Goal: Feedback & Contribution: Contribute content

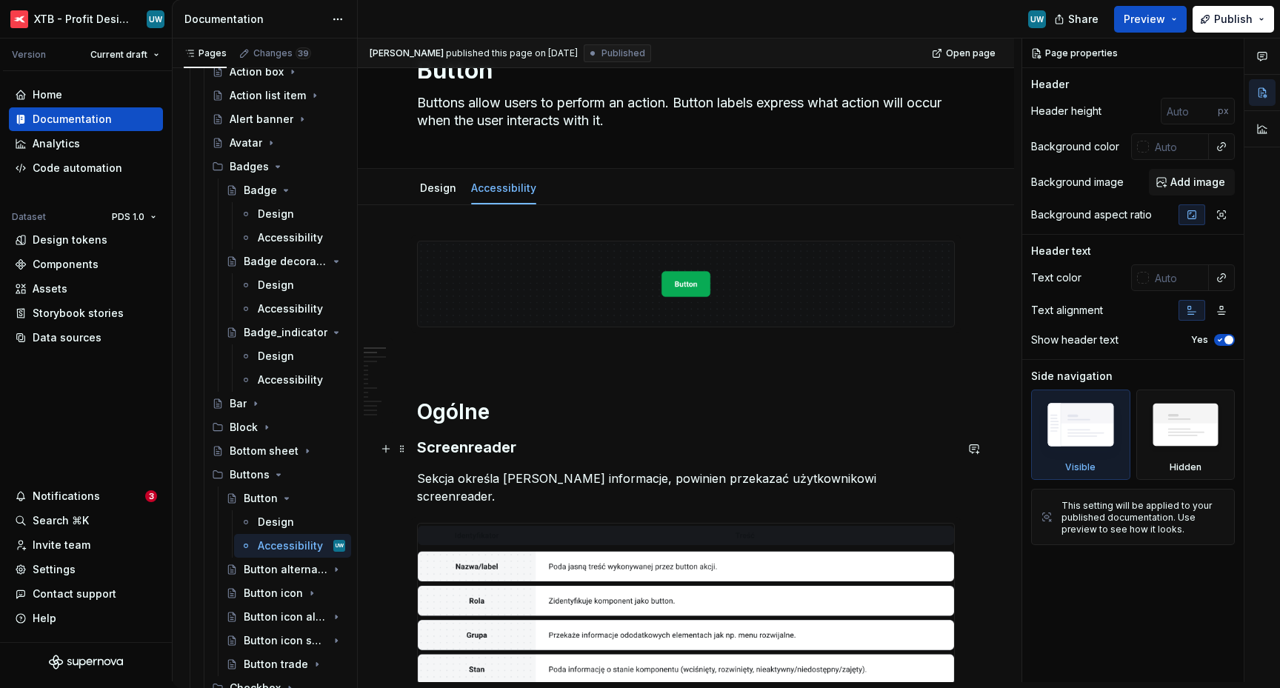
scroll to position [82, 0]
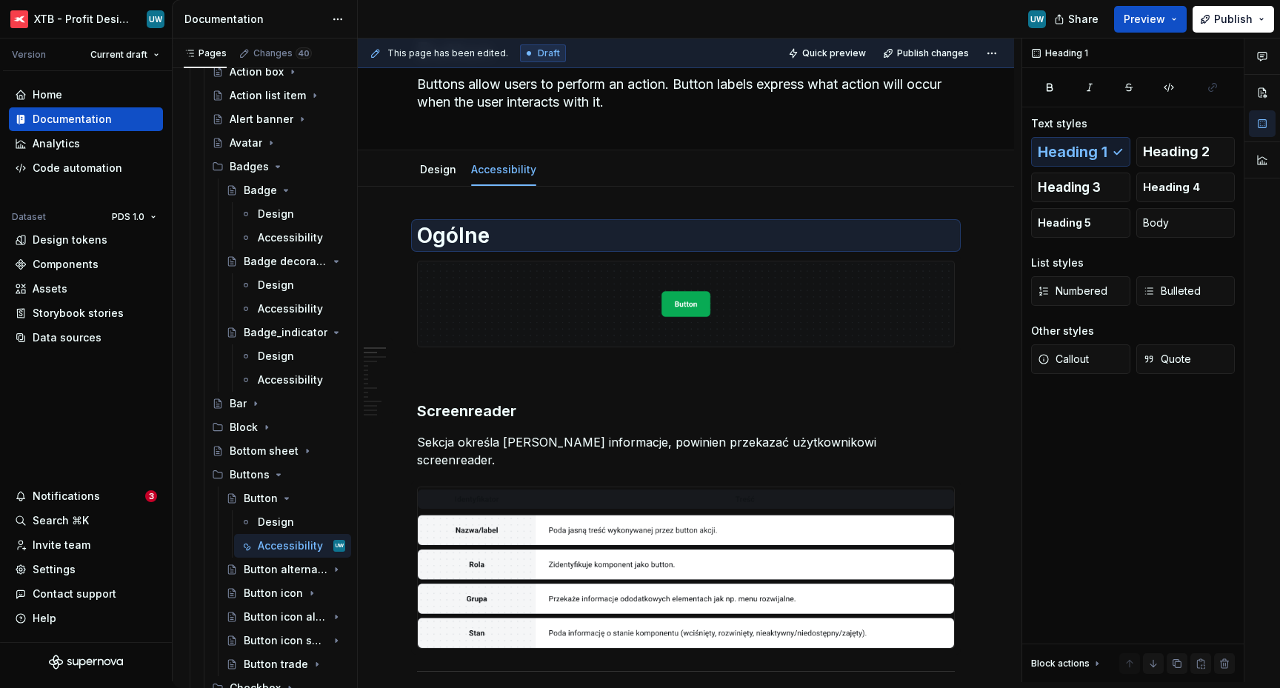
type textarea "*"
click at [435, 414] on h3 "Screenreader" at bounding box center [686, 411] width 538 height 21
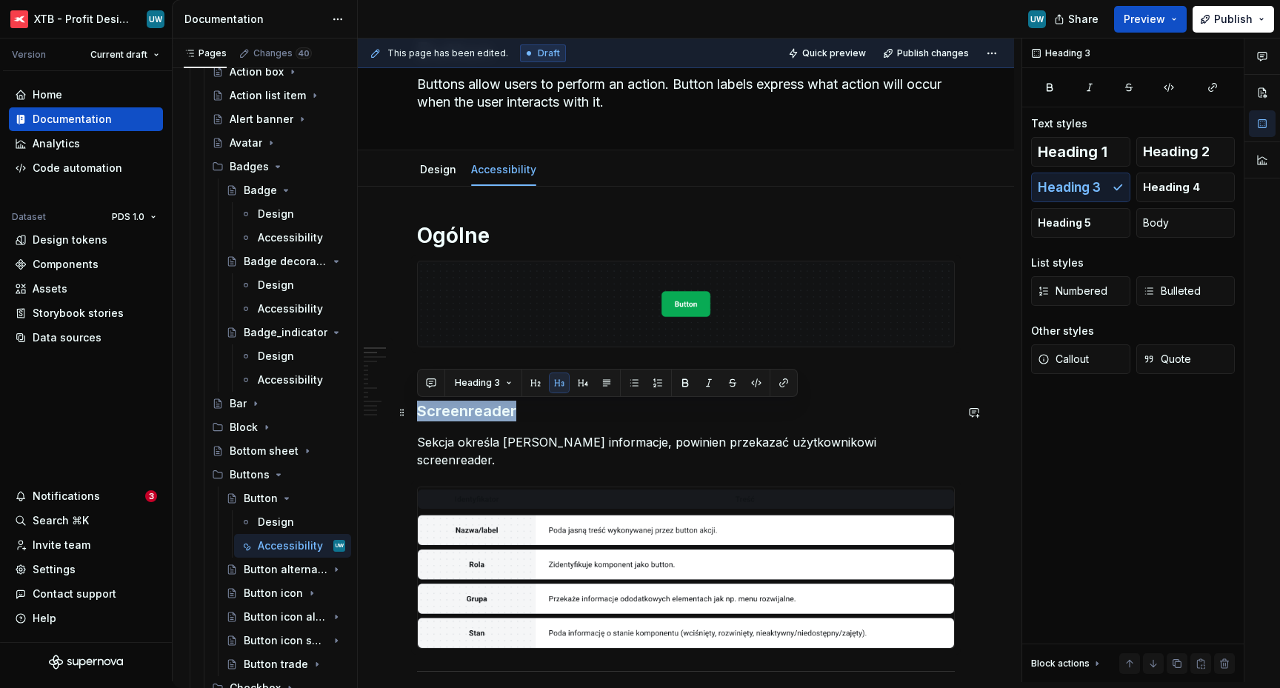
click at [435, 414] on h3 "Screenreader" at bounding box center [686, 411] width 538 height 21
click at [1181, 142] on button "Heading 2" at bounding box center [1186, 152] width 99 height 30
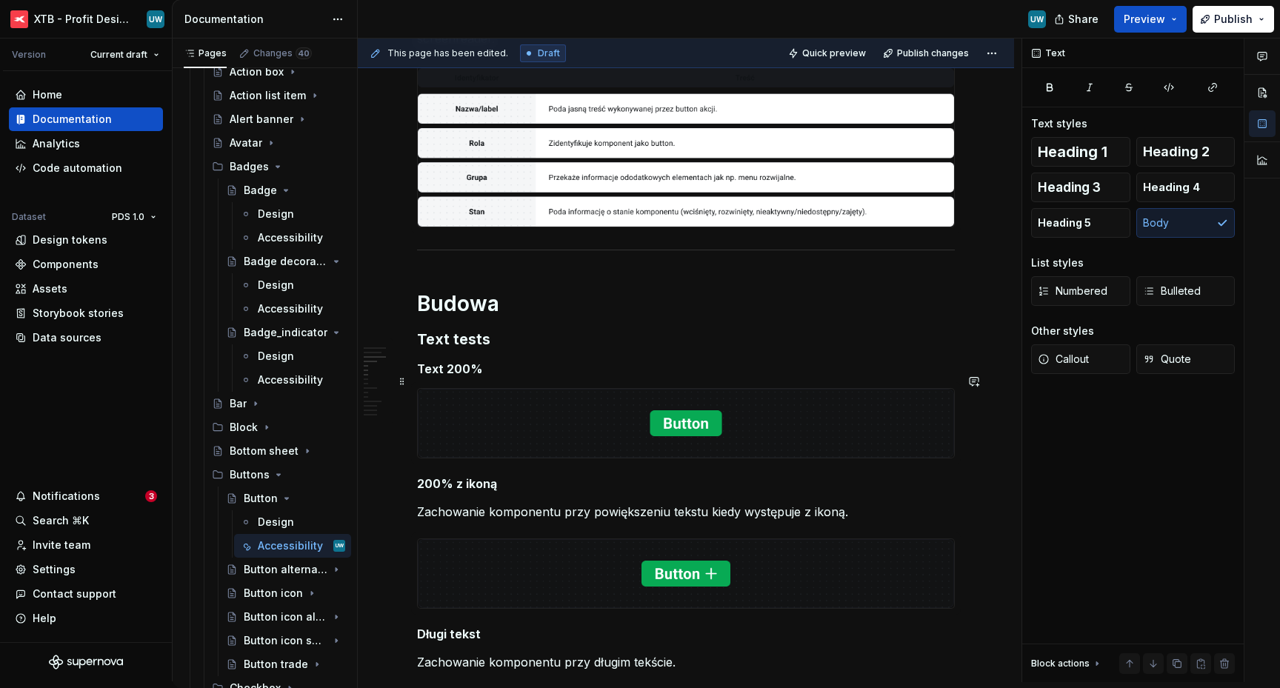
scroll to position [516, 0]
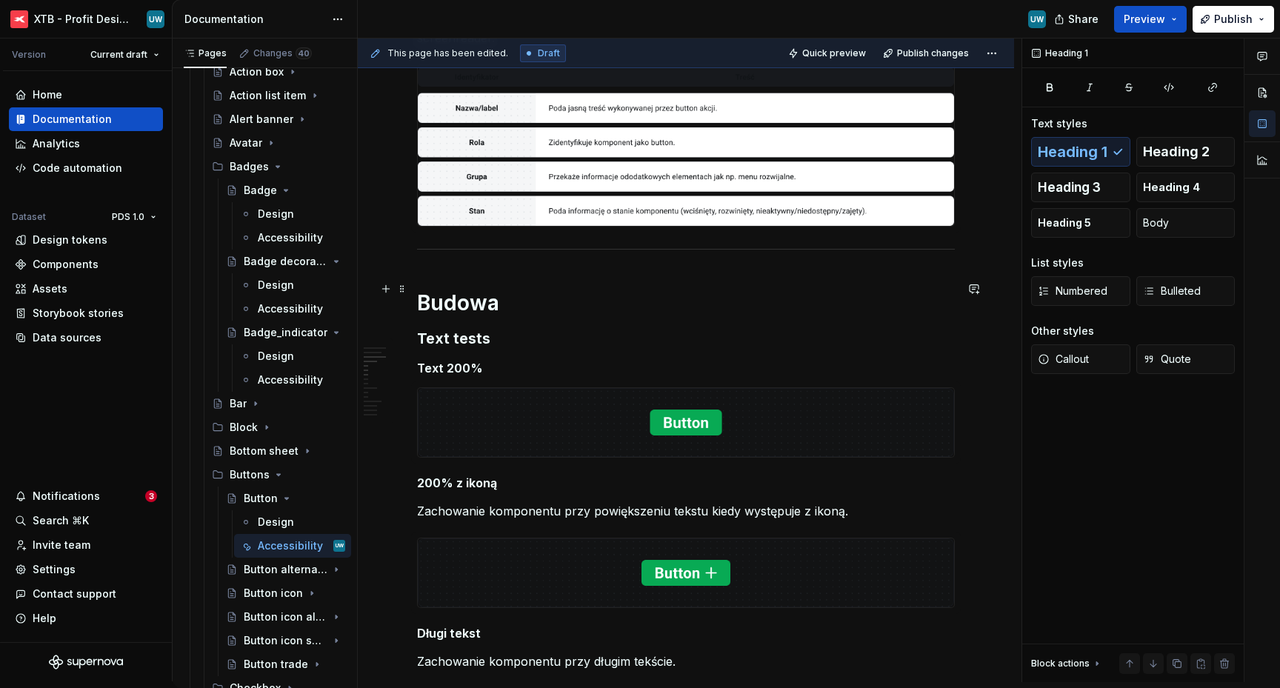
click at [535, 296] on h1 "Budowa" at bounding box center [686, 303] width 538 height 27
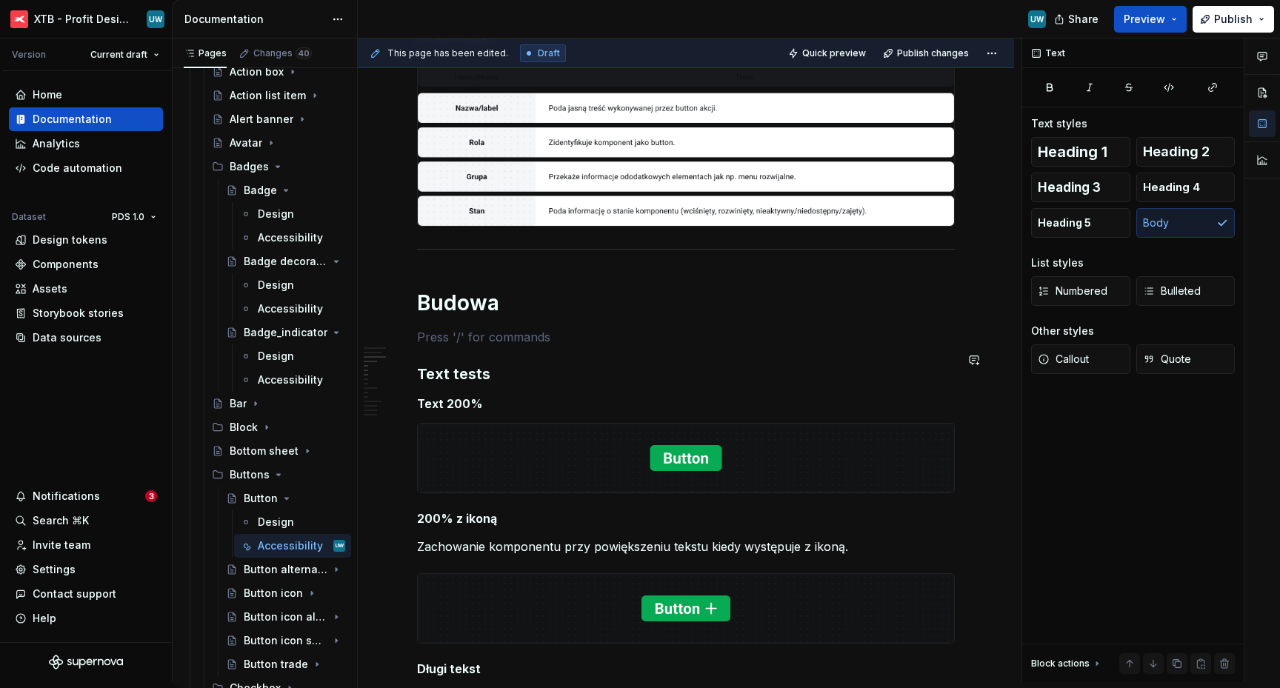
click at [421, 364] on h3 "Text tests" at bounding box center [686, 374] width 538 height 21
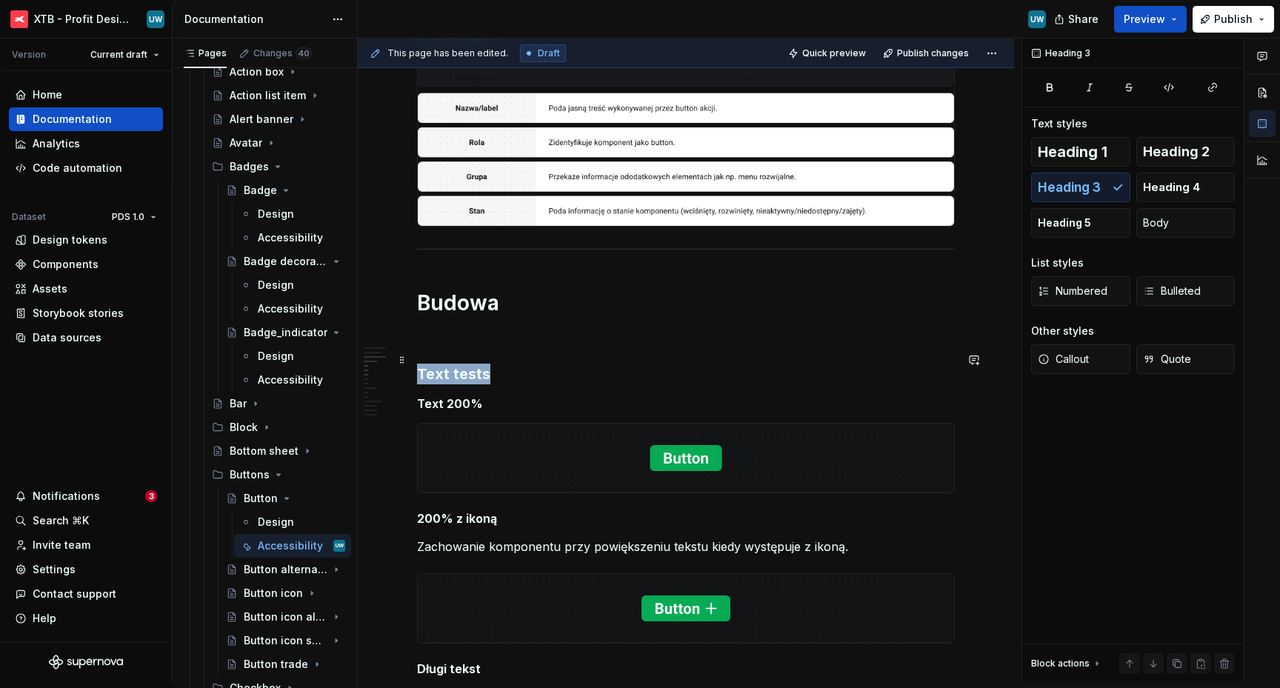
click at [421, 364] on h3 "Text tests" at bounding box center [686, 374] width 538 height 21
click at [405, 358] on span at bounding box center [402, 360] width 12 height 21
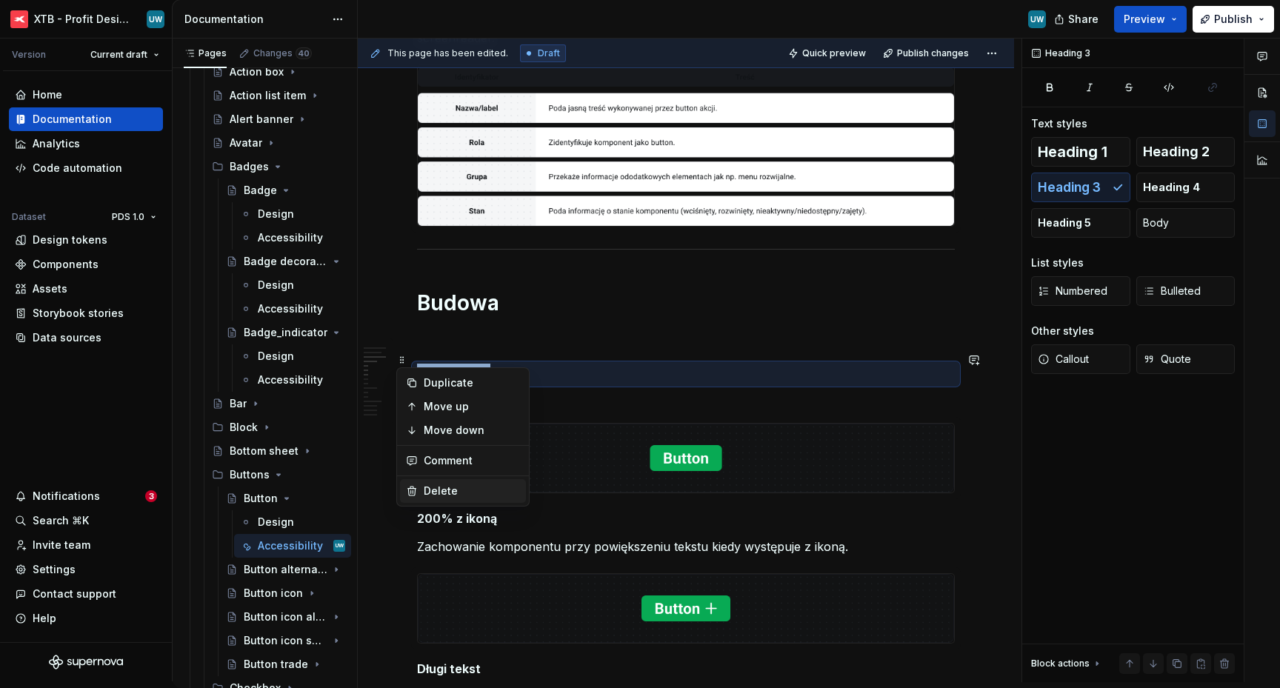
click at [448, 493] on div "Delete" at bounding box center [472, 491] width 96 height 15
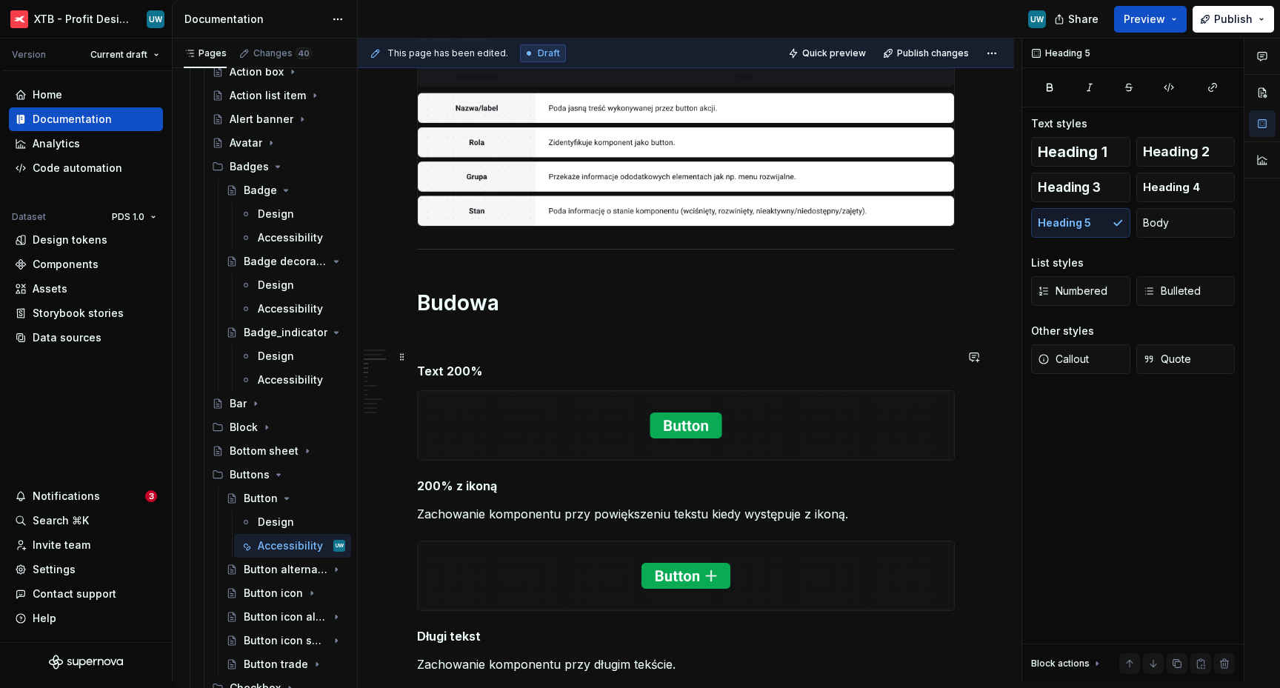
click at [445, 364] on h5 "Text 200%" at bounding box center [686, 371] width 538 height 15
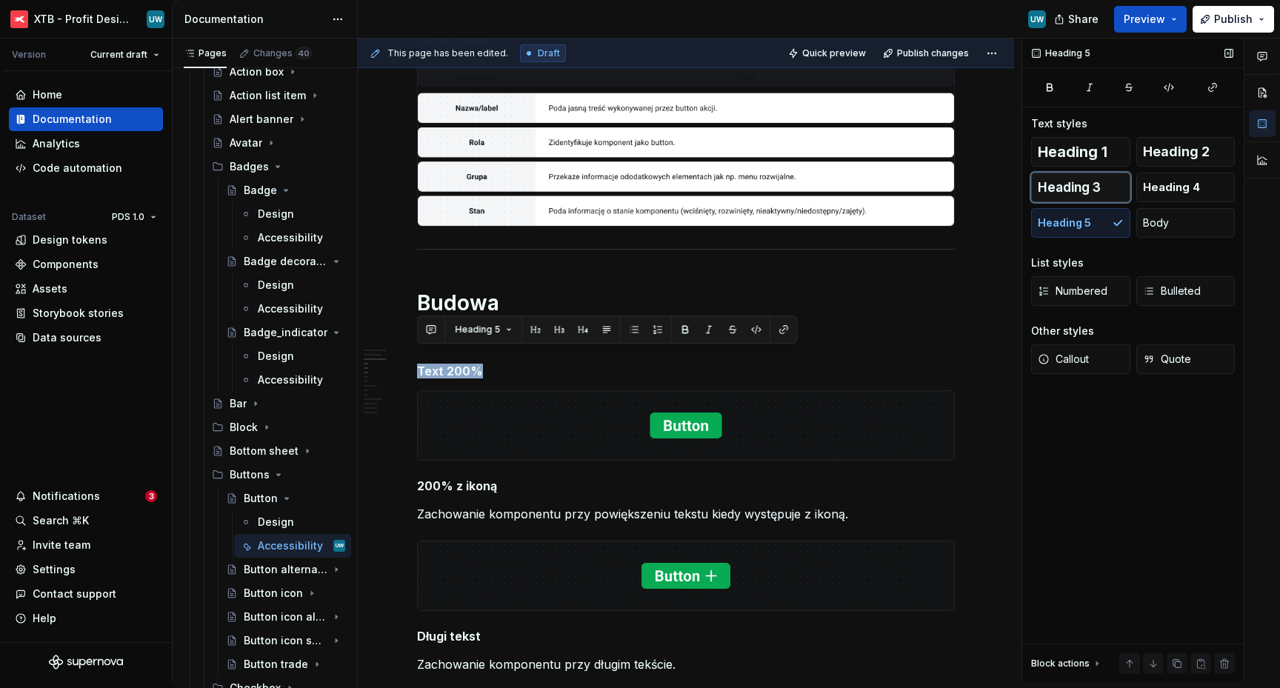
click at [1064, 185] on span "Heading 3" at bounding box center [1069, 187] width 63 height 15
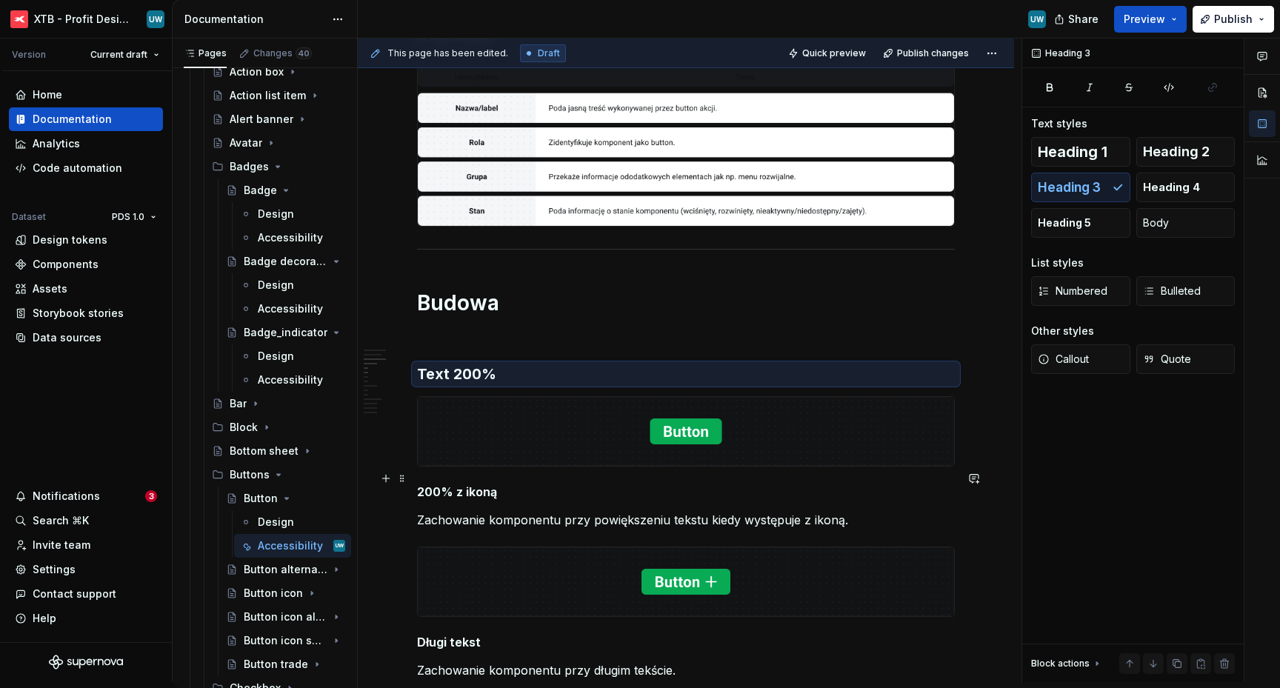
click at [418, 485] on h5 "200% z ikoną" at bounding box center [686, 492] width 538 height 15
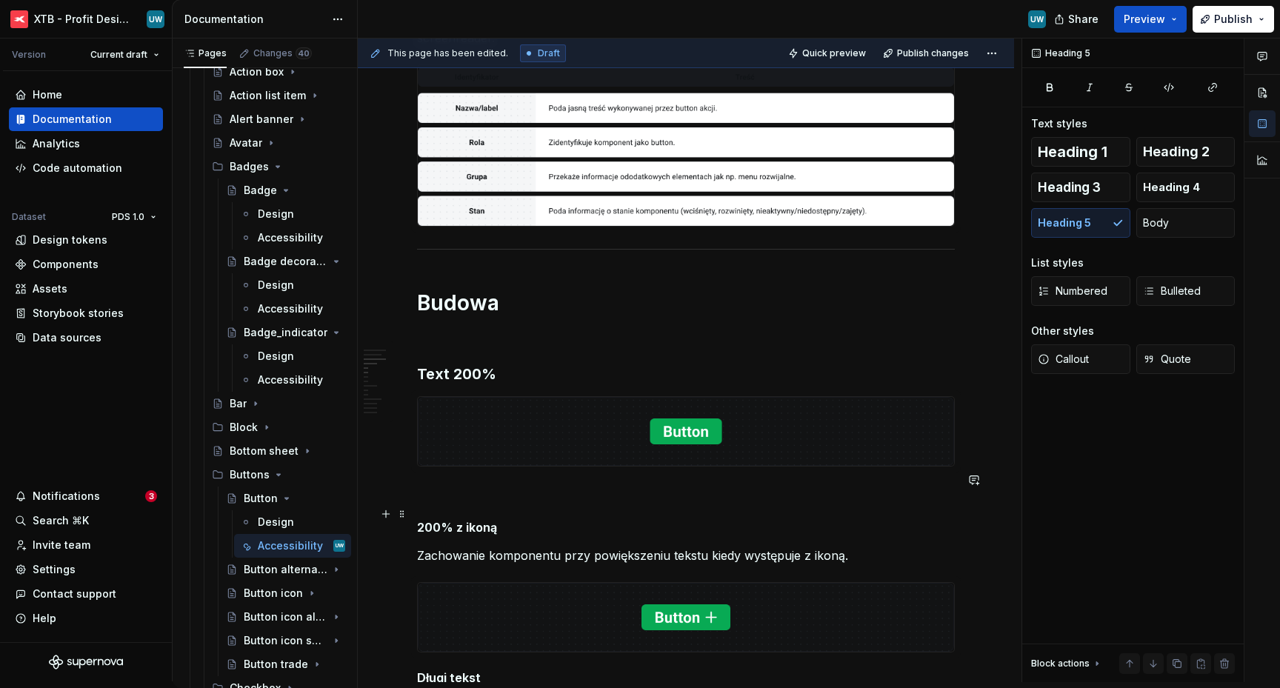
click at [467, 520] on h5 "200% z ikoną" at bounding box center [686, 527] width 538 height 15
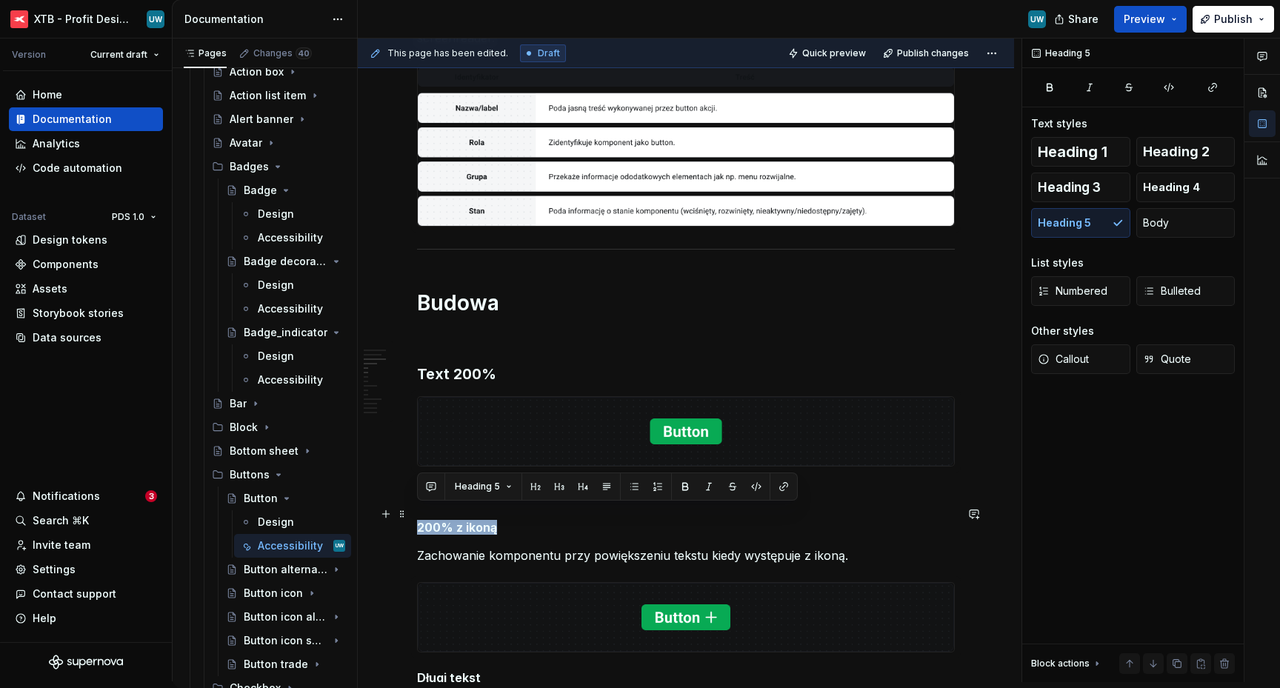
click at [467, 520] on h5 "200% z ikoną" at bounding box center [686, 527] width 538 height 15
click at [418, 520] on h5 "200% z ikoną" at bounding box center [686, 527] width 538 height 15
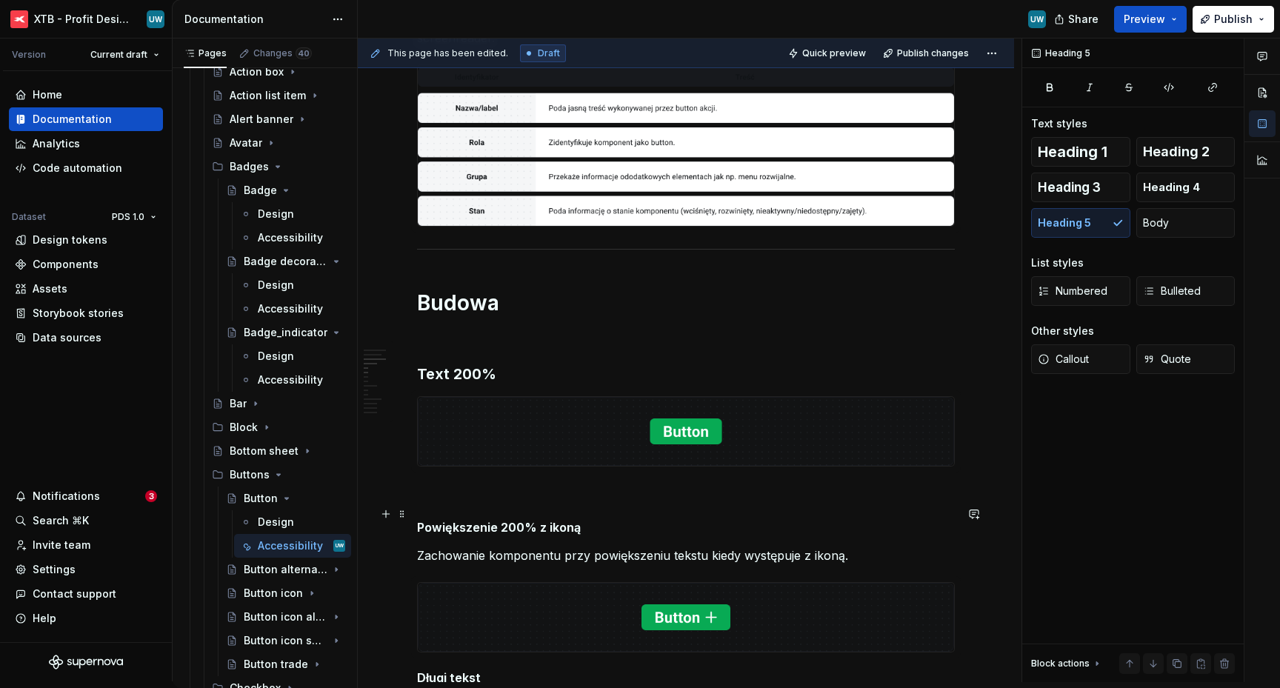
click at [473, 520] on h5 "Powiększenie 200% z ikoną" at bounding box center [686, 527] width 538 height 15
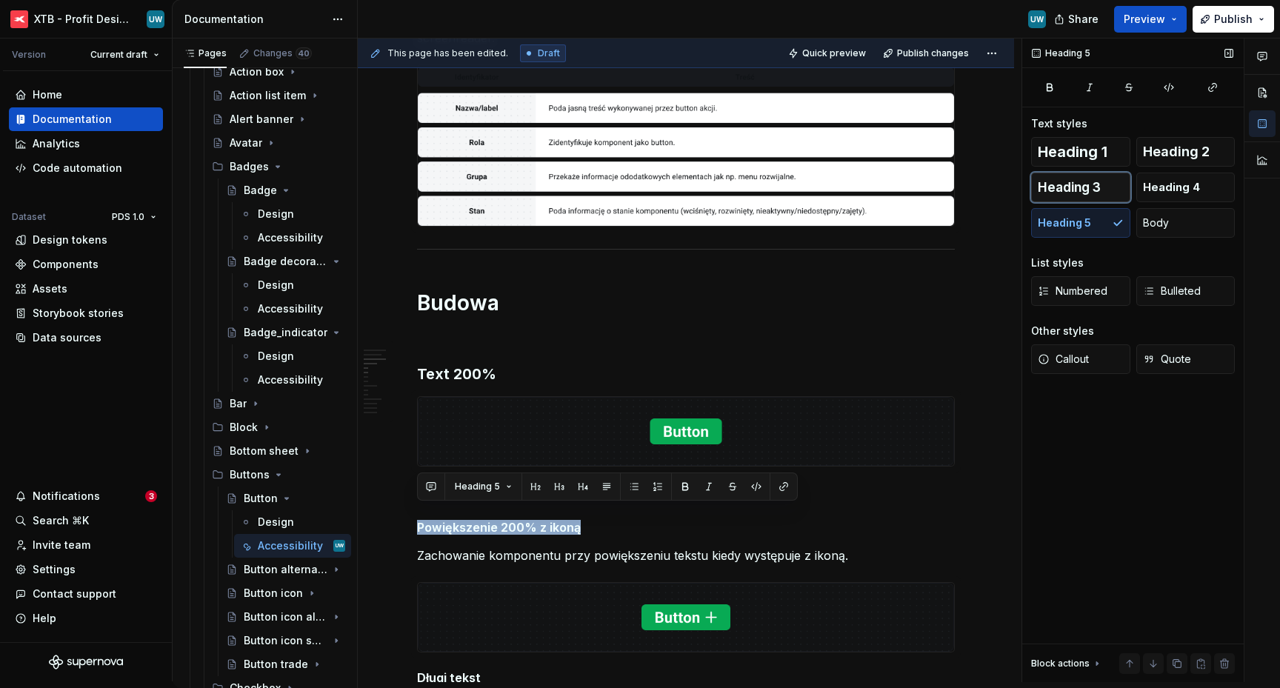
click at [1063, 193] on span "Heading 3" at bounding box center [1069, 187] width 63 height 15
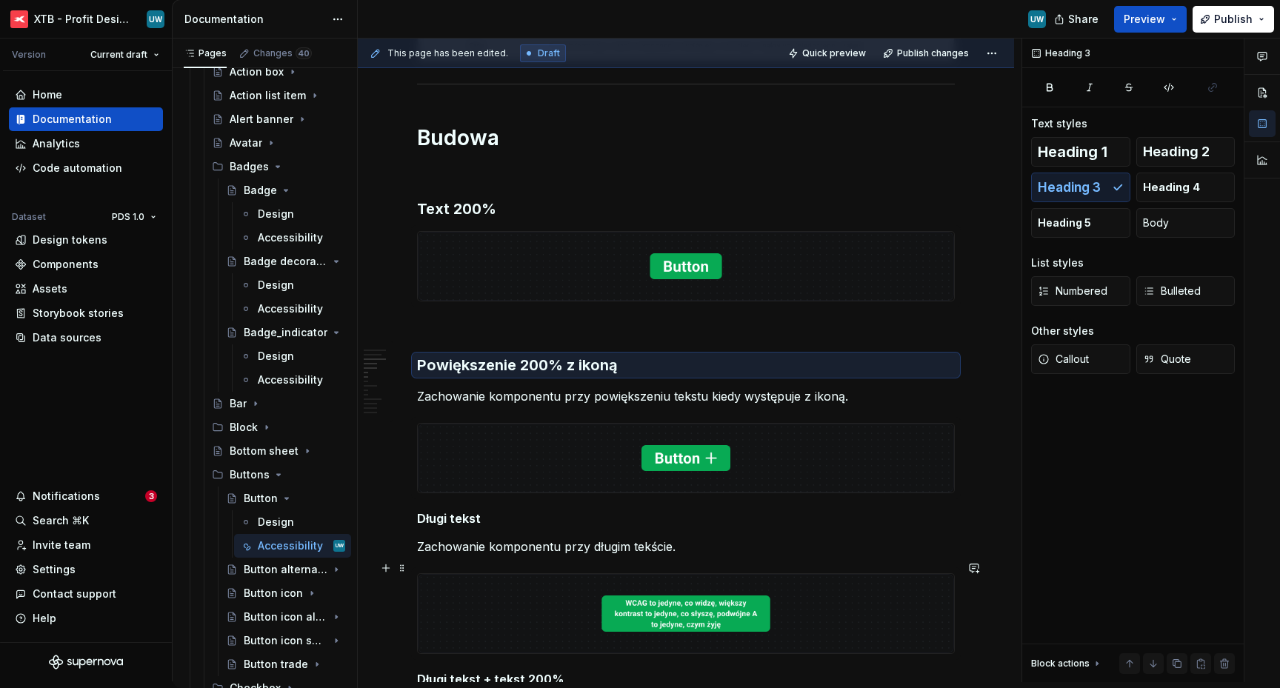
scroll to position [834, 0]
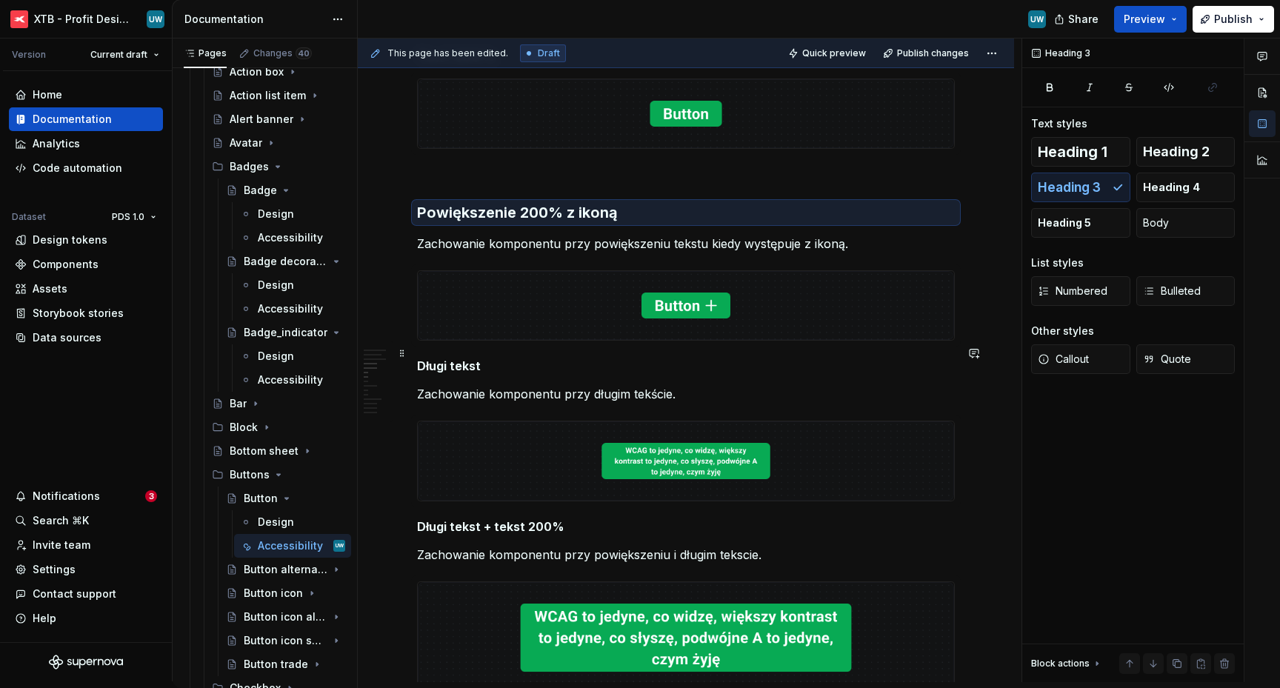
click at [420, 359] on h5 "Długi tekst" at bounding box center [686, 366] width 538 height 15
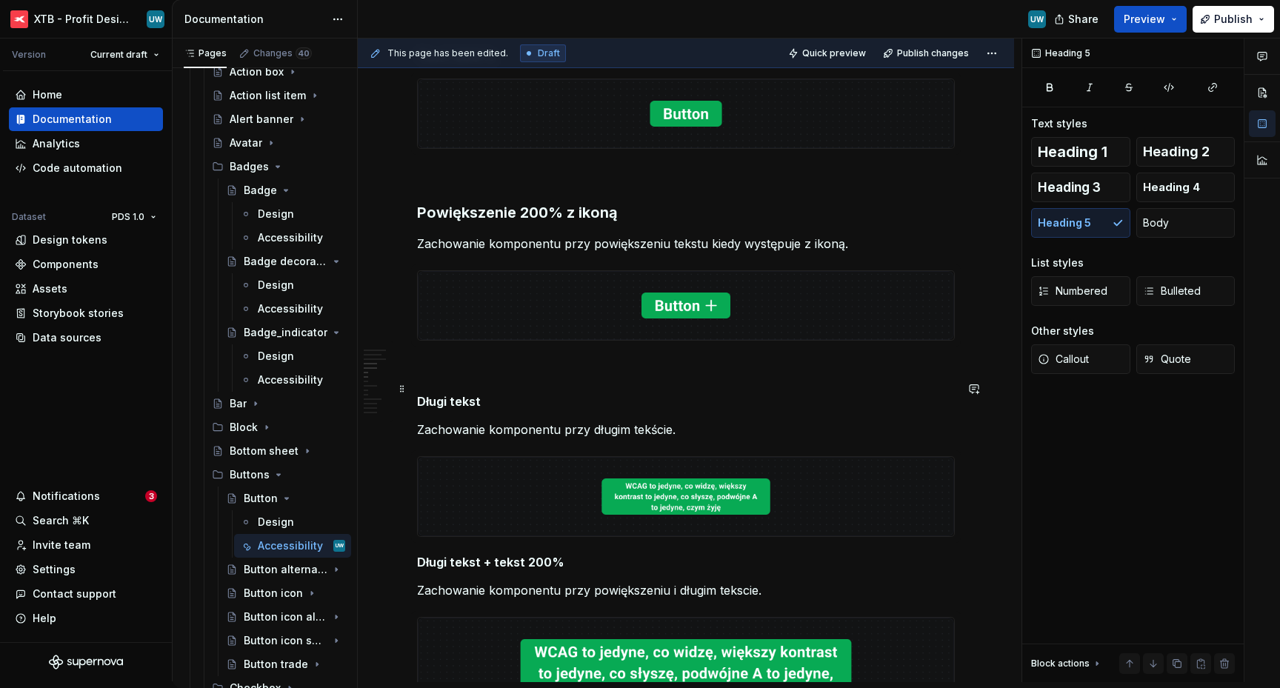
click at [447, 394] on h5 "Długi tekst" at bounding box center [686, 401] width 538 height 15
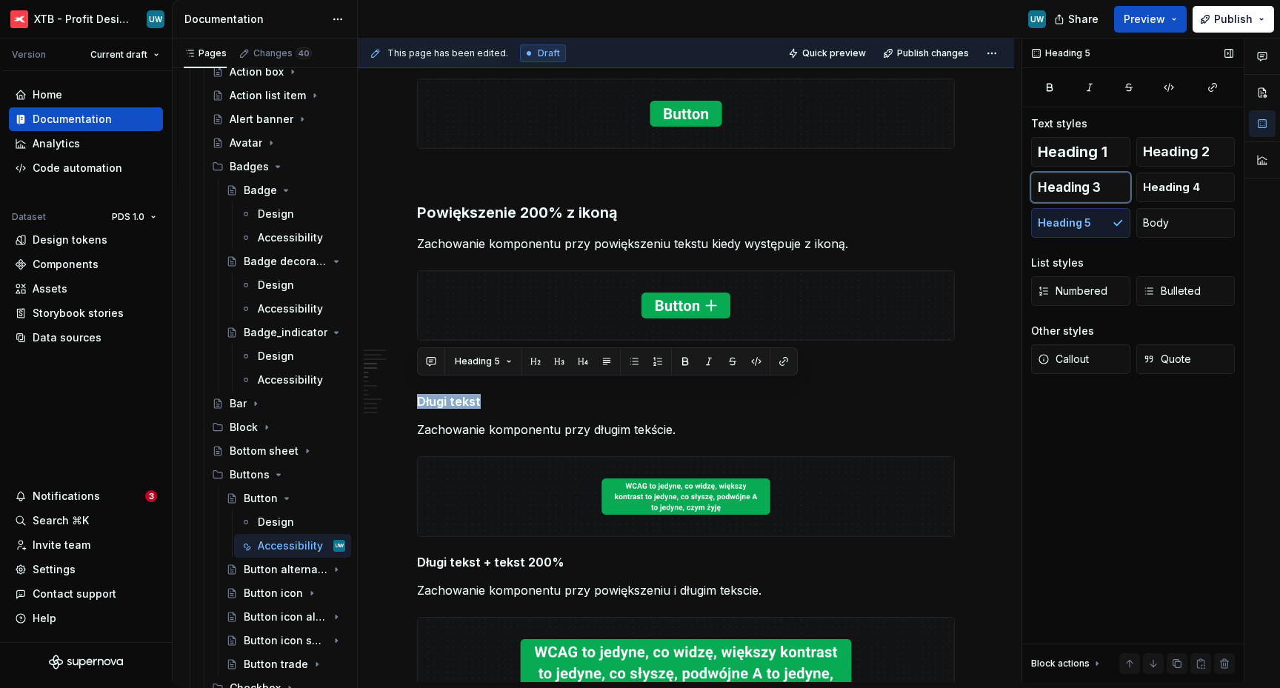
click at [1094, 185] on span "Heading 3" at bounding box center [1069, 187] width 63 height 15
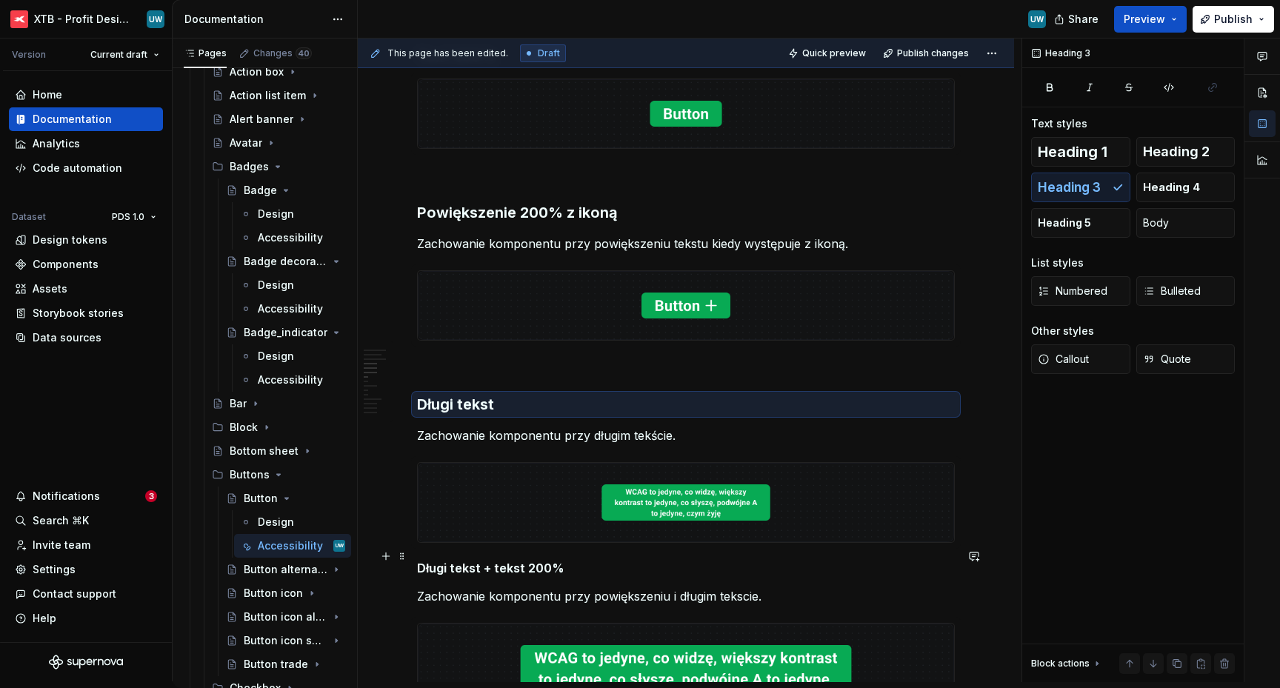
click at [464, 561] on h5 "Długi tekst + tekst 200%" at bounding box center [686, 568] width 538 height 15
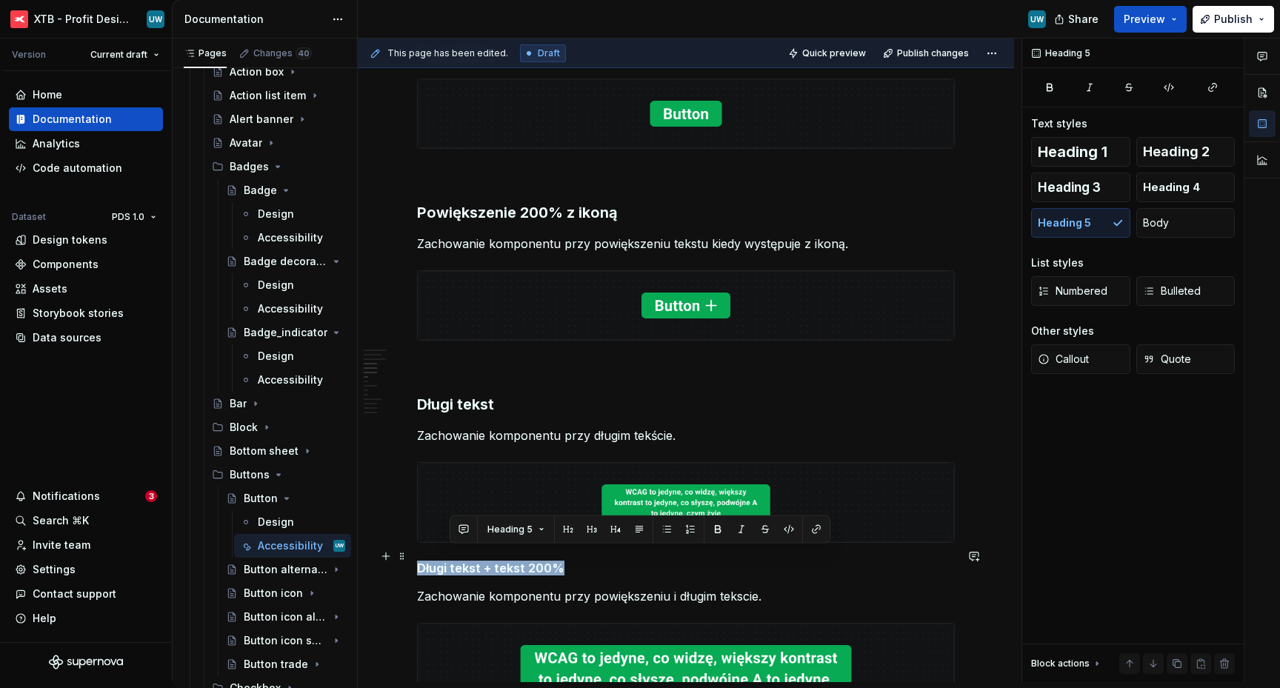
click at [464, 561] on h5 "Długi tekst + tekst 200%" at bounding box center [686, 568] width 538 height 15
click at [1094, 184] on span "Heading 3" at bounding box center [1069, 187] width 63 height 15
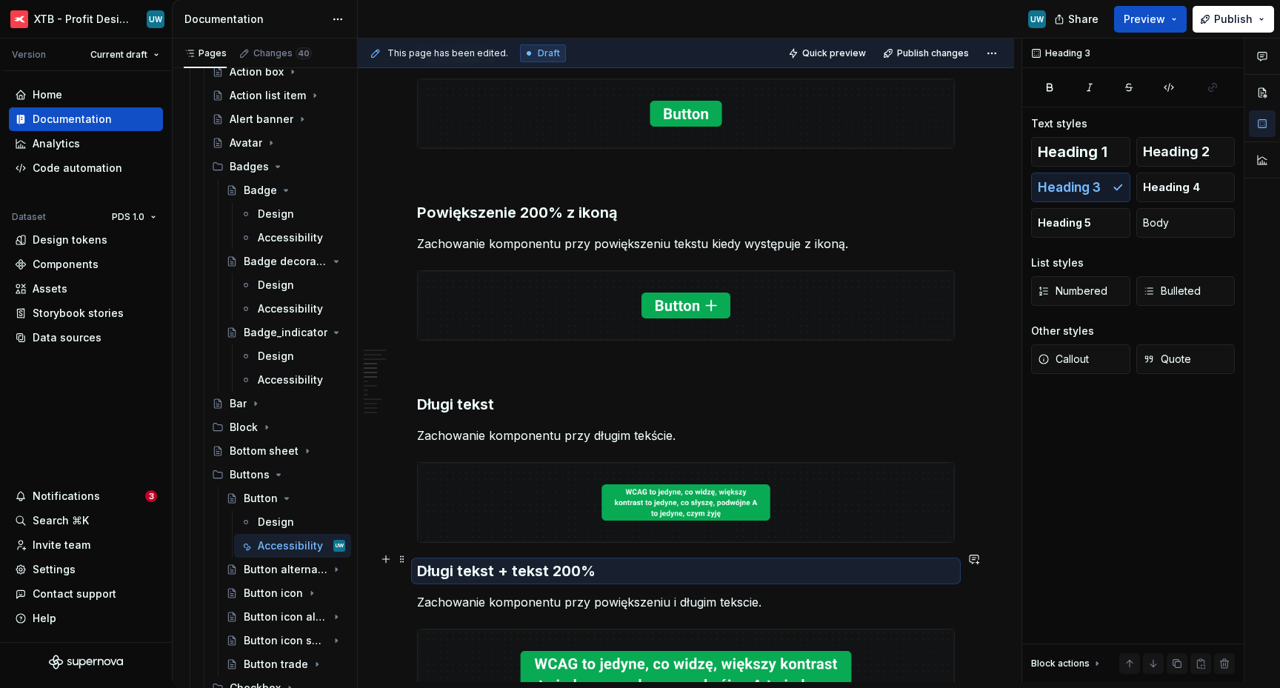
click at [418, 561] on h3 "Długi tekst + tekst 200%" at bounding box center [686, 571] width 538 height 21
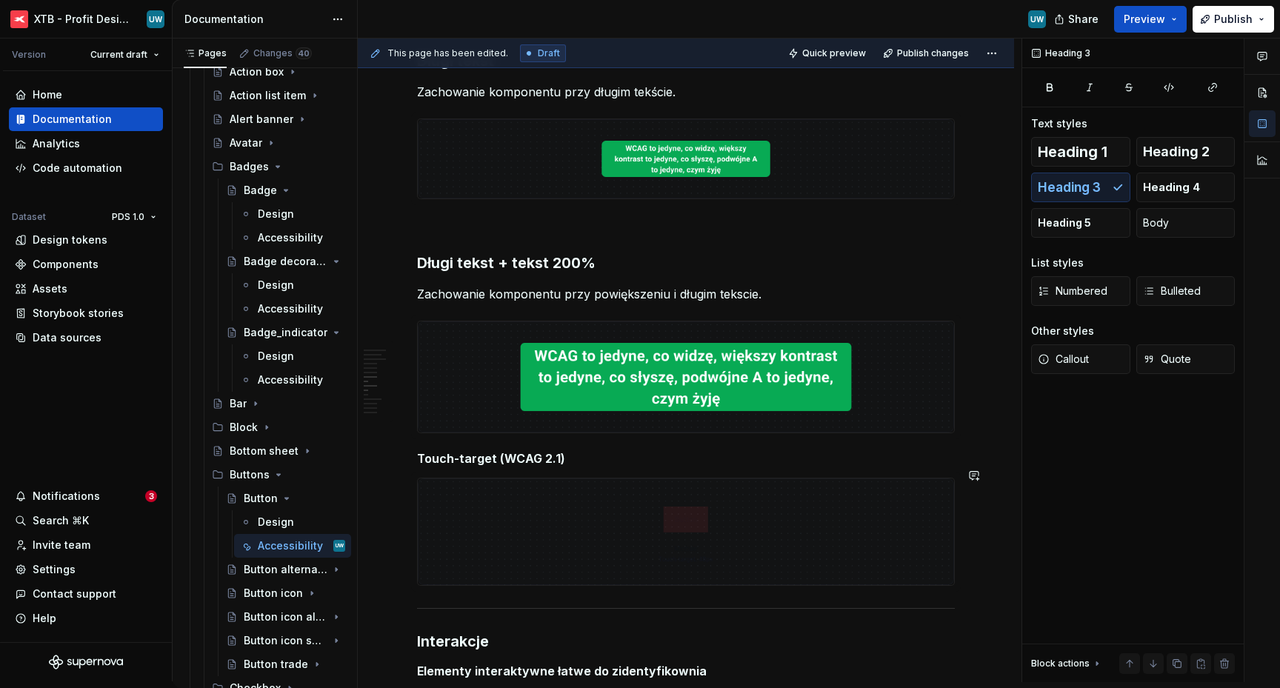
scroll to position [1216, 0]
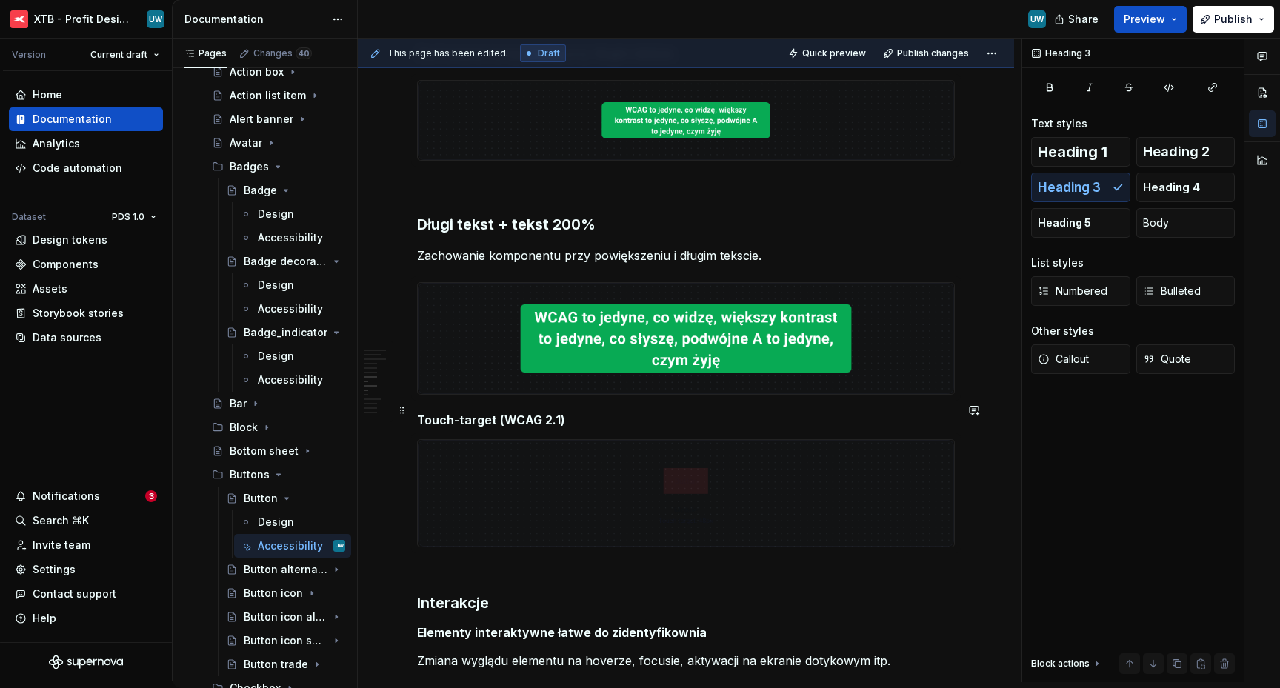
click at [419, 413] on h5 "Touch-target (WCAG 2.1)" at bounding box center [686, 420] width 538 height 15
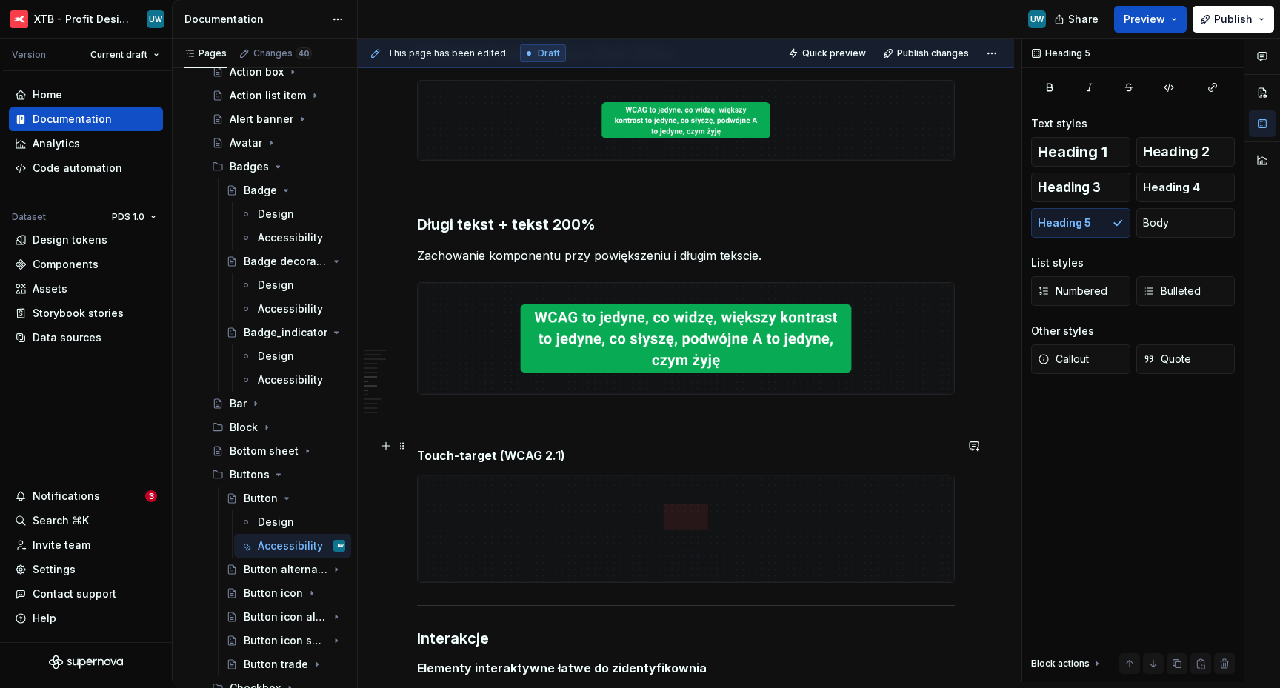
click at [479, 448] on h5 "Touch-target (WCAG 2.1)" at bounding box center [686, 455] width 538 height 15
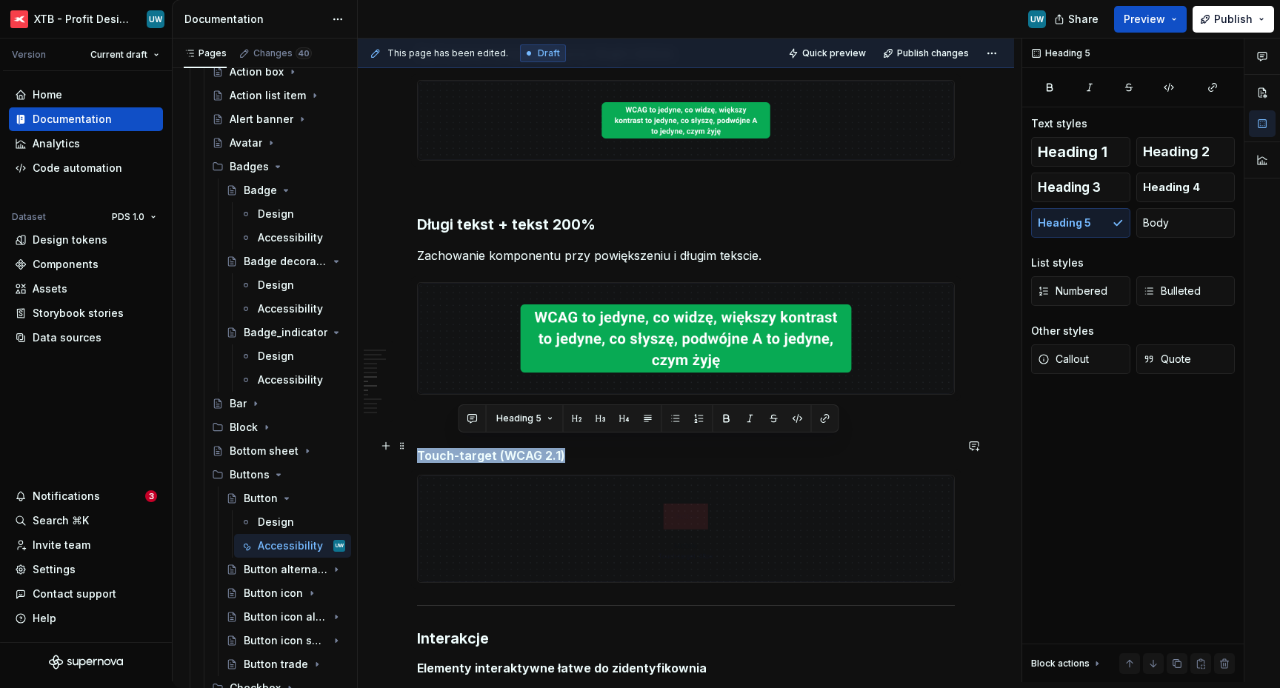
click at [479, 448] on h5 "Touch-target (WCAG 2.1)" at bounding box center [686, 455] width 538 height 15
click at [1093, 187] on span "Heading 3" at bounding box center [1069, 187] width 63 height 15
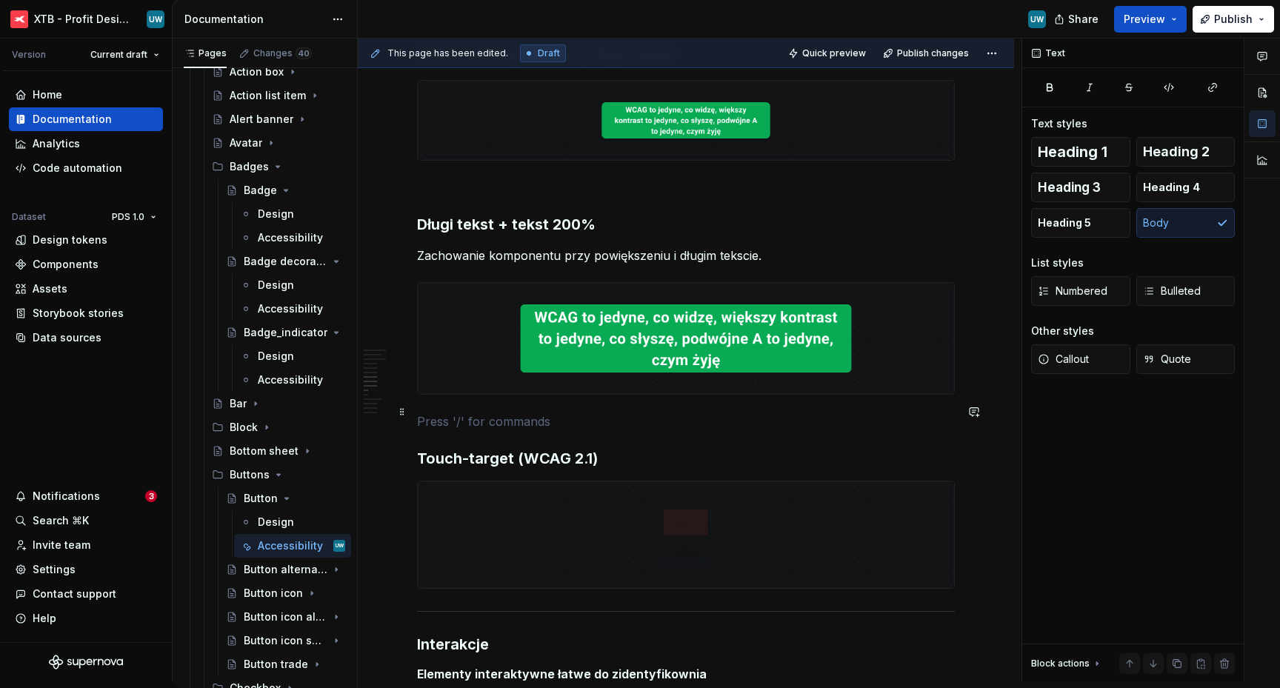
click at [542, 419] on p at bounding box center [686, 422] width 538 height 18
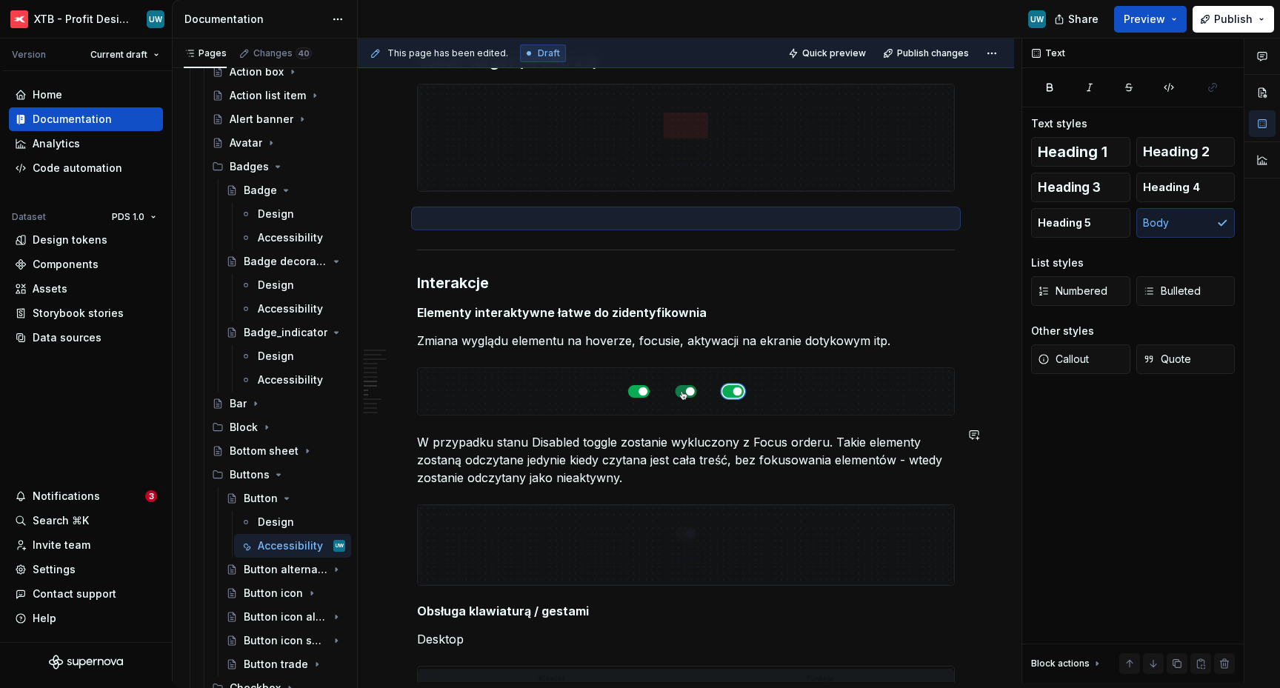
scroll to position [1631, 0]
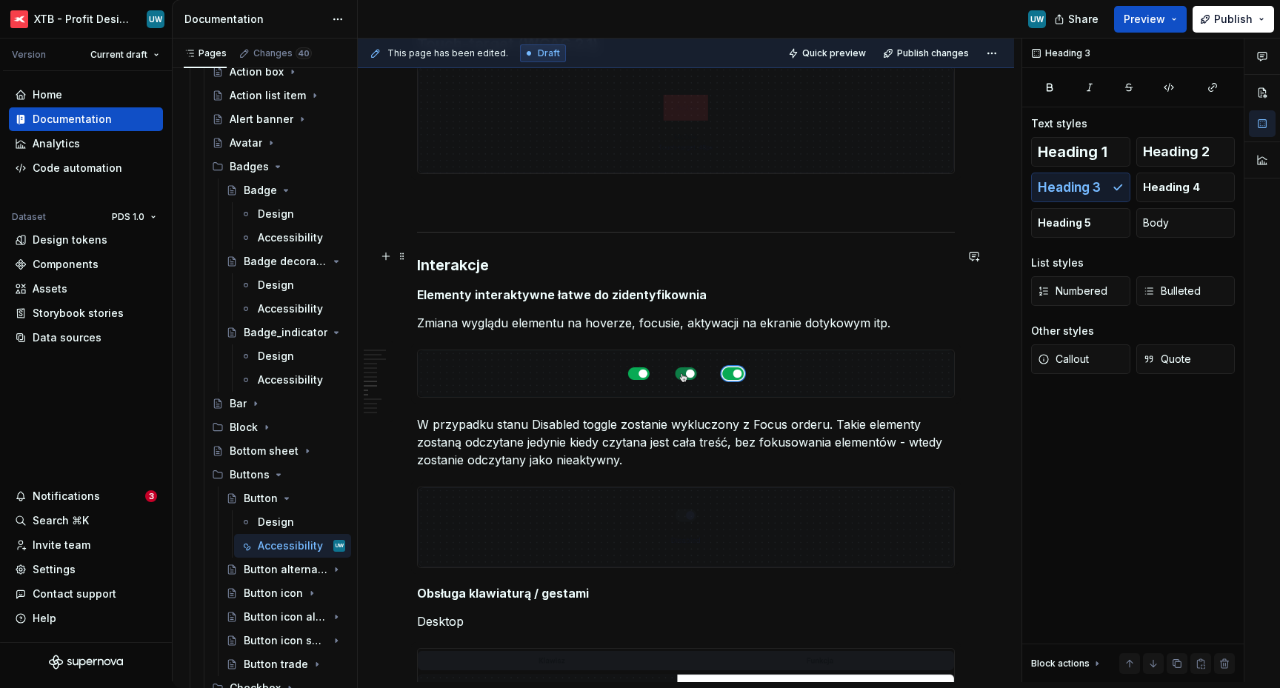
click at [449, 257] on h3 "Interakcje" at bounding box center [686, 265] width 538 height 21
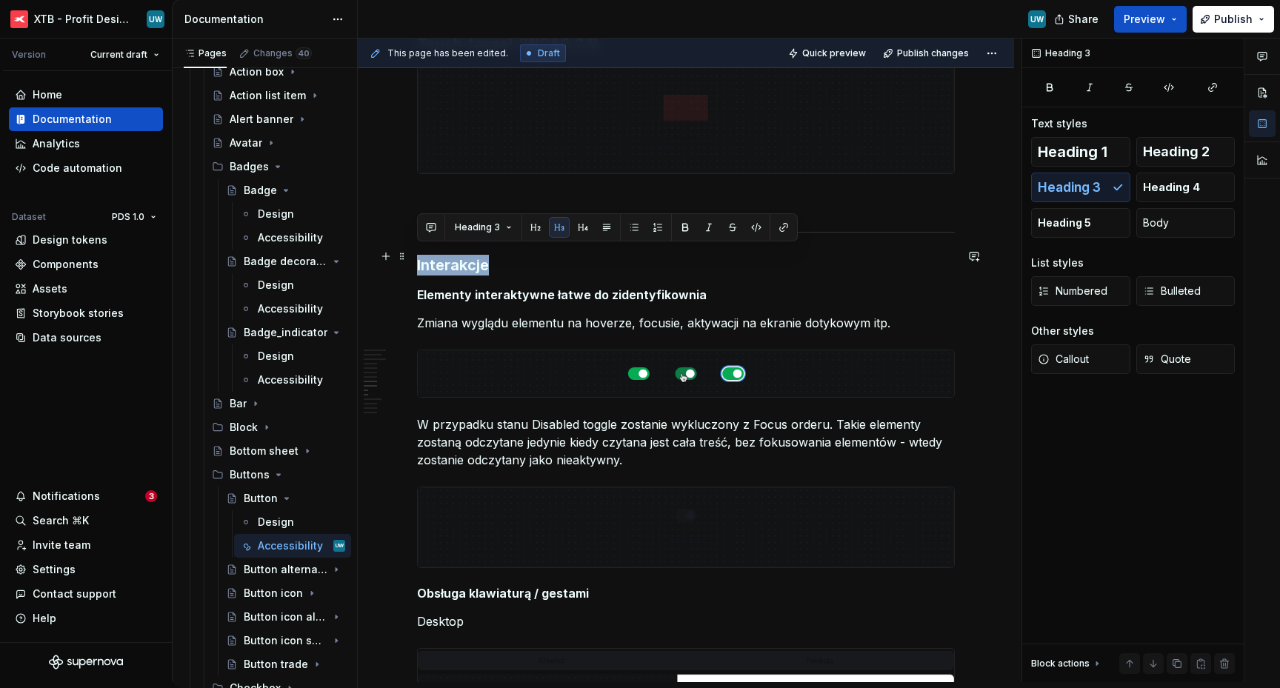
click at [449, 257] on h3 "Interakcje" at bounding box center [686, 265] width 538 height 21
click at [415, 253] on div "Ogólne Screenreader Sekcja określa [PERSON_NAME] informacje, powinien przekazać…" at bounding box center [686, 492] width 656 height 3711
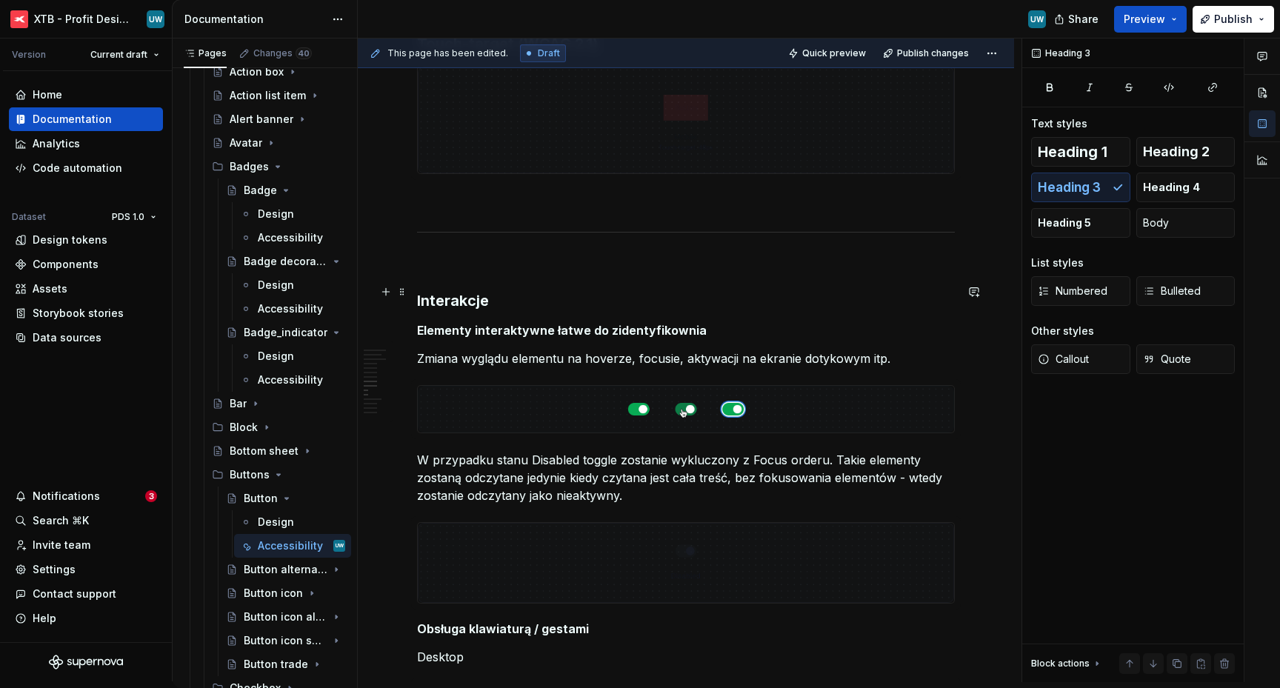
click at [439, 302] on div "Ogólne Screenreader Sekcja określa [PERSON_NAME] informacje, powinien przekazać…" at bounding box center [686, 417] width 538 height 3488
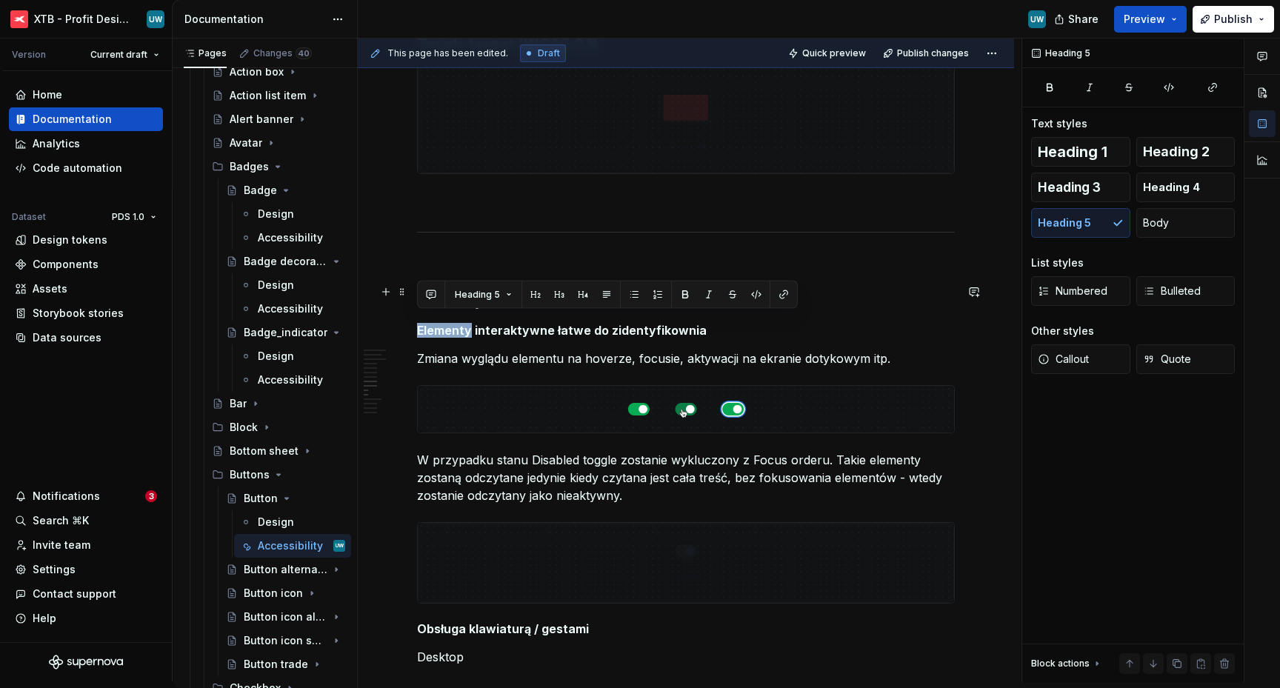
click at [439, 302] on div "Ogólne Screenreader Sekcja określa [PERSON_NAME] informacje, powinien przekazać…" at bounding box center [686, 417] width 538 height 3488
click at [439, 302] on button "button" at bounding box center [431, 295] width 21 height 21
click at [413, 316] on div "Ogólne Screenreader Sekcja określa [PERSON_NAME] informacje, powinien przekazać…" at bounding box center [686, 510] width 656 height 3747
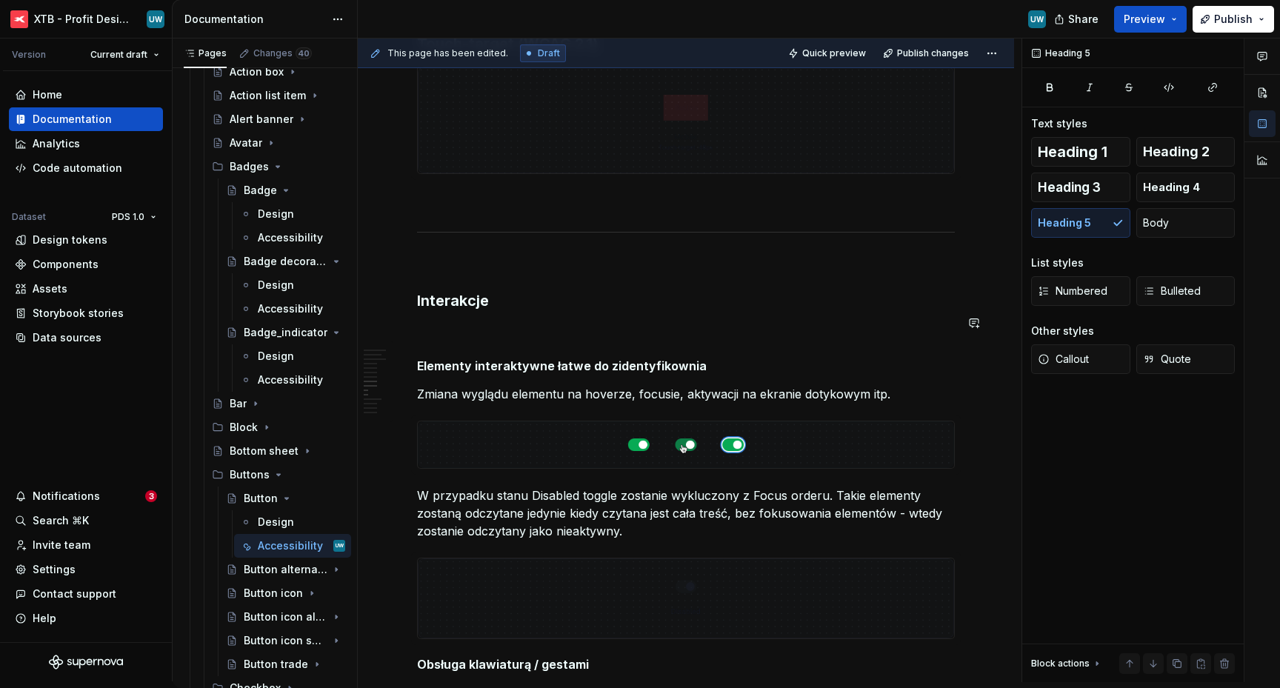
click at [422, 301] on h3 "Interakcje" at bounding box center [686, 300] width 538 height 21
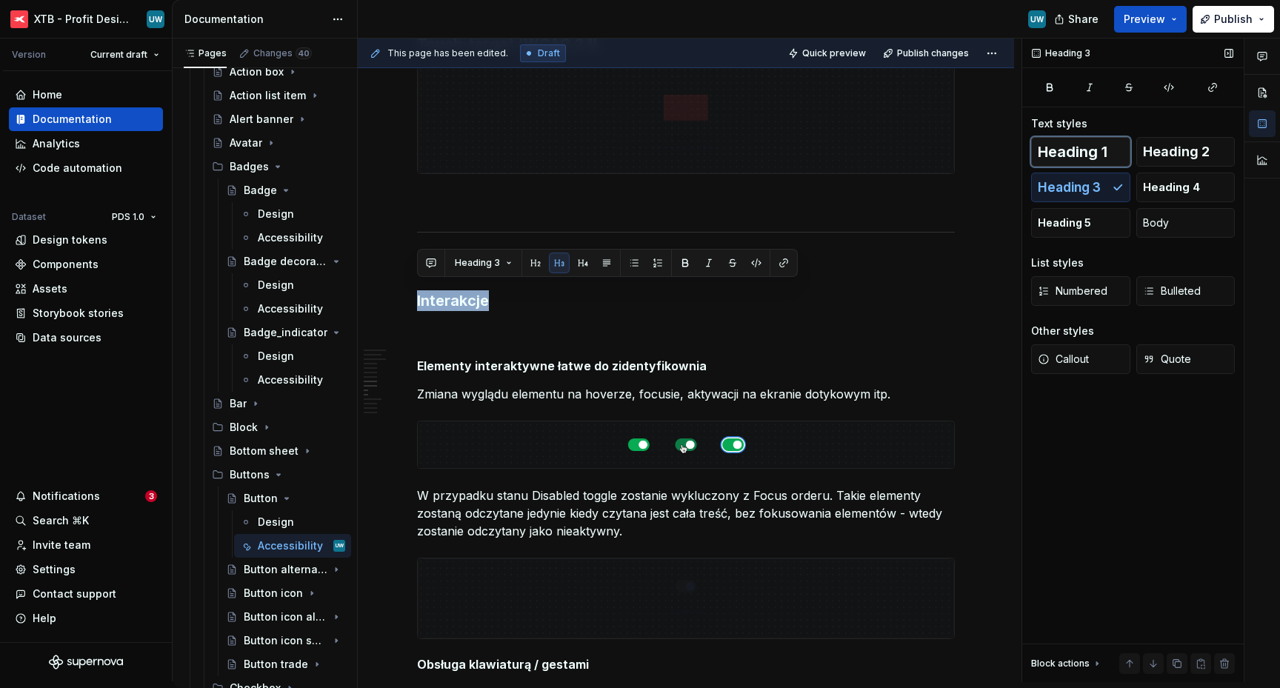
click at [1050, 147] on span "Heading 1" at bounding box center [1073, 151] width 70 height 15
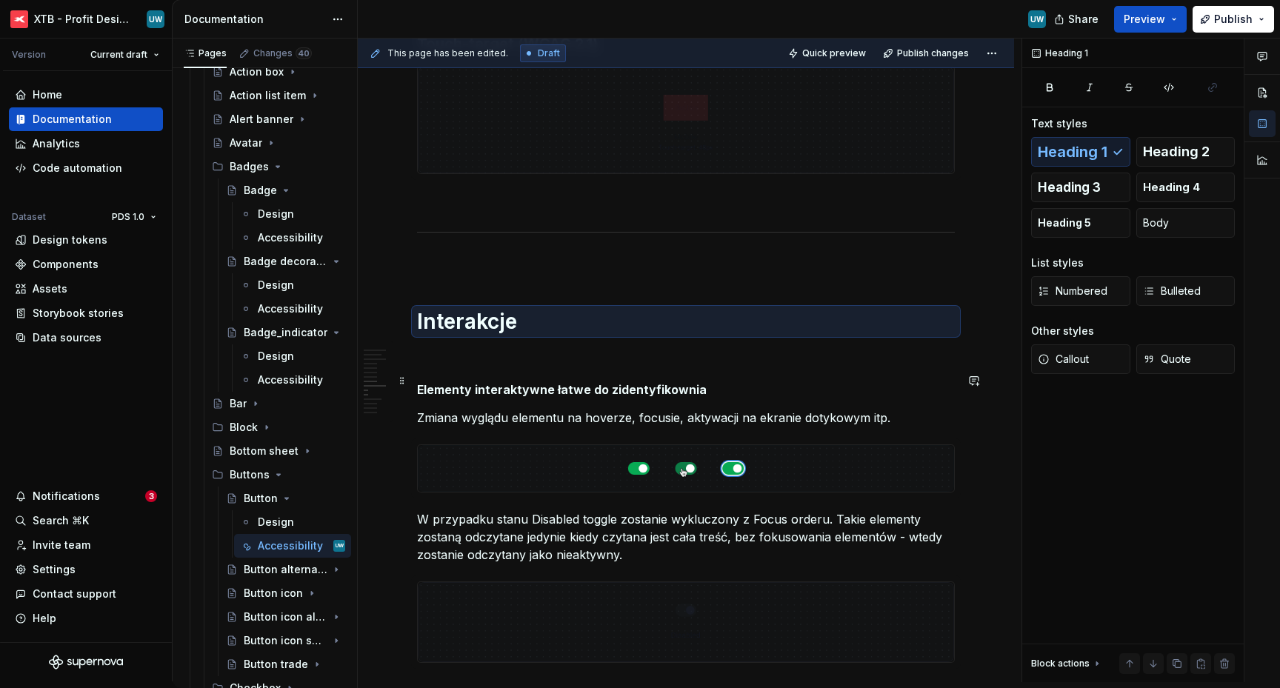
click at [553, 383] on h5 "Elementy interaktywne łatwe do zidentyfikownia" at bounding box center [686, 389] width 538 height 15
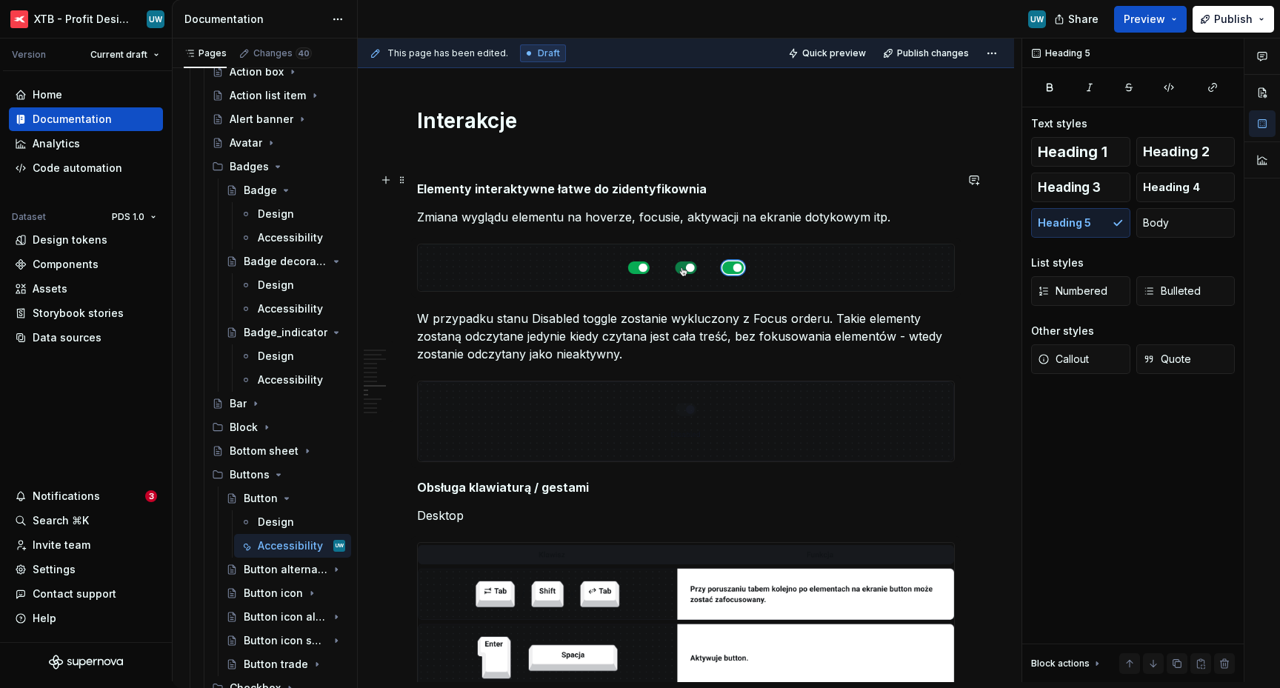
scroll to position [1838, 0]
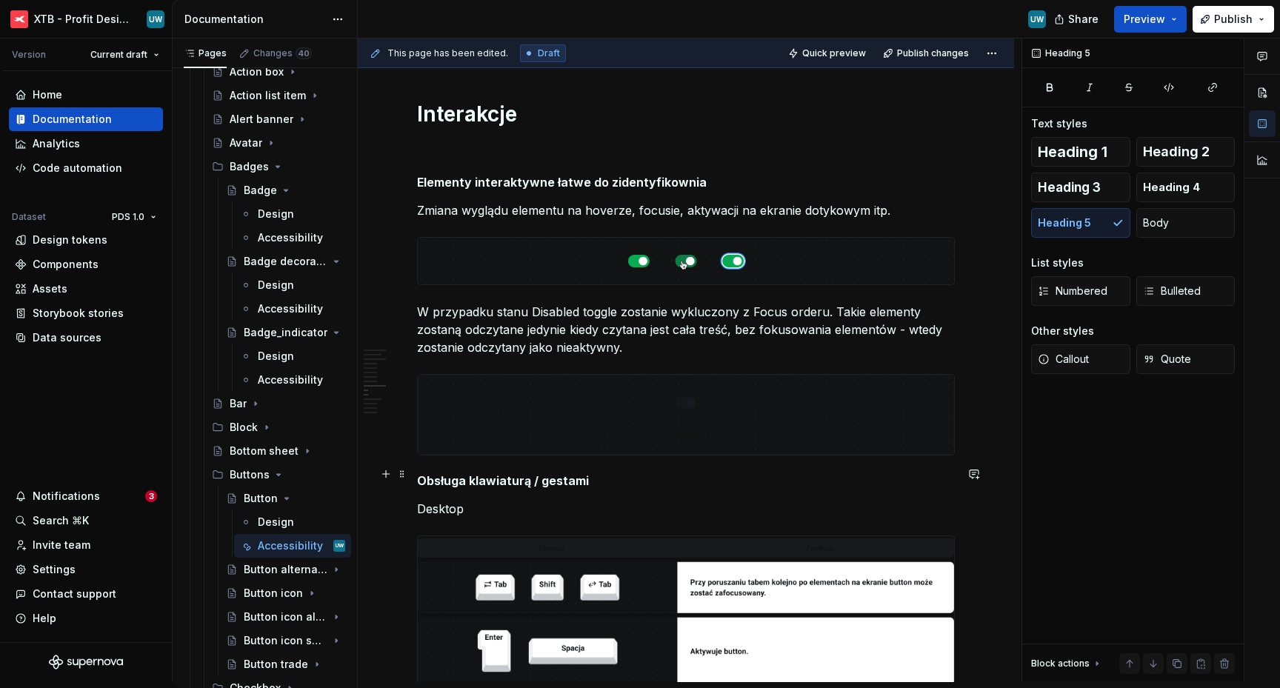
click at [417, 473] on h5 "Obsługa klawiaturą / gestami" at bounding box center [686, 480] width 538 height 15
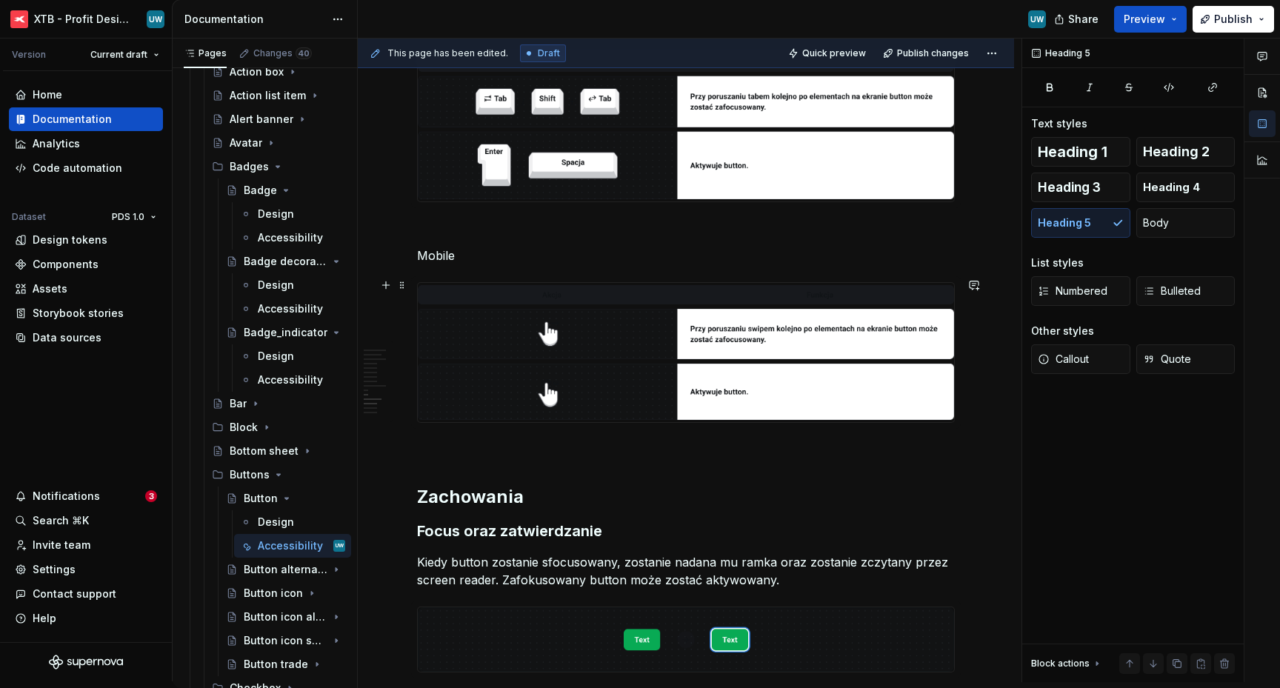
scroll to position [2451, 0]
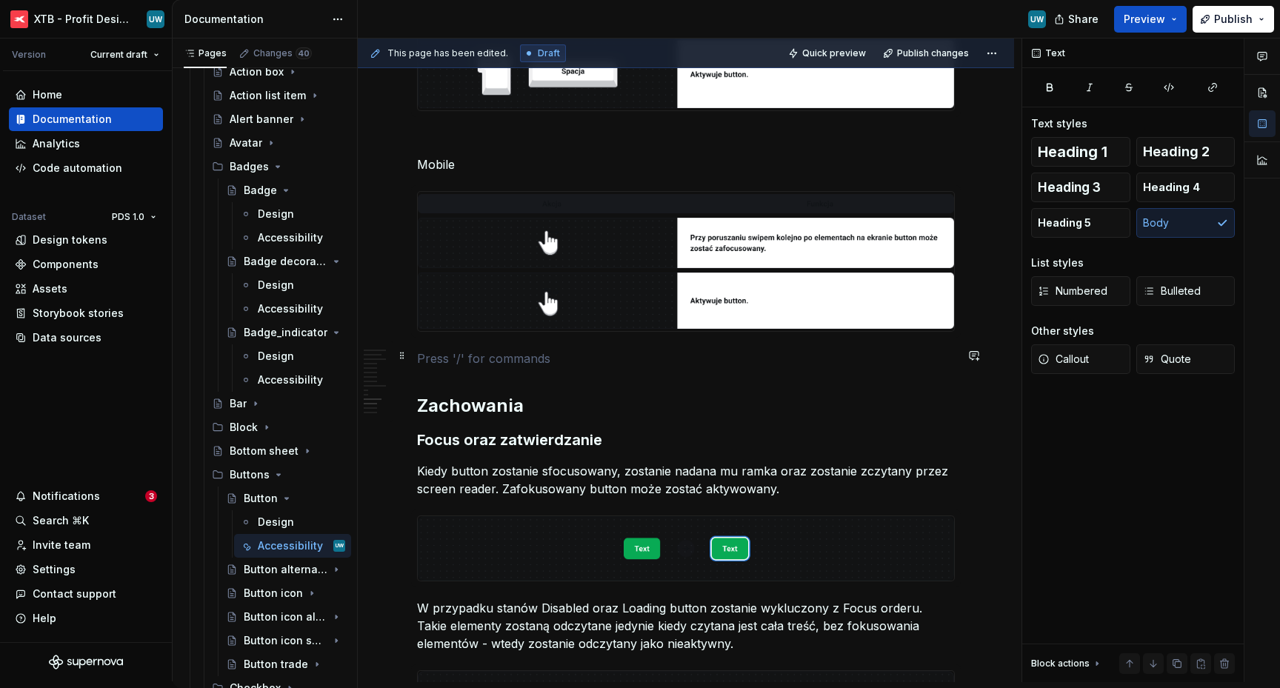
click at [445, 353] on p at bounding box center [686, 359] width 538 height 18
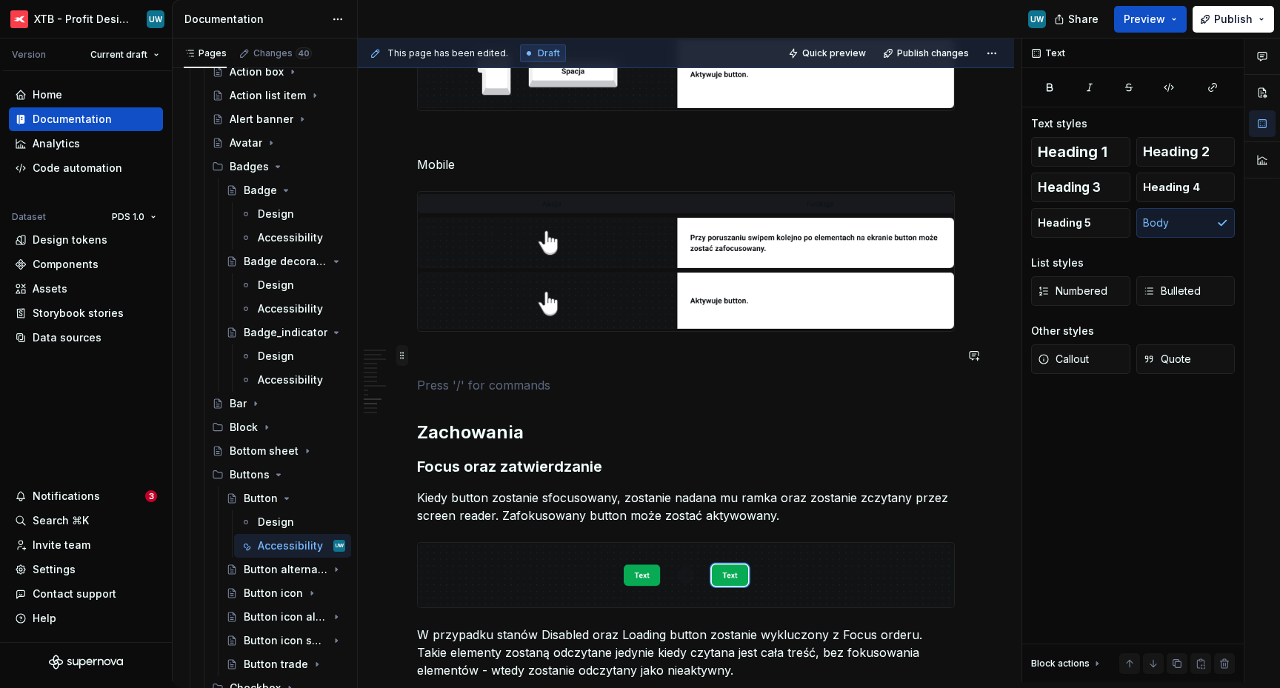
click at [402, 360] on span at bounding box center [402, 355] width 12 height 21
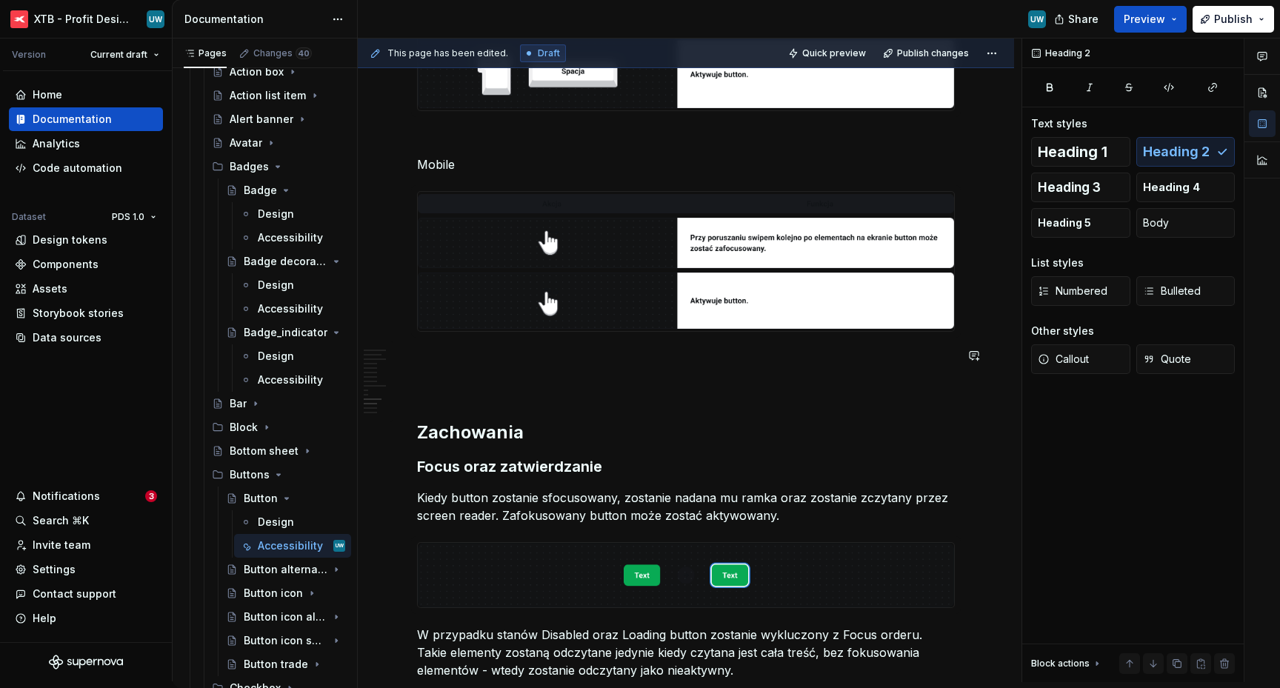
click at [508, 376] on p at bounding box center [686, 385] width 538 height 18
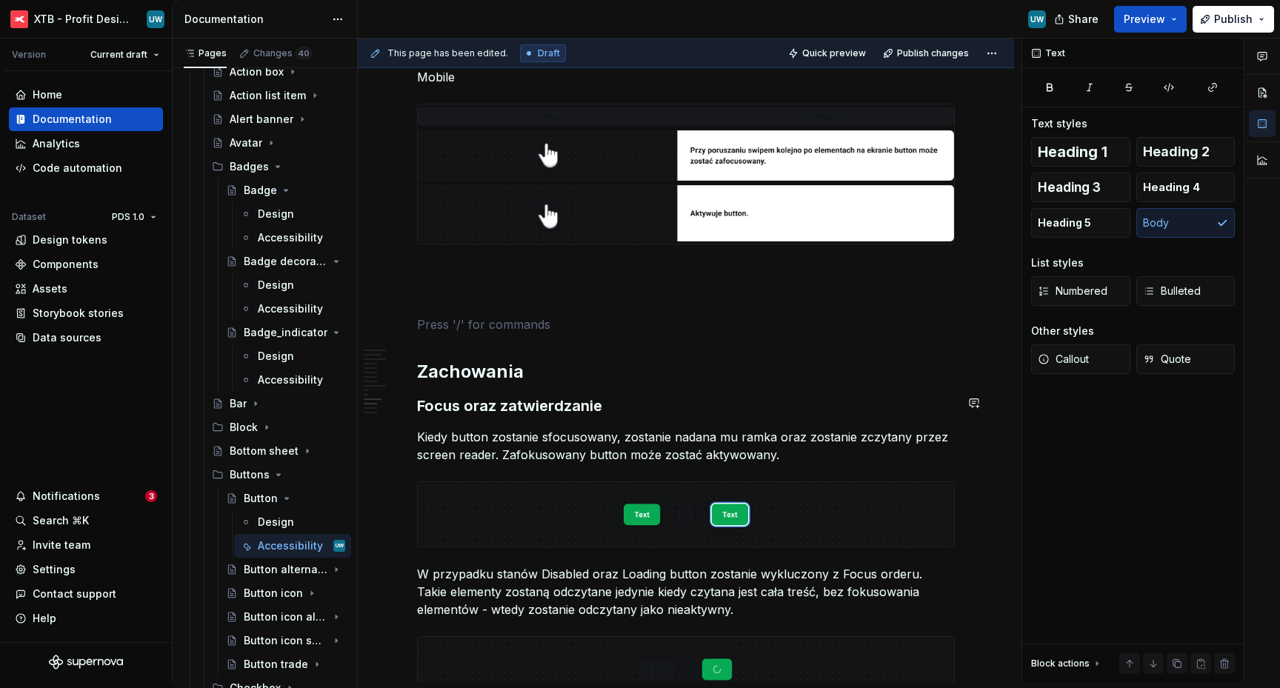
scroll to position [2564, 0]
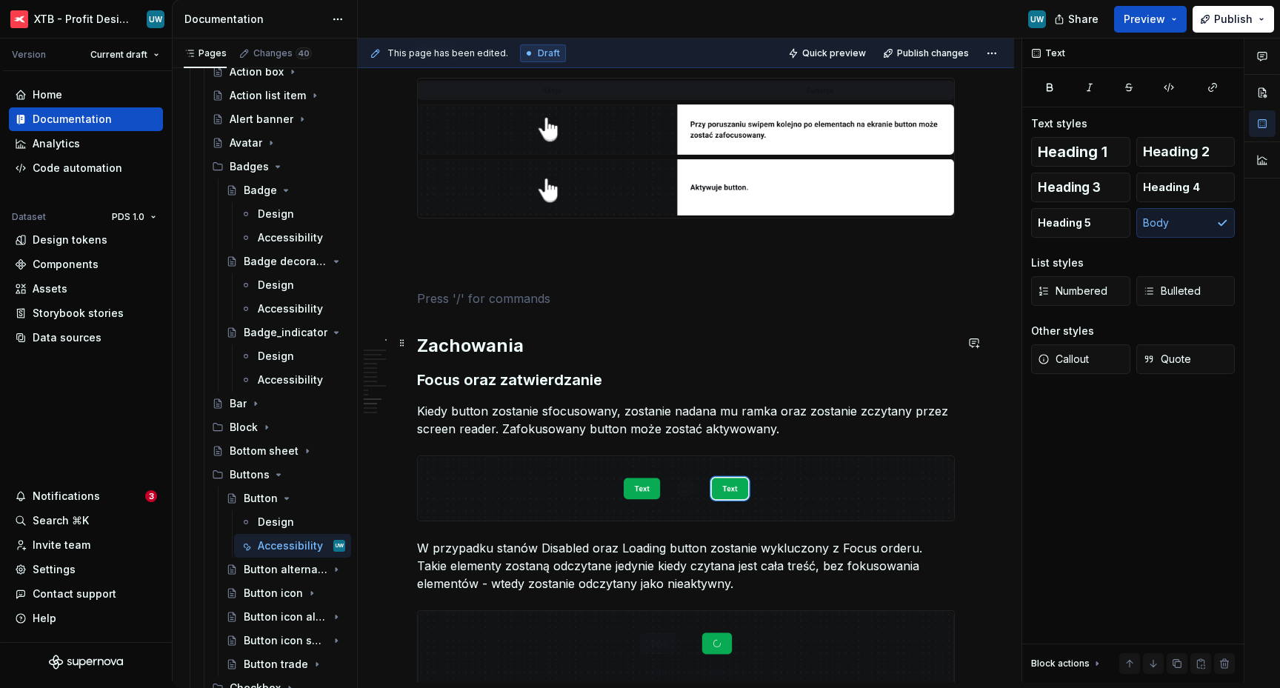
click at [529, 341] on h2 "Zachowania" at bounding box center [686, 346] width 538 height 24
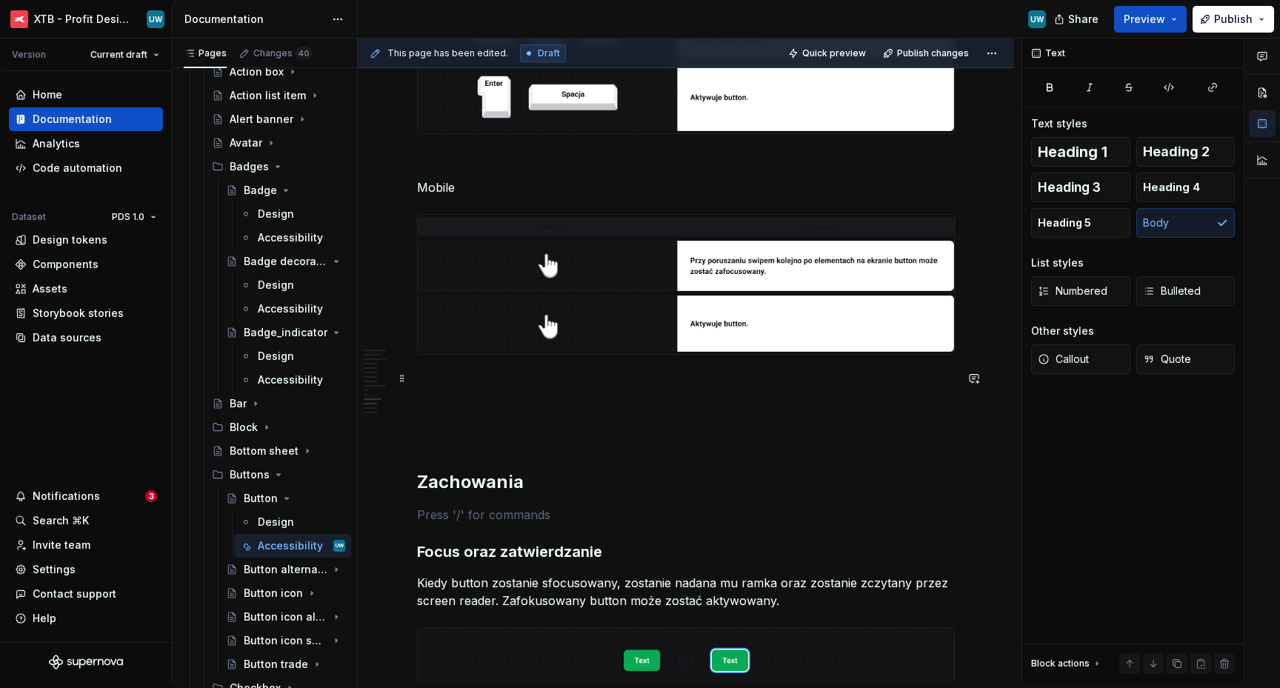
scroll to position [2429, 0]
click at [424, 425] on p at bounding box center [686, 434] width 538 height 18
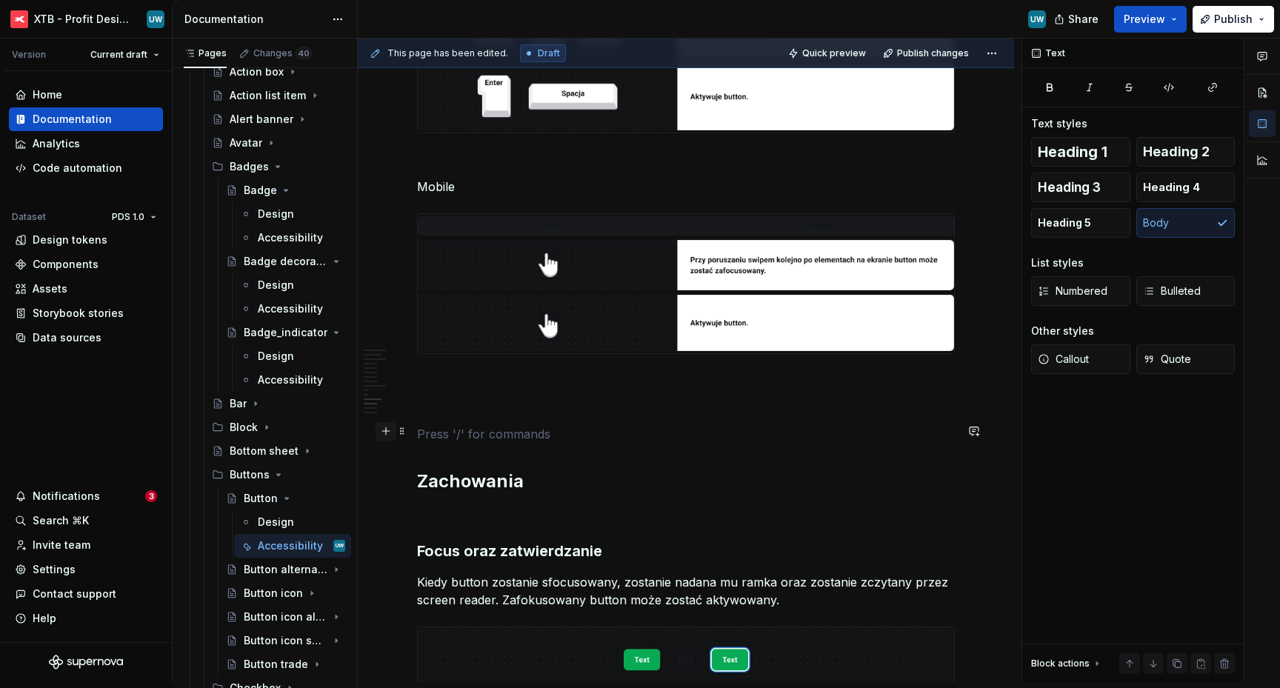
click at [389, 428] on button "button" at bounding box center [386, 431] width 21 height 21
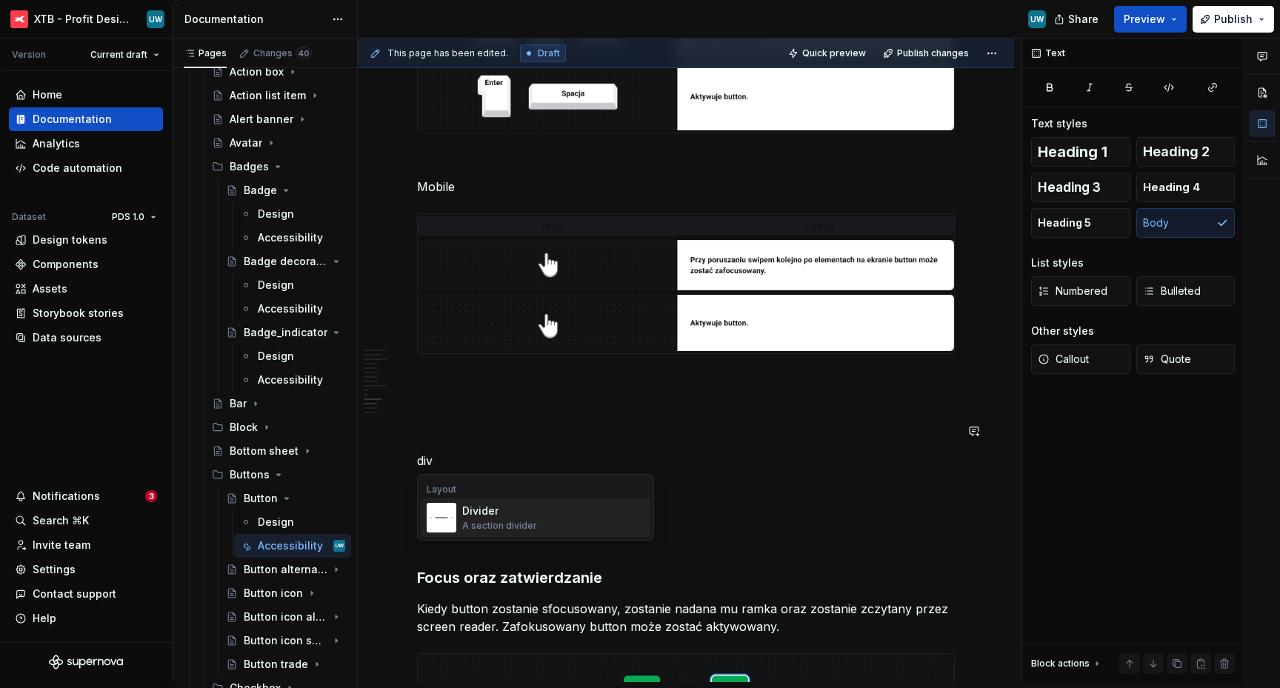
click at [499, 520] on div "A section divider" at bounding box center [499, 526] width 75 height 12
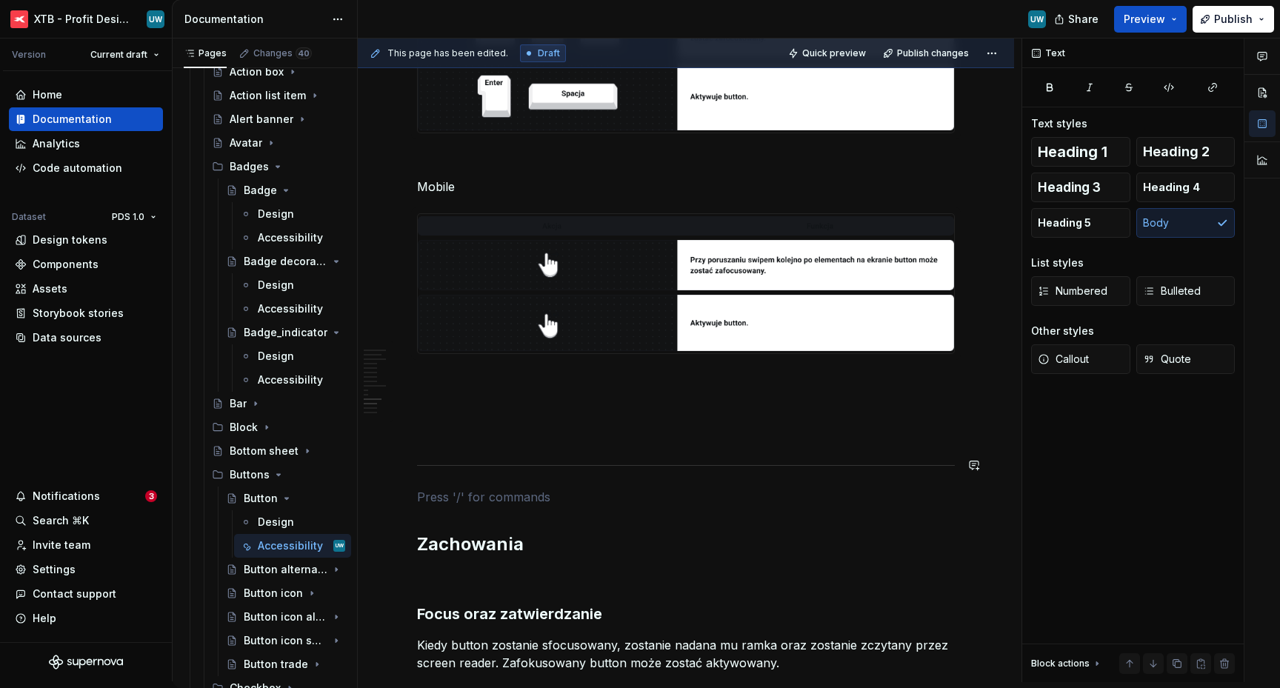
click at [457, 436] on p at bounding box center [686, 434] width 538 height 18
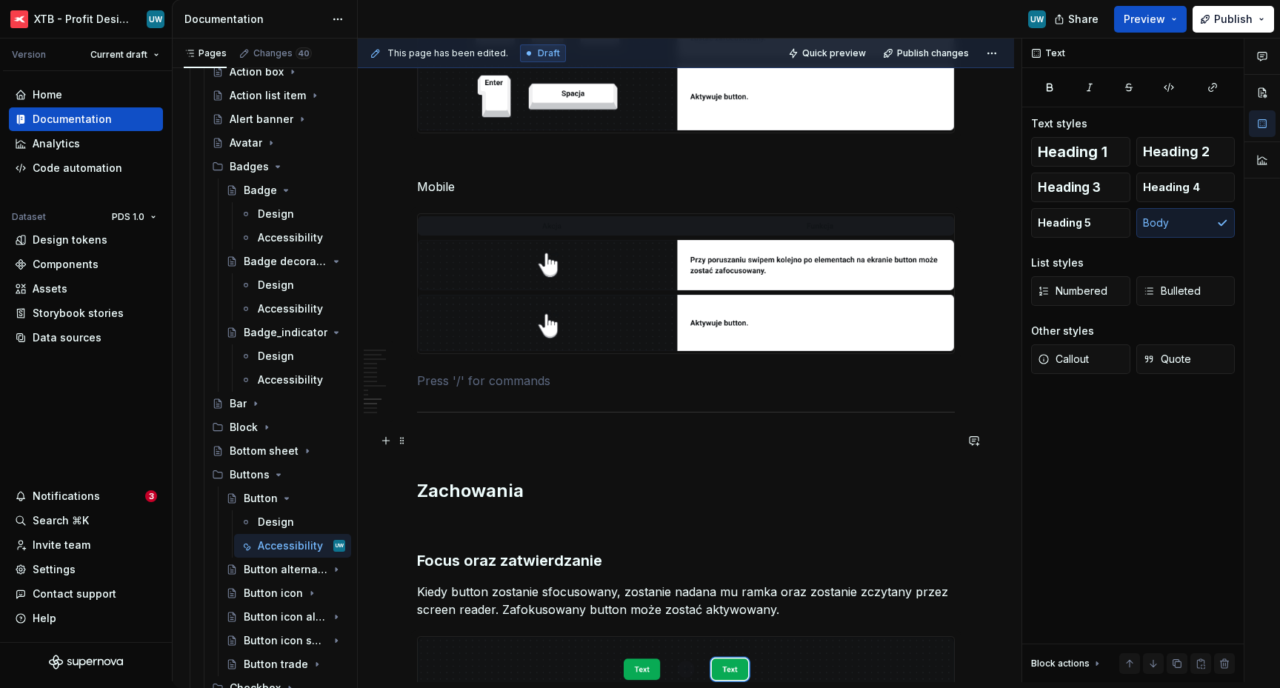
click at [462, 442] on p at bounding box center [686, 444] width 538 height 18
click at [462, 490] on h2 "Zachowania" at bounding box center [686, 491] width 538 height 24
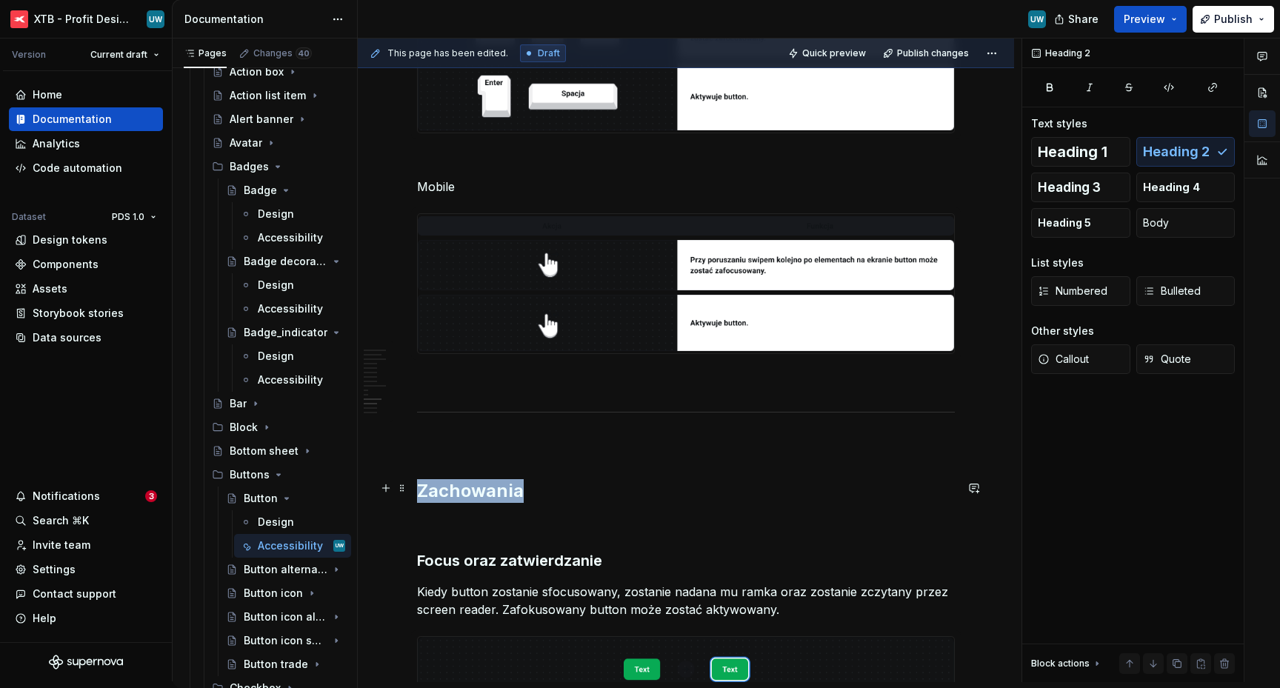
click at [462, 490] on h2 "Zachowania" at bounding box center [686, 491] width 538 height 24
click at [1083, 148] on span "Heading 1" at bounding box center [1073, 151] width 70 height 15
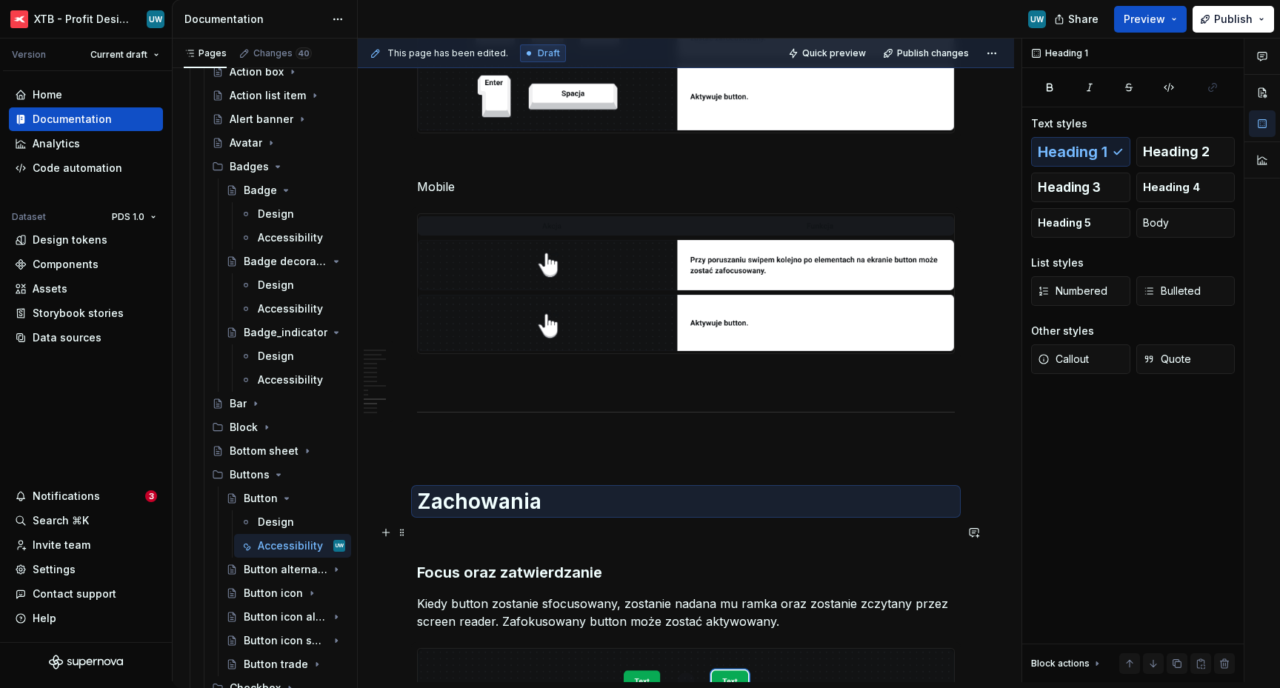
click at [509, 530] on p at bounding box center [686, 536] width 538 height 18
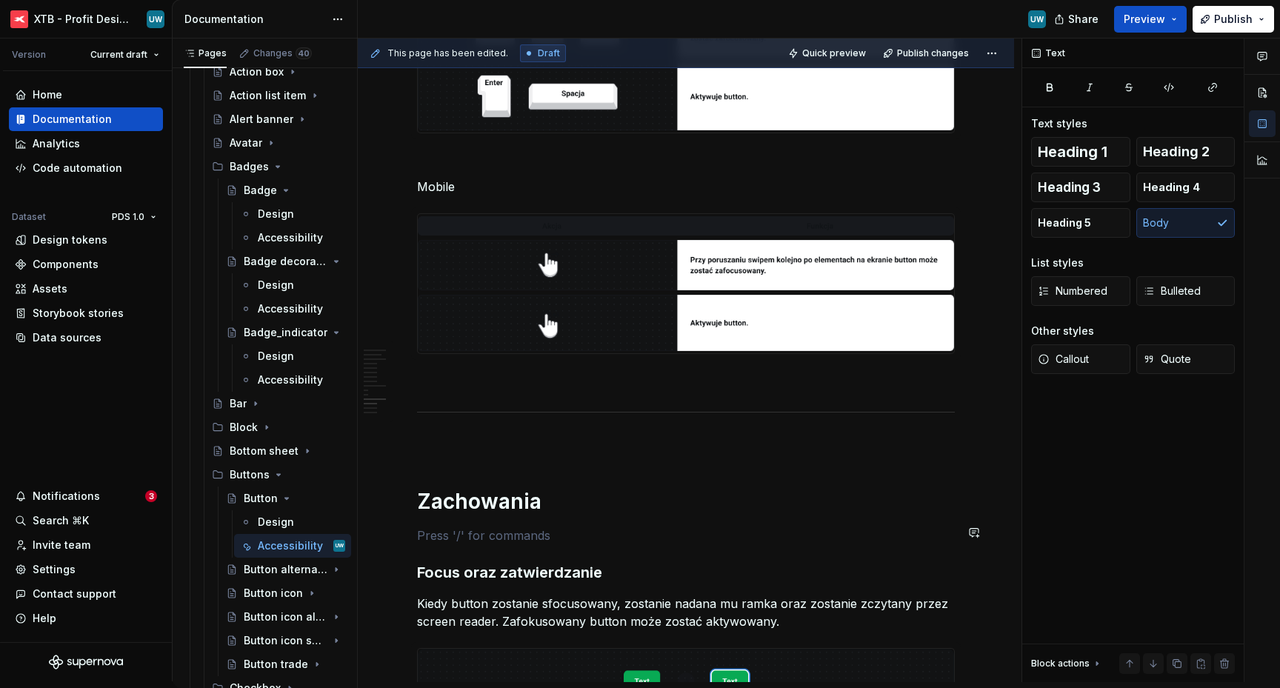
click at [531, 569] on h3 "Focus oraz zatwierdzanie" at bounding box center [686, 572] width 538 height 21
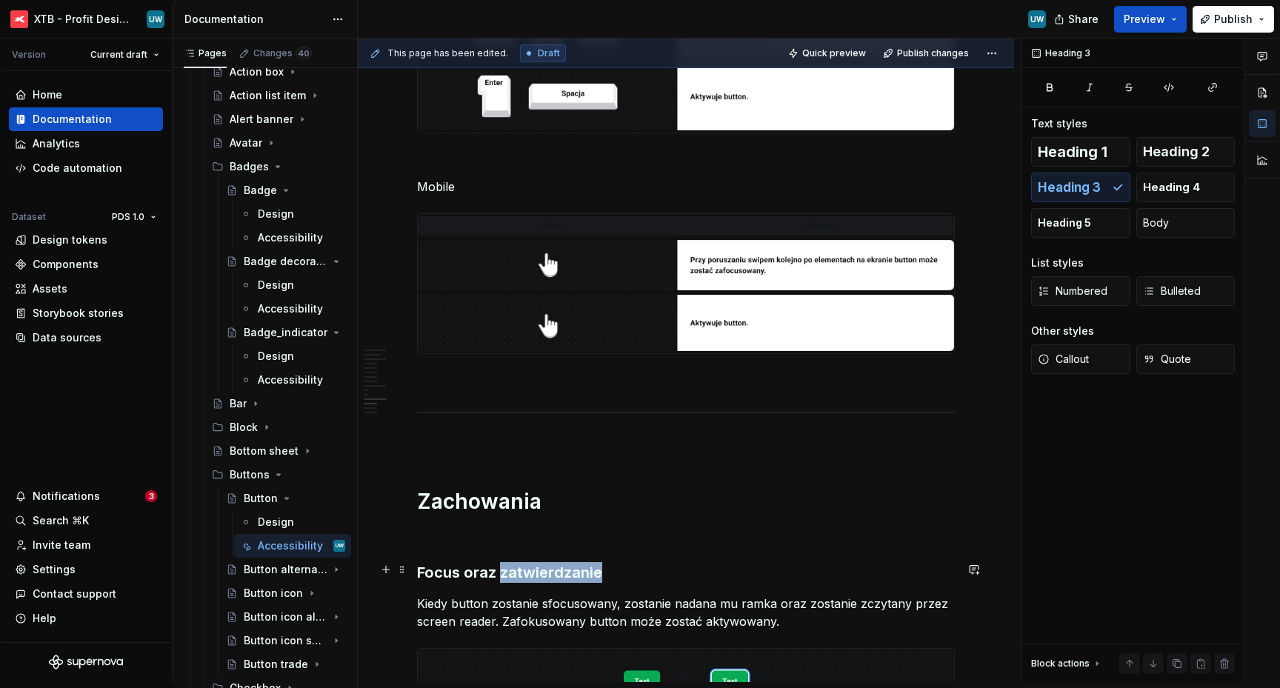
click at [531, 569] on h3 "Focus oraz zatwierdzanie" at bounding box center [686, 572] width 538 height 21
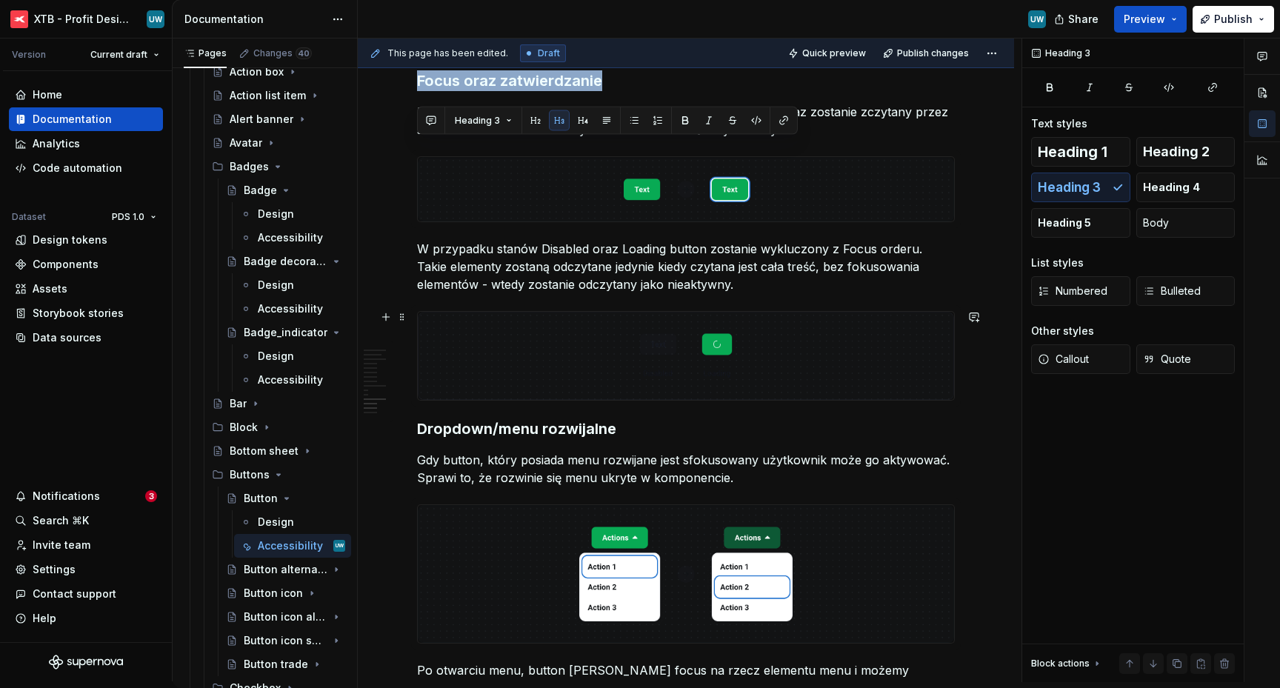
scroll to position [2940, 0]
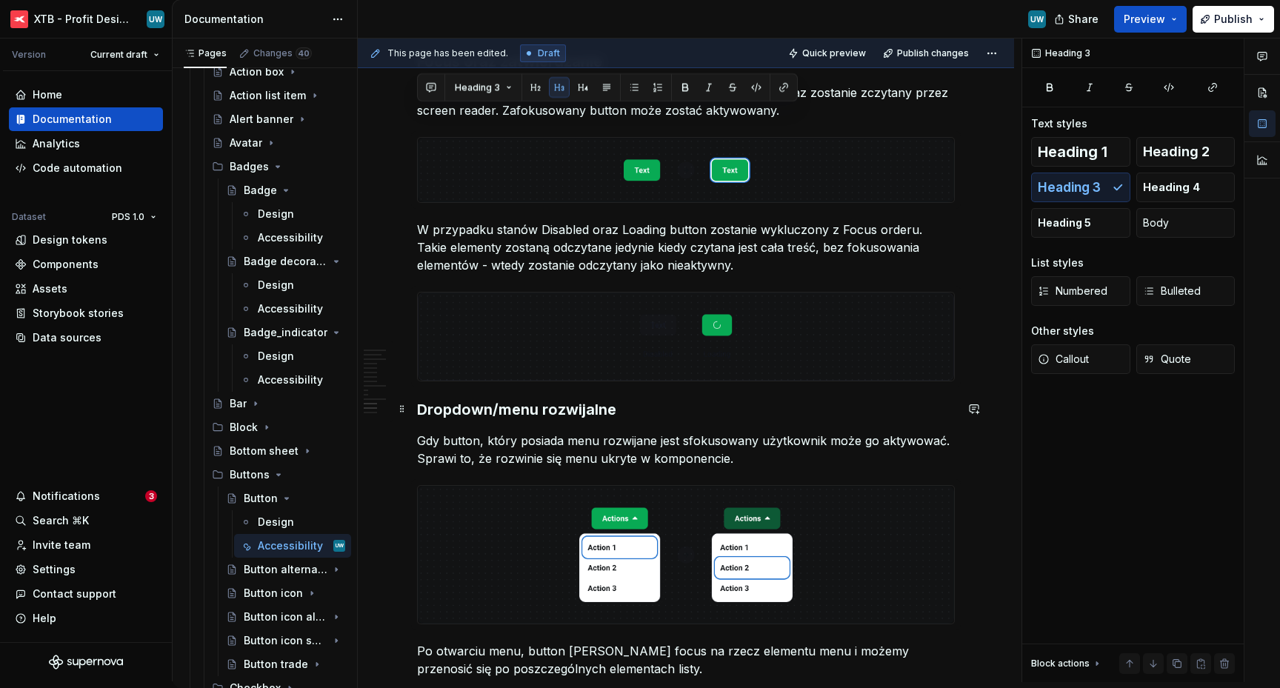
click at [420, 405] on h3 "Dropdown/menu rozwijalne" at bounding box center [686, 409] width 538 height 21
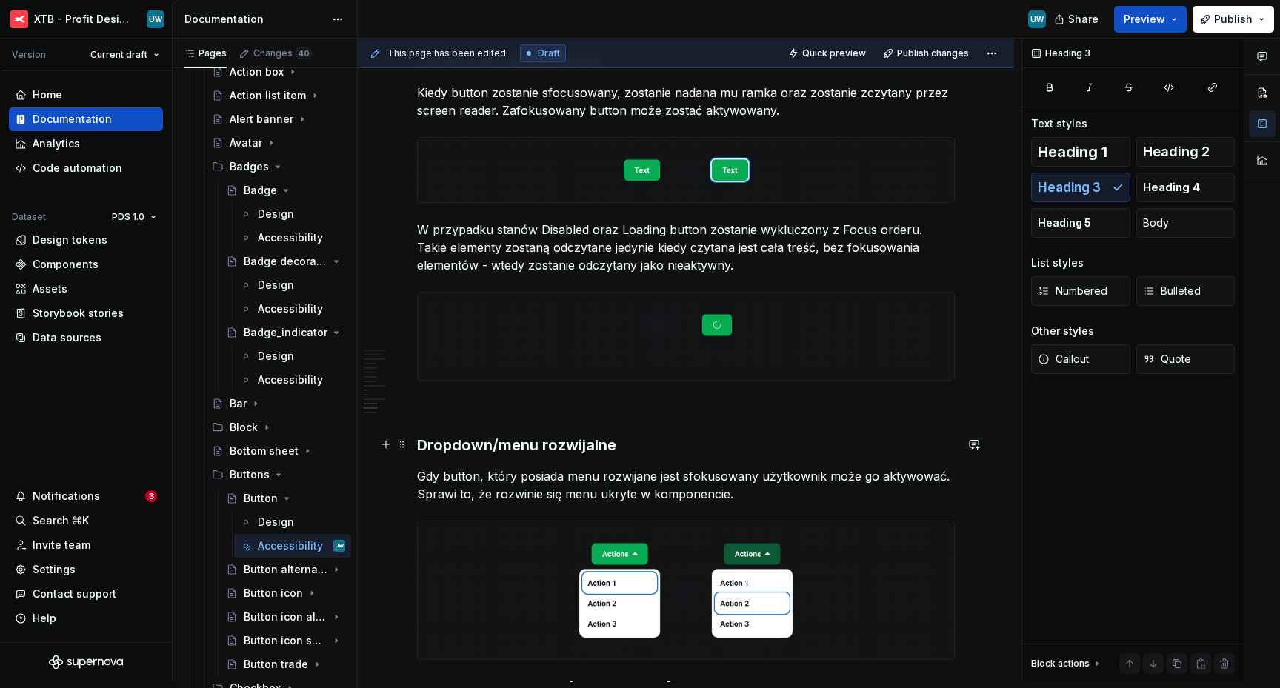
click at [449, 448] on h3 "Dropdown/menu rozwijalne" at bounding box center [686, 445] width 538 height 21
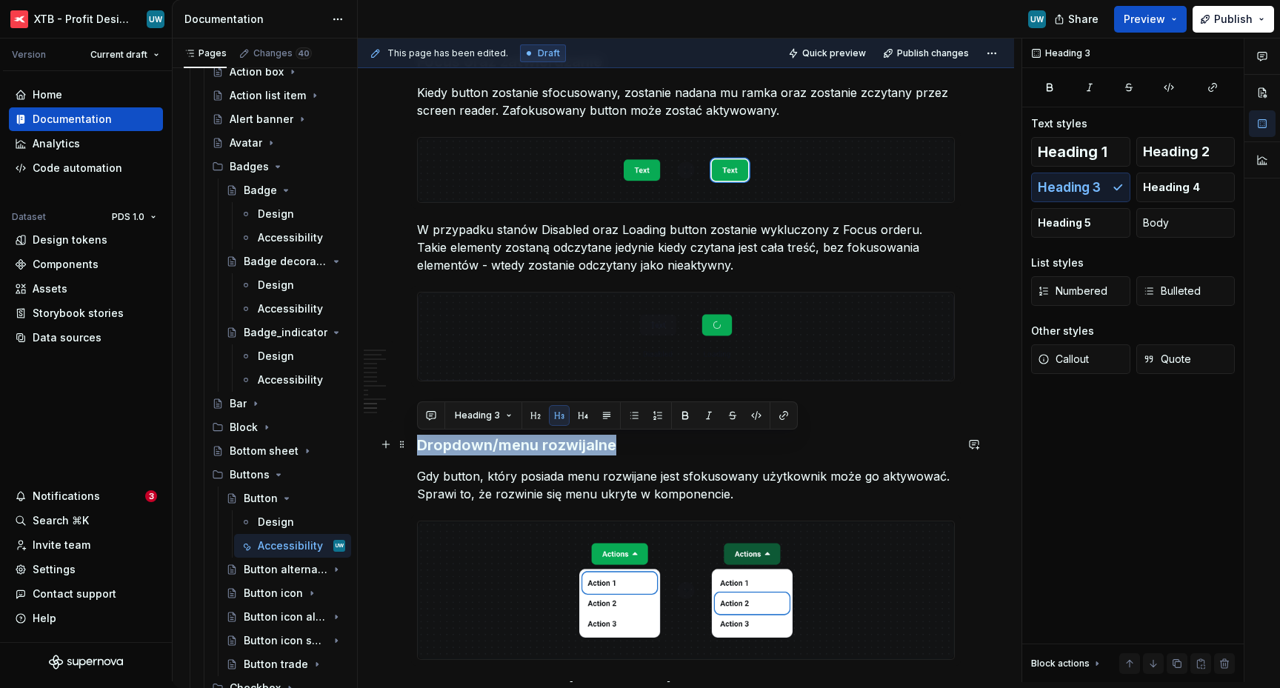
click at [449, 448] on h3 "Dropdown/menu rozwijalne" at bounding box center [686, 445] width 538 height 21
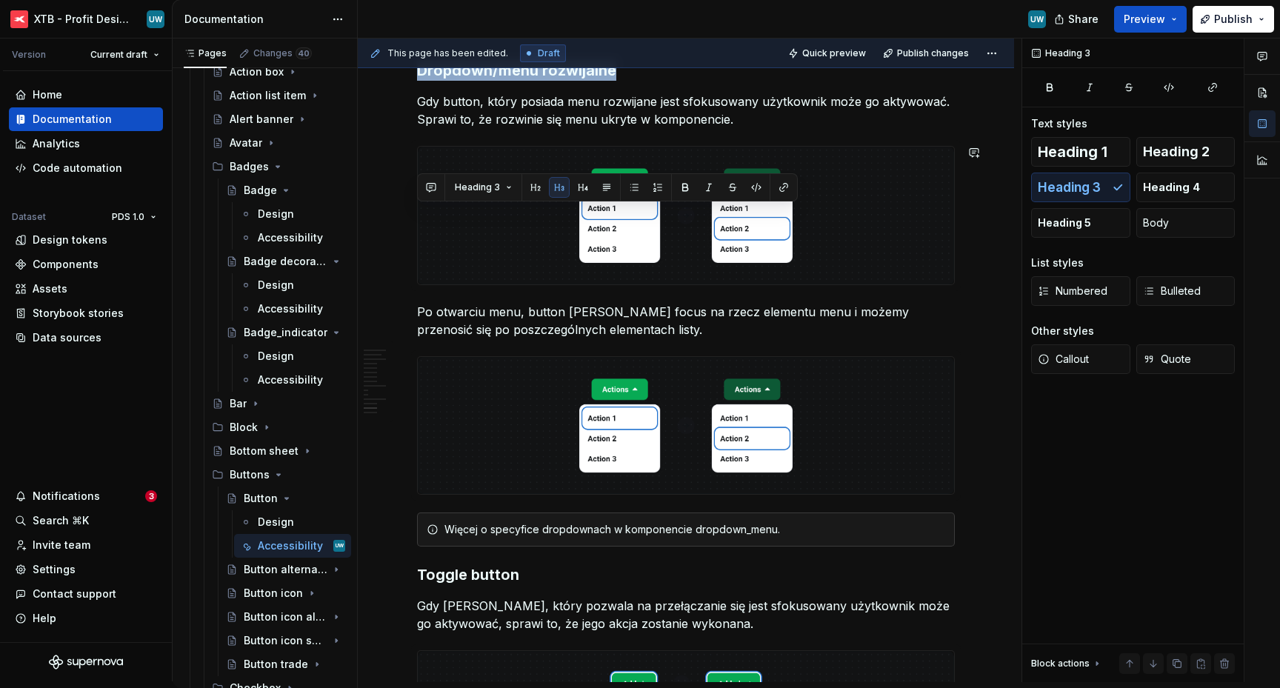
scroll to position [3367, 0]
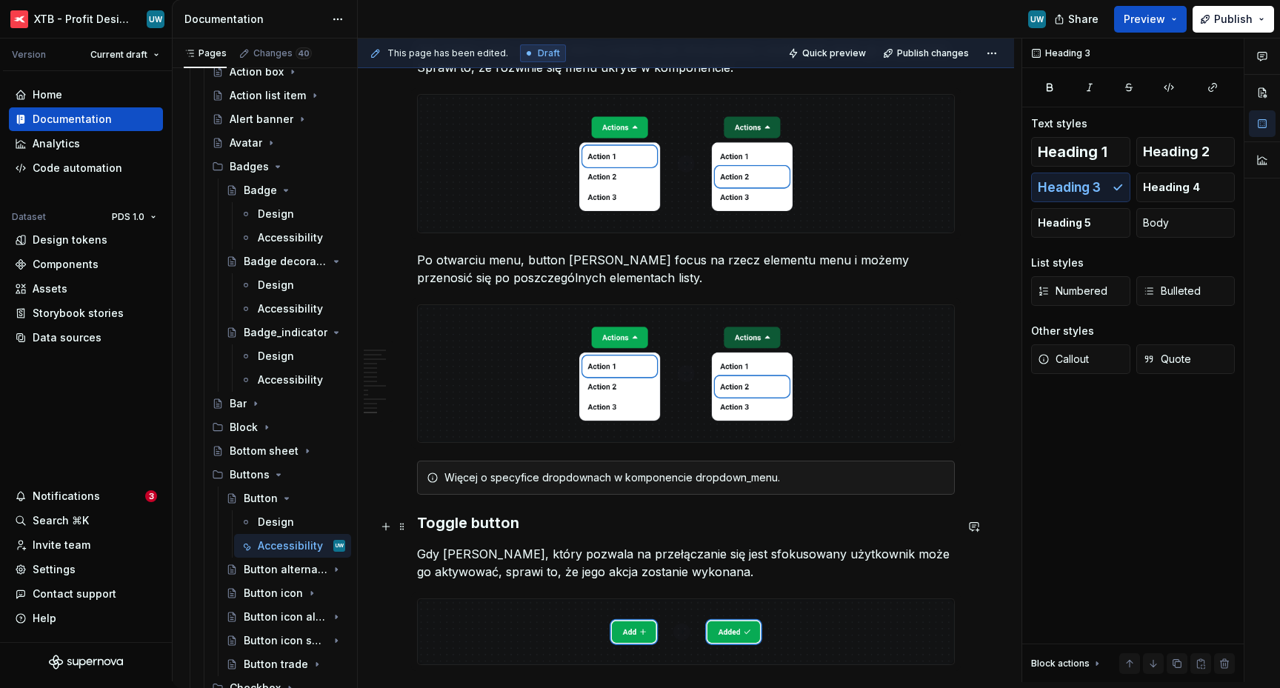
click at [421, 528] on h3 "Toggle button" at bounding box center [686, 523] width 538 height 21
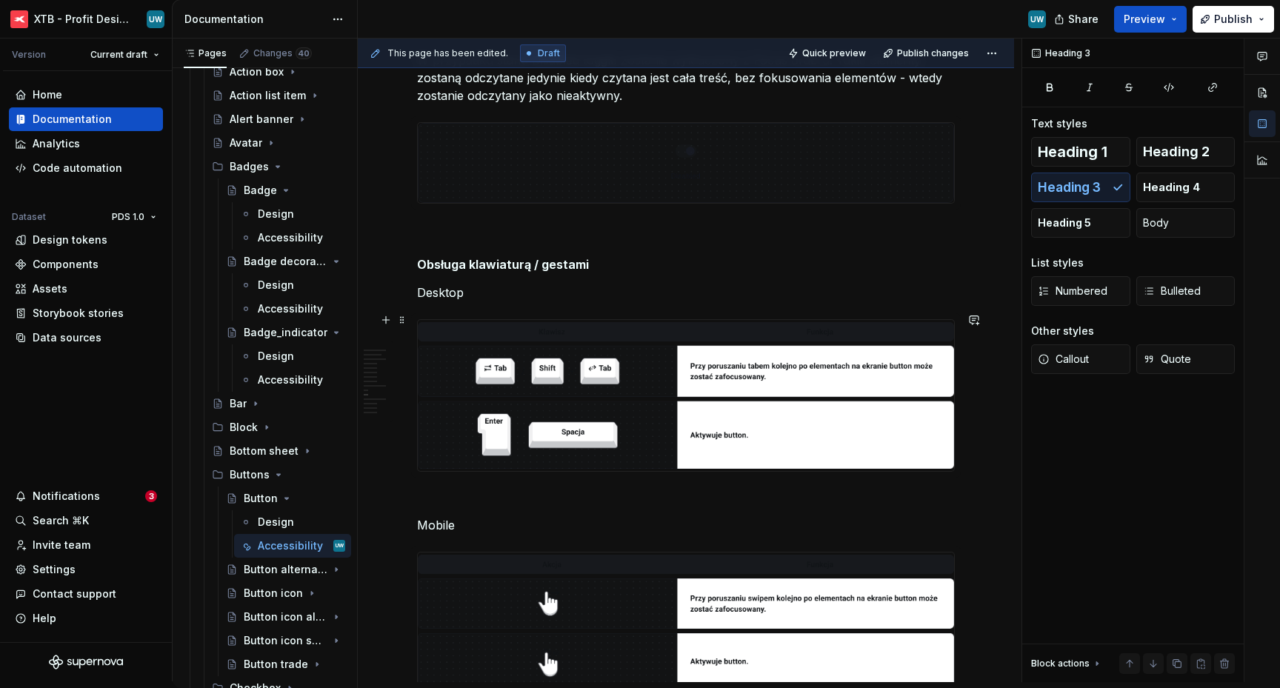
scroll to position [2047, 0]
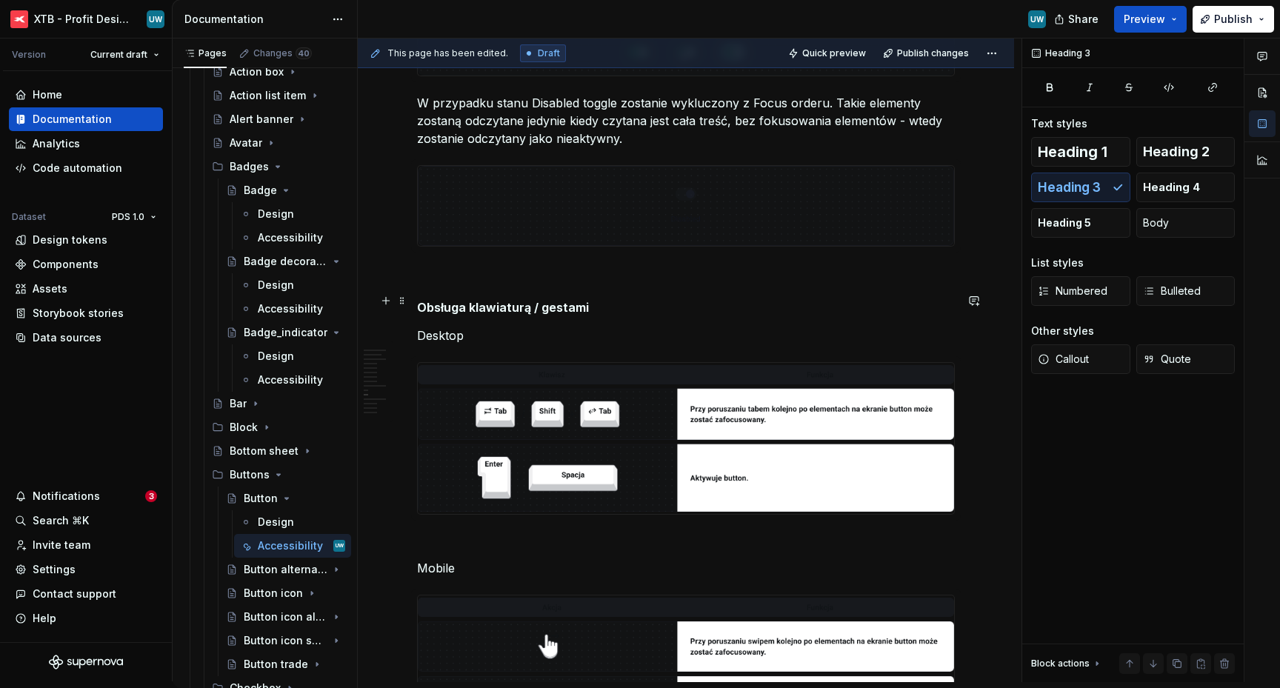
click at [496, 300] on h5 "Obsługa klawiaturą / gestami" at bounding box center [686, 307] width 538 height 15
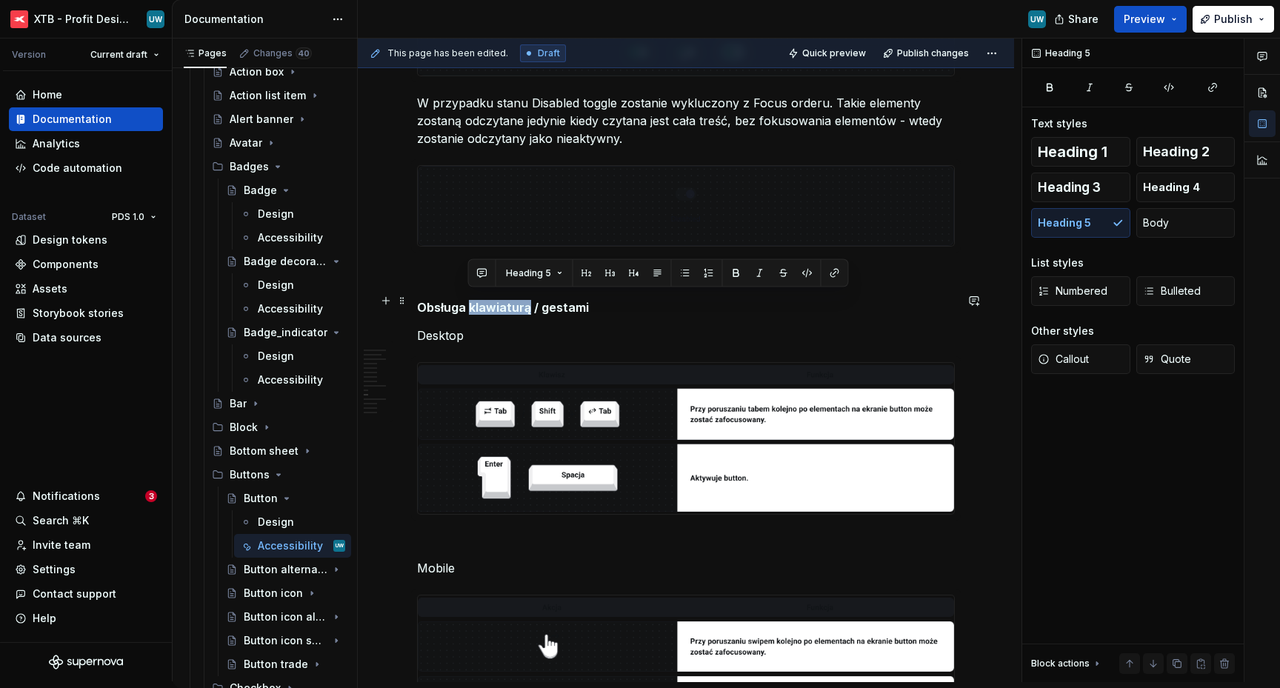
click at [496, 300] on h5 "Obsługa klawiaturą / gestami" at bounding box center [686, 307] width 538 height 15
click at [1050, 184] on span "Heading 3" at bounding box center [1069, 187] width 63 height 15
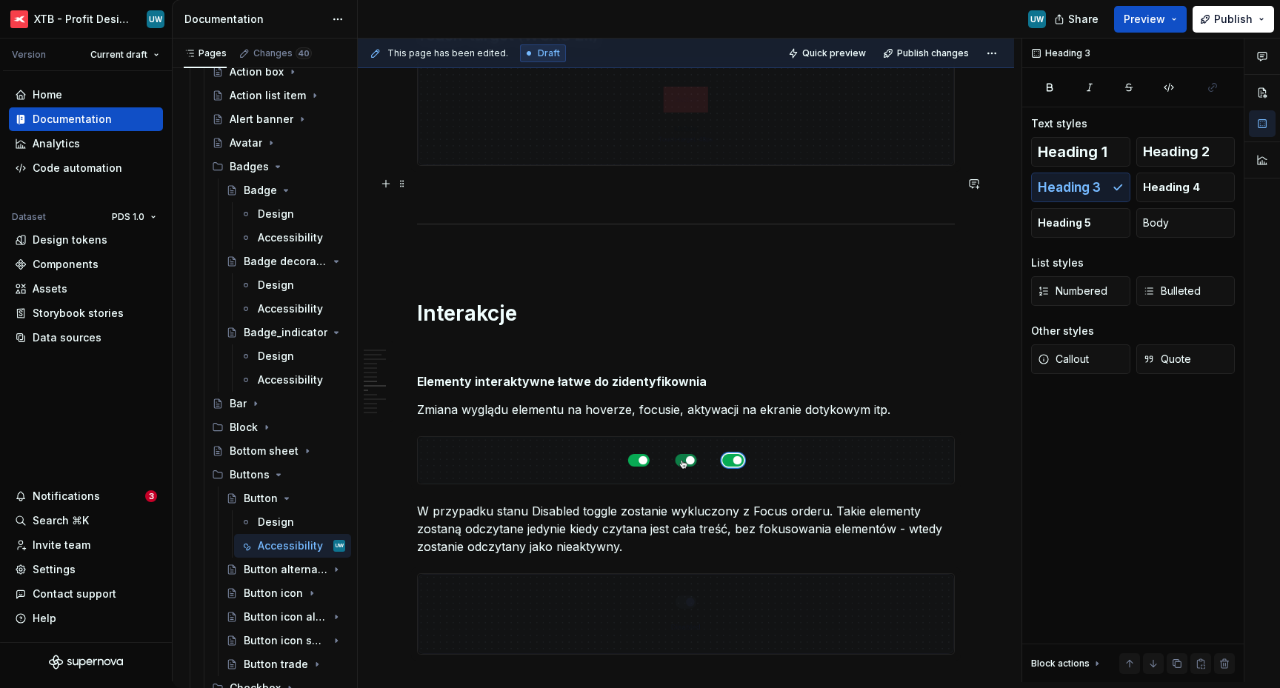
scroll to position [1620, 0]
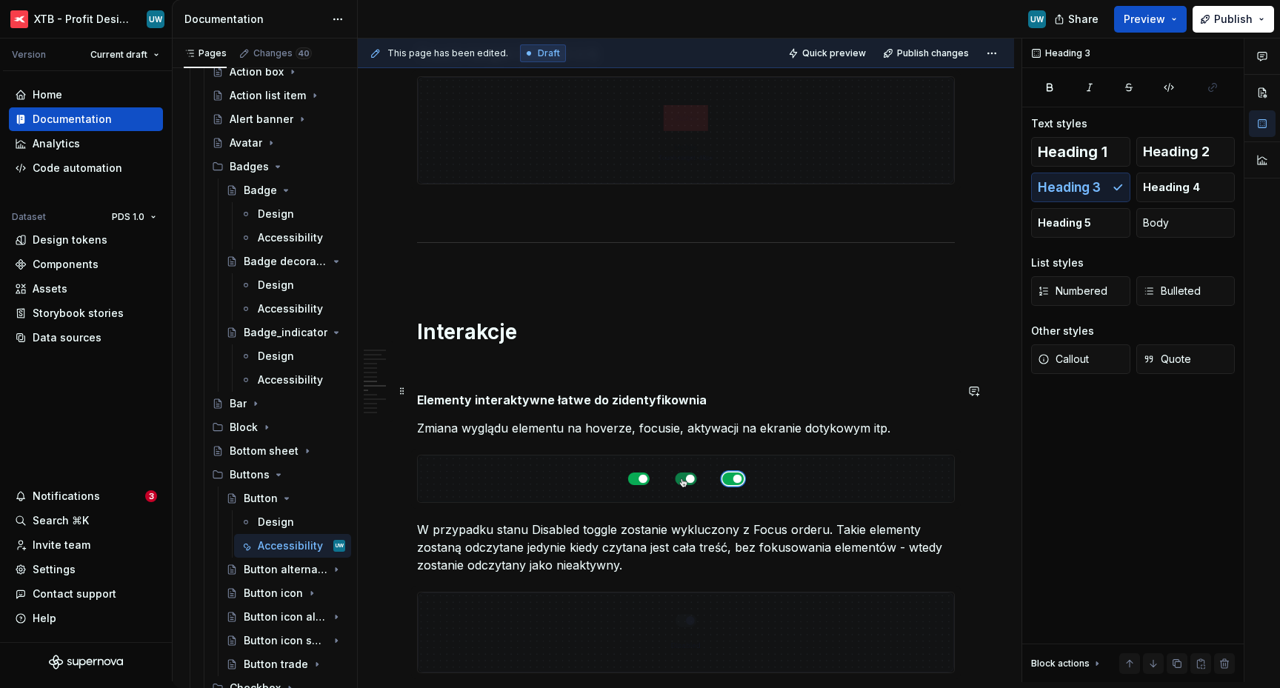
click at [512, 393] on h5 "Elementy interaktywne łatwe do zidentyfikownia" at bounding box center [686, 400] width 538 height 15
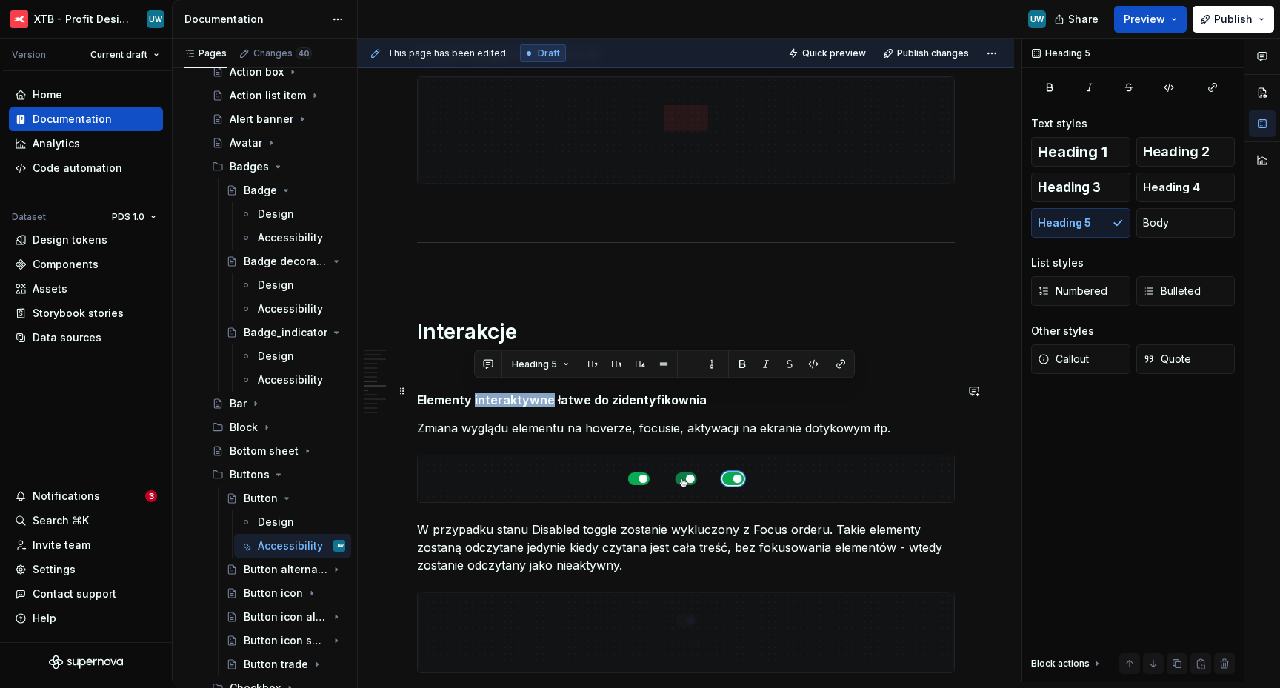
click at [512, 393] on h5 "Elementy interaktywne łatwe do zidentyfikownia" at bounding box center [686, 400] width 538 height 15
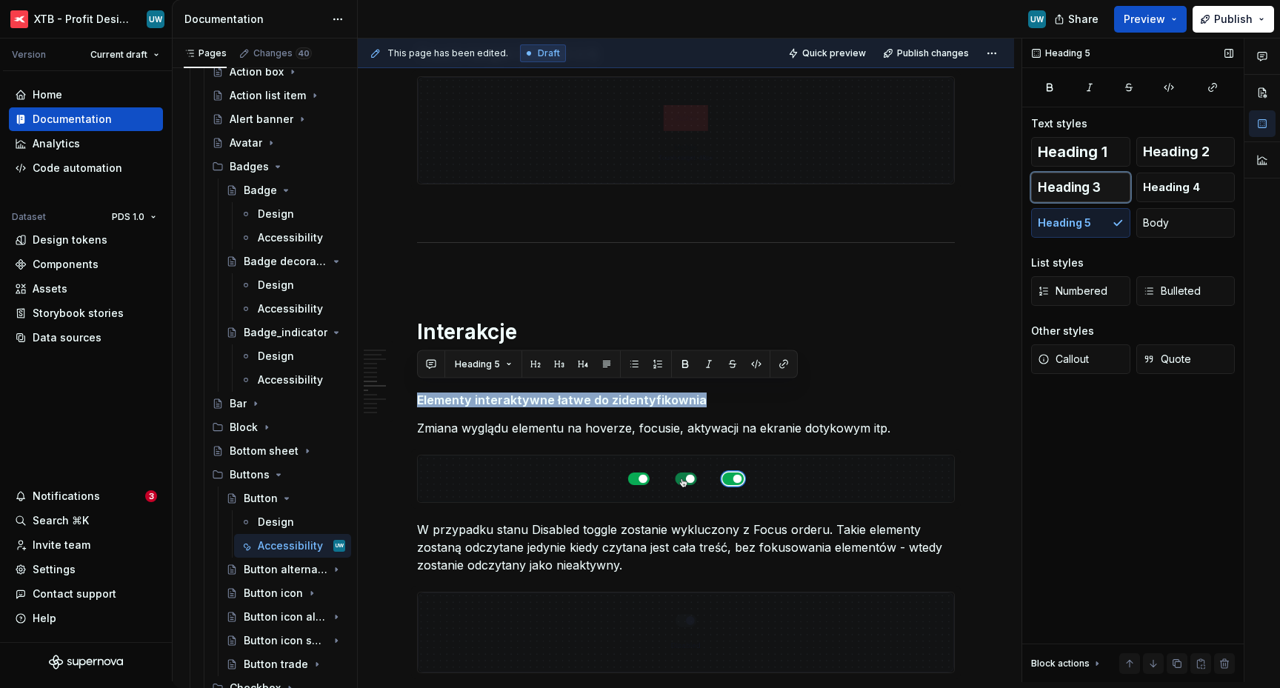
click at [1078, 173] on button "Heading 3" at bounding box center [1080, 188] width 99 height 30
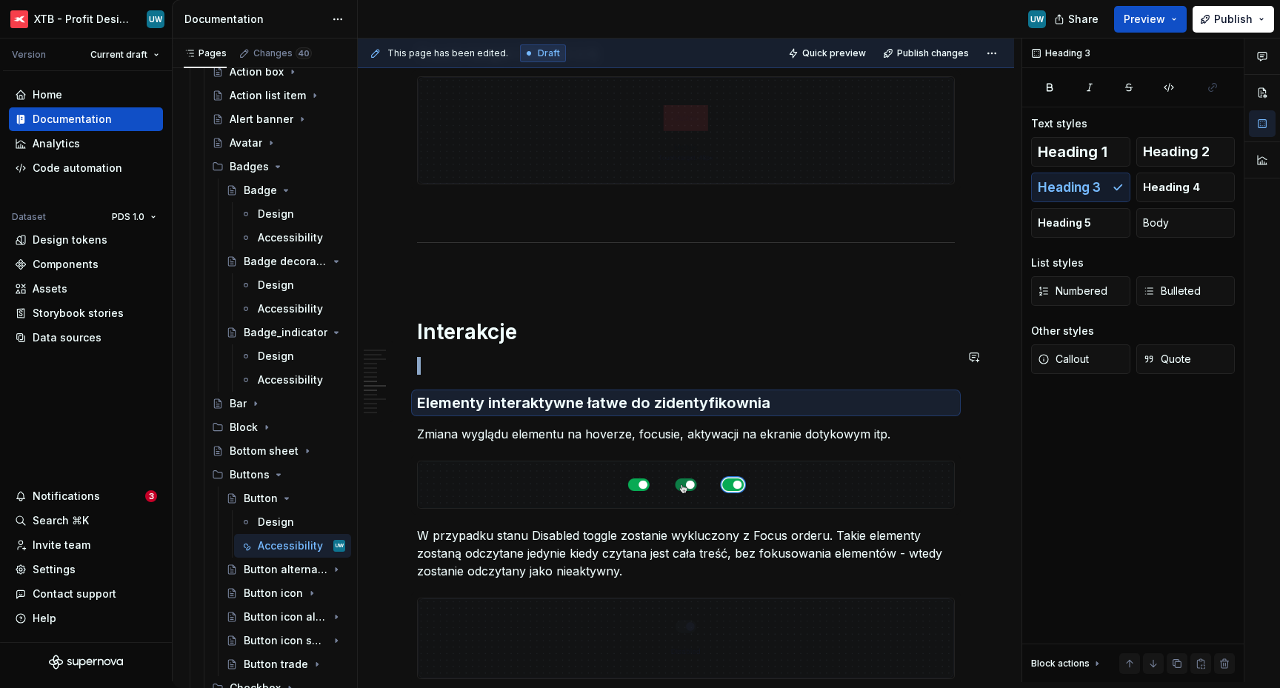
click at [701, 393] on h3 "Elementy interaktywne łatwe do zidentyfikownia" at bounding box center [686, 403] width 538 height 21
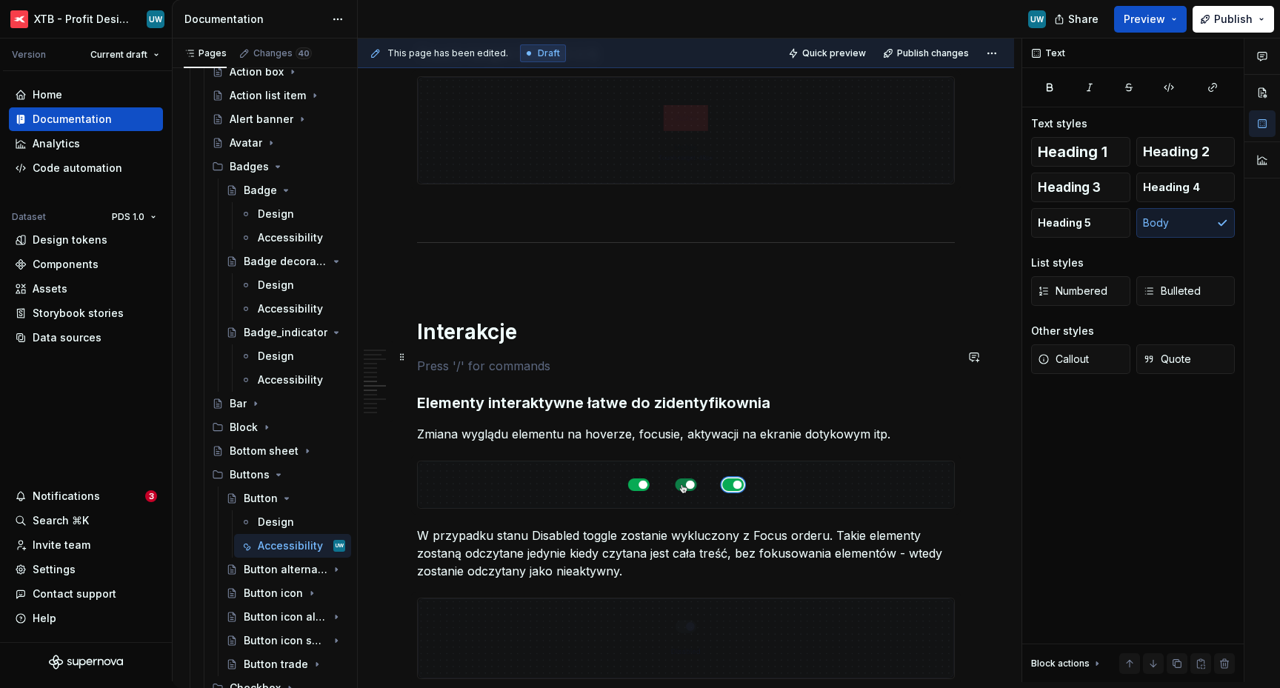
click at [713, 358] on p at bounding box center [686, 366] width 538 height 18
click at [928, 61] on button "Publish changes" at bounding box center [927, 53] width 97 height 21
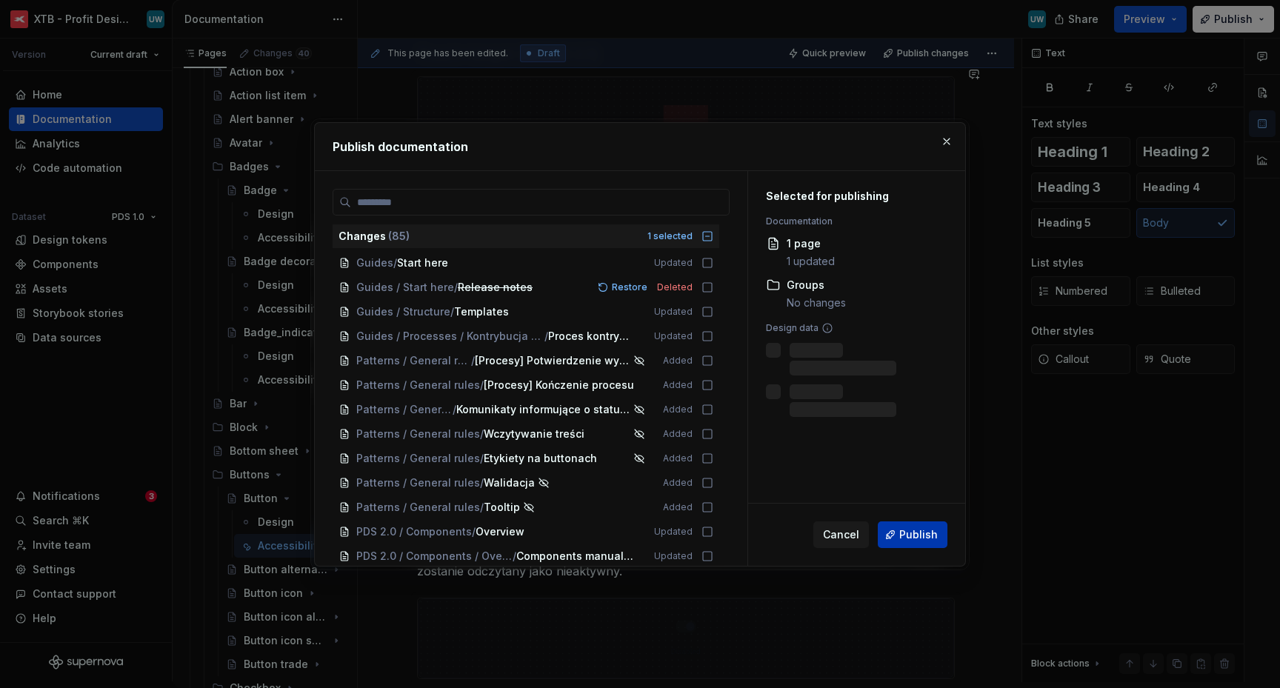
click at [909, 535] on span "Publish" at bounding box center [919, 535] width 39 height 15
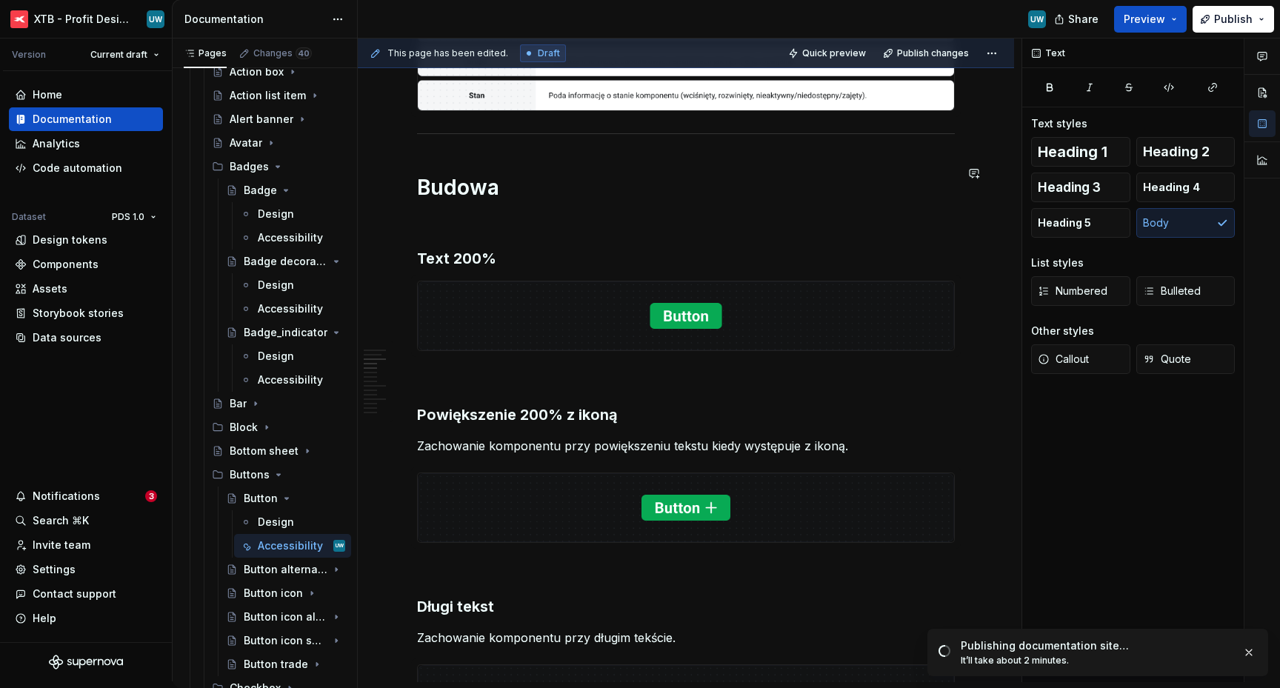
scroll to position [645, 0]
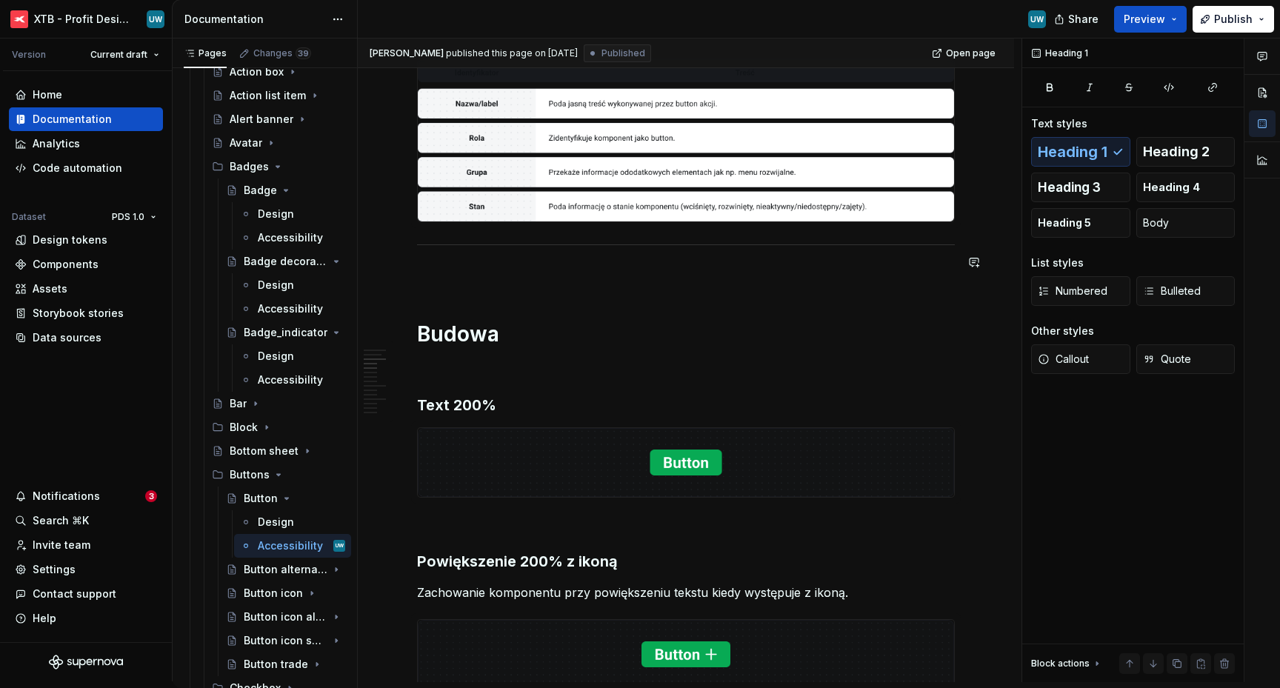
scroll to position [522, 0]
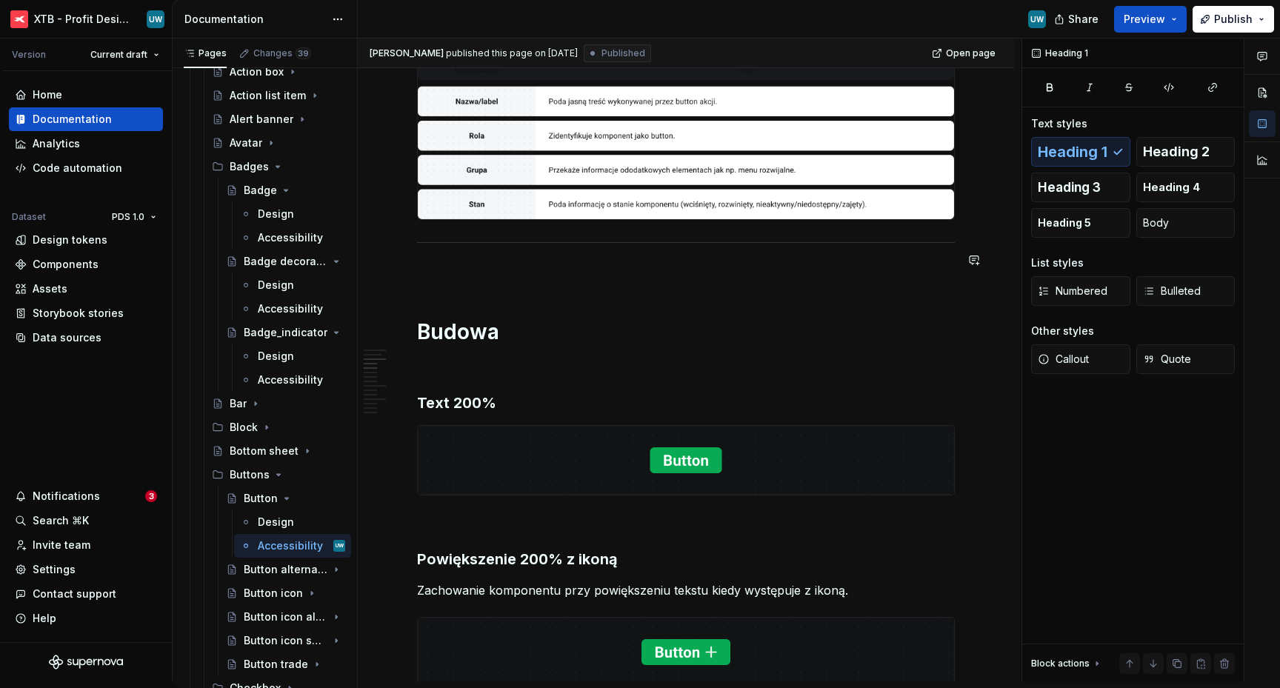
click at [430, 265] on p at bounding box center [686, 274] width 538 height 18
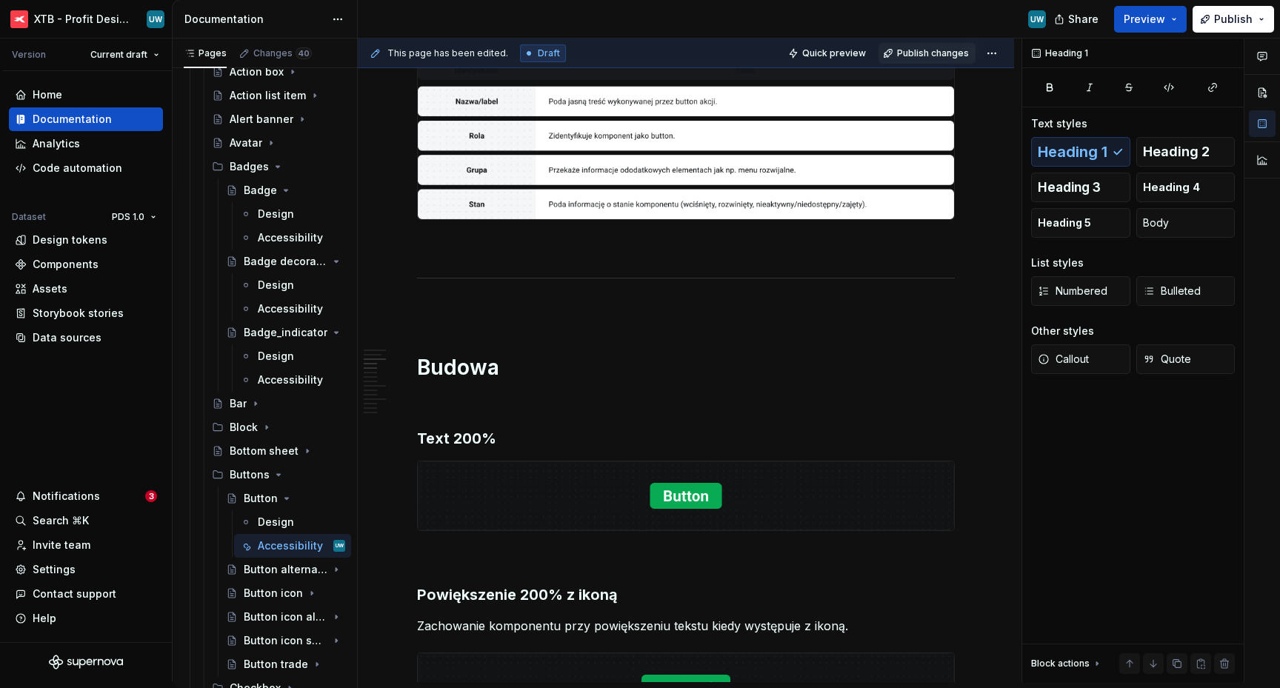
click at [925, 54] on span "Publish changes" at bounding box center [933, 53] width 72 height 12
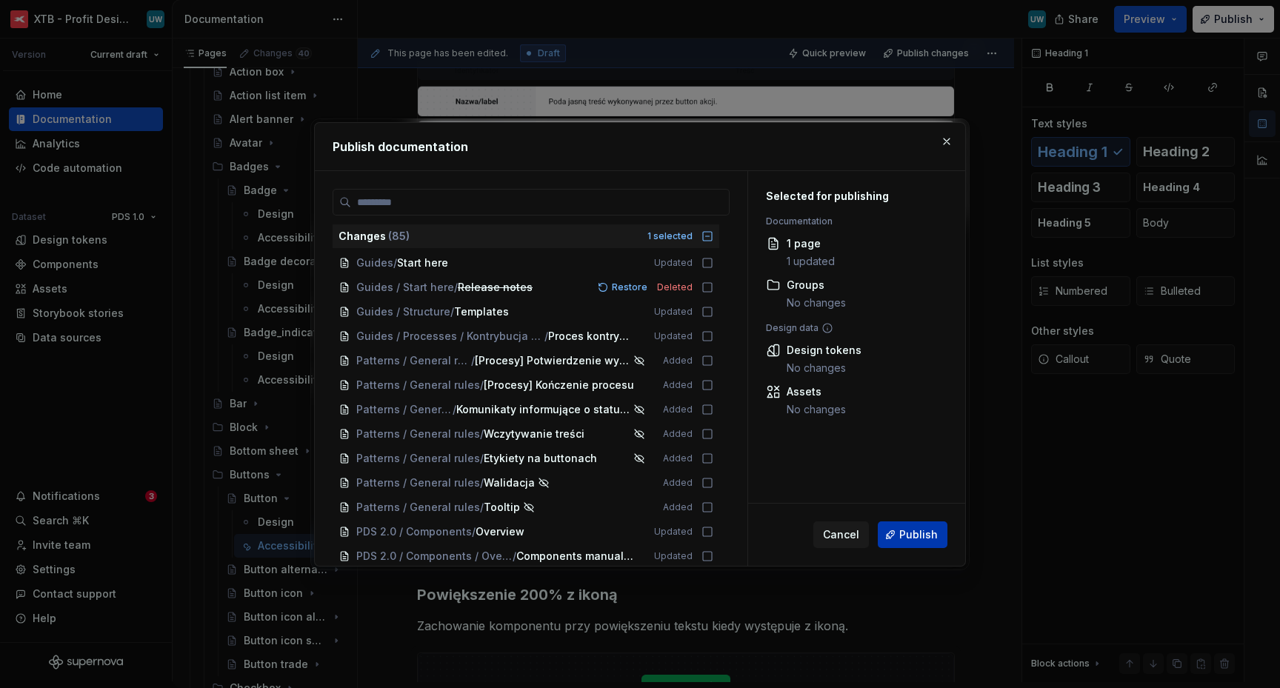
click at [911, 534] on span "Publish" at bounding box center [919, 535] width 39 height 15
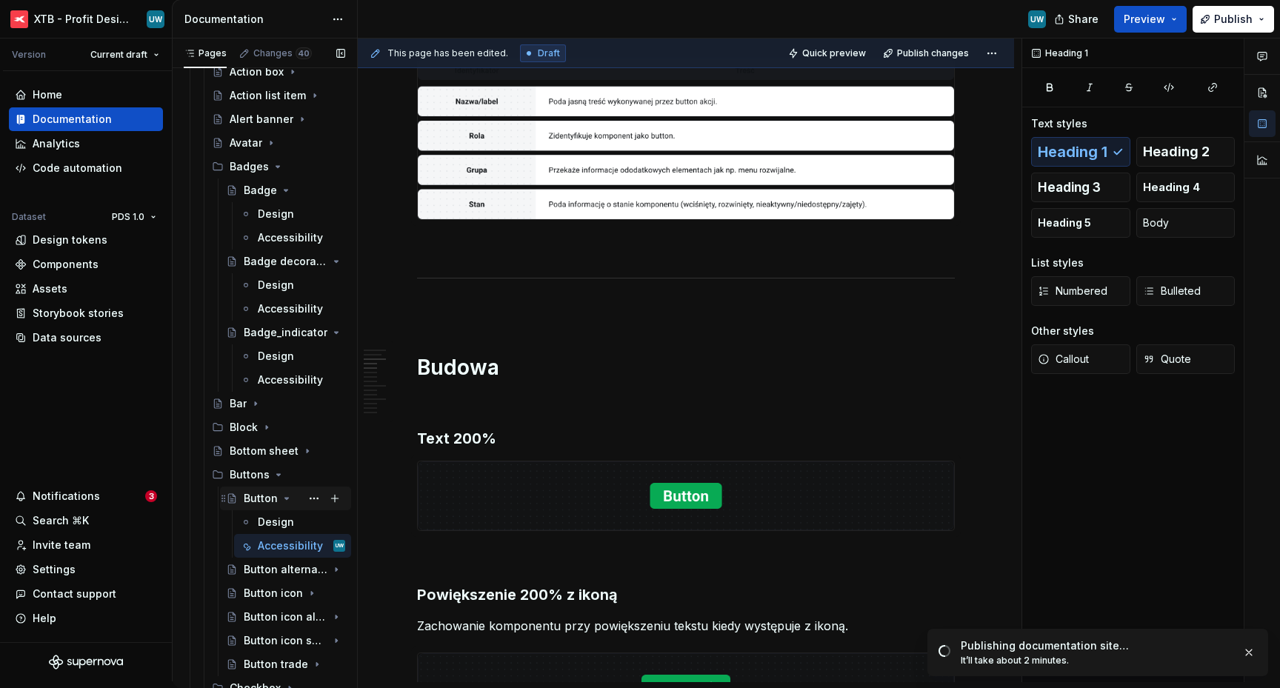
click at [284, 499] on icon "Page tree" at bounding box center [287, 499] width 12 height 12
click at [276, 476] on icon "Page tree" at bounding box center [279, 475] width 12 height 12
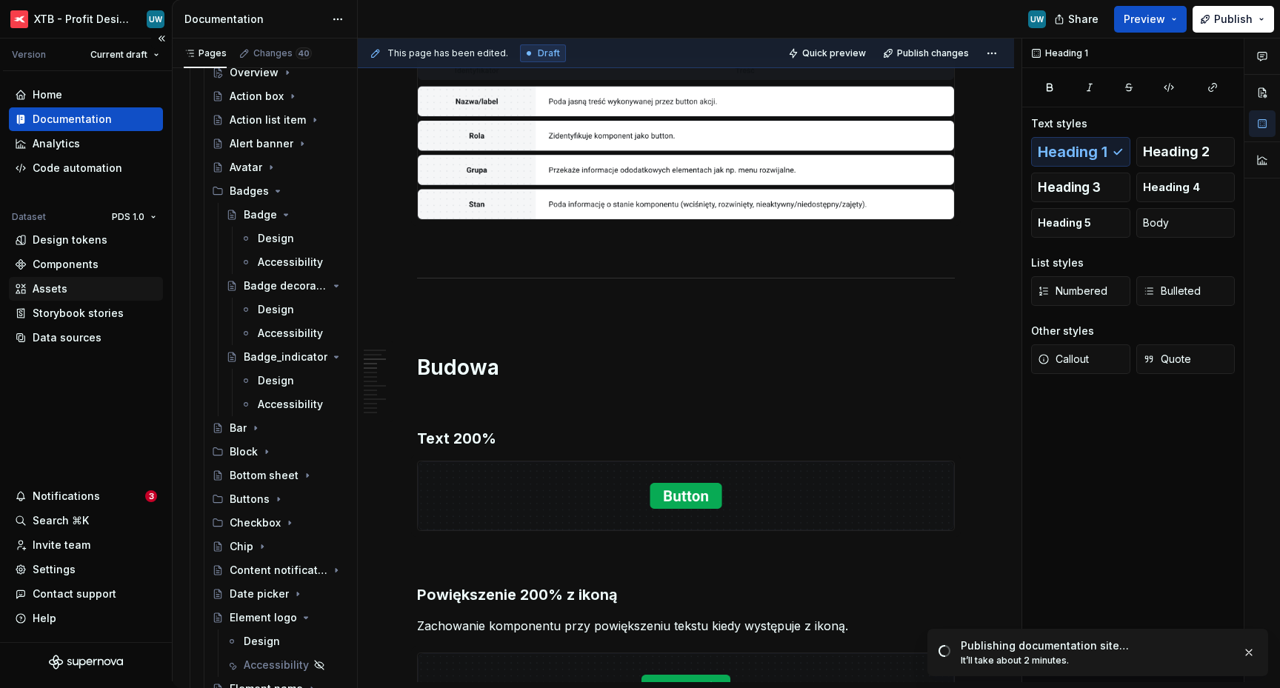
scroll to position [144, 0]
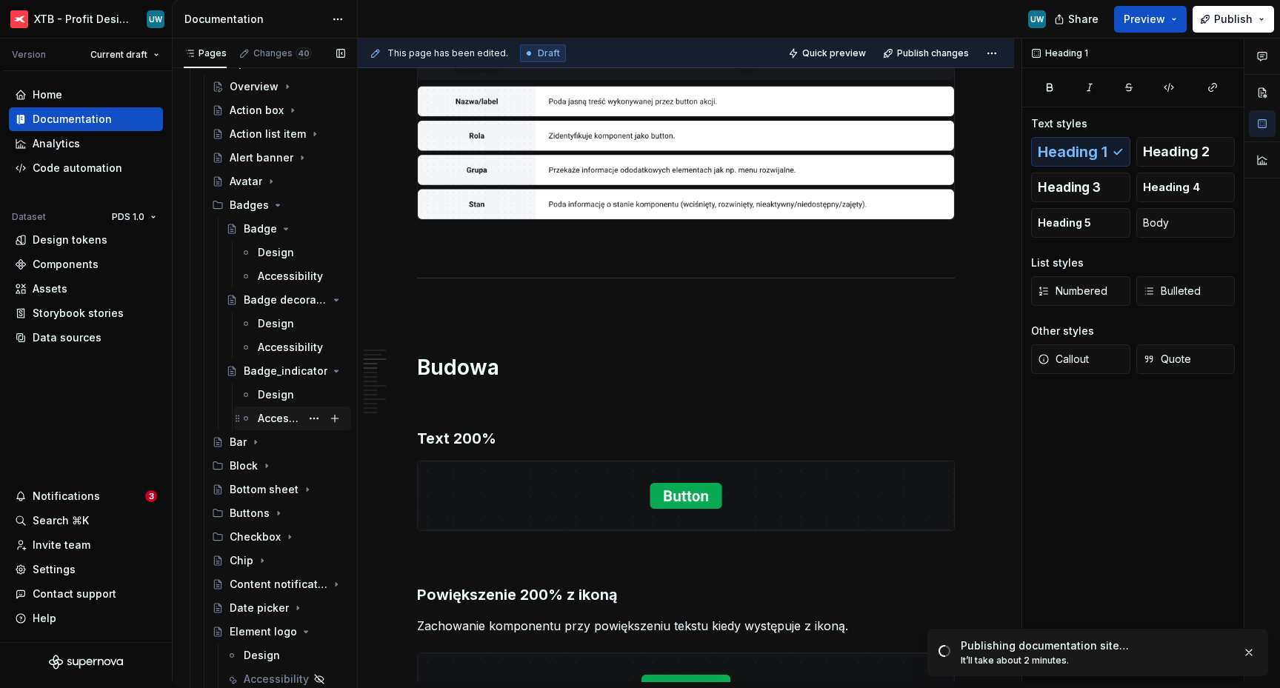
click at [267, 422] on div "Accessibility" at bounding box center [279, 418] width 43 height 15
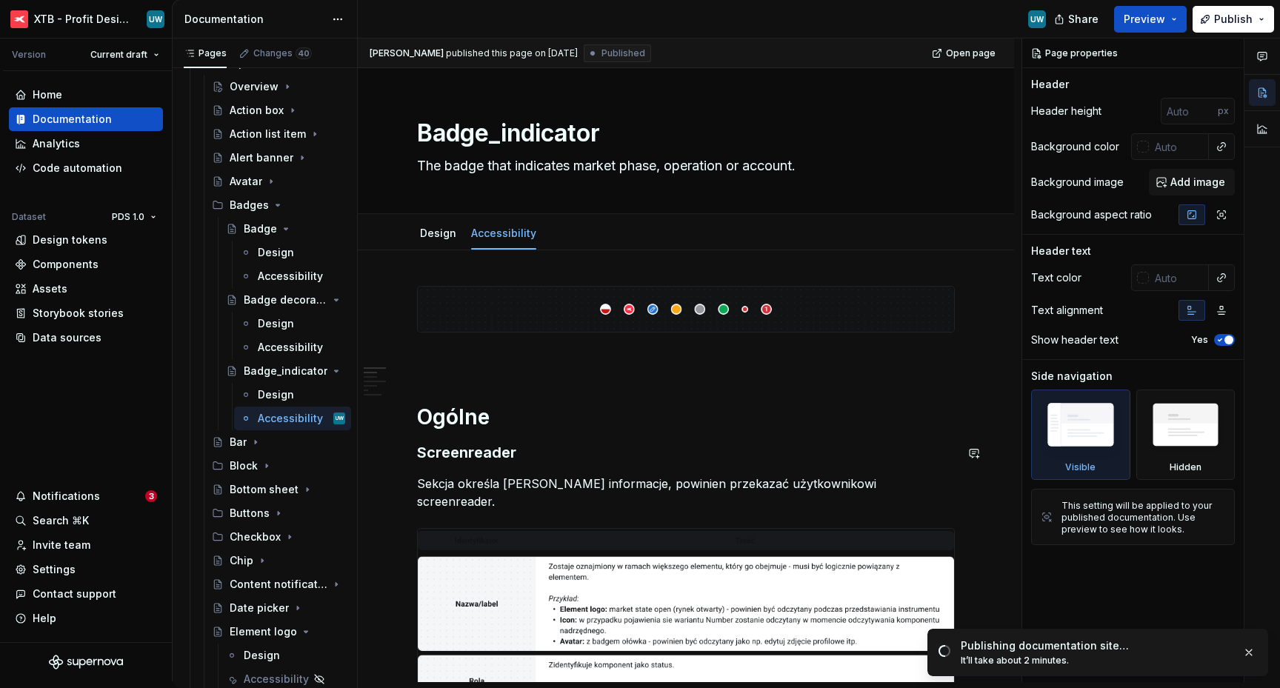
scroll to position [20, 0]
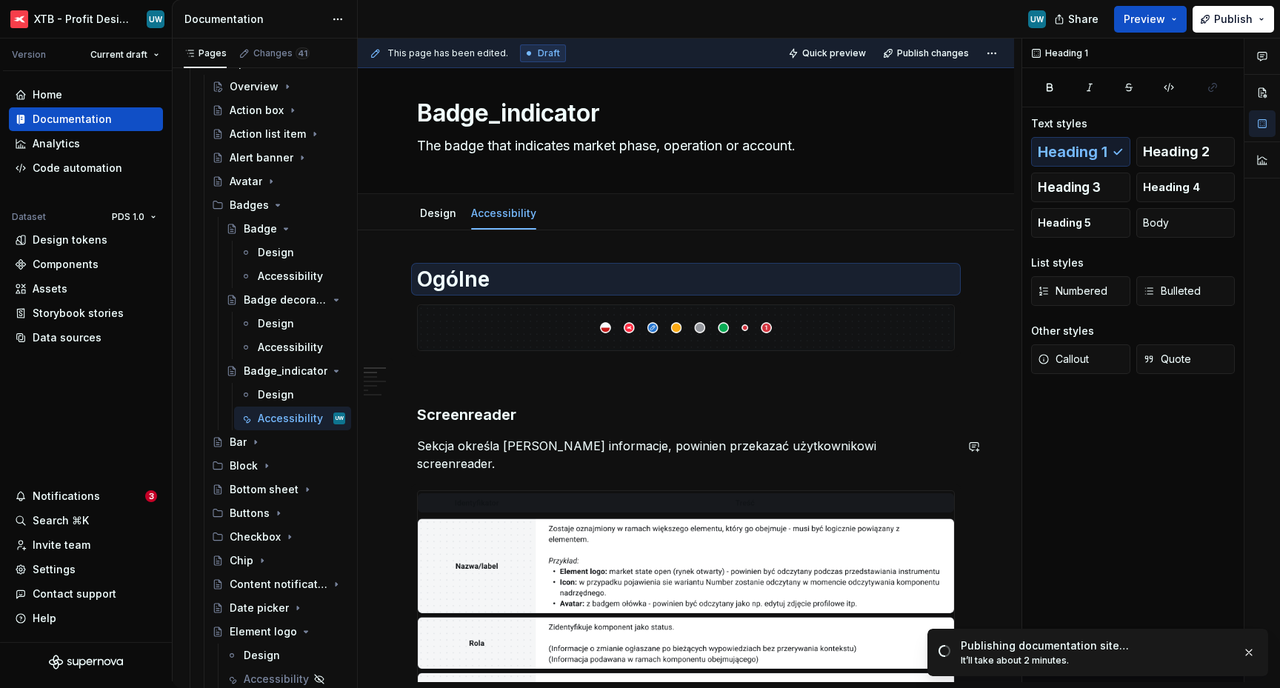
click at [433, 418] on h3 "Screenreader" at bounding box center [686, 415] width 538 height 21
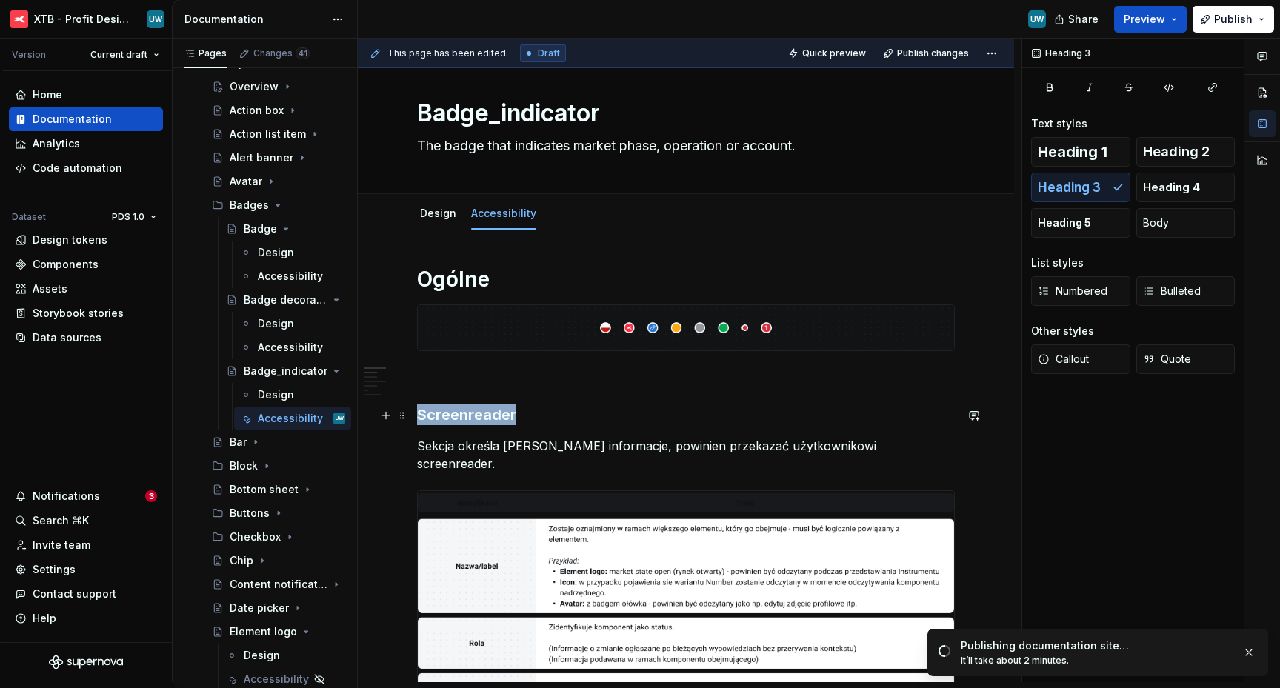
click at [433, 418] on h3 "Screenreader" at bounding box center [686, 415] width 538 height 21
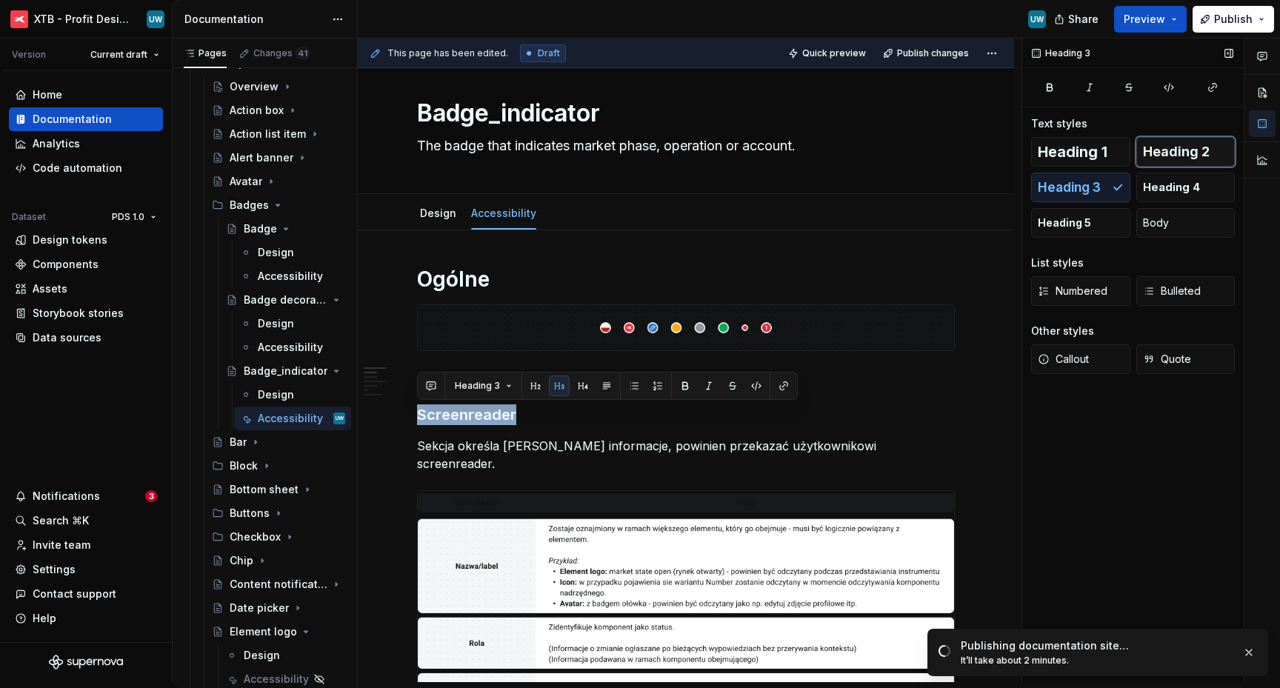
click at [1155, 147] on span "Heading 2" at bounding box center [1176, 151] width 67 height 15
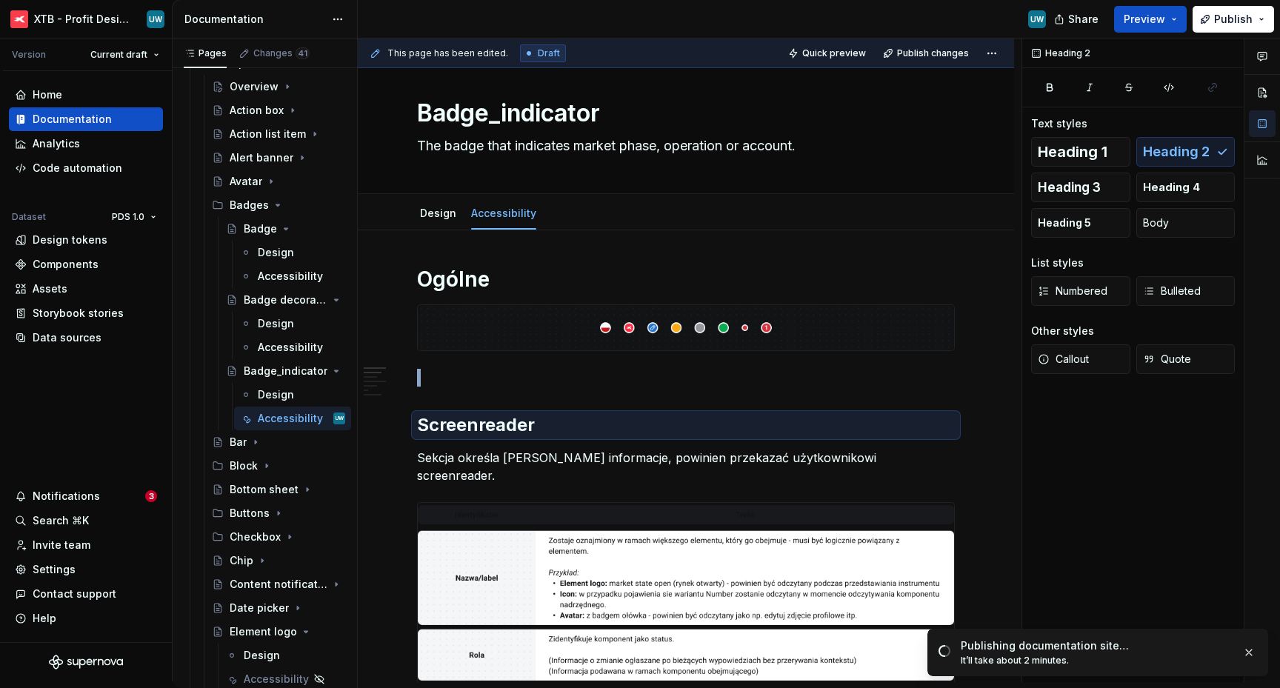
type textarea "*"
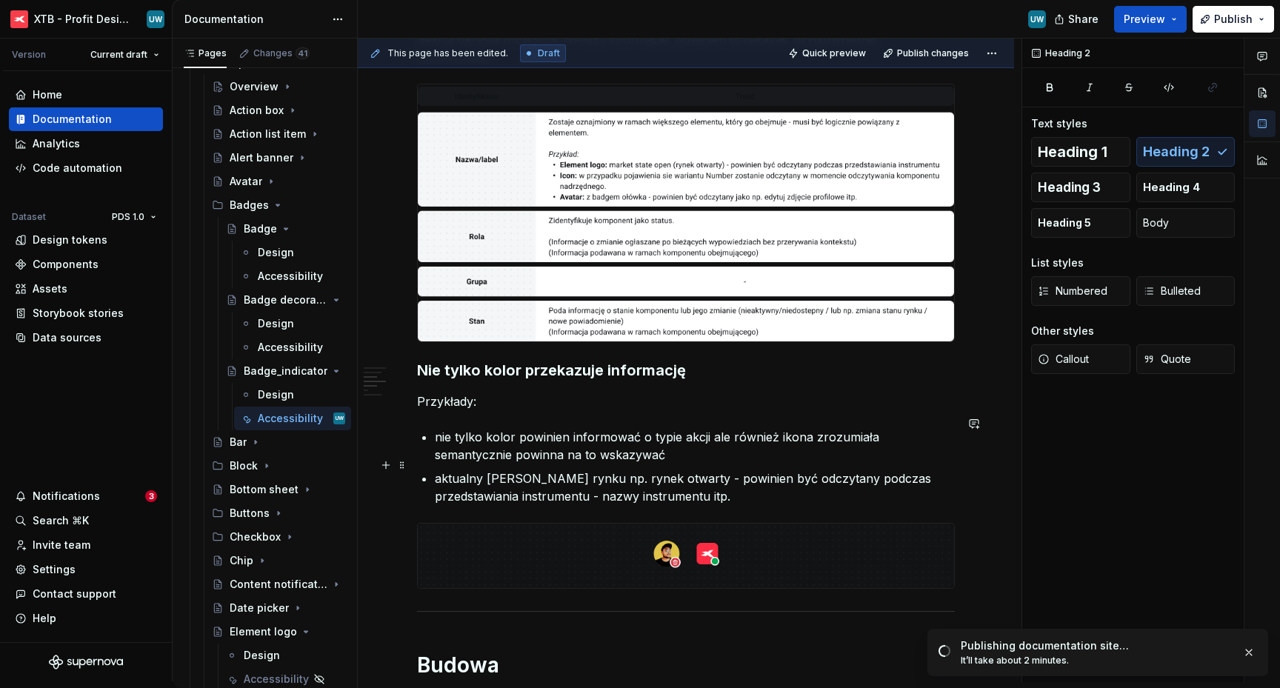
scroll to position [448, 0]
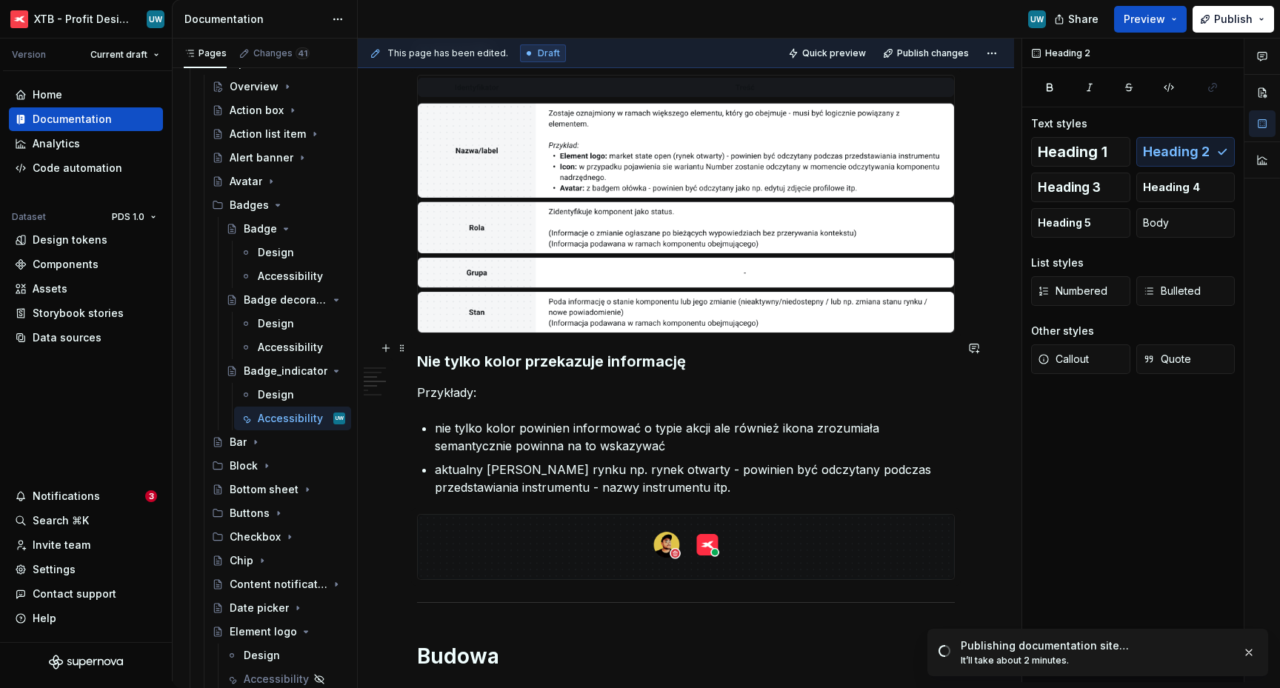
click at [417, 351] on h3 "Nie tylko kolor przekazuje informację" at bounding box center [686, 361] width 538 height 21
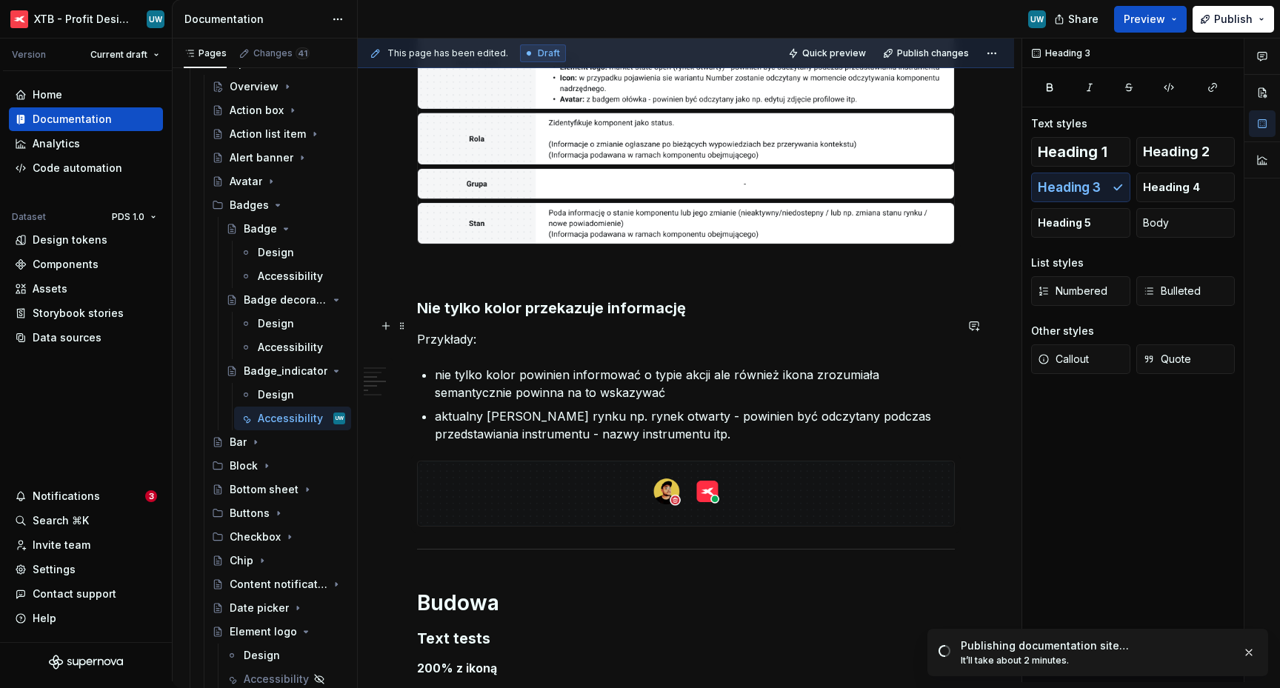
scroll to position [586, 0]
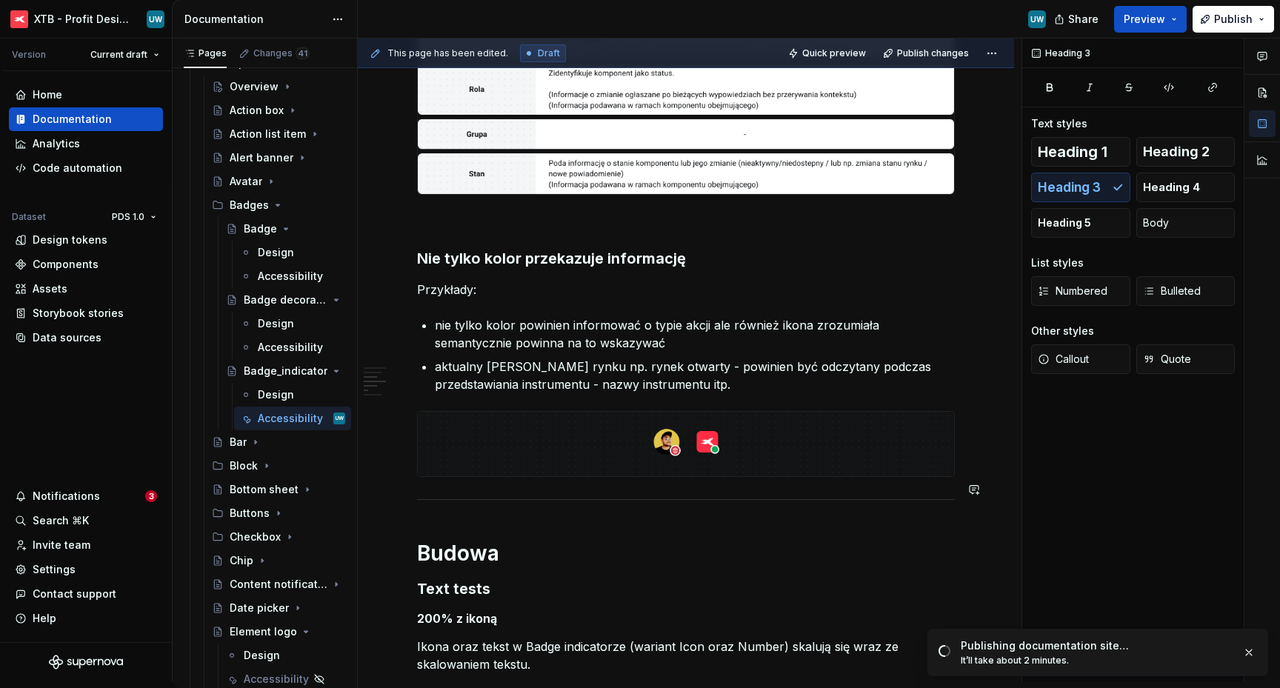
click at [451, 505] on div "Ogólne Screenreader Sekcja określa [PERSON_NAME] informacje, powinien przekazać…" at bounding box center [686, 564] width 538 height 1729
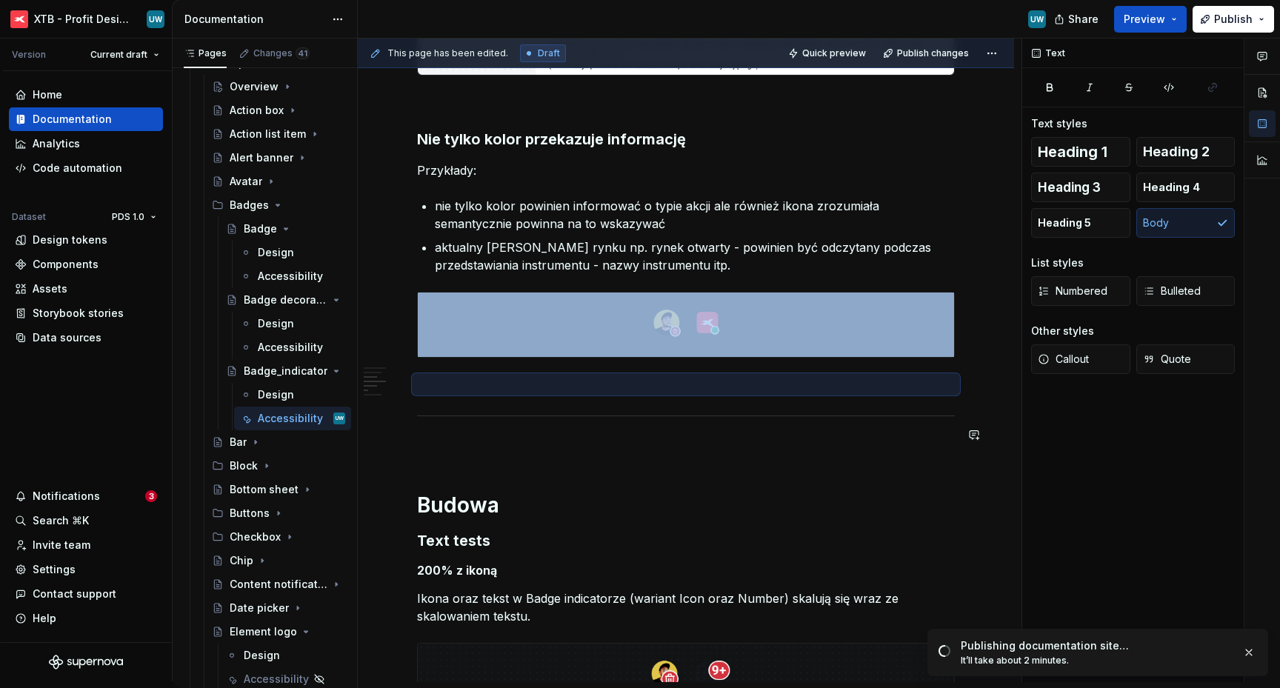
scroll to position [782, 0]
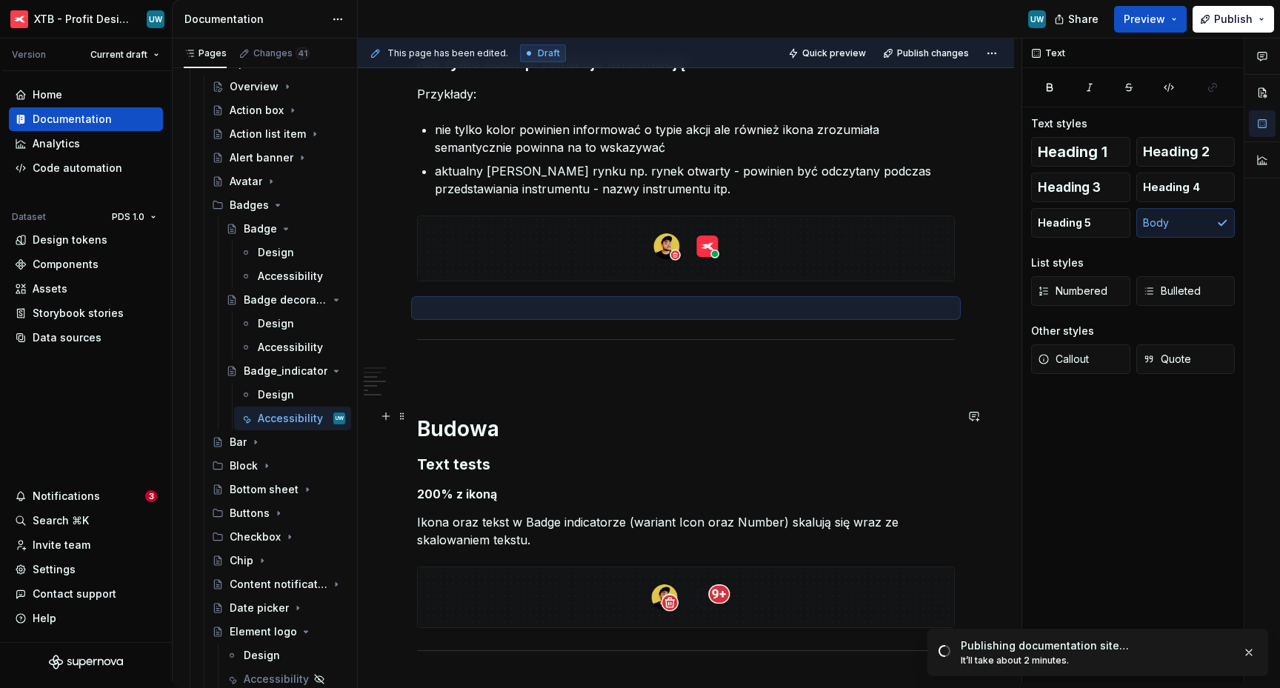
click at [418, 416] on h1 "Budowa" at bounding box center [686, 429] width 538 height 27
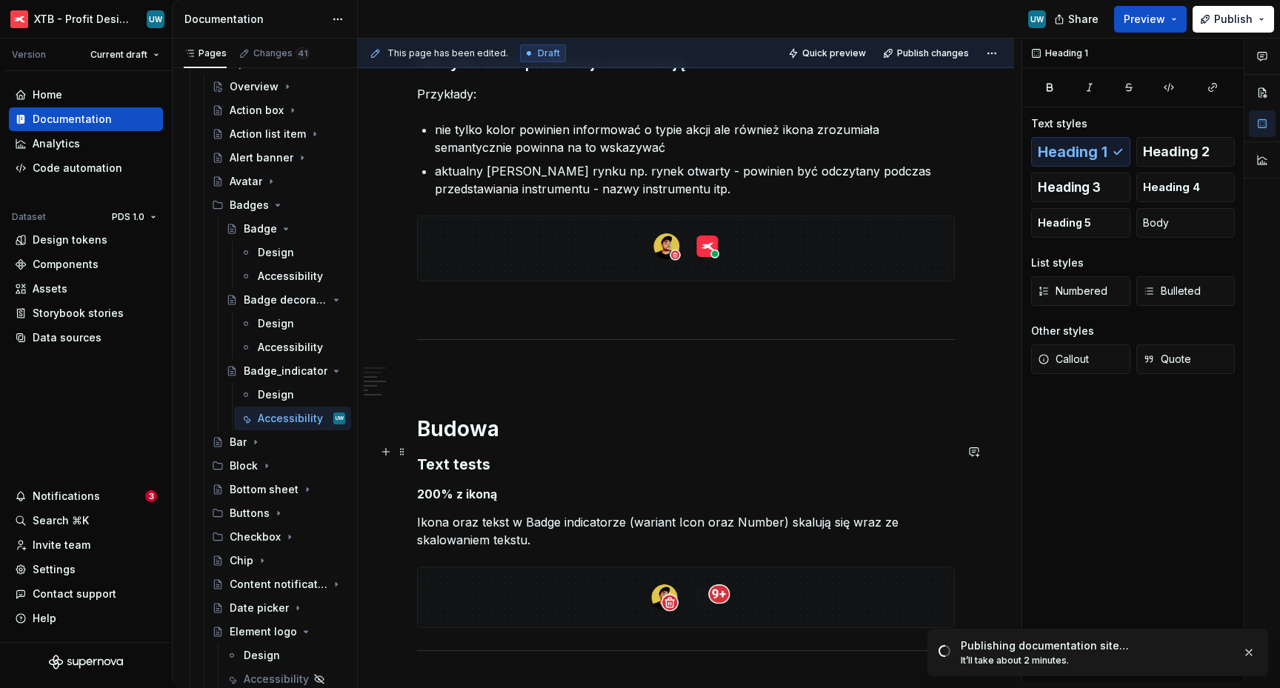
click at [419, 454] on h3 "Text tests" at bounding box center [686, 464] width 538 height 21
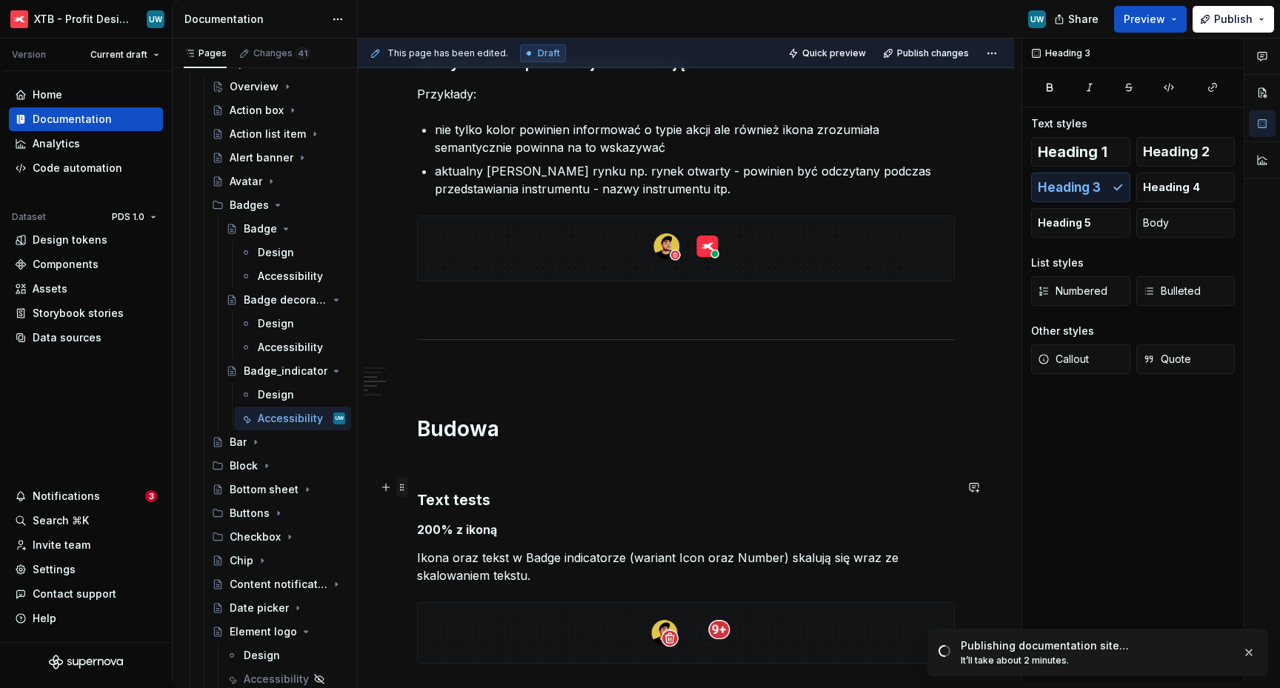
click at [396, 493] on span at bounding box center [402, 487] width 12 height 21
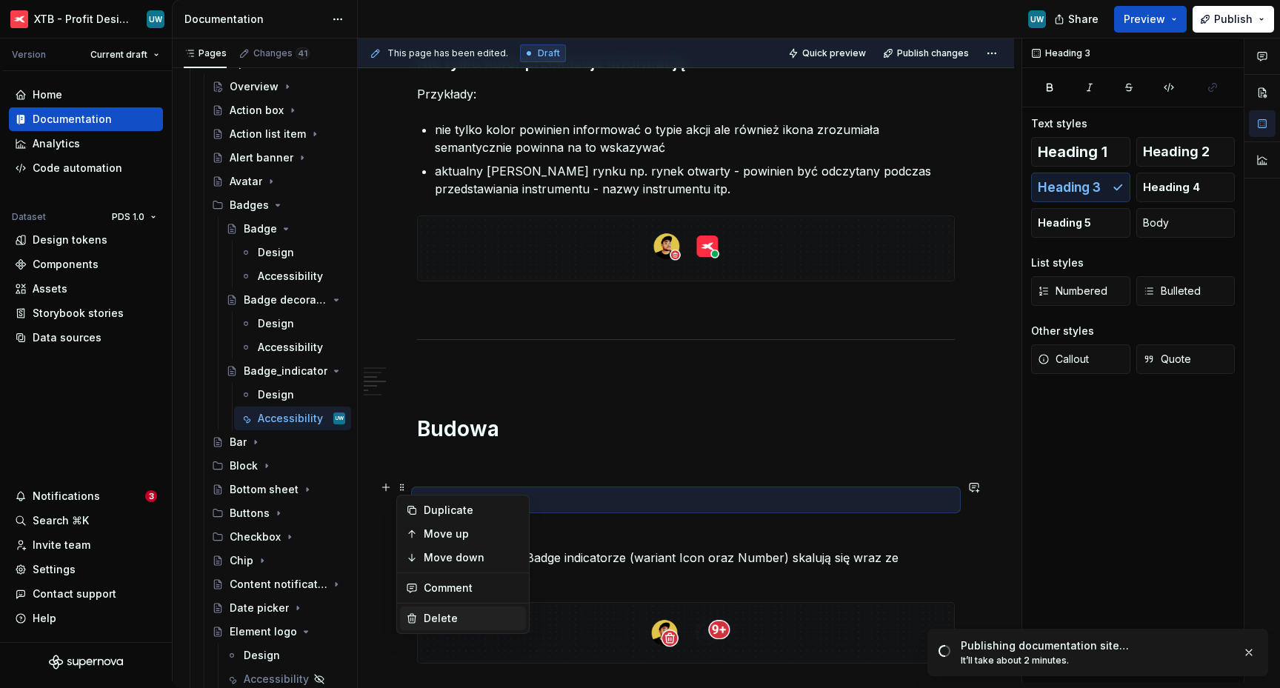
click at [457, 614] on div "Delete" at bounding box center [472, 618] width 96 height 15
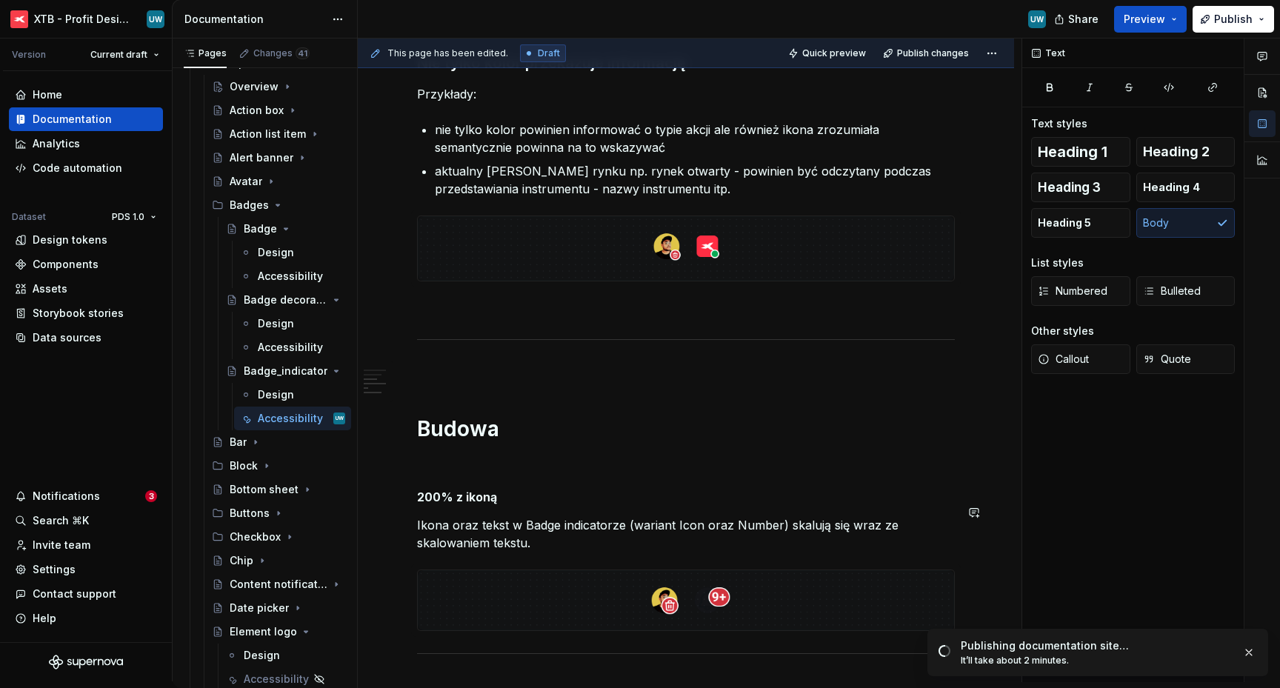
click at [451, 494] on div "Ogólne Screenreader Sekcja określa [PERSON_NAME] informacje, powinien przekazać…" at bounding box center [686, 405] width 538 height 1803
click at [451, 494] on button "Text" at bounding box center [470, 485] width 45 height 21
click at [439, 531] on p "Ikona oraz tekst w Badge indicatorze (wariant Icon oraz Number) skalują się wra…" at bounding box center [686, 534] width 538 height 36
click at [417, 490] on h5 "200% z ikoną" at bounding box center [686, 497] width 538 height 15
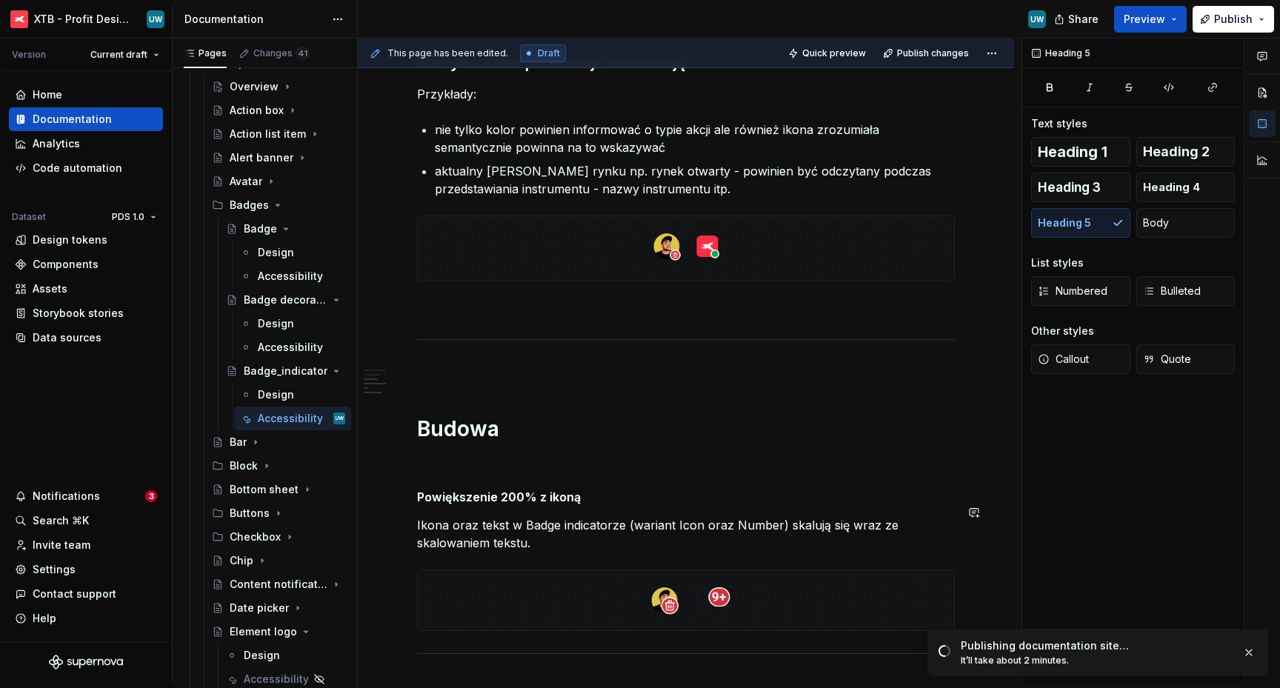
click at [508, 490] on h5 "Powiększenie 200% z ikoną" at bounding box center [686, 497] width 538 height 15
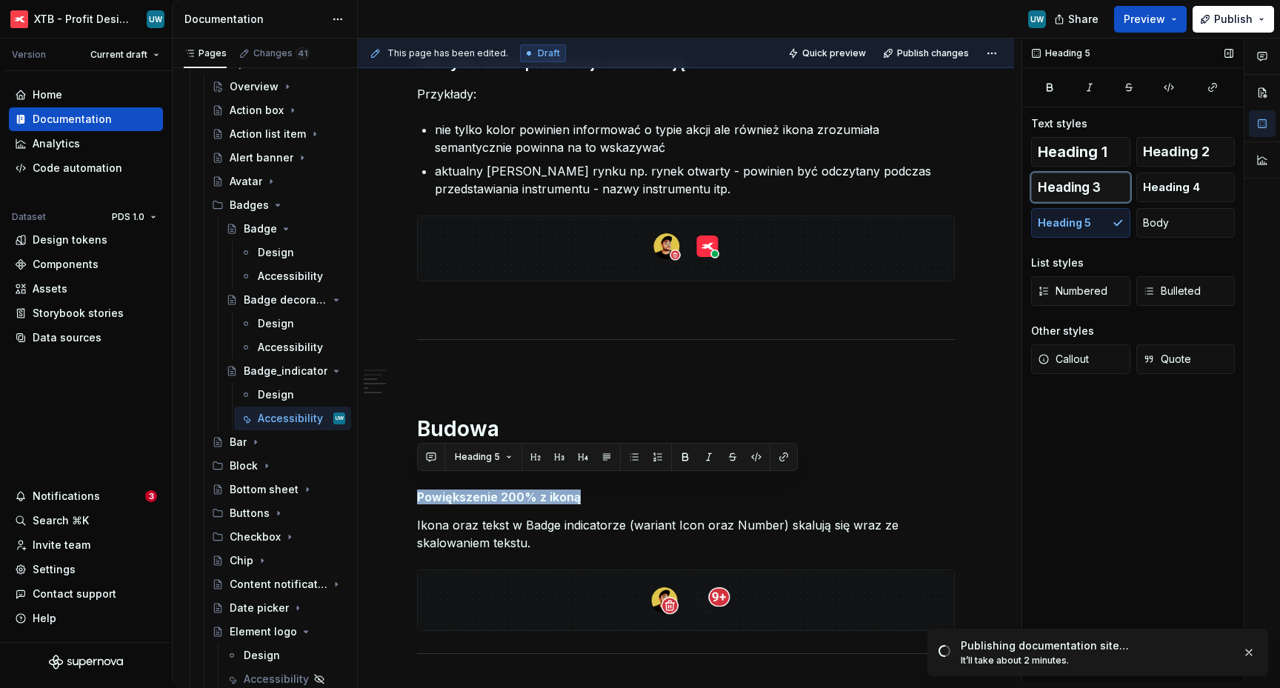
click at [1086, 190] on span "Heading 3" at bounding box center [1069, 187] width 63 height 15
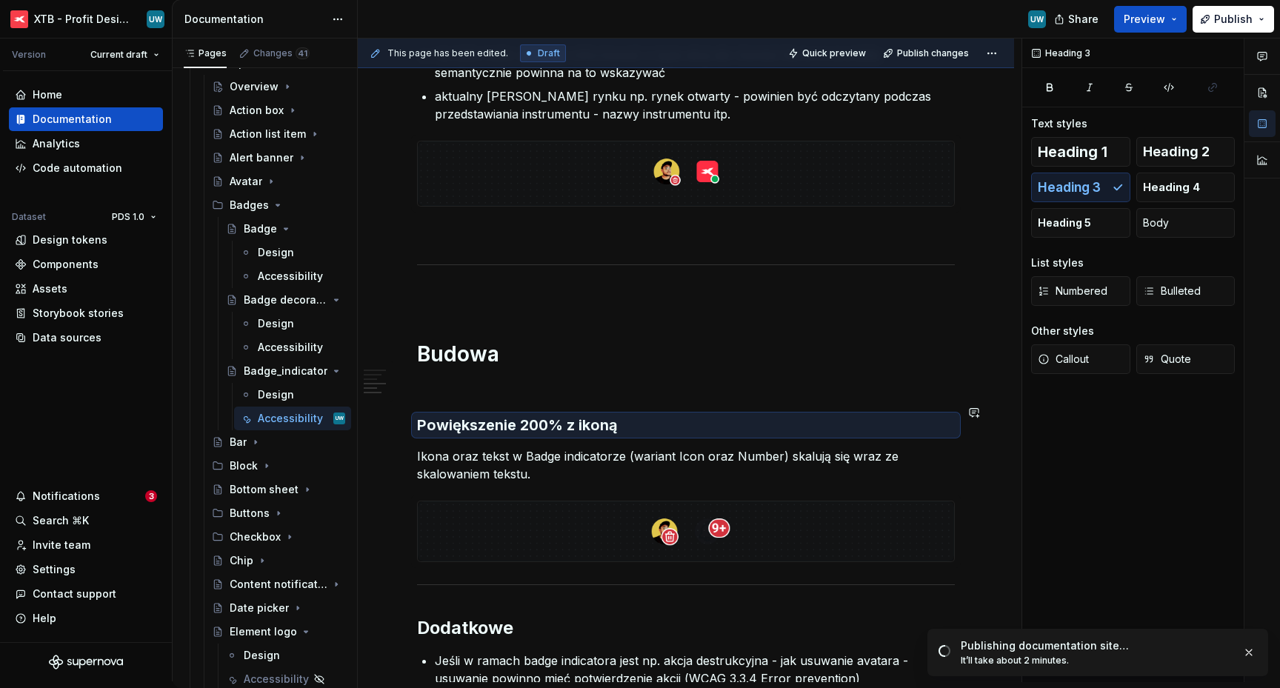
scroll to position [903, 0]
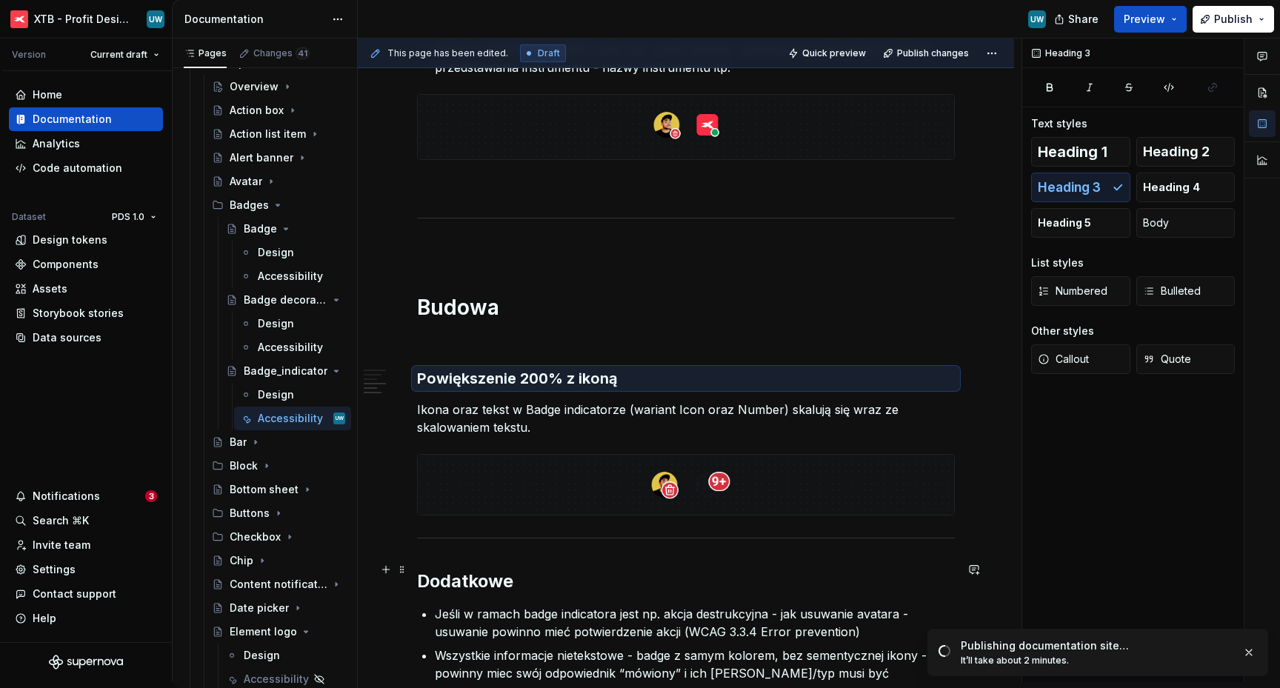
click at [417, 570] on h2 "Dodatkowe" at bounding box center [686, 582] width 538 height 24
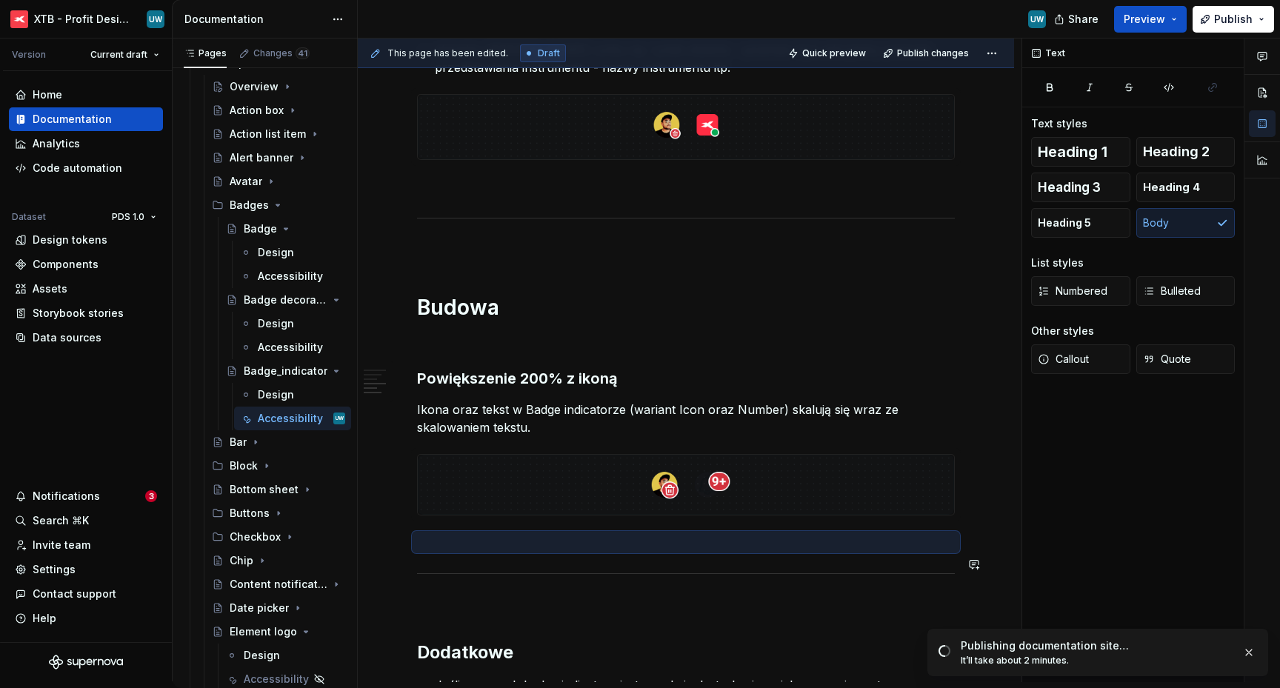
click at [511, 596] on p at bounding box center [686, 605] width 538 height 18
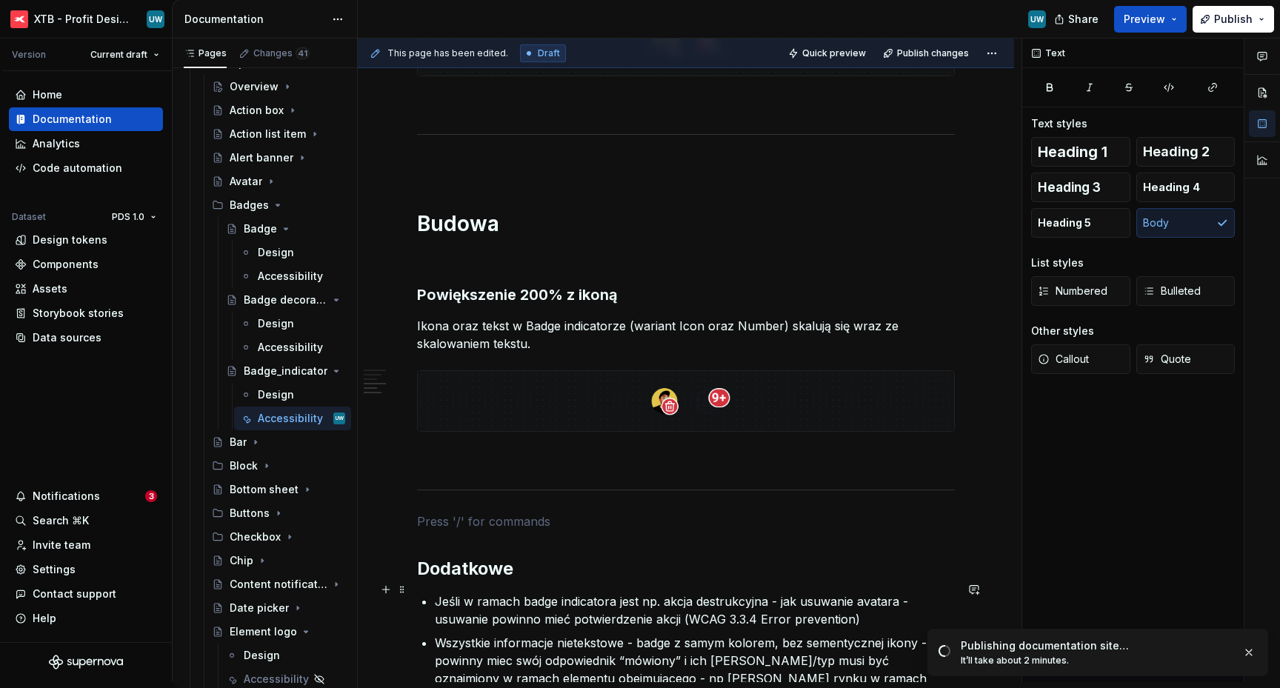
scroll to position [1008, 0]
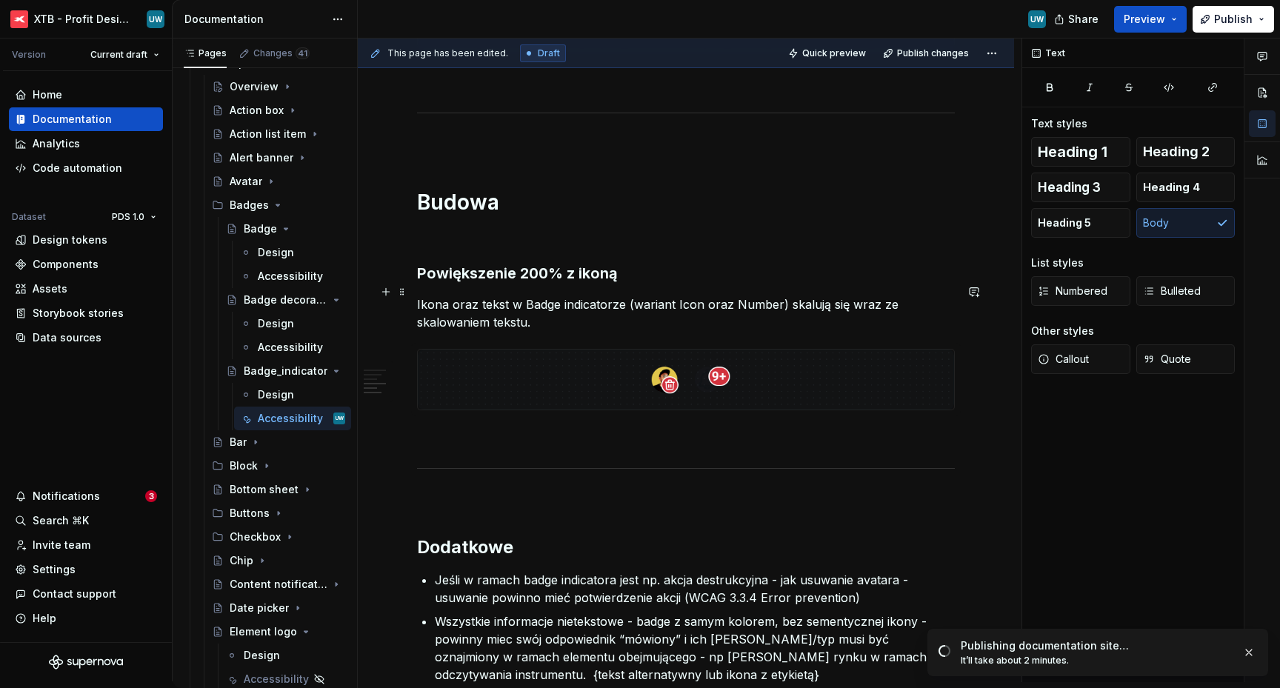
click at [561, 296] on p "Ikona oraz tekst w Badge indicatorze (wariant Icon oraz Number) skalują się wra…" at bounding box center [686, 314] width 538 height 36
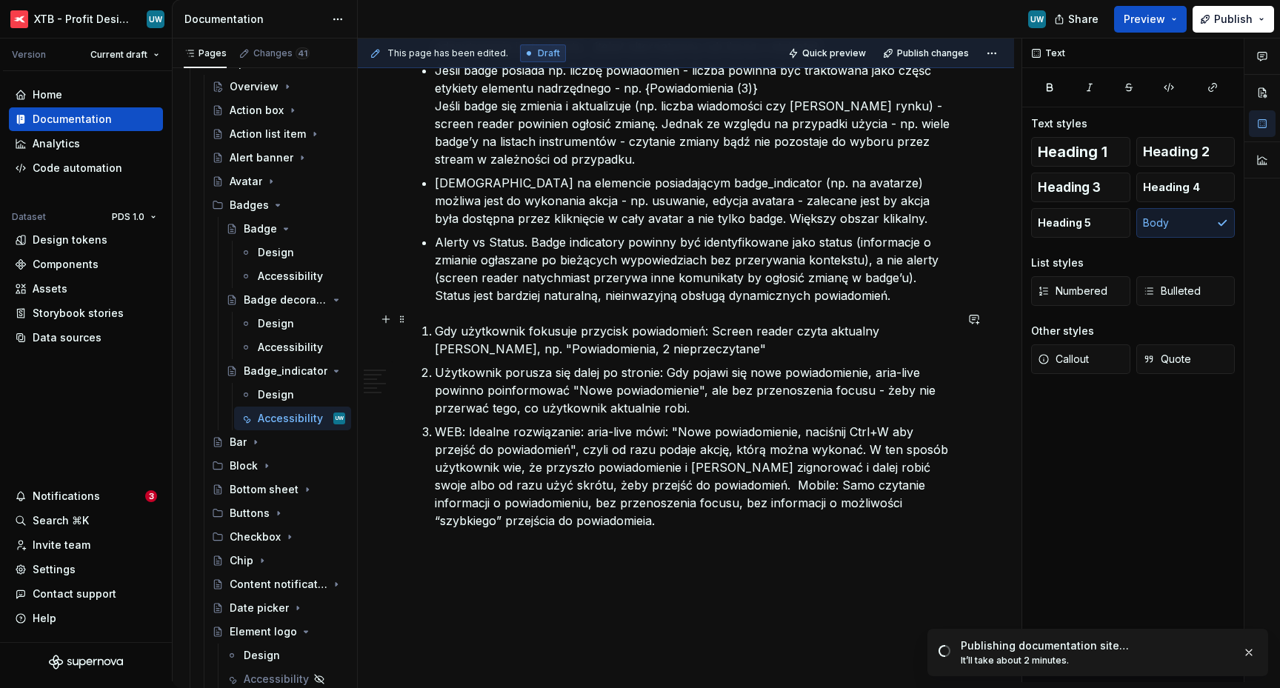
scroll to position [1620, 0]
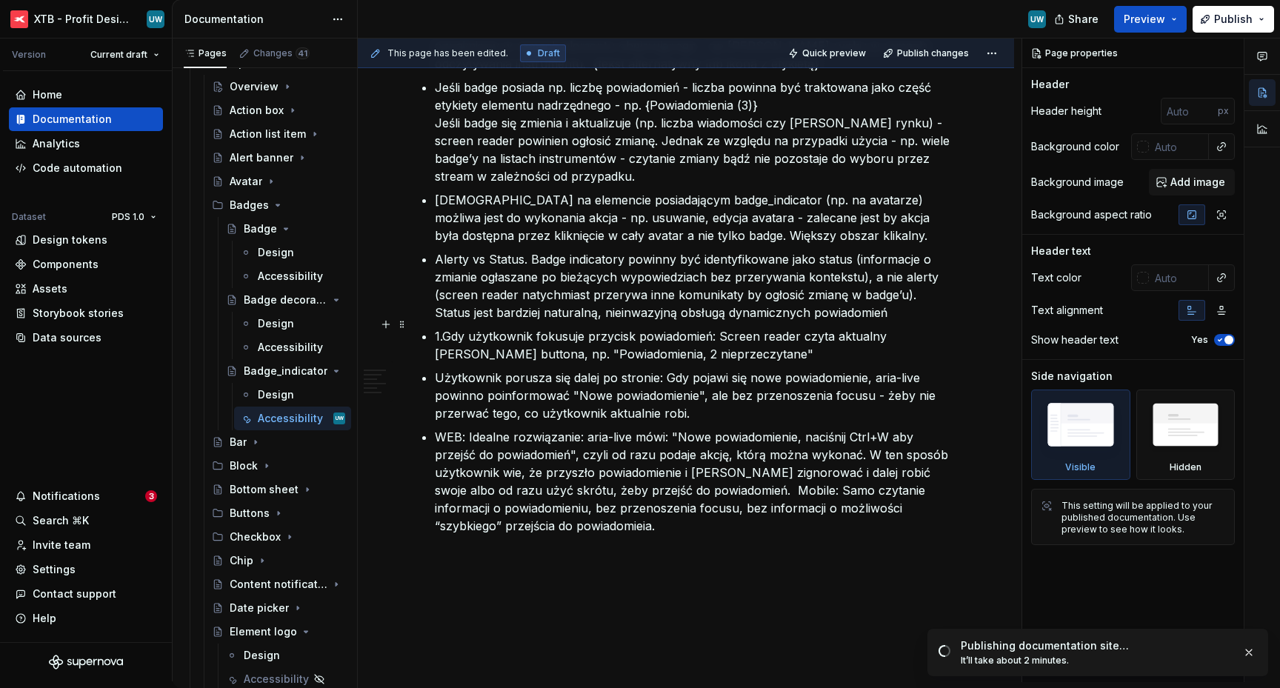
click at [448, 330] on p "1.Gdy użytkownik fokusuje przycisk powiadomień: Screen reader czyta aktualny [P…" at bounding box center [695, 346] width 520 height 36
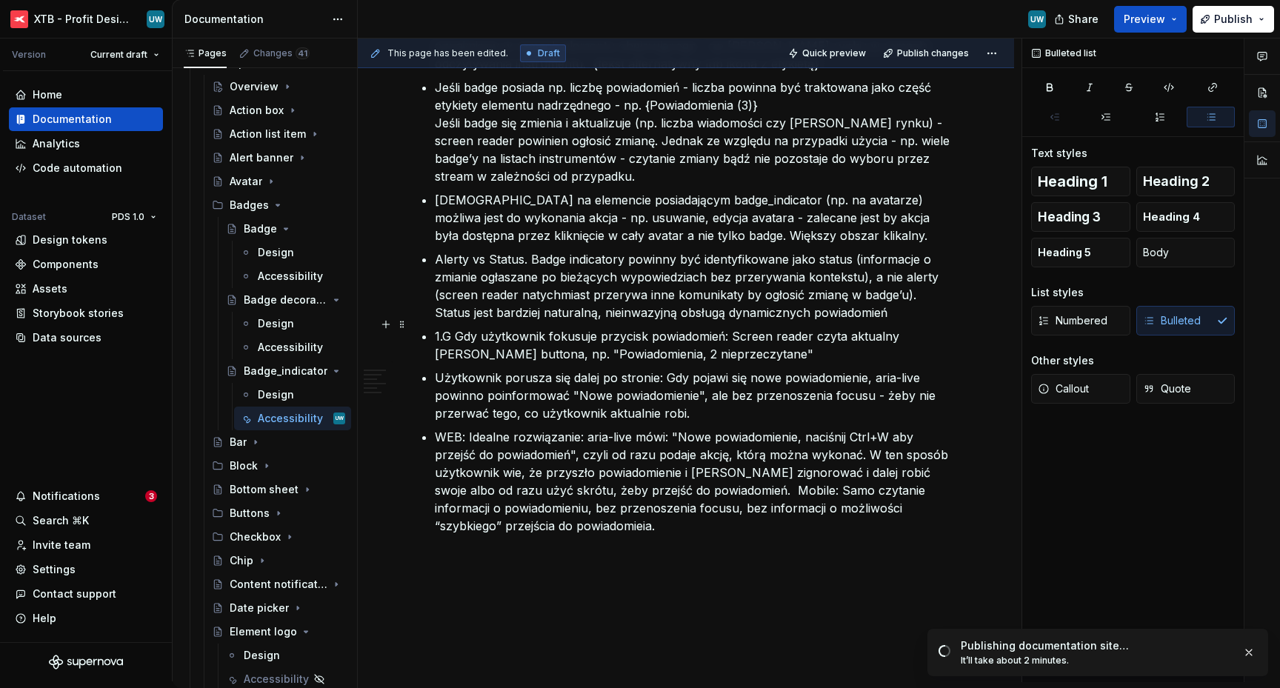
click at [448, 328] on p "1.G Gdy użytkownik fokusuje przycisk powiadomień: Screen reader czyta aktualny …" at bounding box center [695, 346] width 520 height 36
click at [436, 369] on p "Użytkownik porusza się dalej po stronie: Gdy pojawi się nowe powiadomienie, ari…" at bounding box center [695, 395] width 520 height 53
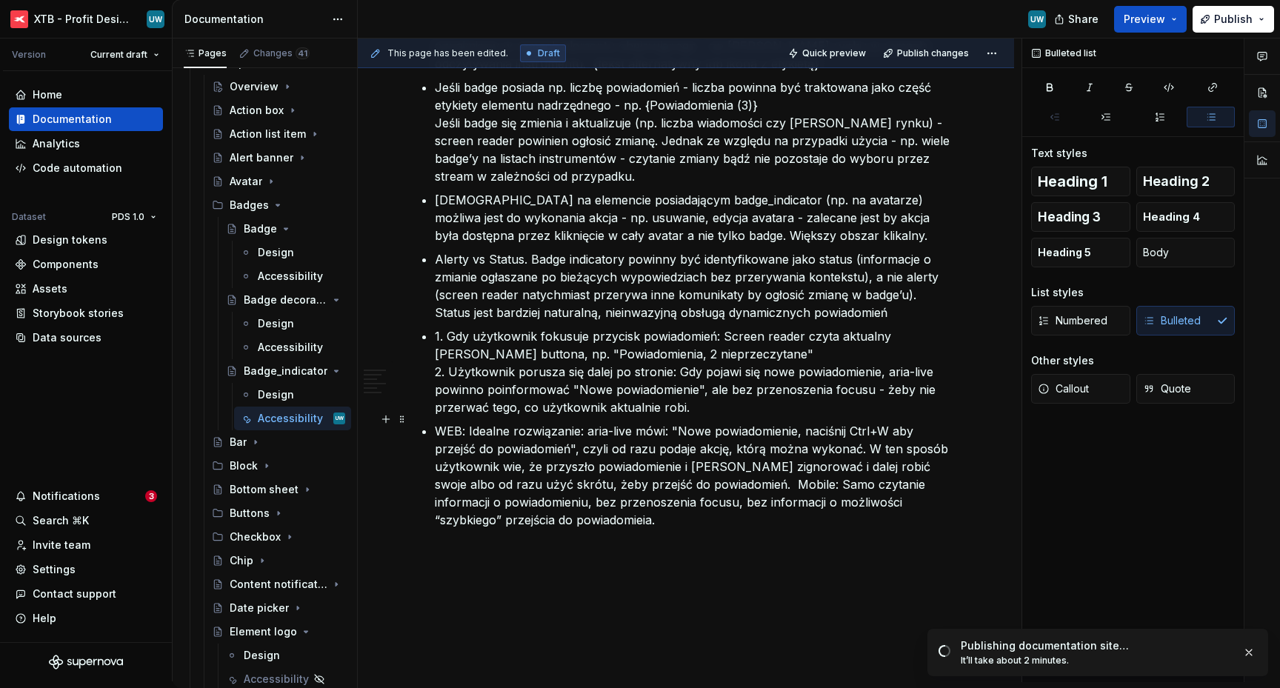
click at [436, 422] on p "WEB: Idealne rozwiązanie: aria-live mówi: "Nowe powiadomienie, naciśnij Ctrl+W …" at bounding box center [695, 475] width 520 height 107
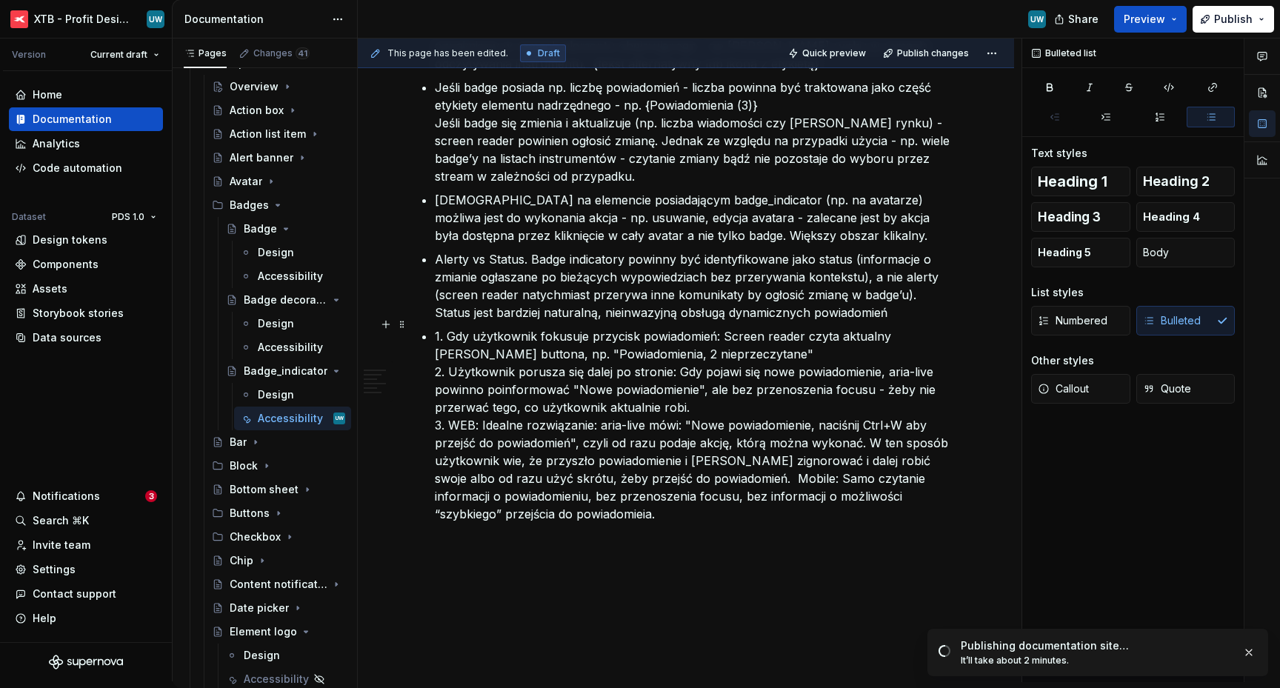
click at [576, 489] on p "1. Gdy użytkownik fokusuje przycisk powiadomień: Screen reader czyta aktualny […" at bounding box center [695, 426] width 520 height 196
click at [518, 505] on p "1. Gdy użytkownik fokusuje przycisk powiadomień: Screen reader czyta aktualny […" at bounding box center [695, 426] width 520 height 196
click at [551, 328] on p "1. Gdy użytkownik fokusuje przycisk powiadomień: Screen reader czyta aktualny […" at bounding box center [695, 426] width 520 height 196
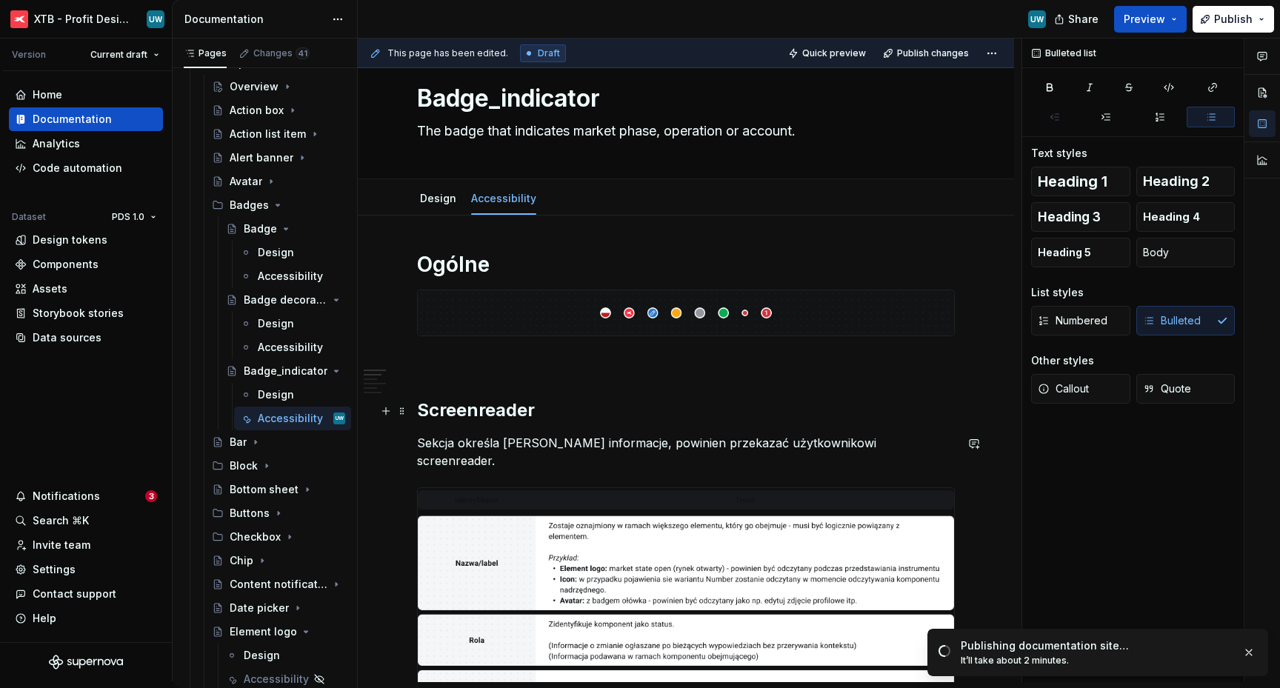
scroll to position [0, 0]
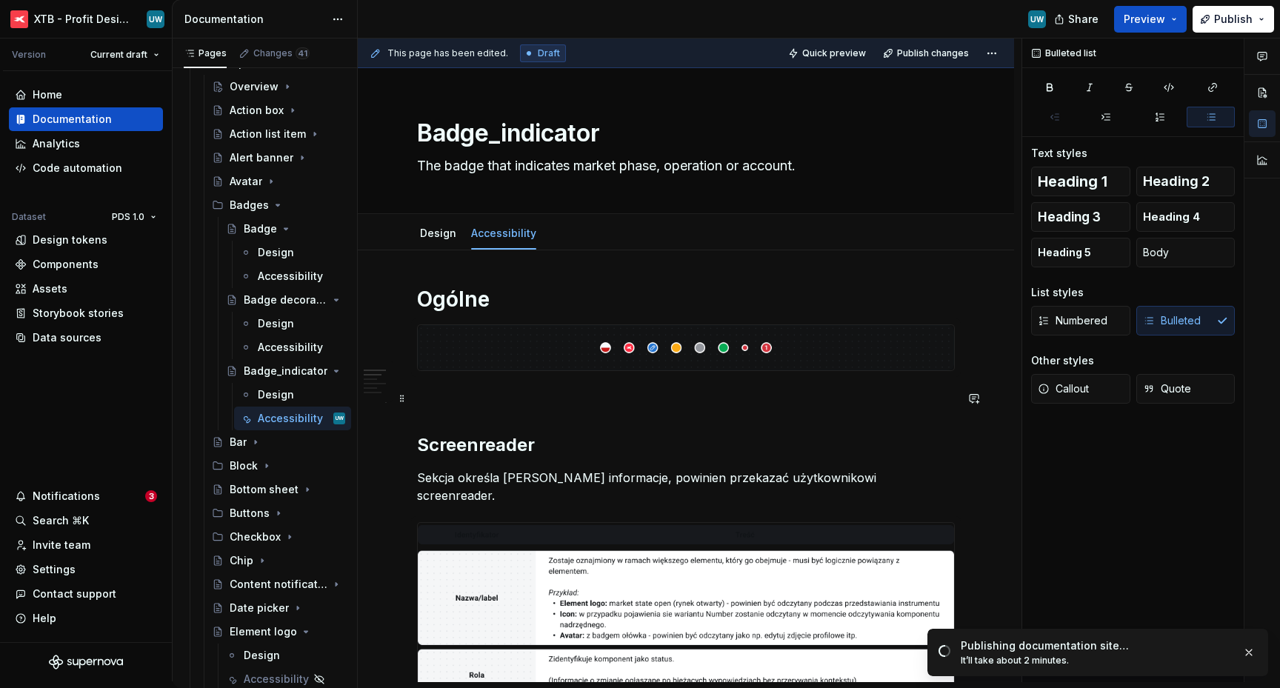
click at [438, 394] on p at bounding box center [686, 398] width 538 height 18
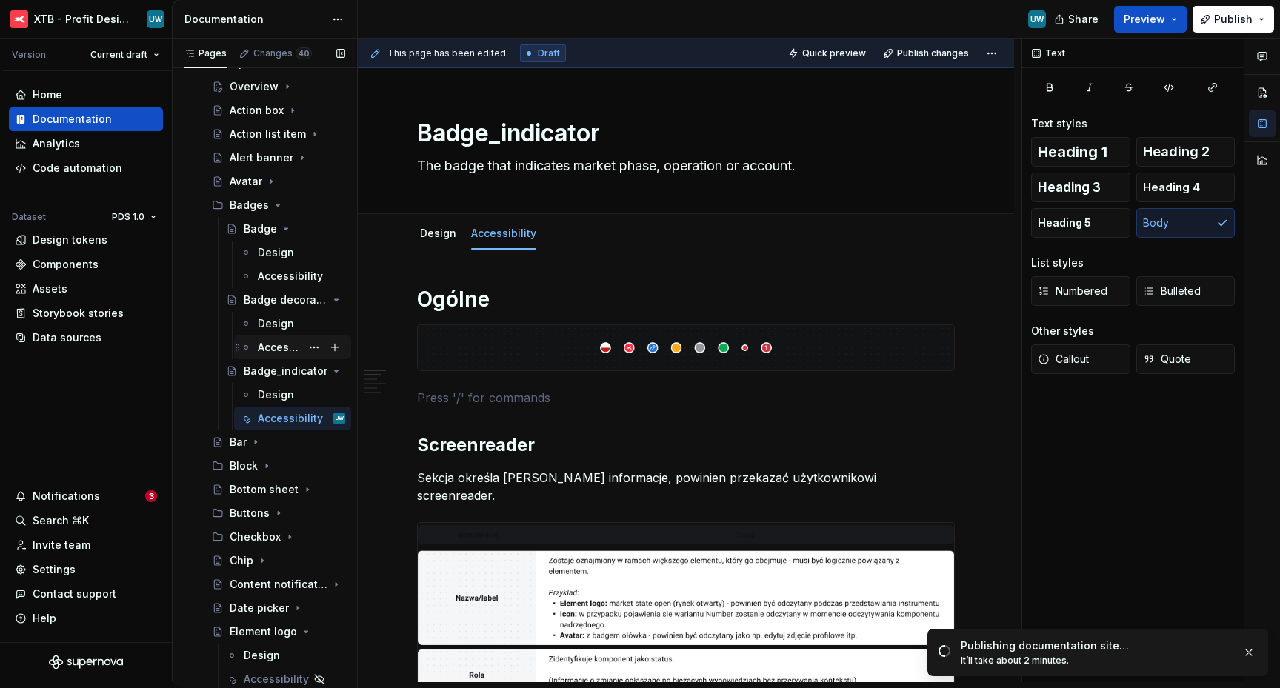
click at [265, 350] on div "Accessibility" at bounding box center [279, 347] width 43 height 15
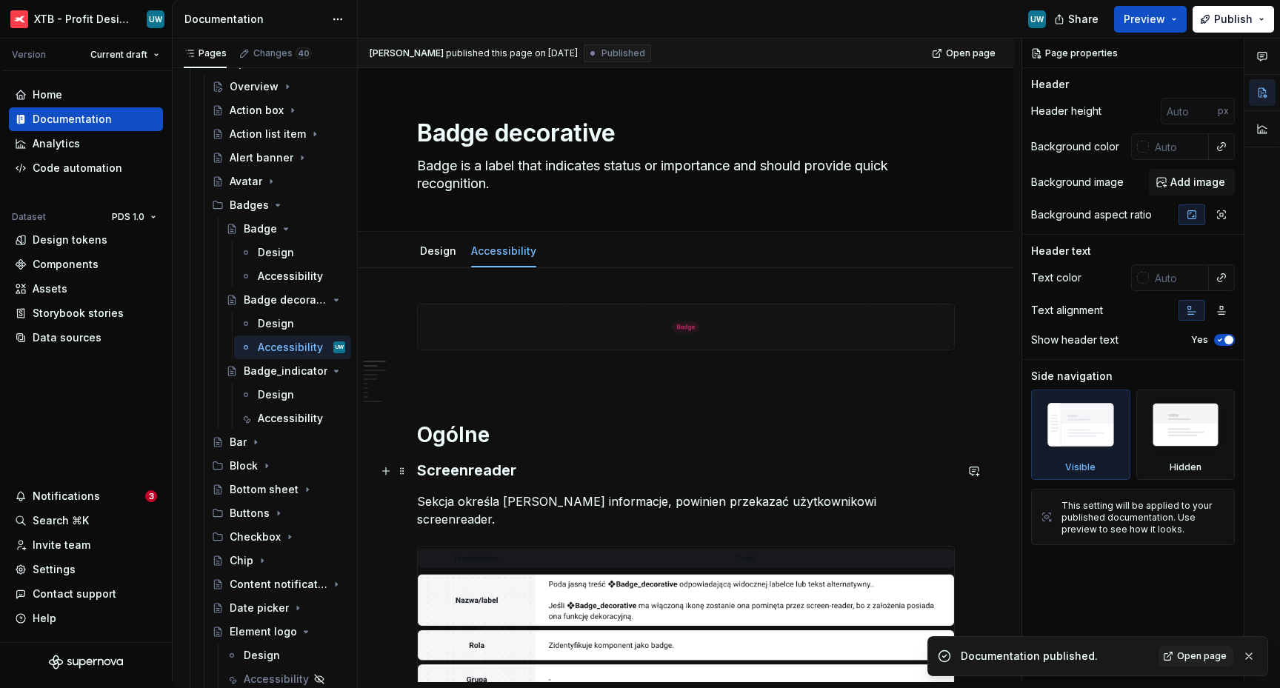
click at [486, 478] on h3 "Screenreader" at bounding box center [686, 470] width 538 height 21
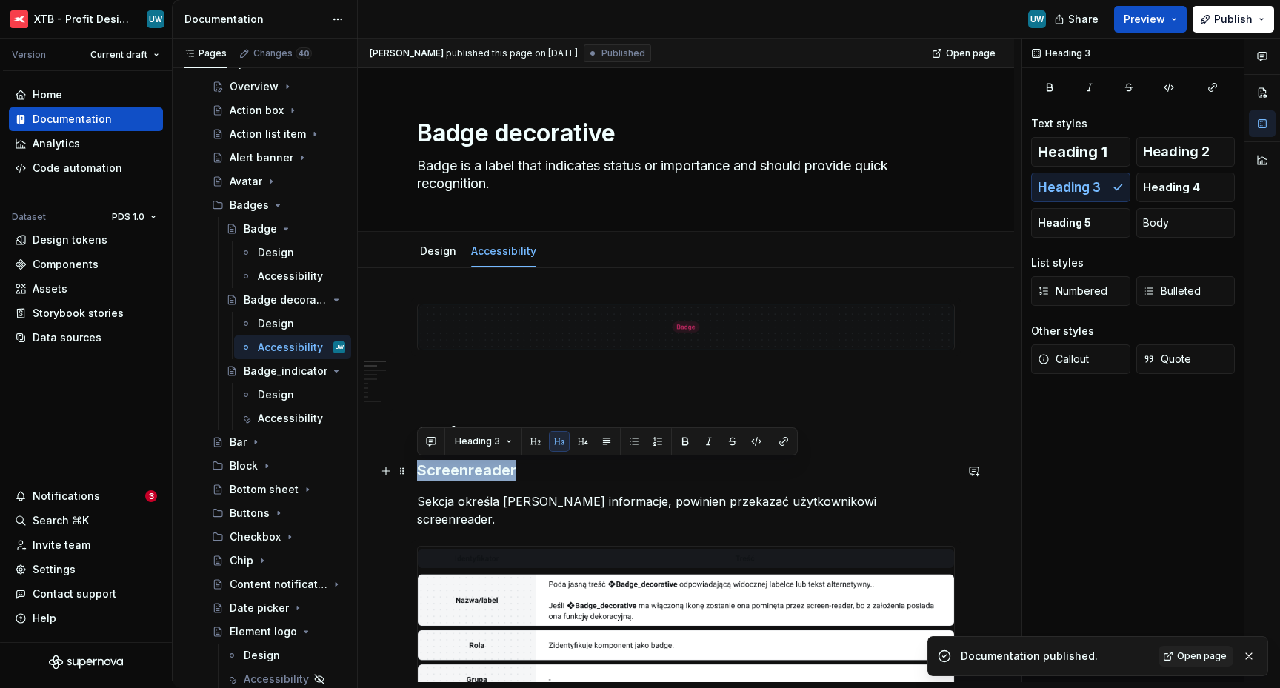
click at [486, 478] on h3 "Screenreader" at bounding box center [686, 470] width 538 height 21
click at [1168, 150] on span "Heading 2" at bounding box center [1176, 151] width 67 height 15
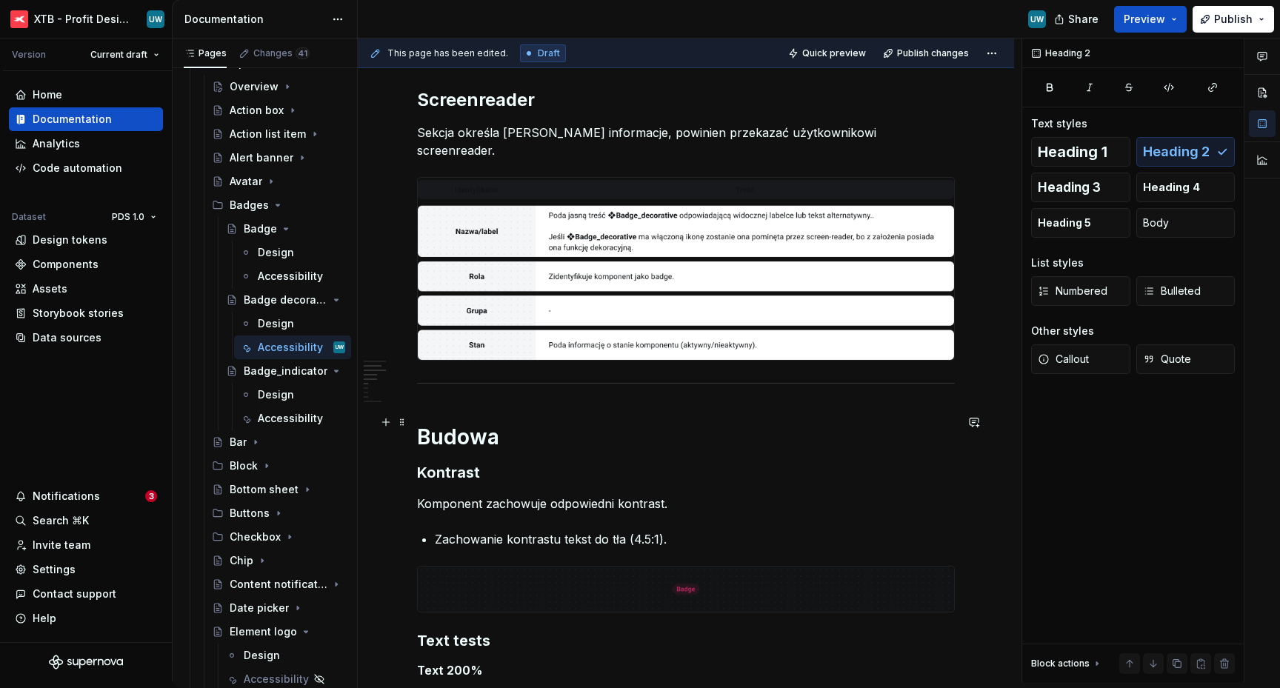
scroll to position [379, 0]
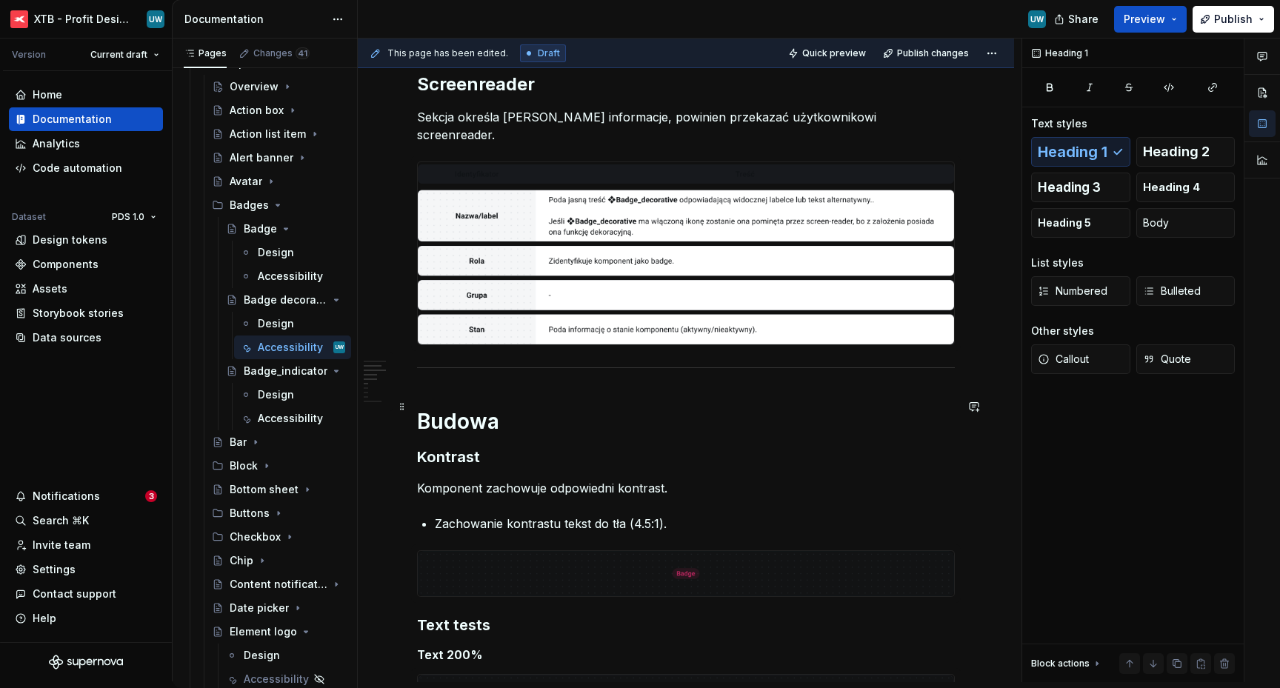
click at [417, 408] on h1 "Budowa" at bounding box center [686, 421] width 538 height 27
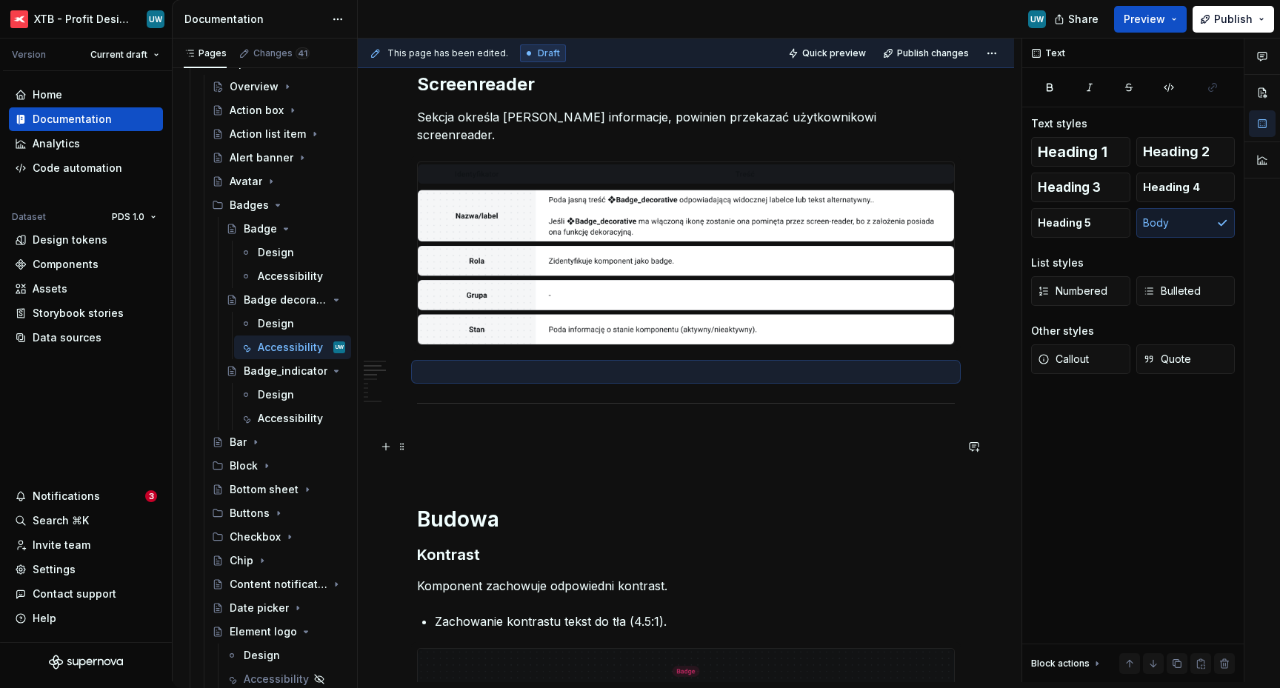
click at [438, 453] on p at bounding box center [686, 462] width 538 height 18
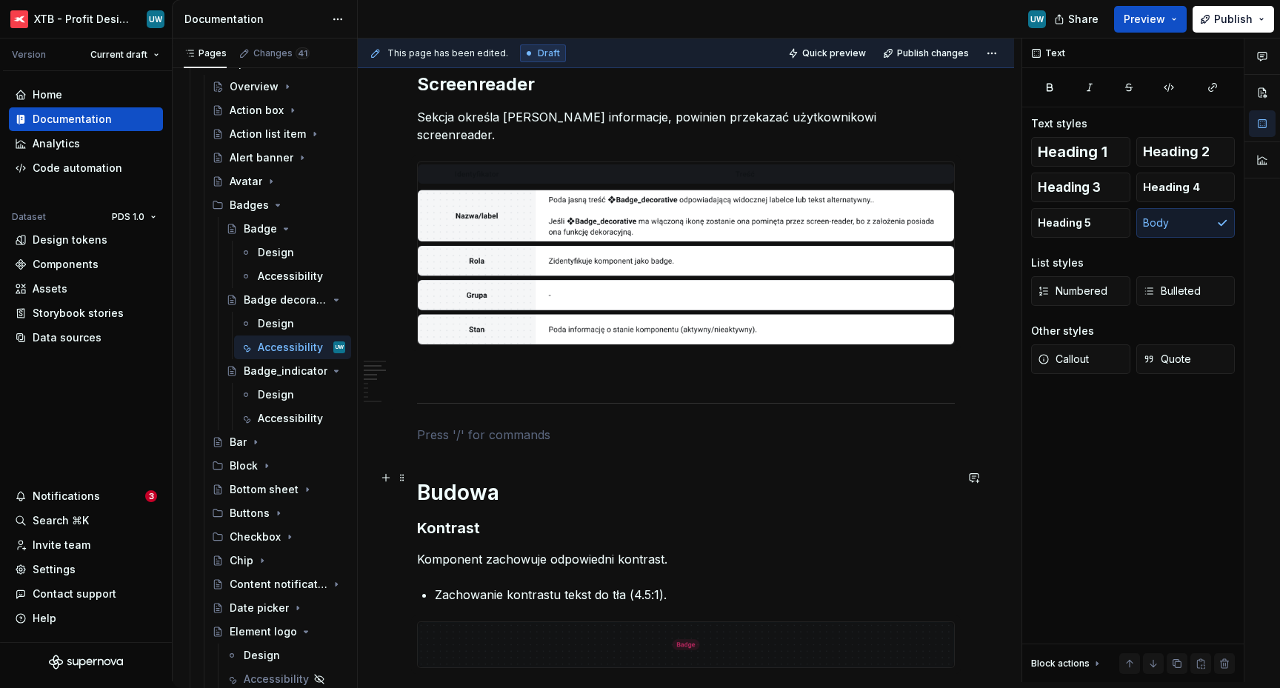
click at [462, 483] on h1 "Budowa" at bounding box center [686, 492] width 538 height 27
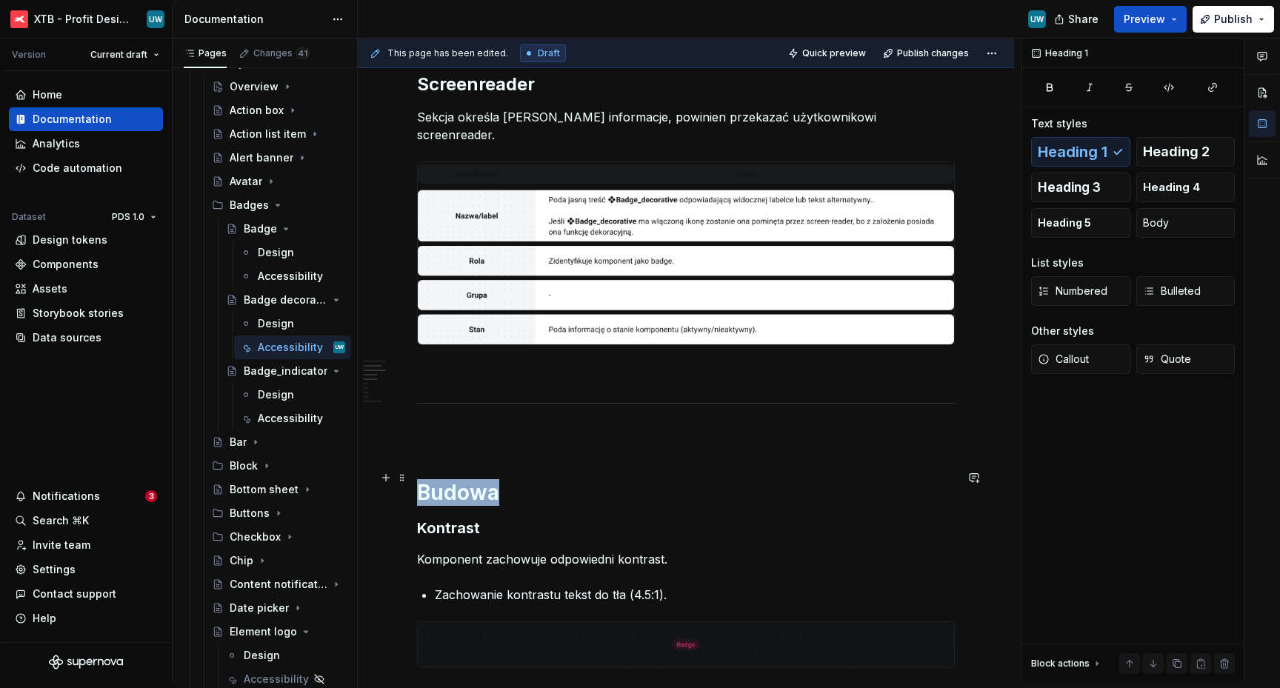
click at [462, 483] on h1 "Budowa" at bounding box center [686, 492] width 538 height 27
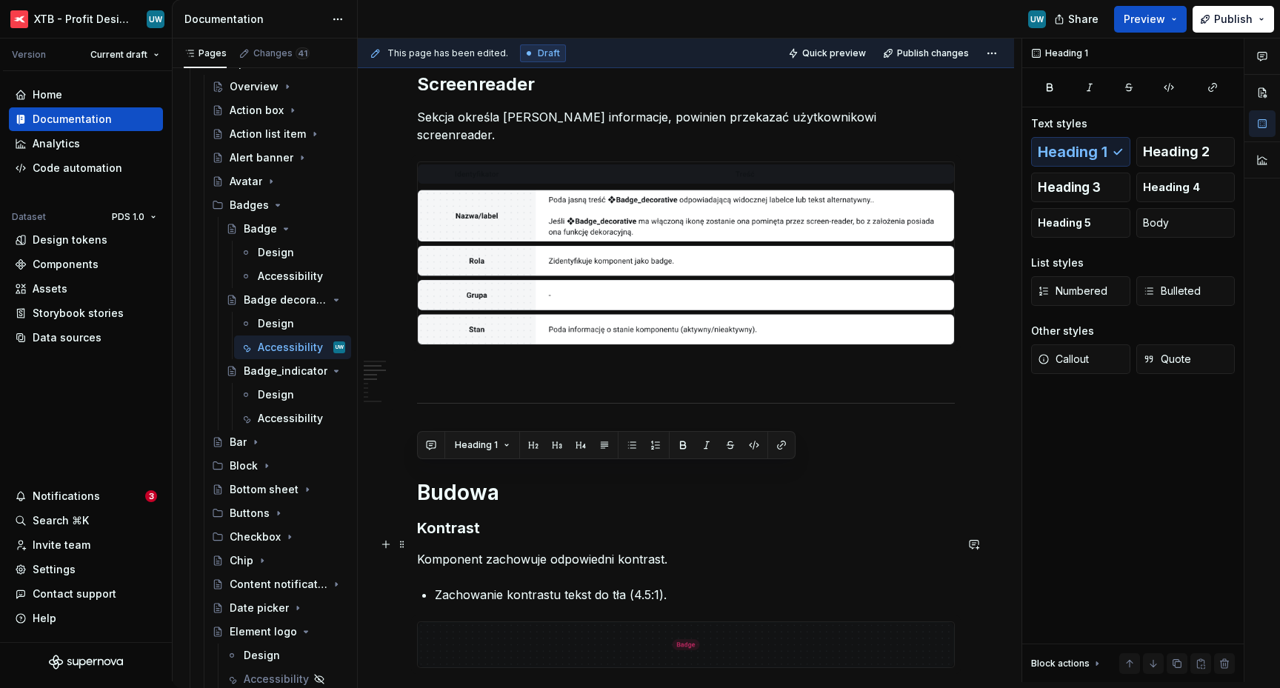
click at [489, 551] on p "Komponent zachowuje odpowiedni kontrast." at bounding box center [686, 560] width 538 height 18
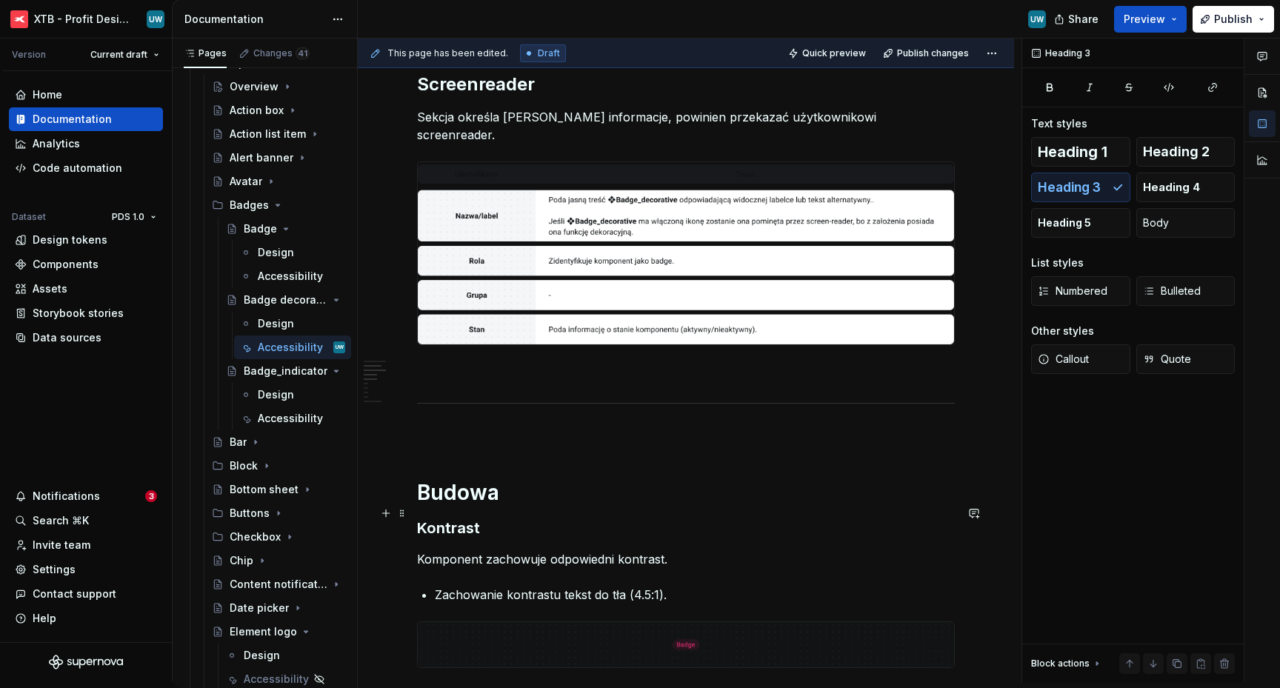
click at [527, 488] on h1 "Budowa" at bounding box center [686, 492] width 538 height 27
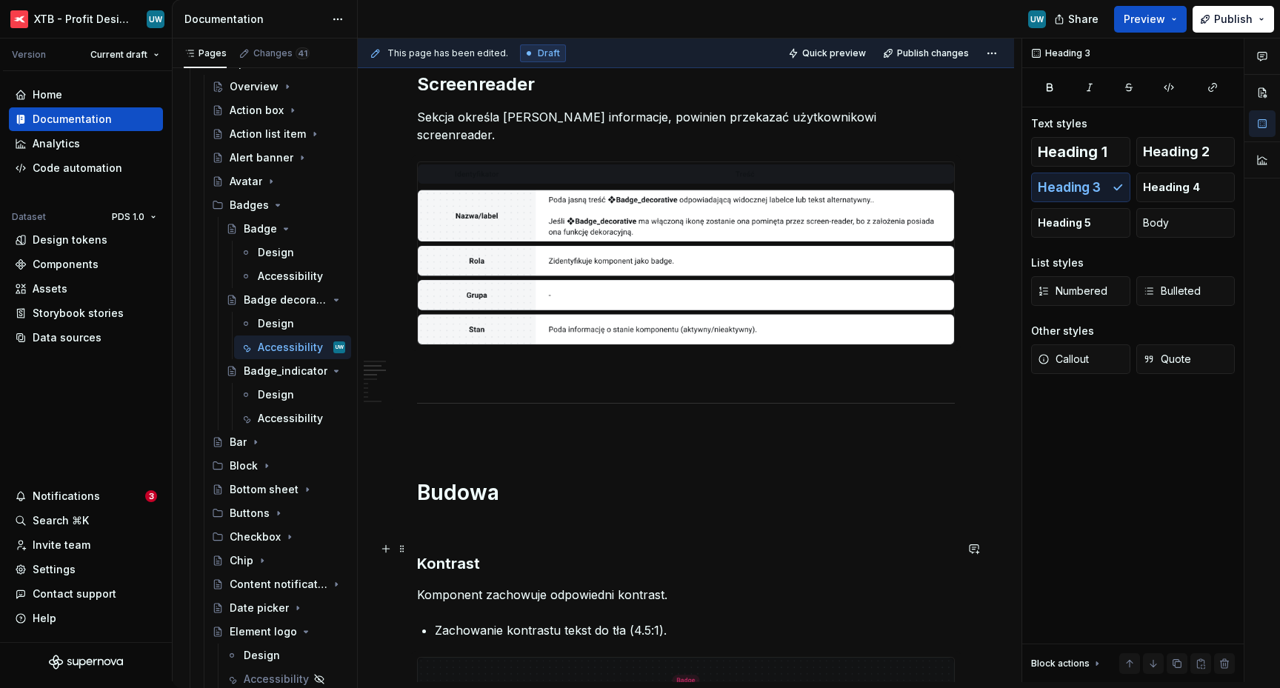
click at [462, 553] on h3 "Kontrast" at bounding box center [686, 563] width 538 height 21
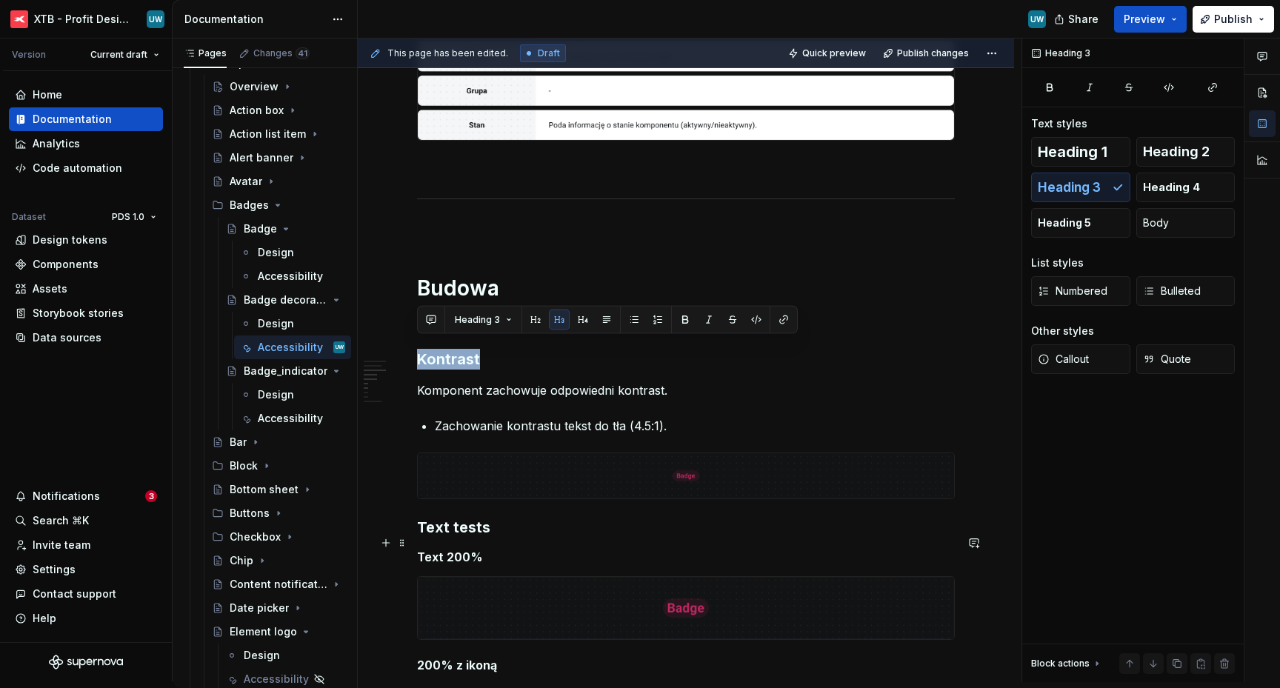
scroll to position [585, 0]
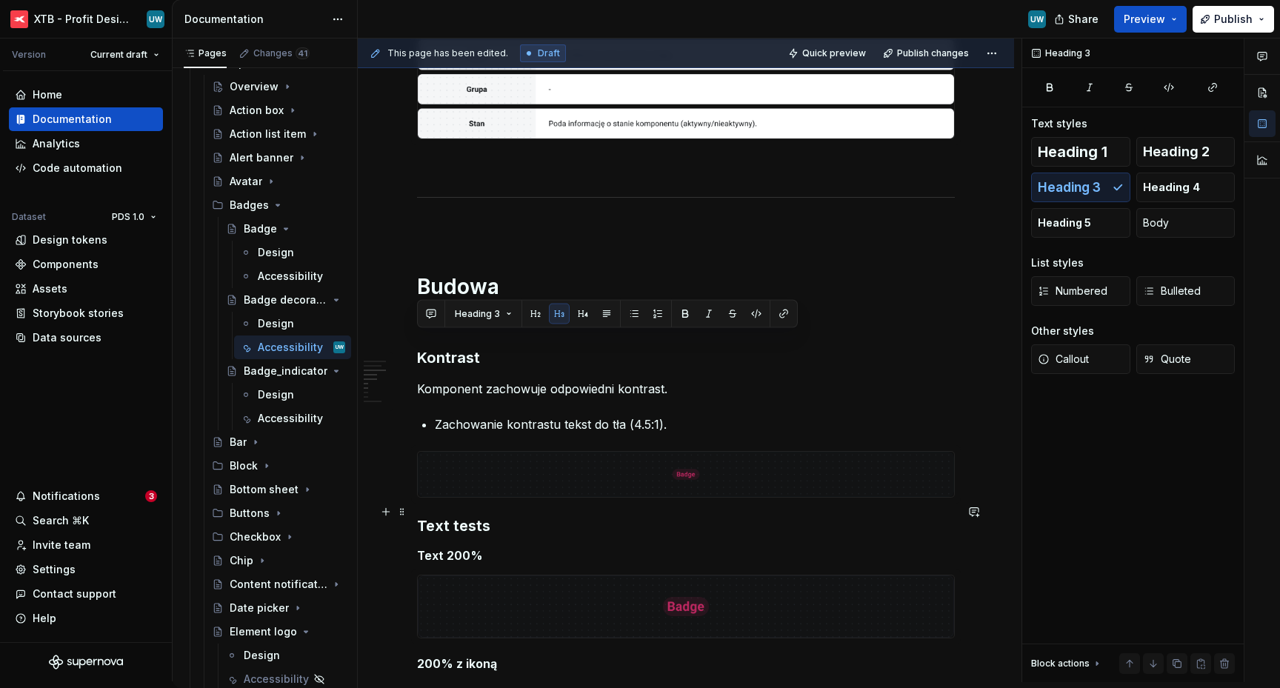
click at [417, 516] on h3 "Text tests" at bounding box center [686, 526] width 538 height 21
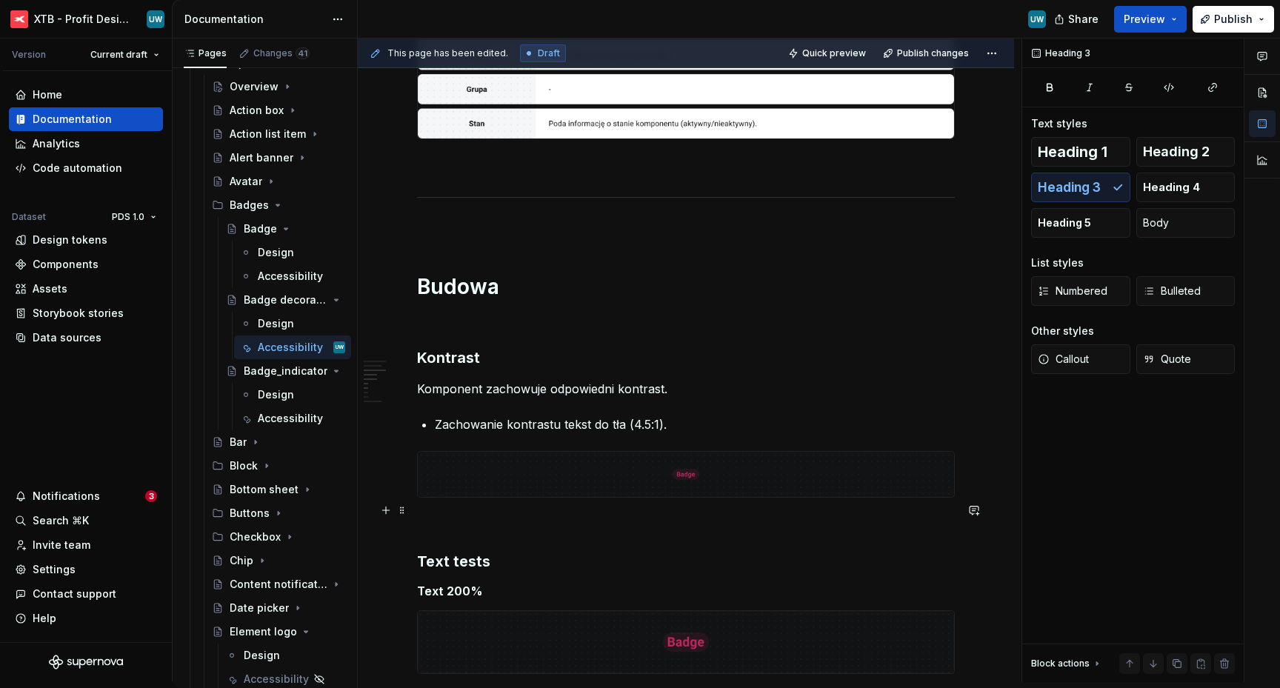
type textarea "*"
click at [405, 548] on span at bounding box center [402, 547] width 12 height 21
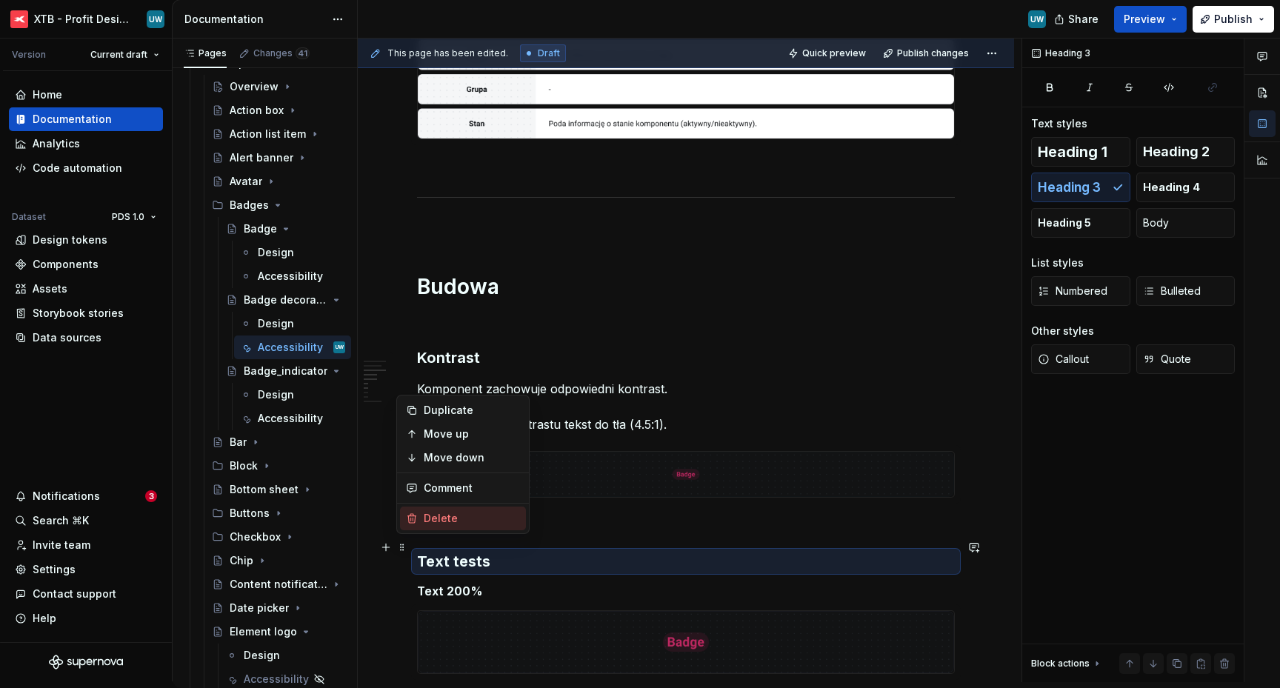
click at [428, 523] on div "Delete" at bounding box center [472, 518] width 96 height 15
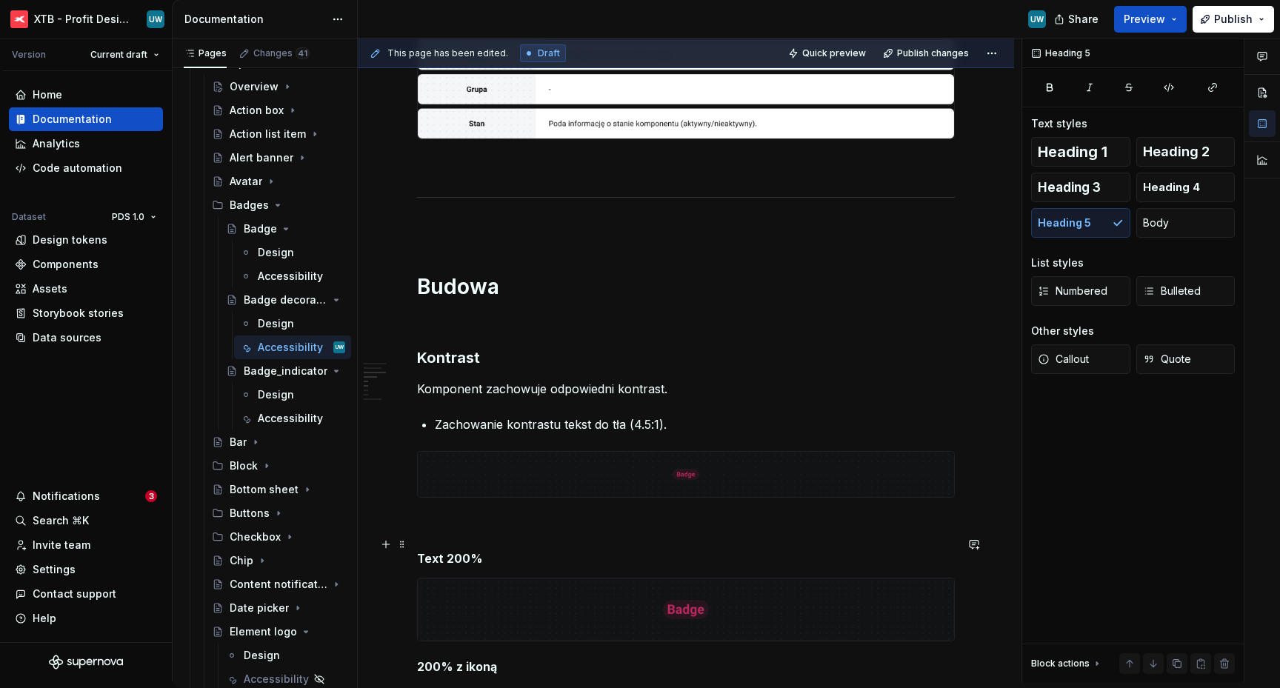
click at [428, 551] on h5 "Text 200%" at bounding box center [686, 558] width 538 height 15
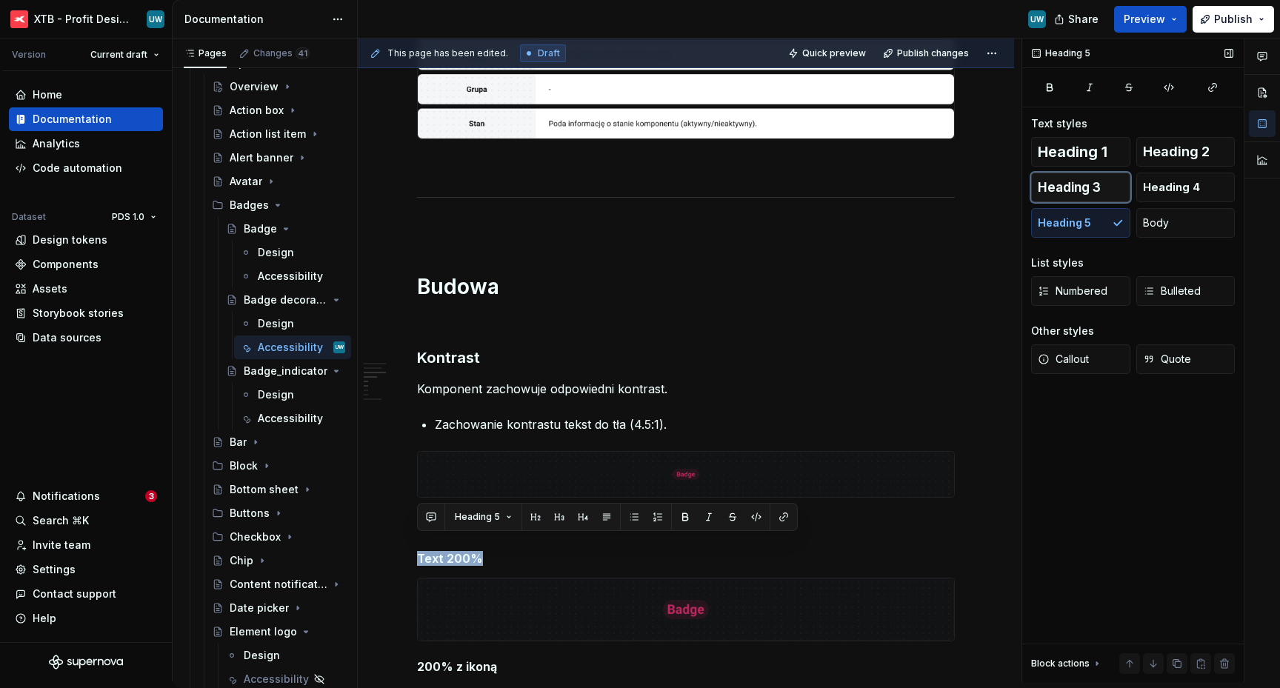
click at [1068, 190] on span "Heading 3" at bounding box center [1069, 187] width 63 height 15
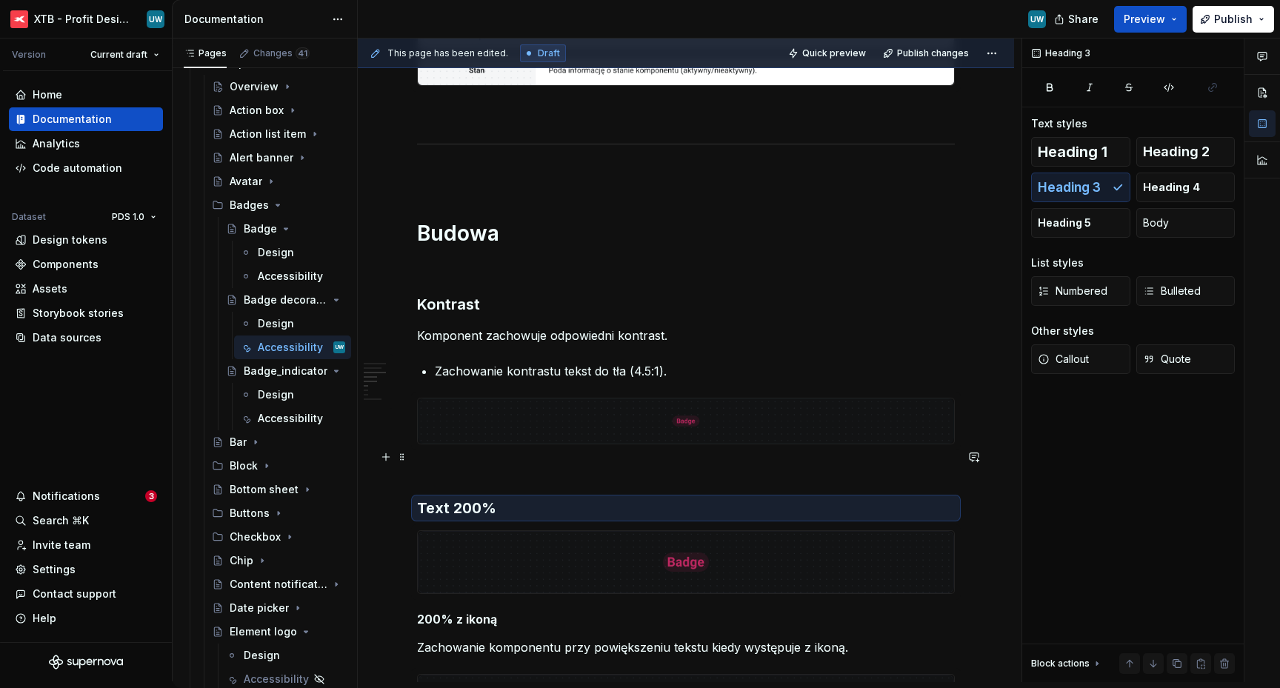
scroll to position [658, 0]
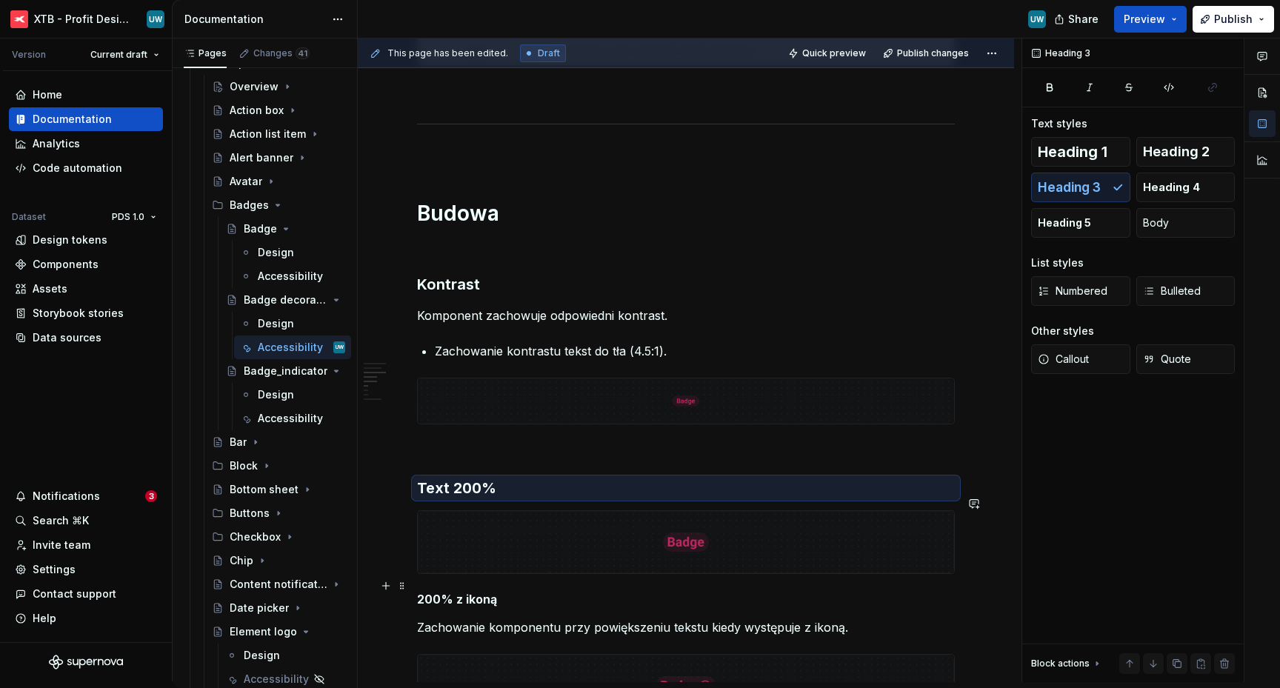
click at [446, 592] on h5 "200% z ikoną" at bounding box center [686, 599] width 538 height 15
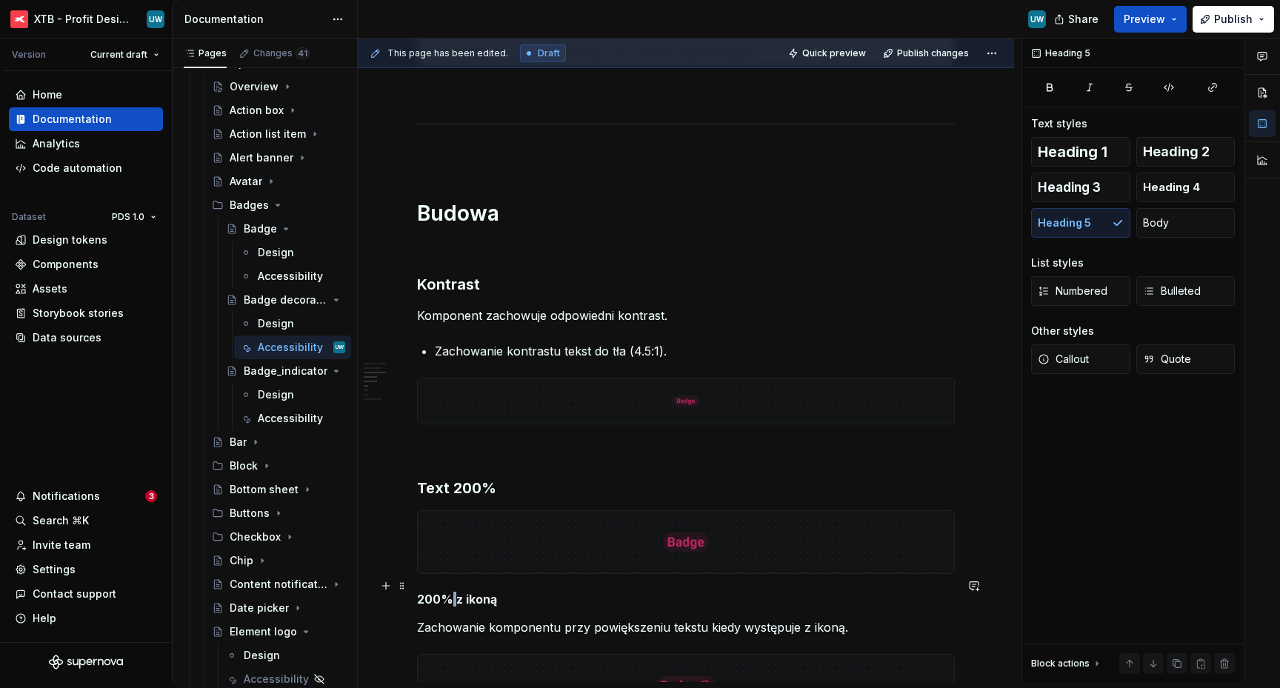
click at [446, 592] on h5 "200% z ikoną" at bounding box center [686, 599] width 538 height 15
click at [419, 592] on h5 "200% z ikoną" at bounding box center [686, 599] width 538 height 15
click at [419, 592] on h5 "Powiększenie 200% z ikoną" at bounding box center [686, 599] width 538 height 15
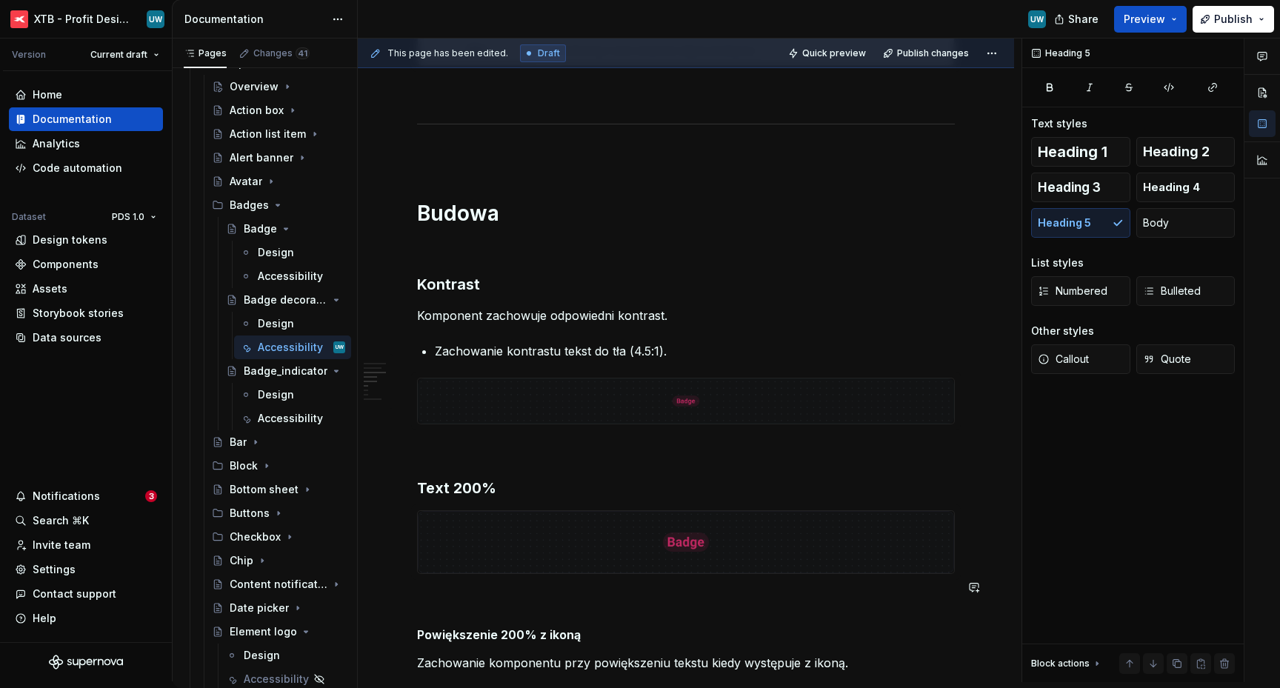
click at [465, 628] on h5 "Powiększenie 200% z ikoną" at bounding box center [686, 635] width 538 height 15
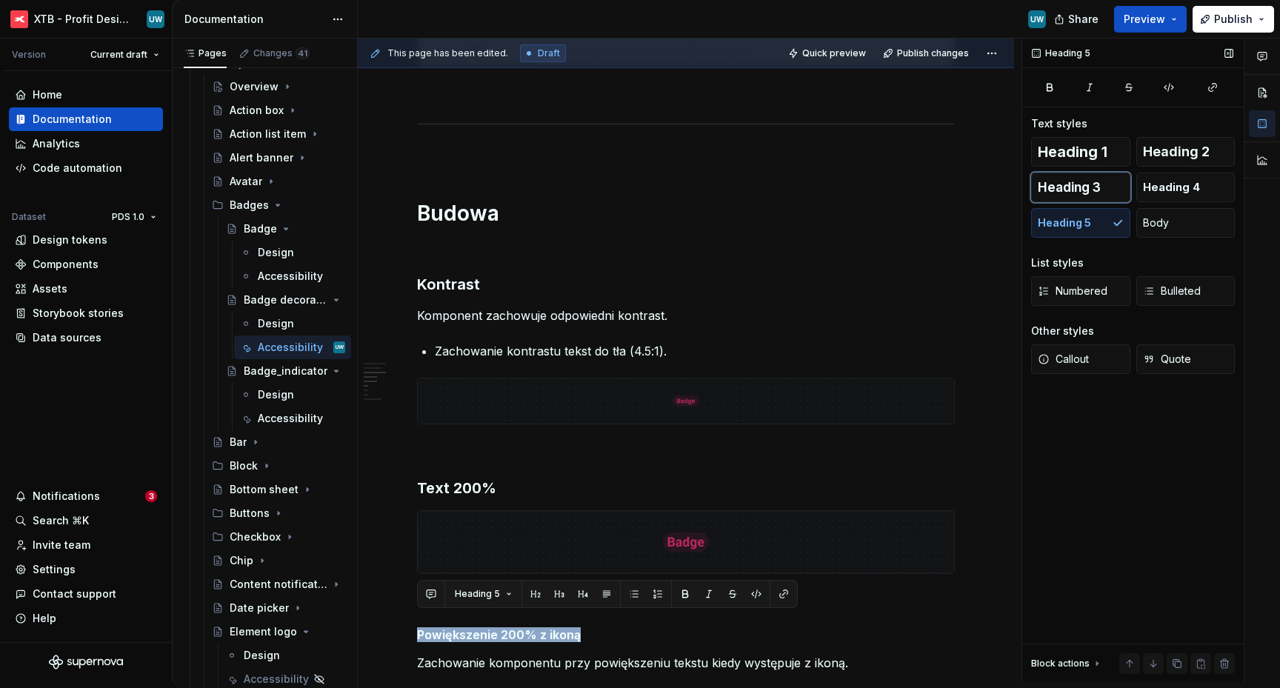
click at [1077, 193] on span "Heading 3" at bounding box center [1069, 187] width 63 height 15
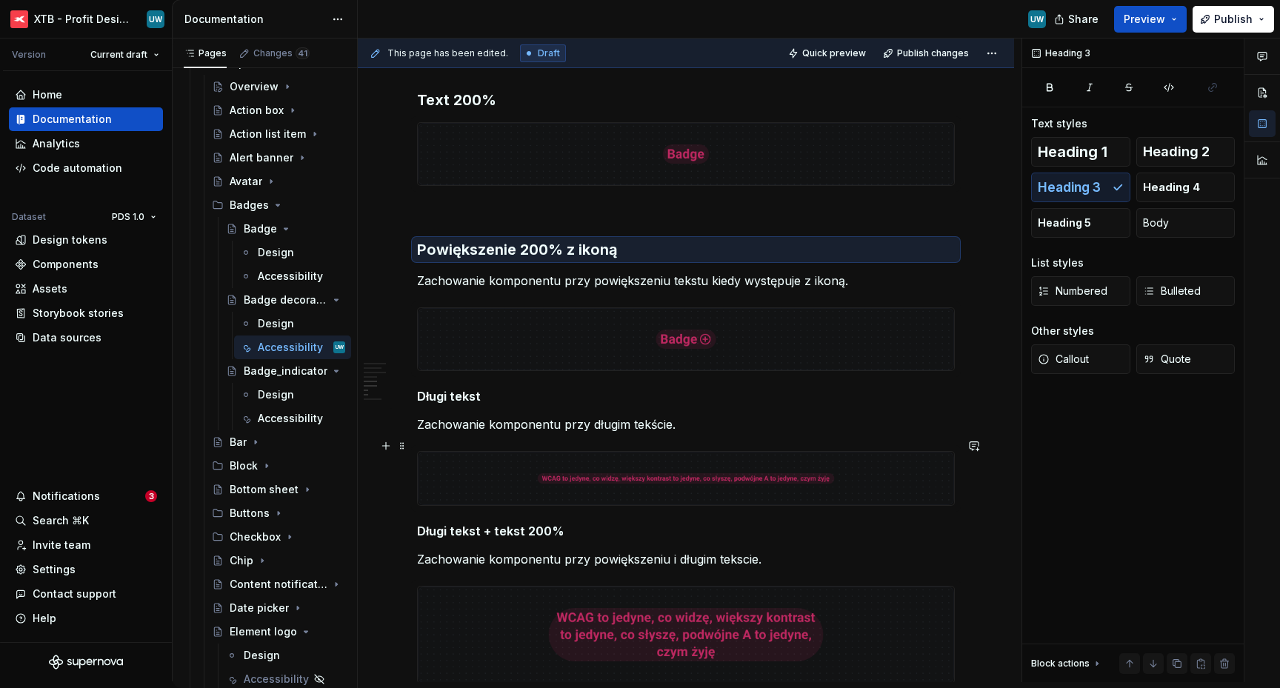
scroll to position [1089, 0]
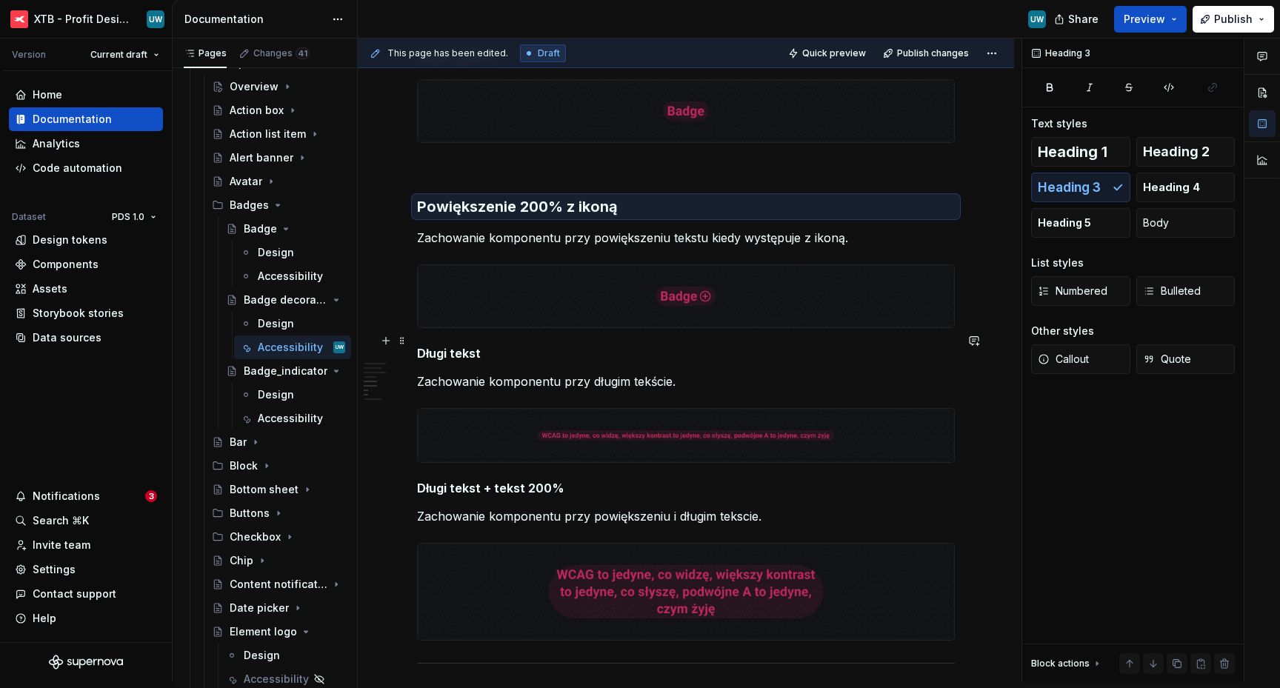
click at [419, 346] on h5 "Długi tekst" at bounding box center [686, 353] width 538 height 15
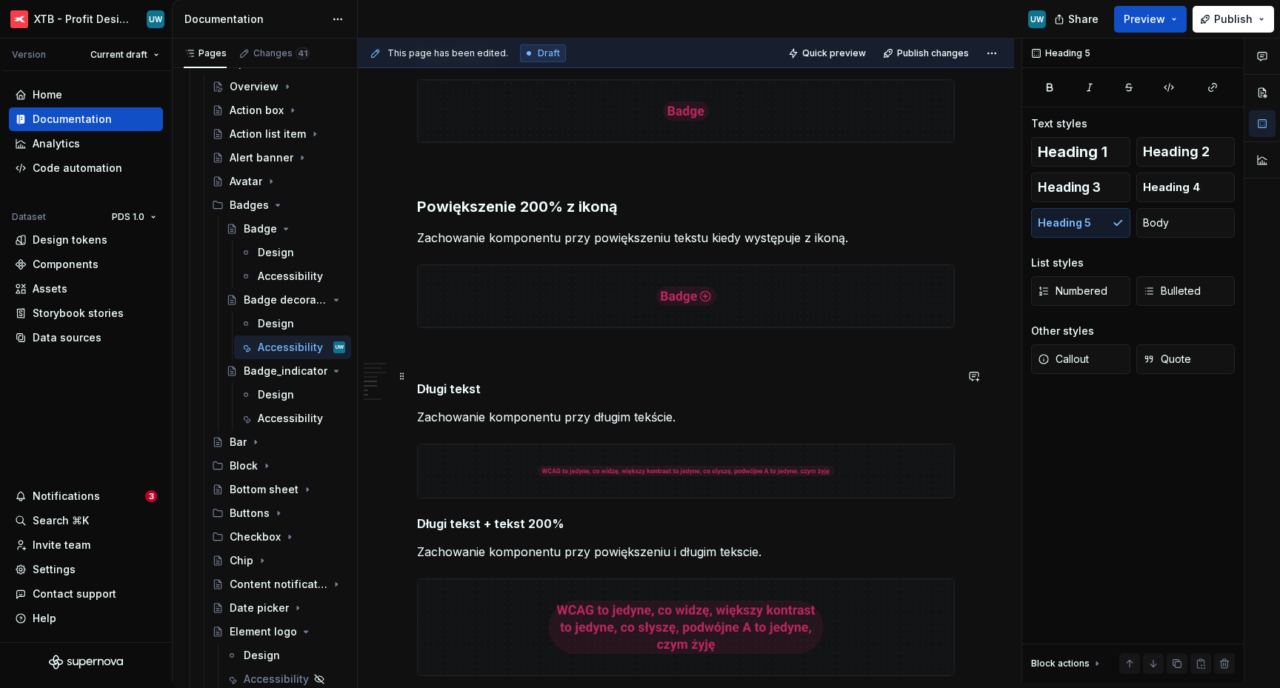
click at [445, 382] on h5 "Długi tekst" at bounding box center [686, 389] width 538 height 15
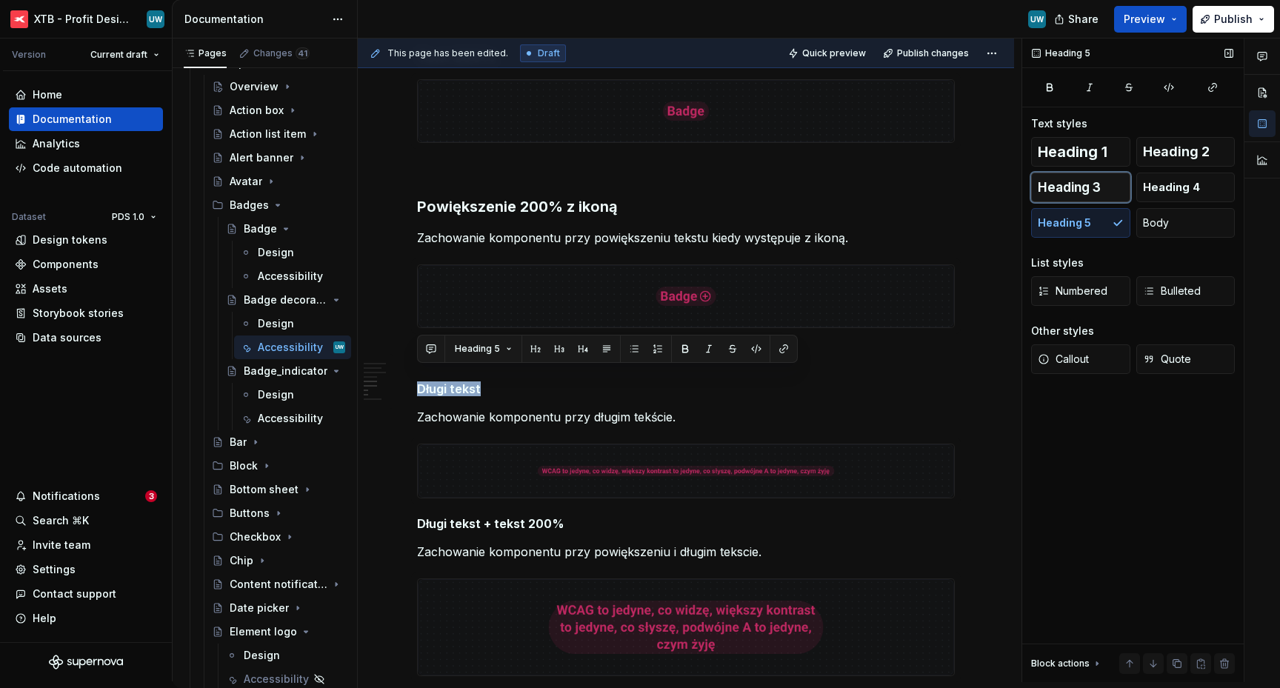
click at [1094, 180] on span "Heading 3" at bounding box center [1069, 187] width 63 height 15
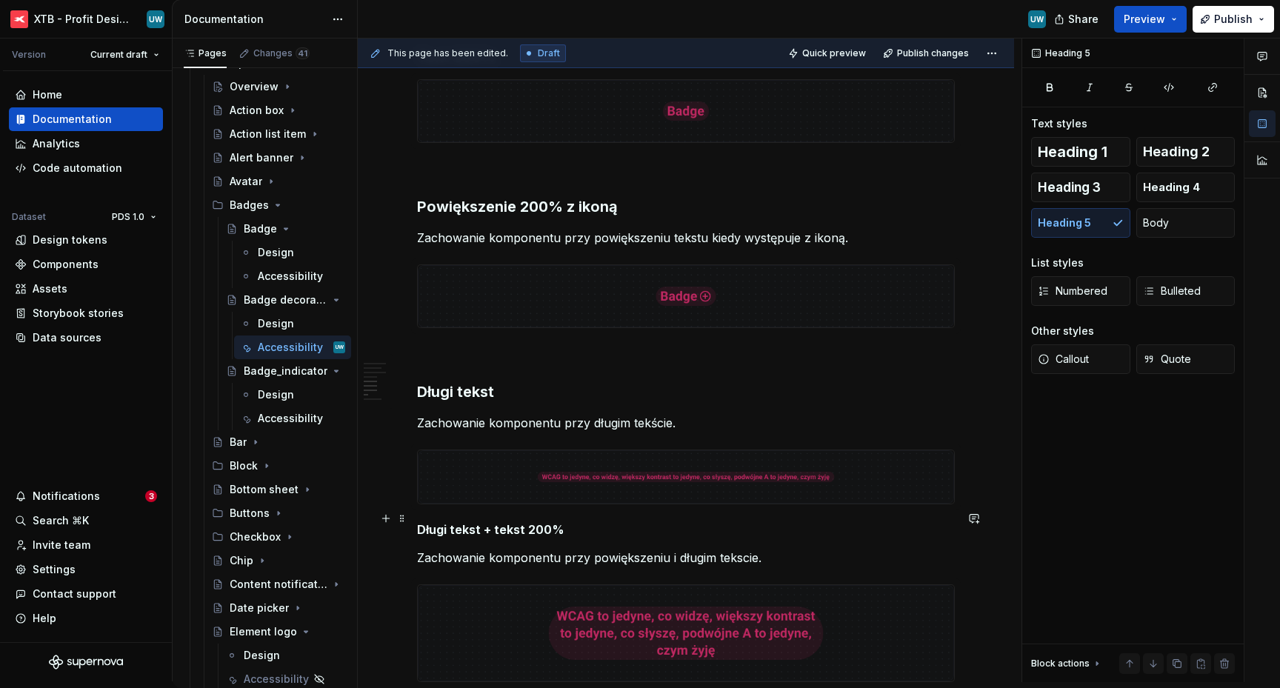
click at [417, 522] on h5 "Długi tekst + tekst 200%" at bounding box center [686, 529] width 538 height 15
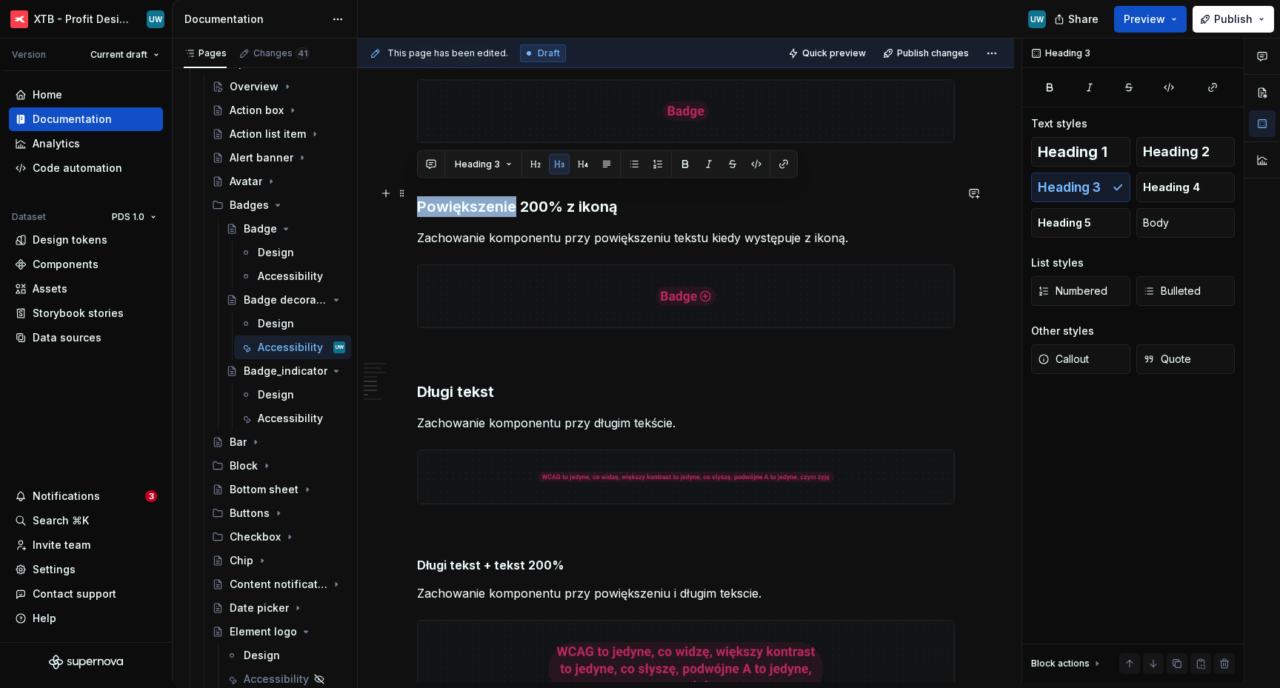
drag, startPoint x: 513, startPoint y: 192, endPoint x: 410, endPoint y: 191, distance: 103.0
click at [410, 191] on div "Ogólne Screenreader Sekcja określa [PERSON_NAME] informacje, powinien przekazać…" at bounding box center [686, 175] width 656 height 1992
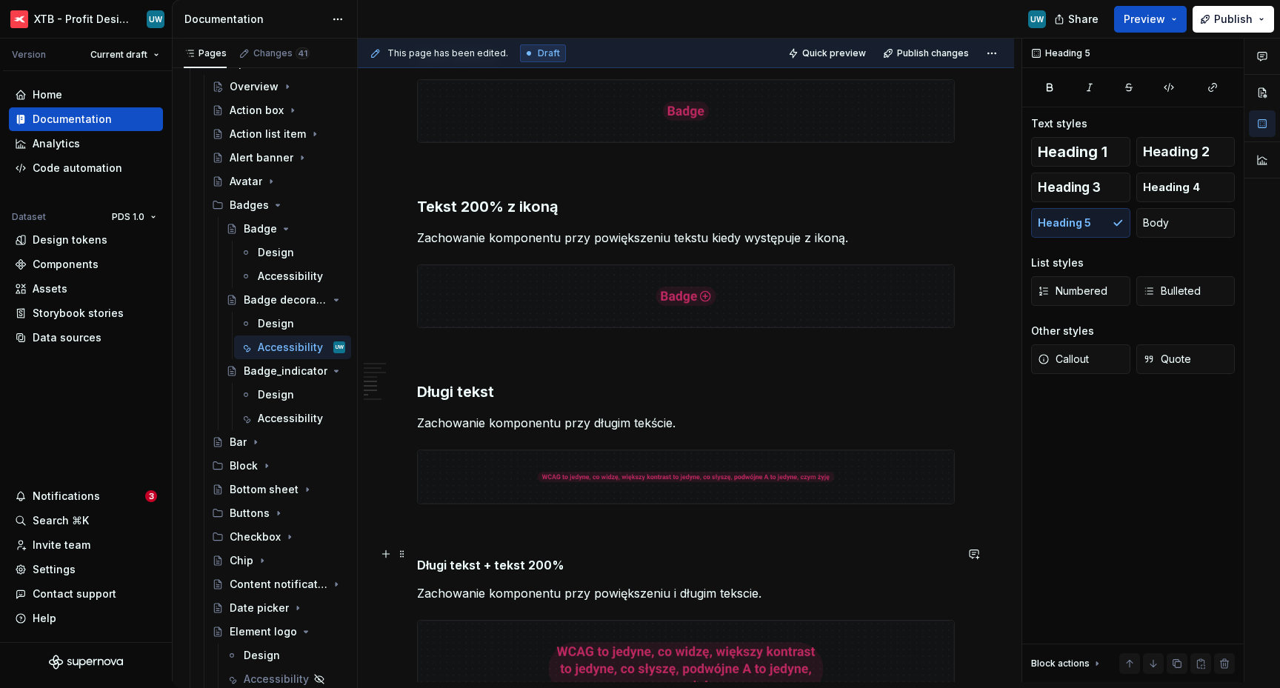
click at [458, 559] on h5 "Długi tekst + tekst 200%" at bounding box center [686, 565] width 538 height 15
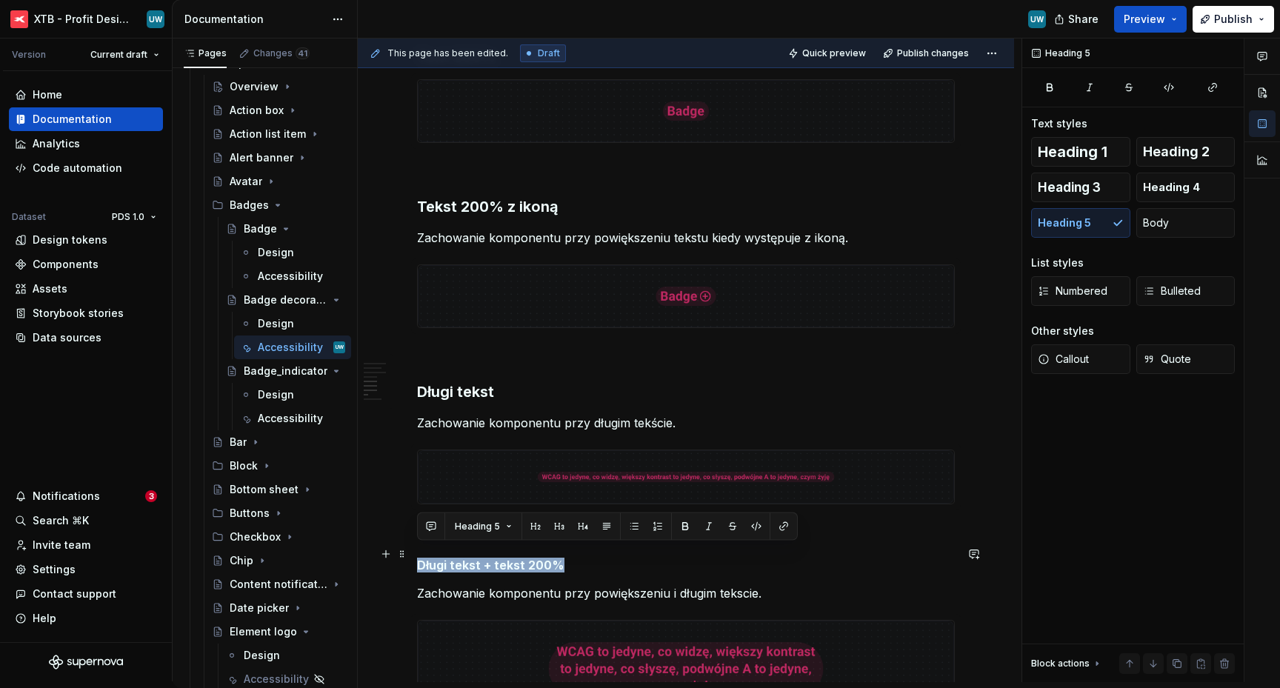
click at [458, 559] on h5 "Długi tekst + tekst 200%" at bounding box center [686, 565] width 538 height 15
click at [1077, 190] on span "Heading 3" at bounding box center [1069, 187] width 63 height 15
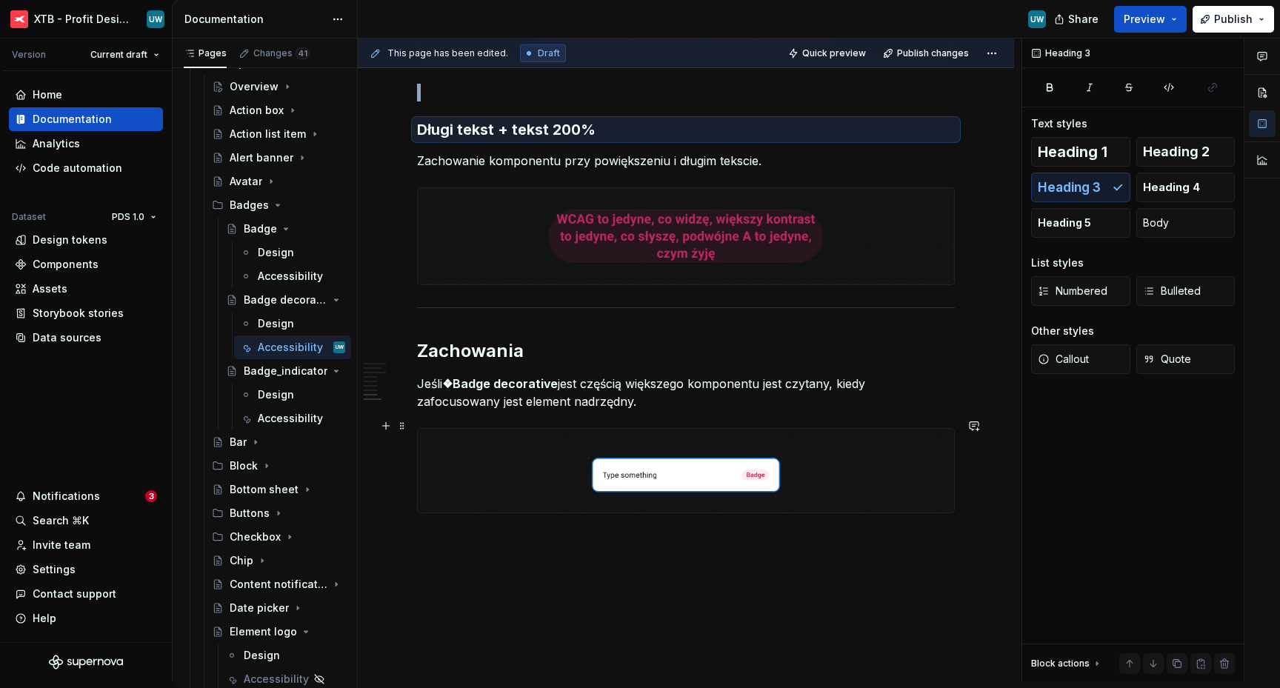
scroll to position [1559, 0]
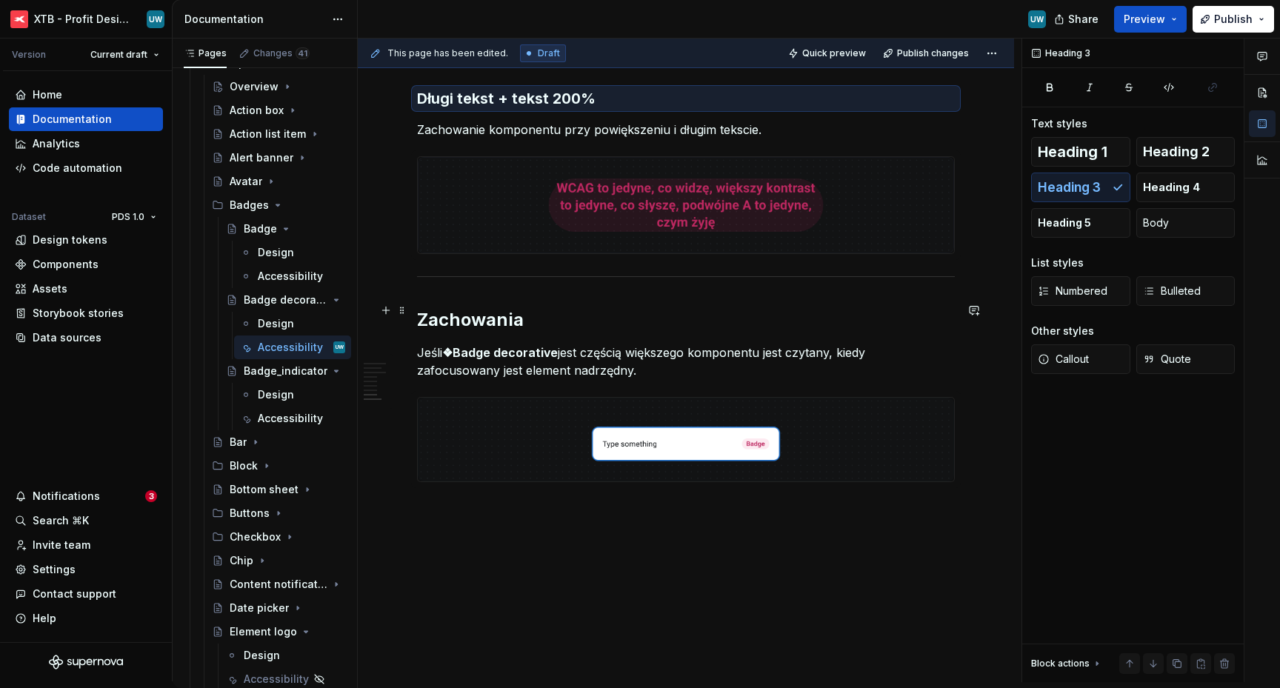
click at [418, 308] on h2 "Zachowania" at bounding box center [686, 320] width 538 height 24
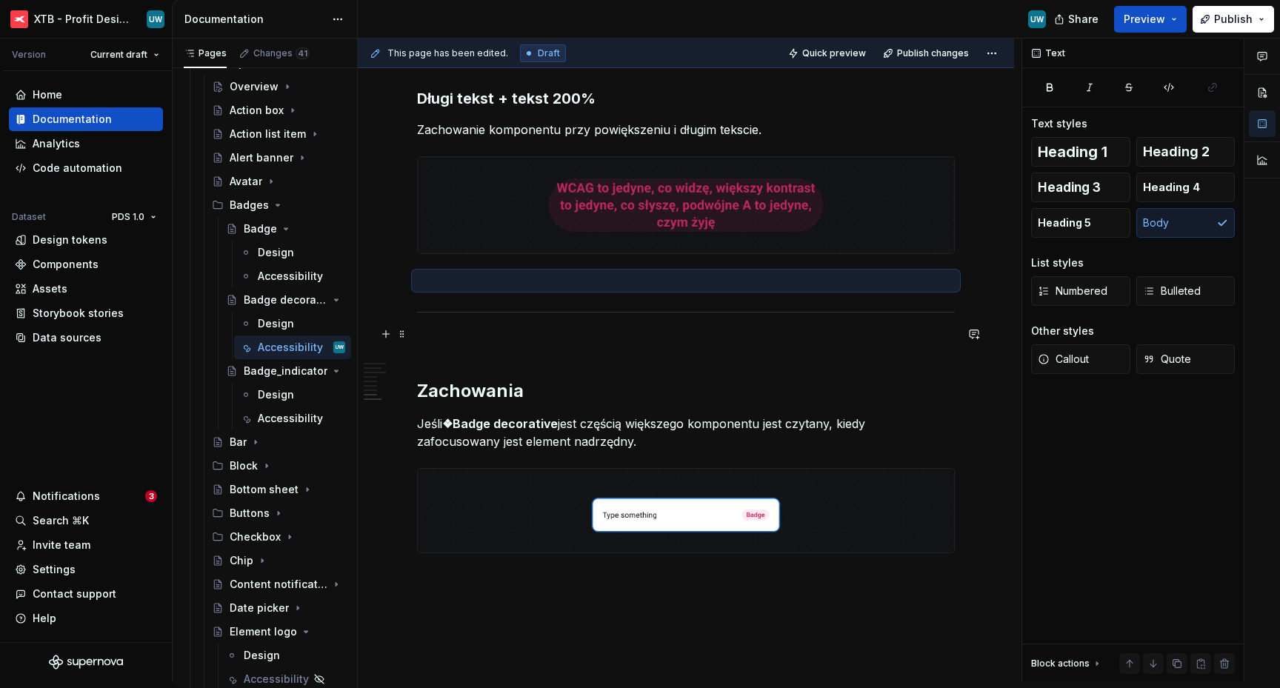
click at [477, 341] on p at bounding box center [686, 344] width 538 height 18
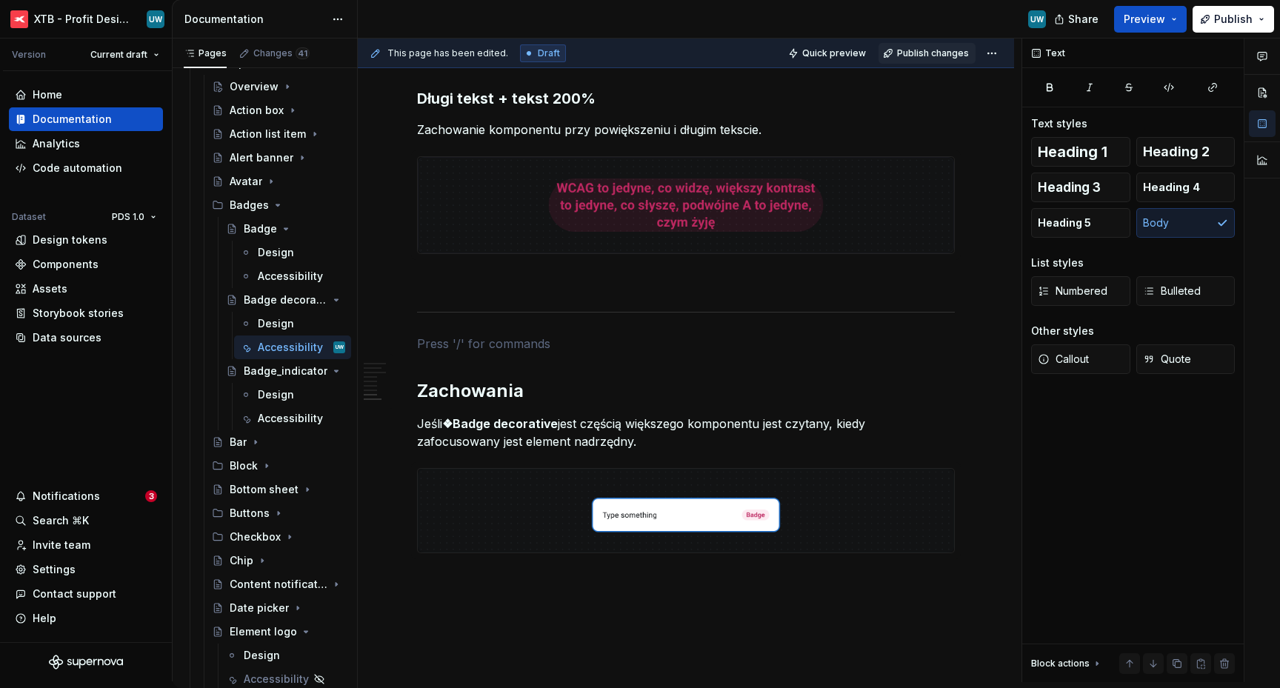
click at [923, 57] on span "Publish changes" at bounding box center [933, 53] width 72 height 12
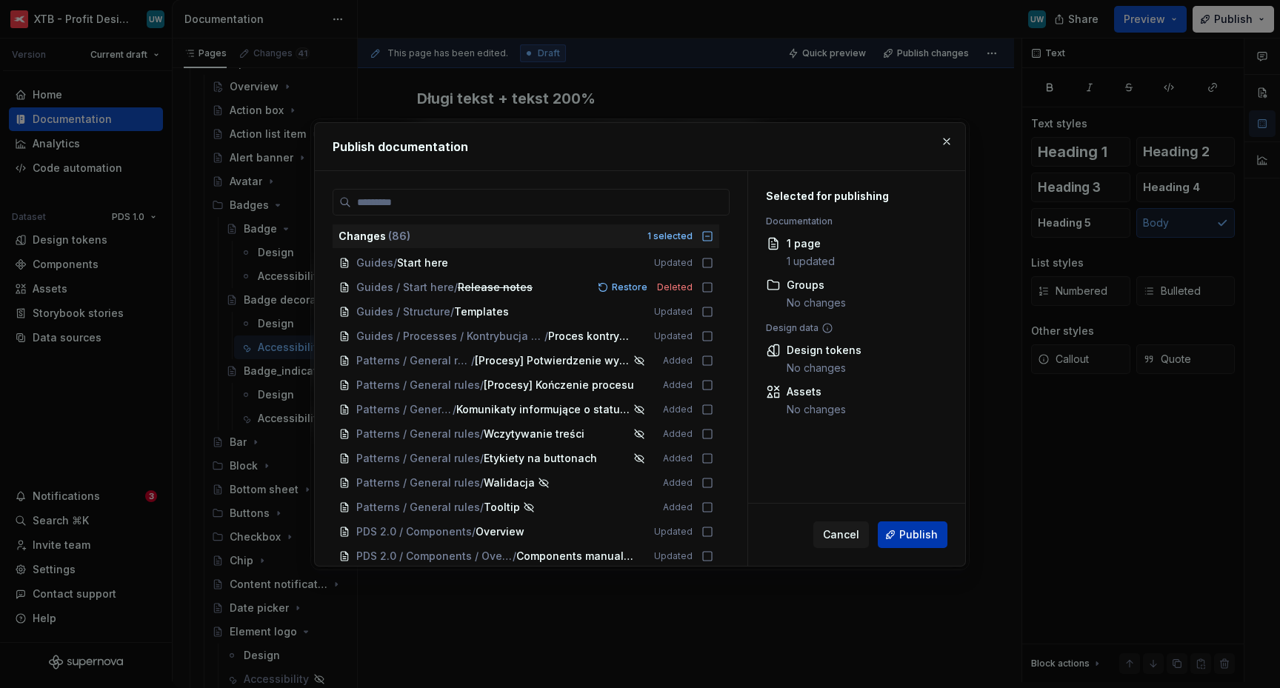
click at [903, 532] on span "Publish" at bounding box center [919, 535] width 39 height 15
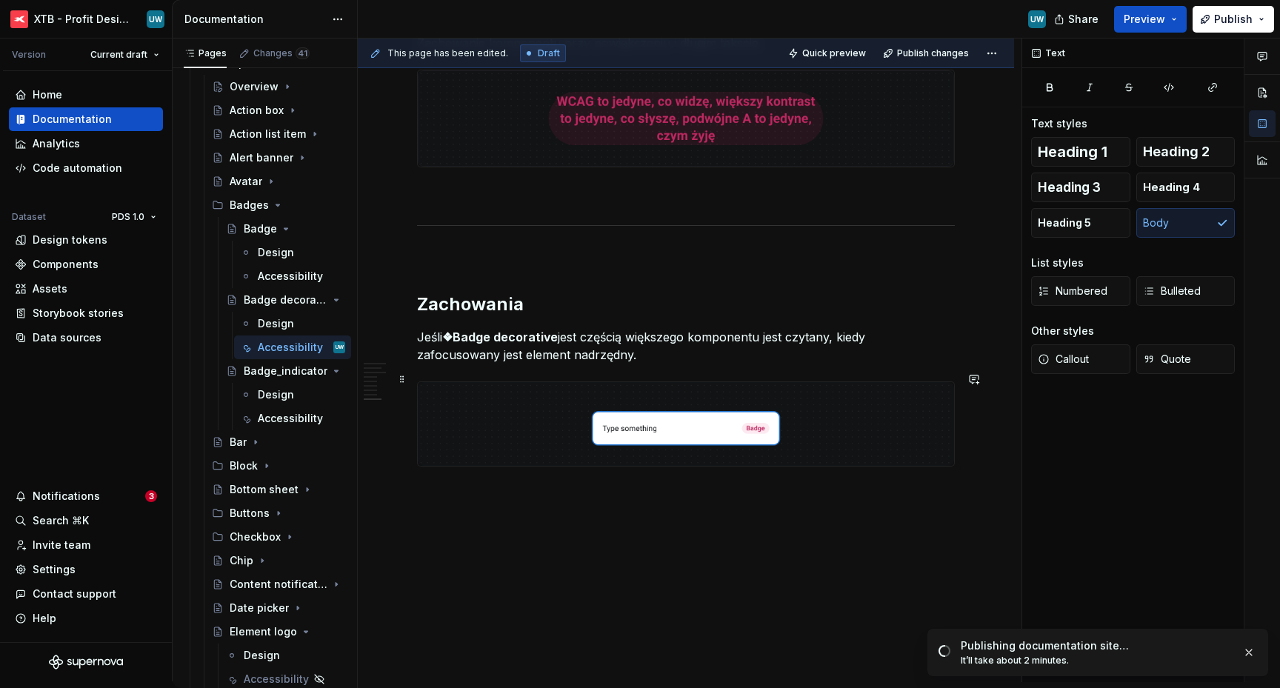
scroll to position [1635, 0]
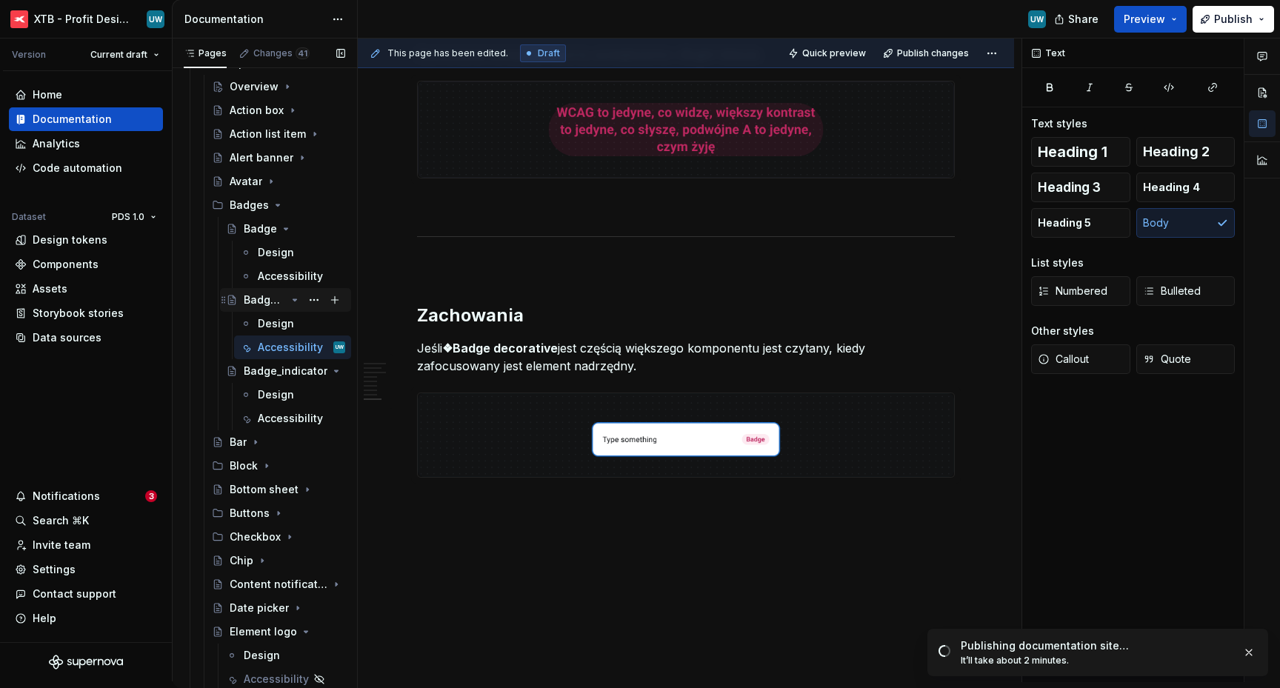
click at [294, 300] on icon "Page tree" at bounding box center [295, 299] width 4 height 1
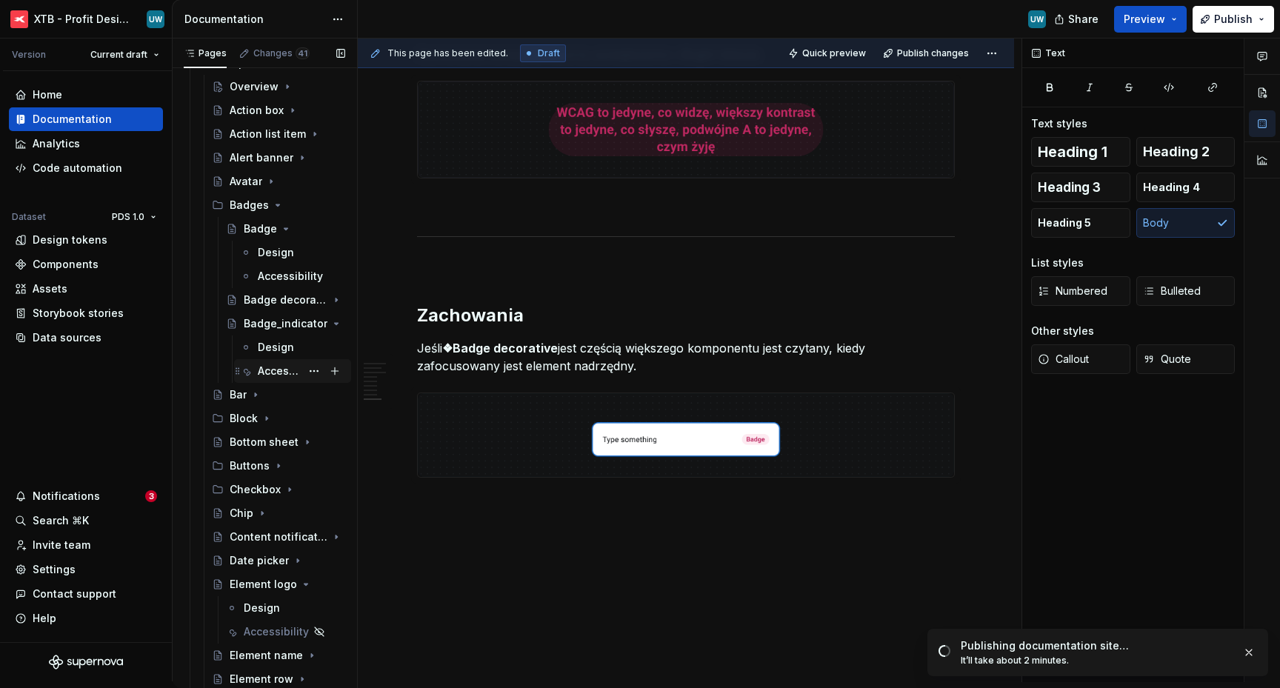
click at [272, 372] on div "Accessibility" at bounding box center [279, 371] width 43 height 15
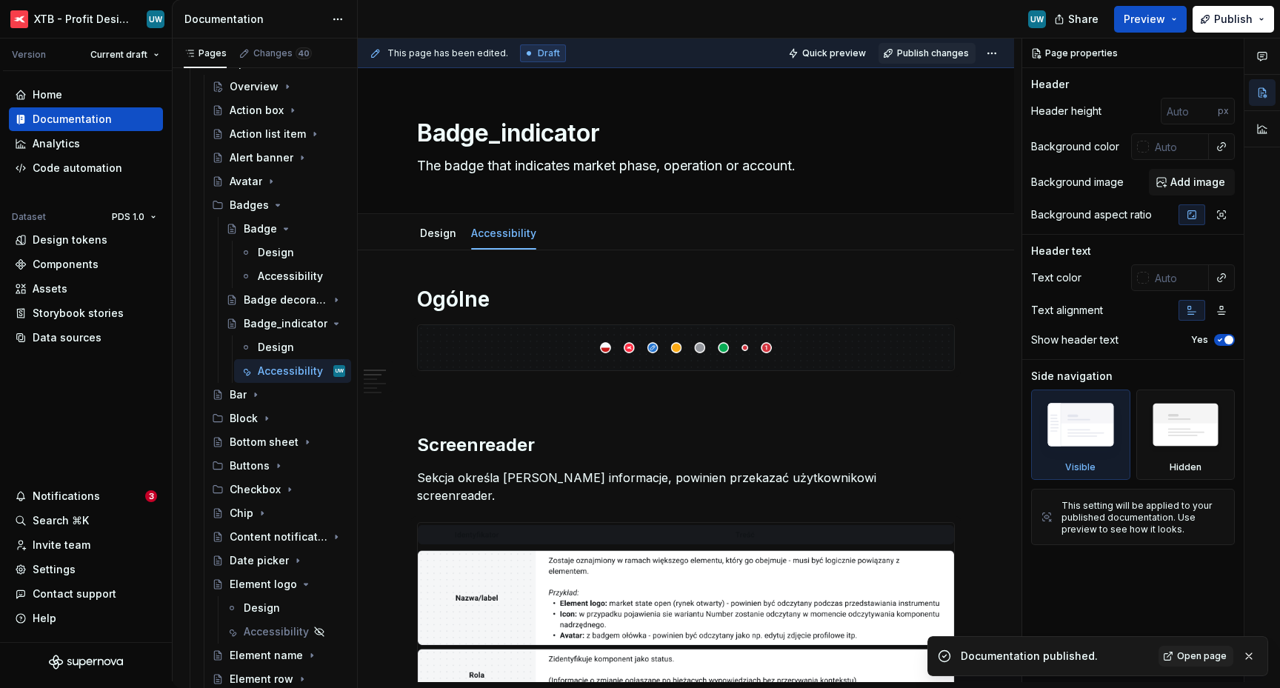
click at [939, 48] on span "Publish changes" at bounding box center [933, 53] width 72 height 12
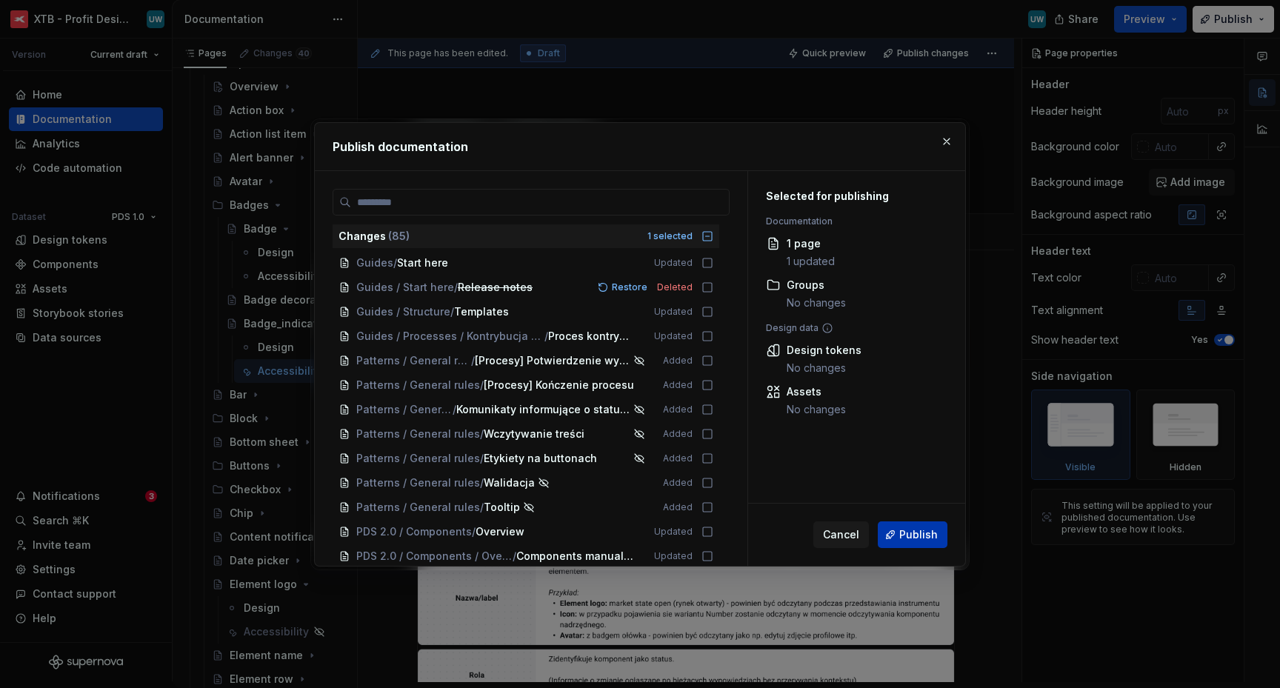
click at [908, 540] on span "Publish" at bounding box center [919, 535] width 39 height 15
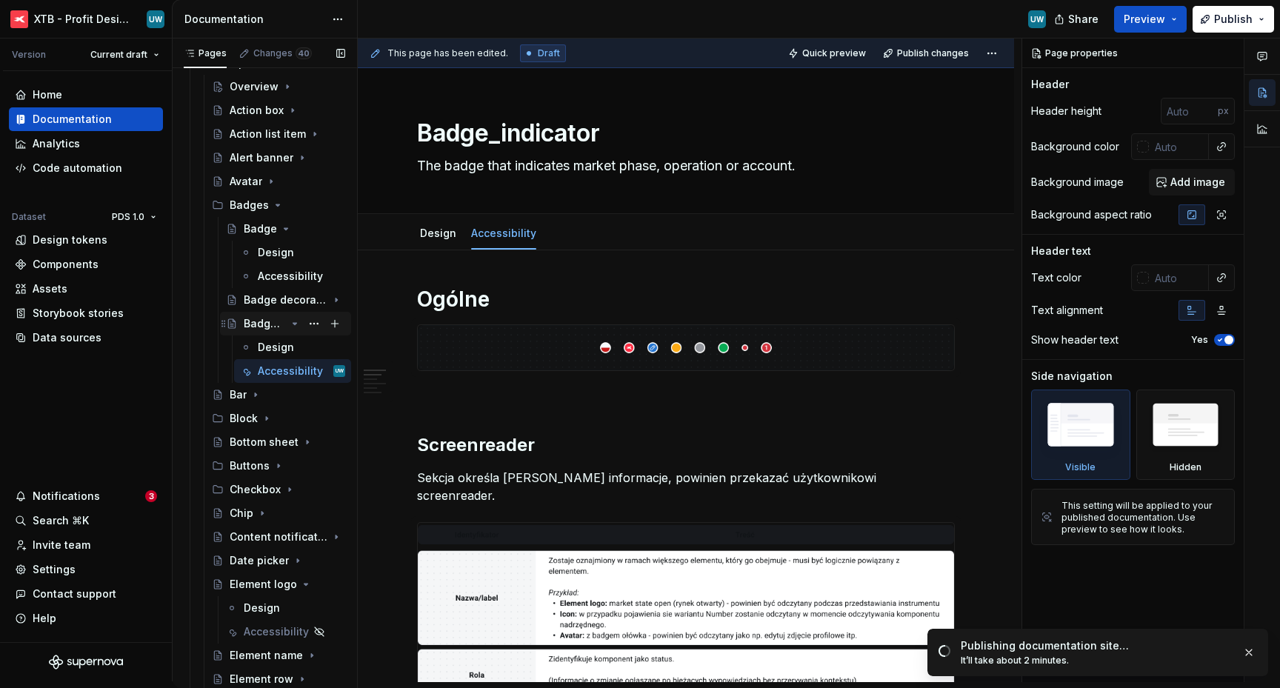
click at [292, 325] on icon "Page tree" at bounding box center [295, 324] width 12 height 12
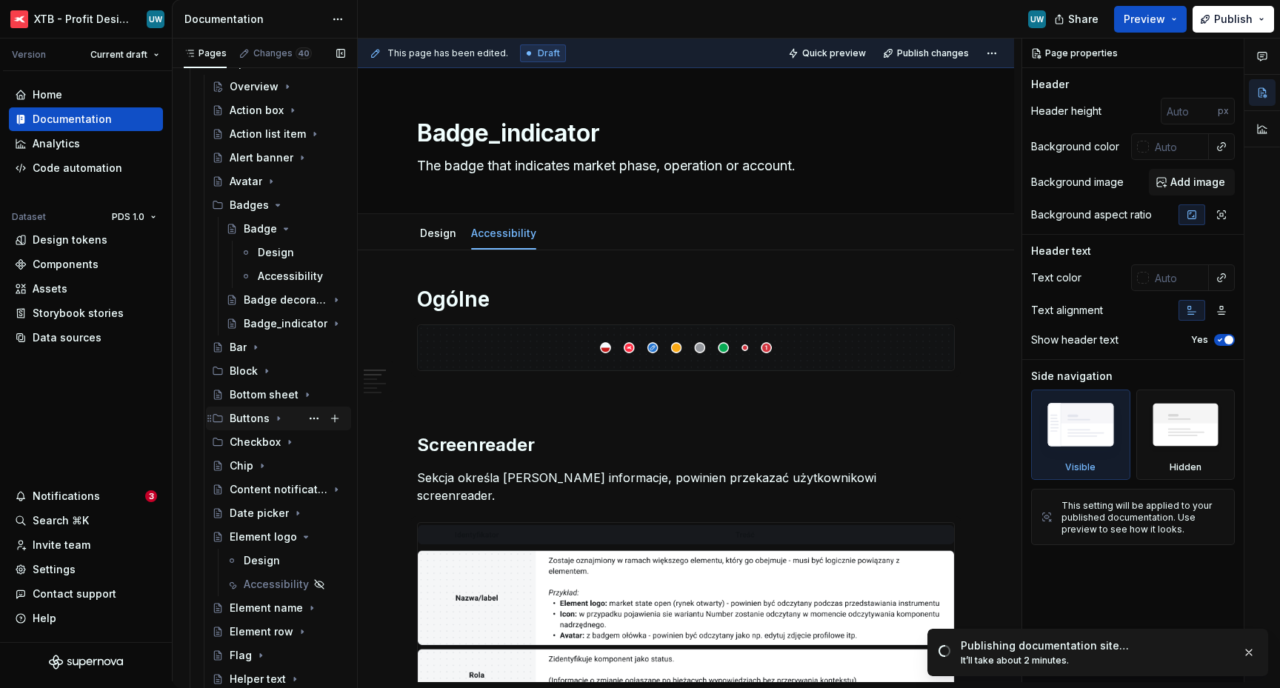
click at [273, 418] on icon "Page tree" at bounding box center [279, 419] width 12 height 12
click at [259, 442] on div "Button" at bounding box center [261, 442] width 34 height 15
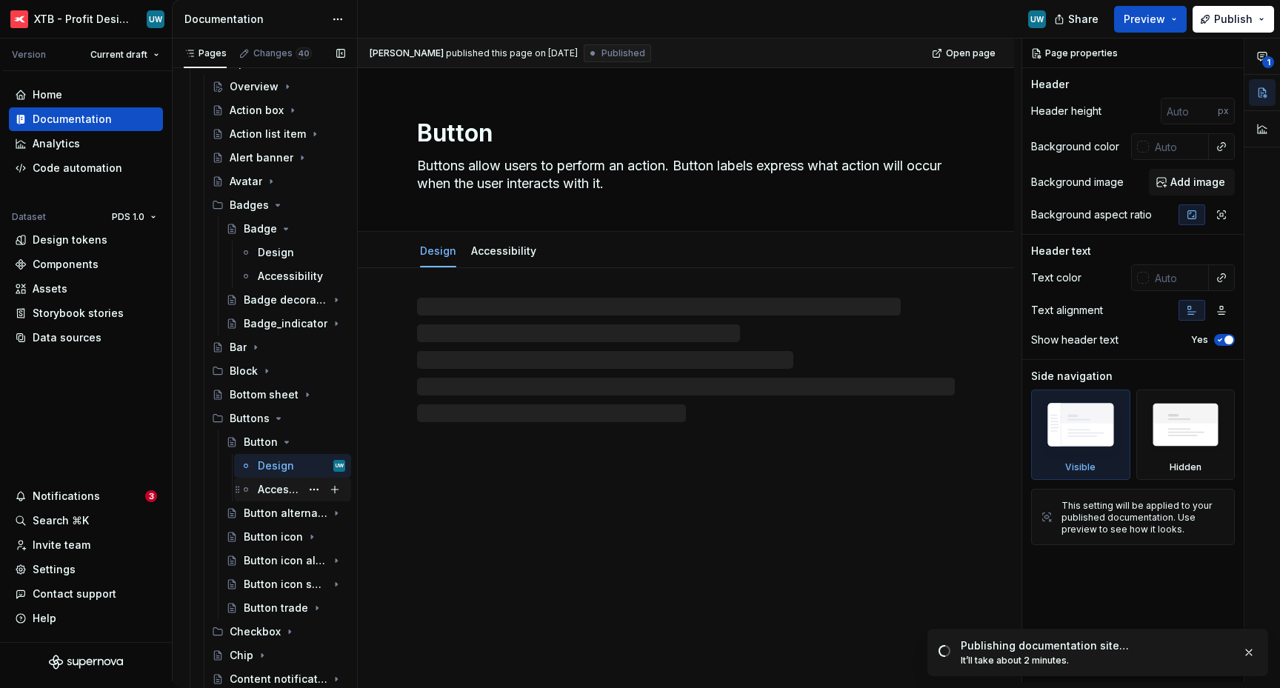
click at [273, 488] on div "Accessibility" at bounding box center [279, 489] width 43 height 15
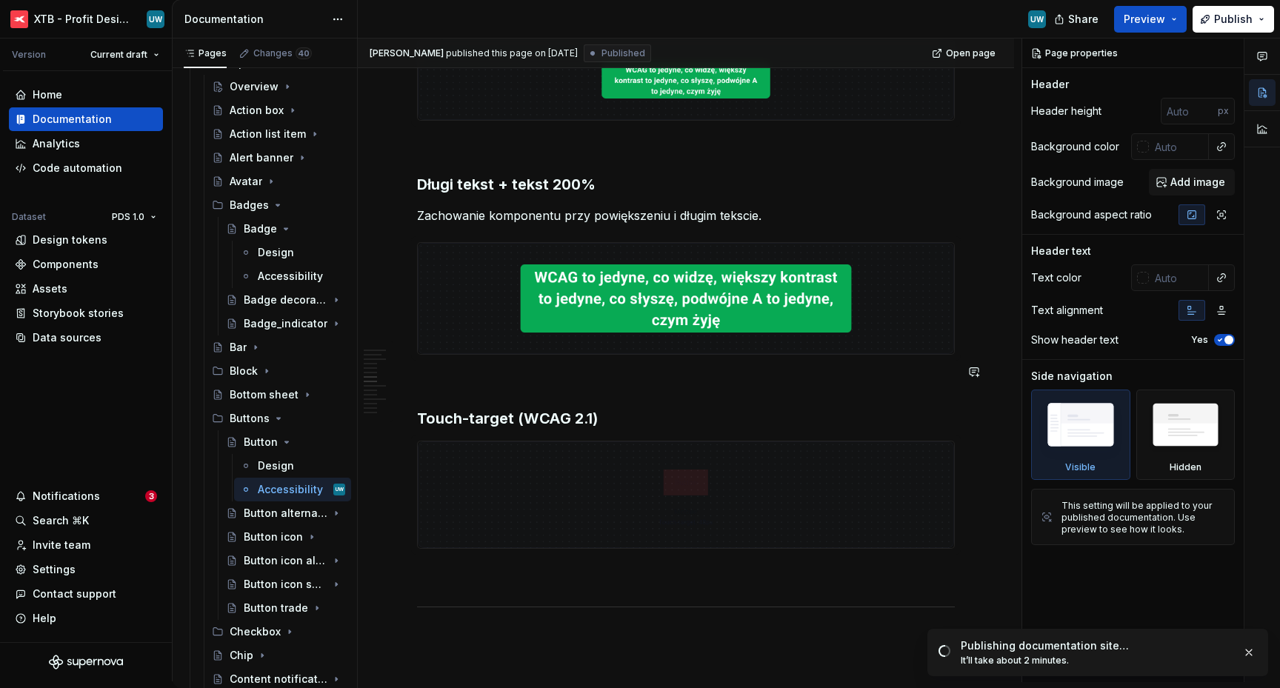
scroll to position [1342, 0]
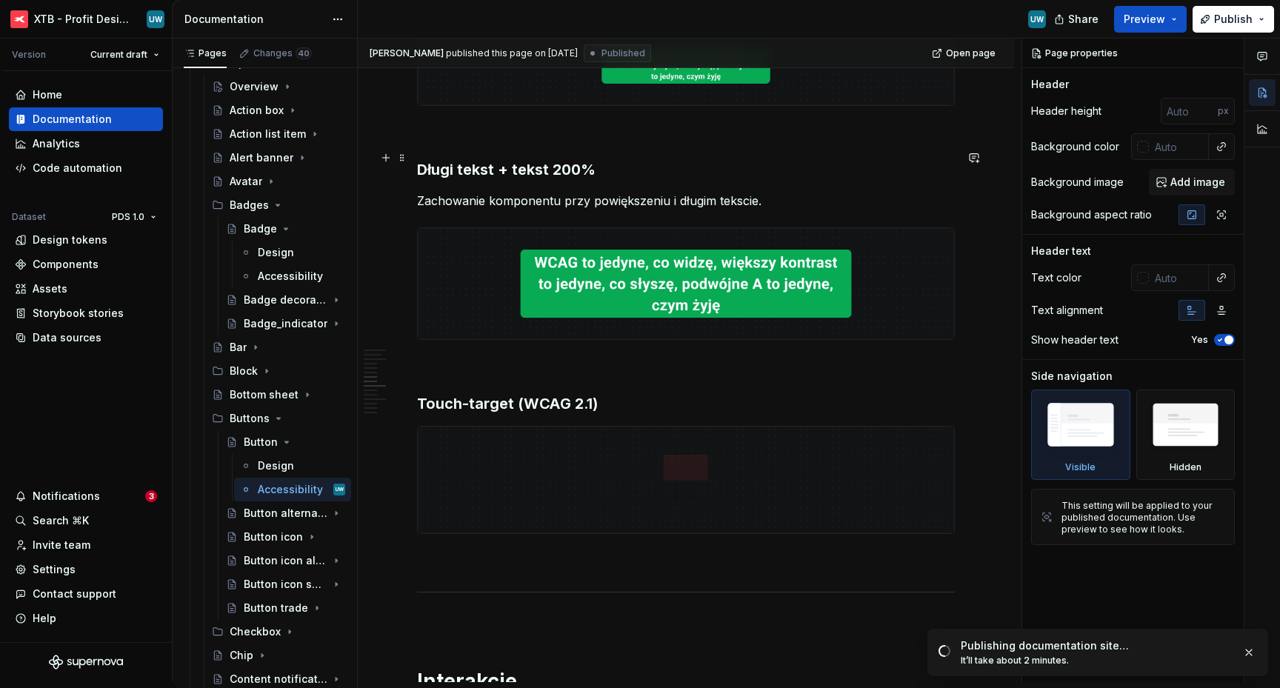
type textarea "*"
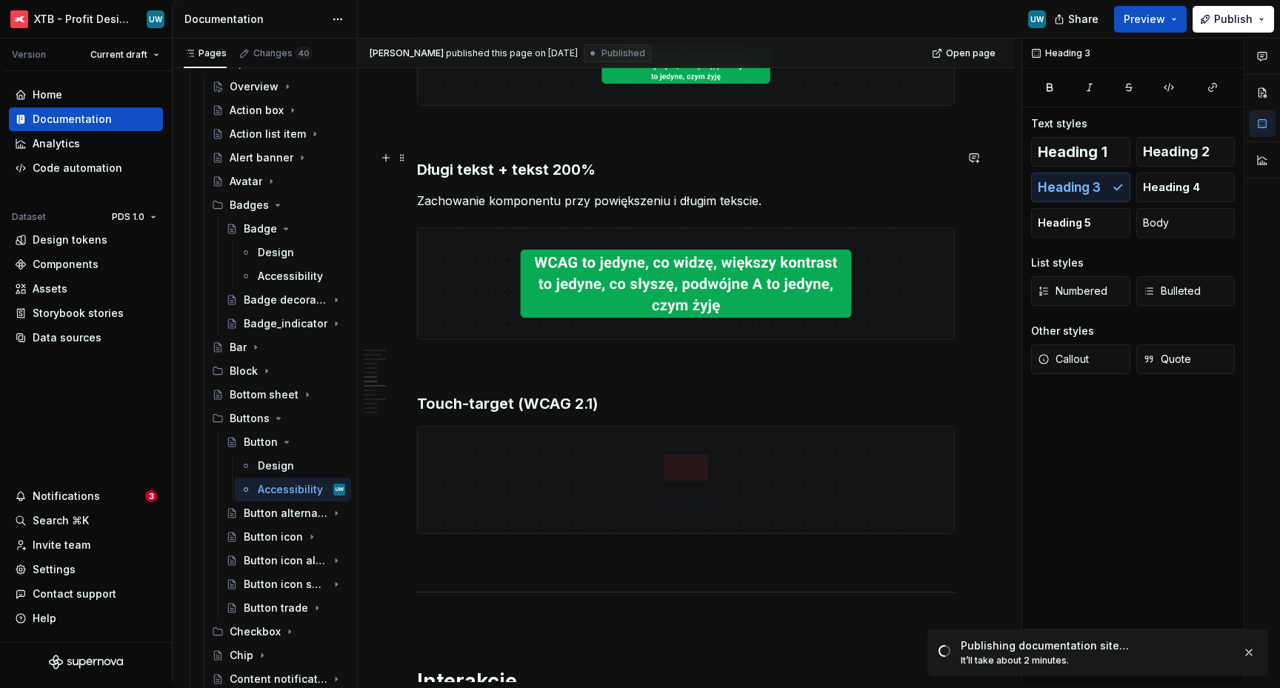
click at [694, 159] on h3 "Długi tekst + tekst 200%" at bounding box center [686, 169] width 538 height 21
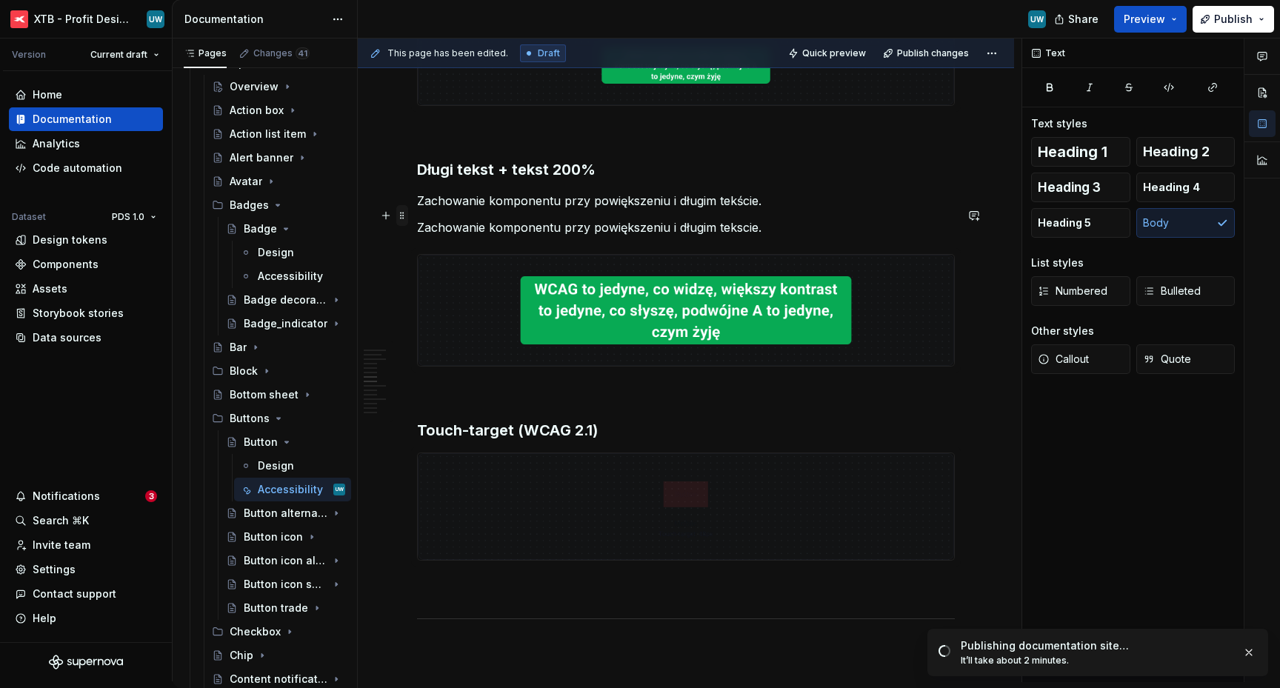
click at [406, 216] on span at bounding box center [402, 215] width 12 height 21
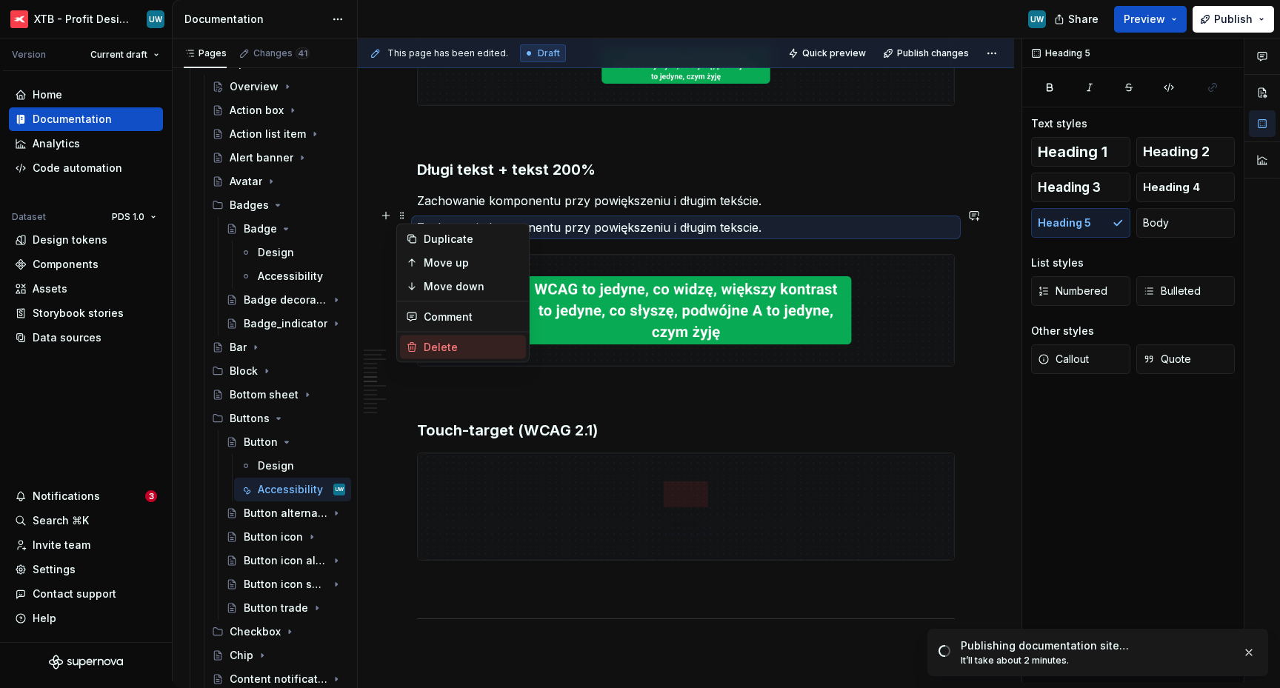
click at [442, 346] on div "Delete" at bounding box center [472, 347] width 96 height 15
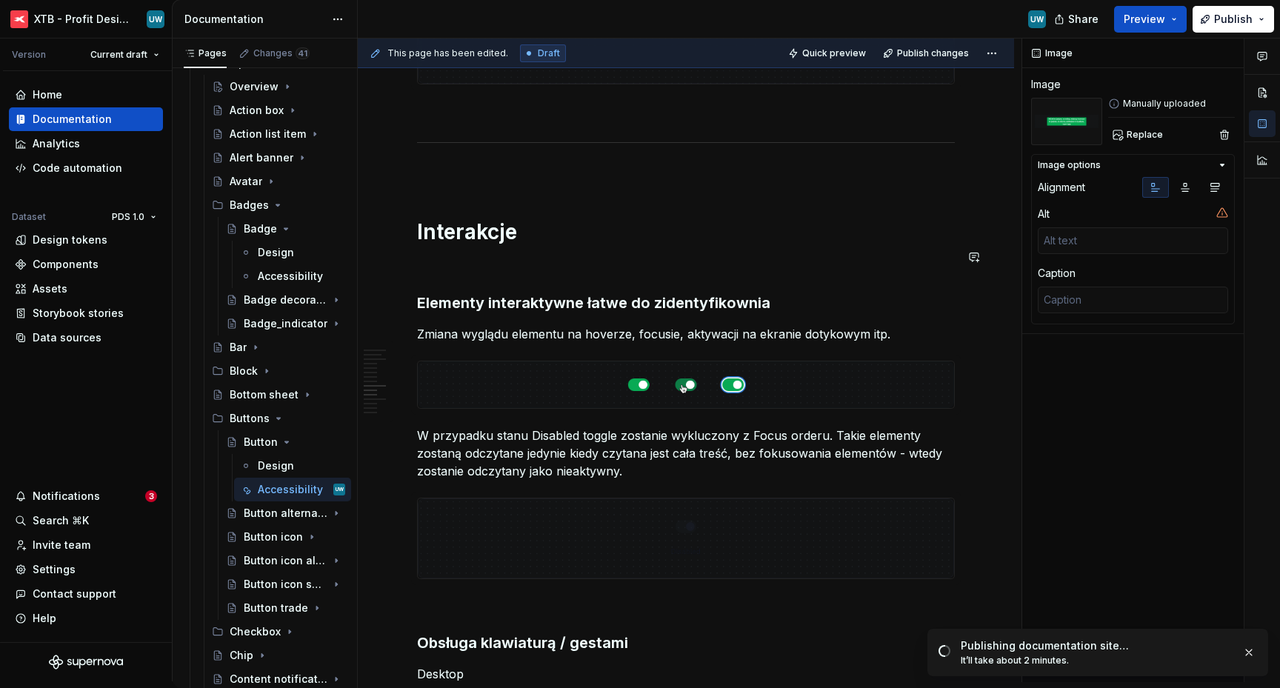
scroll to position [1815, 0]
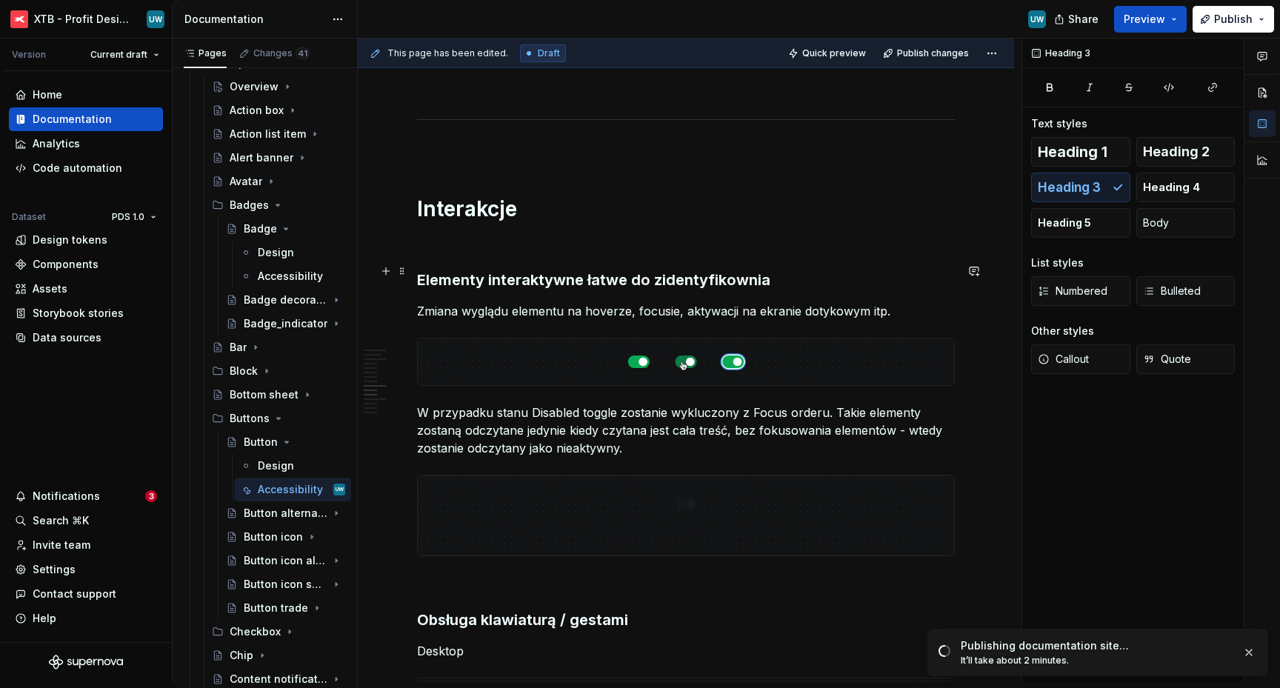
click at [742, 270] on h3 "Elementy interaktywne łatwe do zidentyfikownia" at bounding box center [686, 280] width 538 height 21
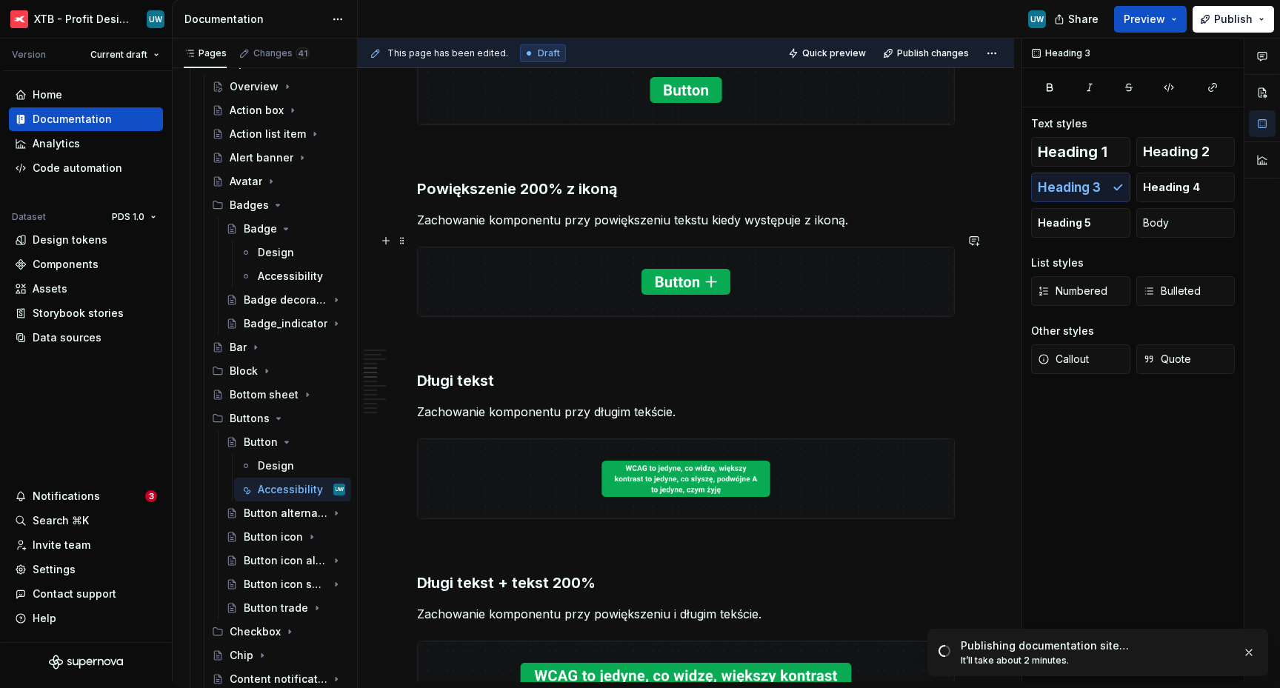
scroll to position [928, 0]
click at [267, 254] on div "Design" at bounding box center [276, 252] width 36 height 15
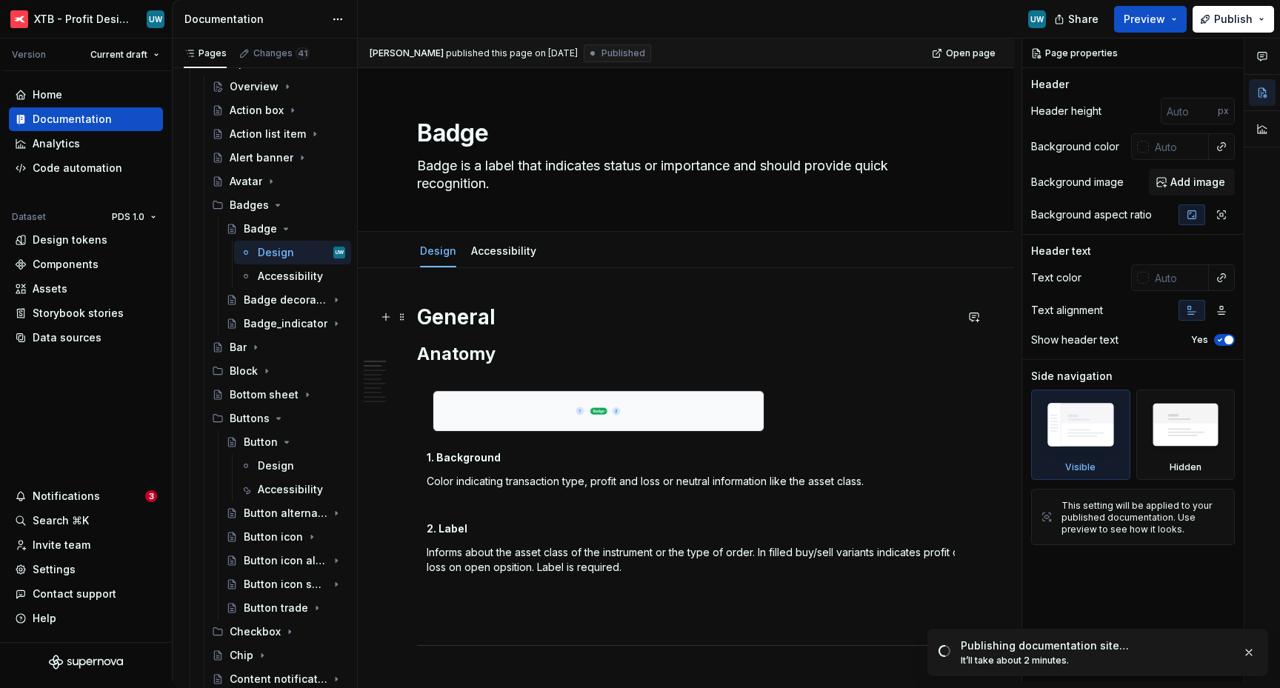
click at [529, 322] on h1 "General" at bounding box center [686, 317] width 538 height 27
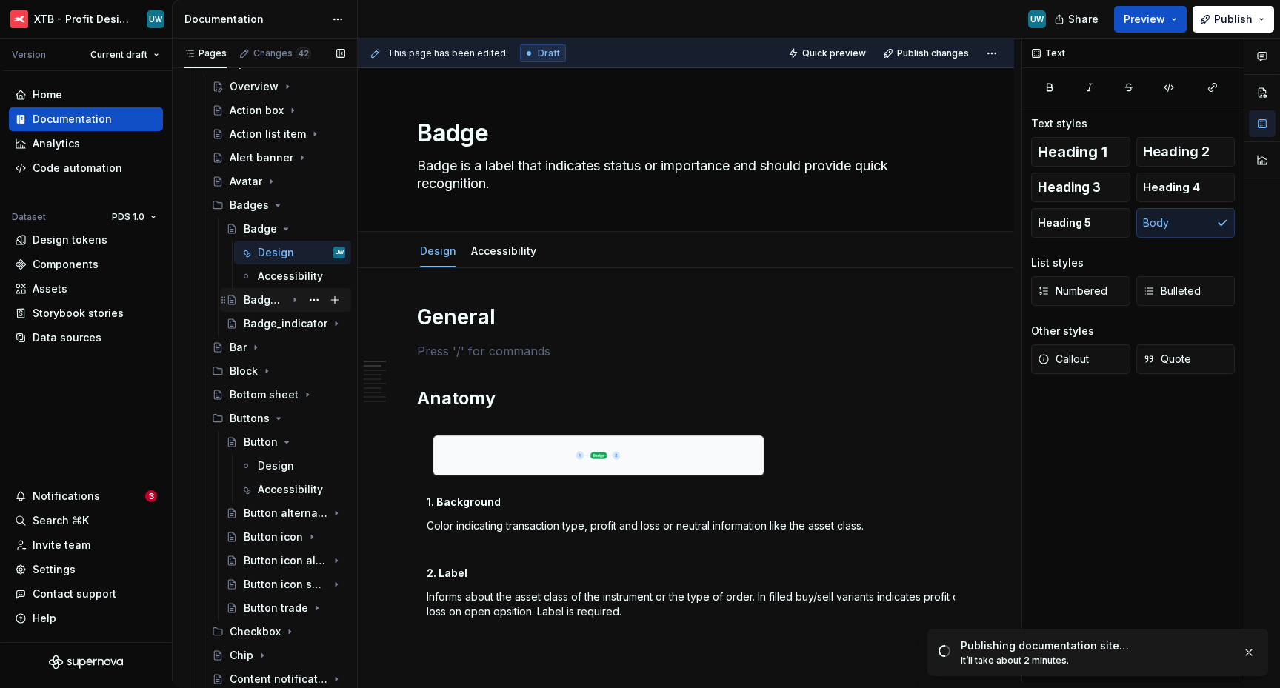
click at [270, 299] on div "Badge decorative" at bounding box center [265, 300] width 42 height 15
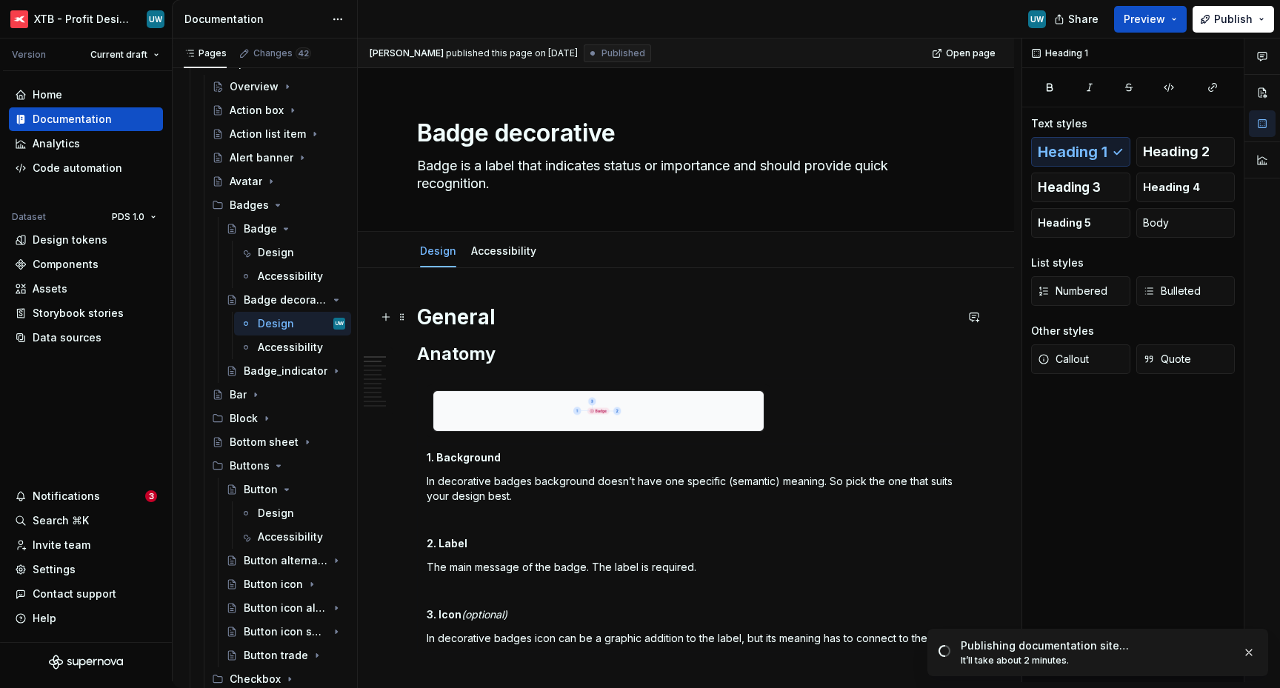
click at [513, 317] on h1 "General" at bounding box center [686, 317] width 538 height 27
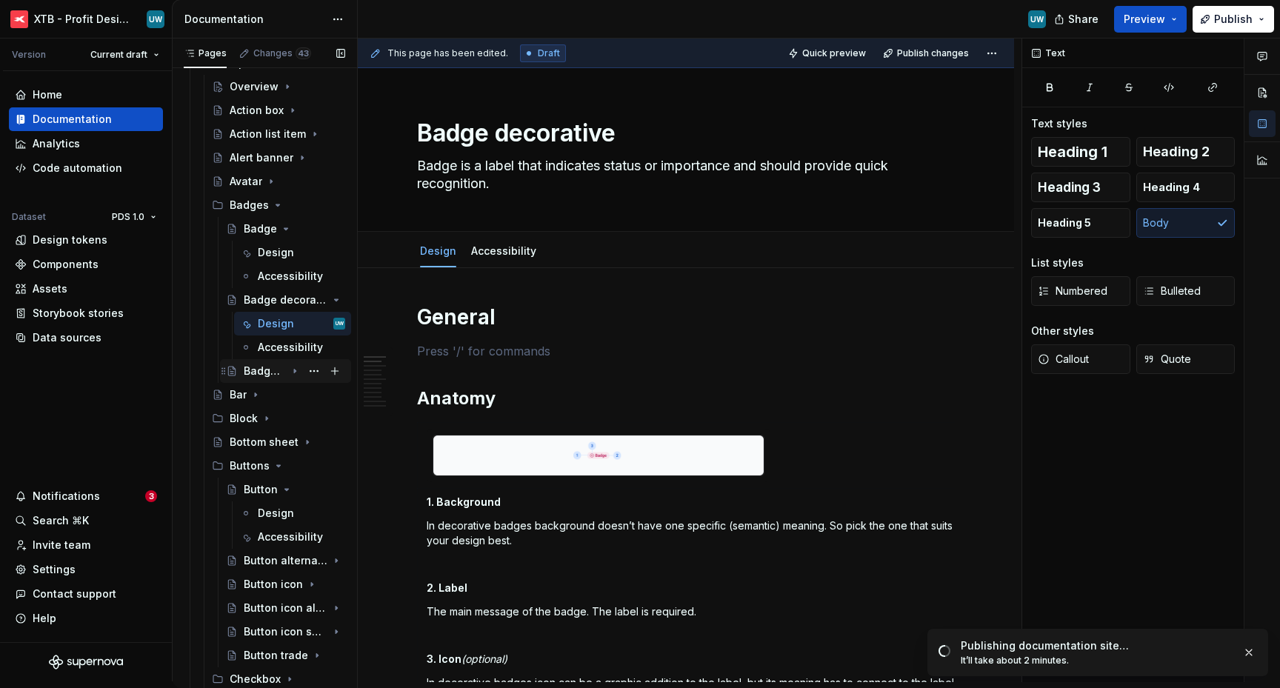
click at [273, 371] on div "Badge_indicator" at bounding box center [265, 371] width 42 height 15
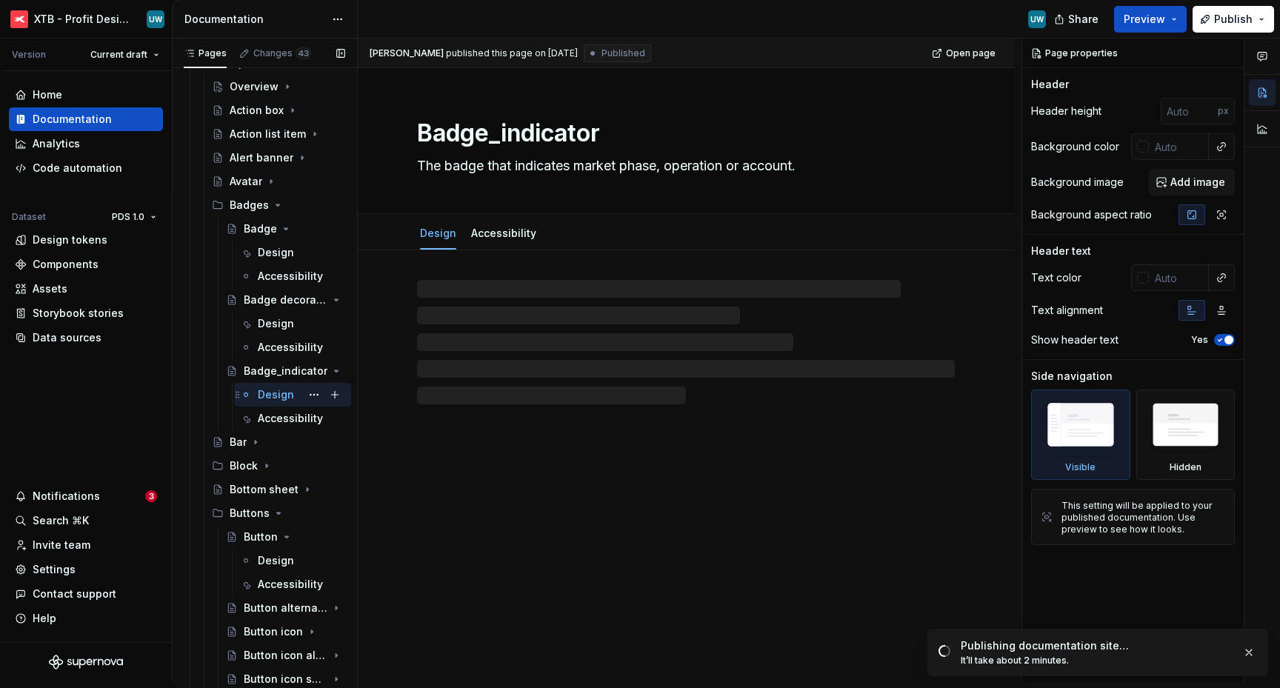
click at [287, 394] on div "Design" at bounding box center [276, 395] width 36 height 15
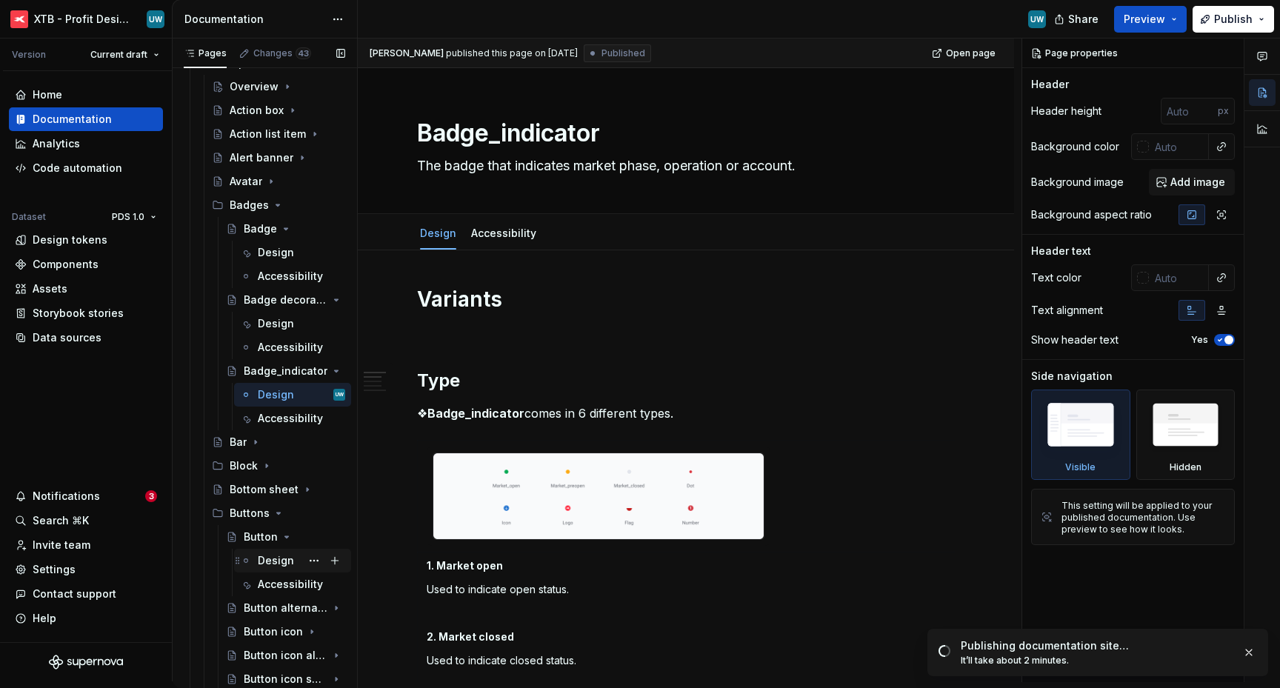
click at [276, 559] on div "Design" at bounding box center [276, 560] width 36 height 15
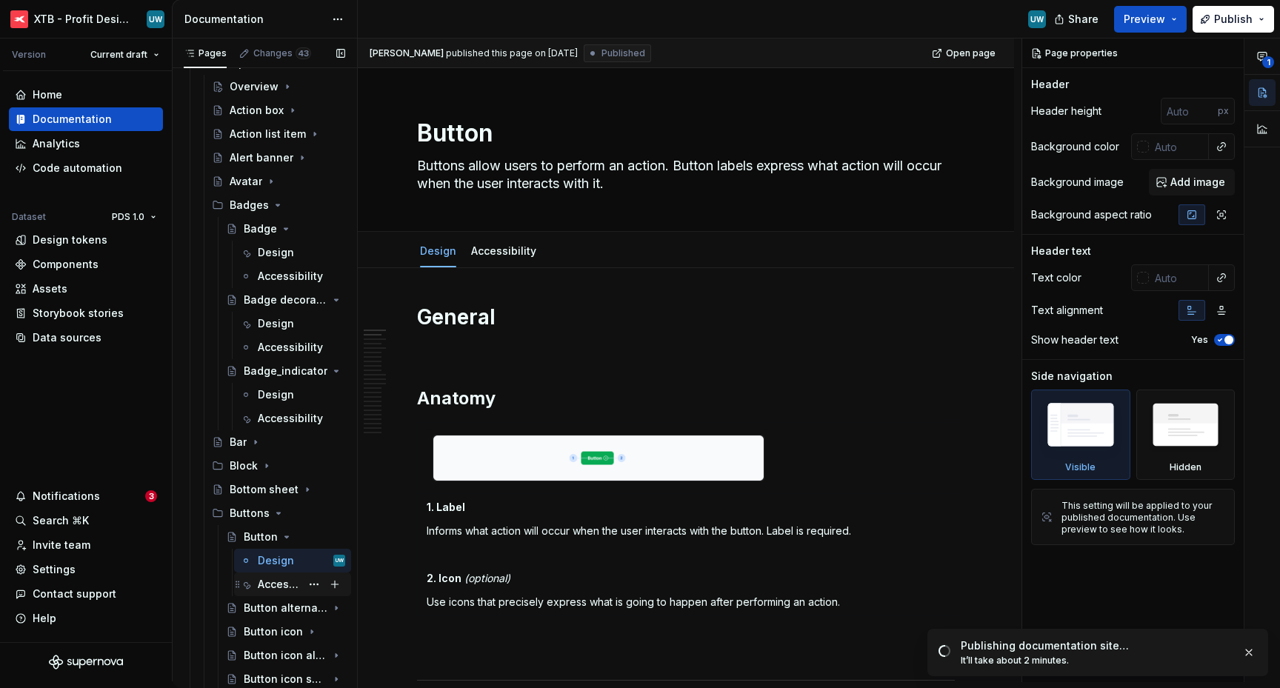
click at [280, 584] on div "Accessibility" at bounding box center [279, 584] width 43 height 15
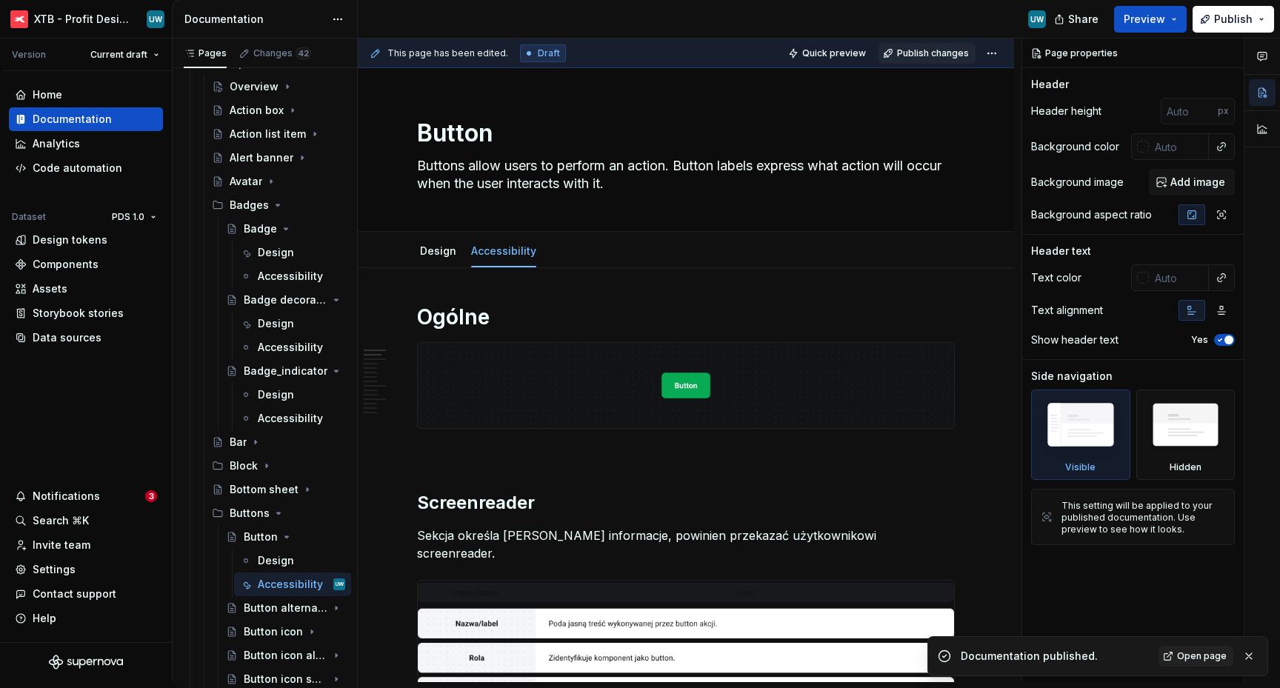
click at [910, 57] on span "Publish changes" at bounding box center [933, 53] width 72 height 12
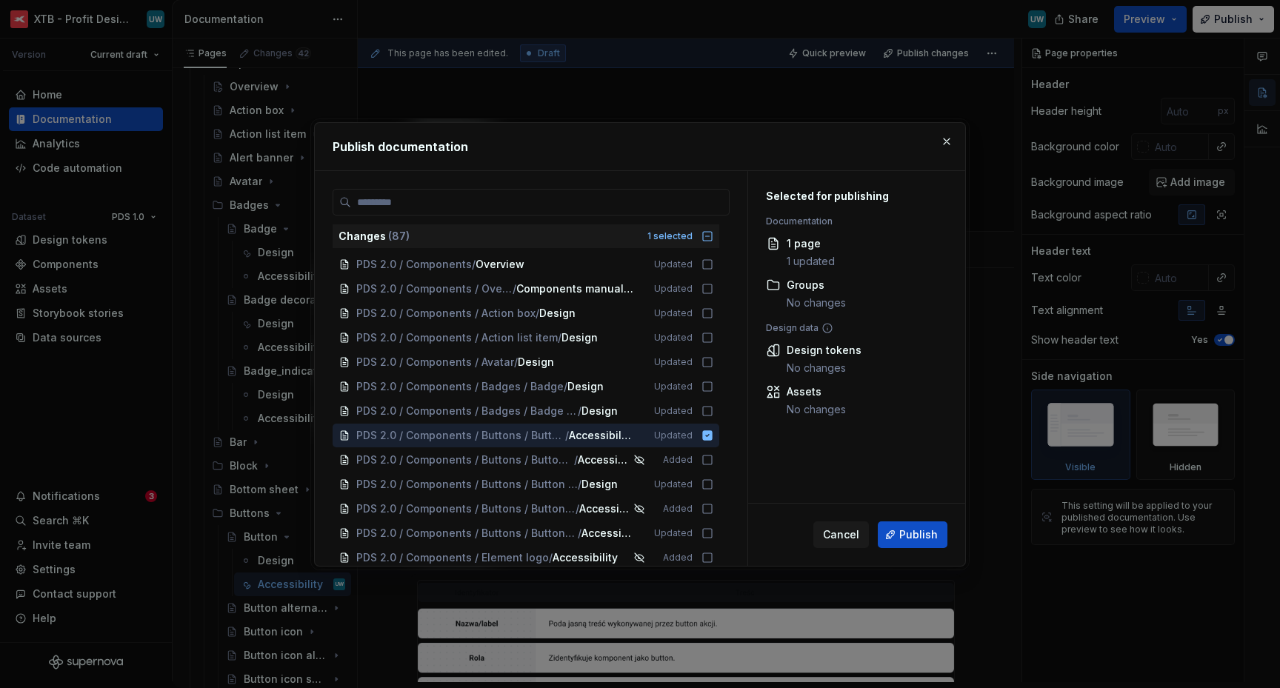
scroll to position [265, 0]
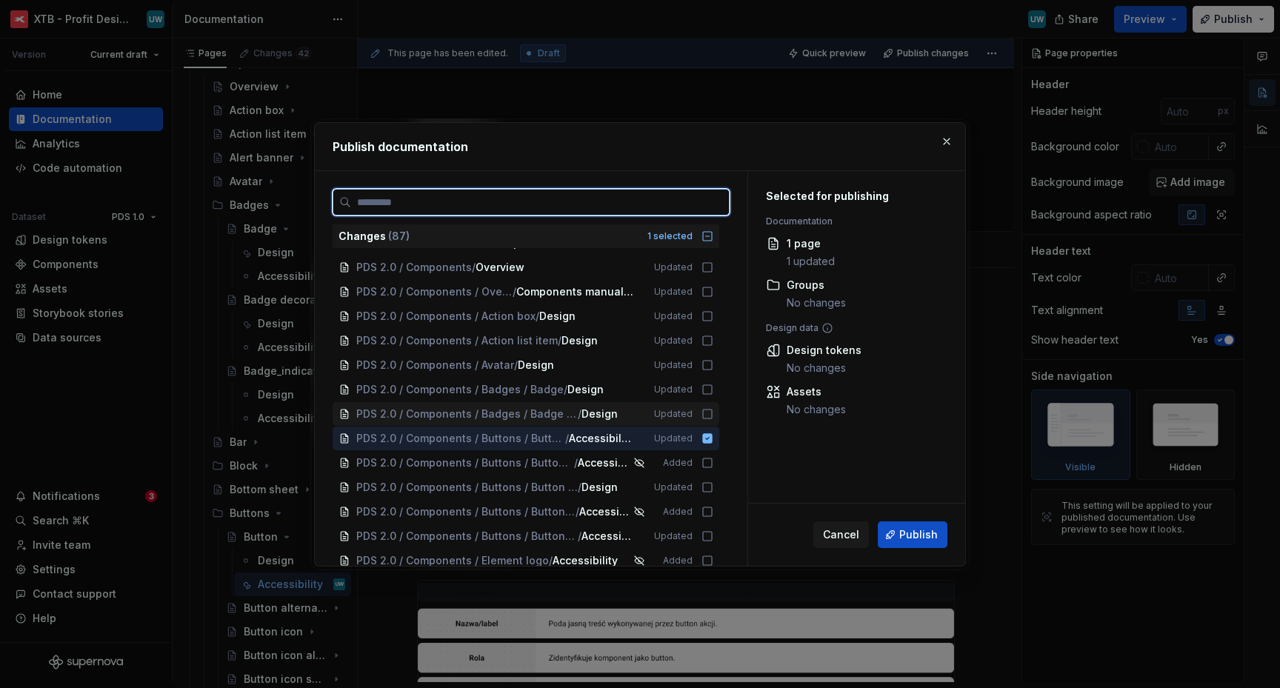
click at [714, 413] on icon at bounding box center [708, 414] width 12 height 12
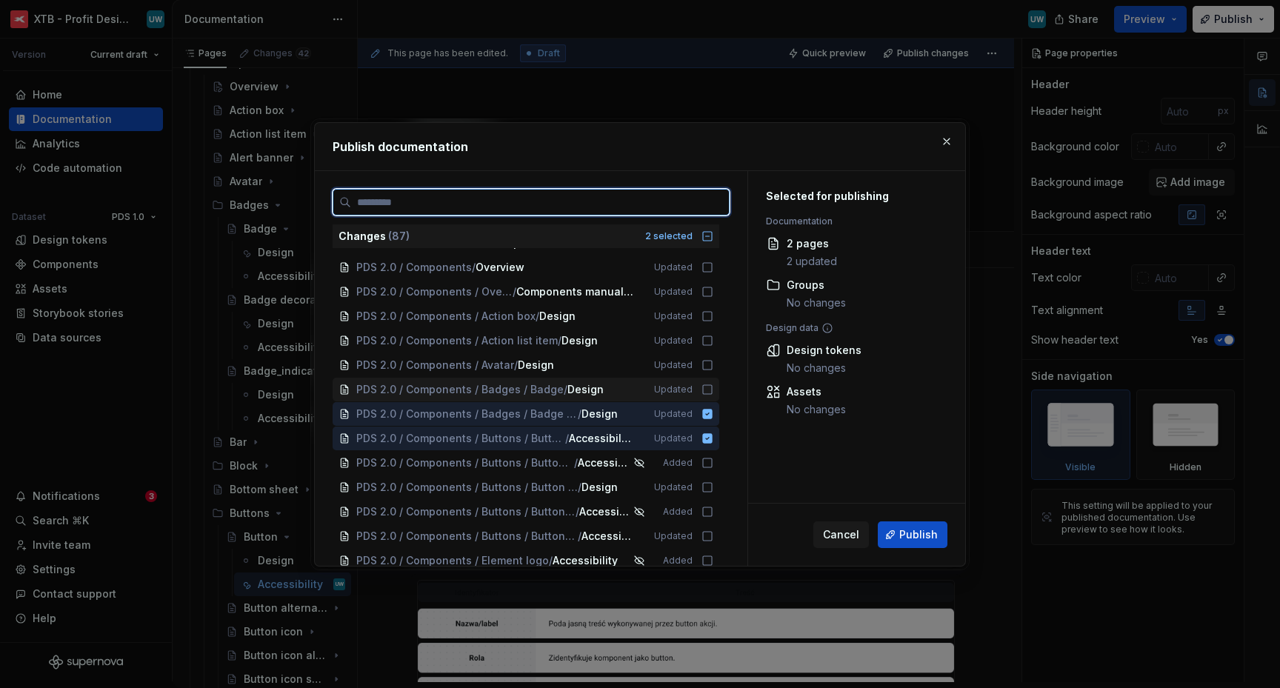
click at [714, 386] on icon at bounding box center [708, 390] width 12 height 12
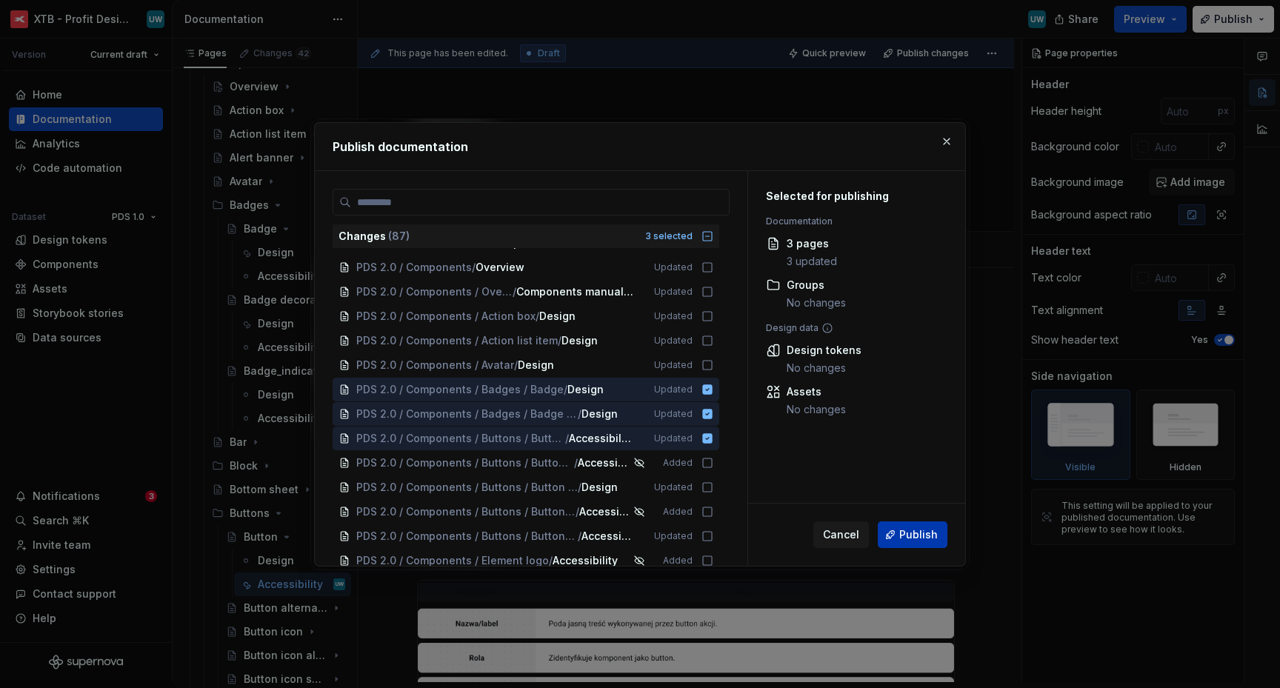
click at [910, 533] on span "Publish" at bounding box center [919, 535] width 39 height 15
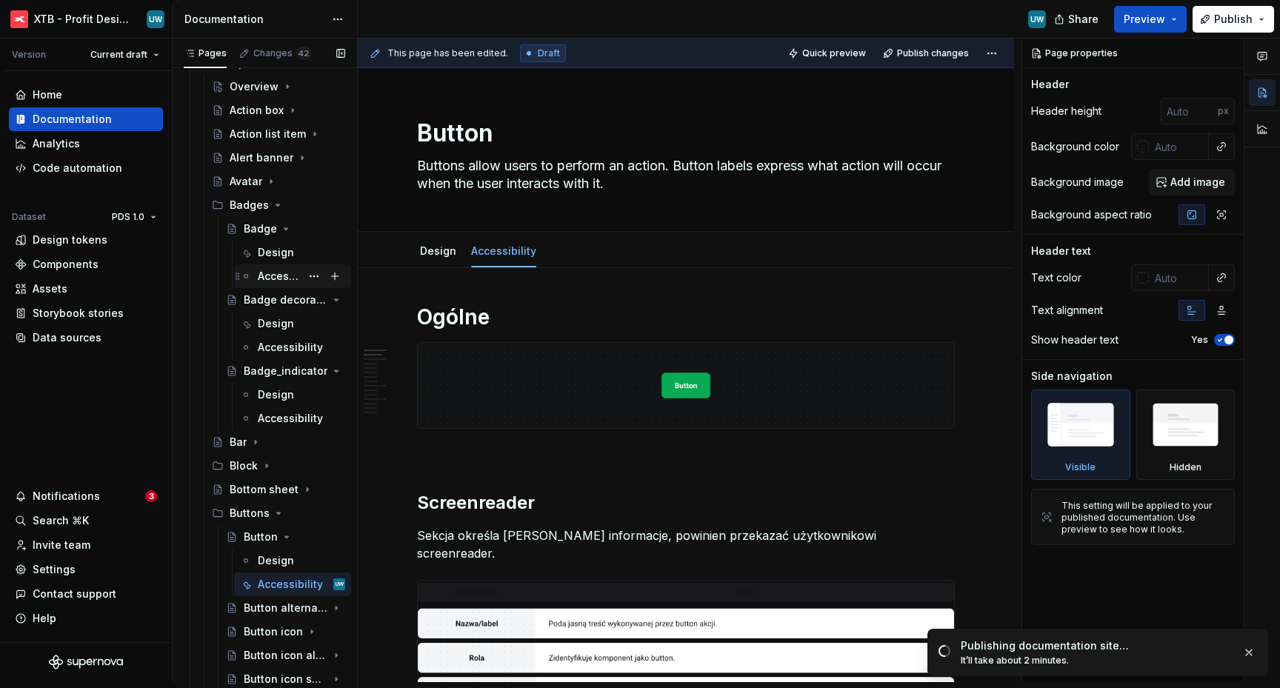
click at [261, 280] on div "Accessibility" at bounding box center [279, 276] width 43 height 15
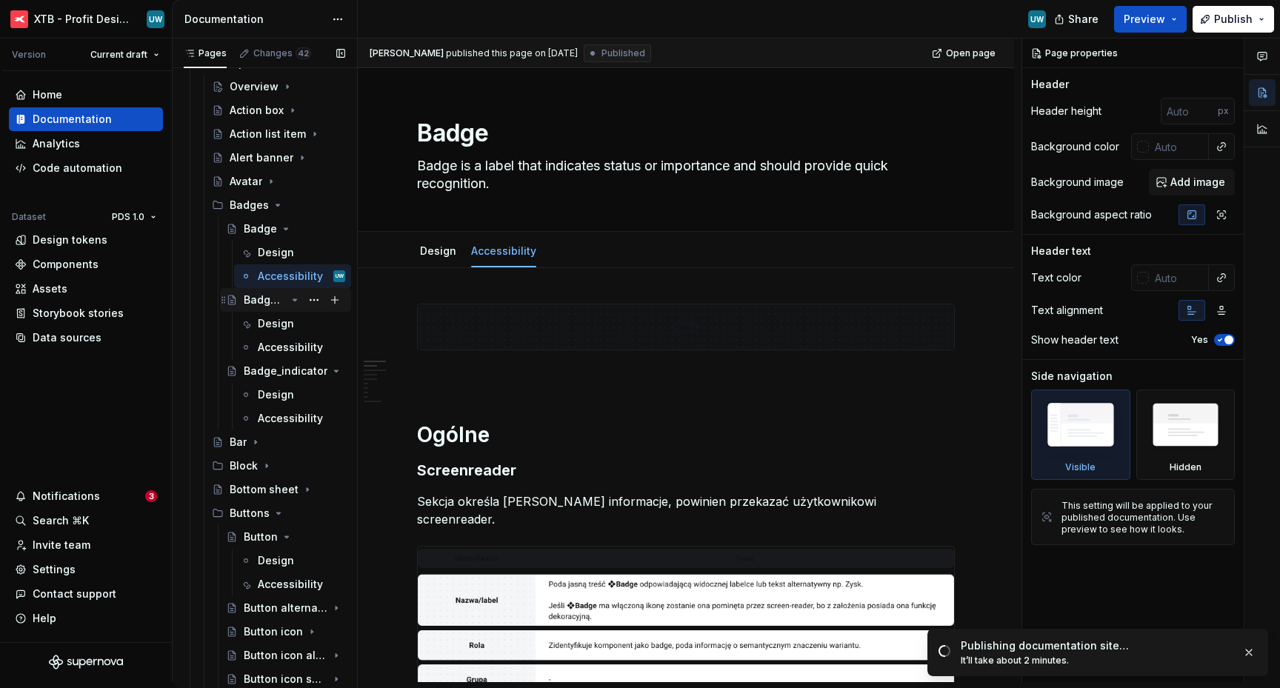
click at [293, 305] on icon "Page tree" at bounding box center [295, 300] width 12 height 12
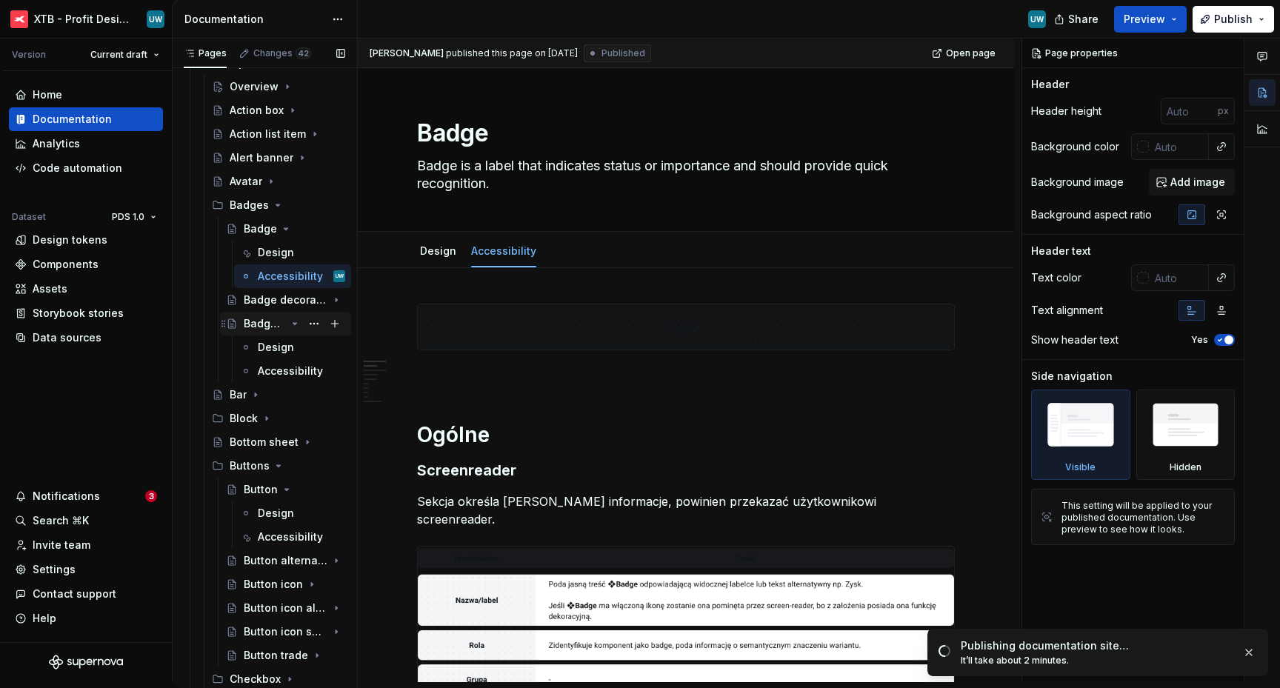
click at [299, 322] on icon "Page tree" at bounding box center [295, 324] width 12 height 12
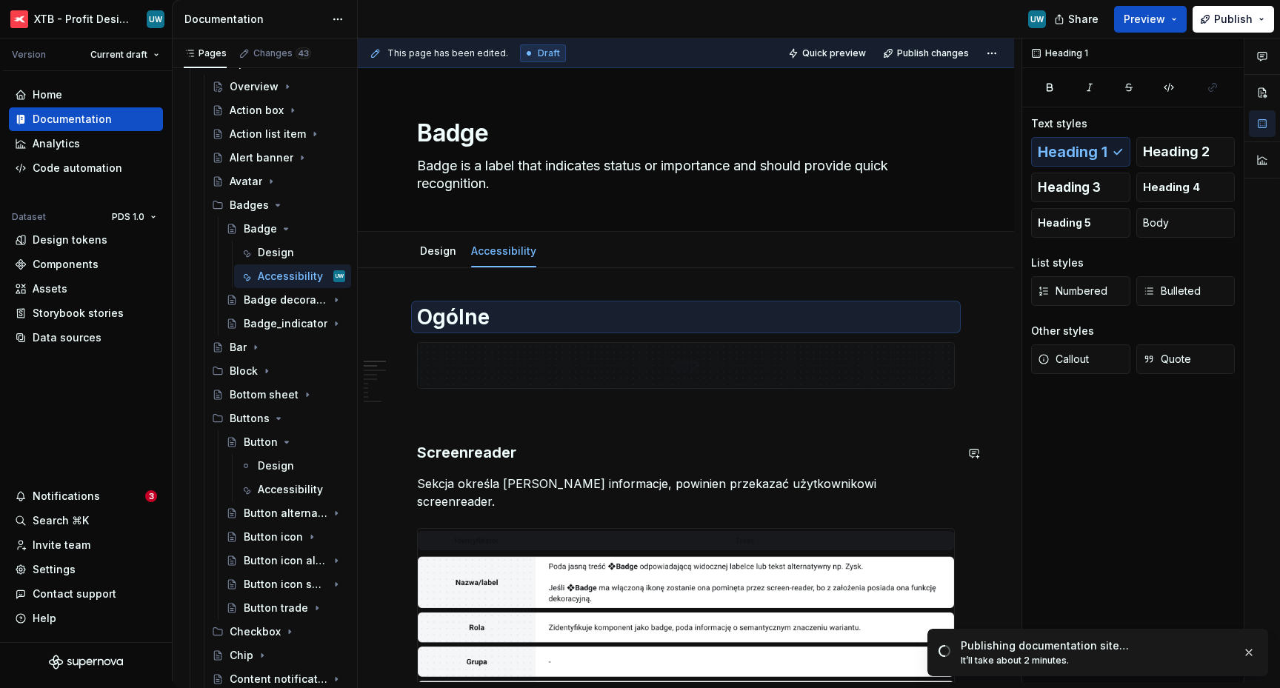
click at [439, 459] on h3 "Screenreader" at bounding box center [686, 452] width 538 height 21
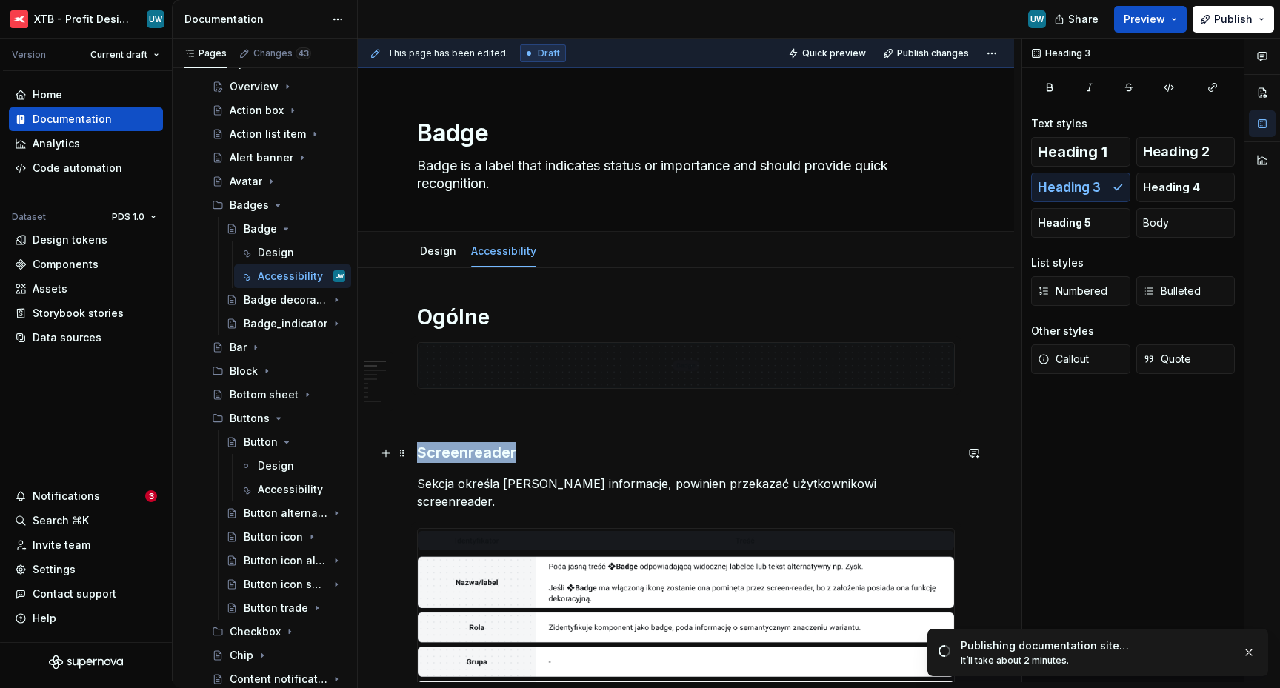
click at [439, 459] on h3 "Screenreader" at bounding box center [686, 452] width 538 height 21
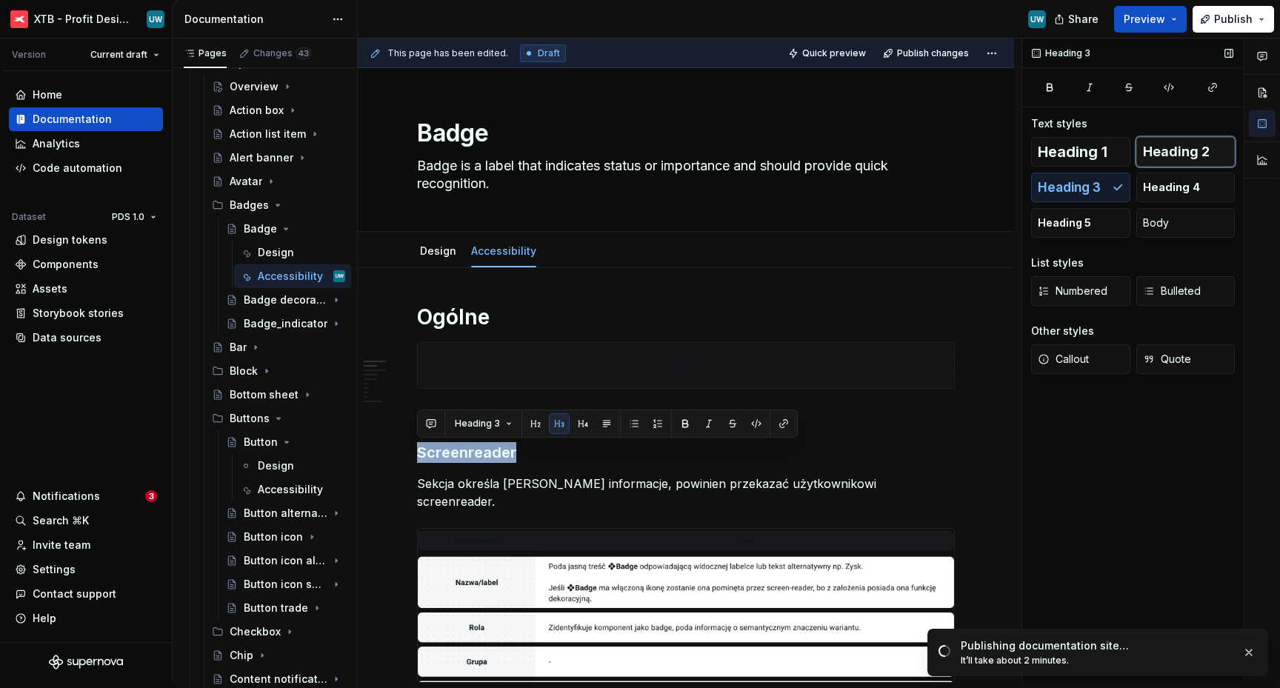
click at [1189, 153] on span "Heading 2" at bounding box center [1176, 151] width 67 height 15
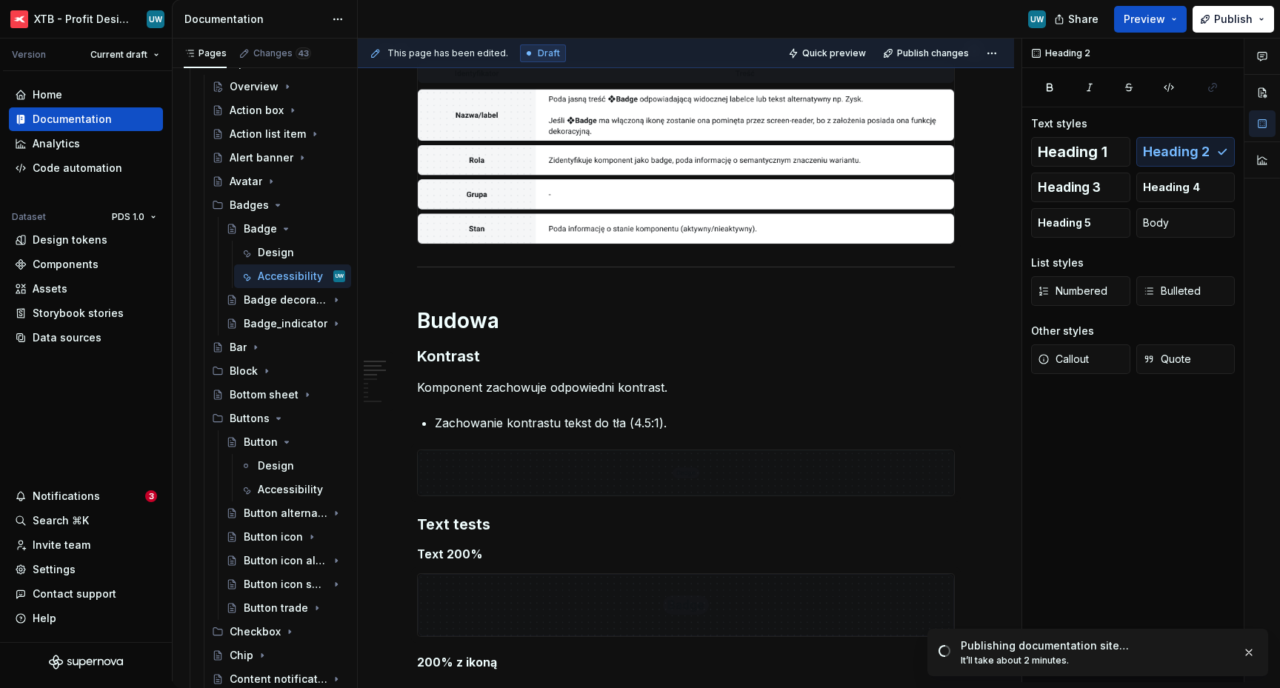
scroll to position [496, 0]
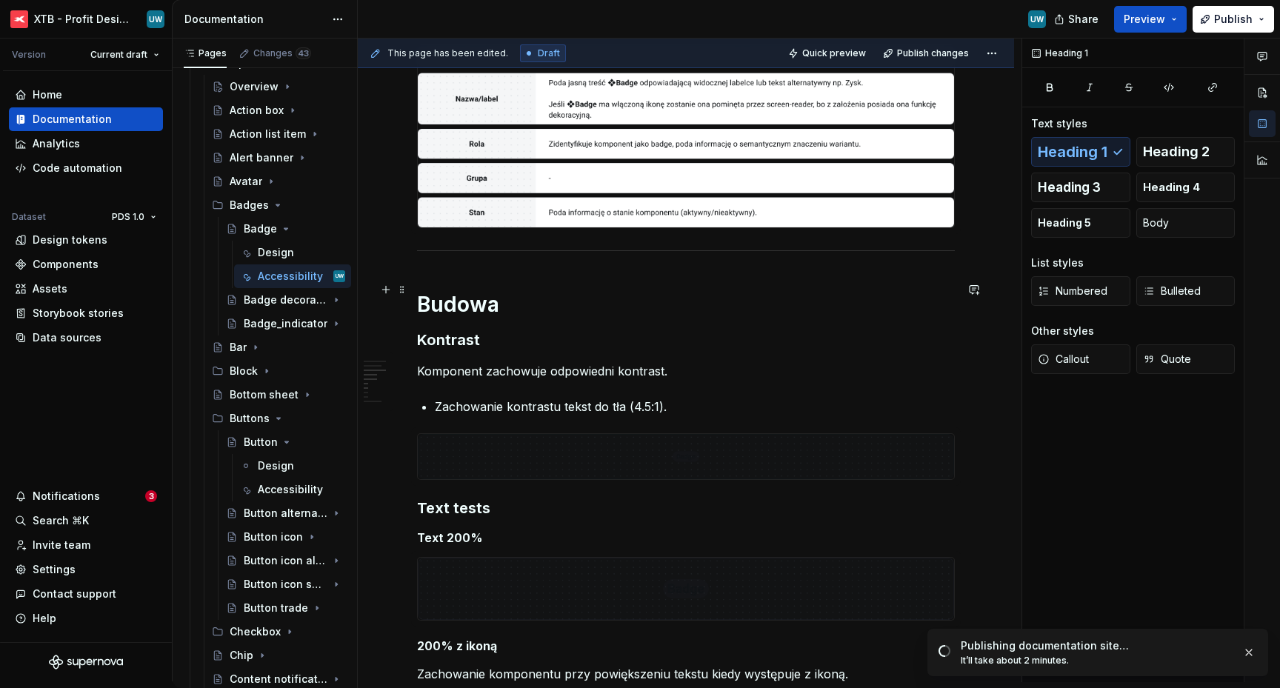
click at [419, 291] on h1 "Budowa" at bounding box center [686, 304] width 538 height 27
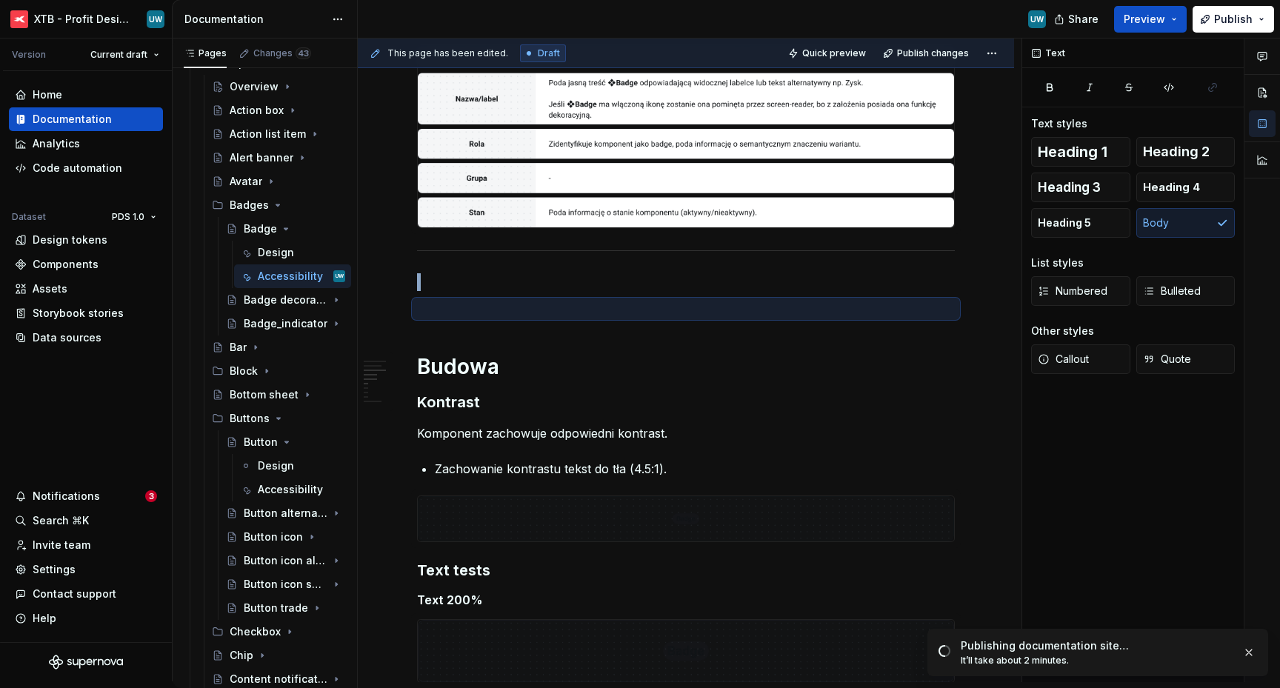
type textarea "*"
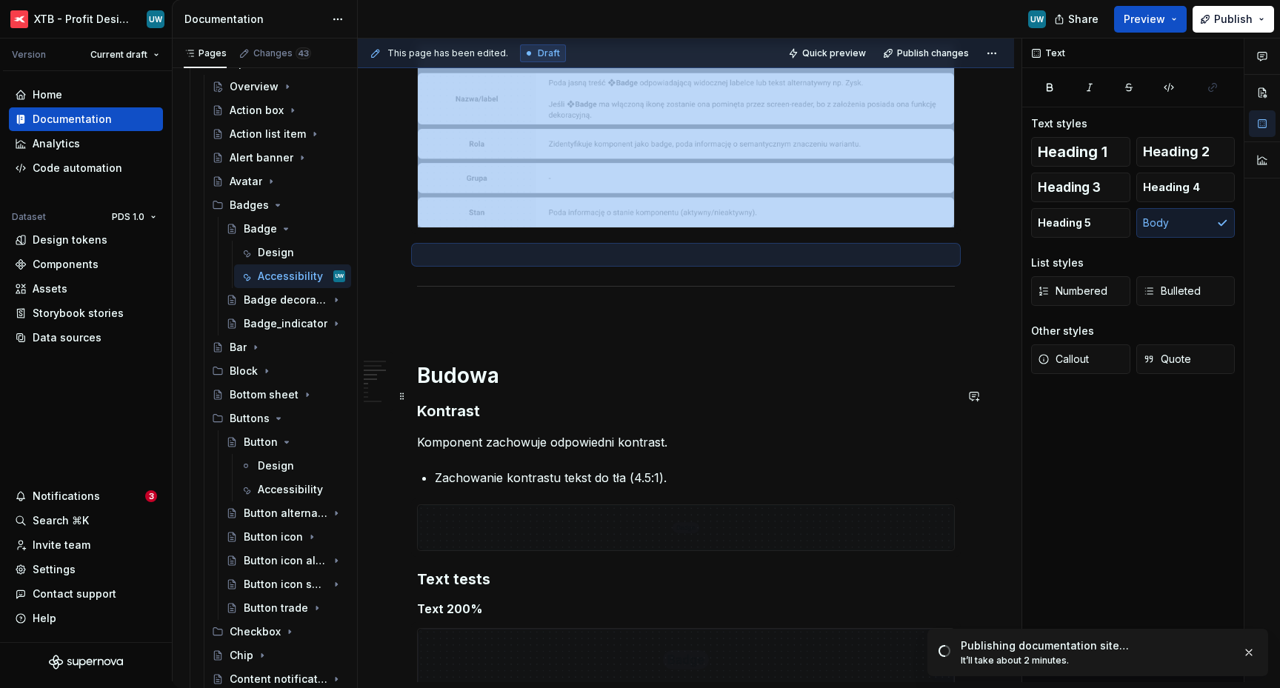
click at [415, 400] on div "Ogólne Screenreader Sekcja określa [PERSON_NAME] informacje, powinien przekazać…" at bounding box center [686, 687] width 656 height 1829
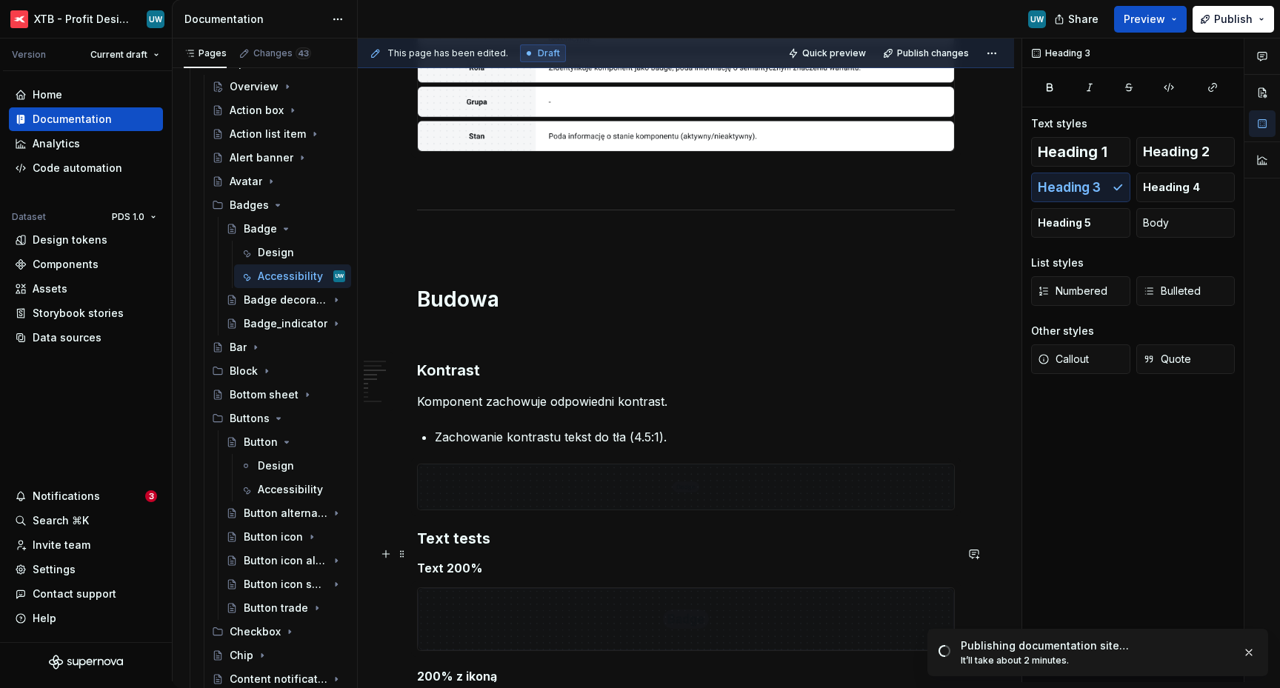
scroll to position [599, 0]
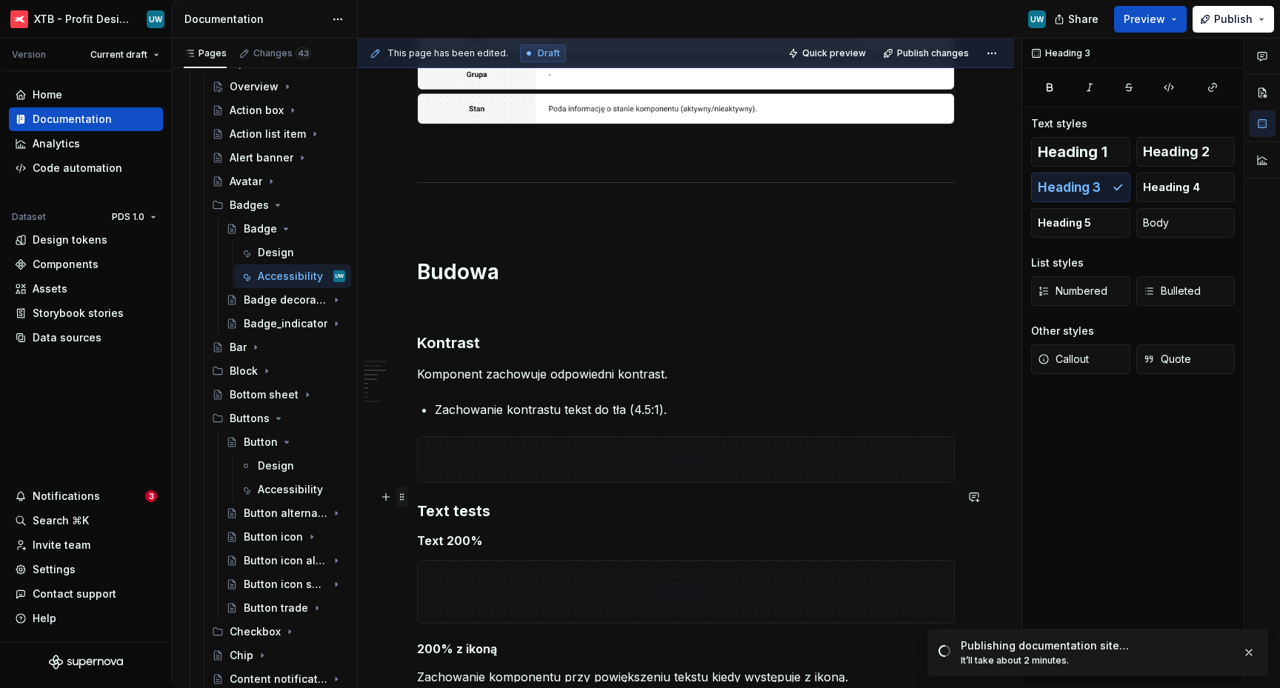
click at [405, 495] on span at bounding box center [402, 497] width 12 height 21
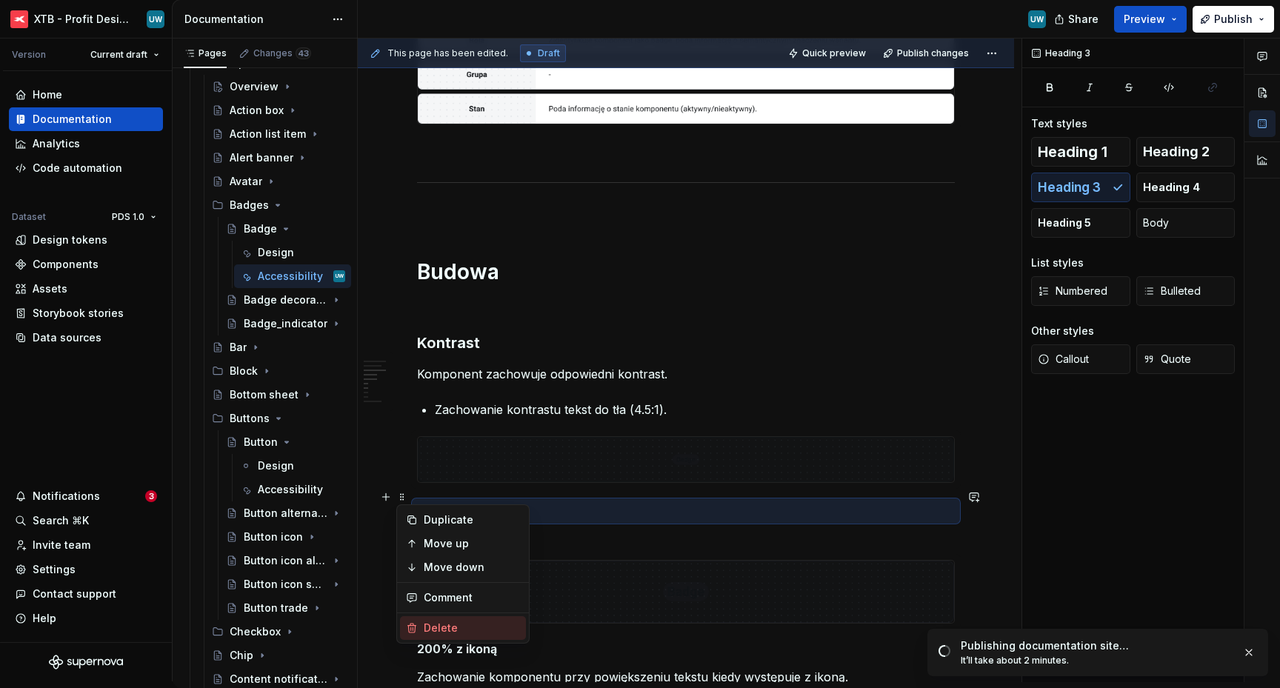
click at [437, 624] on div "Delete" at bounding box center [472, 628] width 96 height 15
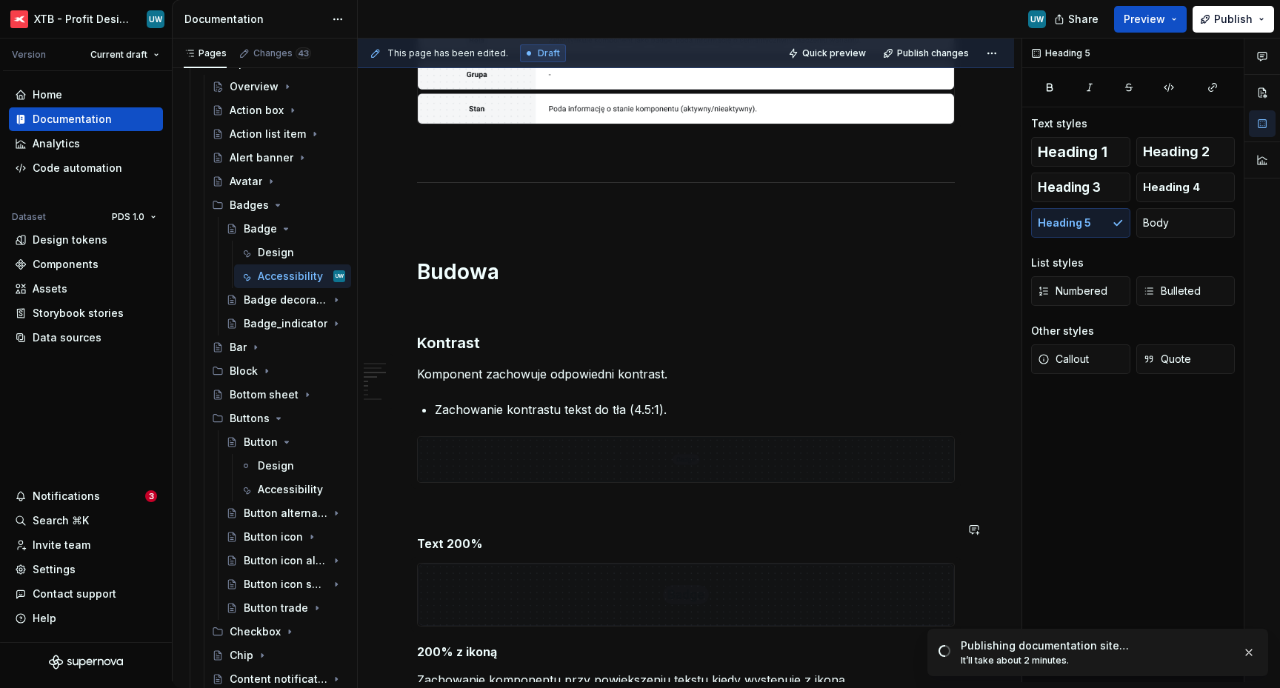
click at [462, 538] on div "Ogólne Screenreader Sekcja określa [PERSON_NAME] informacje, powinien przekazać…" at bounding box center [686, 507] width 538 height 1607
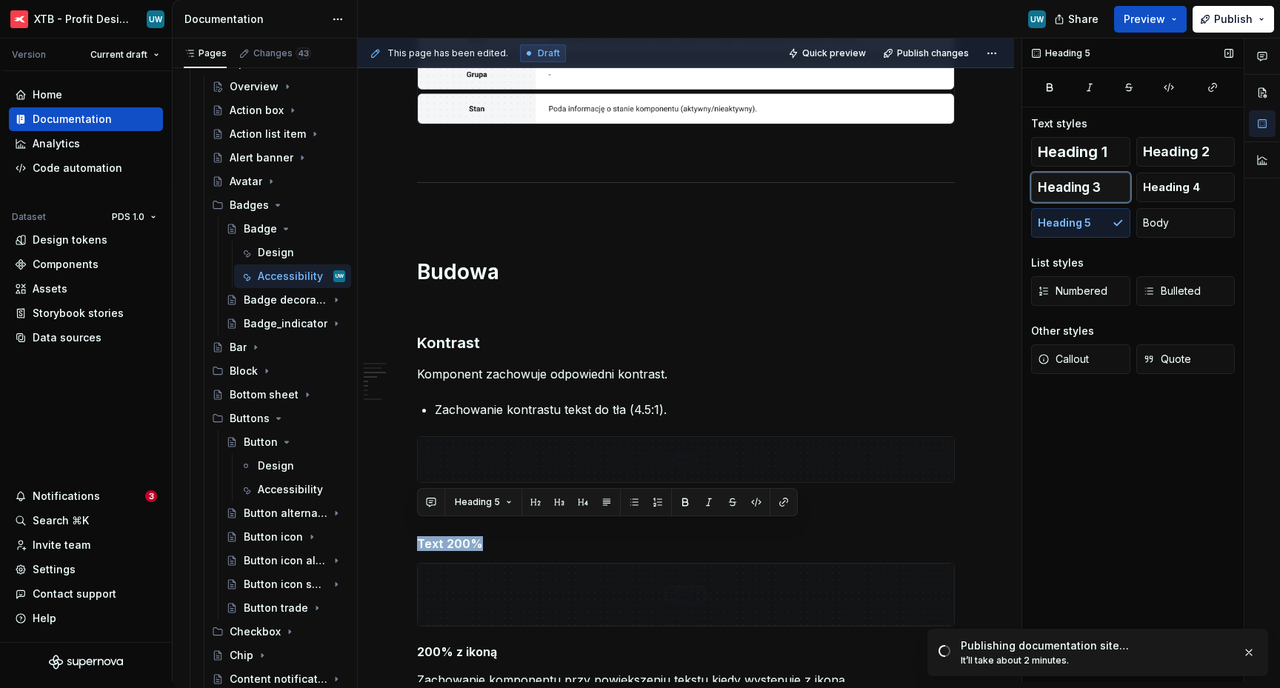
click at [1081, 176] on button "Heading 3" at bounding box center [1080, 188] width 99 height 30
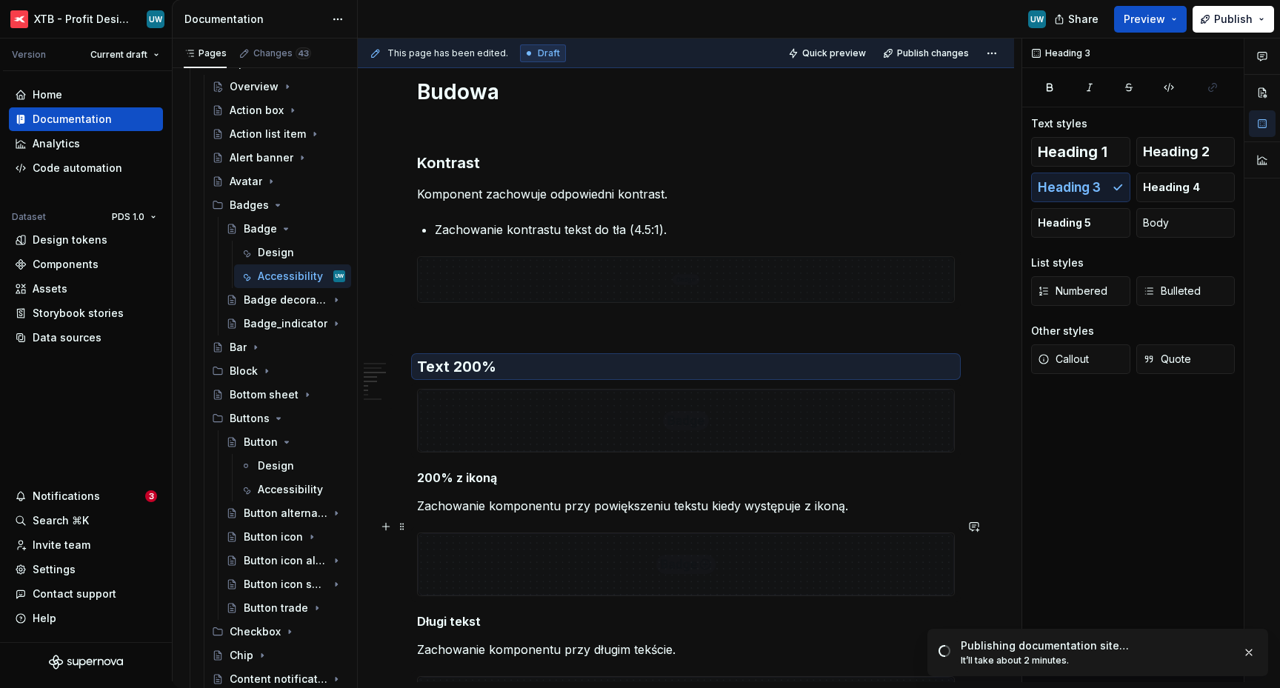
scroll to position [822, 0]
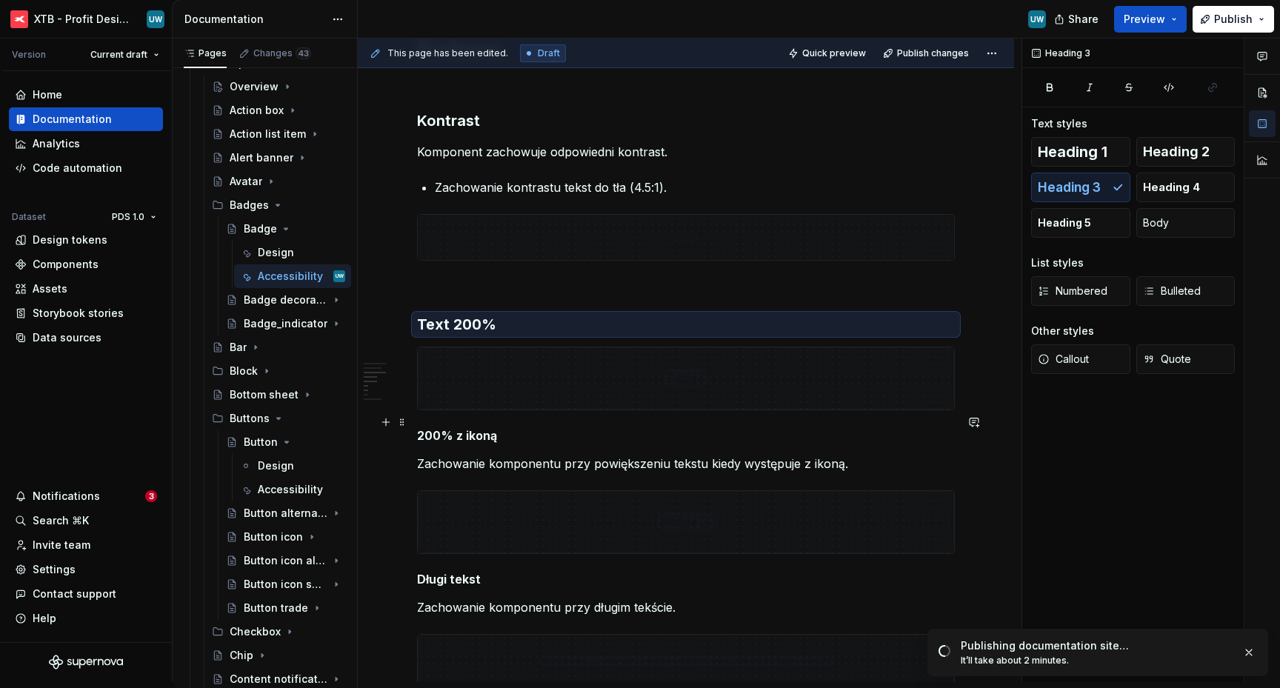
click at [416, 425] on div "This page has been edited. Draft Quick preview Publish changes Badge Badge is a…" at bounding box center [690, 361] width 664 height 644
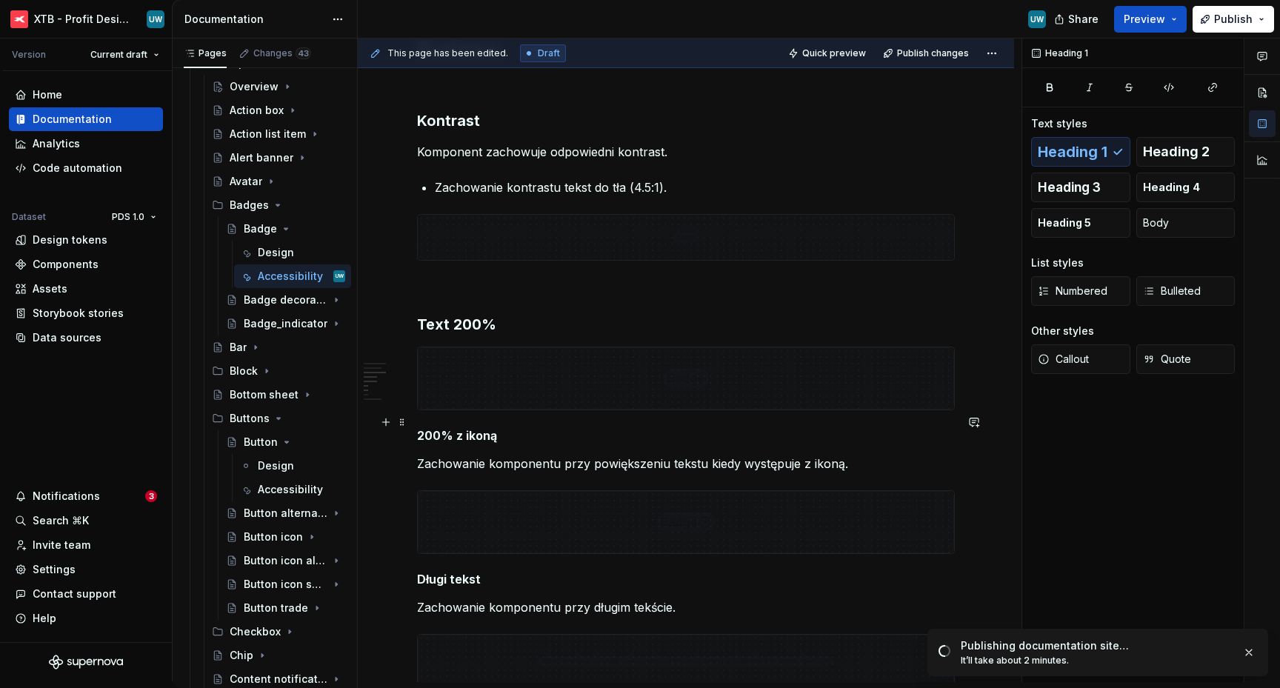
click at [418, 428] on h5 "200% z ikoną" at bounding box center [686, 435] width 538 height 15
click at [418, 428] on h5 "Tekst 200% z ikoną" at bounding box center [686, 435] width 538 height 15
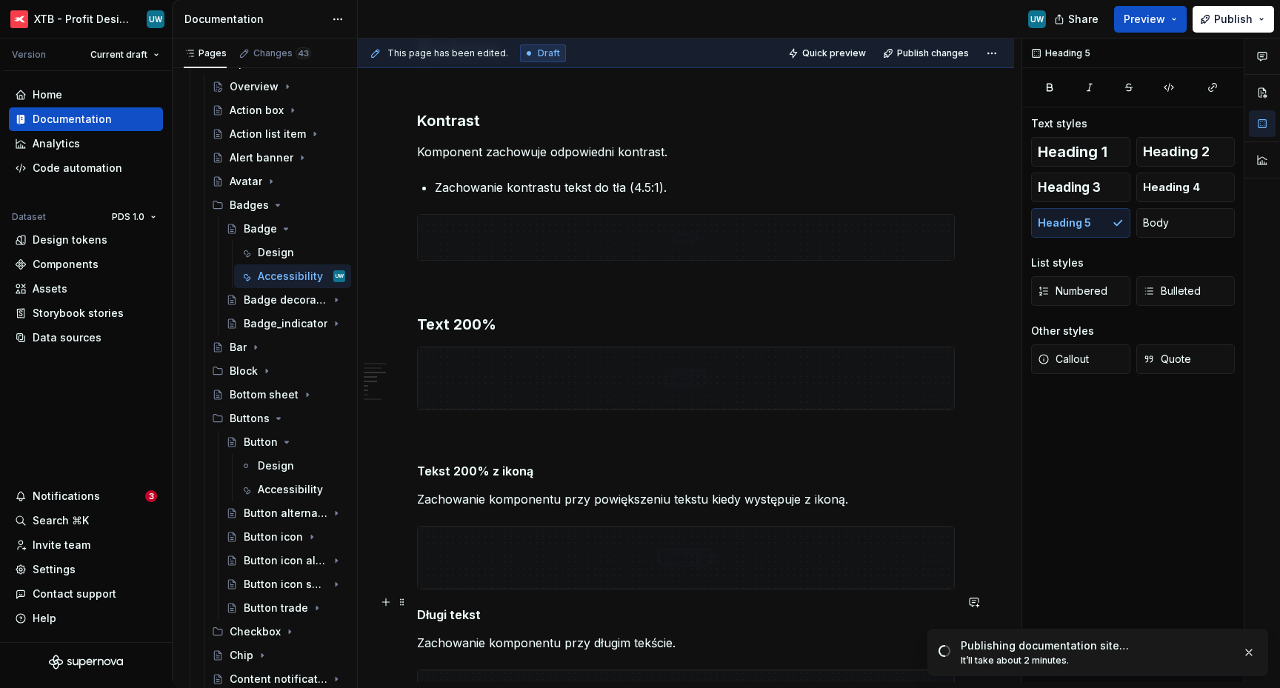
click at [419, 608] on h5 "Długi tekst" at bounding box center [686, 615] width 538 height 15
click at [451, 464] on h5 "Tekst 200% z ikoną" at bounding box center [686, 471] width 538 height 15
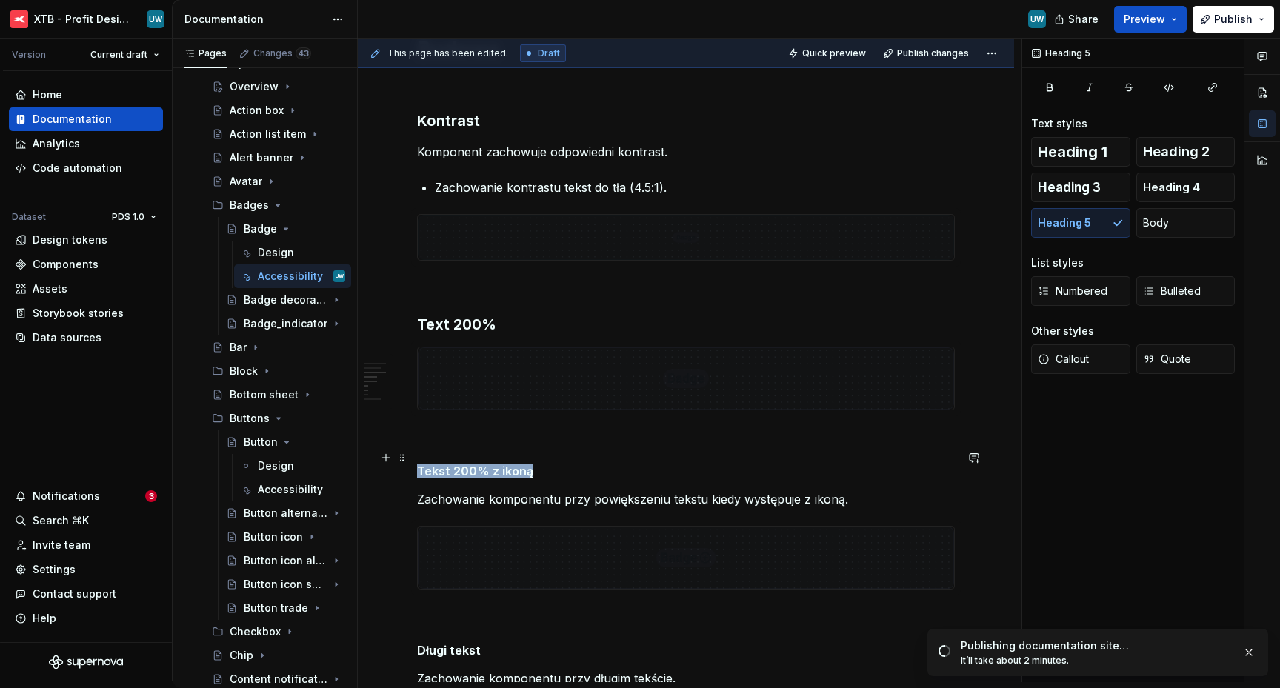
click at [451, 464] on h5 "Tekst 200% z ikoną" at bounding box center [686, 471] width 538 height 15
click at [1094, 176] on button "Heading 3" at bounding box center [1080, 188] width 99 height 30
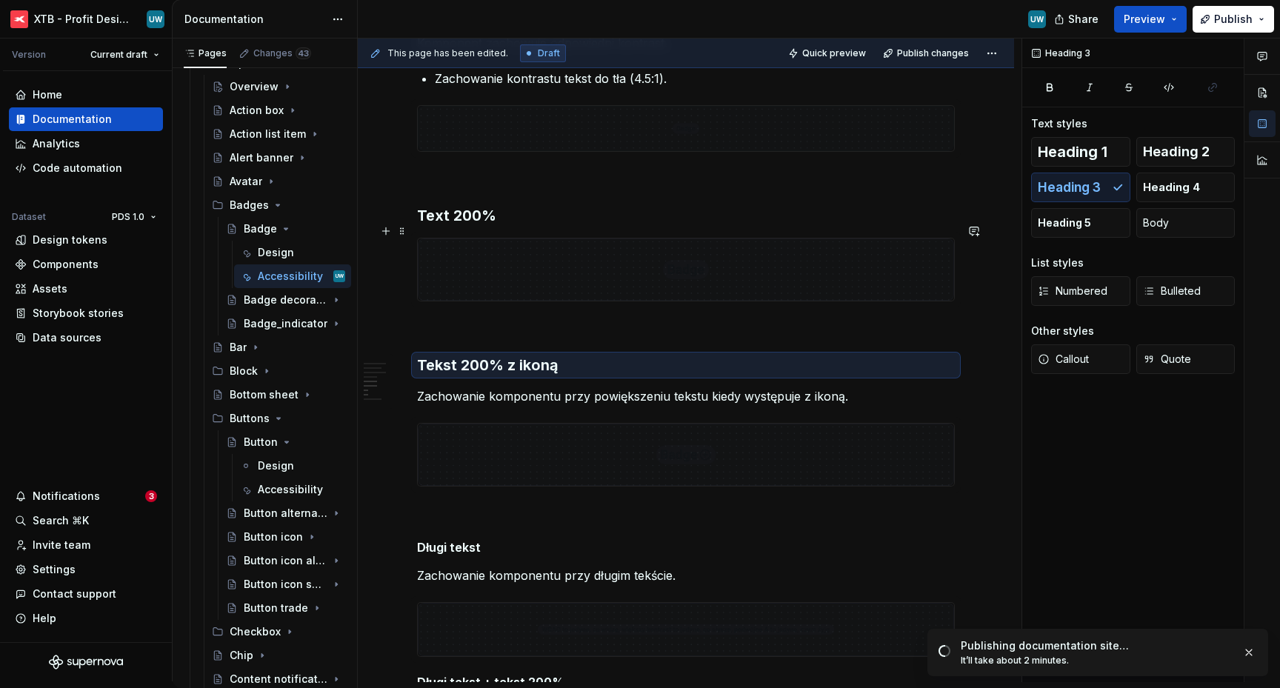
scroll to position [1026, 0]
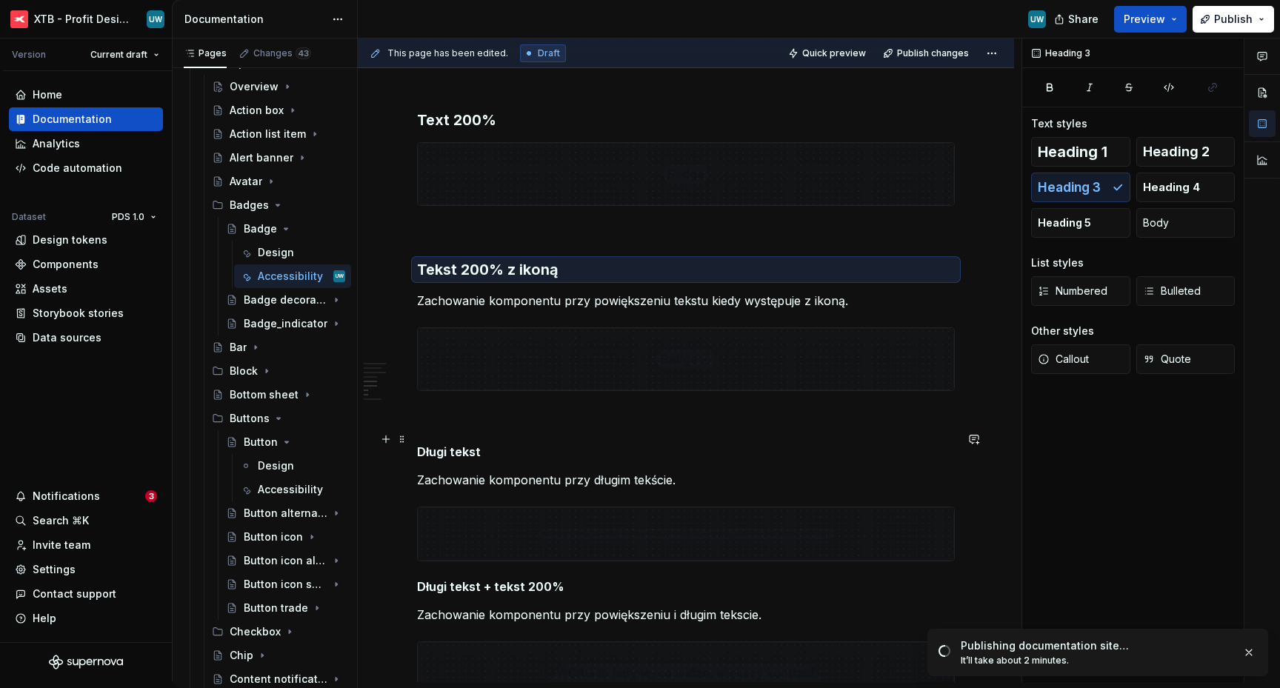
click at [442, 445] on h5 "Długi tekst" at bounding box center [686, 452] width 538 height 15
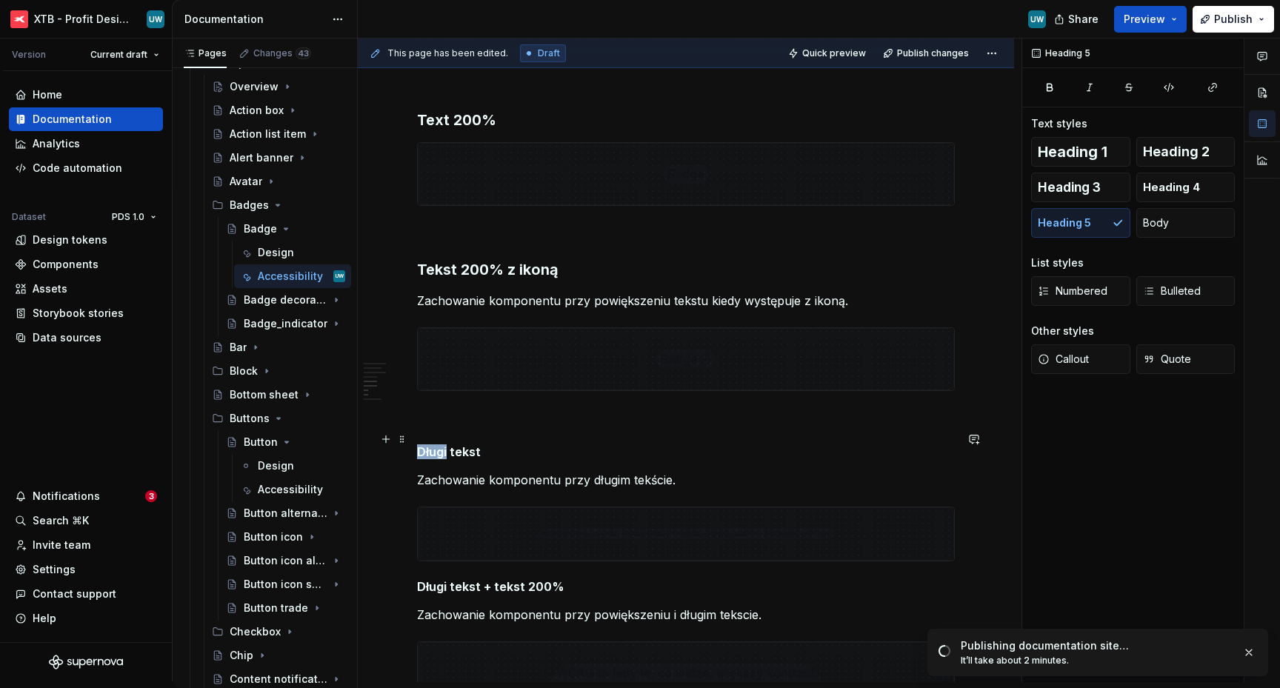
click at [442, 445] on h5 "Długi tekst" at bounding box center [686, 452] width 538 height 15
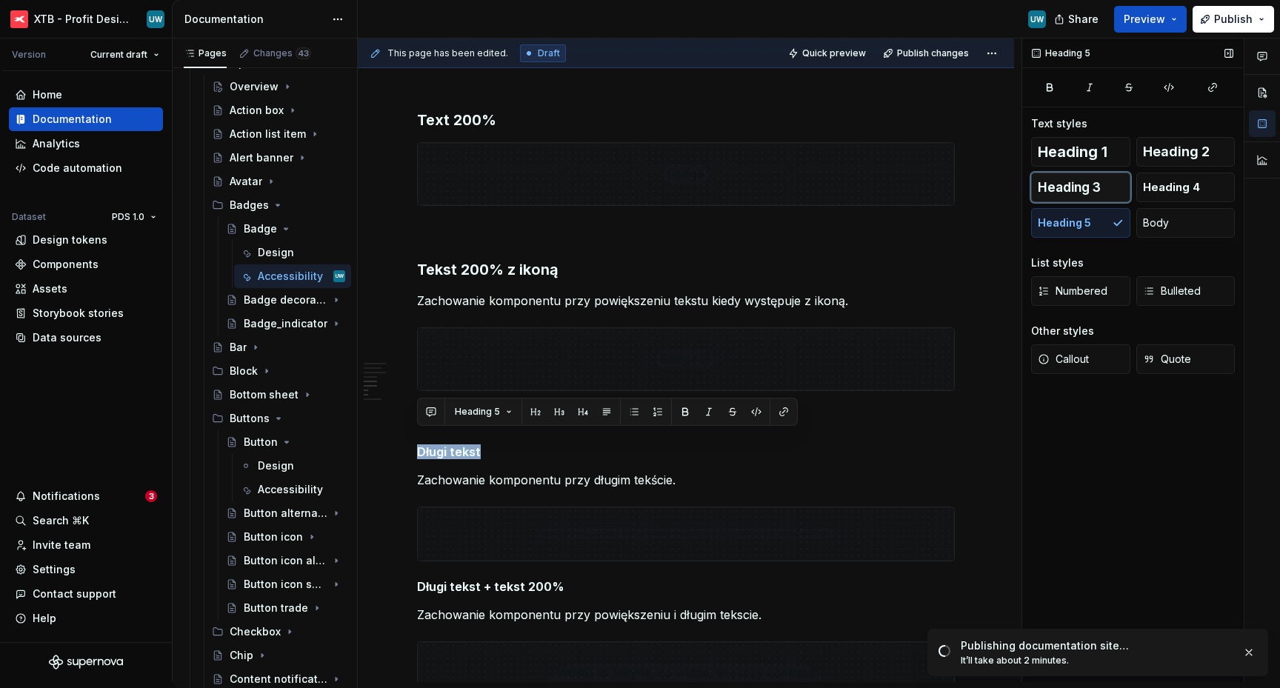
click at [1054, 182] on span "Heading 3" at bounding box center [1069, 187] width 63 height 15
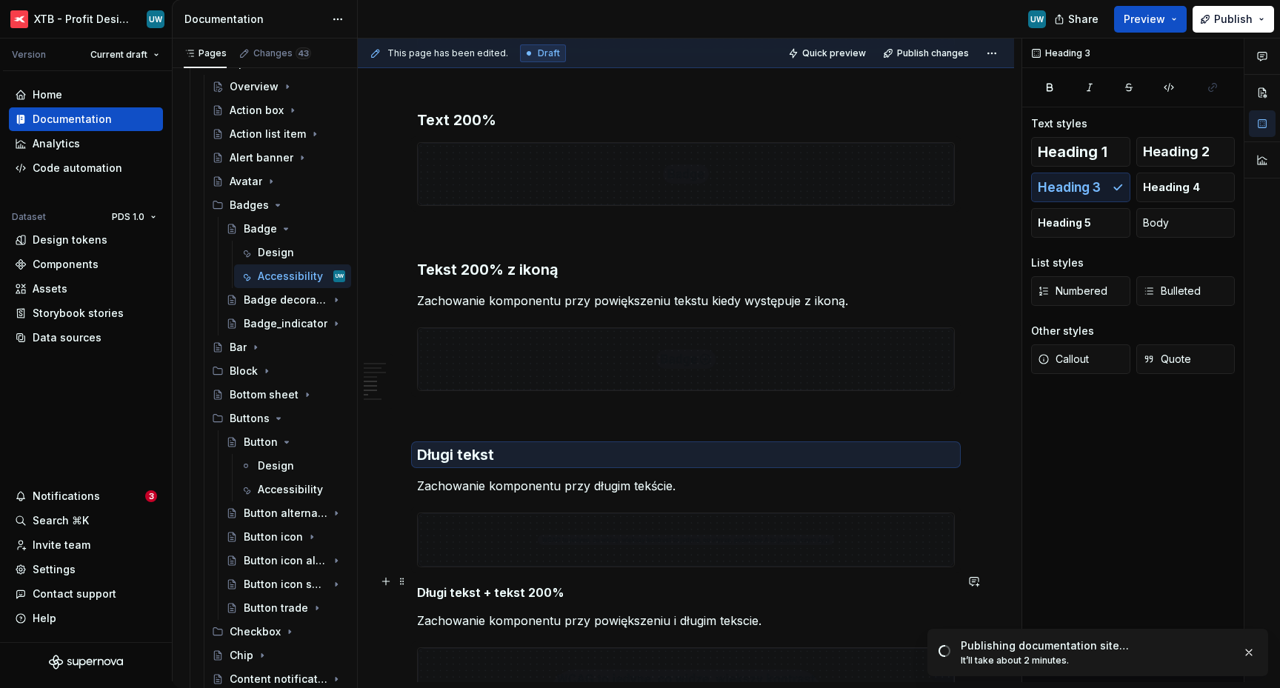
click at [419, 585] on h5 "Długi tekst + tekst 200%" at bounding box center [686, 592] width 538 height 15
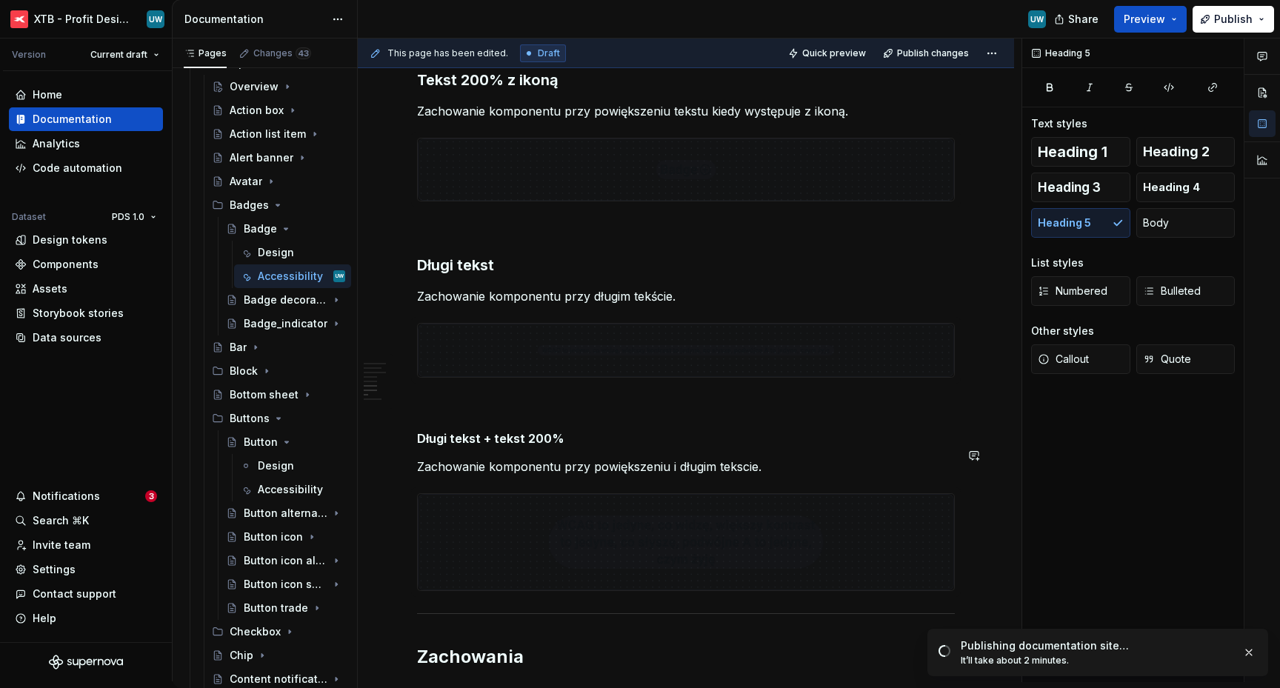
scroll to position [1332, 0]
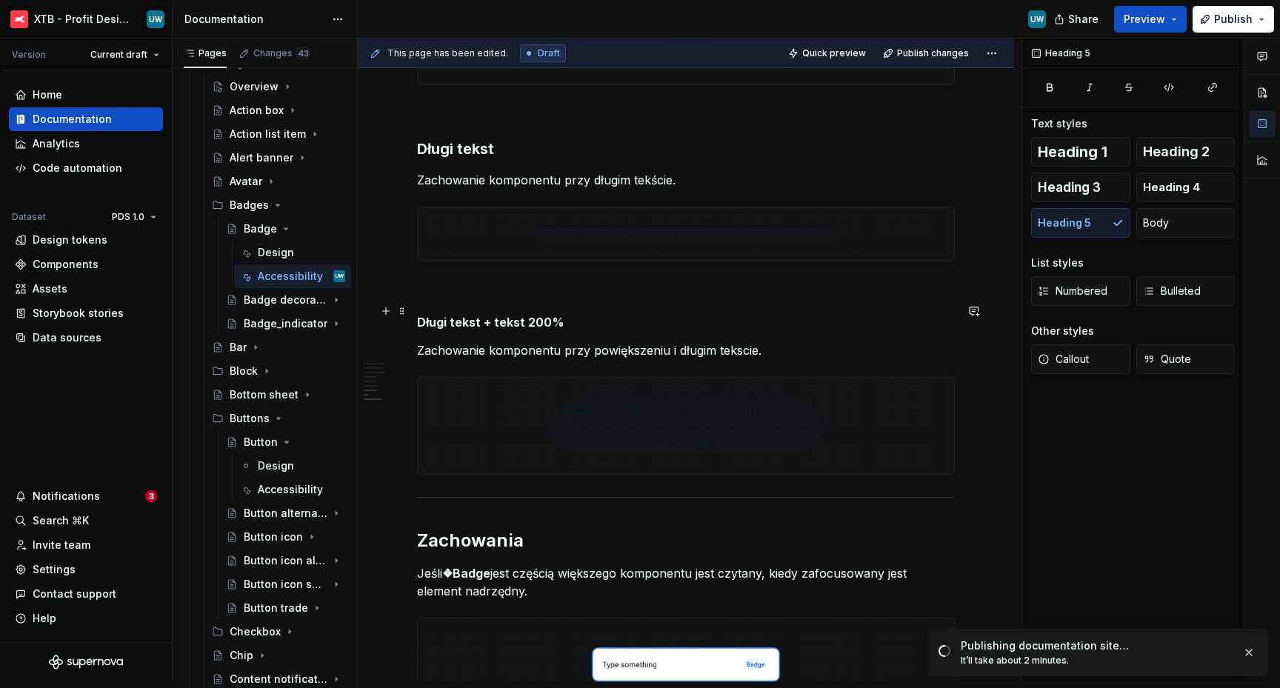
click at [497, 315] on h5 "Długi tekst + tekst 200%" at bounding box center [686, 322] width 538 height 15
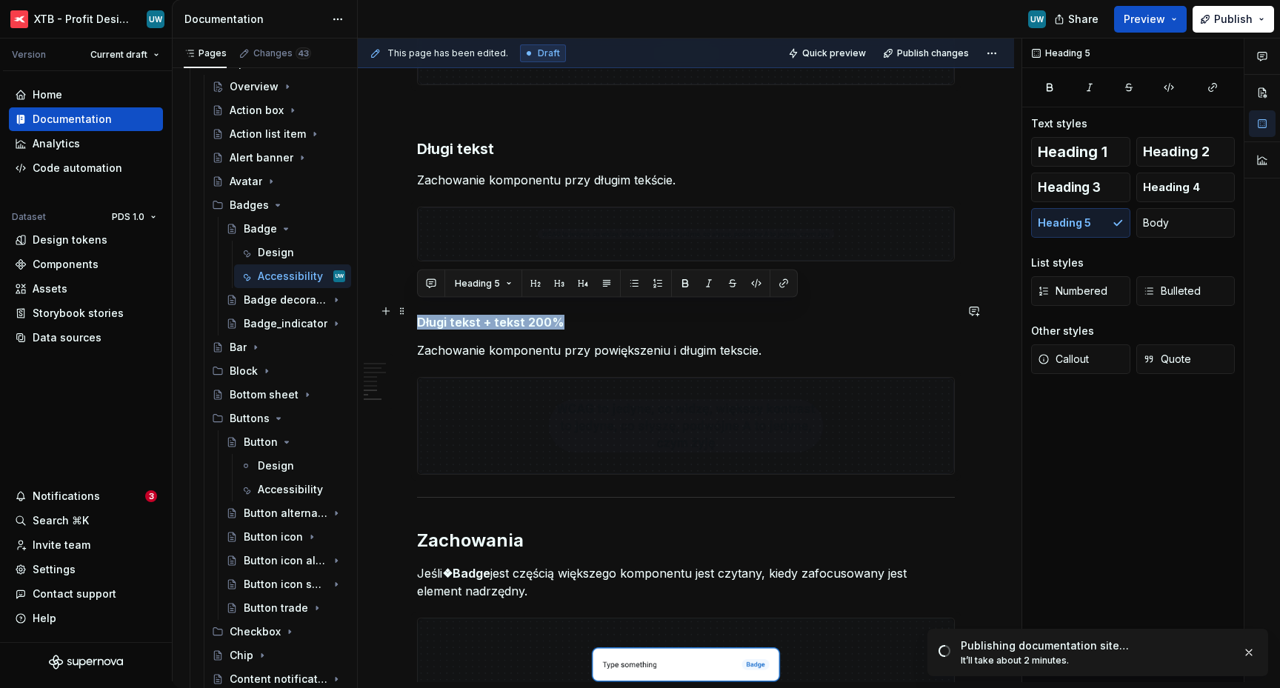
click at [497, 315] on h5 "Długi tekst + tekst 200%" at bounding box center [686, 322] width 538 height 15
click at [1037, 195] on button "Heading 3" at bounding box center [1080, 188] width 99 height 30
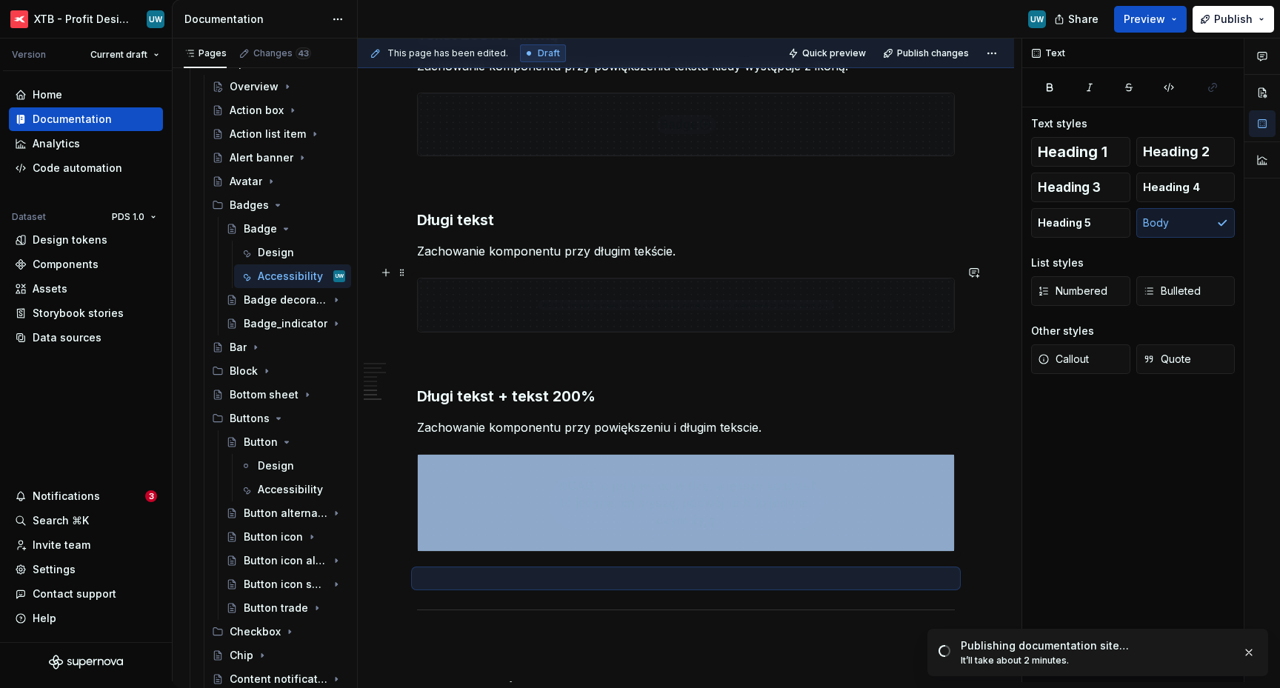
scroll to position [1249, 0]
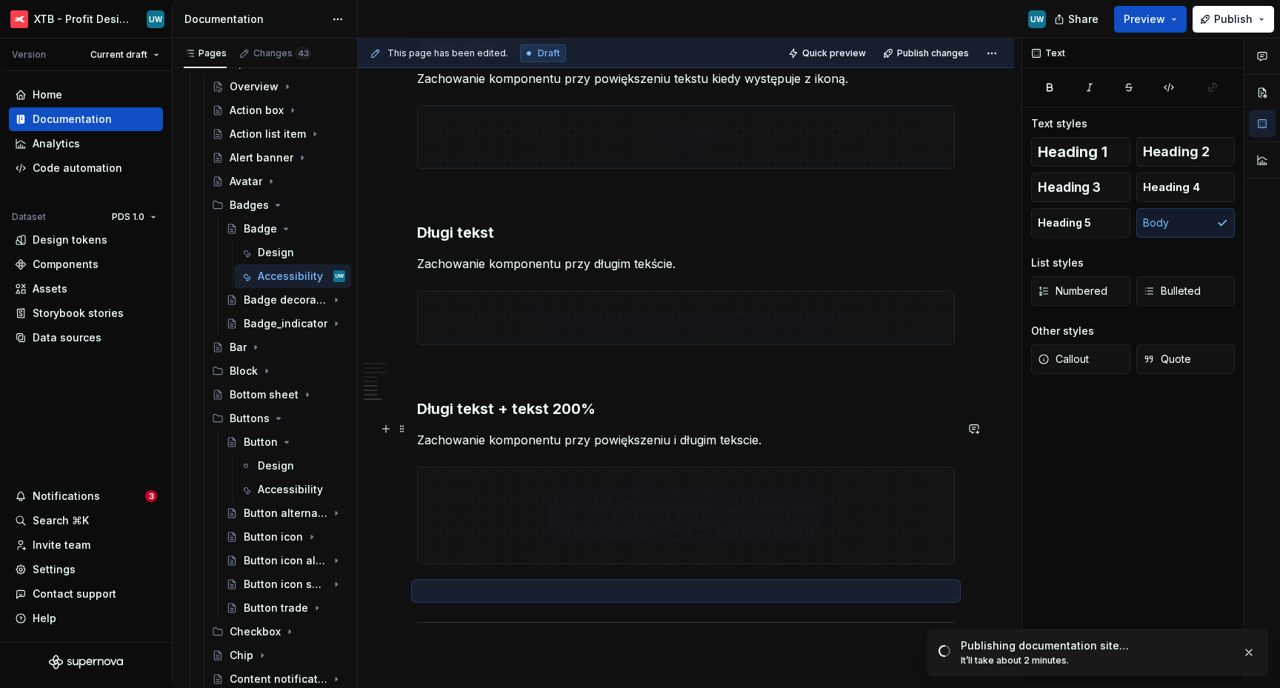
click at [741, 431] on p "Zachowanie komponentu przy powiększeniu i długim tekscie." at bounding box center [686, 440] width 538 height 18
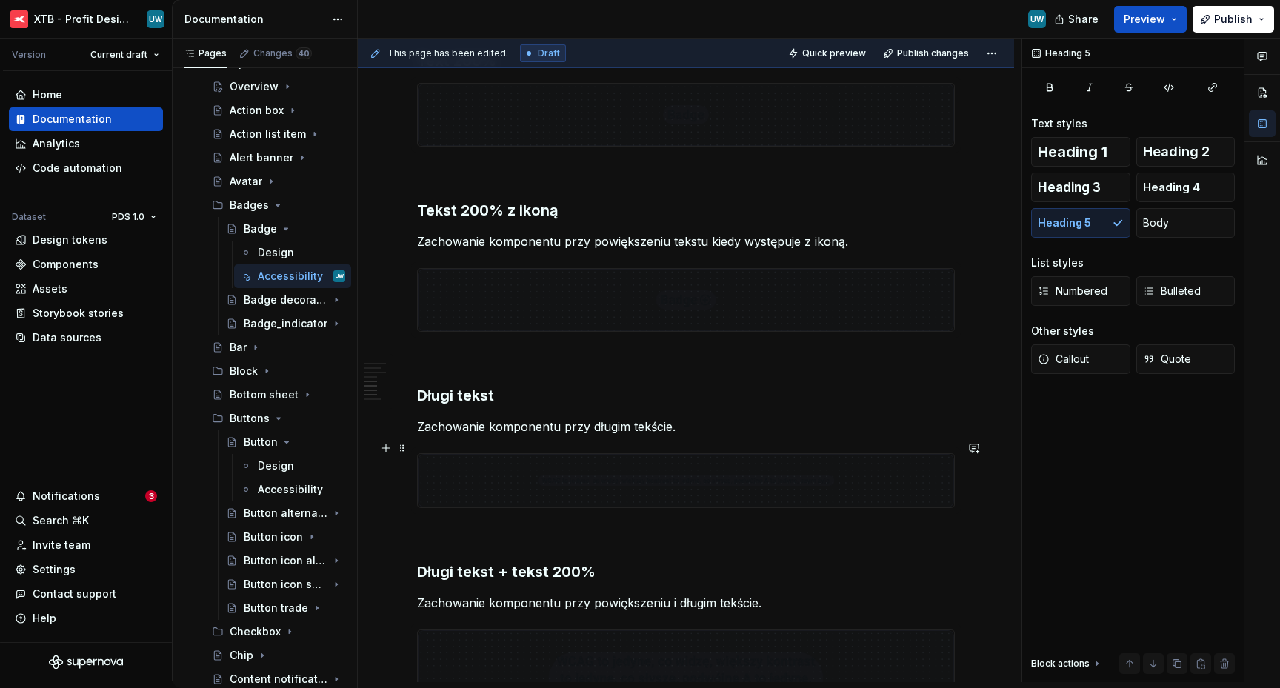
scroll to position [1100, 0]
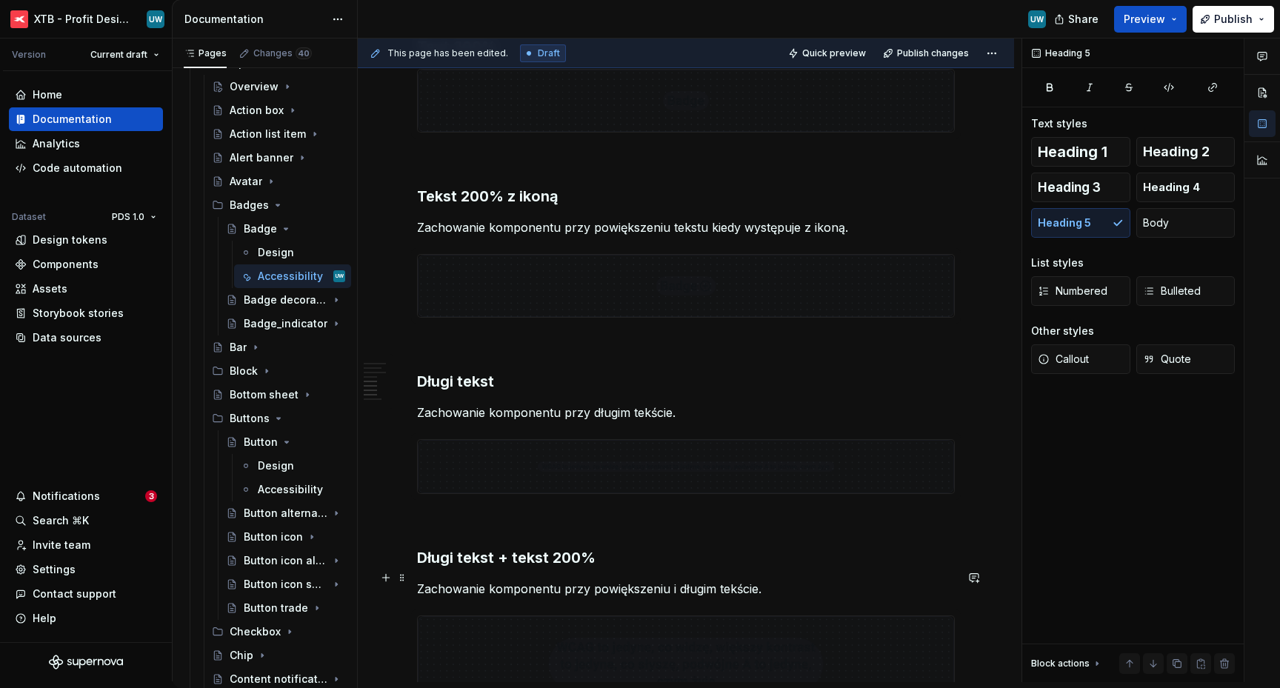
click at [487, 580] on p "Zachowanie komponentu przy powiększeniu i długim tekście." at bounding box center [686, 589] width 538 height 18
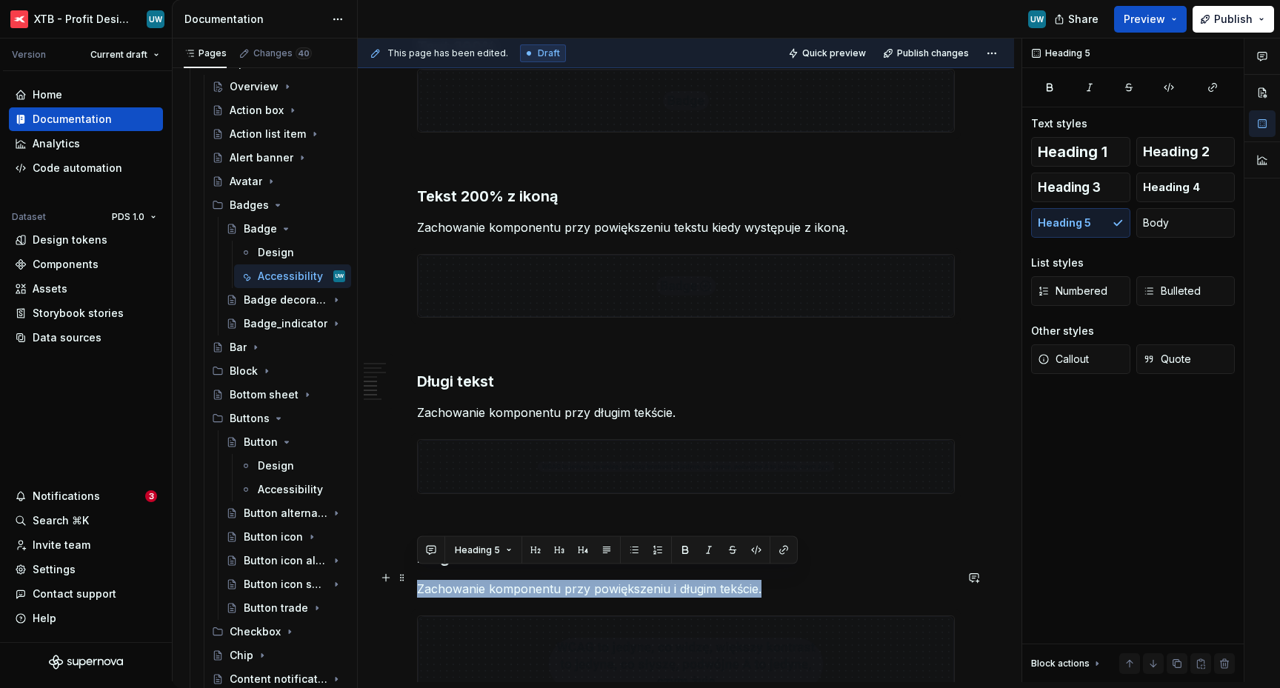
click at [487, 580] on p "Zachowanie komponentu przy powiększeniu i długim tekście." at bounding box center [686, 589] width 538 height 18
copy p "Zachowanie komponentu przy powiększeniu i długim tekście."
click at [933, 53] on span "Publish changes" at bounding box center [933, 53] width 72 height 12
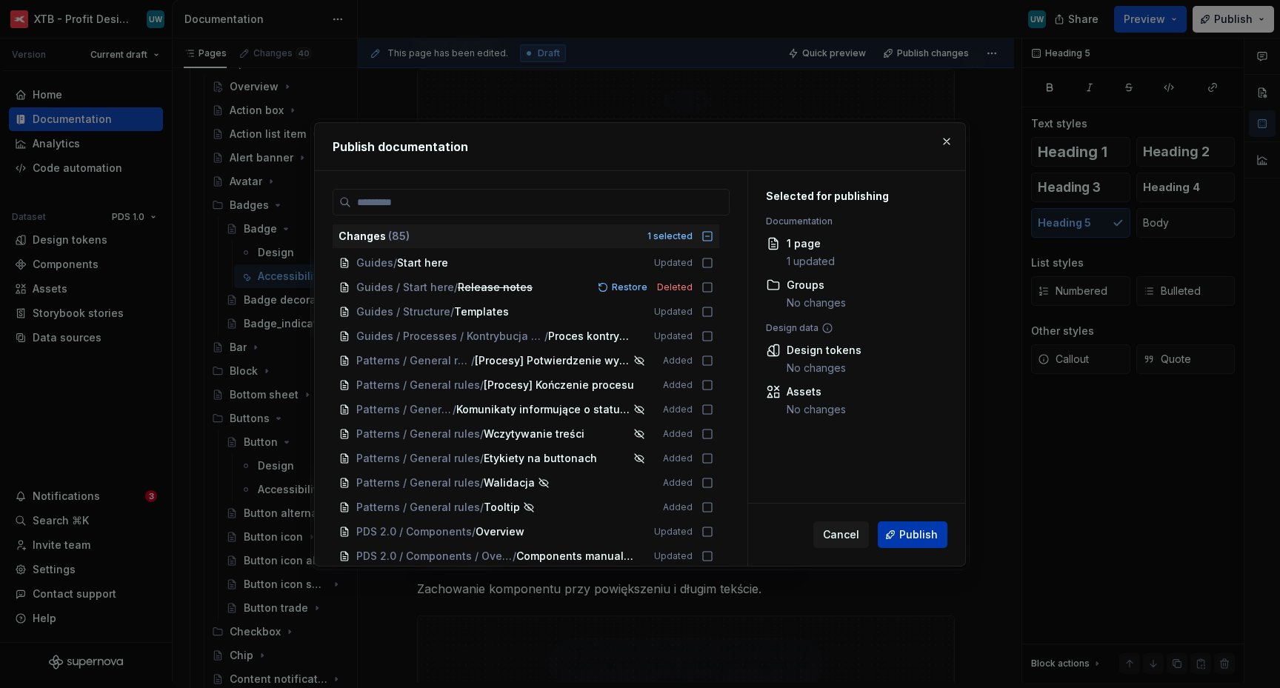
click at [928, 528] on span "Publish" at bounding box center [919, 535] width 39 height 15
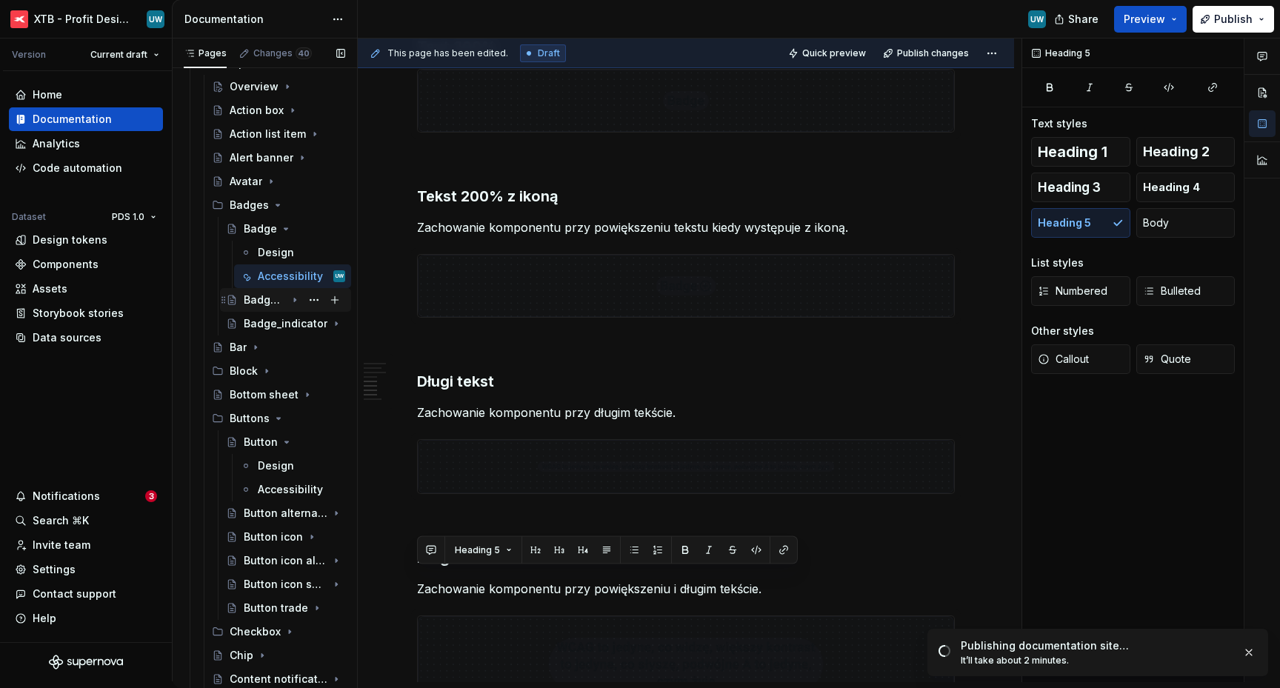
click at [282, 298] on div "Badge decorative" at bounding box center [265, 300] width 42 height 15
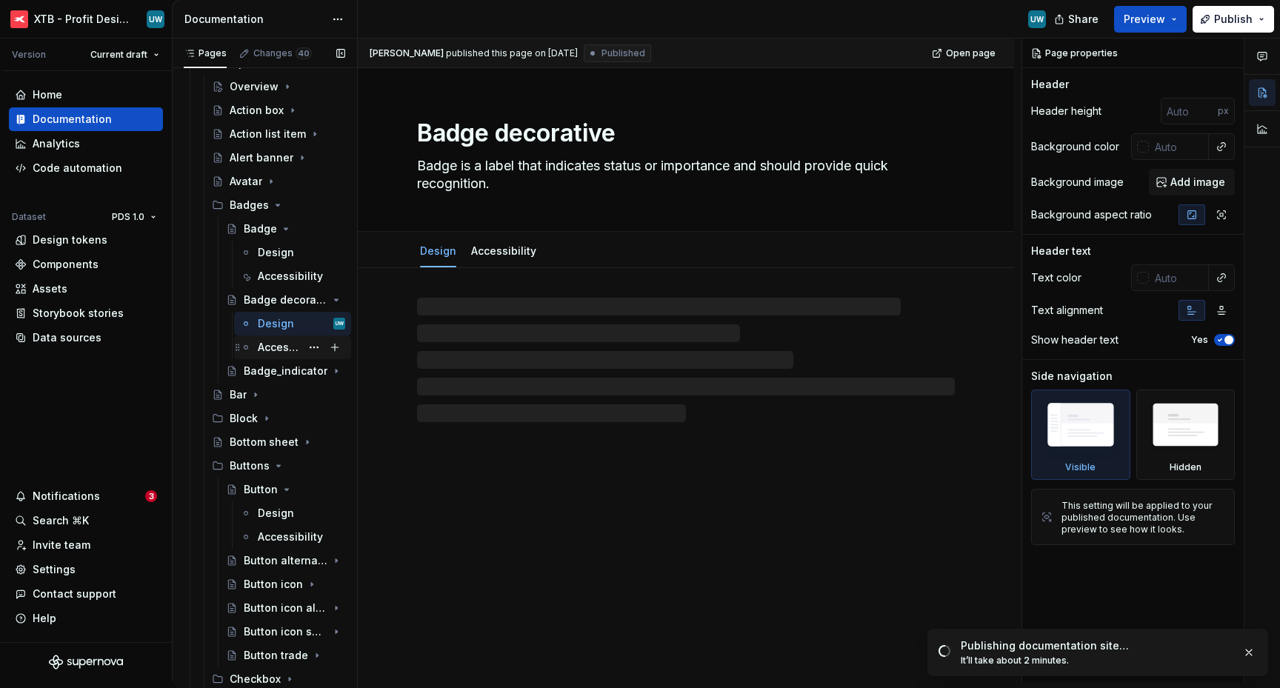
click at [283, 348] on div "Accessibility" at bounding box center [279, 347] width 43 height 15
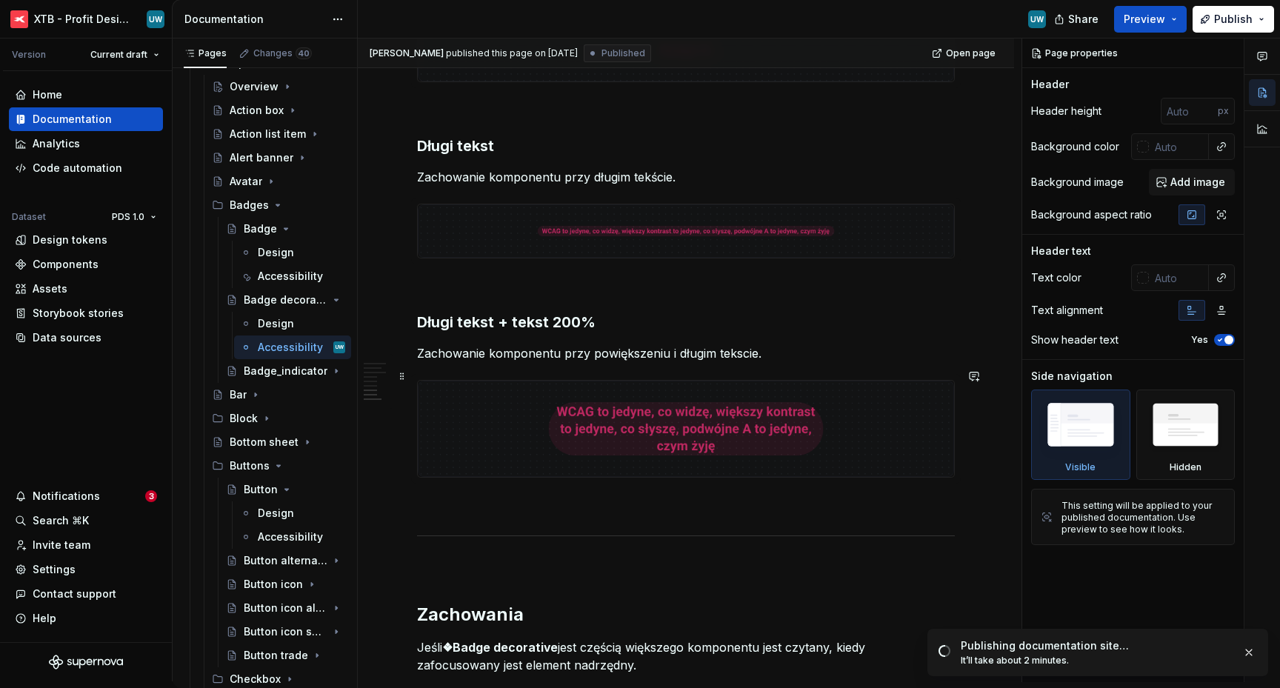
scroll to position [1328, 0]
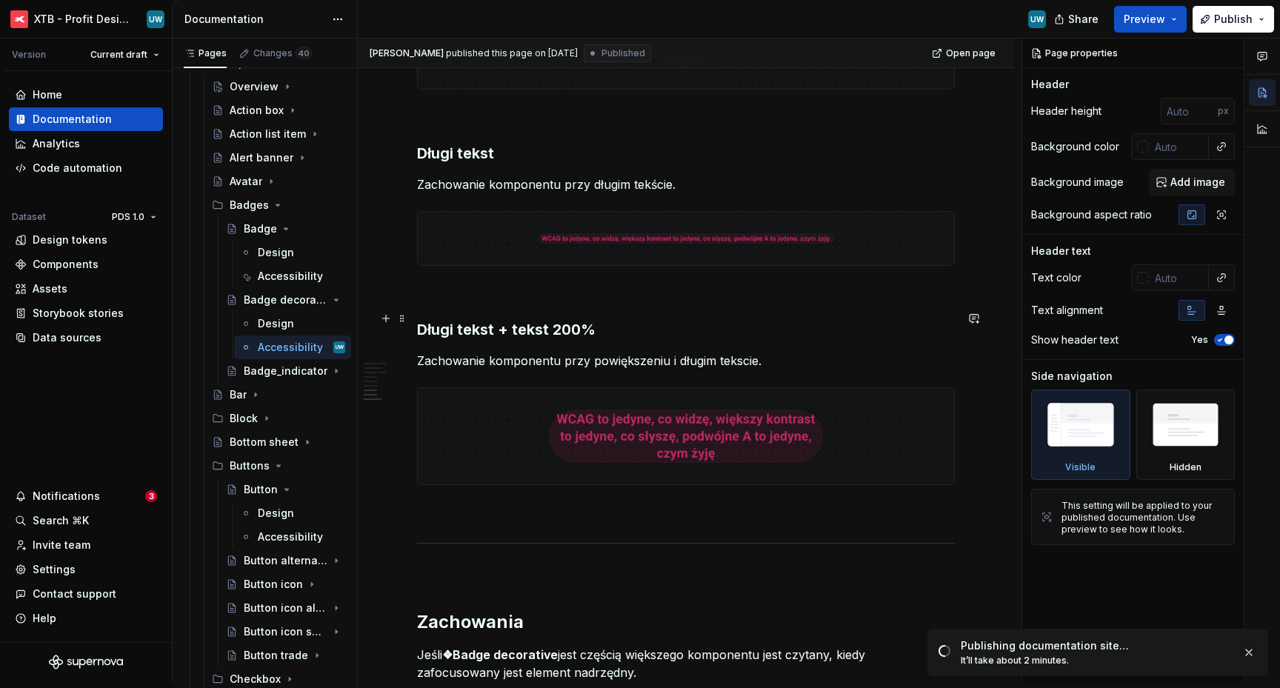
click at [625, 319] on h3 "Długi tekst + tekst 200%" at bounding box center [686, 329] width 538 height 21
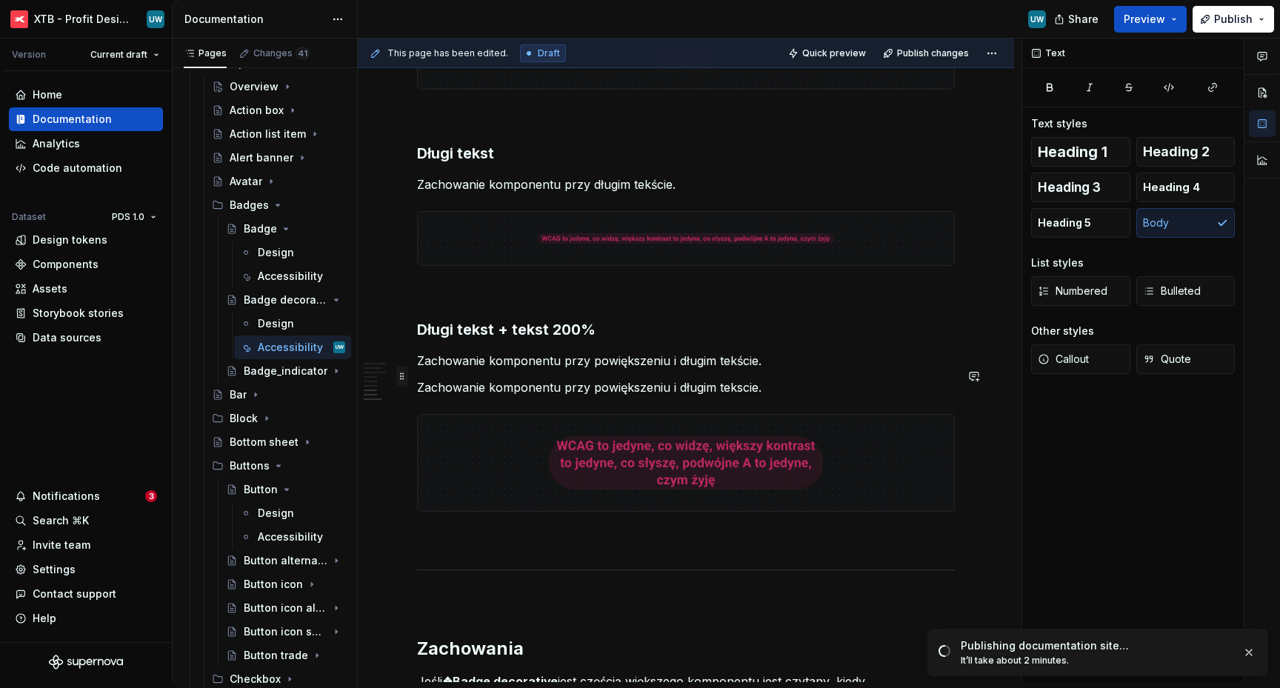
click at [404, 376] on span at bounding box center [402, 376] width 12 height 21
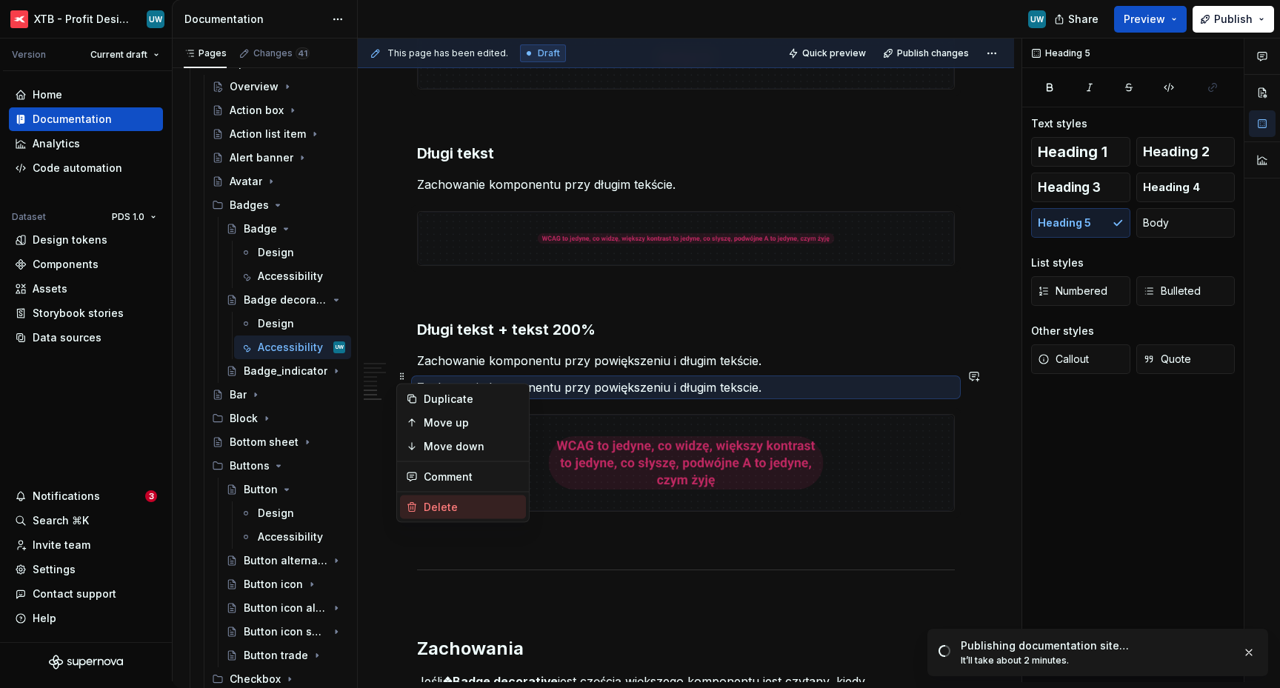
click at [460, 509] on div "Delete" at bounding box center [472, 507] width 96 height 15
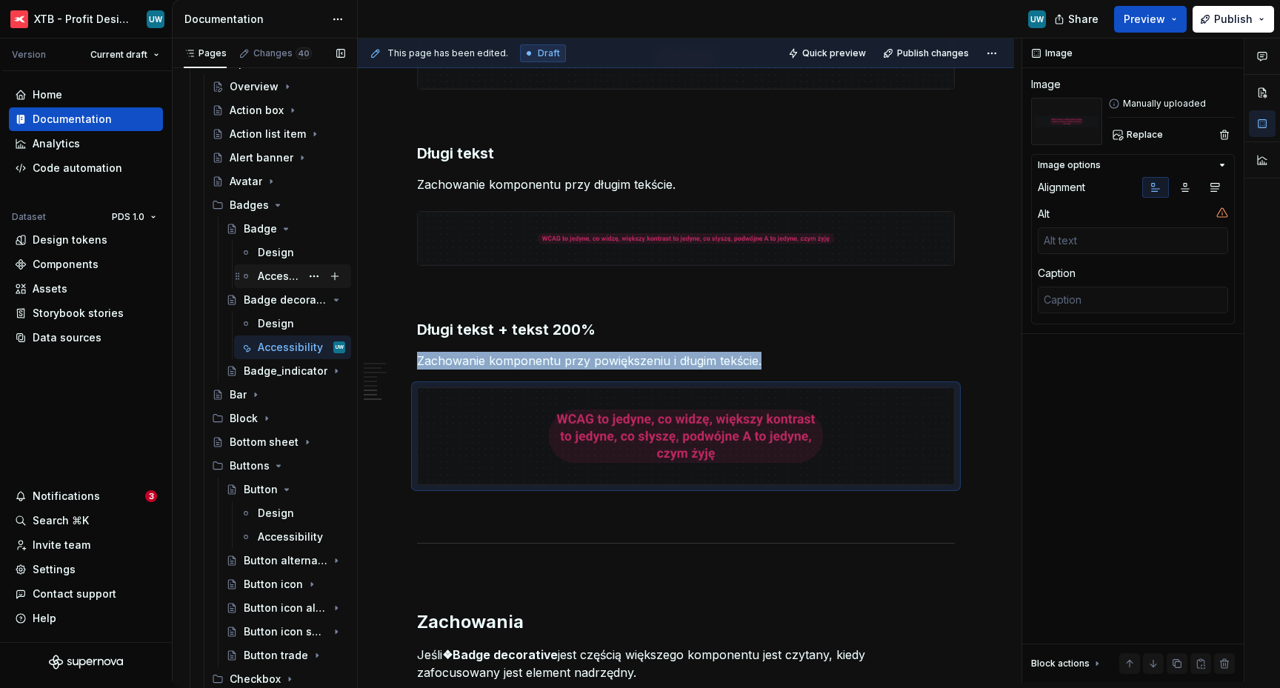
click at [274, 277] on div "Accessibility" at bounding box center [279, 276] width 43 height 15
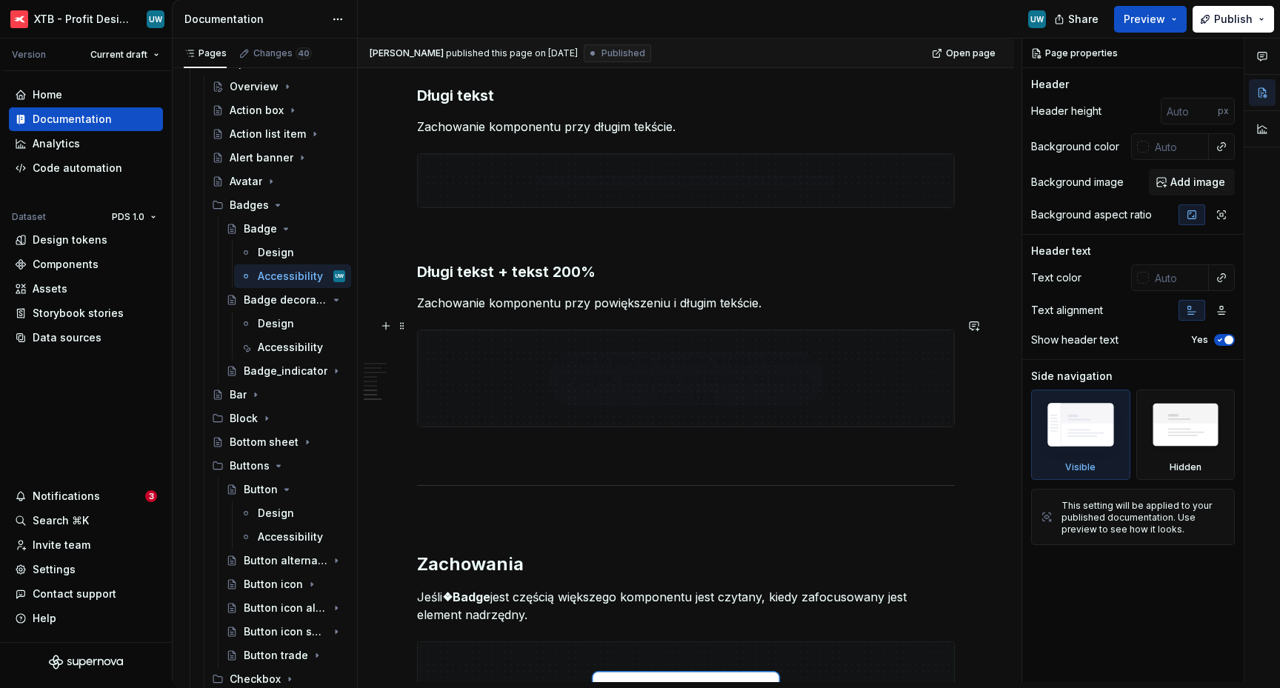
scroll to position [1392, 0]
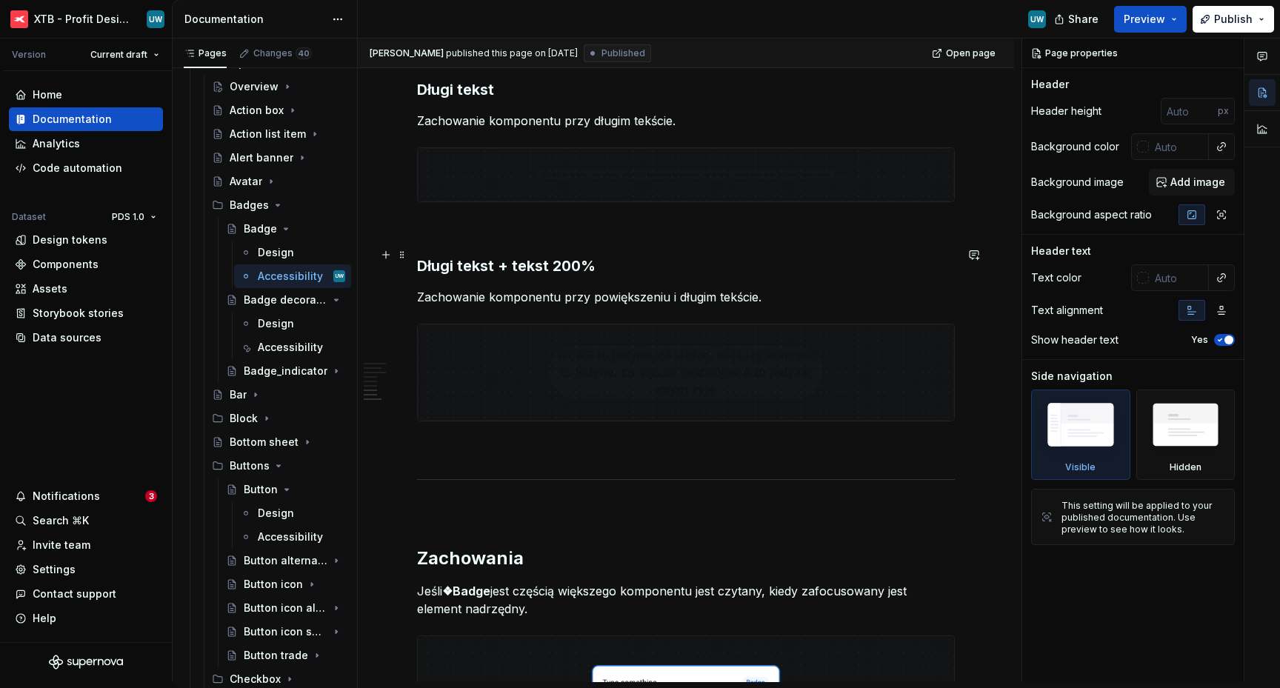
type textarea "*"
click at [630, 261] on h3 "Długi tekst + tekst 200%" at bounding box center [686, 266] width 538 height 21
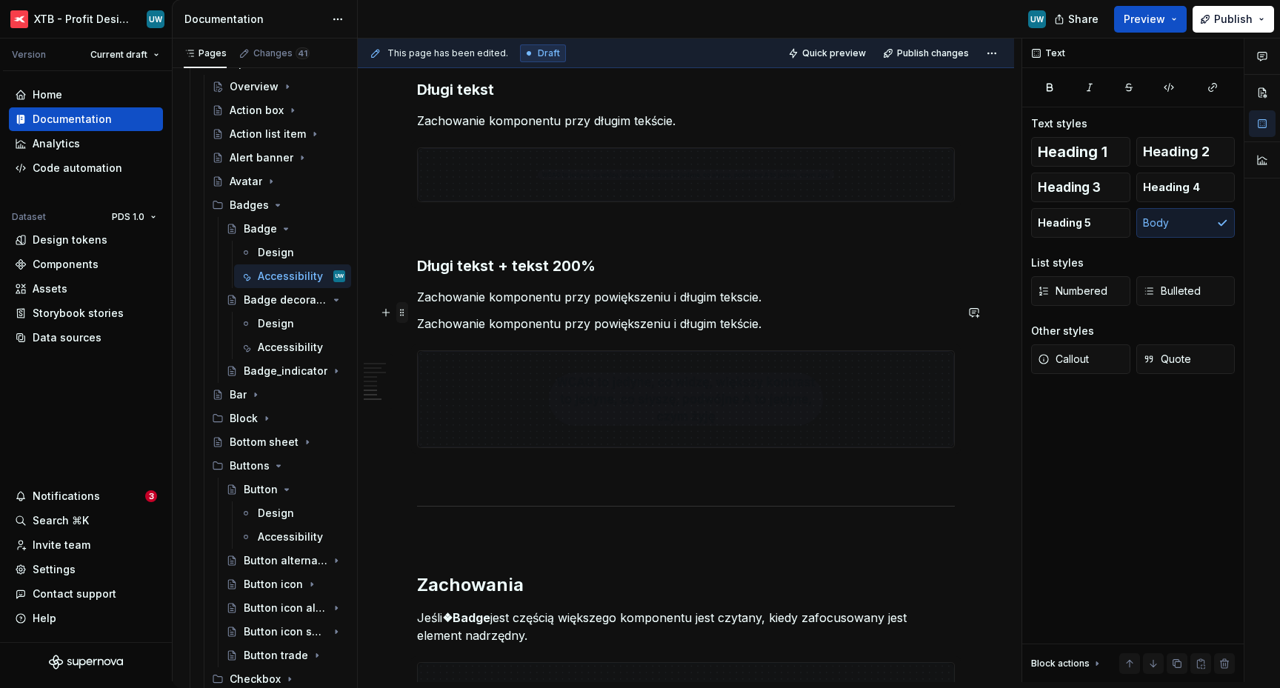
click at [404, 313] on span at bounding box center [402, 312] width 12 height 21
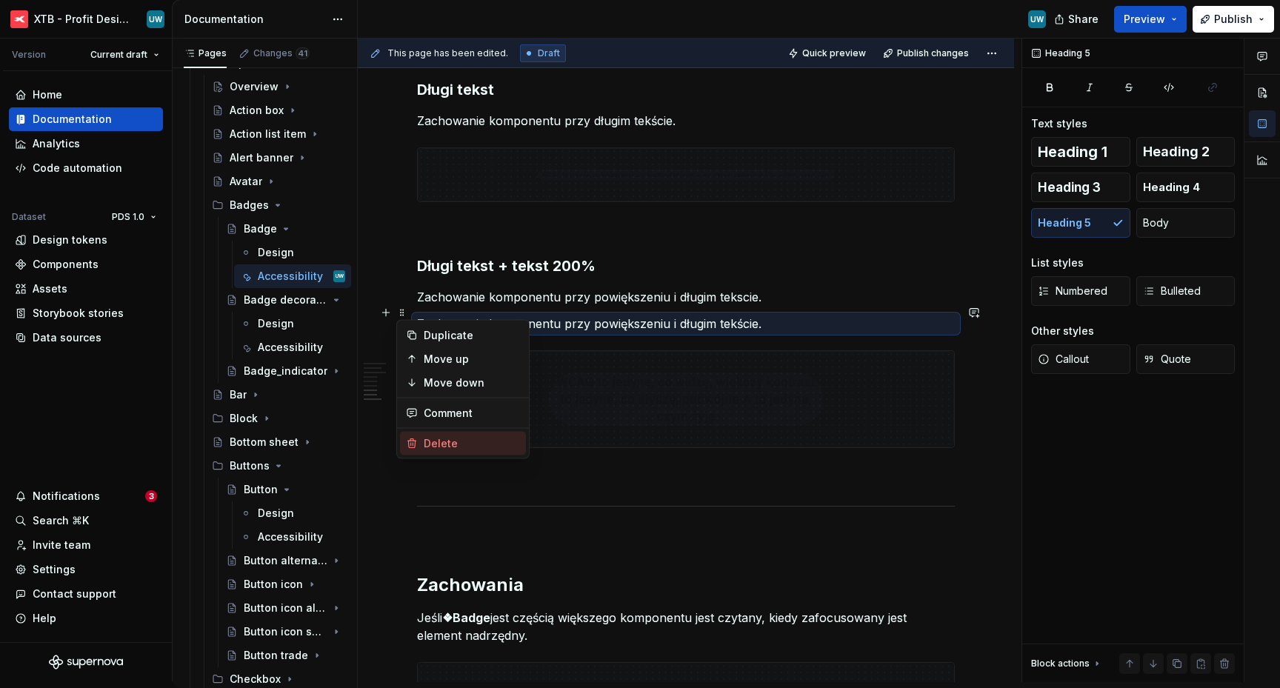
click at [446, 438] on div "Delete" at bounding box center [472, 443] width 96 height 15
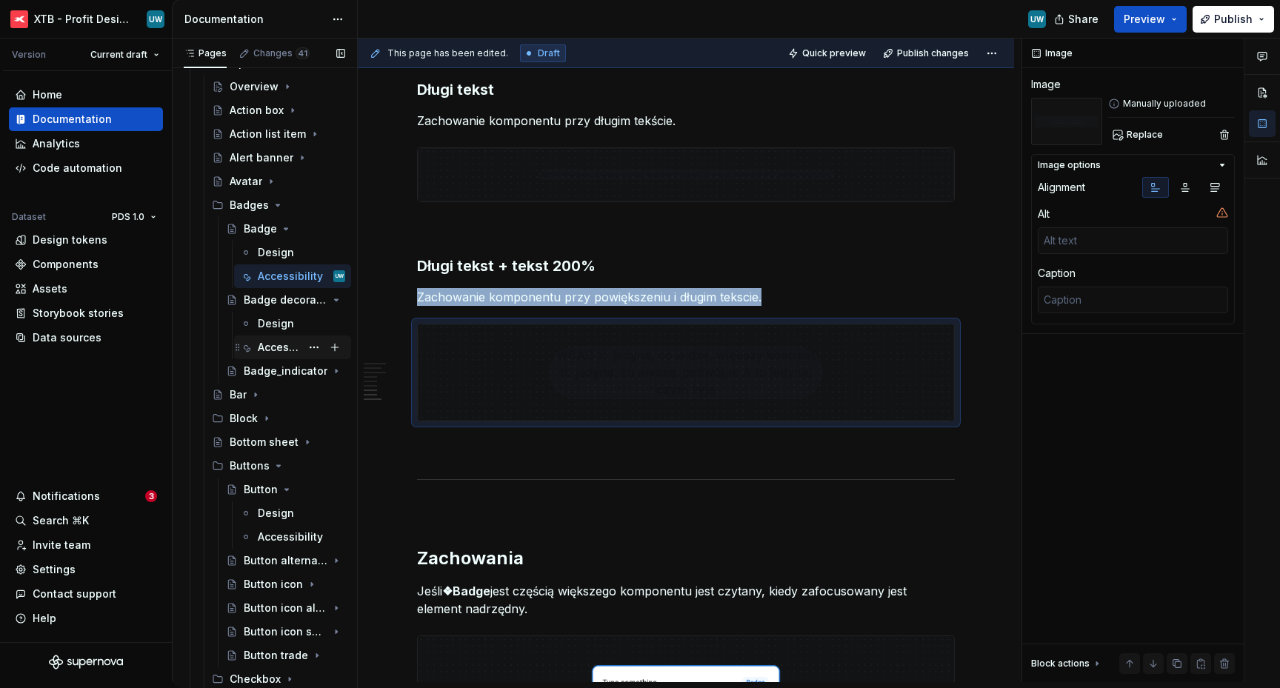
click at [282, 347] on div "Accessibility" at bounding box center [279, 347] width 43 height 15
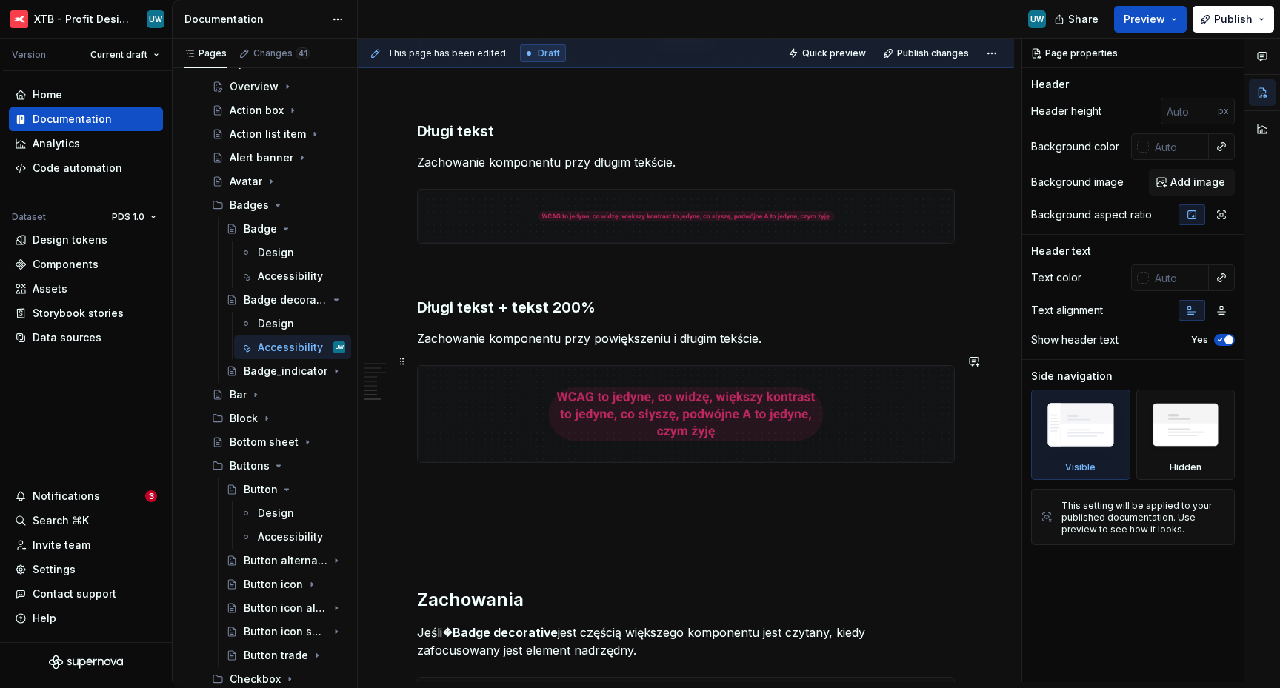
scroll to position [1384, 0]
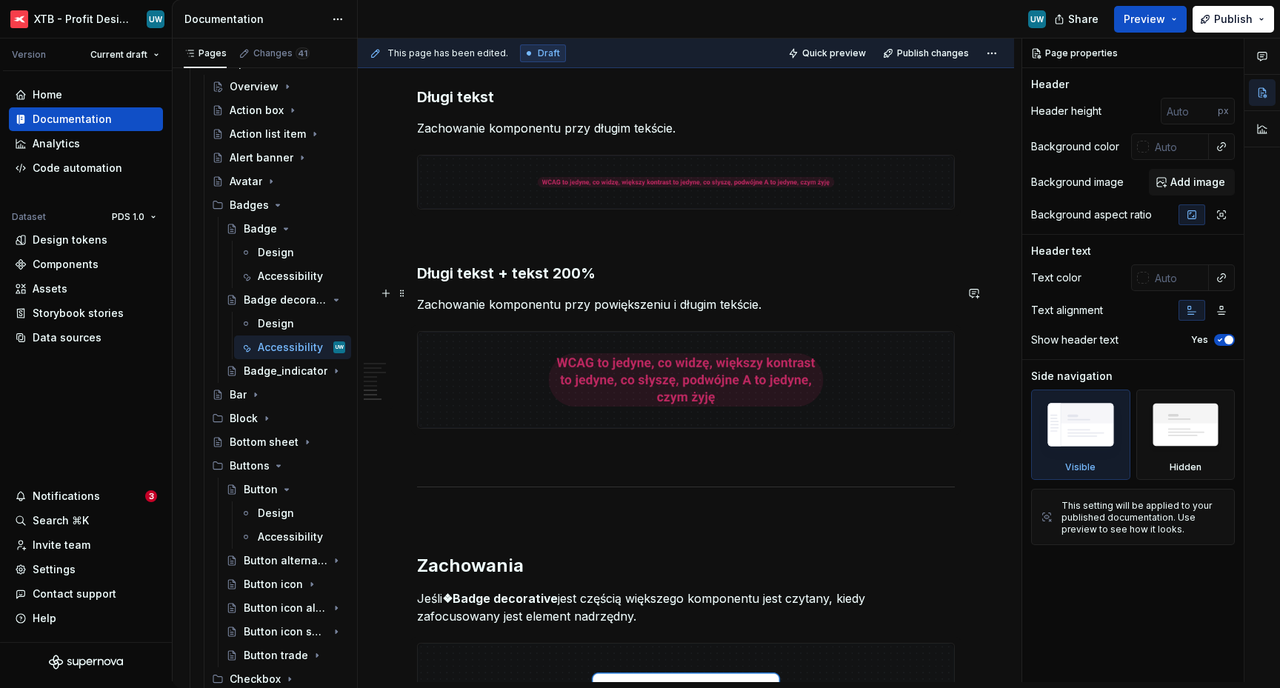
type textarea "*"
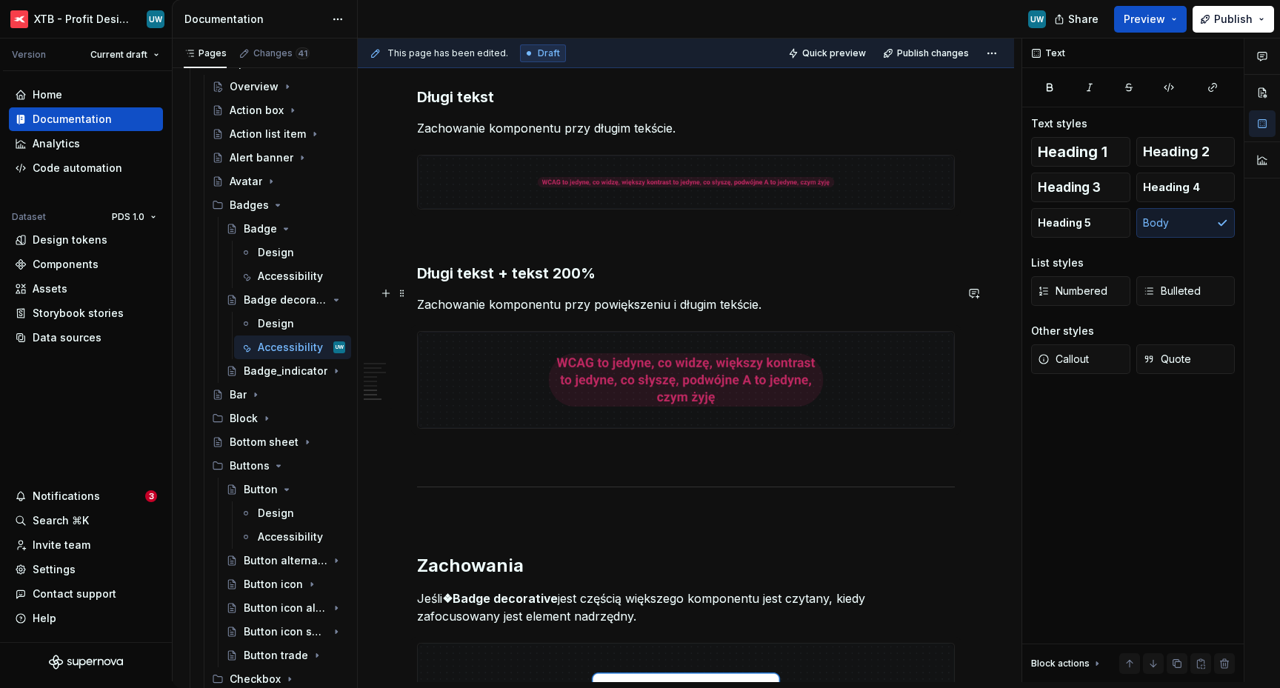
click at [802, 298] on p "Zachowanie komponentu przy powiększeniu i długim tekście." at bounding box center [686, 305] width 538 height 18
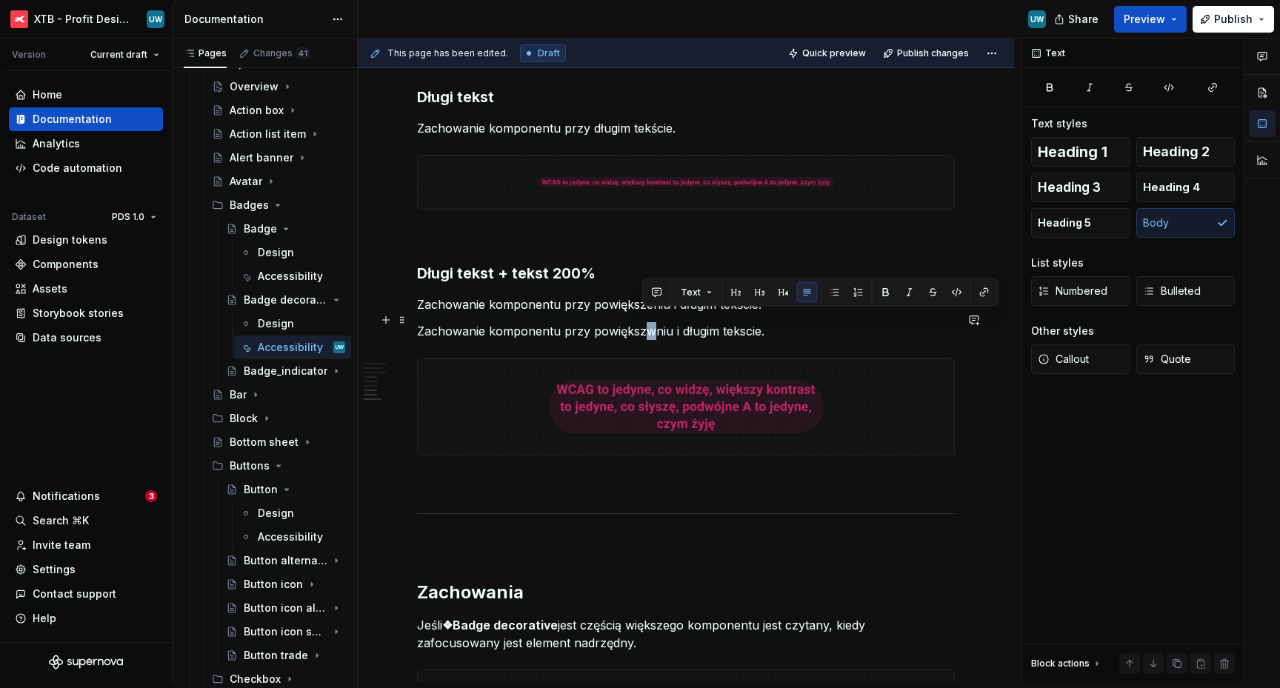
click at [651, 322] on p "Zachowanie komponentu przy powiększwniu i długim tekscie." at bounding box center [686, 331] width 538 height 18
click at [405, 293] on span at bounding box center [402, 293] width 12 height 21
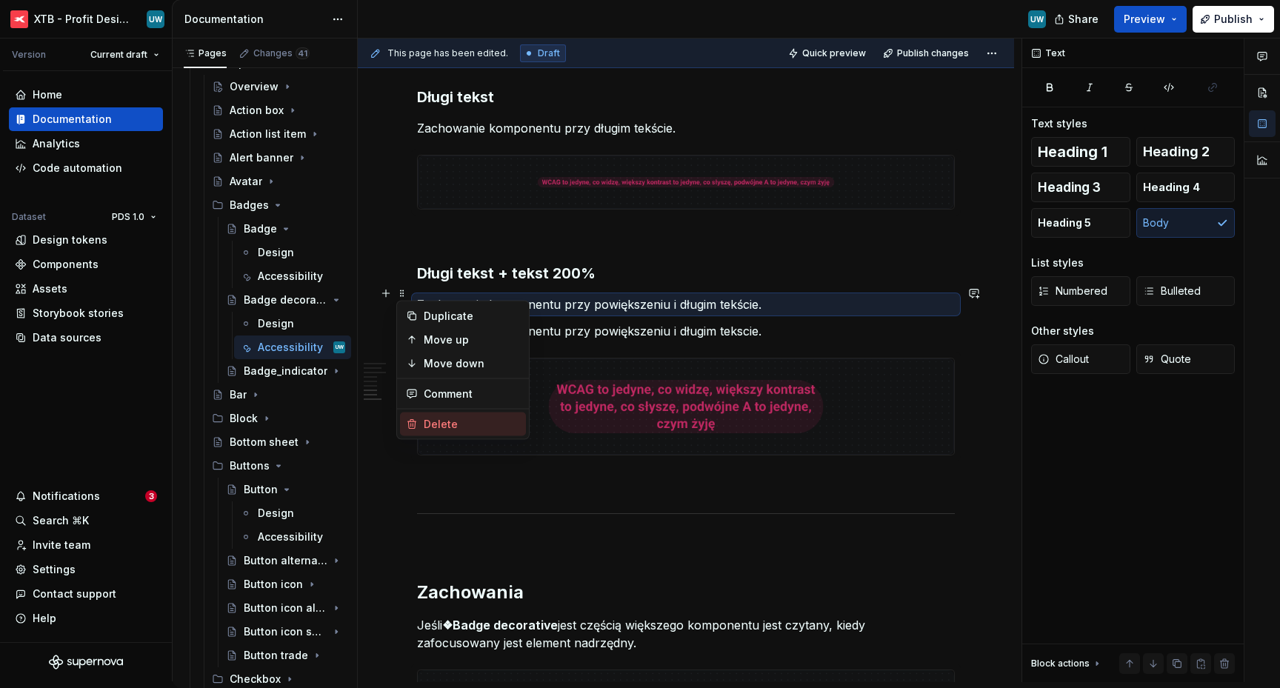
click at [454, 425] on div "Delete" at bounding box center [472, 424] width 96 height 15
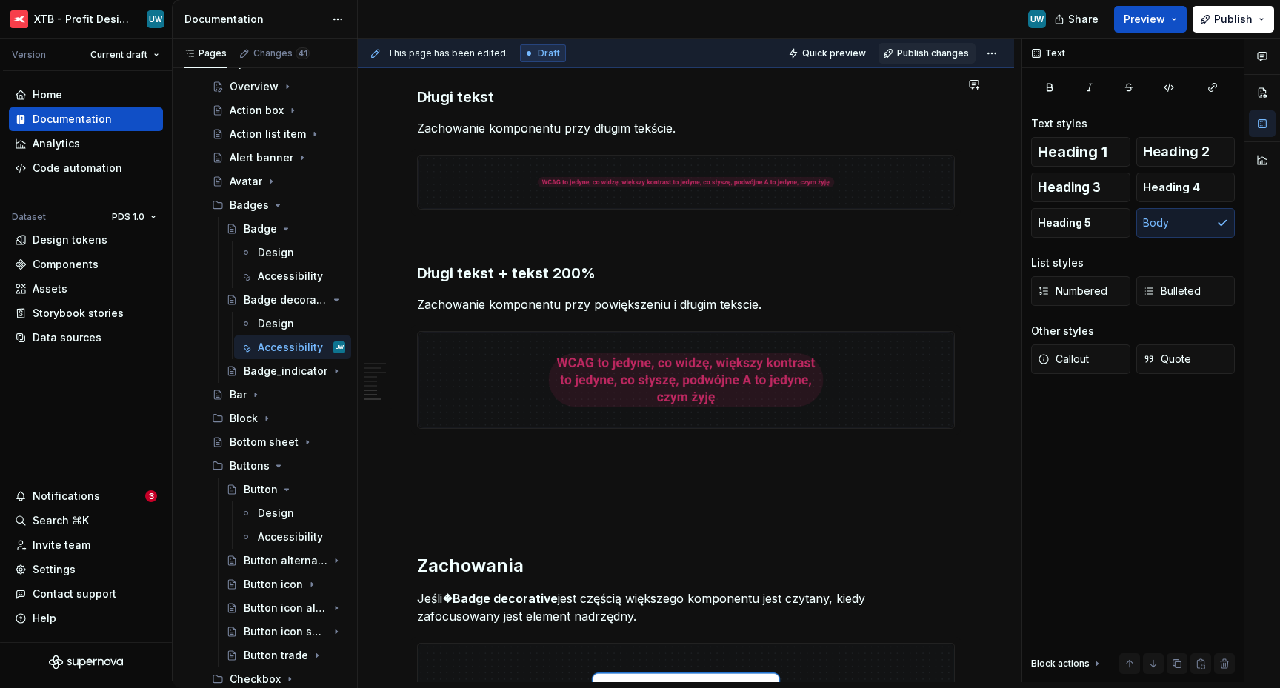
click at [920, 48] on span "Publish changes" at bounding box center [933, 53] width 72 height 12
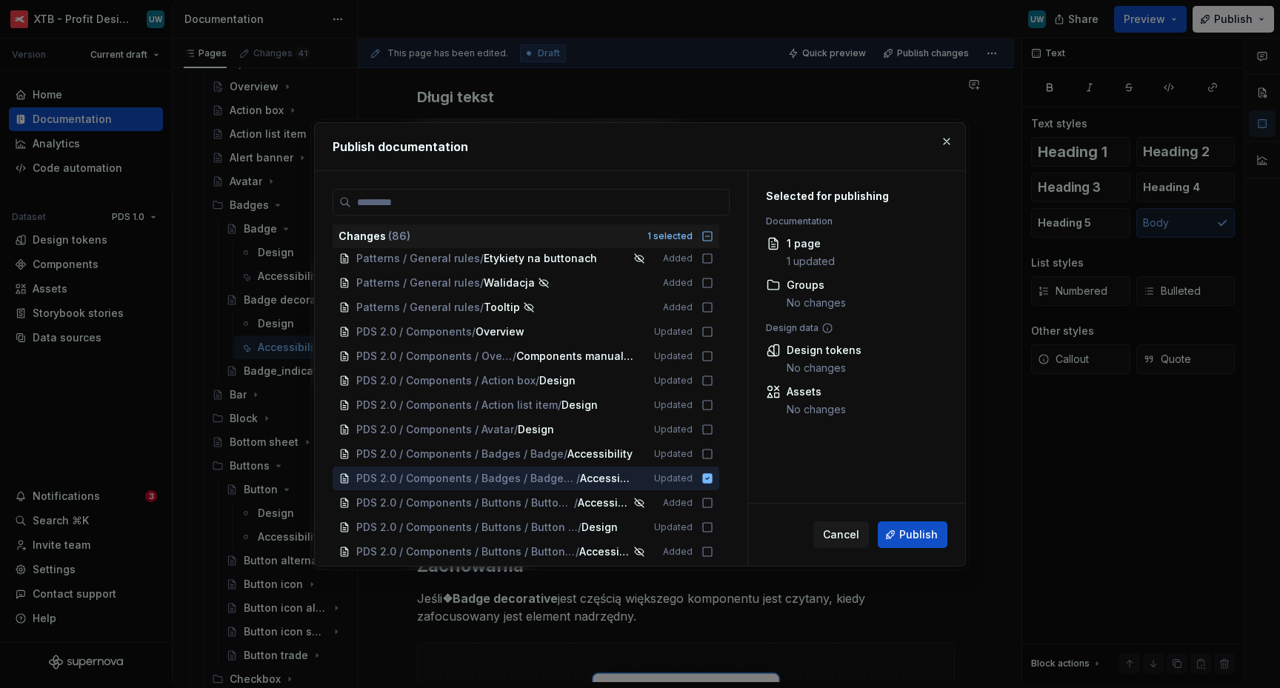
scroll to position [187, 0]
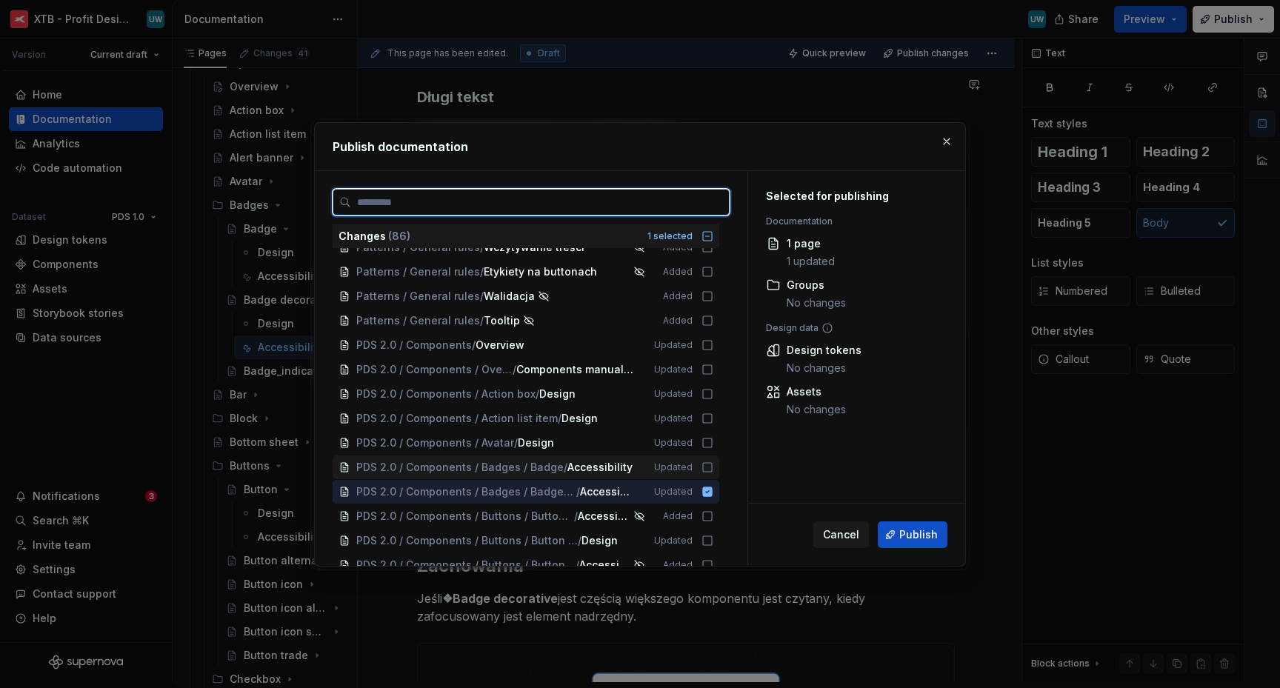
click at [711, 467] on icon at bounding box center [708, 468] width 12 height 12
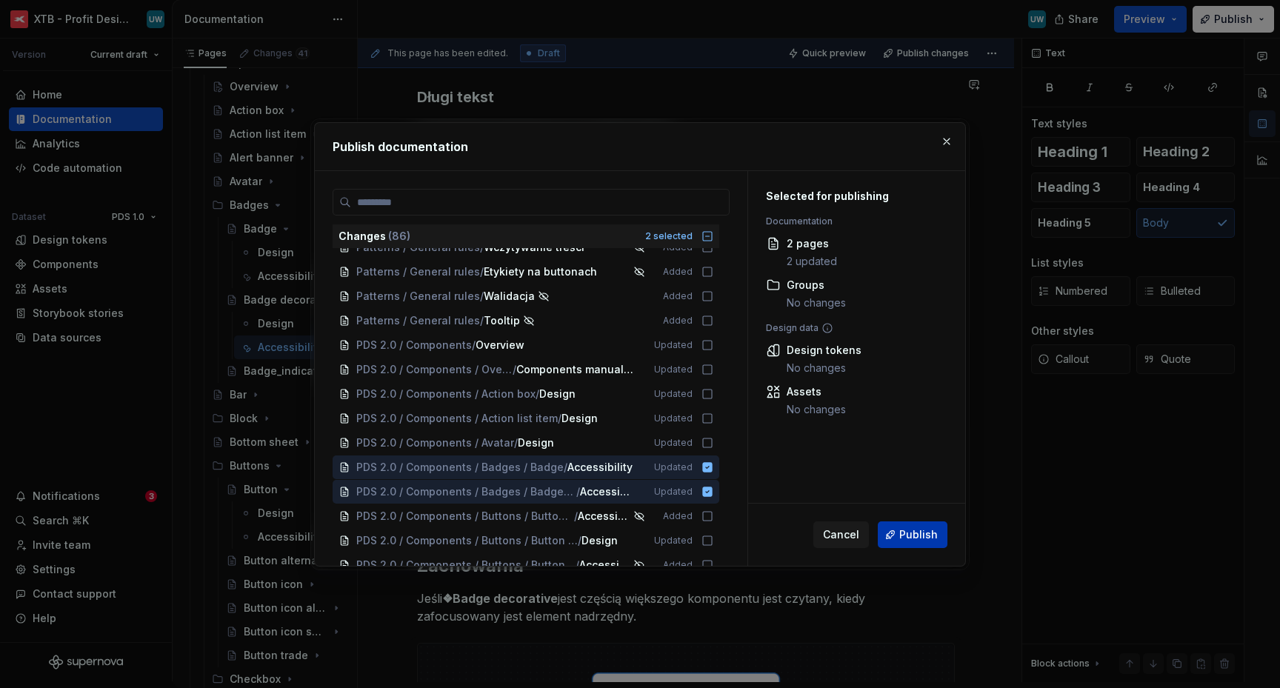
click at [905, 539] on span "Publish" at bounding box center [919, 535] width 39 height 15
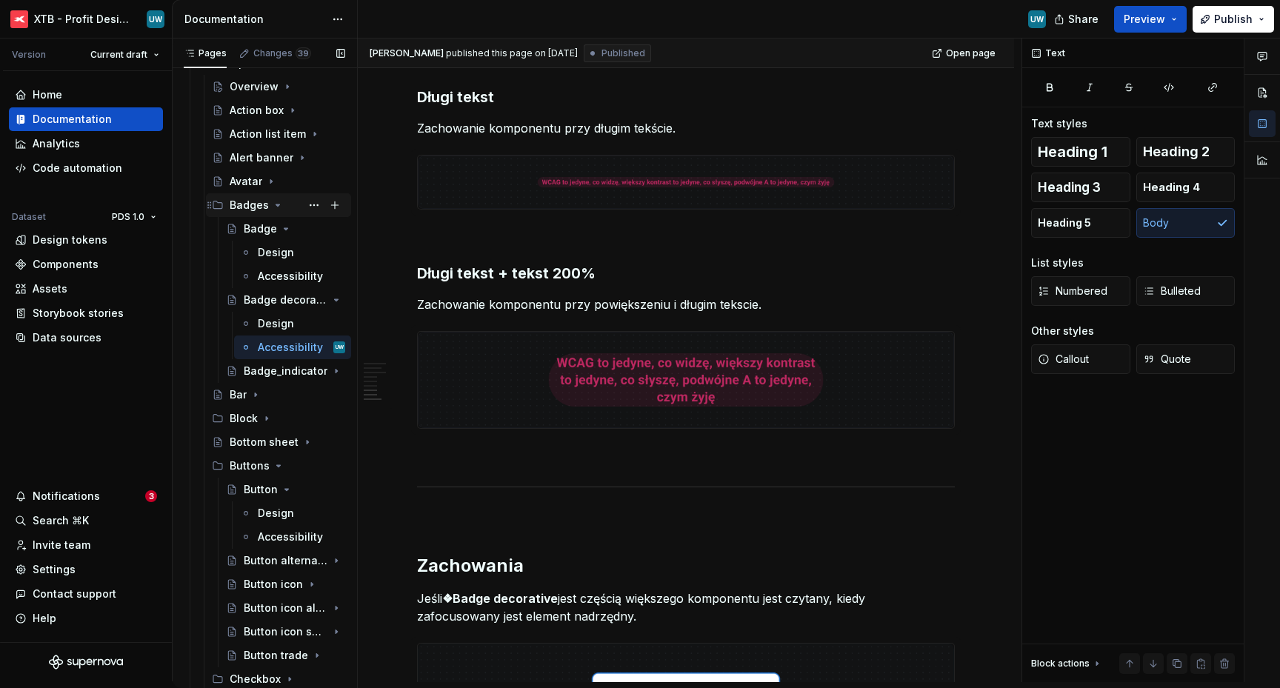
click at [276, 208] on icon "Page tree" at bounding box center [278, 205] width 12 height 12
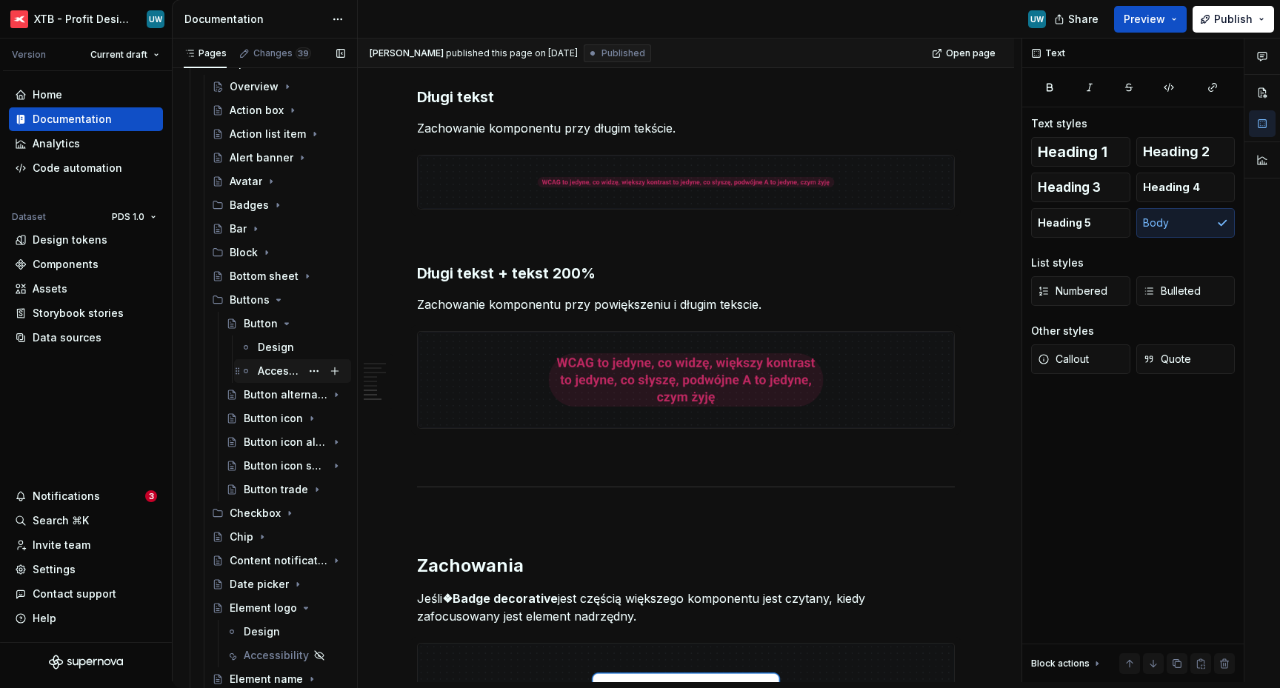
click at [280, 370] on div "Accessibility" at bounding box center [279, 371] width 43 height 15
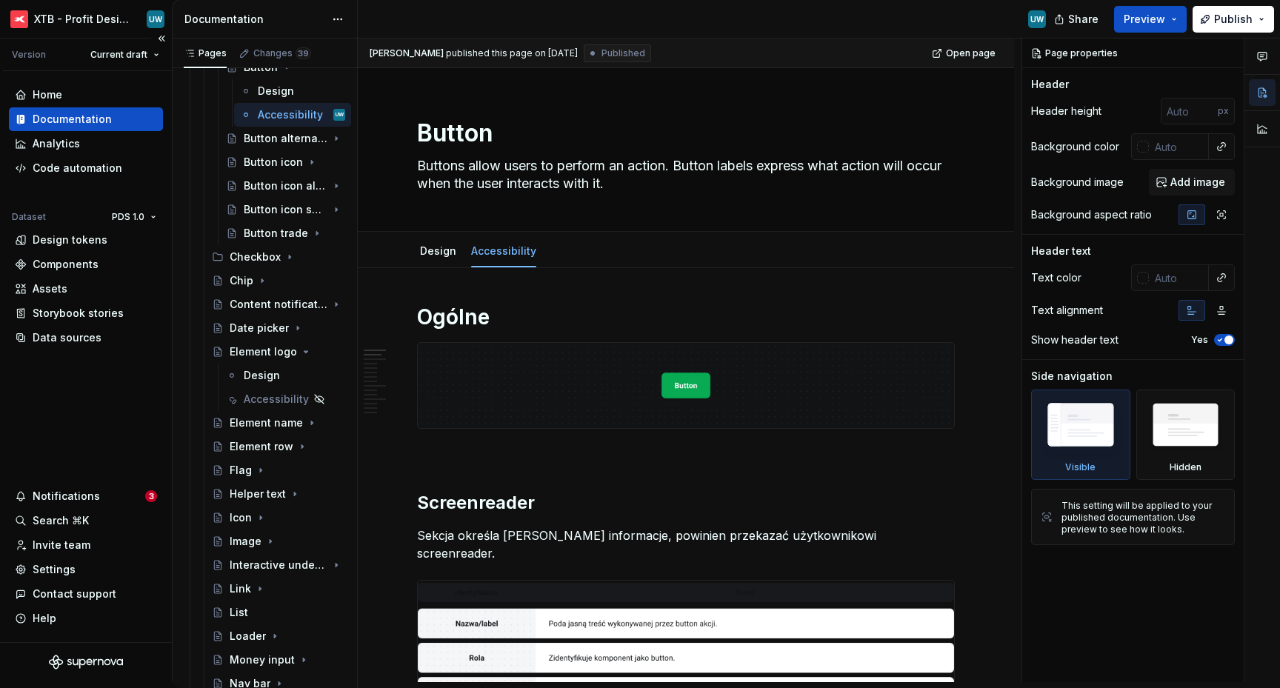
scroll to position [395, 0]
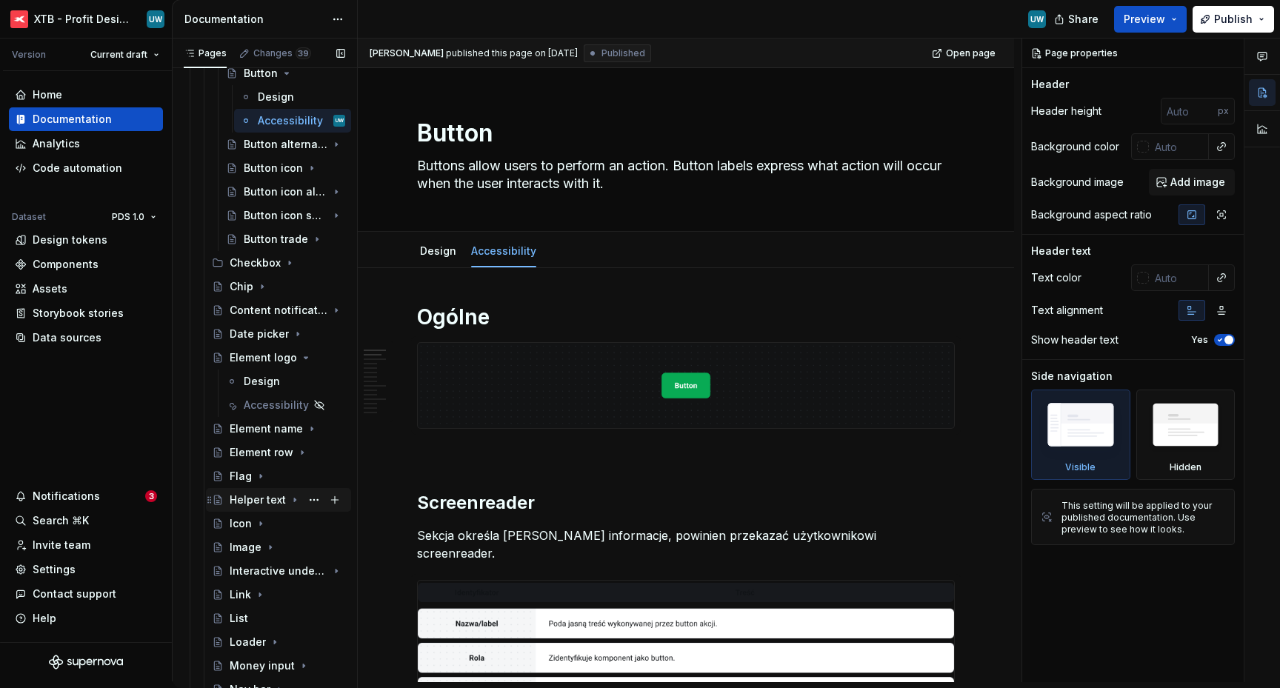
click at [291, 503] on icon "Page tree" at bounding box center [295, 500] width 12 height 12
click at [267, 545] on div "Accessibility" at bounding box center [264, 547] width 41 height 15
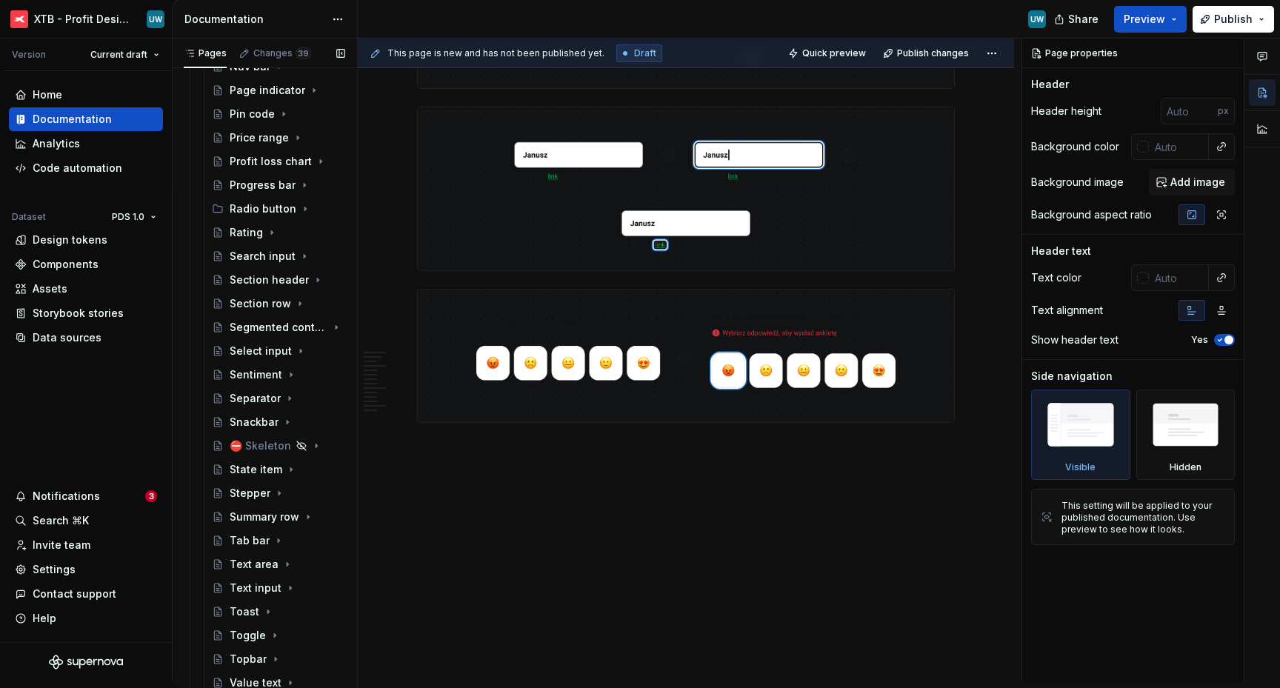
scroll to position [1170, 0]
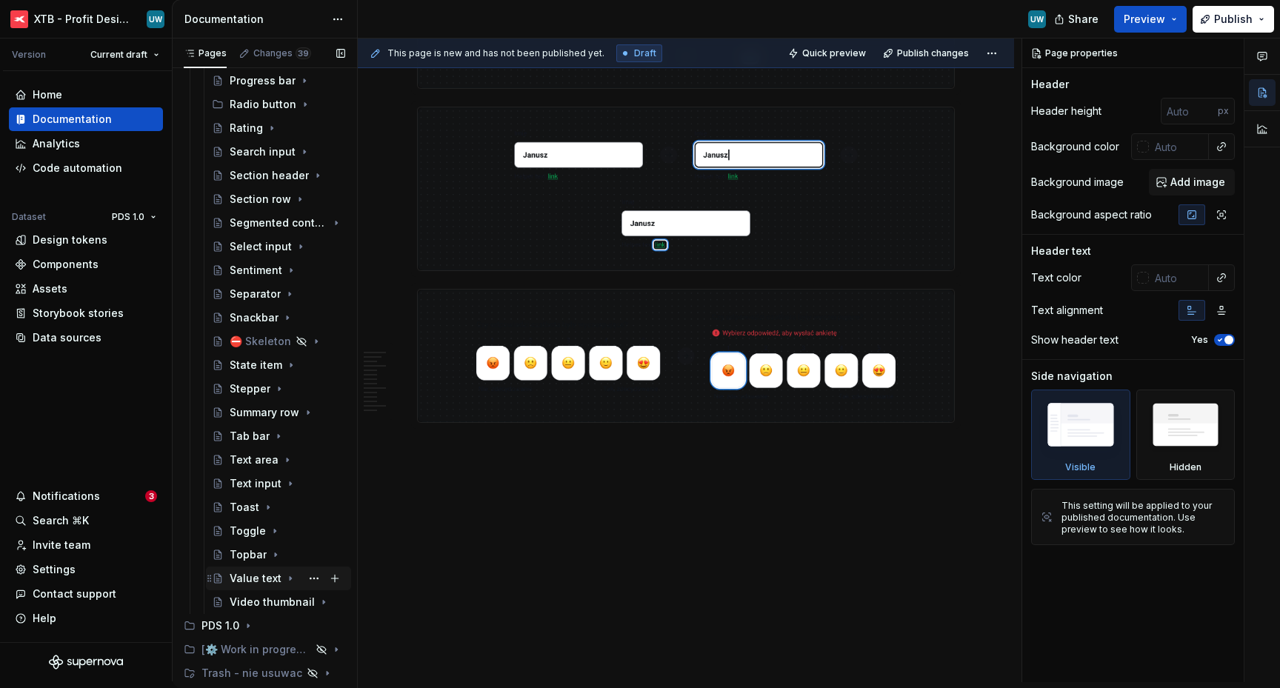
click at [247, 582] on div "Value text" at bounding box center [256, 578] width 52 height 15
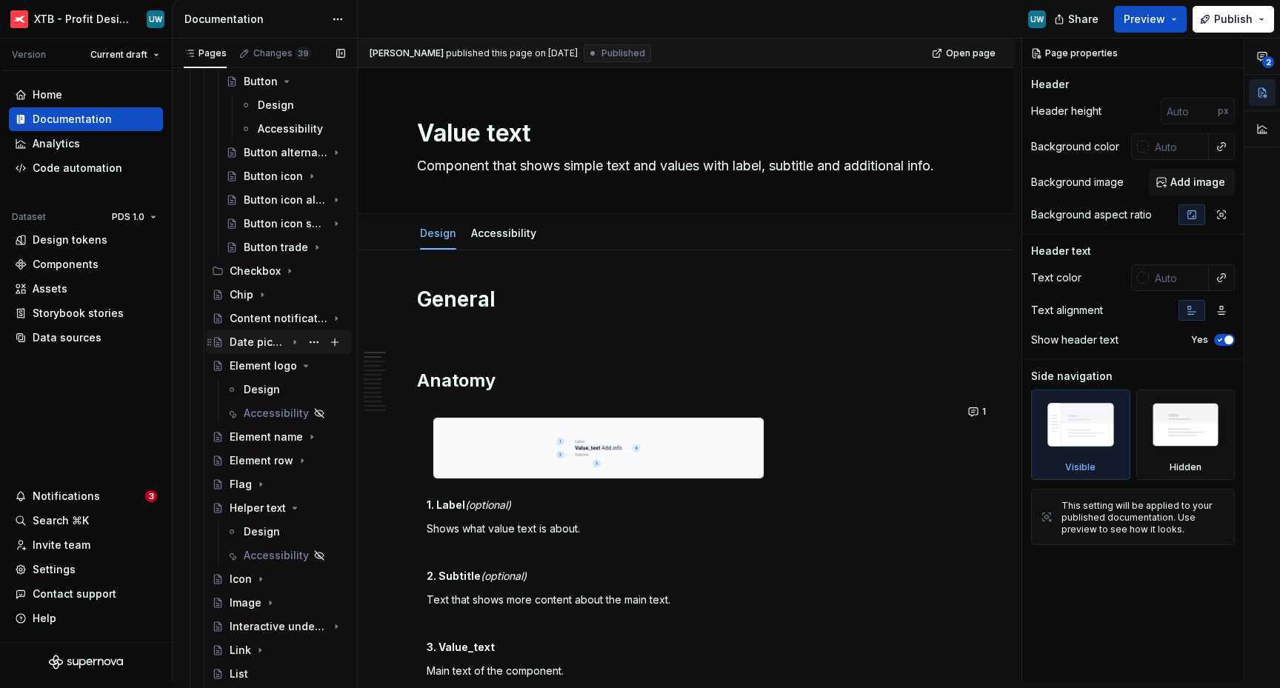
scroll to position [392, 0]
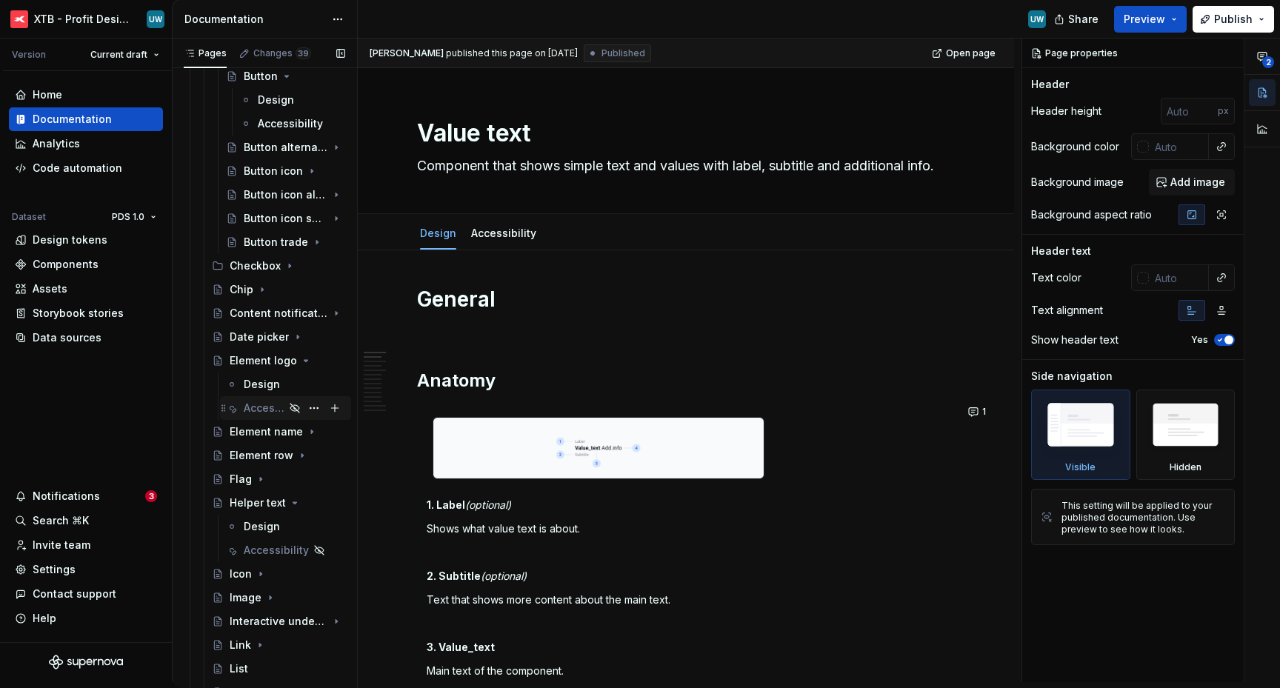
click at [254, 402] on div "Accessibility" at bounding box center [264, 408] width 41 height 15
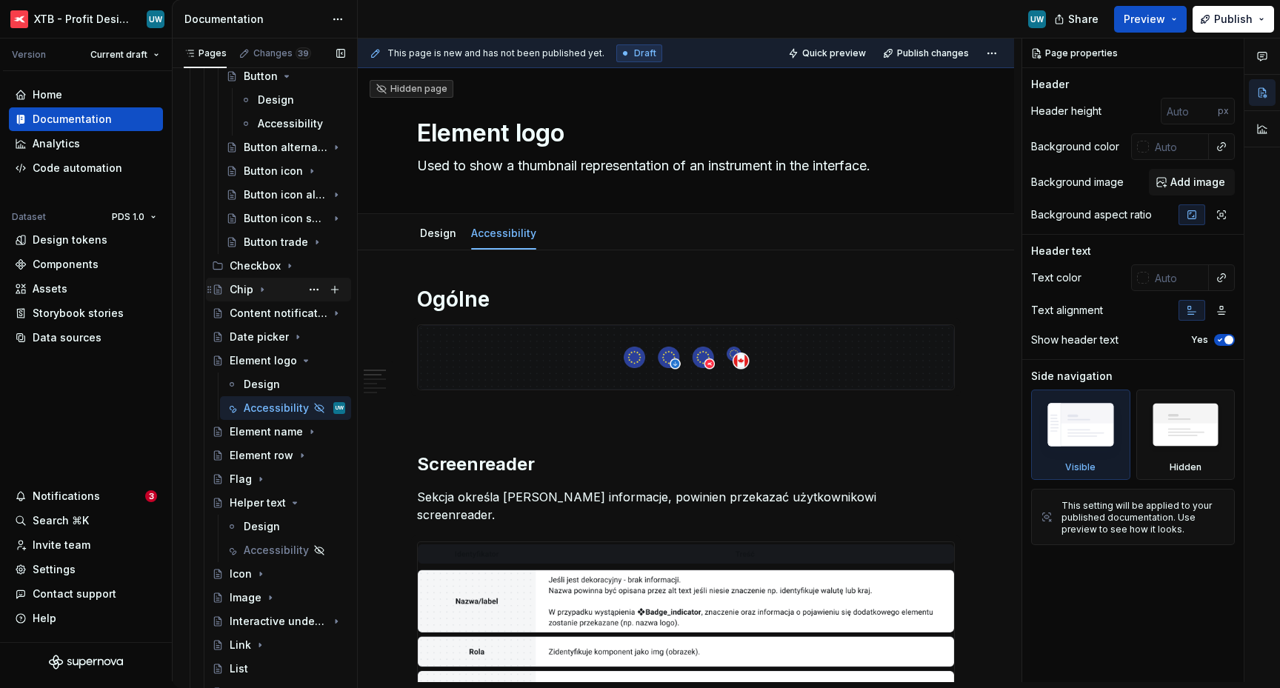
scroll to position [392, 0]
click at [563, 573] on img at bounding box center [686, 638] width 536 height 193
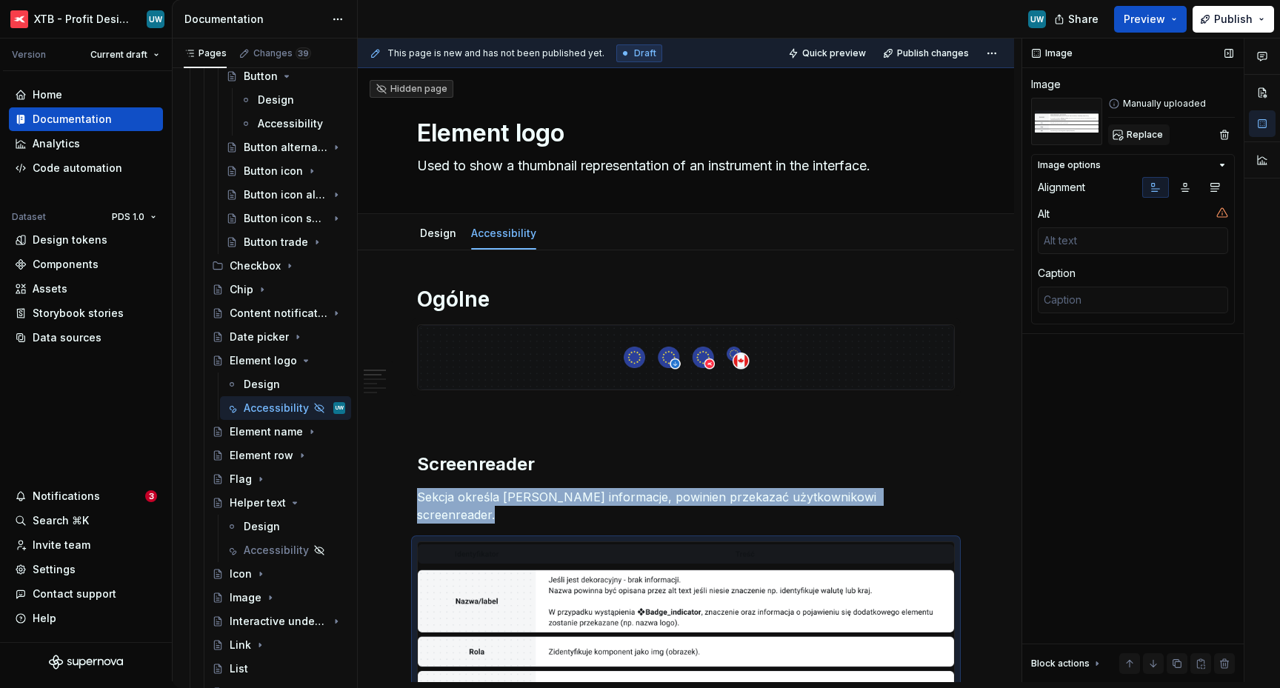
click at [1143, 140] on button "Replace" at bounding box center [1138, 134] width 61 height 21
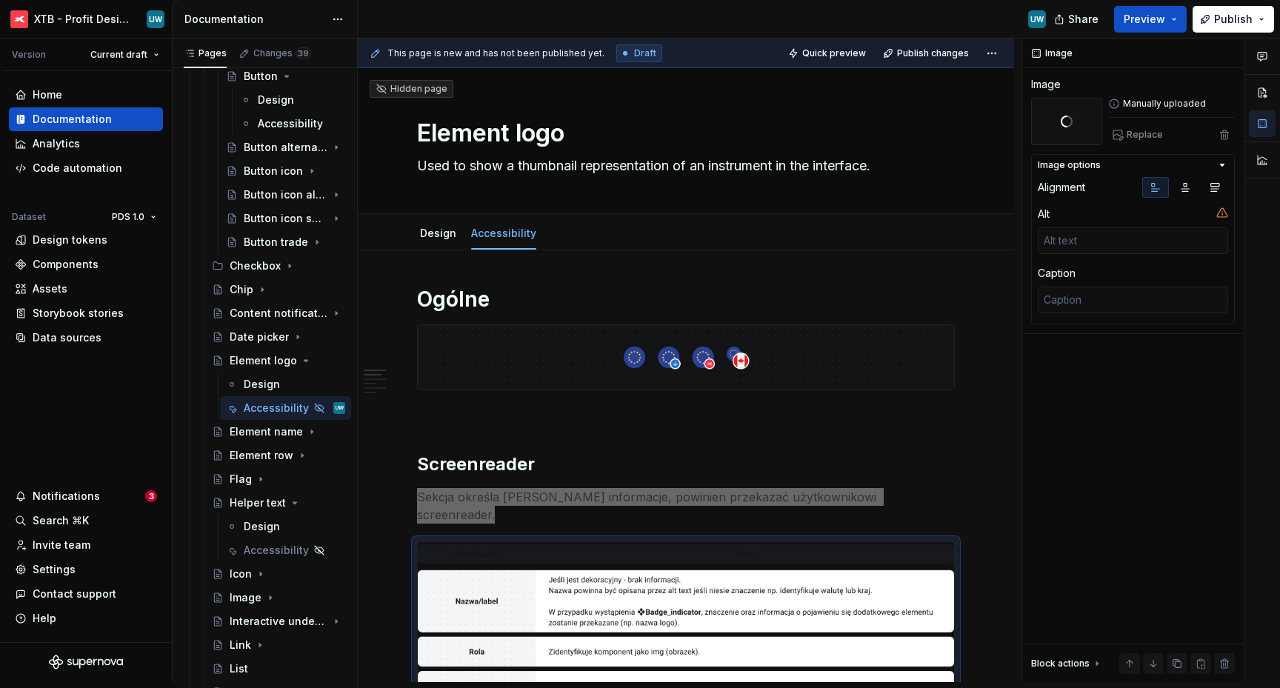
scroll to position [39, 0]
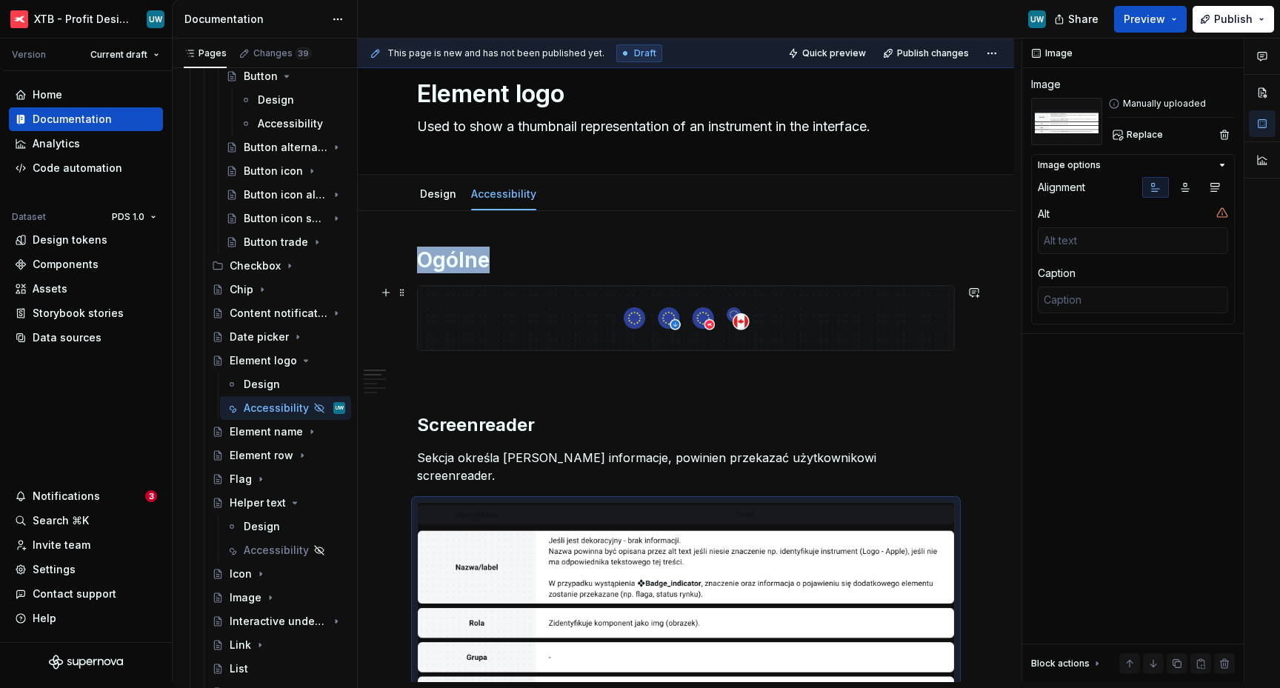
click at [724, 322] on img at bounding box center [686, 318] width 536 height 64
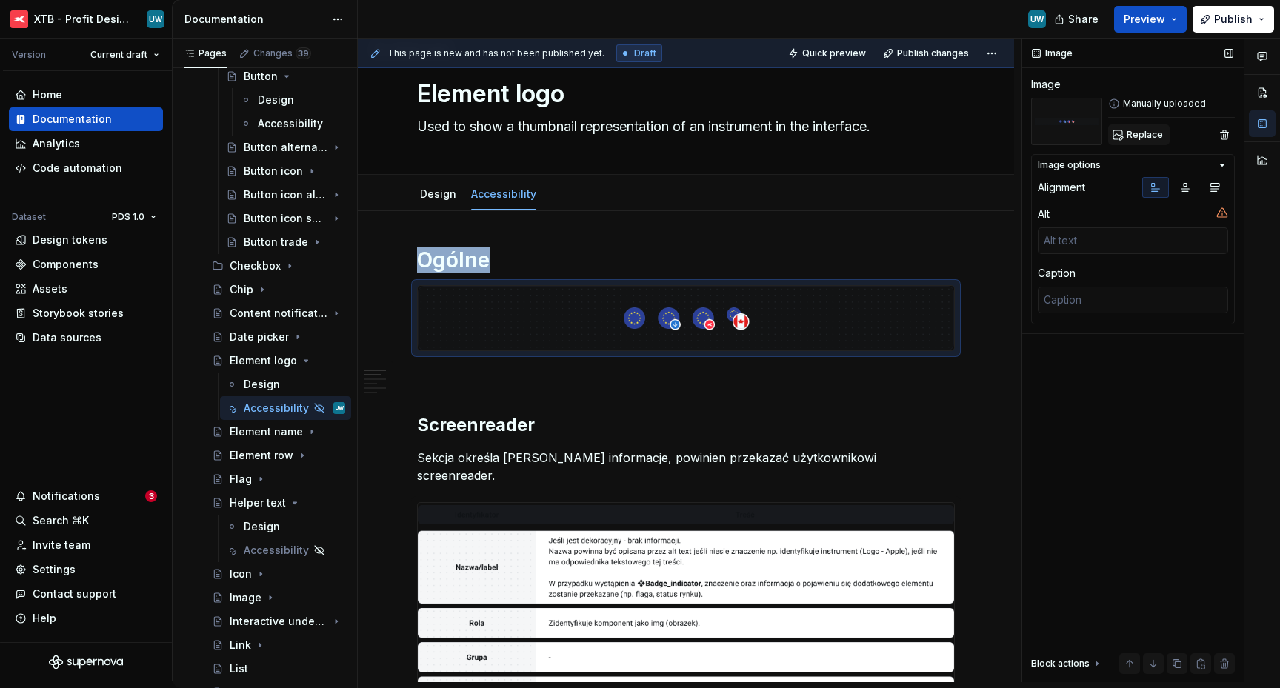
click at [1137, 139] on span "Replace" at bounding box center [1145, 135] width 36 height 12
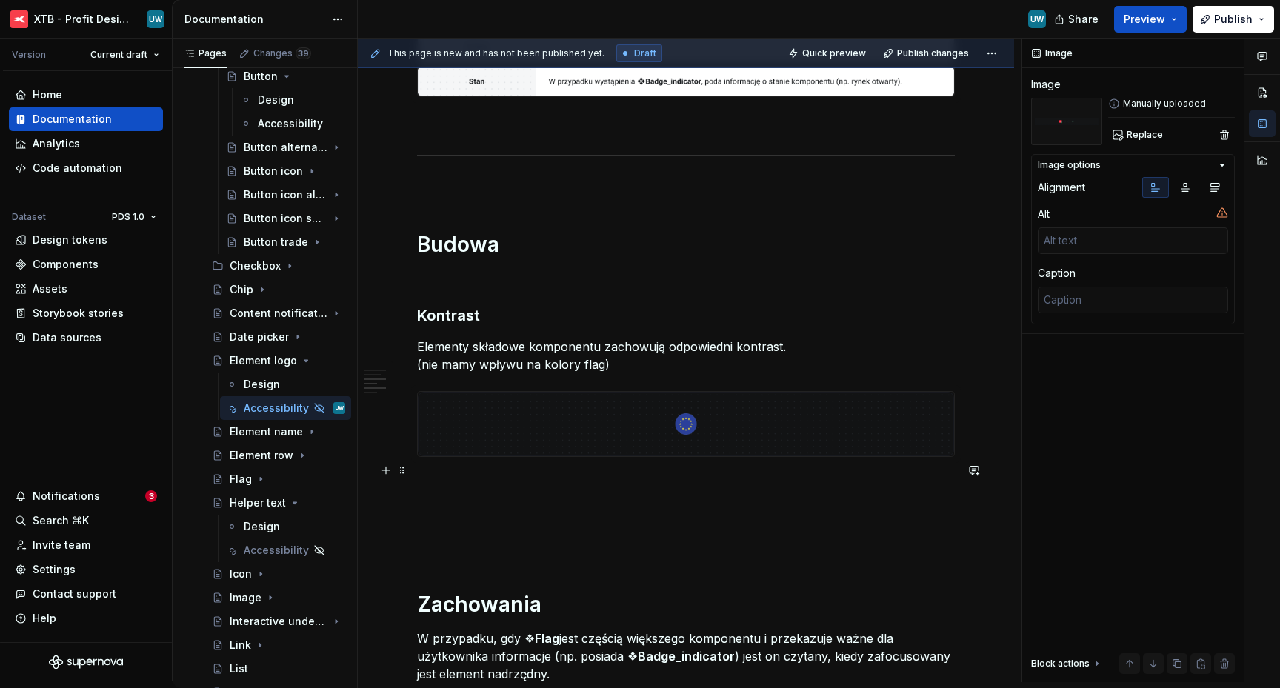
scroll to position [719, 0]
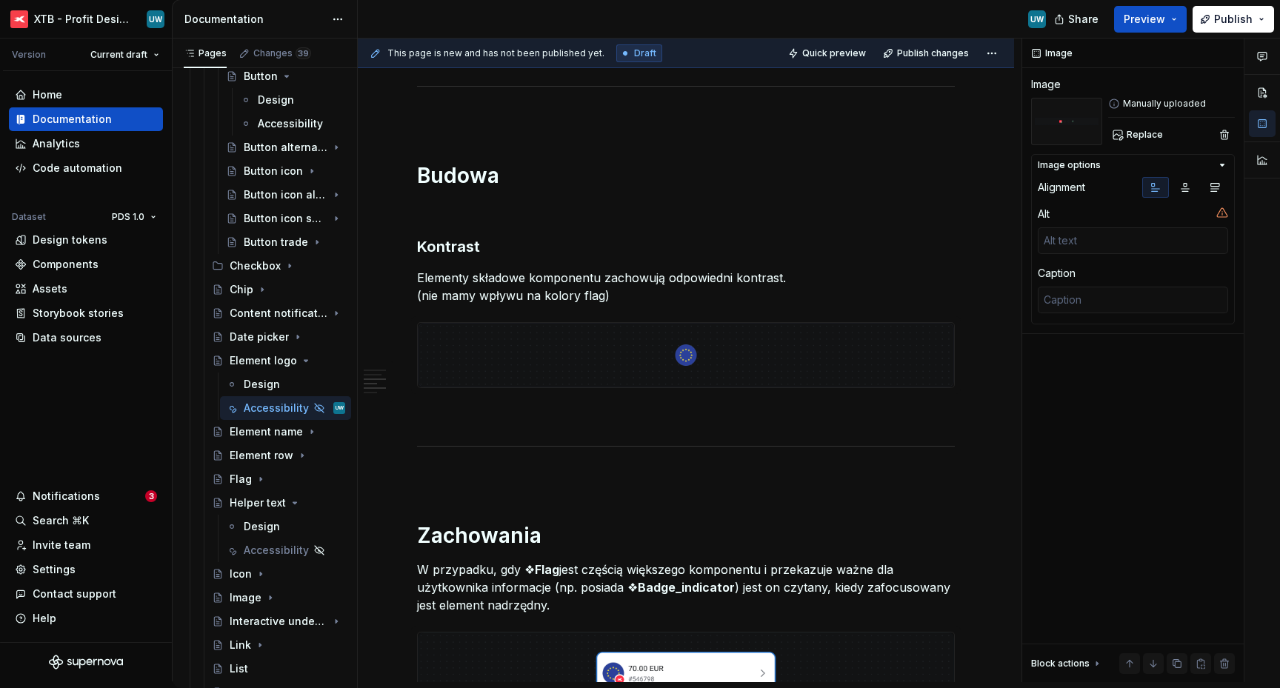
click at [473, 285] on p "Elementy składowe komponentu zachowują odpowiedni kontrast. (nie mamy wpływu na…" at bounding box center [686, 287] width 538 height 36
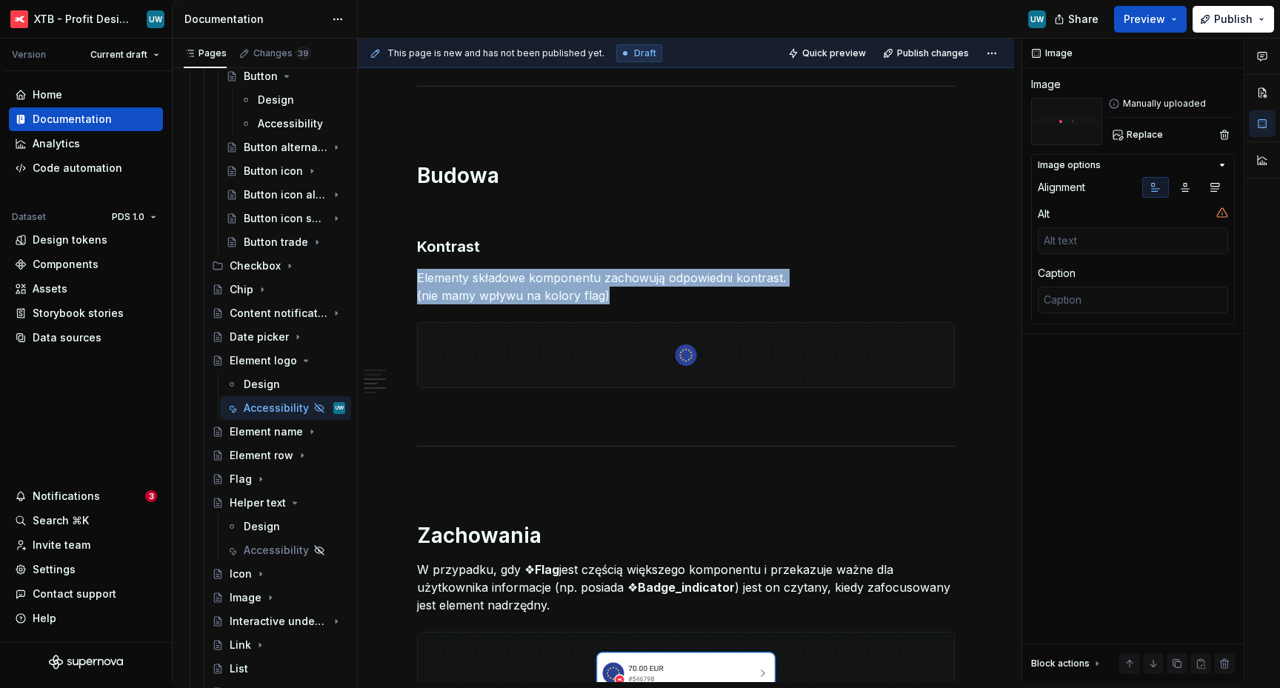
click at [473, 285] on p "Elementy składowe komponentu zachowują odpowiedni kontrast. (nie mamy wpływu na…" at bounding box center [686, 287] width 538 height 36
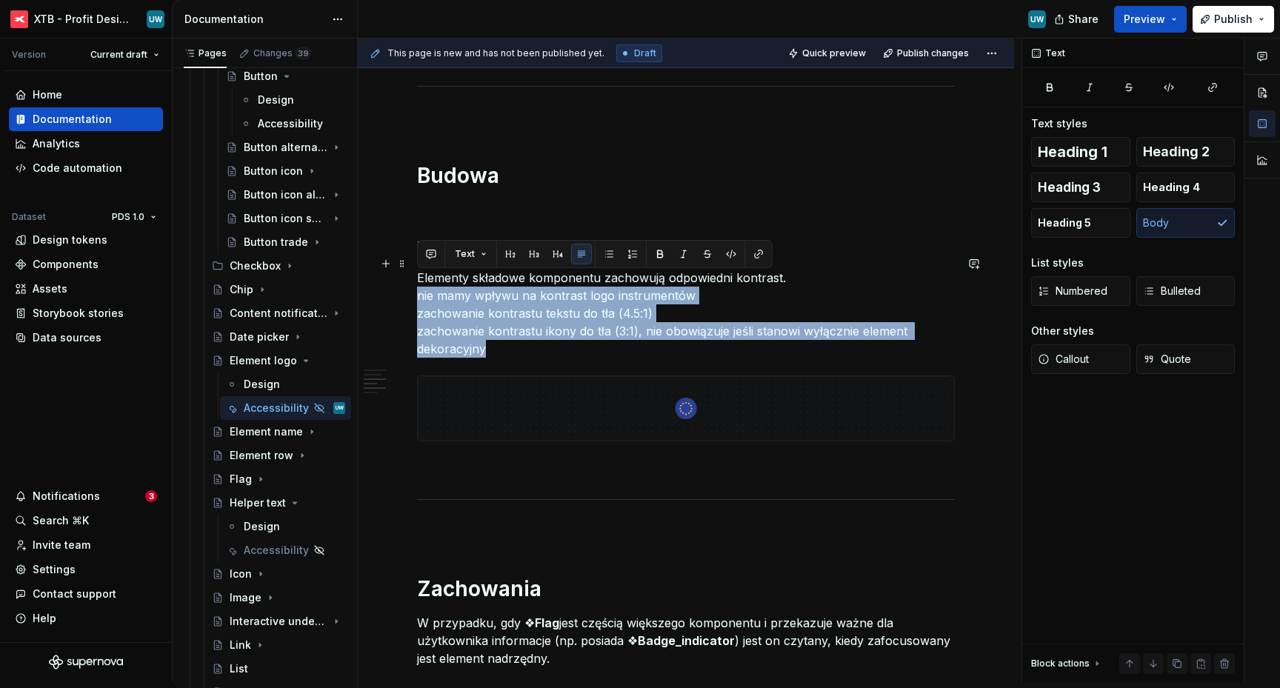
drag, startPoint x: 493, startPoint y: 330, endPoint x: 418, endPoint y: 276, distance: 92.3
click at [418, 276] on p "Elementy składowe komponentu zachowują odpowiedni kontrast. nie mamy wpływu na …" at bounding box center [686, 313] width 538 height 89
click at [608, 252] on button "button" at bounding box center [609, 254] width 21 height 21
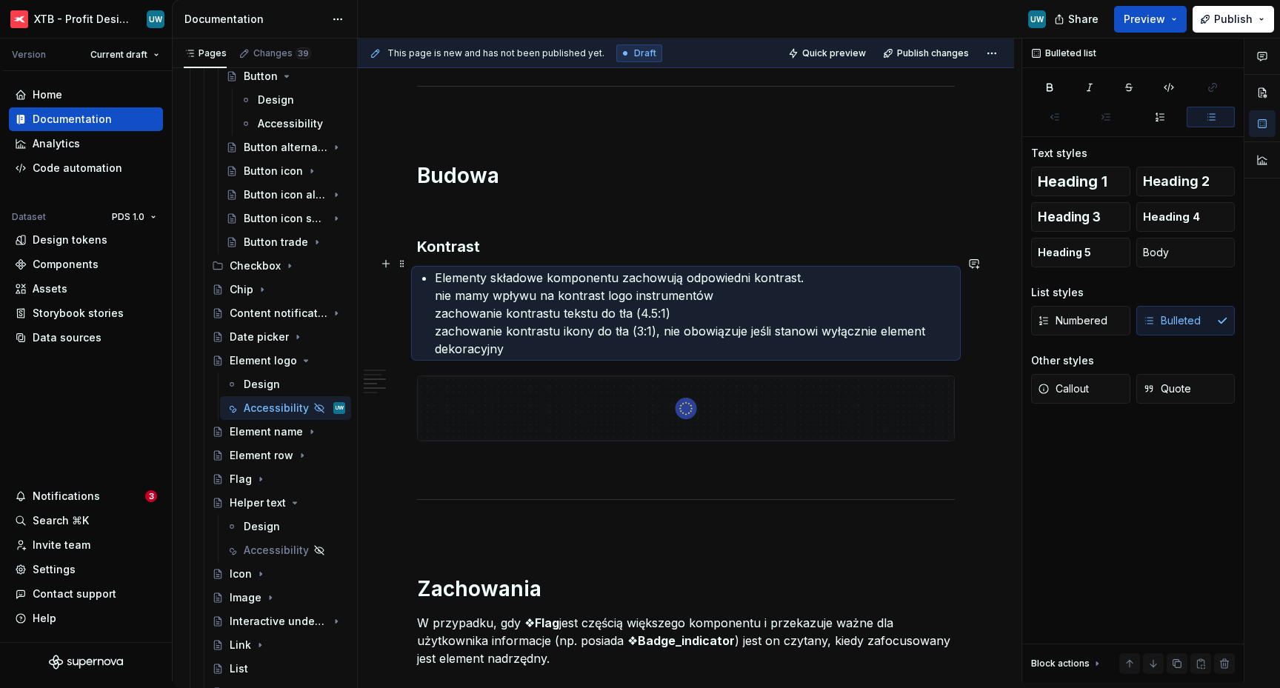
click at [432, 265] on div "Ogólne Screenreader Sekcja określa [PERSON_NAME] informacje, powinien przekazać…" at bounding box center [686, 359] width 538 height 1584
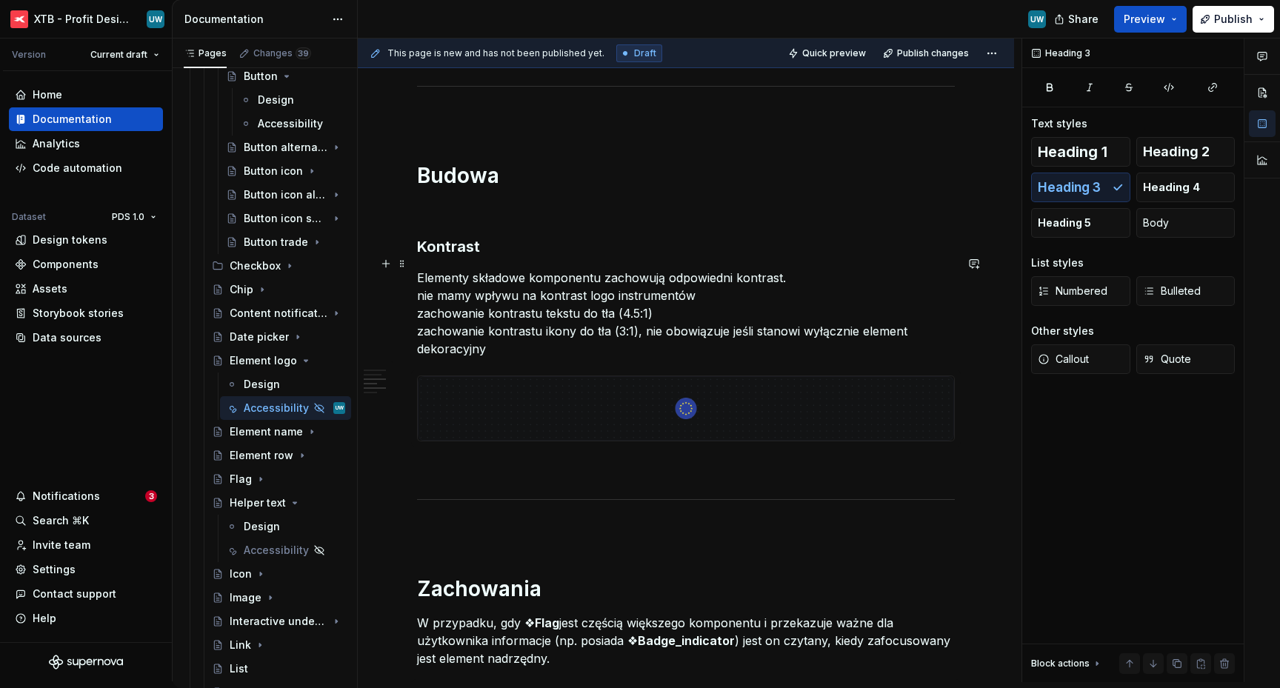
click at [785, 269] on p "Elementy składowe komponentu zachowują odpowiedni kontrast. nie mamy wpływu na …" at bounding box center [686, 313] width 538 height 89
click at [418, 282] on p "Elementy składowe komponentu zachowują odpowiedni kontrast. nie mamy wpływu na …" at bounding box center [686, 313] width 538 height 89
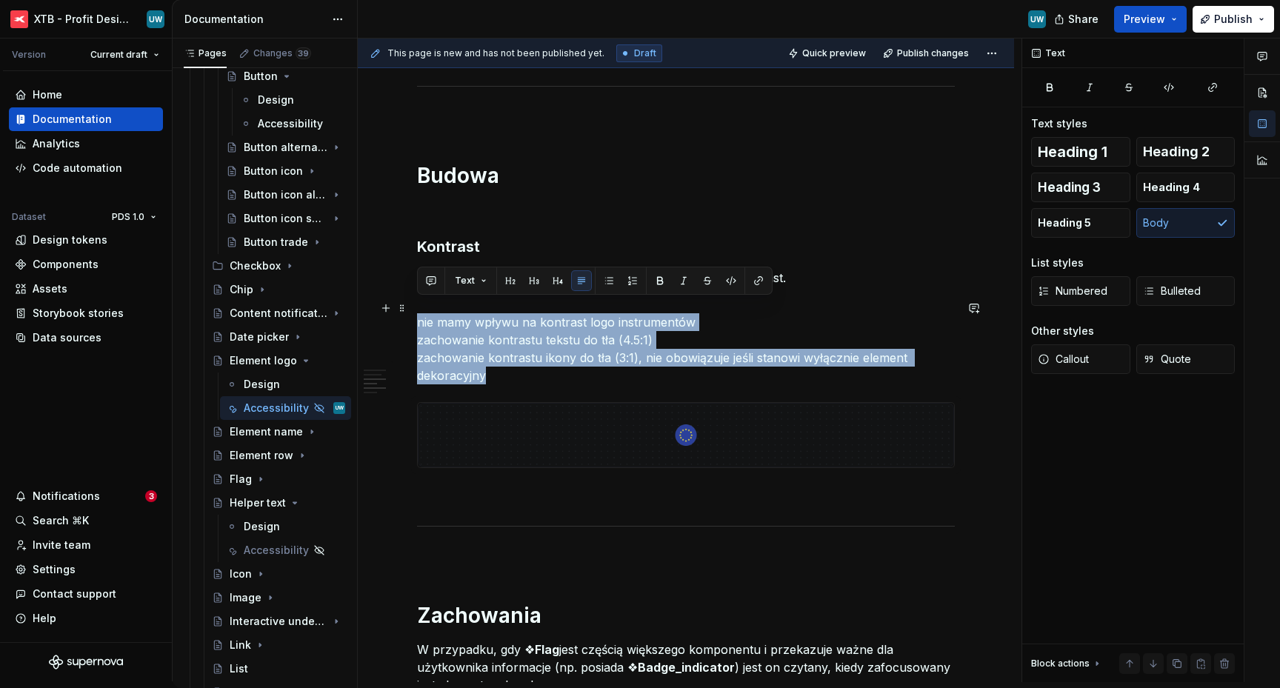
drag, startPoint x: 488, startPoint y: 359, endPoint x: 417, endPoint y: 308, distance: 87.2
click at [417, 313] on p "nie mamy wpływu na kontrast logo instrumentów zachowanie kontrastu tekstu do tł…" at bounding box center [686, 348] width 538 height 71
click at [610, 278] on button "button" at bounding box center [609, 280] width 21 height 21
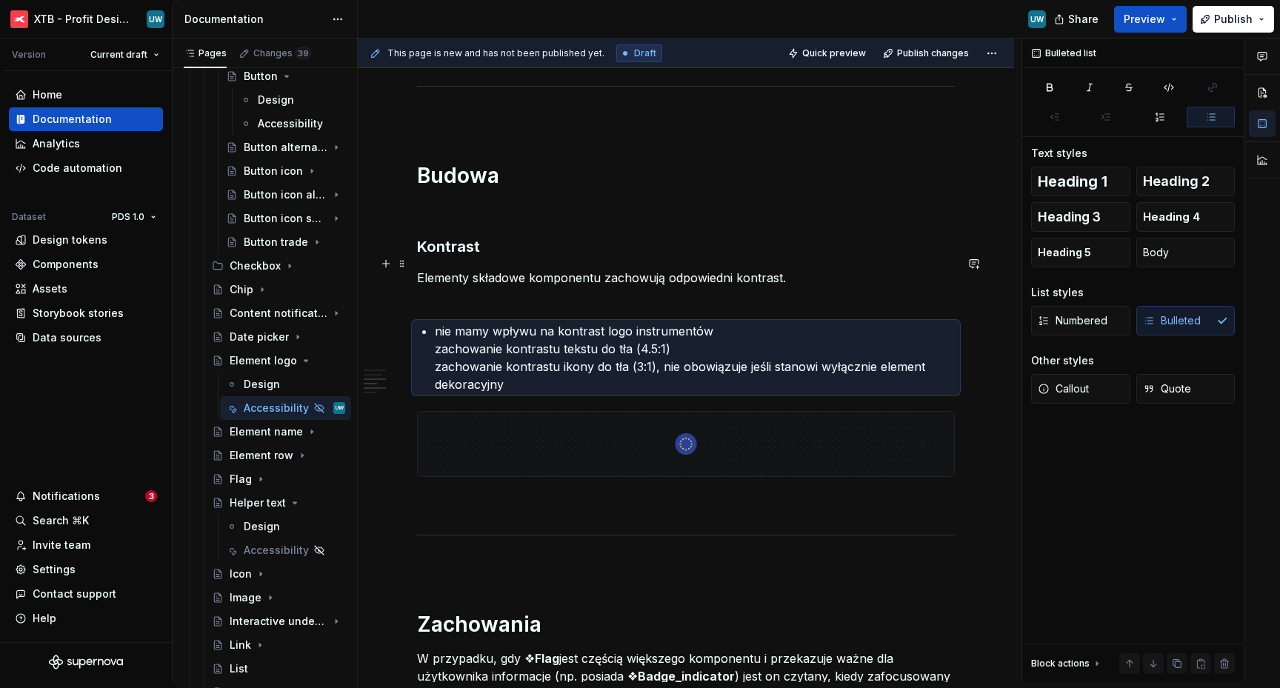
click at [493, 287] on p "Elementy składowe komponentu zachowują odpowiedni kontrast." at bounding box center [686, 287] width 538 height 36
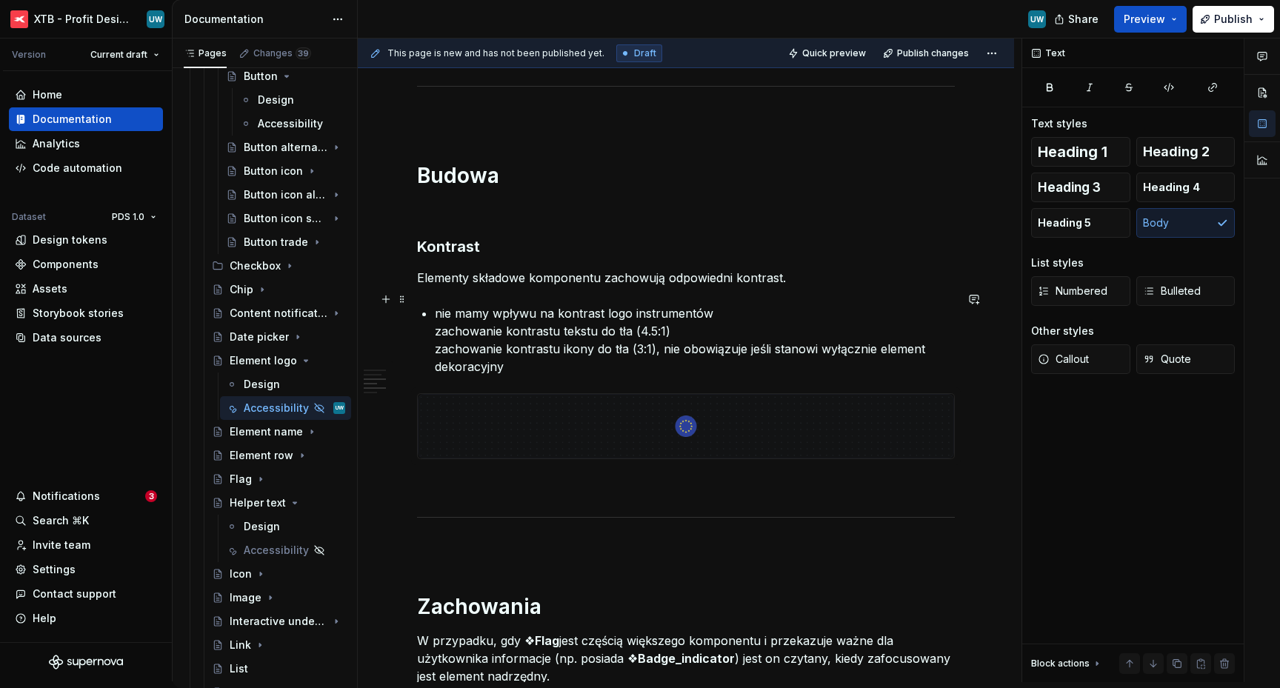
click at [430, 318] on div "Ogólne Screenreader Sekcja określa [PERSON_NAME] informacje, powinien przekazać…" at bounding box center [686, 368] width 538 height 1602
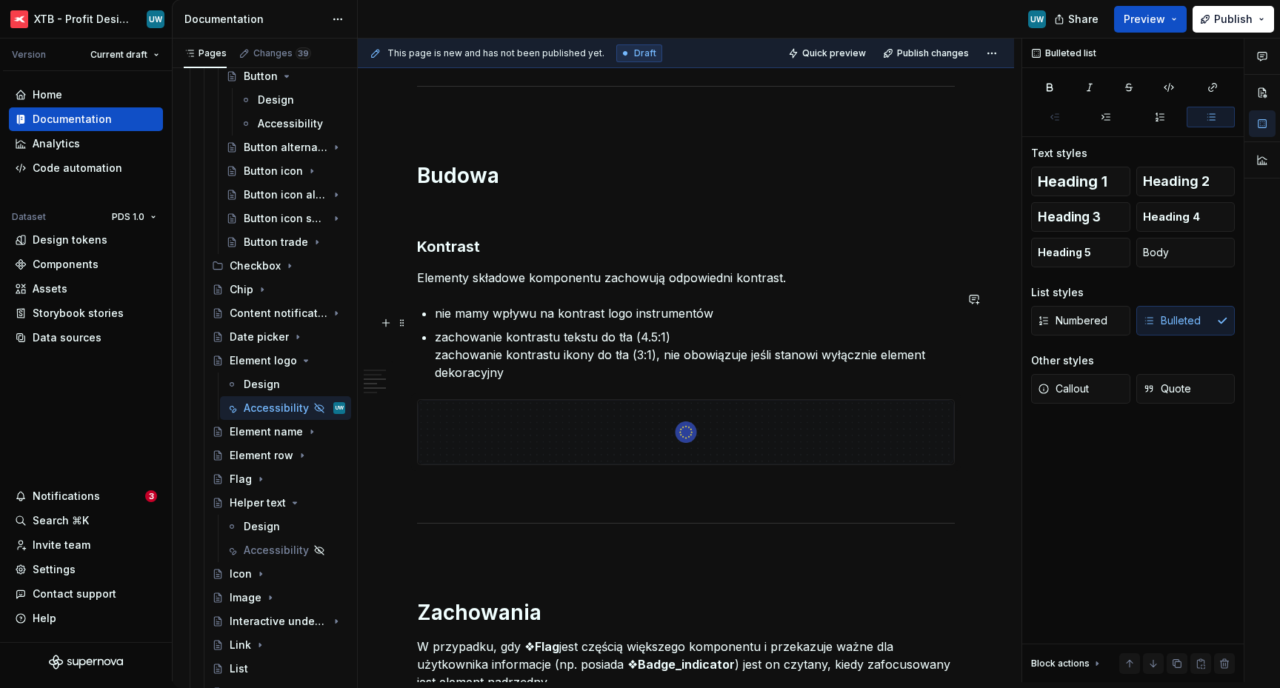
click at [435, 342] on p "zachowanie kontrastu tekstu do tła (4.5:1) zachowanie kontrastu ikony do tła (3…" at bounding box center [695, 354] width 520 height 53
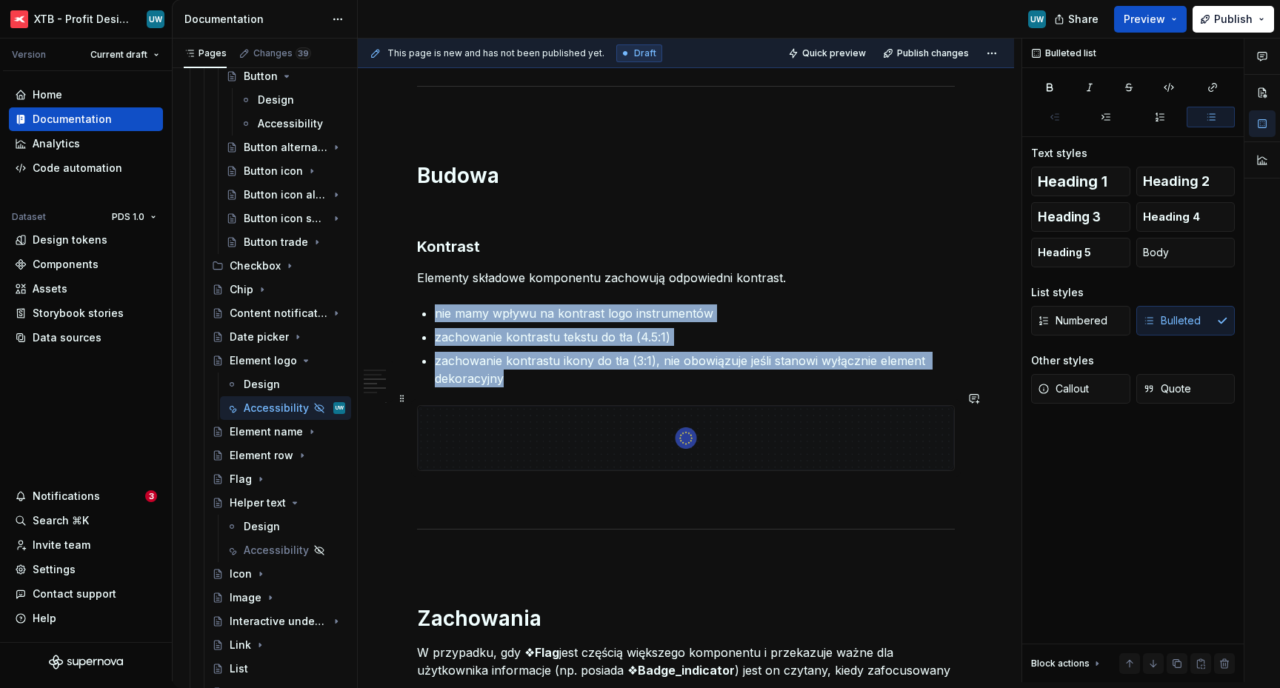
click at [611, 415] on img at bounding box center [686, 438] width 536 height 64
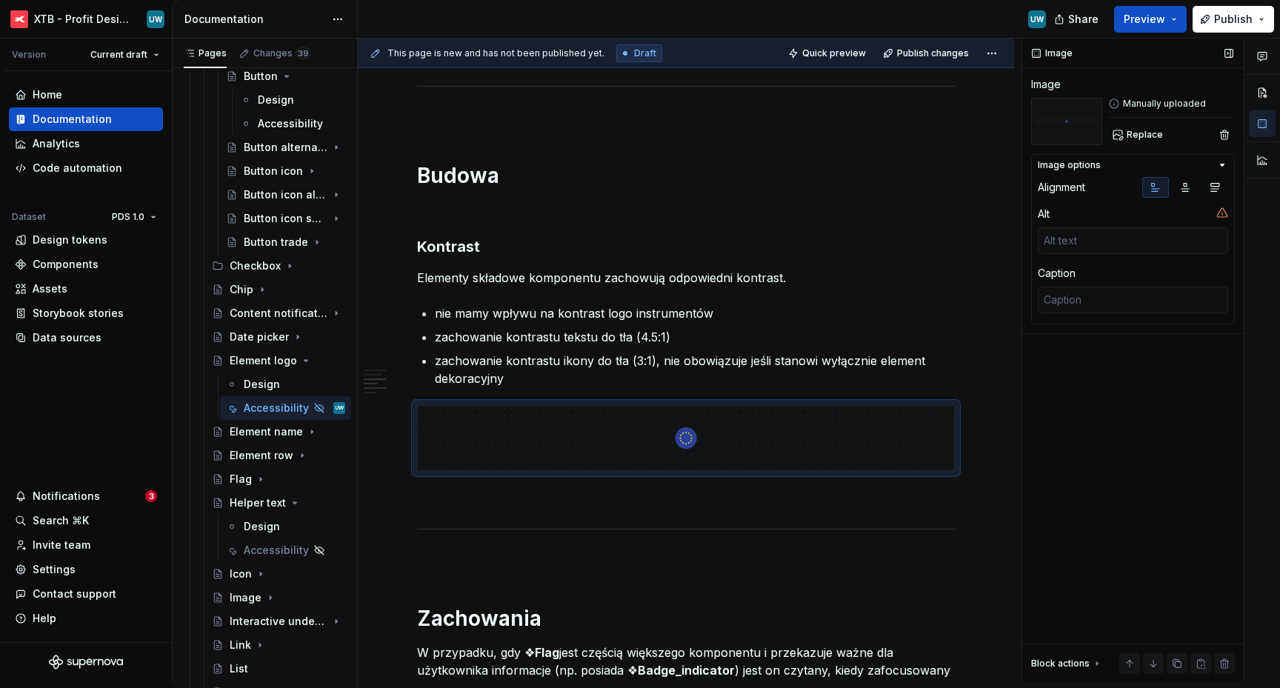
click at [1151, 123] on div "Manually uploaded Replace" at bounding box center [1171, 121] width 127 height 47
click at [1151, 130] on span "Replace" at bounding box center [1145, 135] width 36 height 12
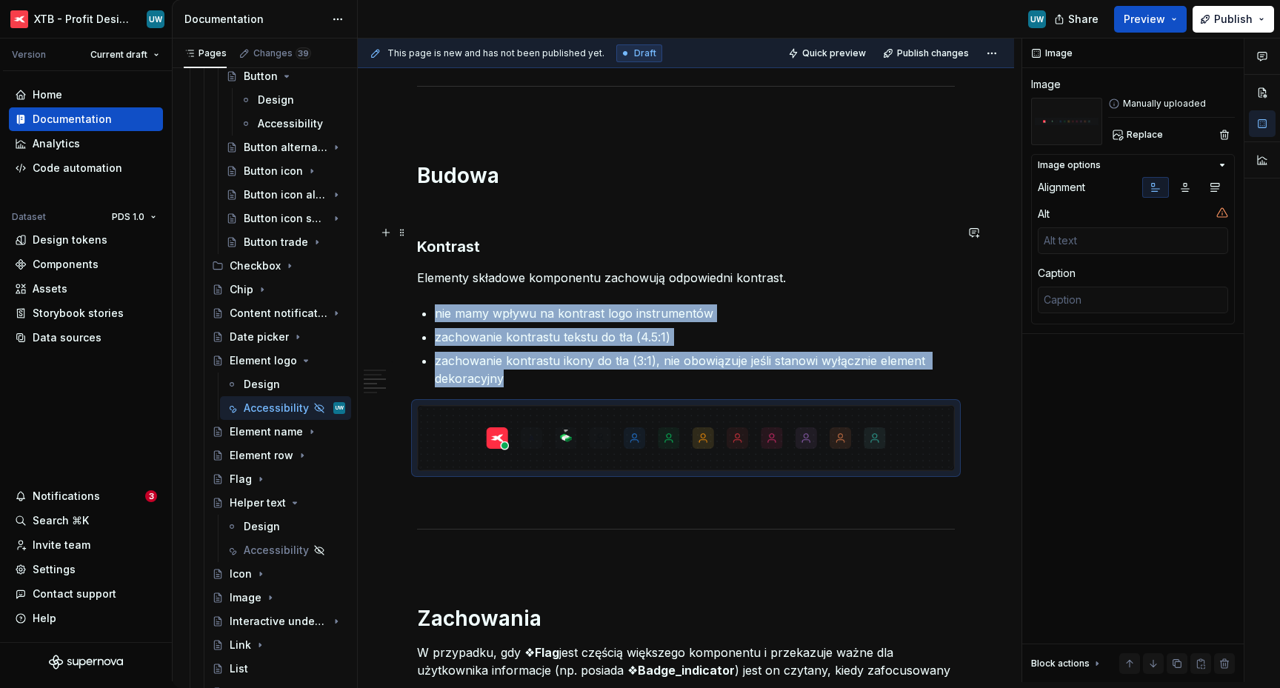
type textarea "*"
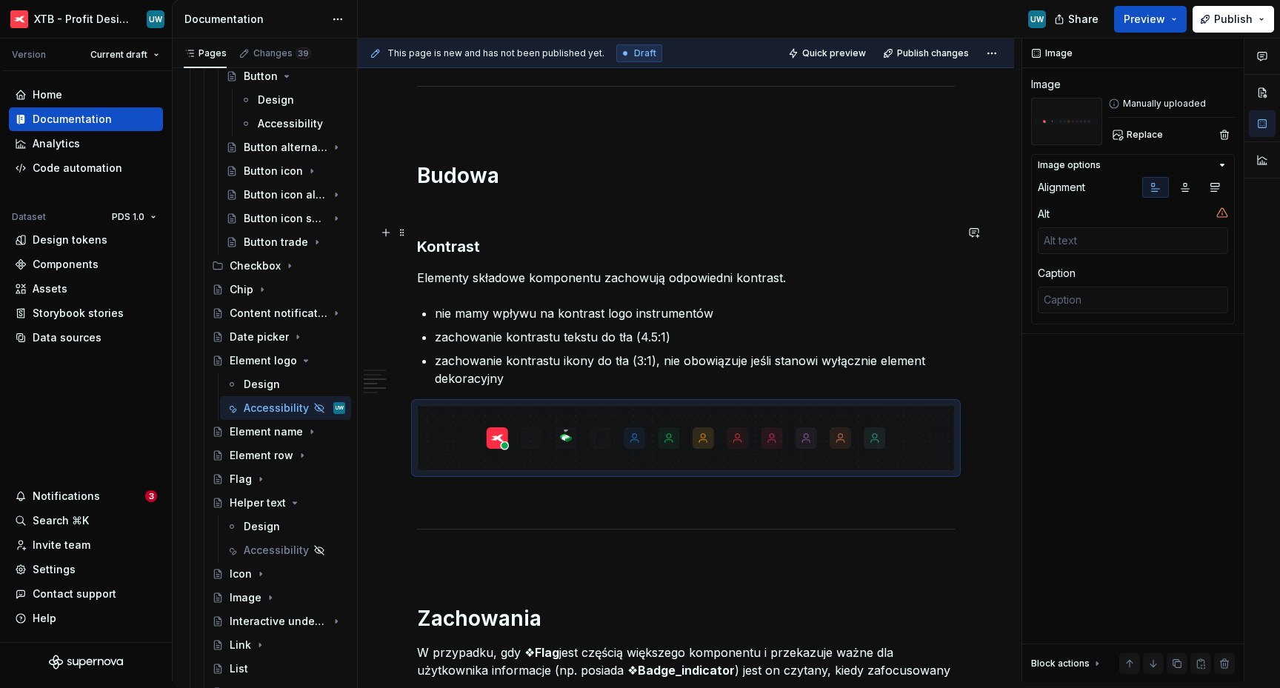
click at [422, 236] on h3 "Kontrast" at bounding box center [686, 246] width 538 height 21
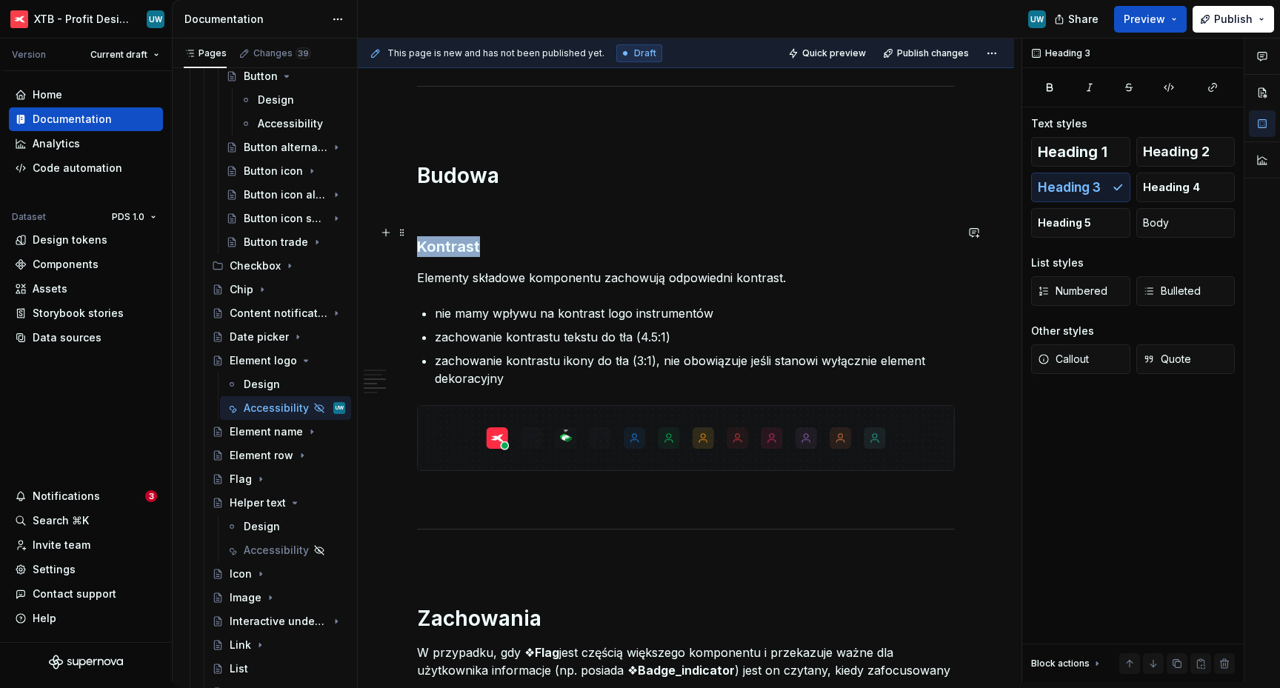
click at [422, 236] on h3 "Kontrast" at bounding box center [686, 246] width 538 height 21
click at [546, 269] on p "Elementy składowe komponentu zachowują odpowiedni kontrast." at bounding box center [686, 278] width 538 height 18
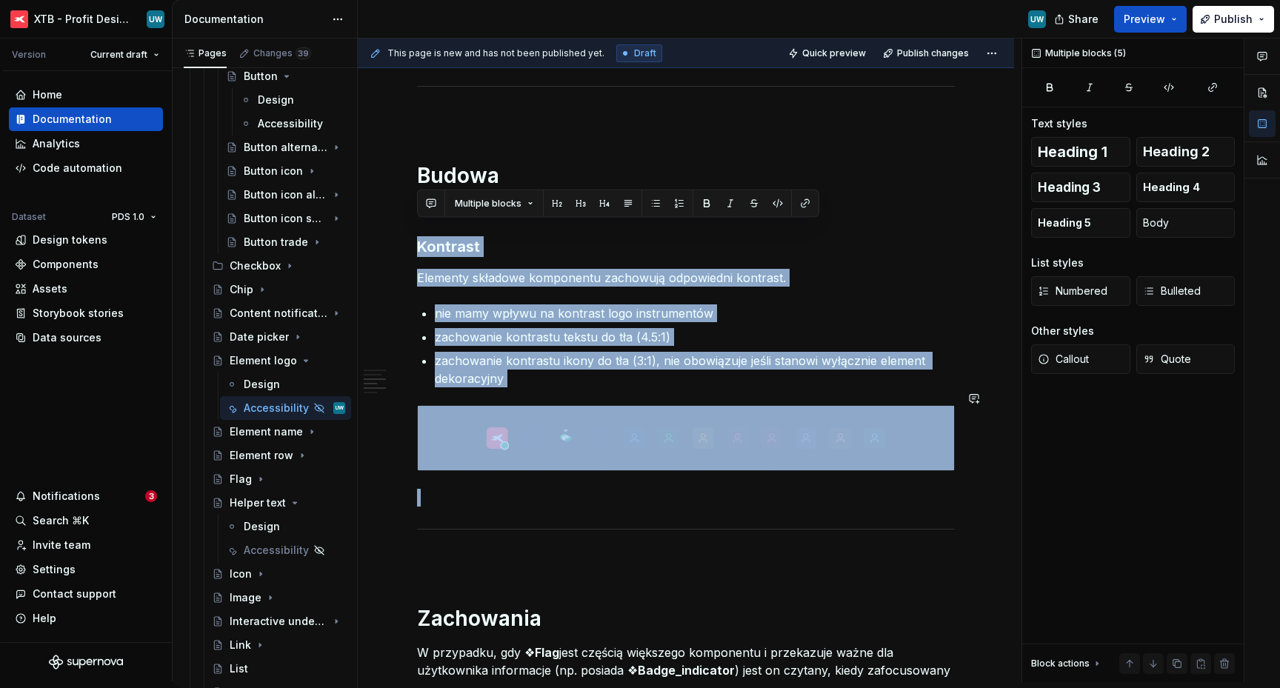
drag, startPoint x: 419, startPoint y: 213, endPoint x: 548, endPoint y: 471, distance: 288.6
click at [548, 473] on div "Ogólne Screenreader Sekcja określa [PERSON_NAME] informacje, powinien przekazać…" at bounding box center [686, 374] width 538 height 1614
copy div "Kontrast Elementy składowe komponentu zachowują odpowiedni kontrast. nie mamy w…"
click at [548, 471] on div "Ogólne Screenreader Sekcja określa [PERSON_NAME] informacje, powinien przekazać…" at bounding box center [686, 374] width 538 height 1614
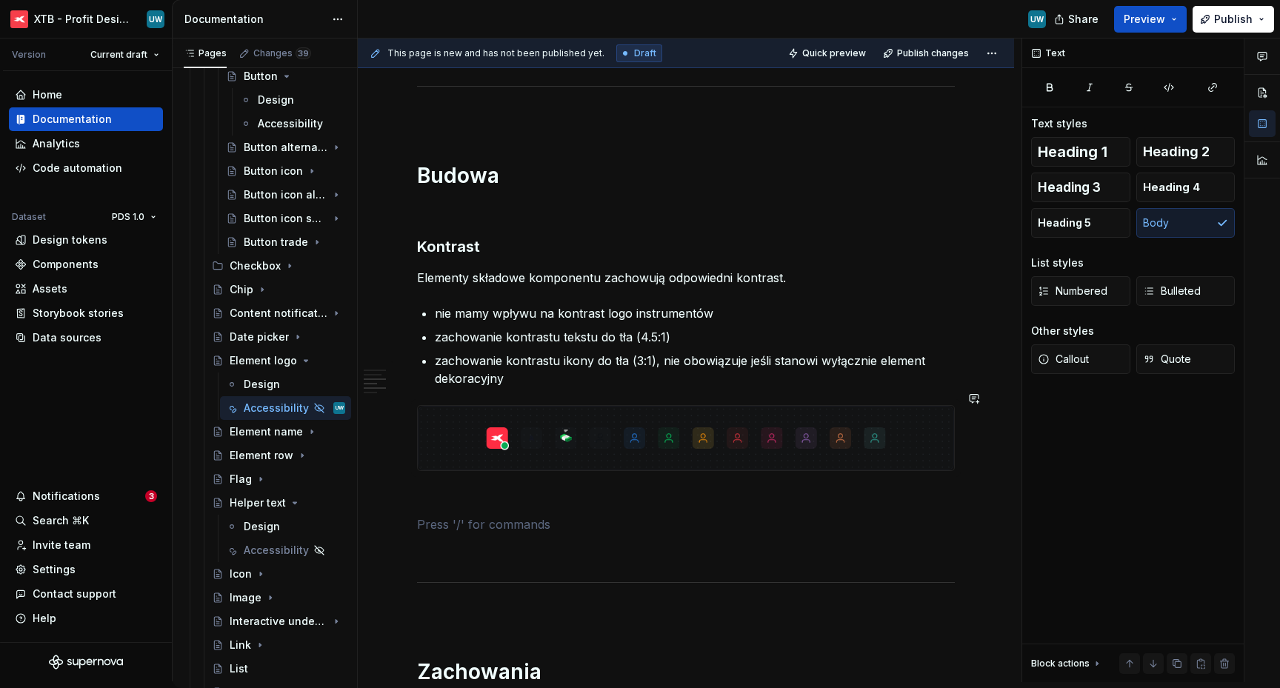
paste div
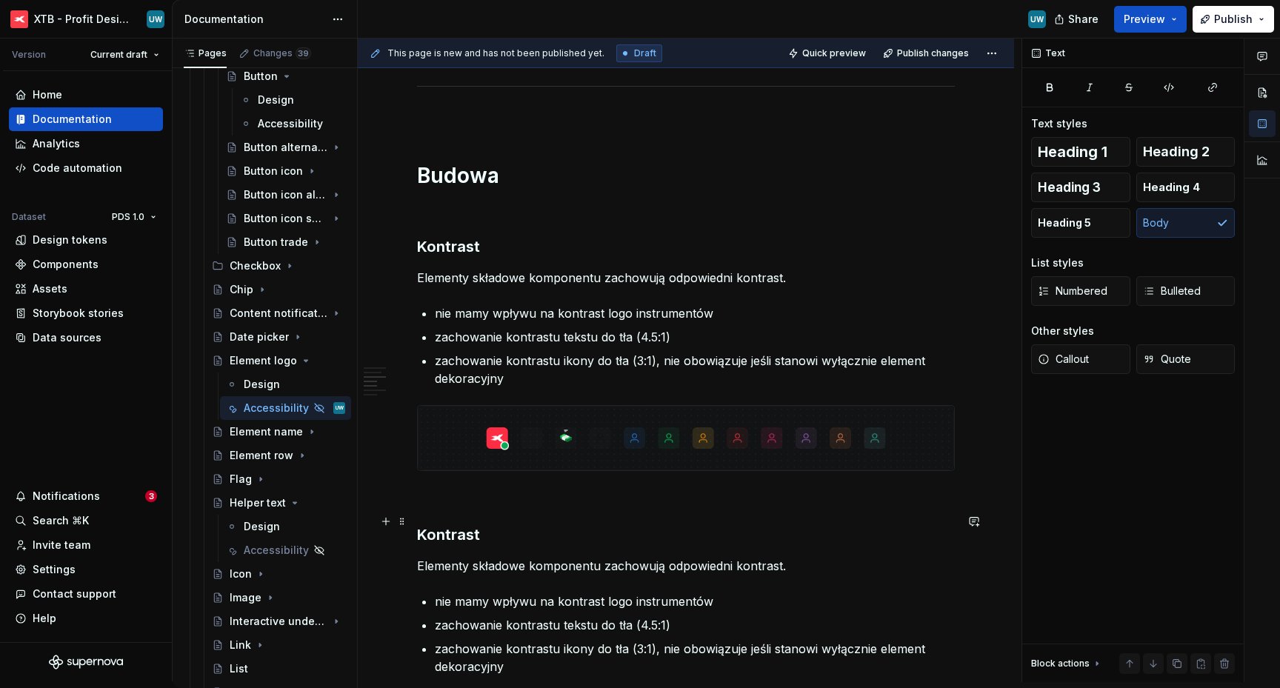
click at [454, 525] on h3 "Kontrast" at bounding box center [686, 535] width 538 height 21
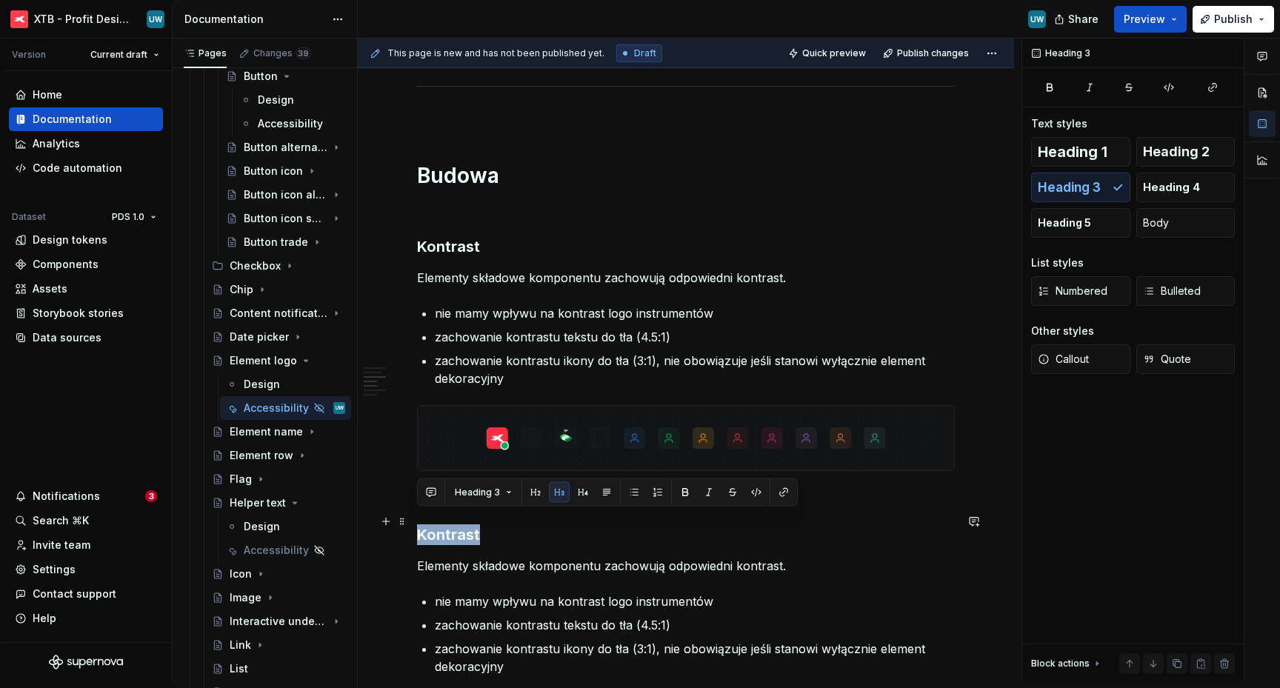
click at [454, 525] on h3 "Kontrast" at bounding box center [686, 535] width 538 height 21
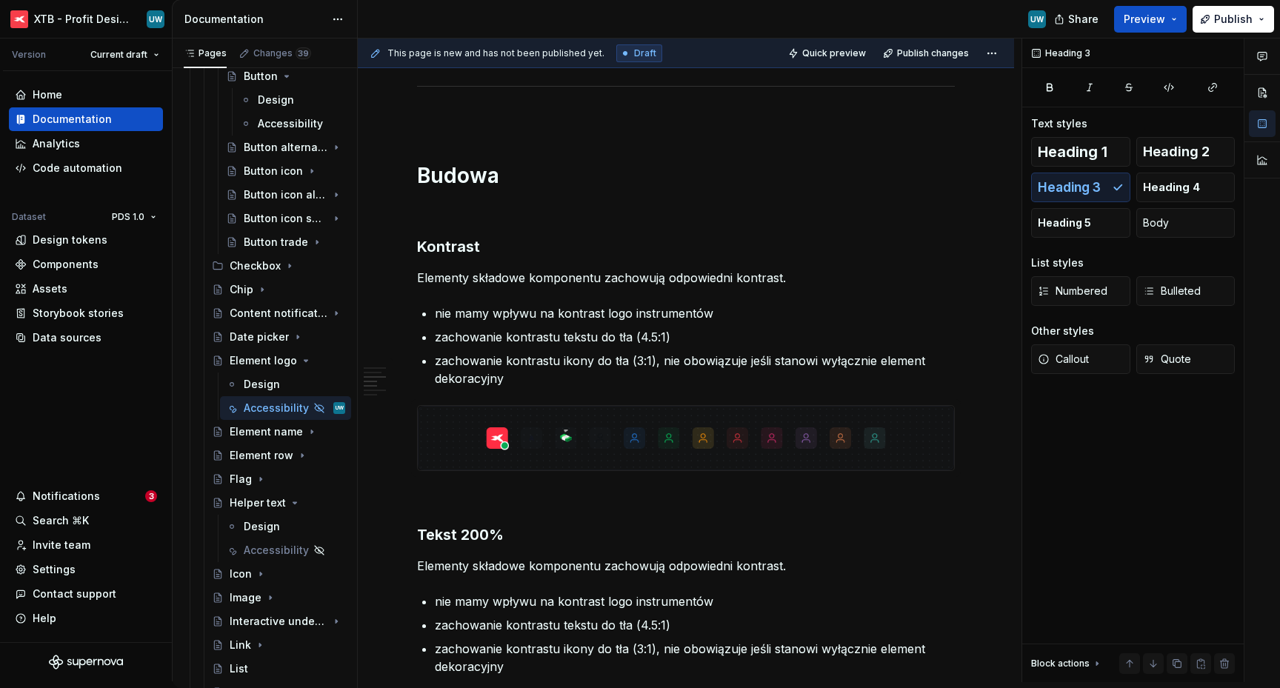
click at [498, 557] on p "Elementy składowe komponentu zachowują odpowiedni kontrast." at bounding box center [686, 566] width 538 height 18
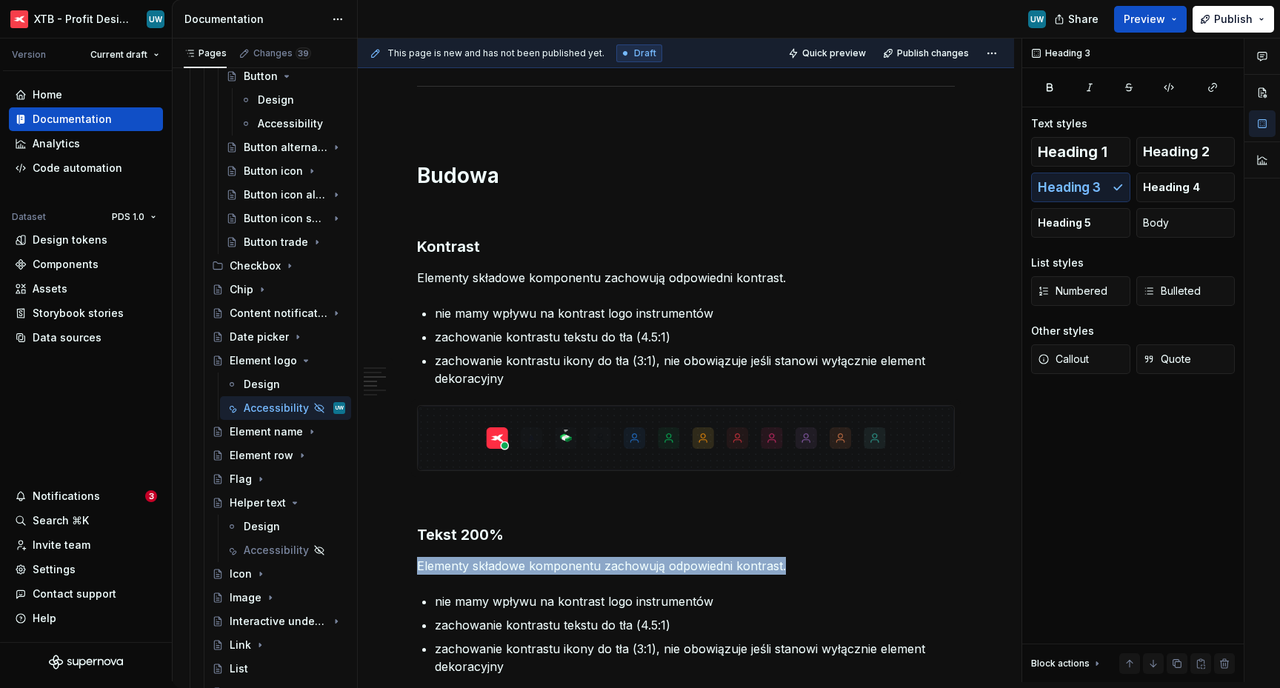
click at [498, 557] on p "Elementy składowe komponentu zachowują odpowiedni kontrast." at bounding box center [686, 566] width 538 height 18
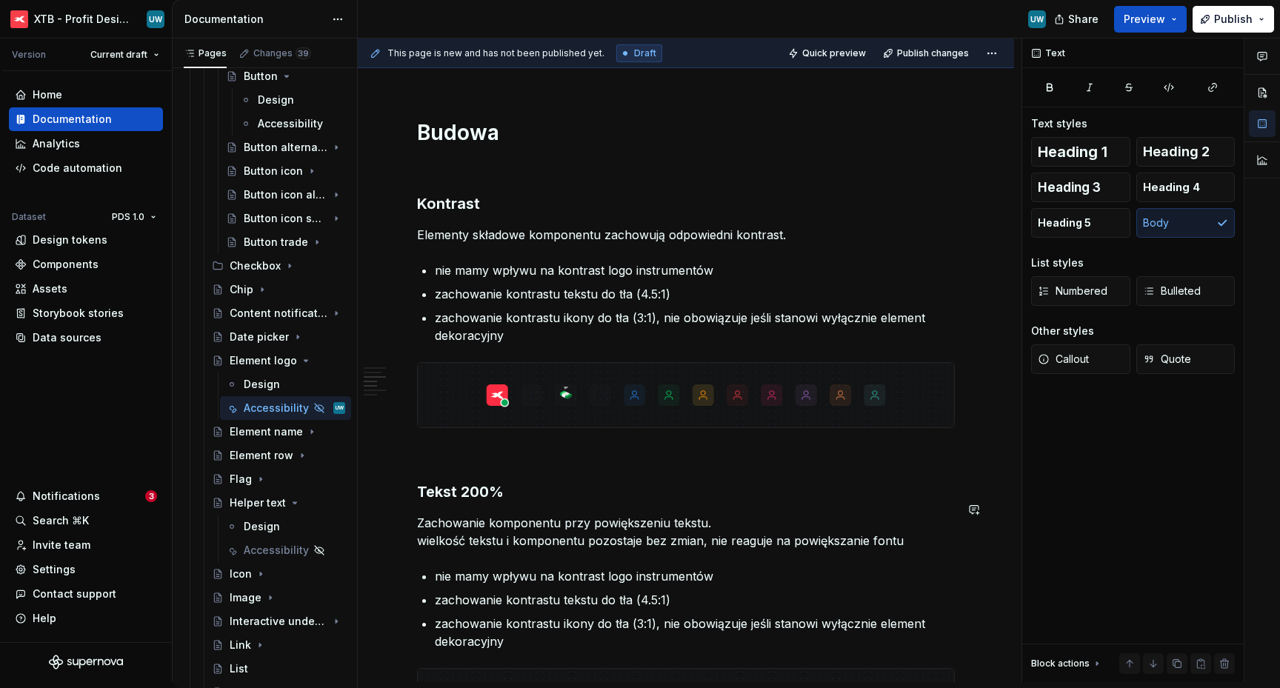
scroll to position [773, 0]
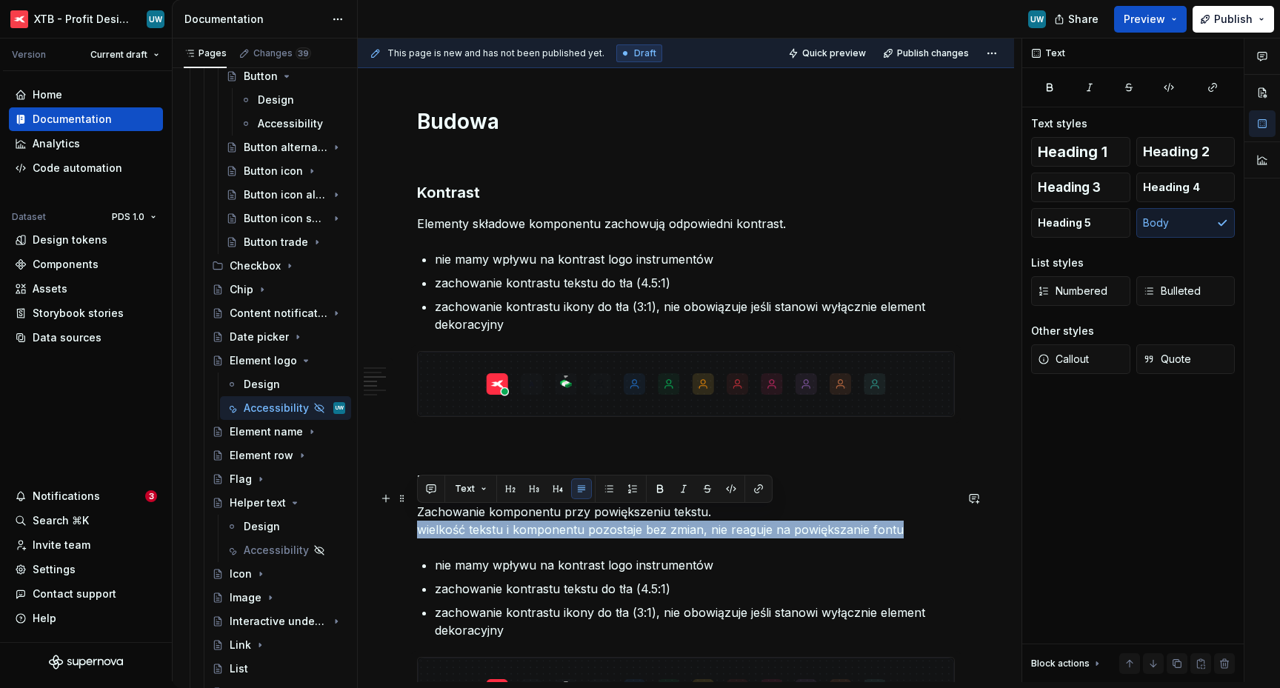
drag, startPoint x: 909, startPoint y: 513, endPoint x: 418, endPoint y: 518, distance: 491.3
click at [418, 518] on p "Zachowanie komponentu przy powiększeniu tekstu. wielkość tekstu i komponentu po…" at bounding box center [686, 521] width 538 height 36
copy p "wielkość tekstu i komponentu pozostaje bez zmian, nie reaguje na powiększanie f…"
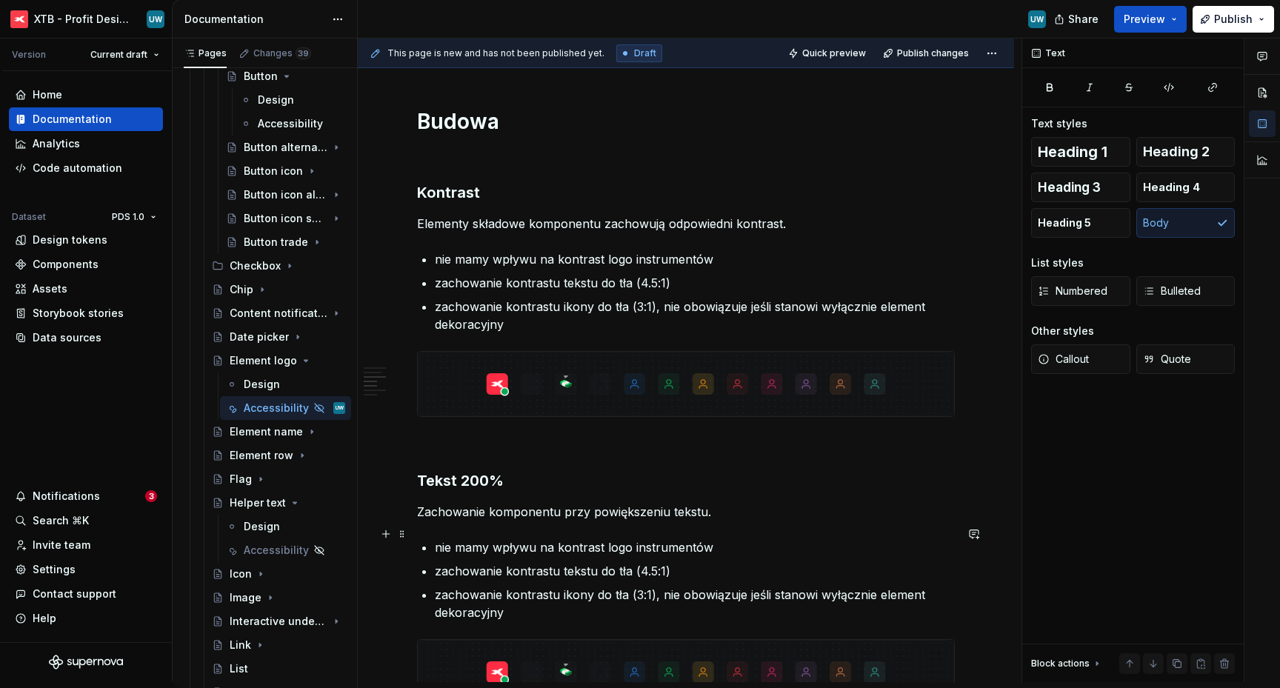
click at [473, 539] on p "nie mamy wpływu na kontrast logo instrumentów" at bounding box center [695, 548] width 520 height 18
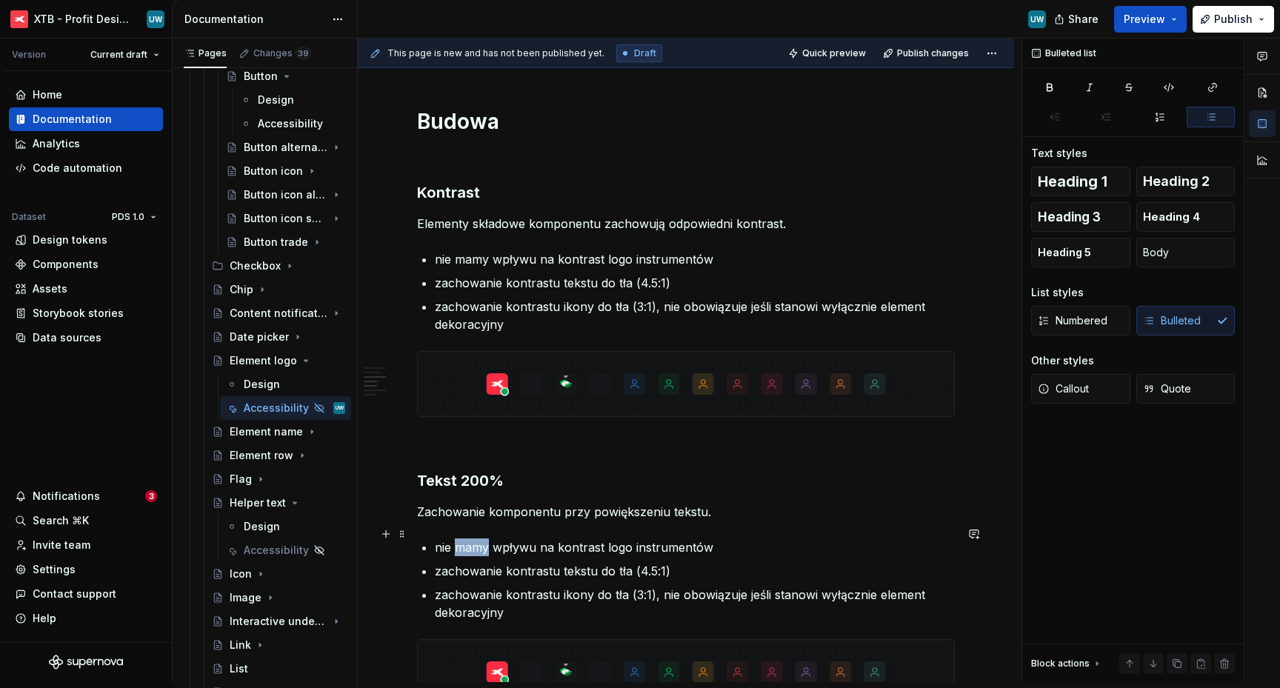
click at [473, 539] on p "nie mamy wpływu na kontrast logo instrumentów" at bounding box center [695, 548] width 520 height 18
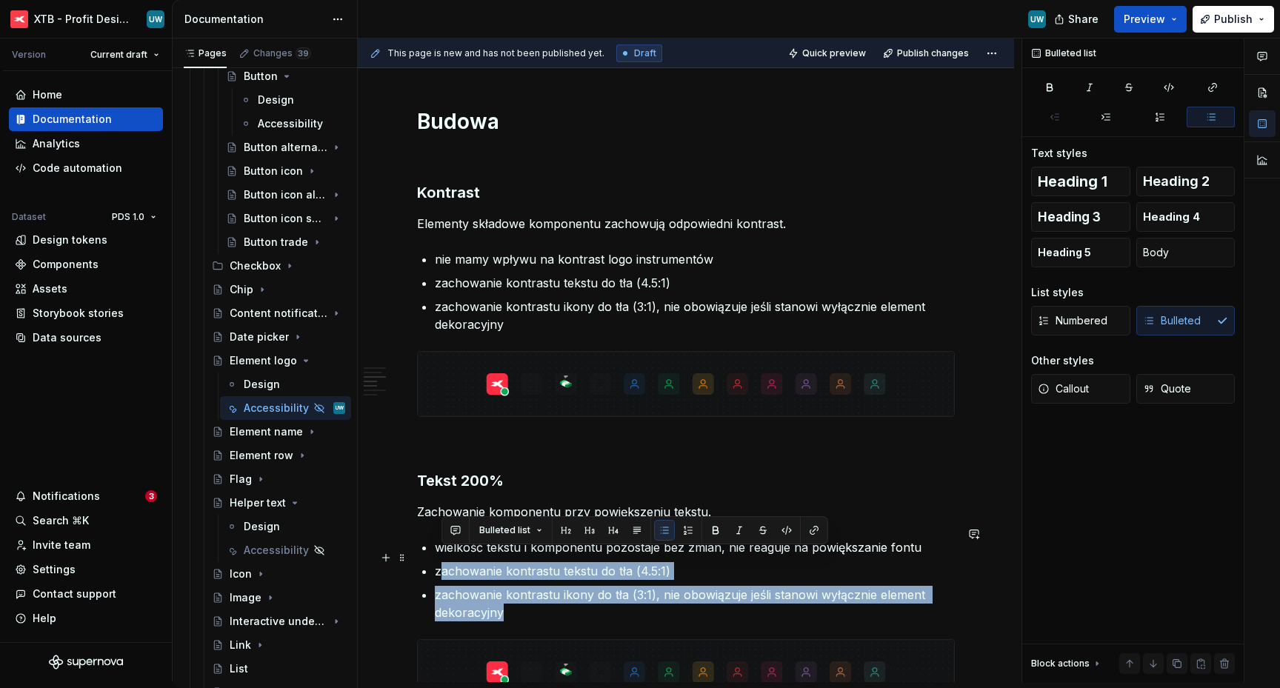
drag, startPoint x: 518, startPoint y: 601, endPoint x: 439, endPoint y: 559, distance: 88.8
click at [439, 559] on ul "wielkość tekstu i komponentu pozostaje bez zmian, nie reaguje na powiększanie f…" at bounding box center [695, 580] width 520 height 83
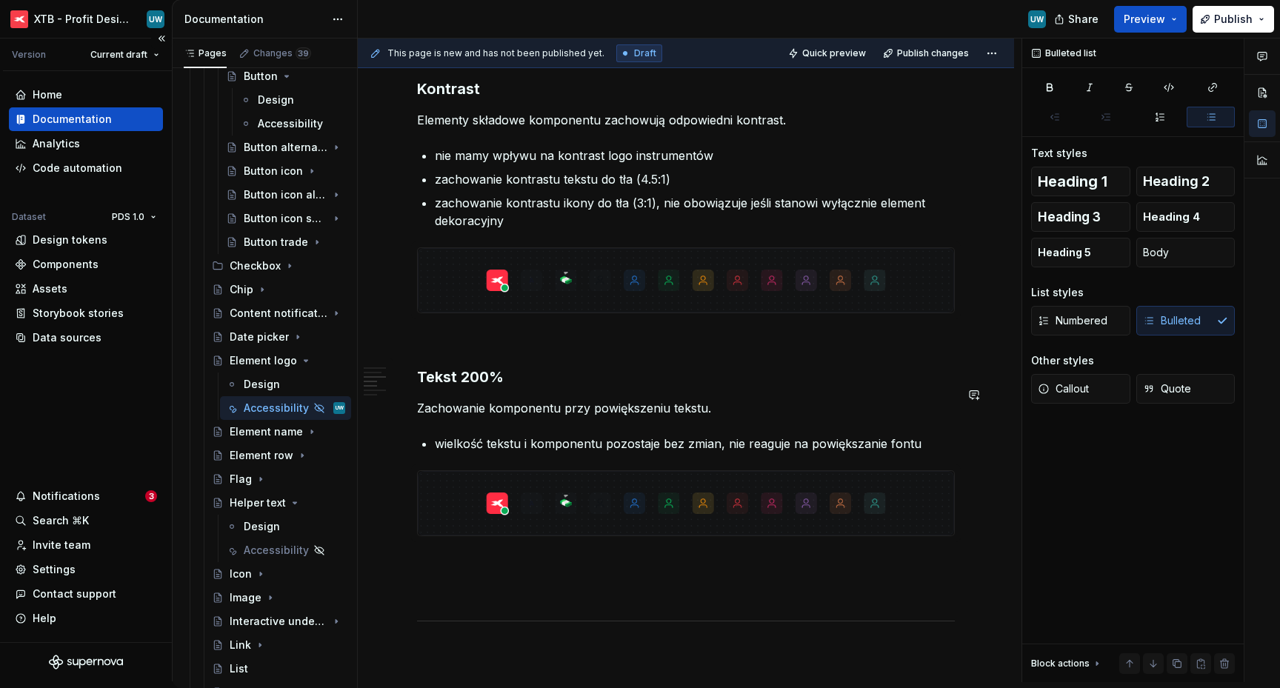
scroll to position [942, 0]
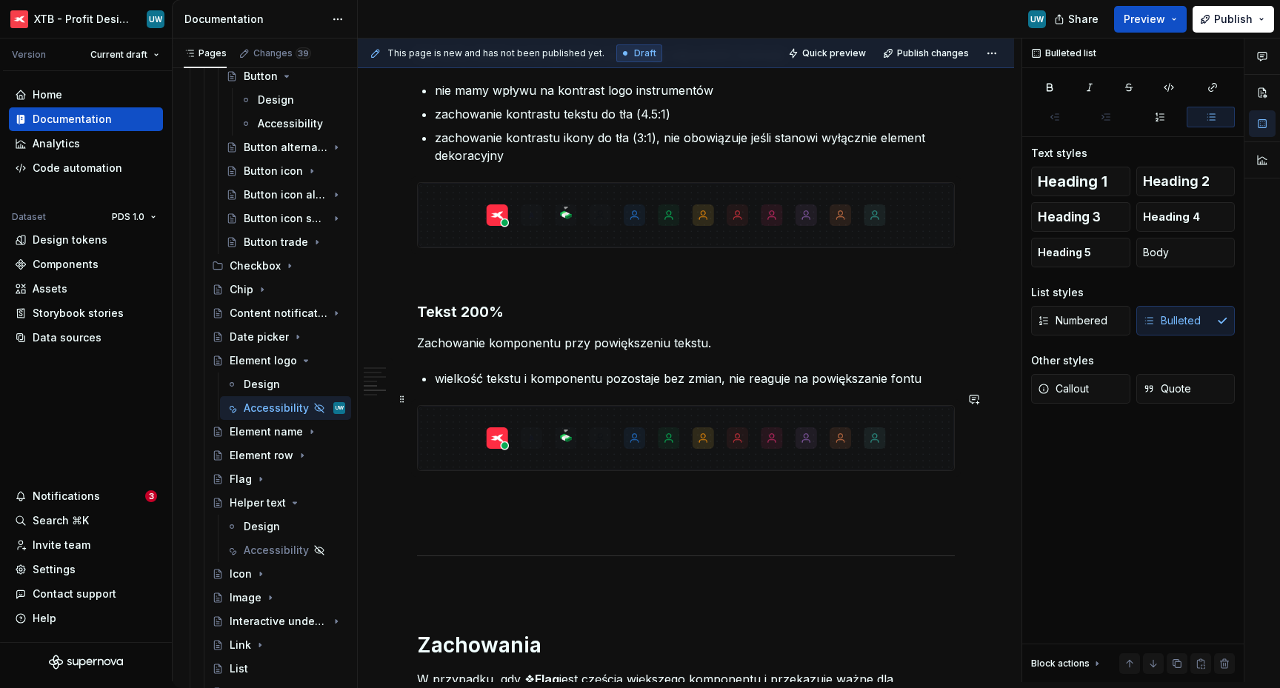
click at [630, 428] on img at bounding box center [686, 438] width 536 height 64
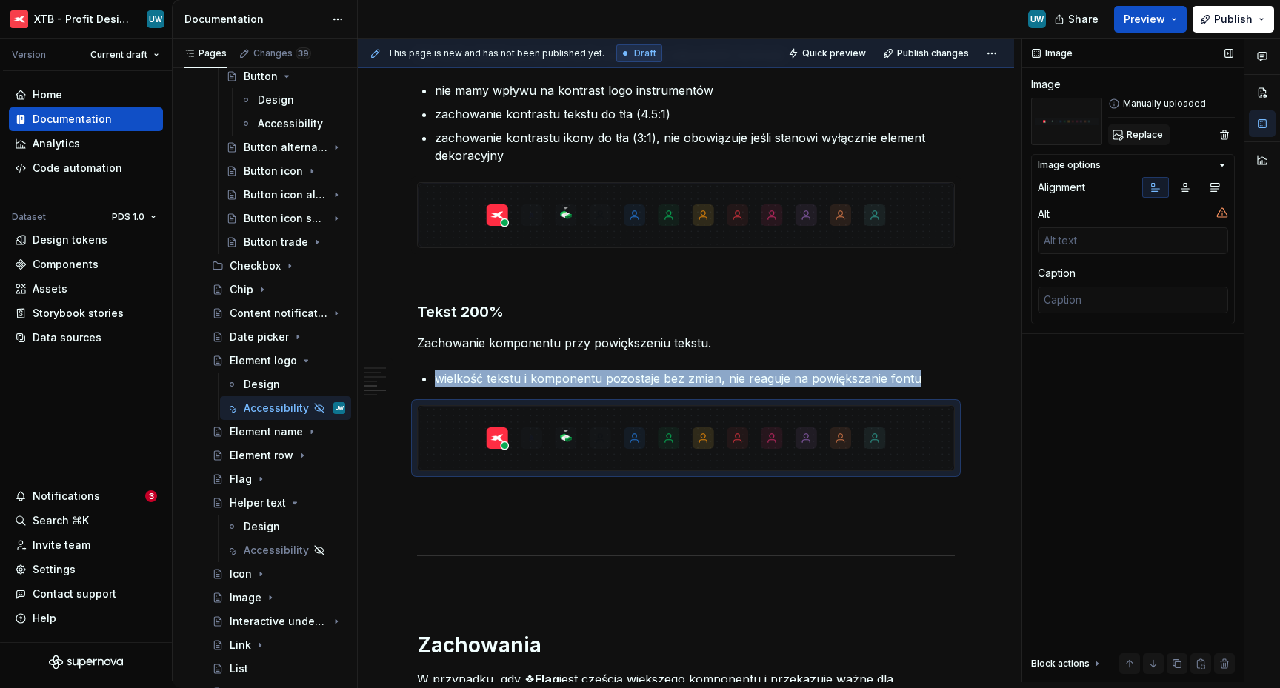
click at [1151, 136] on span "Replace" at bounding box center [1145, 135] width 36 height 12
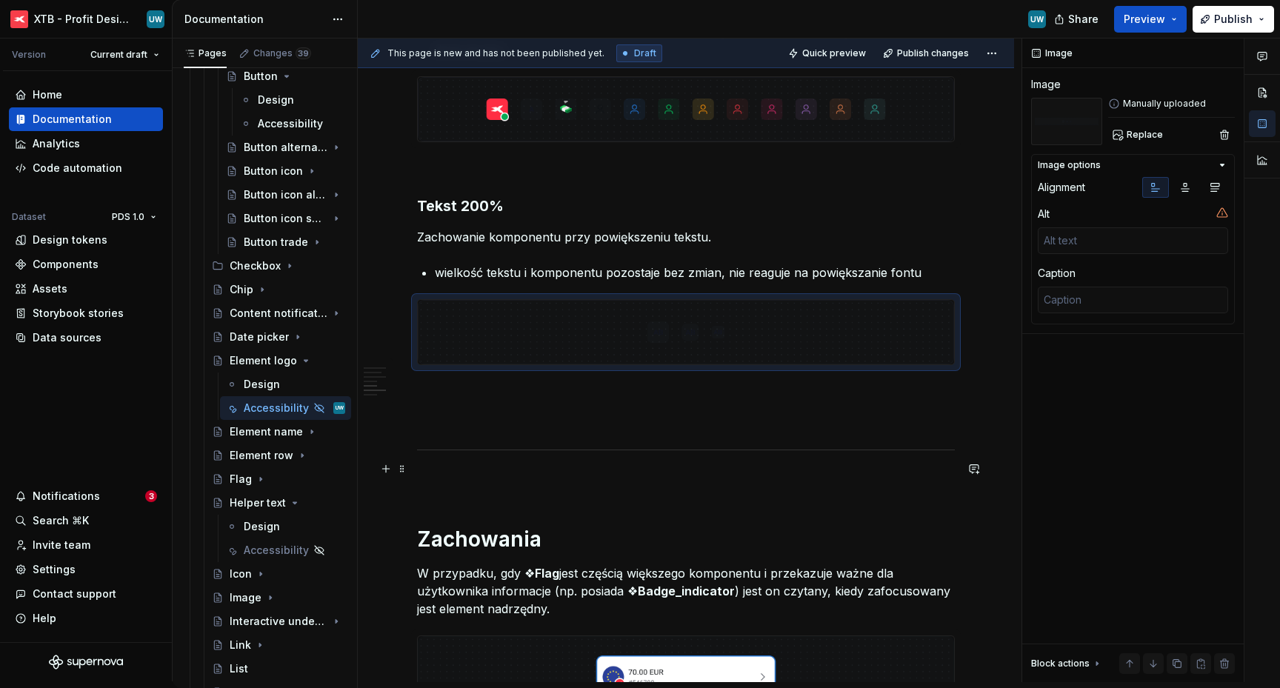
scroll to position [1144, 0]
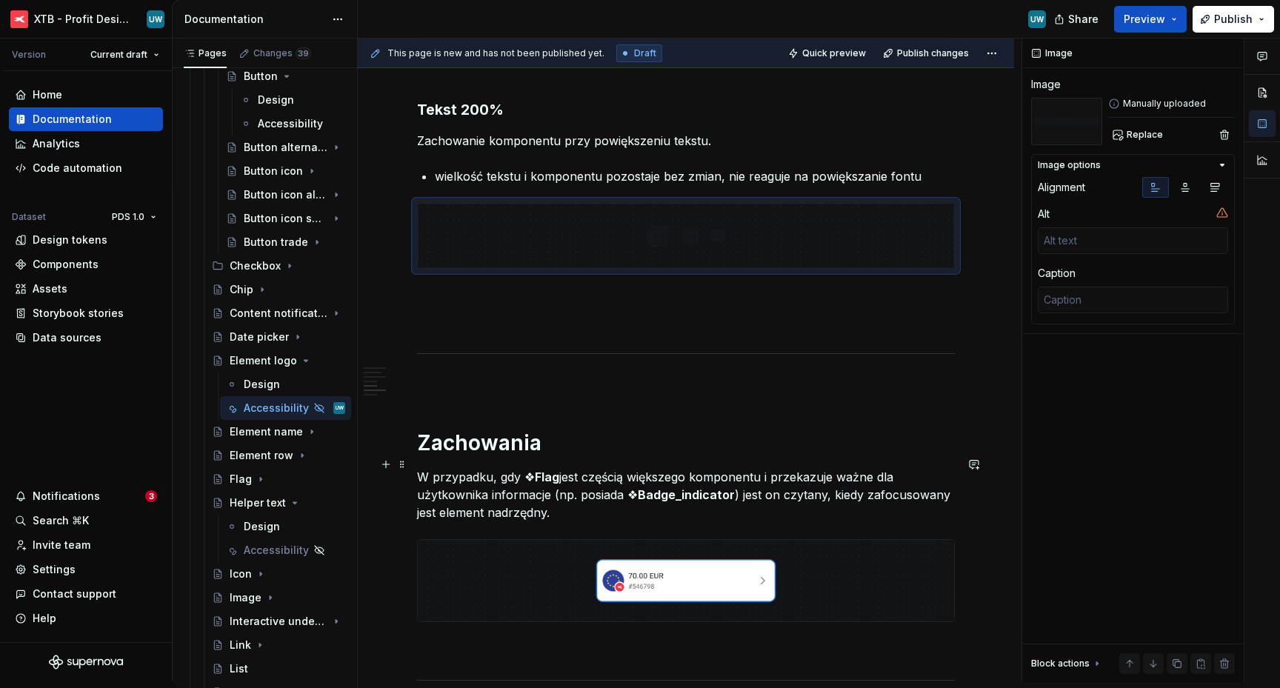
click at [704, 472] on p "W przypadku, gdy ❖ Flag jest częścią większego komponentu i przekazuje ważne dl…" at bounding box center [686, 494] width 538 height 53
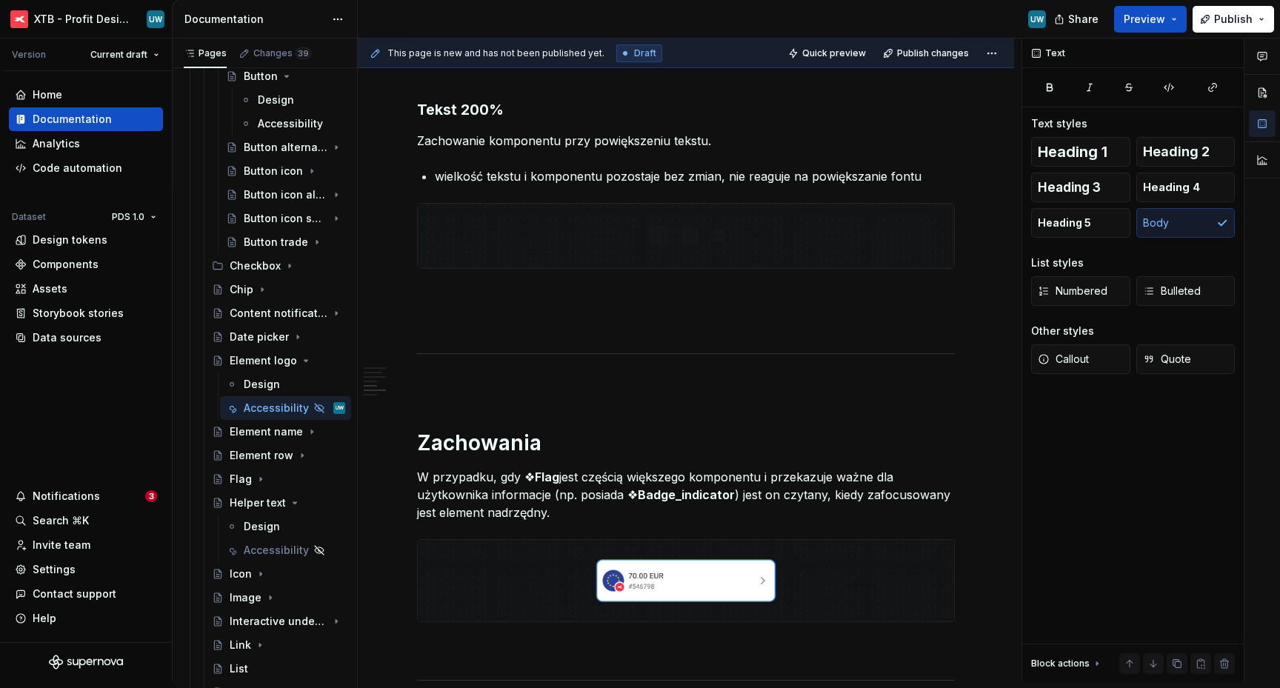
click at [460, 492] on p "W przypadku, gdy ❖ Flag jest częścią większego komponentu i przekazuje ważne dl…" at bounding box center [686, 494] width 538 height 53
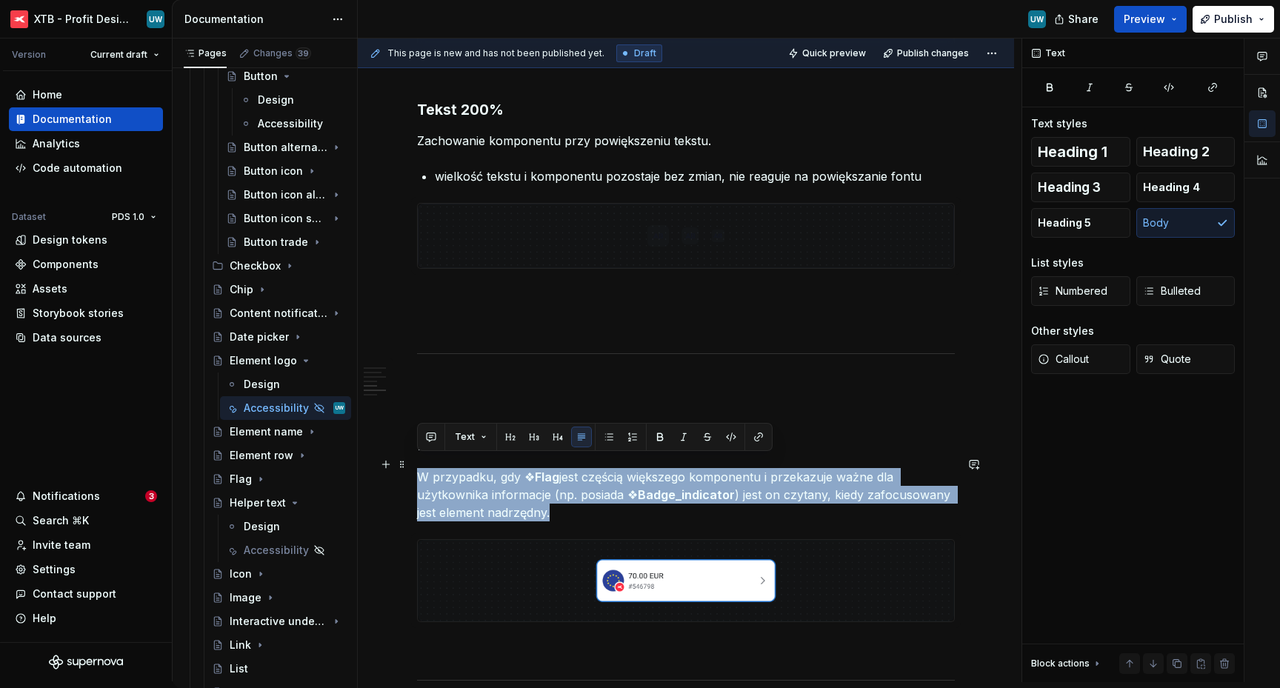
click at [460, 492] on p "W przypadku, gdy ❖ Flag jest częścią większego komponentu i przekazuje ważne dl…" at bounding box center [686, 494] width 538 height 53
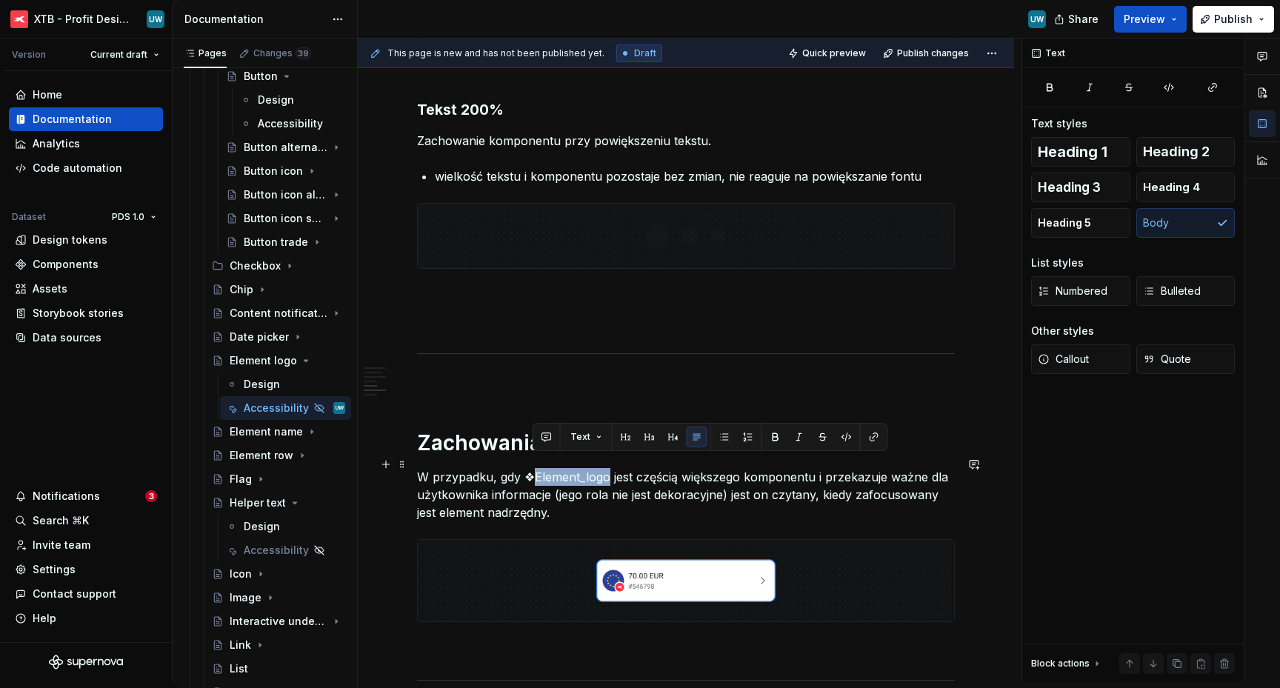
drag, startPoint x: 531, startPoint y: 462, endPoint x: 609, endPoint y: 464, distance: 78.6
click at [609, 468] on p "W przypadku, gdy ❖Element_logo jest częścią większego komponentu i przekazuje w…" at bounding box center [686, 494] width 538 height 53
click at [770, 436] on button "button" at bounding box center [775, 437] width 21 height 21
click at [679, 468] on p "W przypadku, gdy ❖ Element_logo jest częścią większego komponentu i przekazuje …" at bounding box center [686, 494] width 538 height 53
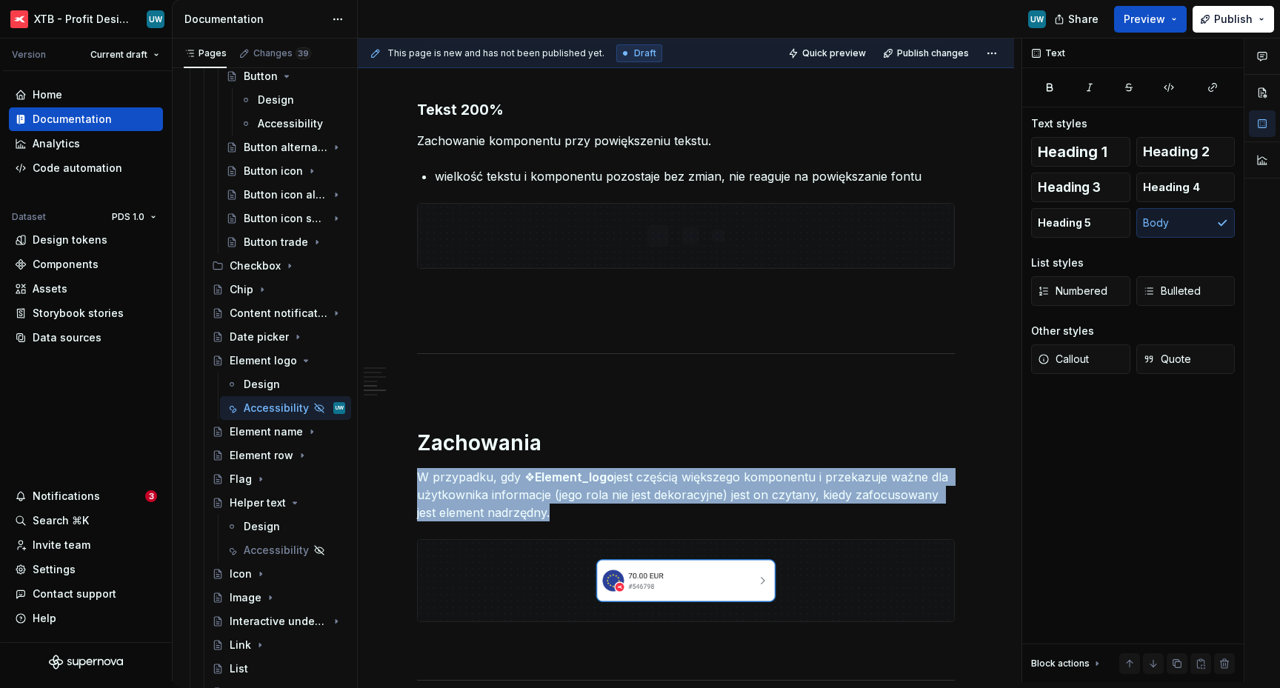
click at [660, 571] on img at bounding box center [686, 581] width 536 height 82
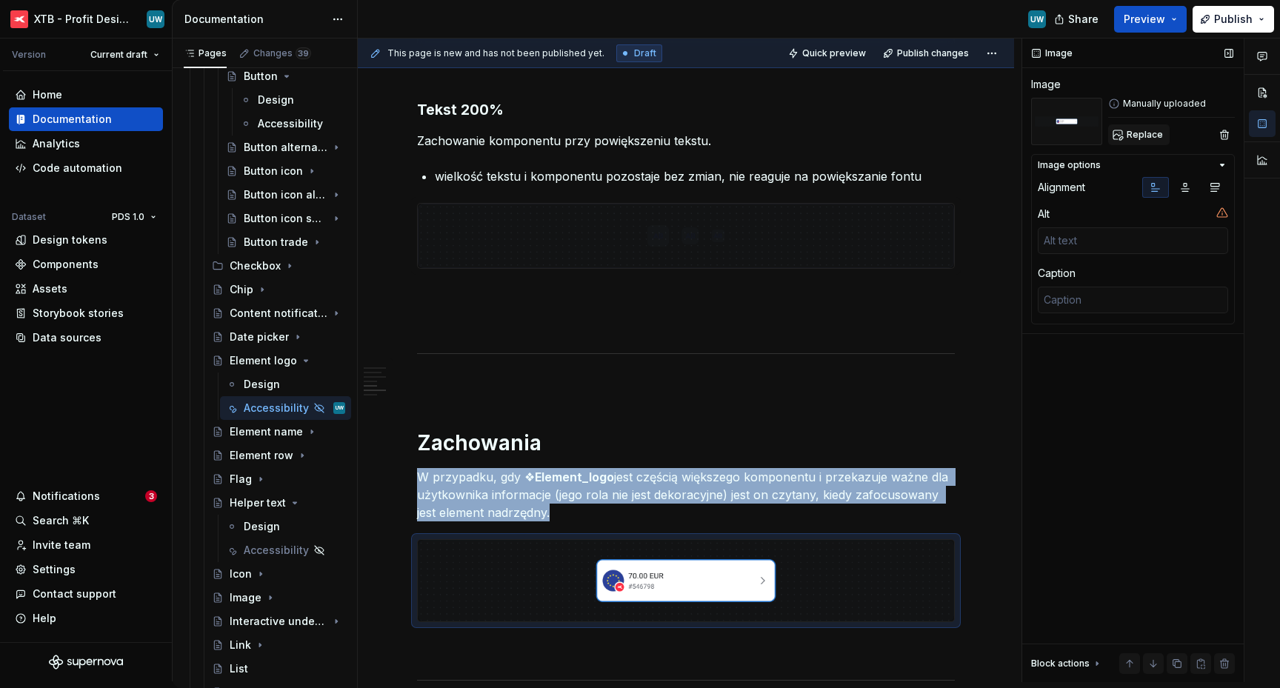
click at [1134, 130] on span "Replace" at bounding box center [1145, 135] width 36 height 12
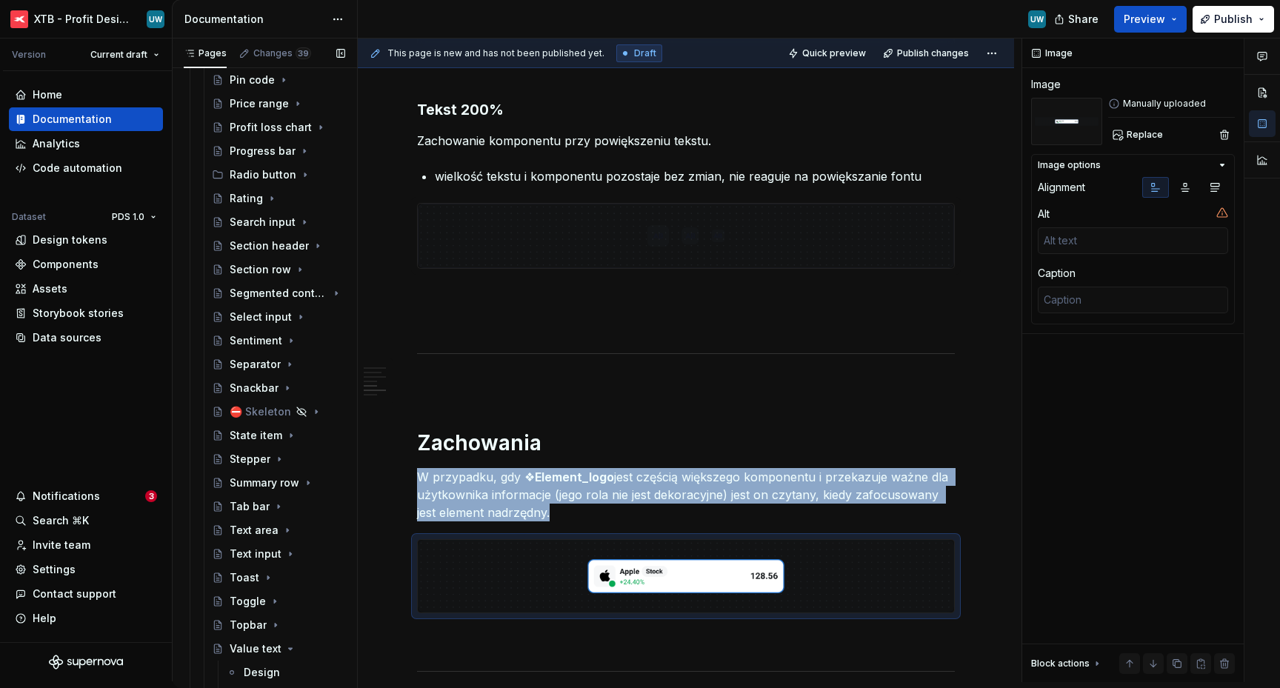
scroll to position [1217, 0]
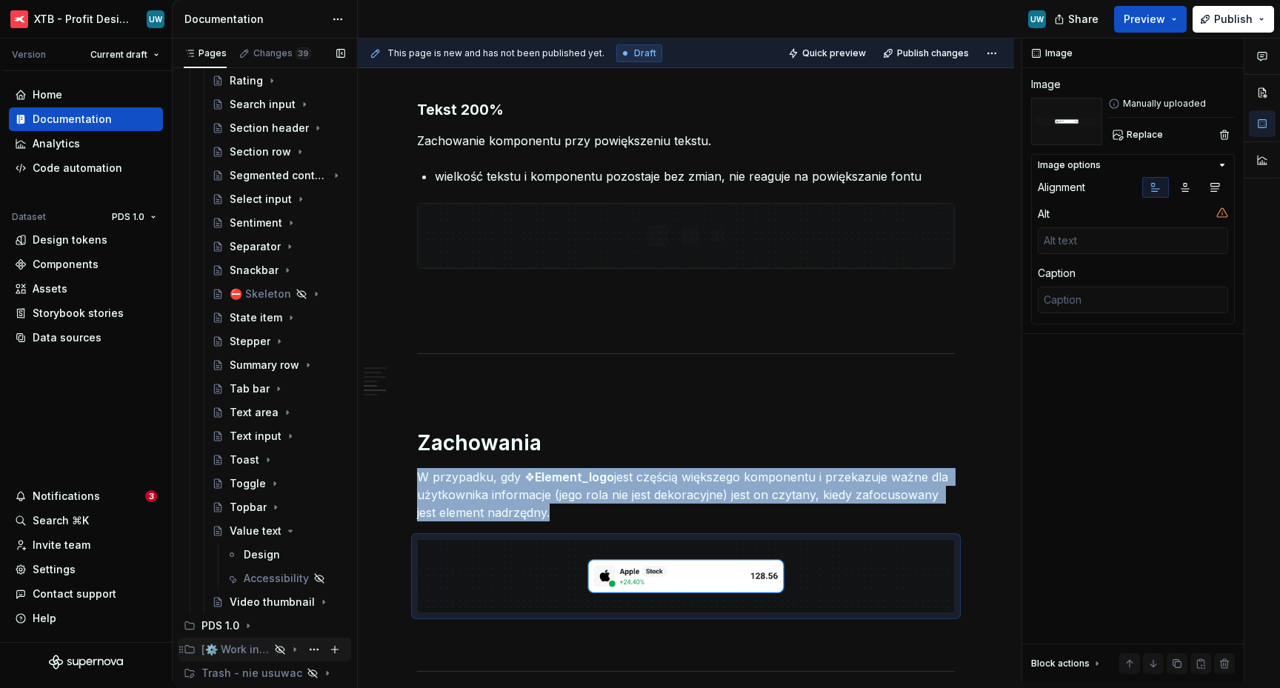
click at [296, 651] on icon "Page tree" at bounding box center [295, 650] width 12 height 12
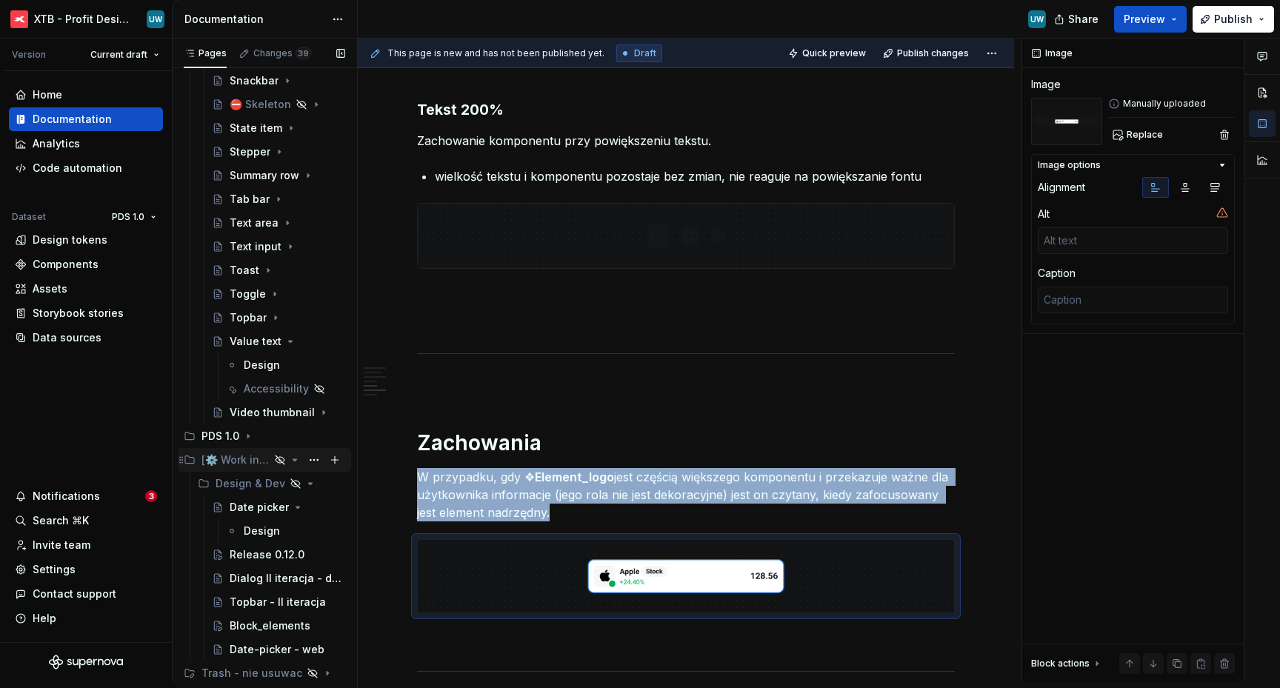
click at [295, 461] on icon "Page tree" at bounding box center [295, 459] width 4 height 1
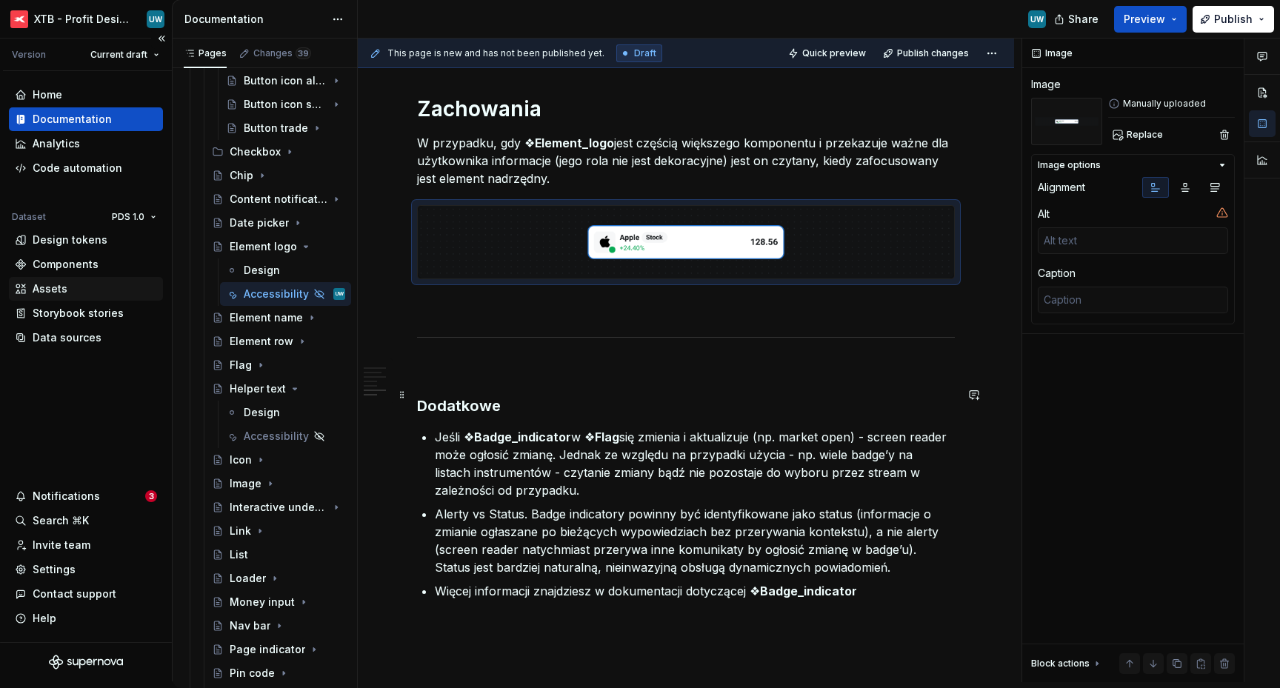
scroll to position [1481, 0]
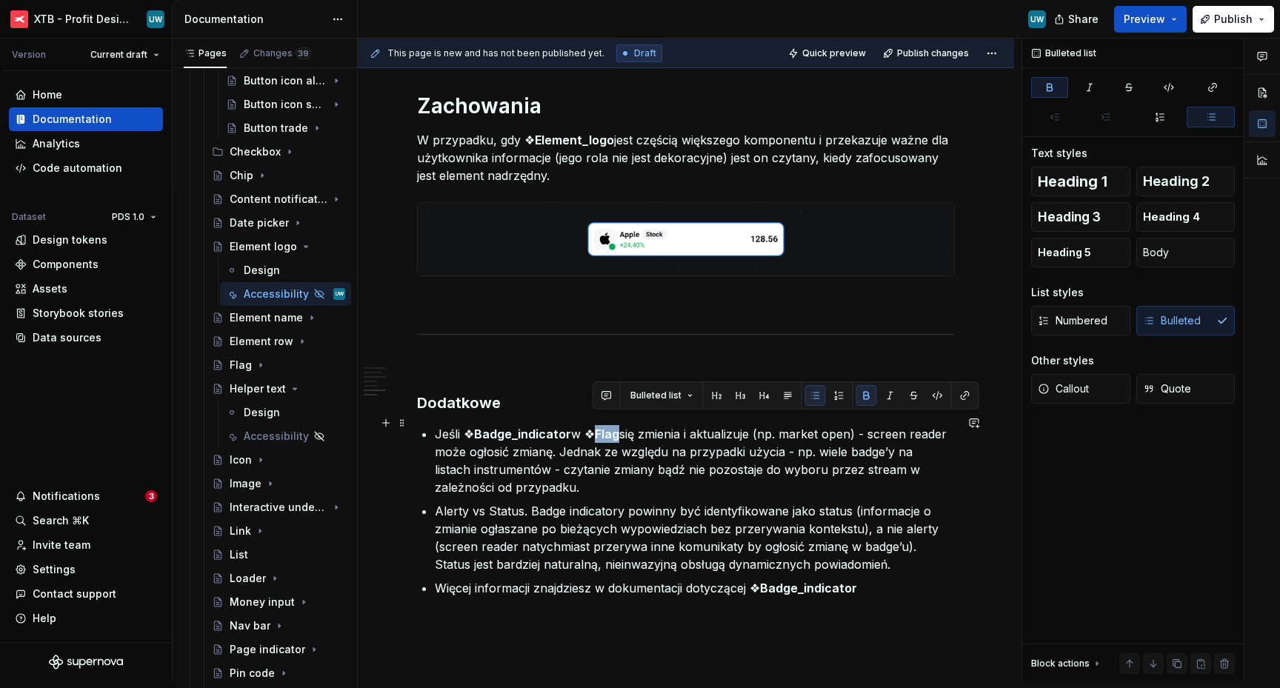
drag, startPoint x: 591, startPoint y: 418, endPoint x: 613, endPoint y: 418, distance: 21.5
click at [614, 425] on p "Jeśli ❖ Badge_indicator w ❖ Flag się zmienia i aktualizuje (np. market open) - …" at bounding box center [695, 460] width 520 height 71
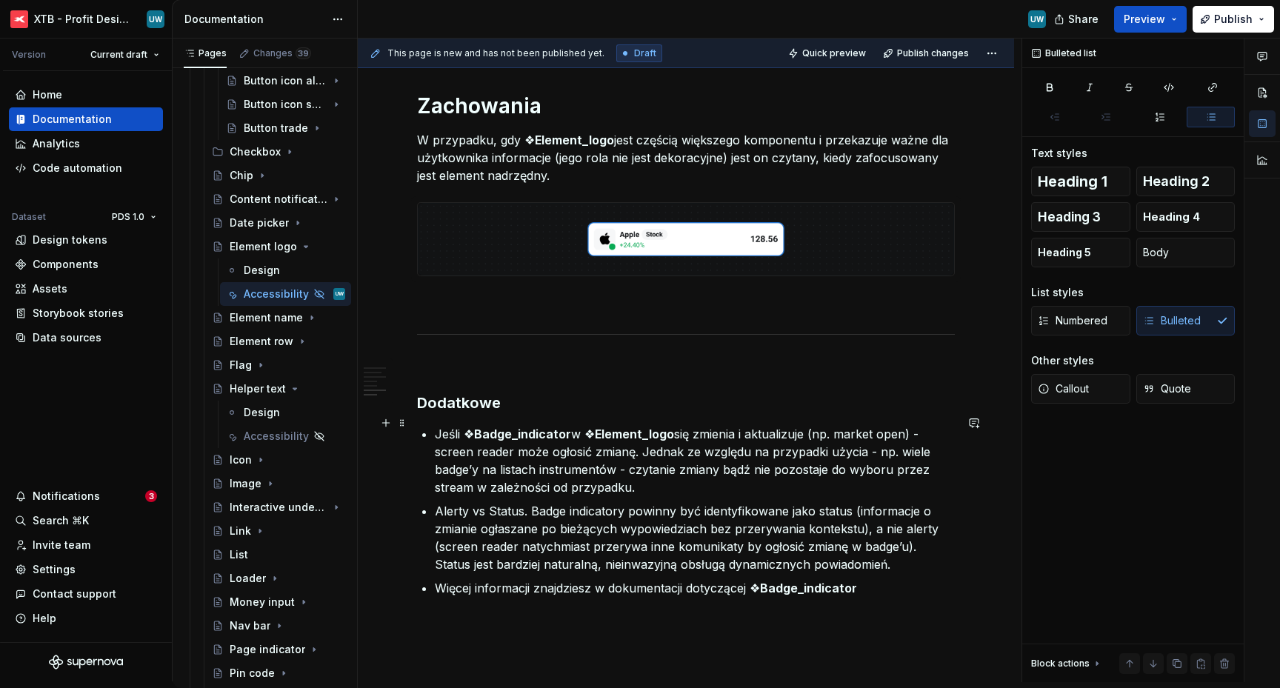
click at [737, 458] on p "Jeśli ❖ Badge_indicator w ❖ Element_logo się zmienia i aktualizuje (np. market …" at bounding box center [695, 460] width 520 height 71
drag, startPoint x: 602, startPoint y: 442, endPoint x: 602, endPoint y: 470, distance: 27.4
click at [602, 470] on p "Jeśli ❖ Badge_indicator w ❖ Element_logo się zmienia i aktualizuje (np. market …" at bounding box center [695, 460] width 520 height 71
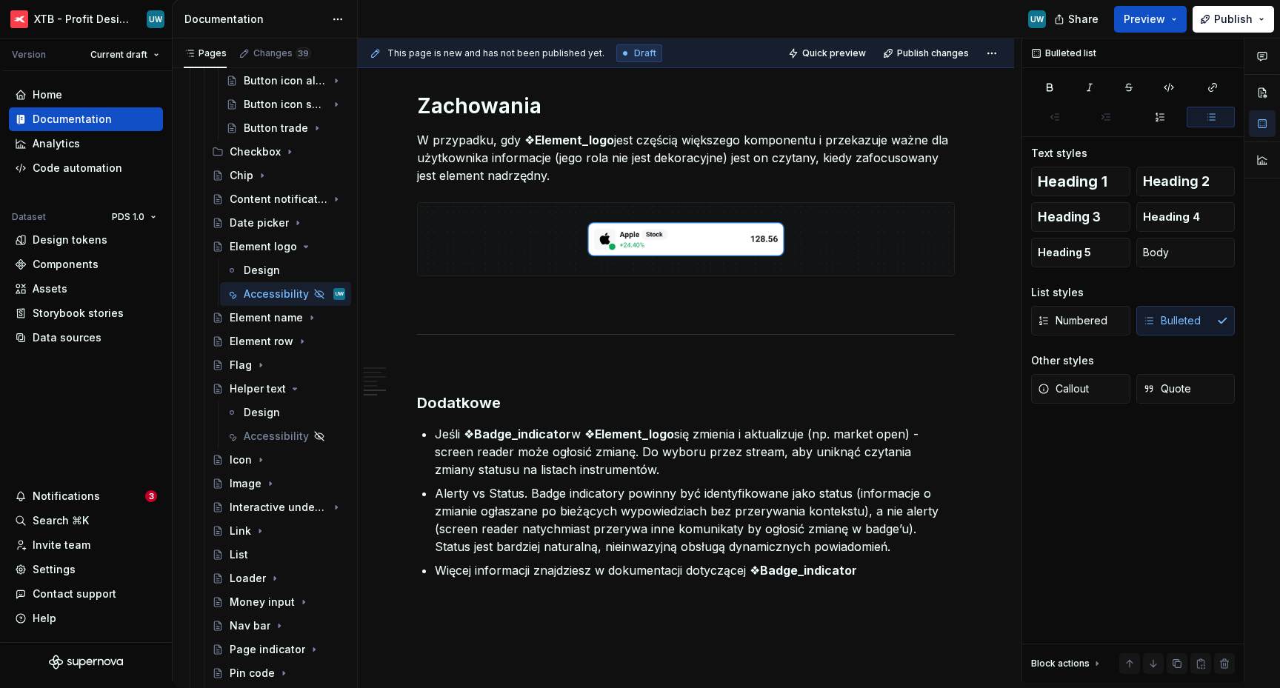
click at [545, 516] on p "Alerty vs Status. Badge indicatory powinny być identyfikowane jako status (info…" at bounding box center [695, 520] width 520 height 71
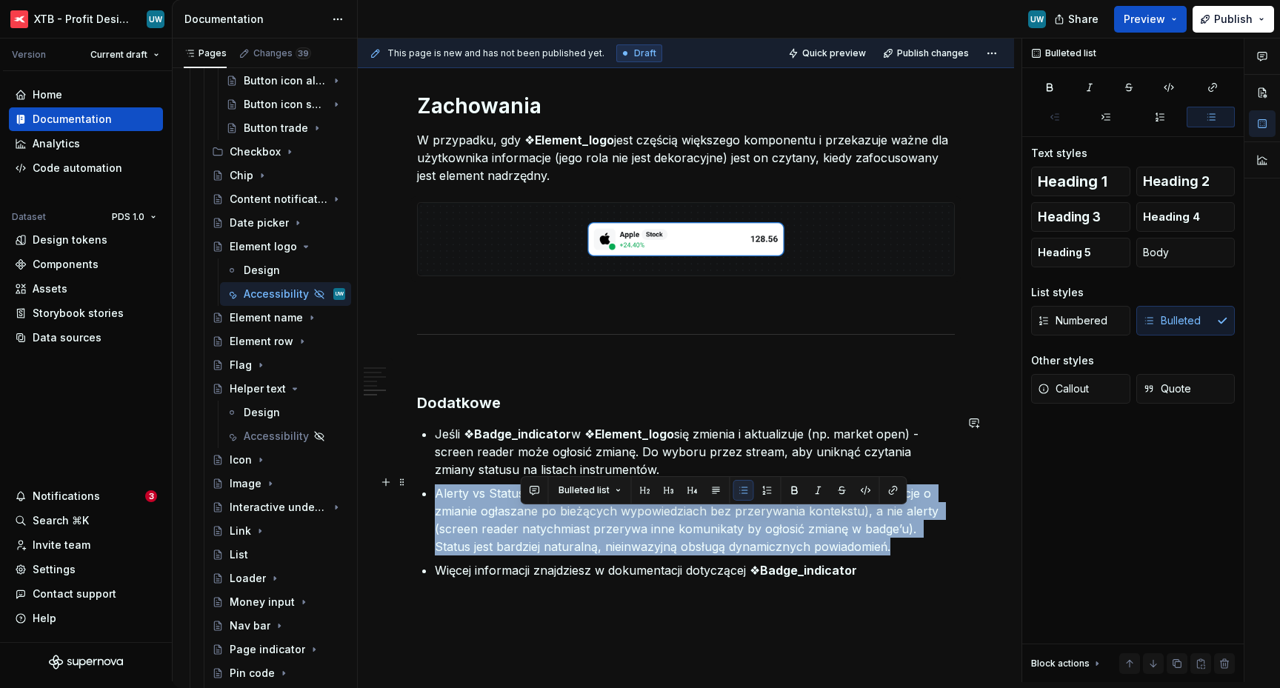
click at [545, 516] on p "Alerty vs Status. Badge indicatory powinny być identyfikowane jako status (info…" at bounding box center [695, 520] width 520 height 71
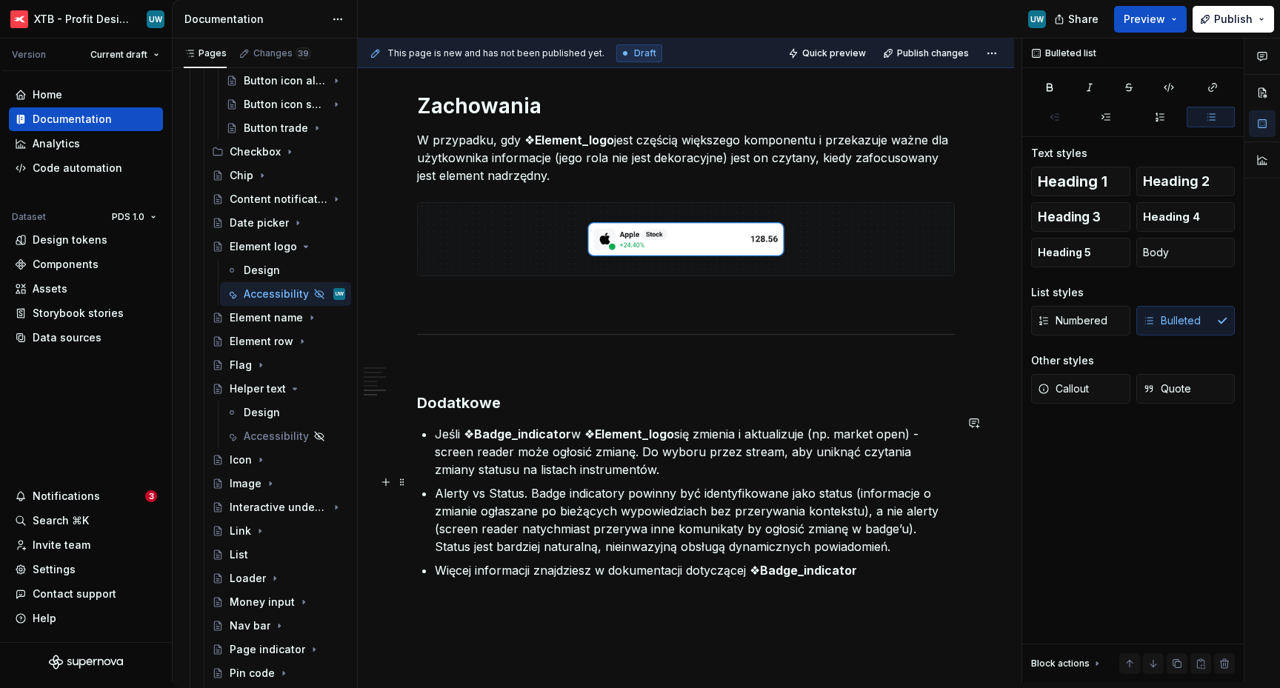
click at [819, 542] on p "Alerty vs Status. Badge indicatory powinny być identyfikowane jako status (info…" at bounding box center [695, 520] width 520 height 71
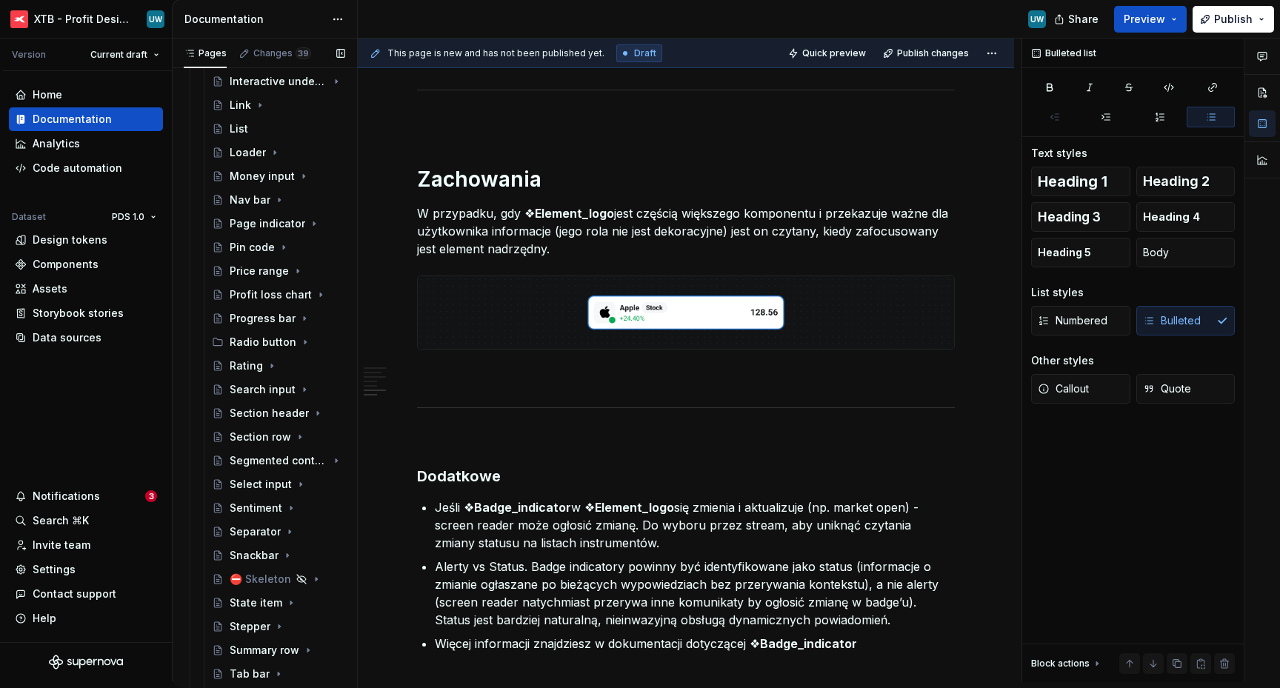
scroll to position [1217, 0]
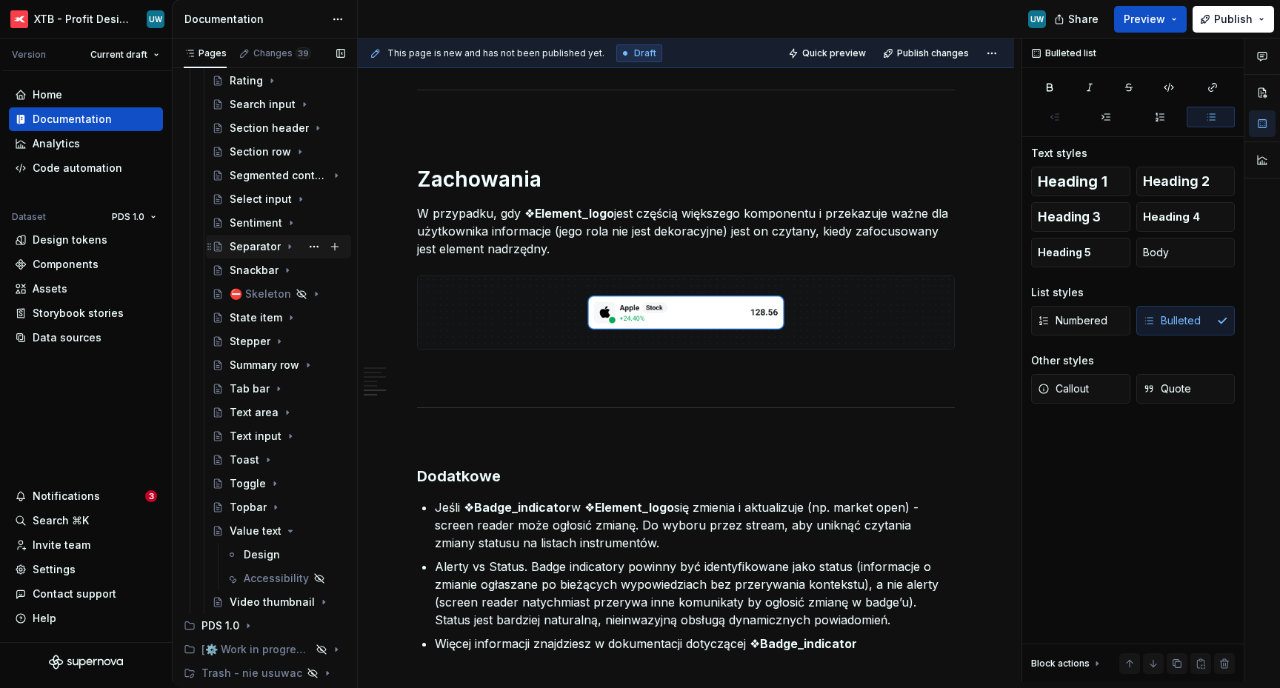
click at [289, 247] on icon "Page tree" at bounding box center [290, 247] width 12 height 12
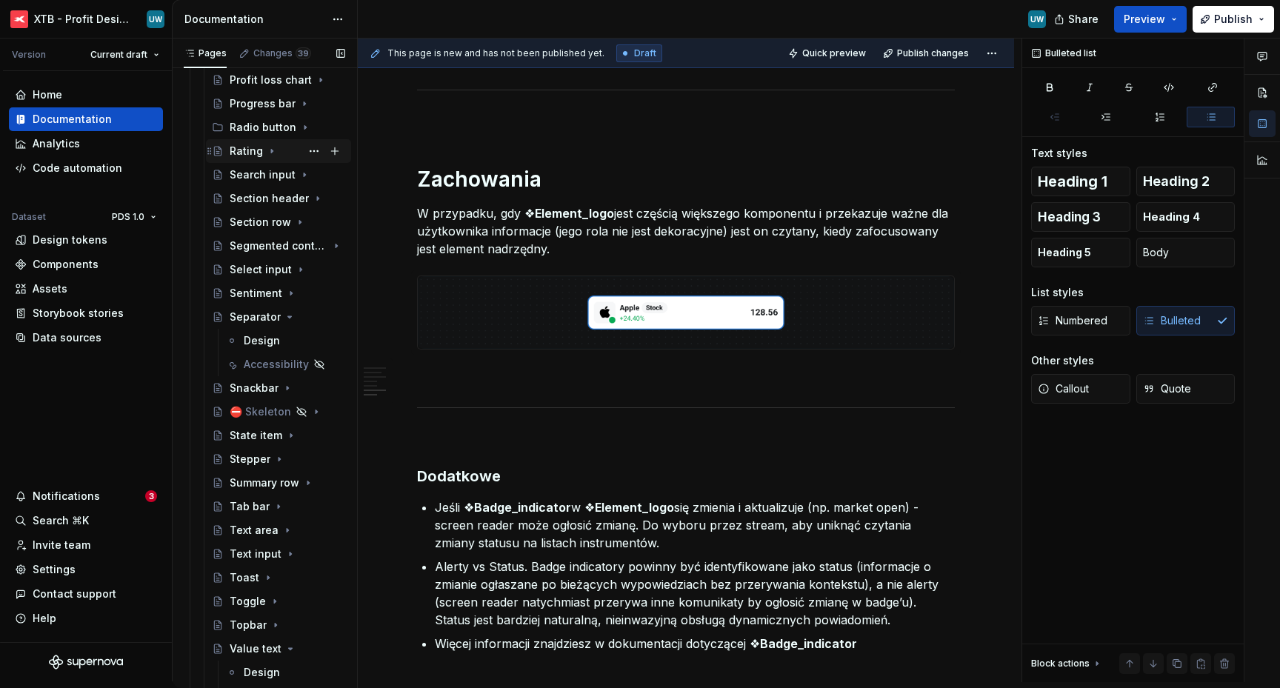
scroll to position [1146, 0]
click at [266, 153] on icon "Page tree" at bounding box center [272, 153] width 12 height 12
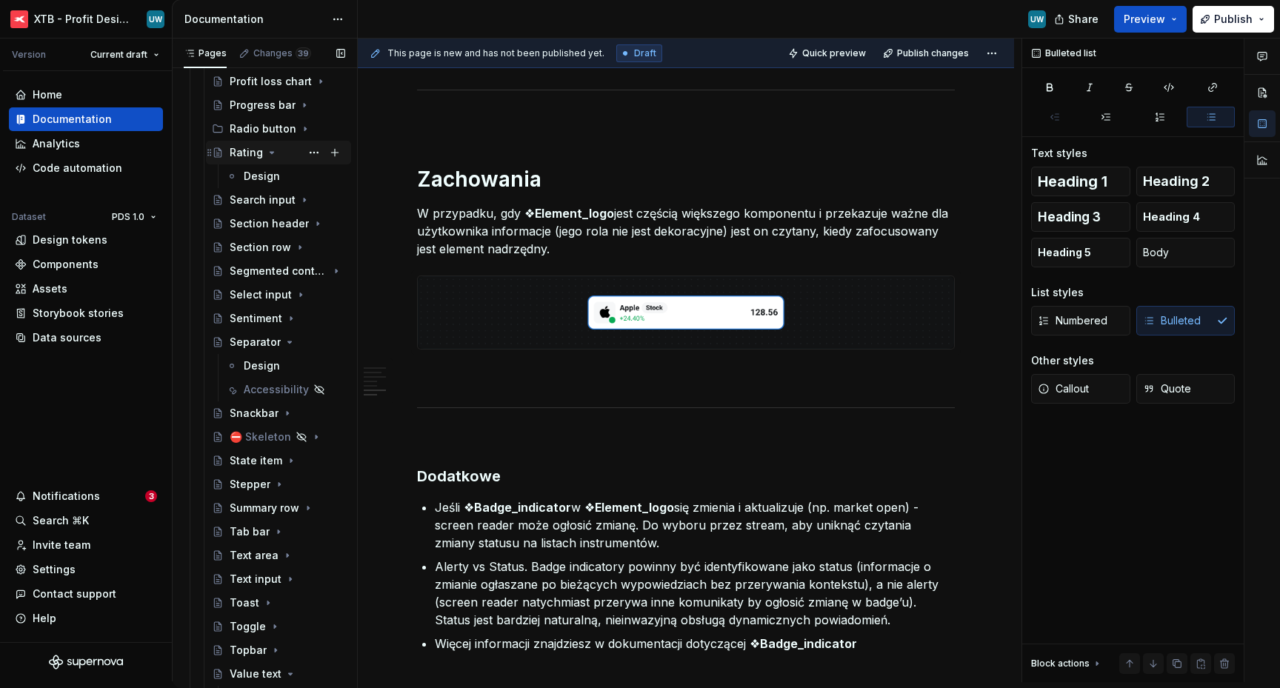
click at [270, 150] on icon "Page tree" at bounding box center [272, 153] width 12 height 12
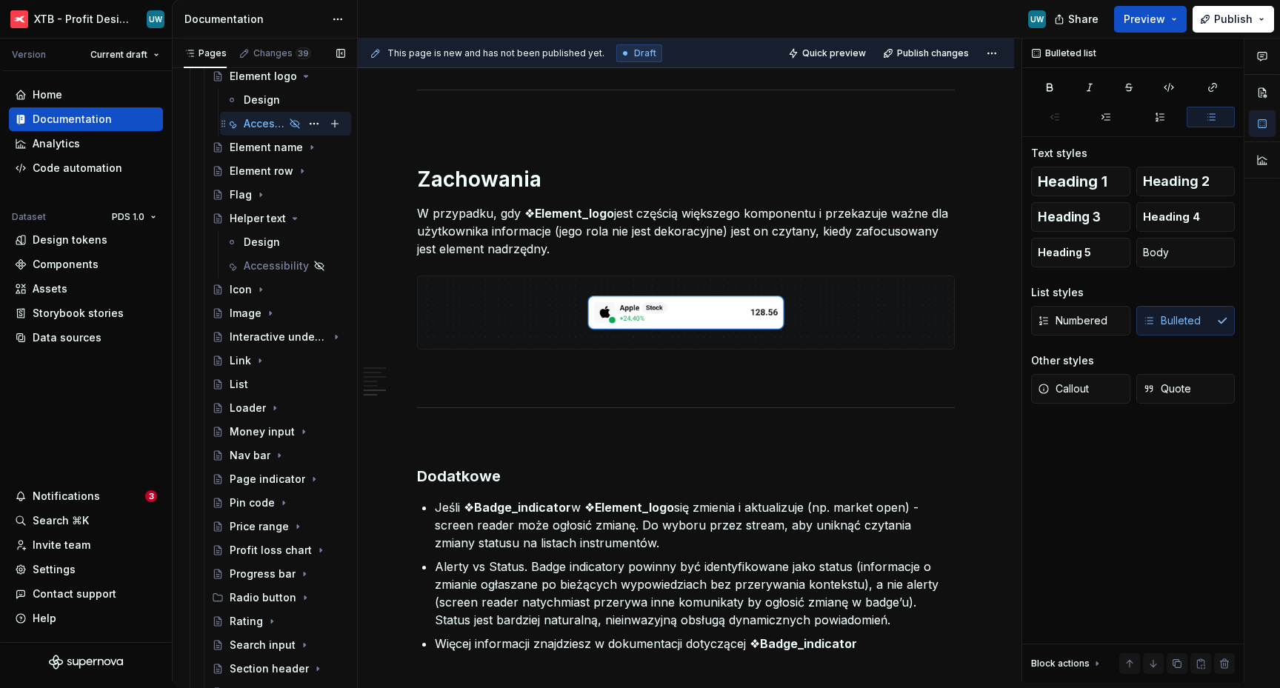
scroll to position [543, 0]
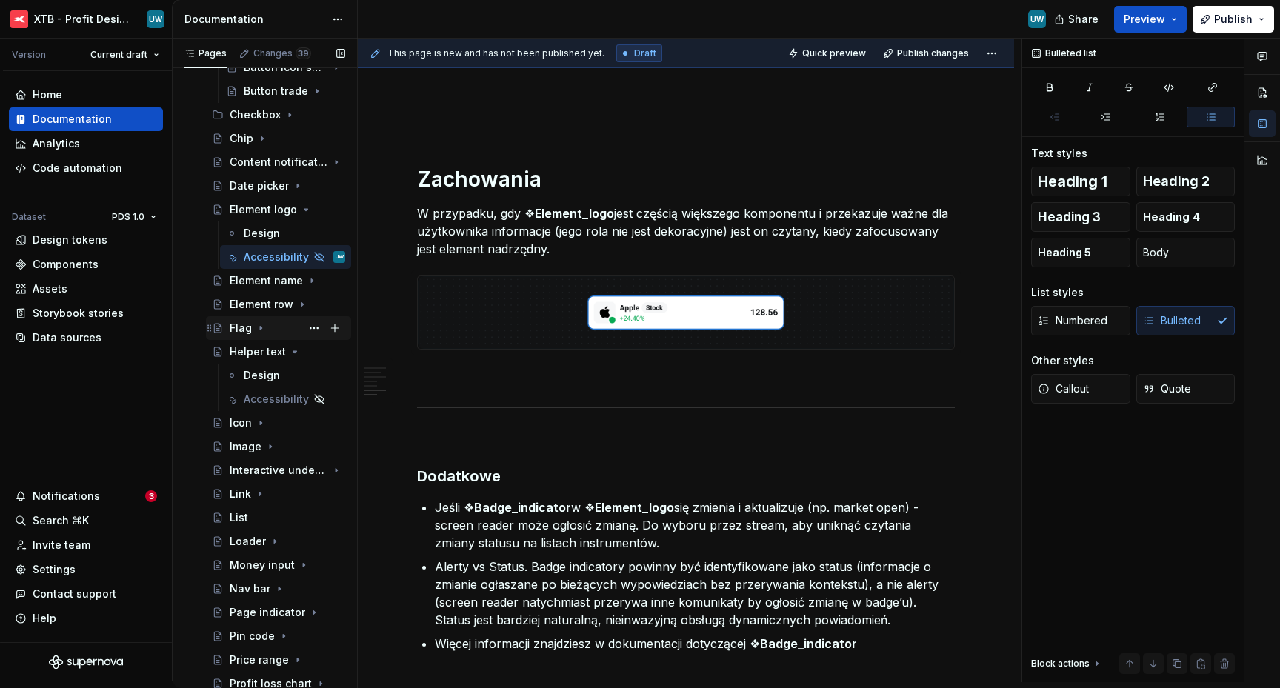
click at [264, 330] on icon "Page tree" at bounding box center [261, 328] width 12 height 12
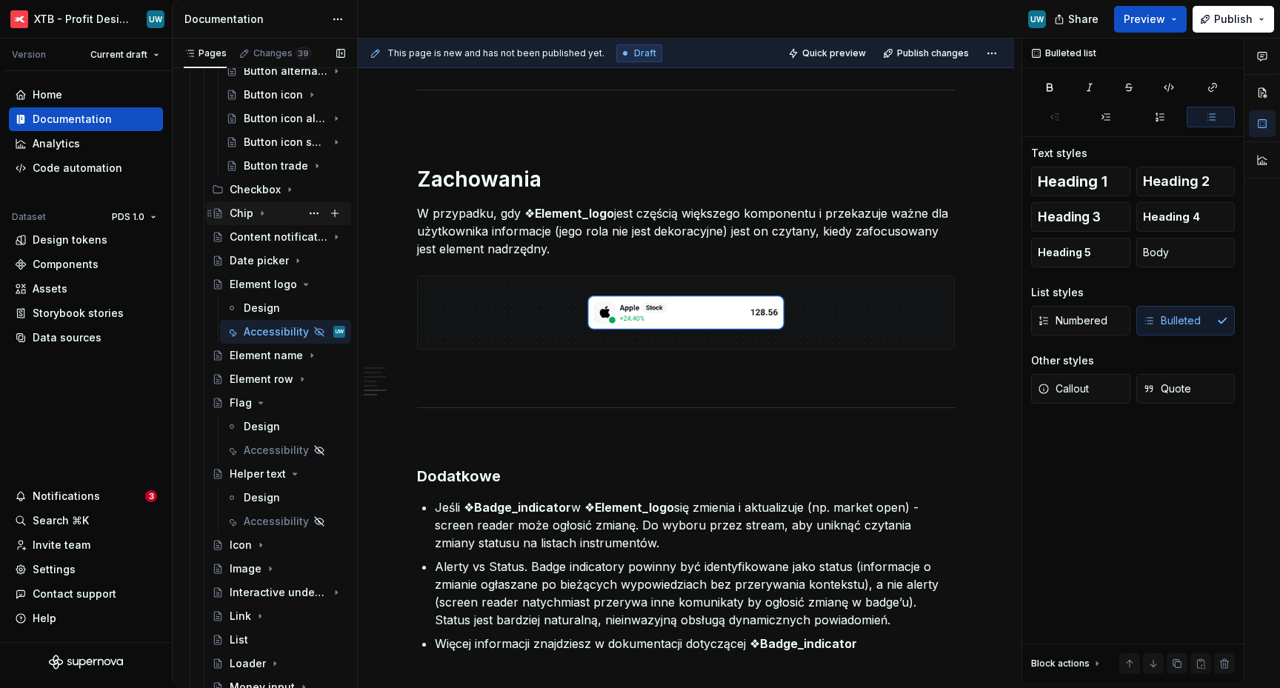
scroll to position [465, 0]
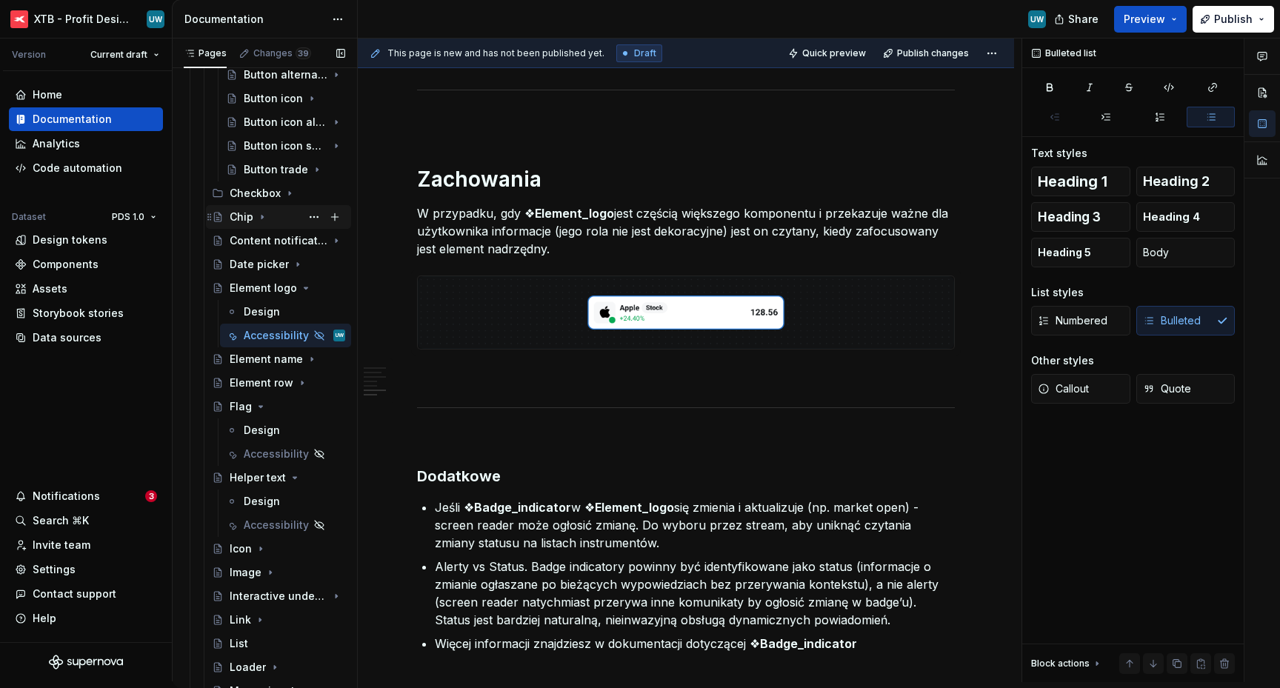
click at [265, 216] on icon "Page tree" at bounding box center [262, 217] width 12 height 12
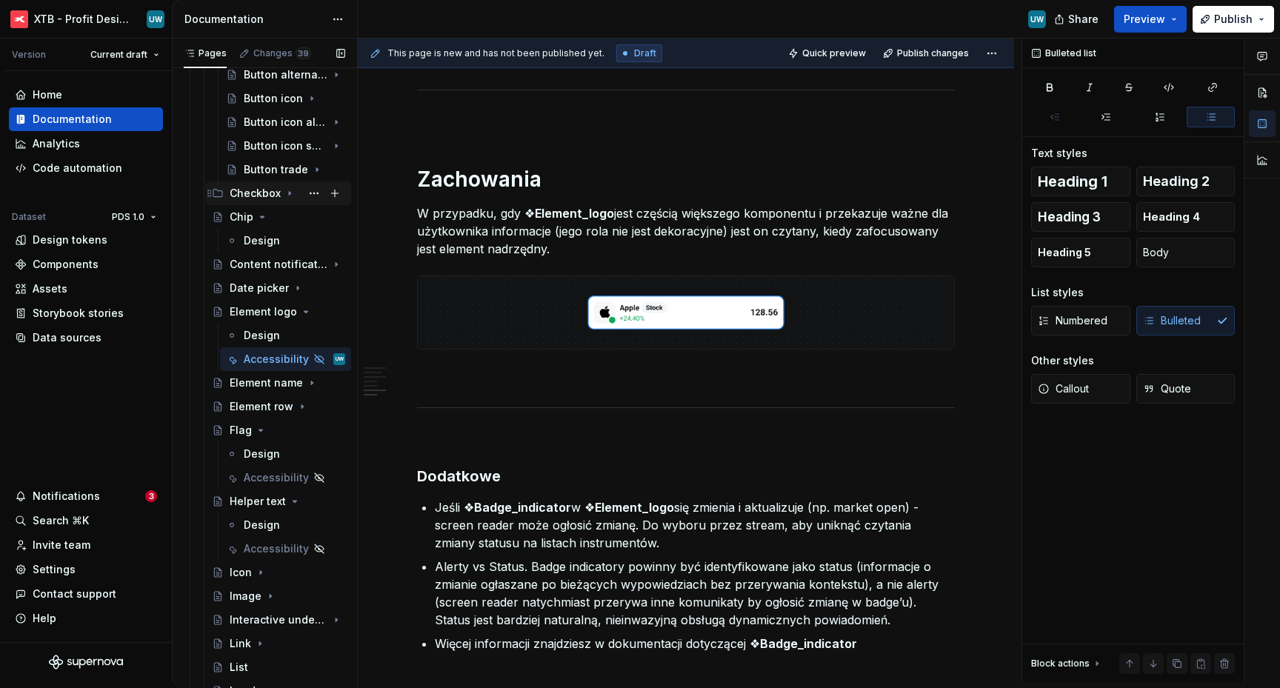
click at [289, 198] on icon "Page tree" at bounding box center [290, 193] width 12 height 12
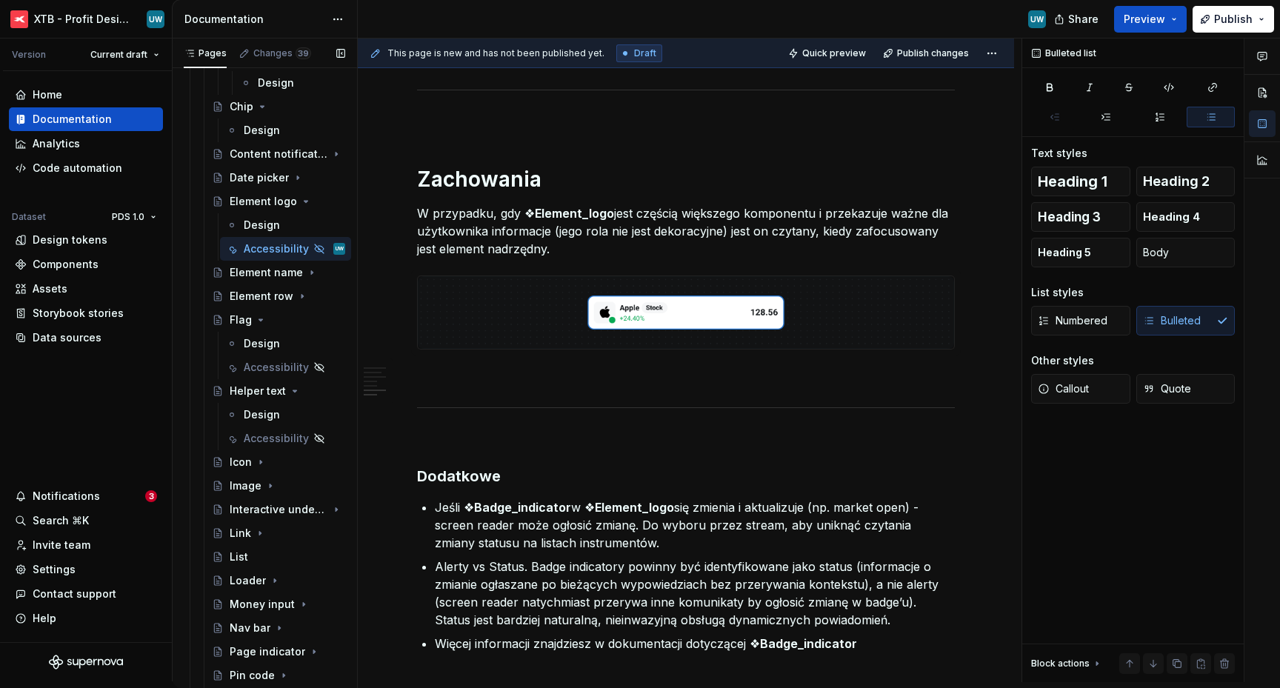
scroll to position [693, 0]
click at [254, 413] on div "Design" at bounding box center [262, 415] width 36 height 15
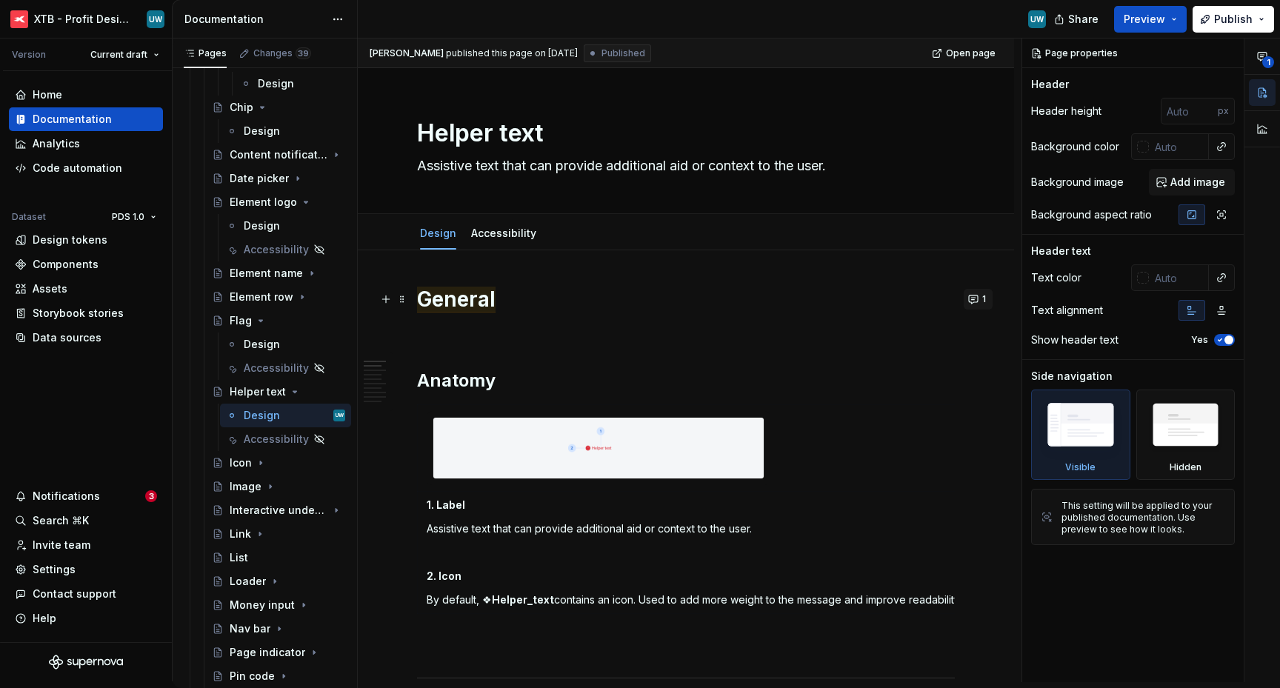
click at [975, 301] on button "1" at bounding box center [978, 299] width 29 height 21
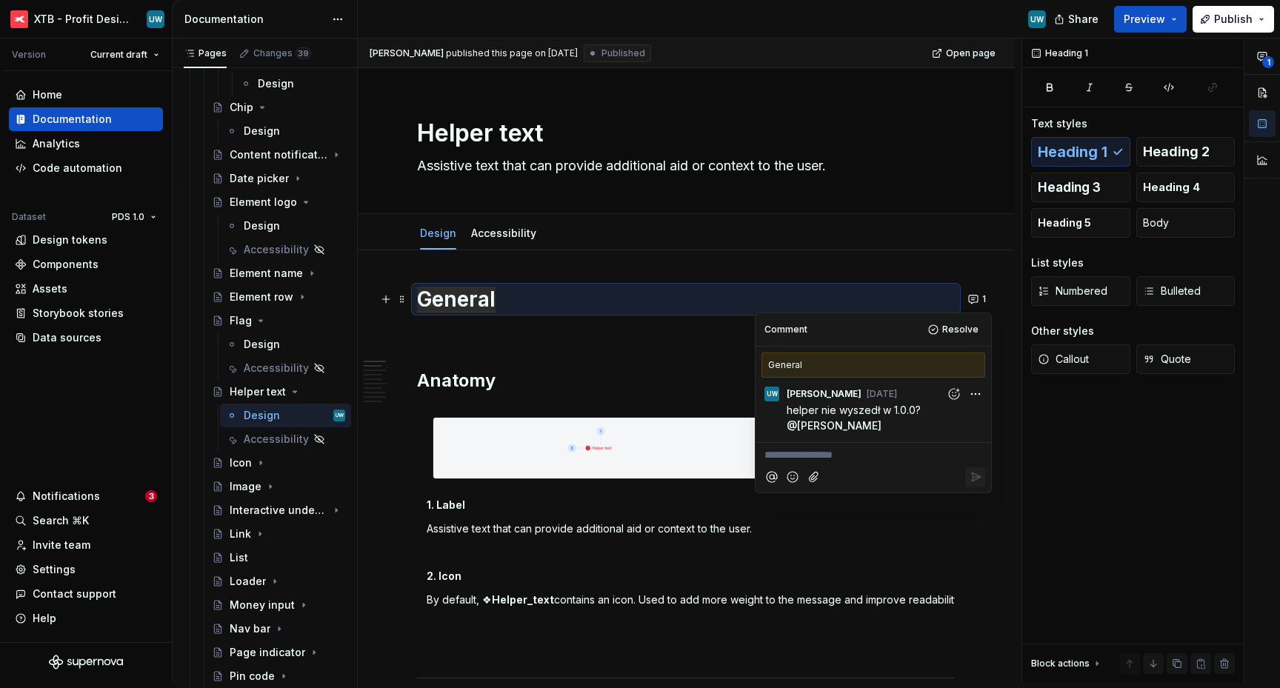
click at [974, 392] on html "XTB - Profit Design System UW Version Current draft Home Documentation Analytic…" at bounding box center [640, 344] width 1280 height 688
click at [944, 440] on span "Delete comment" at bounding box center [936, 442] width 84 height 15
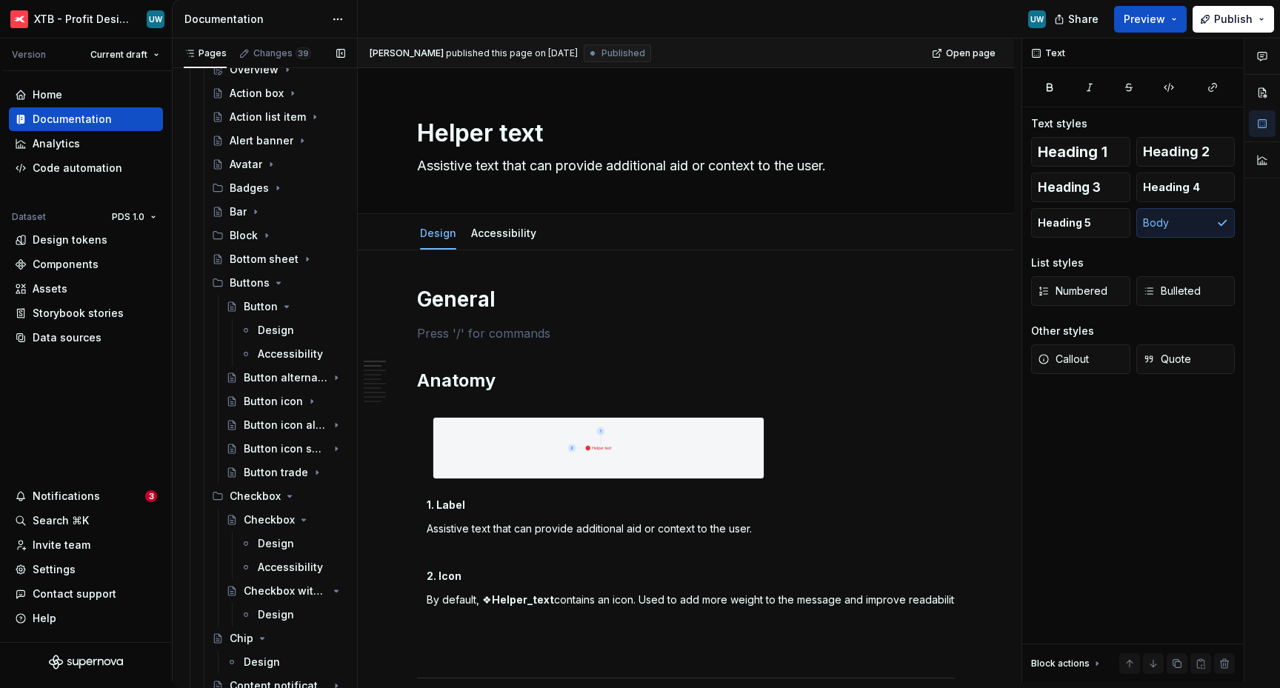
scroll to position [114, 0]
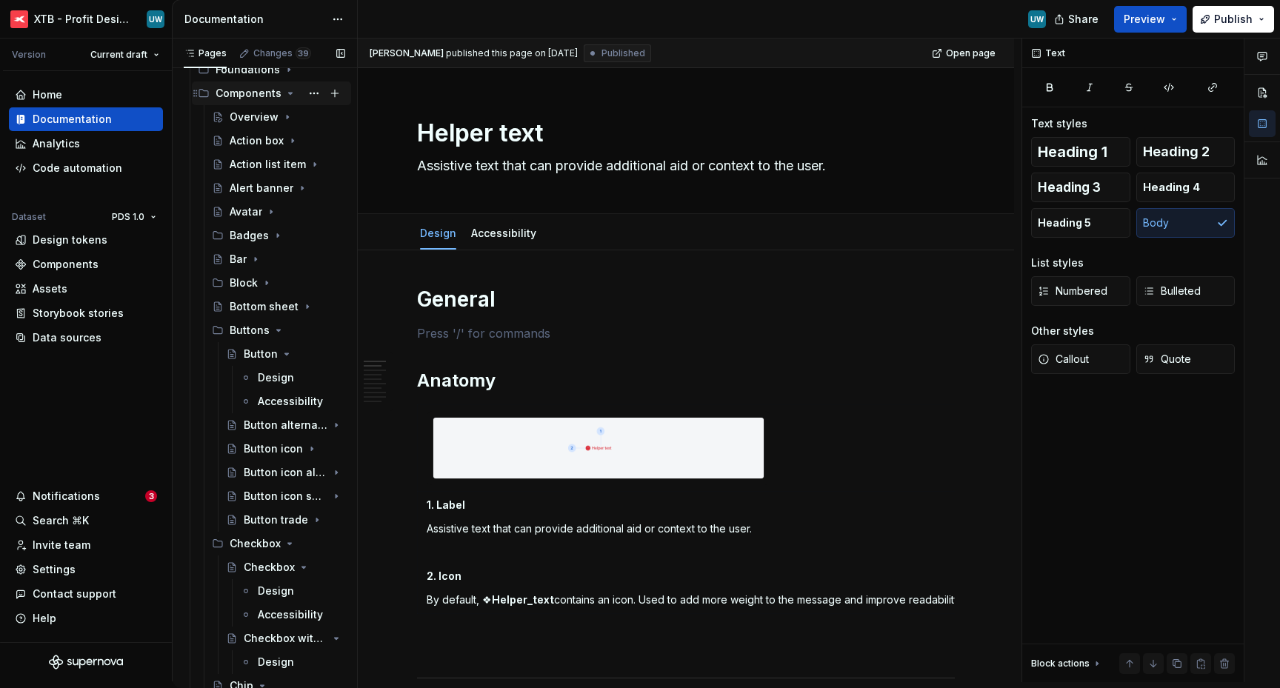
click at [236, 98] on div "Components" at bounding box center [249, 93] width 66 height 15
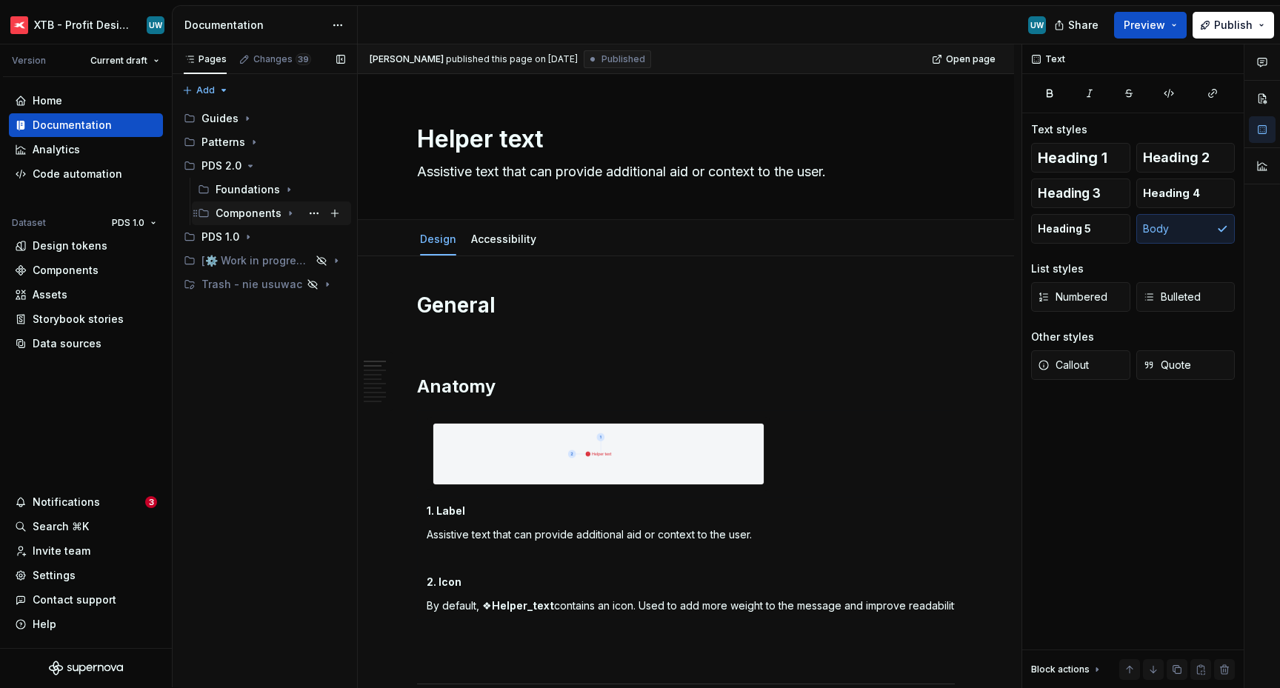
scroll to position [1, 0]
click at [241, 216] on div "Components" at bounding box center [249, 213] width 66 height 15
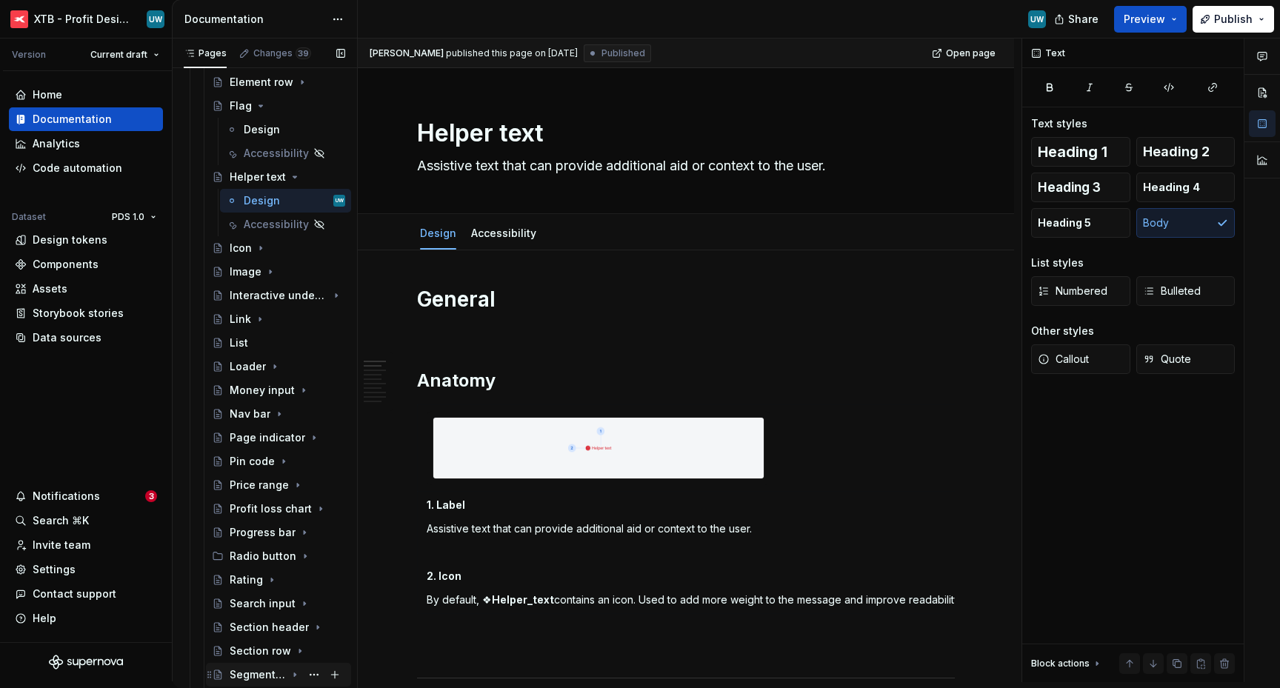
scroll to position [908, 0]
click at [250, 227] on div "Accessibility" at bounding box center [264, 223] width 41 height 15
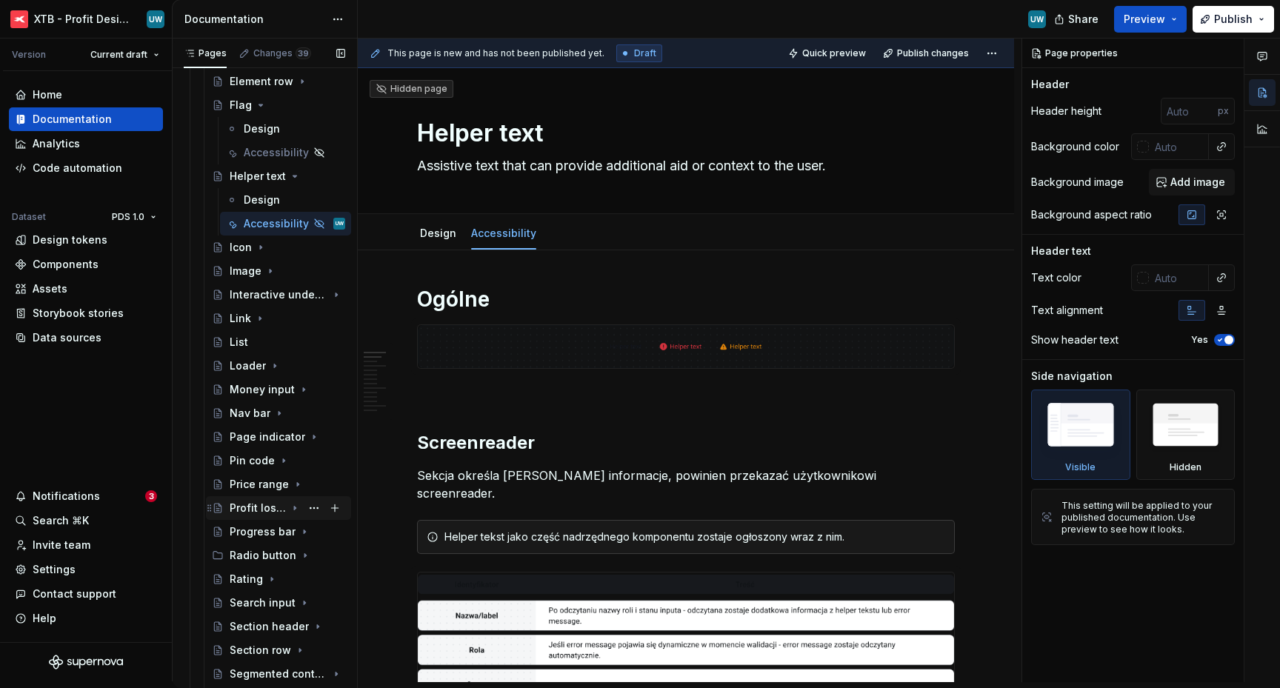
scroll to position [1454, 0]
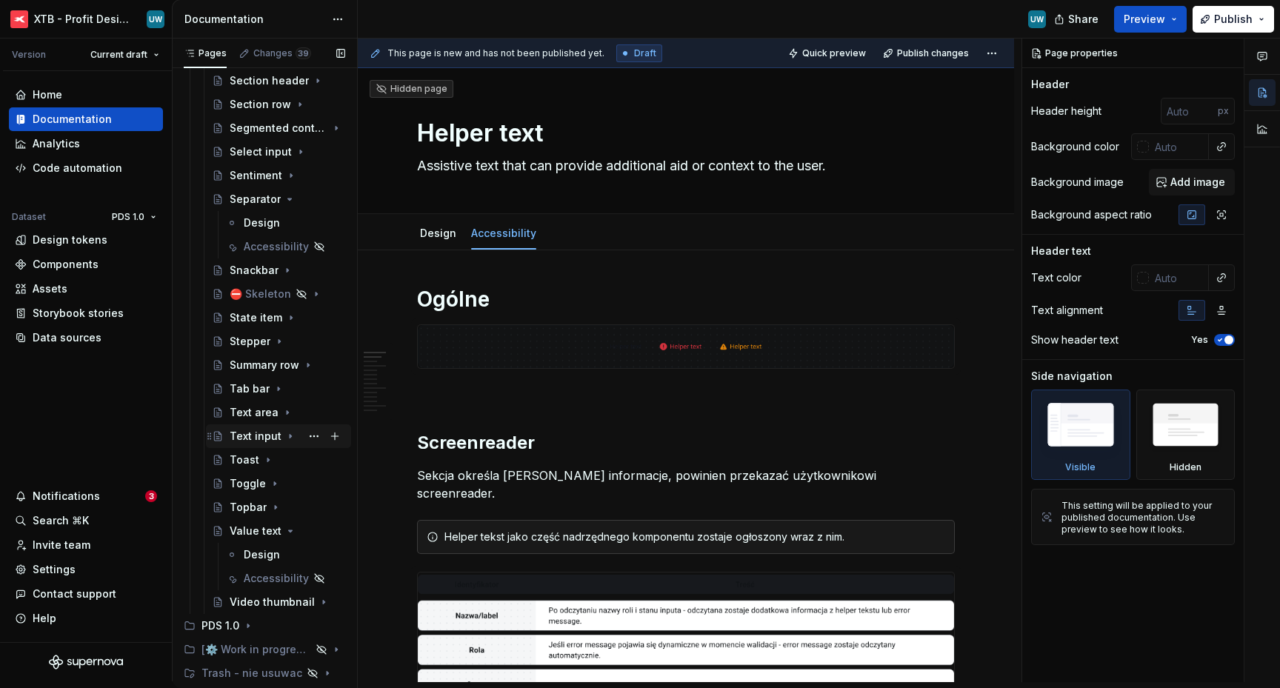
click at [250, 441] on div "Text input" at bounding box center [256, 436] width 52 height 15
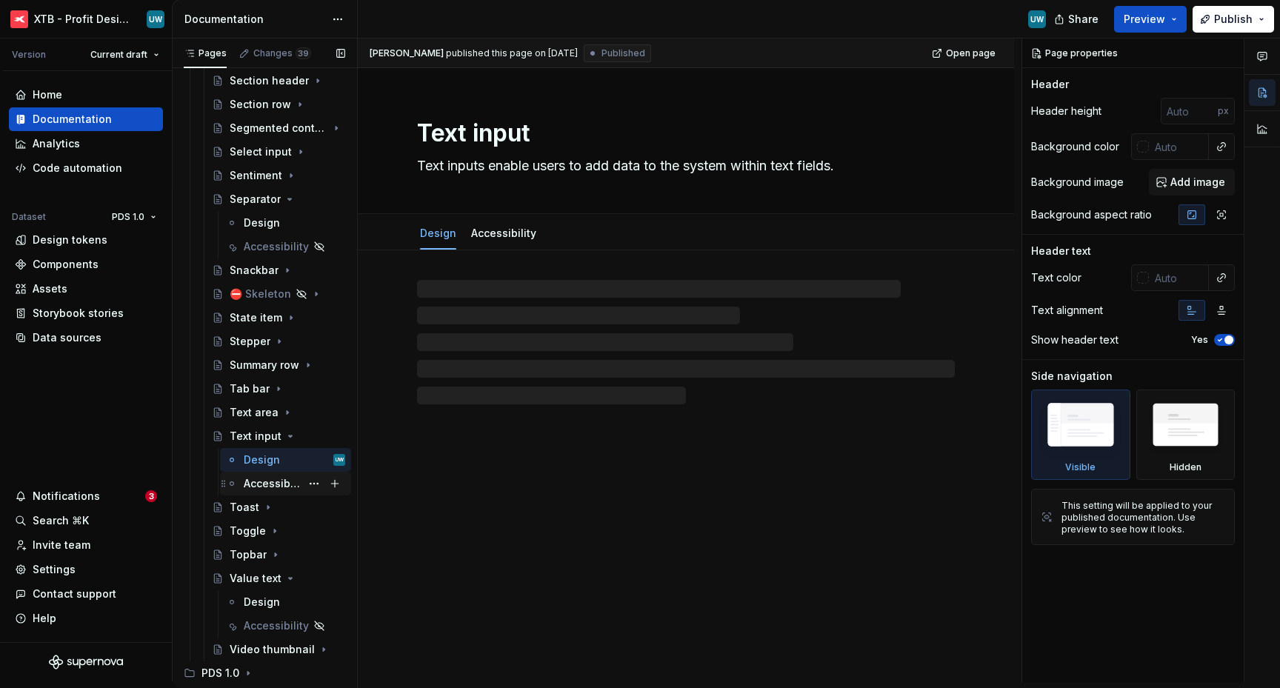
click at [259, 491] on div "Accessibility" at bounding box center [272, 483] width 57 height 15
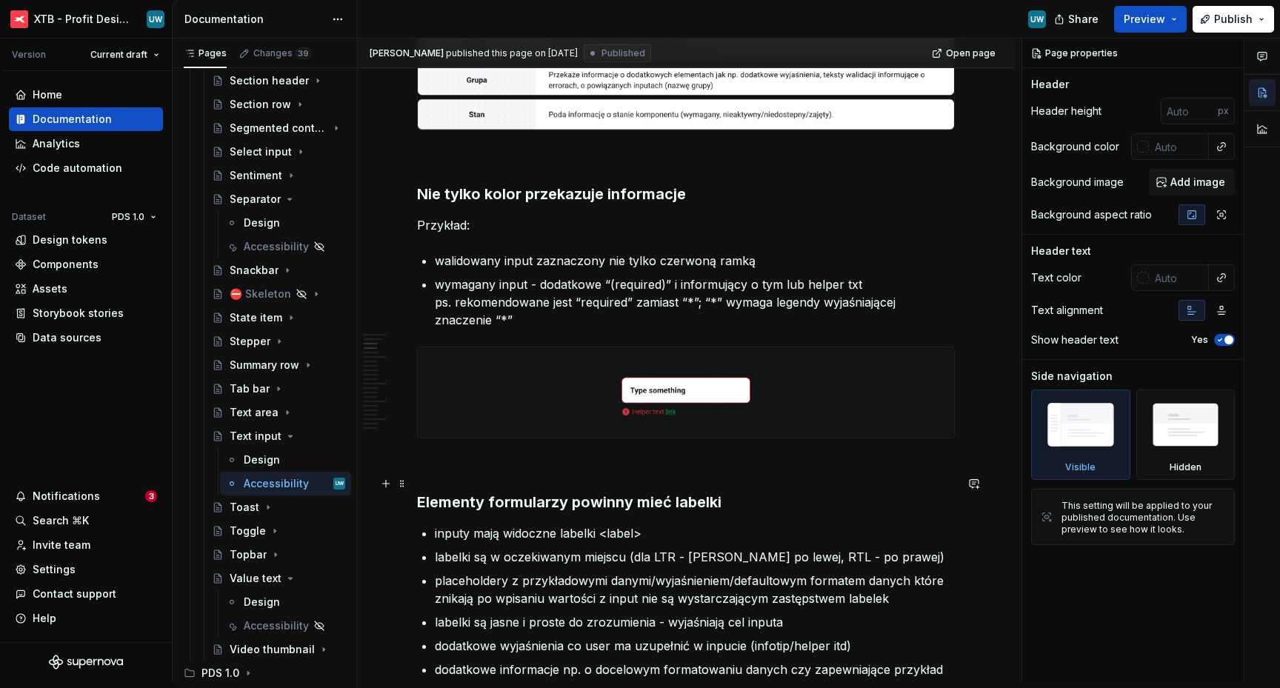
scroll to position [599, 0]
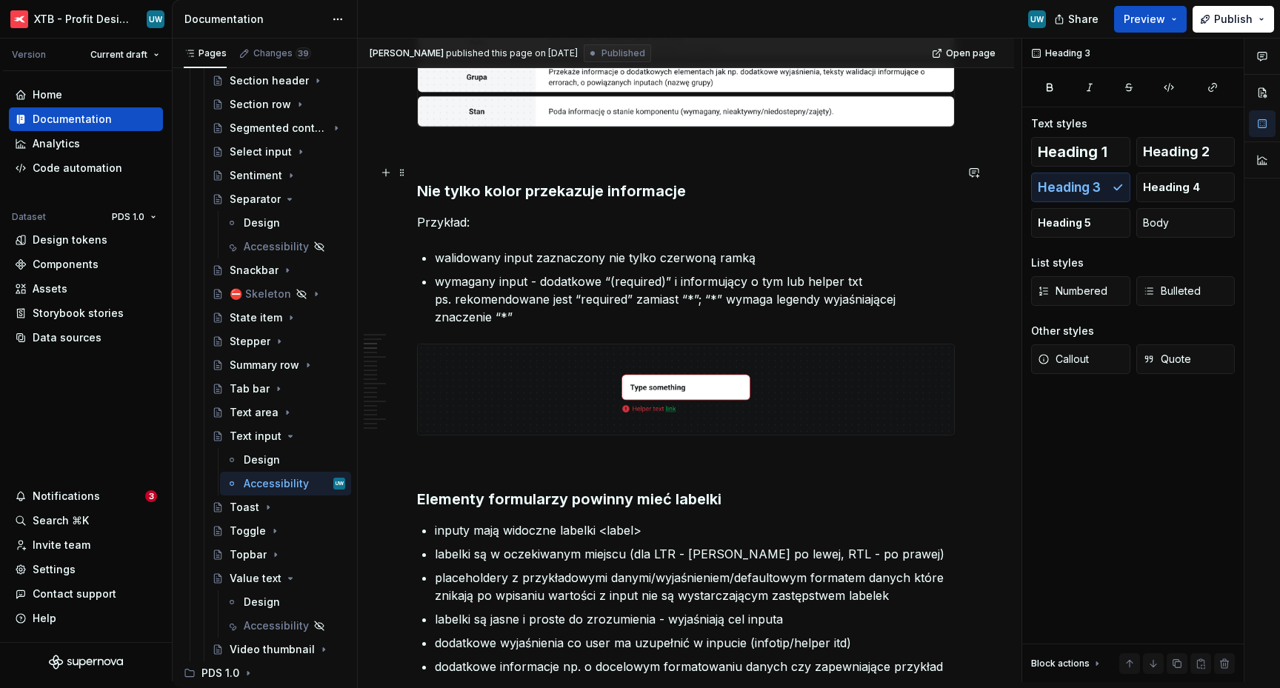
click at [701, 181] on h3 "Nie tylko kolor przekazuje informacje" at bounding box center [686, 191] width 538 height 21
type textarea "*"
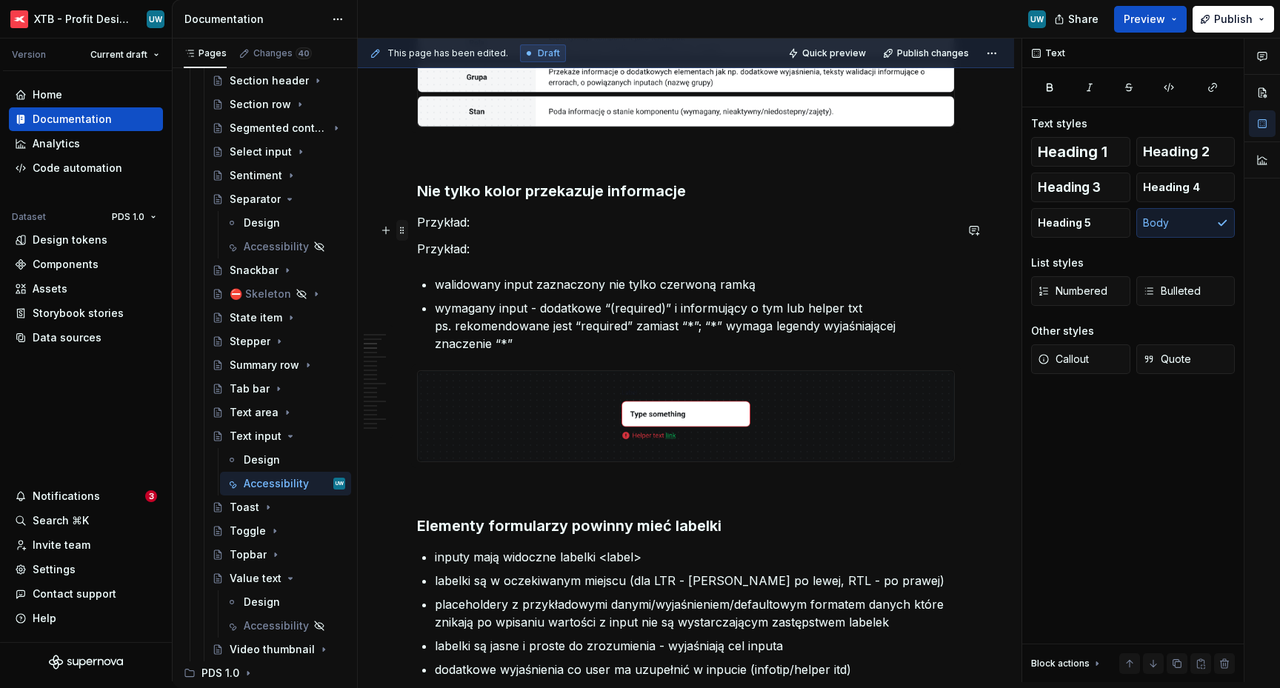
click at [404, 230] on span at bounding box center [402, 230] width 12 height 21
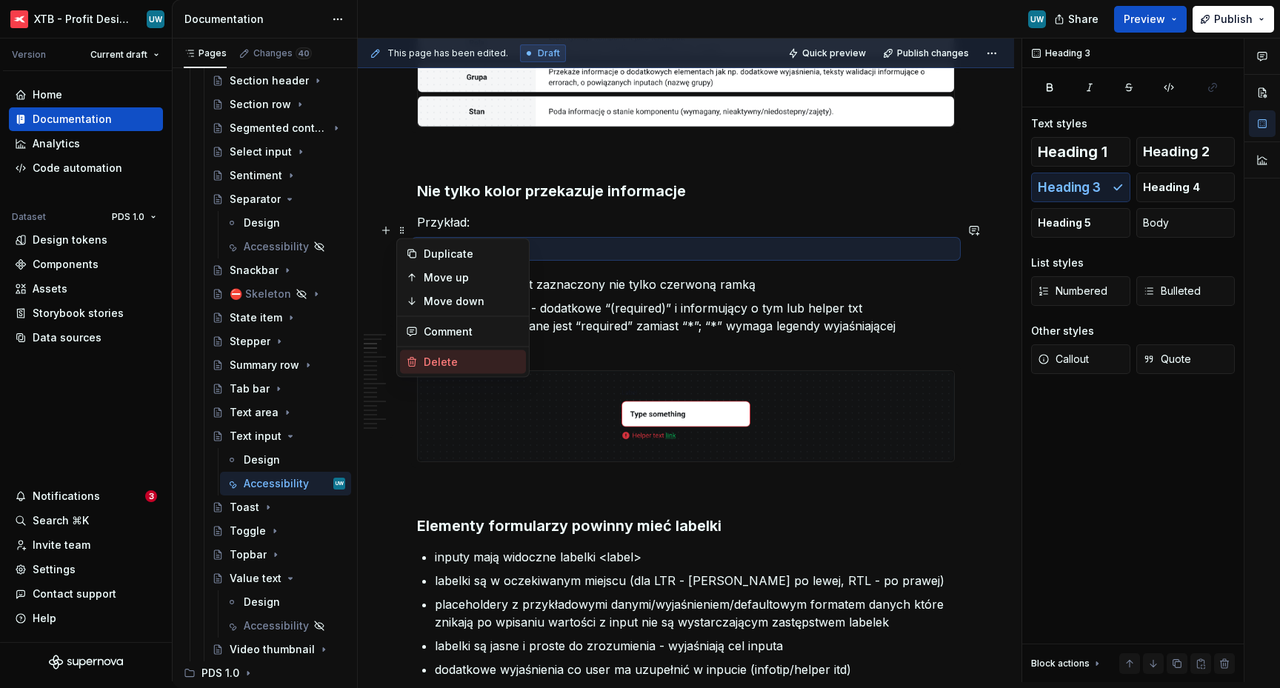
click at [431, 356] on div "Delete" at bounding box center [472, 362] width 96 height 15
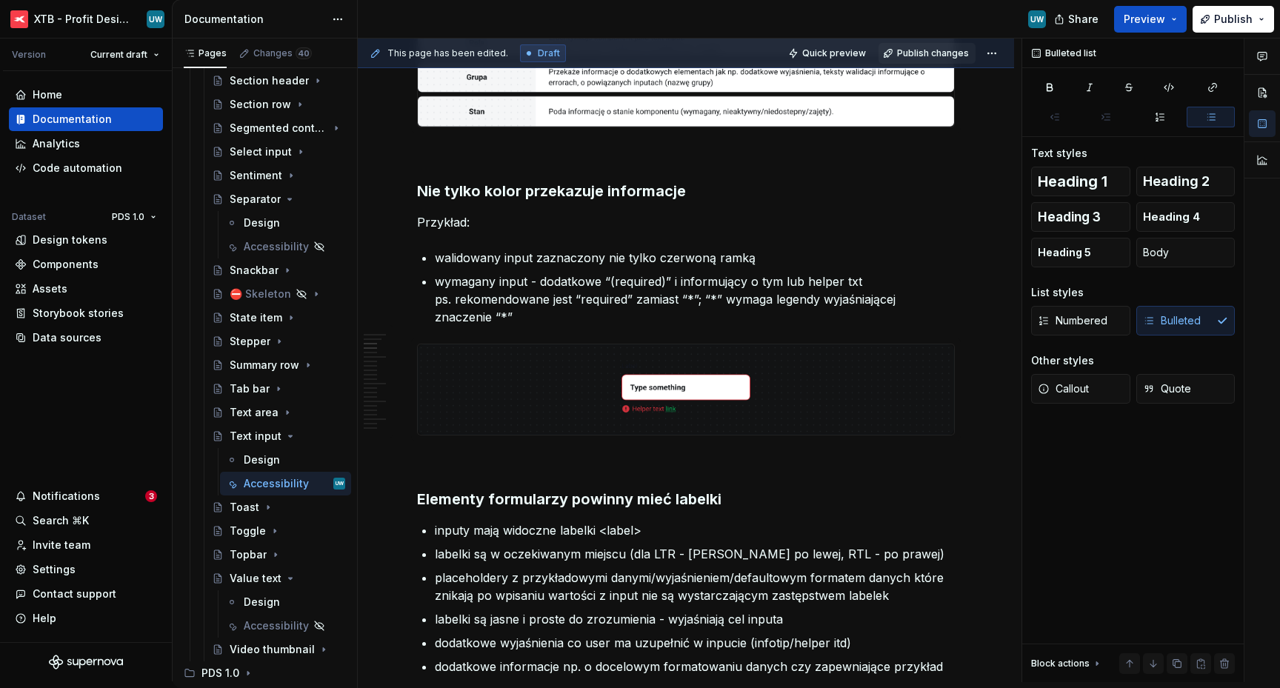
click at [912, 57] on span "Publish changes" at bounding box center [933, 53] width 72 height 12
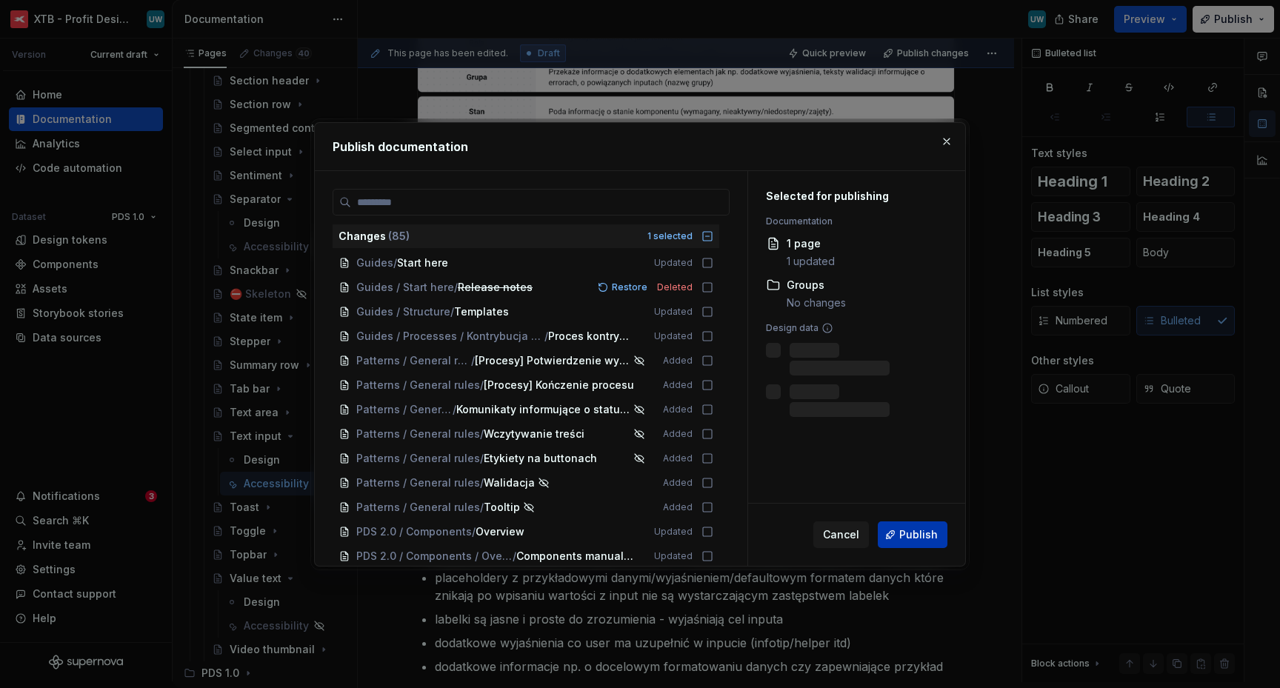
click at [905, 526] on button "Publish" at bounding box center [913, 535] width 70 height 27
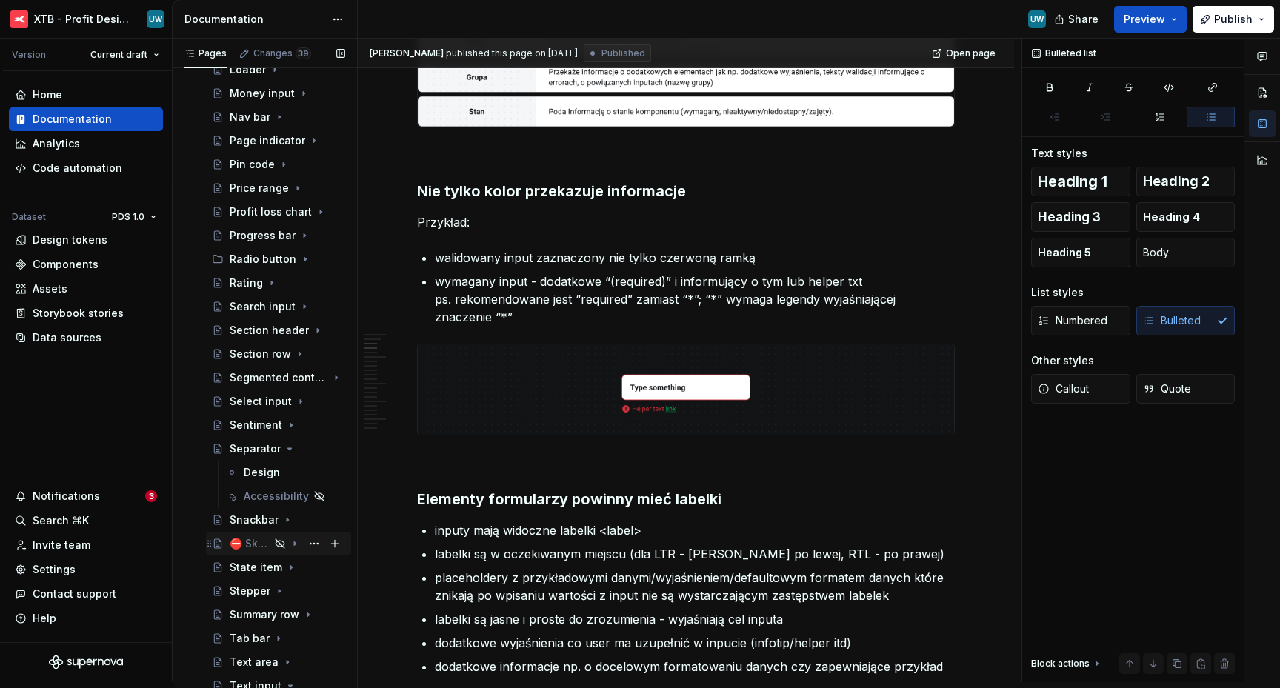
scroll to position [1126, 0]
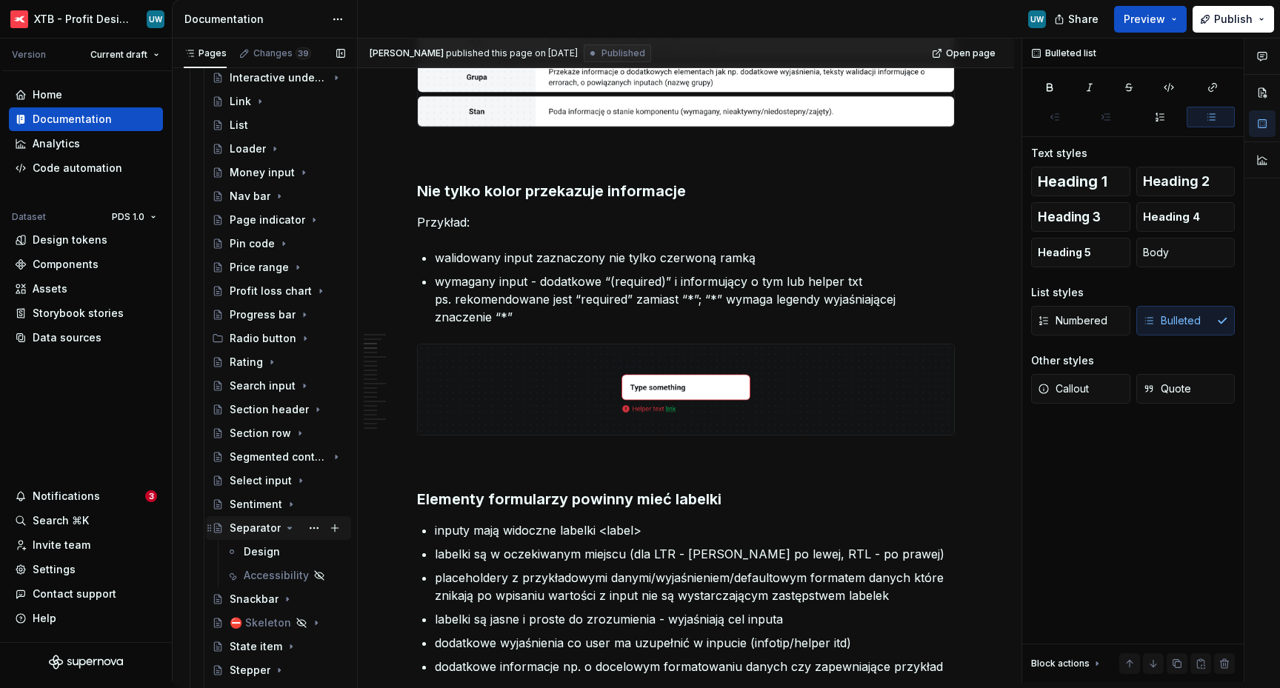
click at [288, 529] on icon "Page tree" at bounding box center [290, 528] width 4 height 1
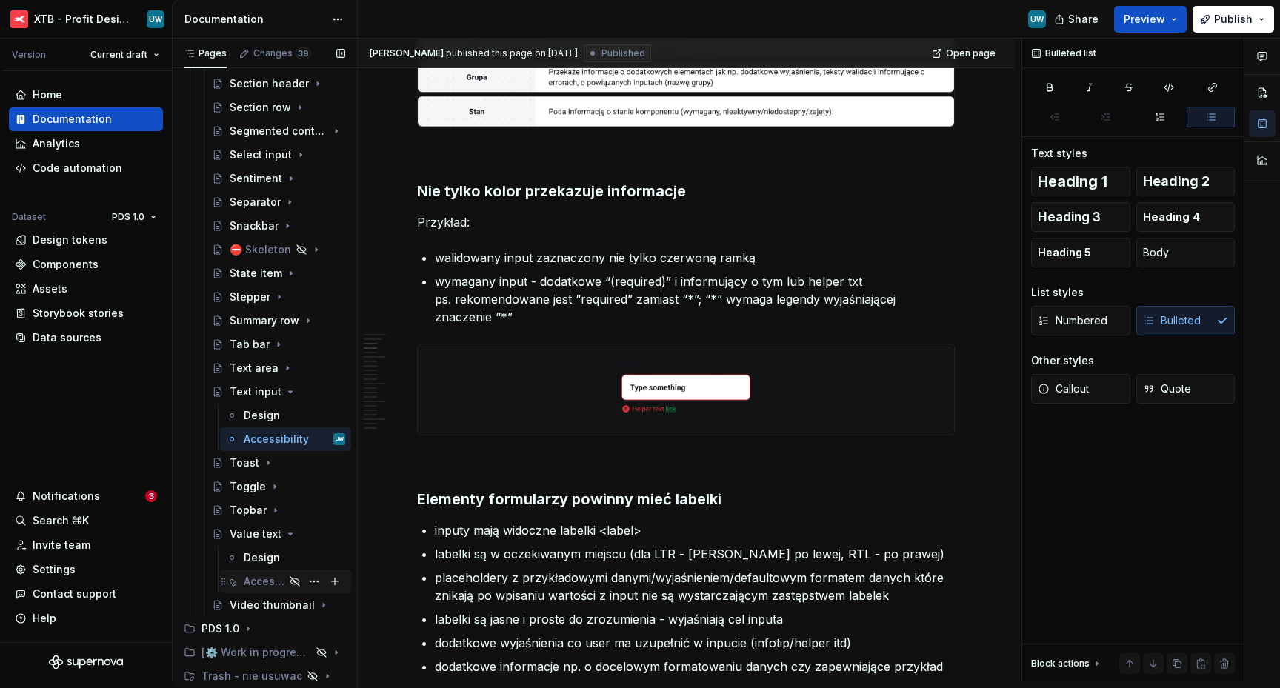
scroll to position [1454, 0]
click at [258, 576] on div "Accessibility" at bounding box center [264, 578] width 41 height 15
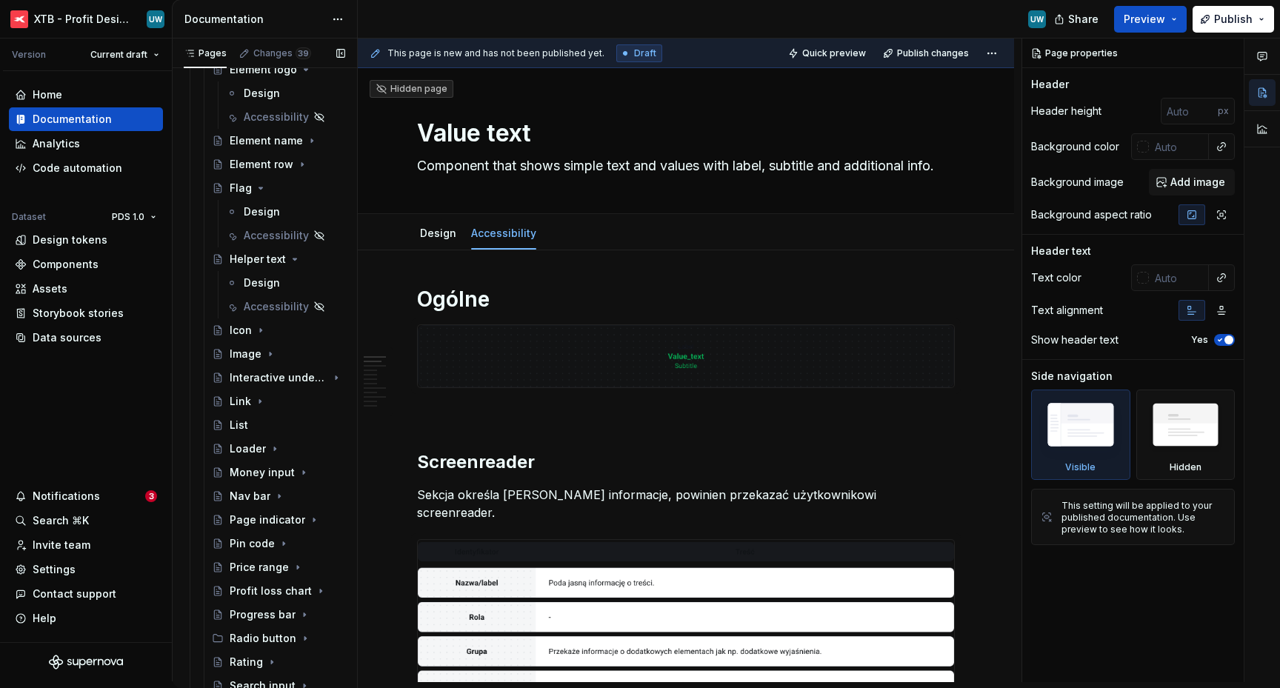
scroll to position [822, 0]
click at [259, 309] on div "Accessibility" at bounding box center [264, 309] width 41 height 15
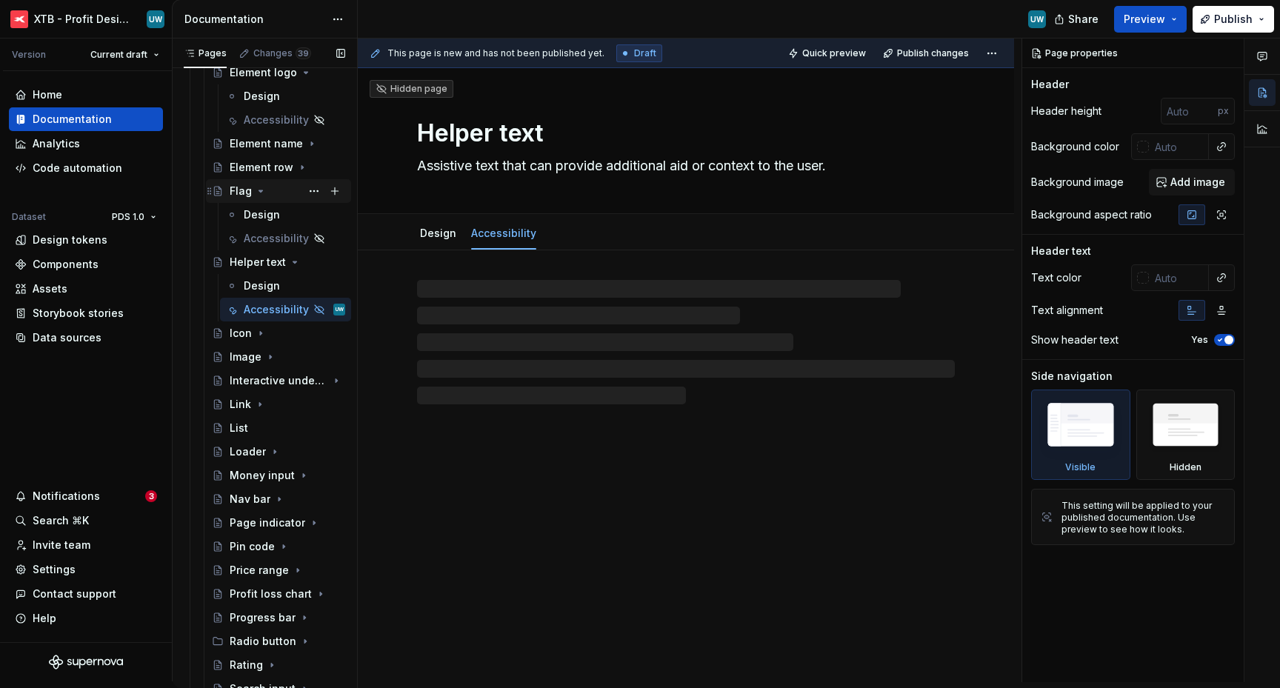
click at [260, 188] on icon "Page tree" at bounding box center [261, 191] width 12 height 12
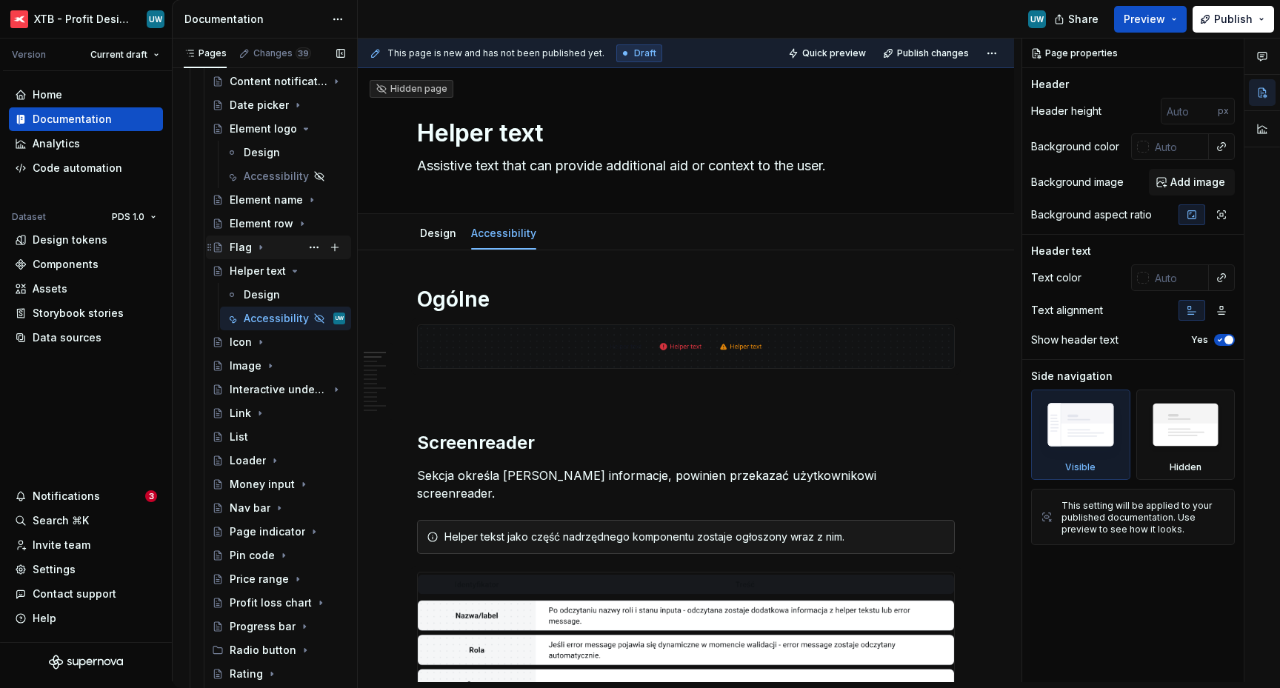
scroll to position [735, 0]
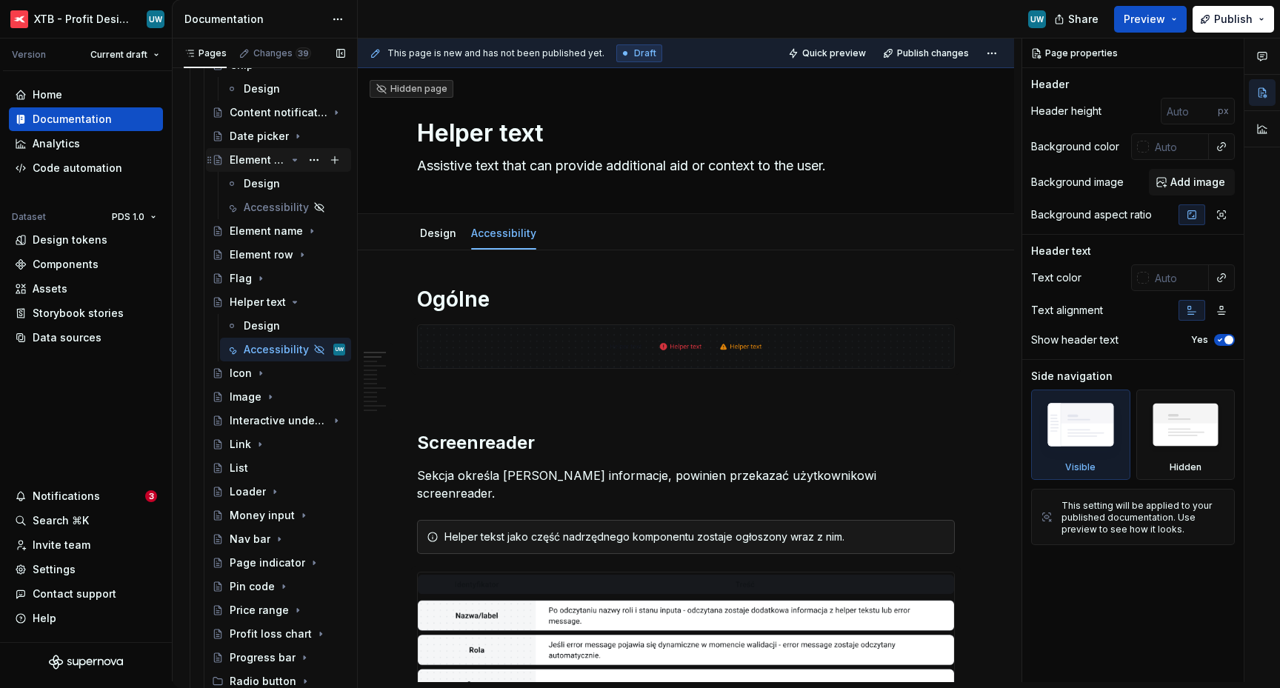
click at [289, 164] on icon "Page tree" at bounding box center [295, 160] width 12 height 12
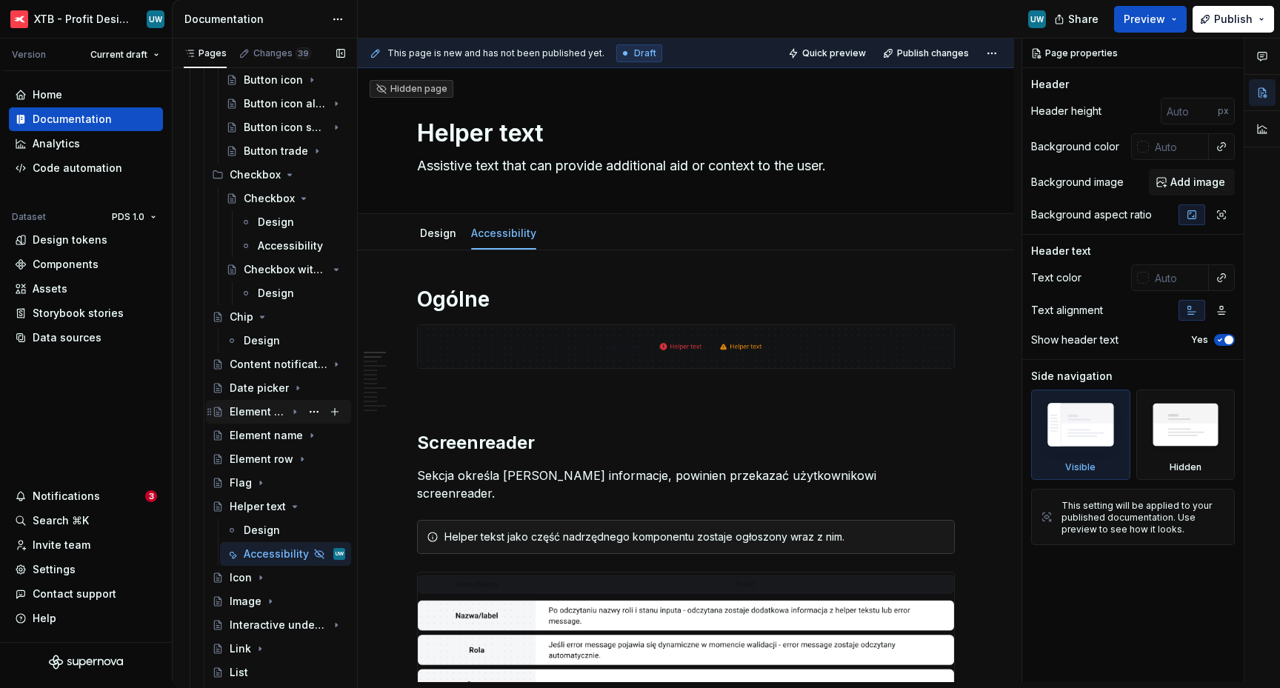
scroll to position [469, 0]
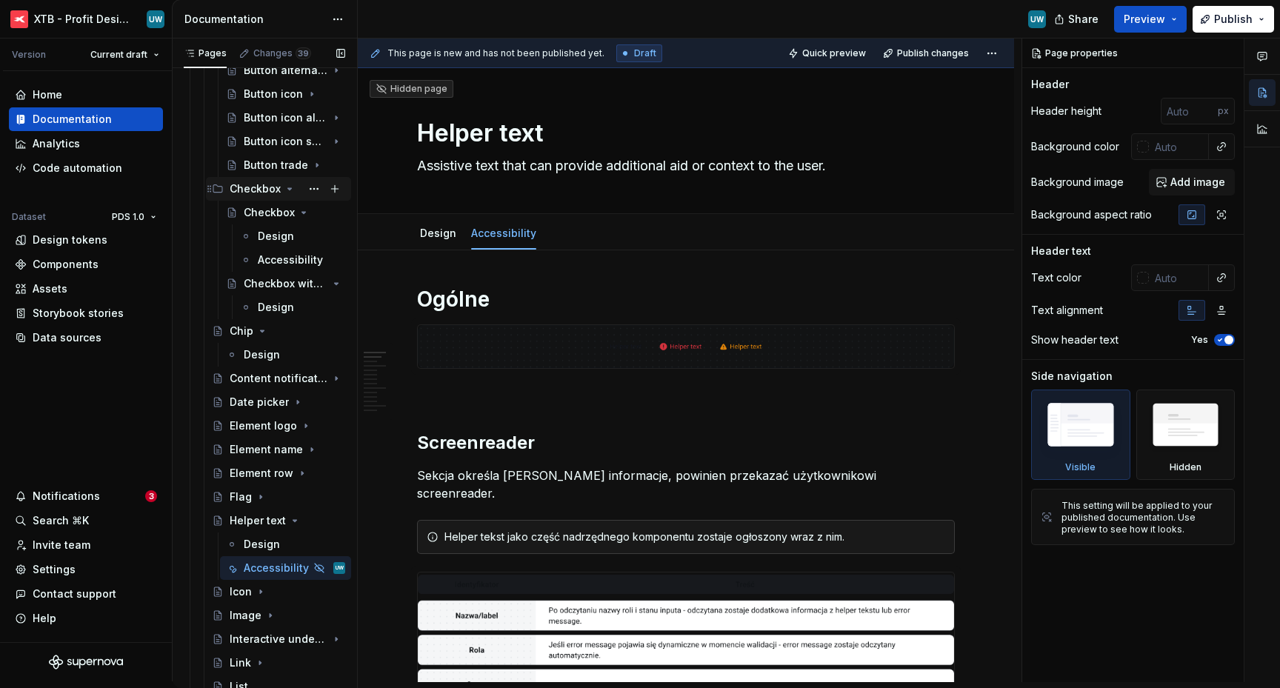
click at [288, 189] on icon "Page tree" at bounding box center [290, 188] width 4 height 1
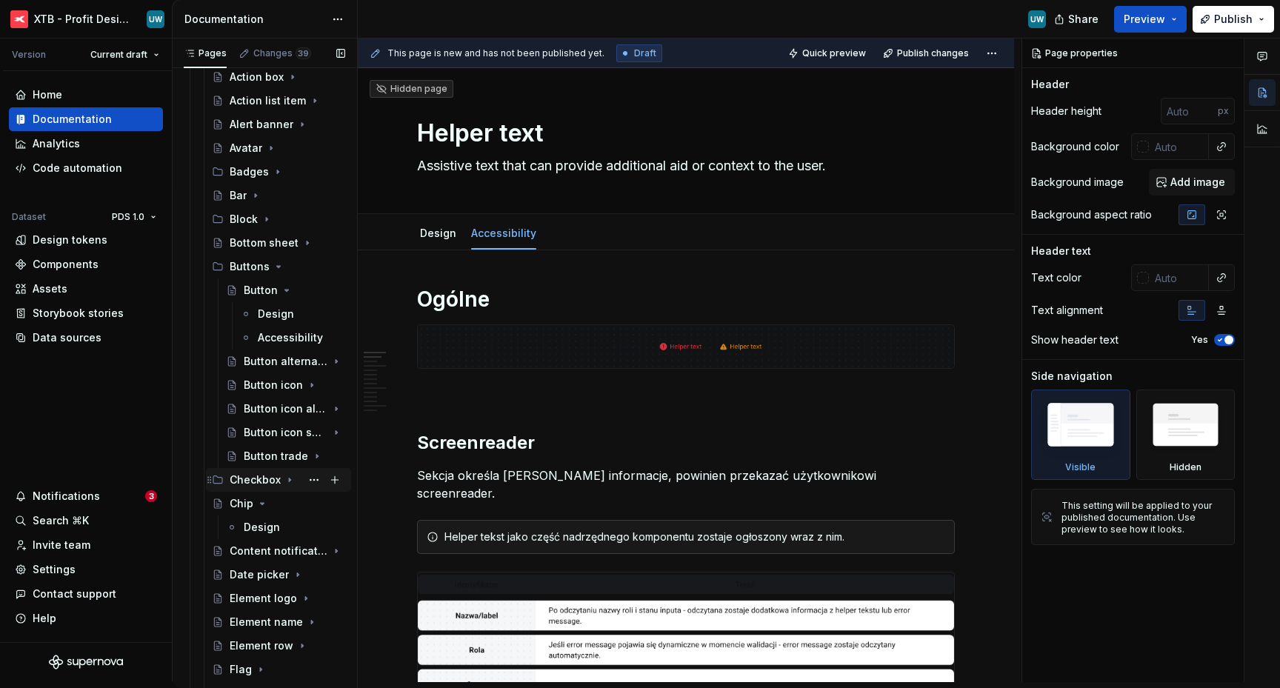
scroll to position [142, 0]
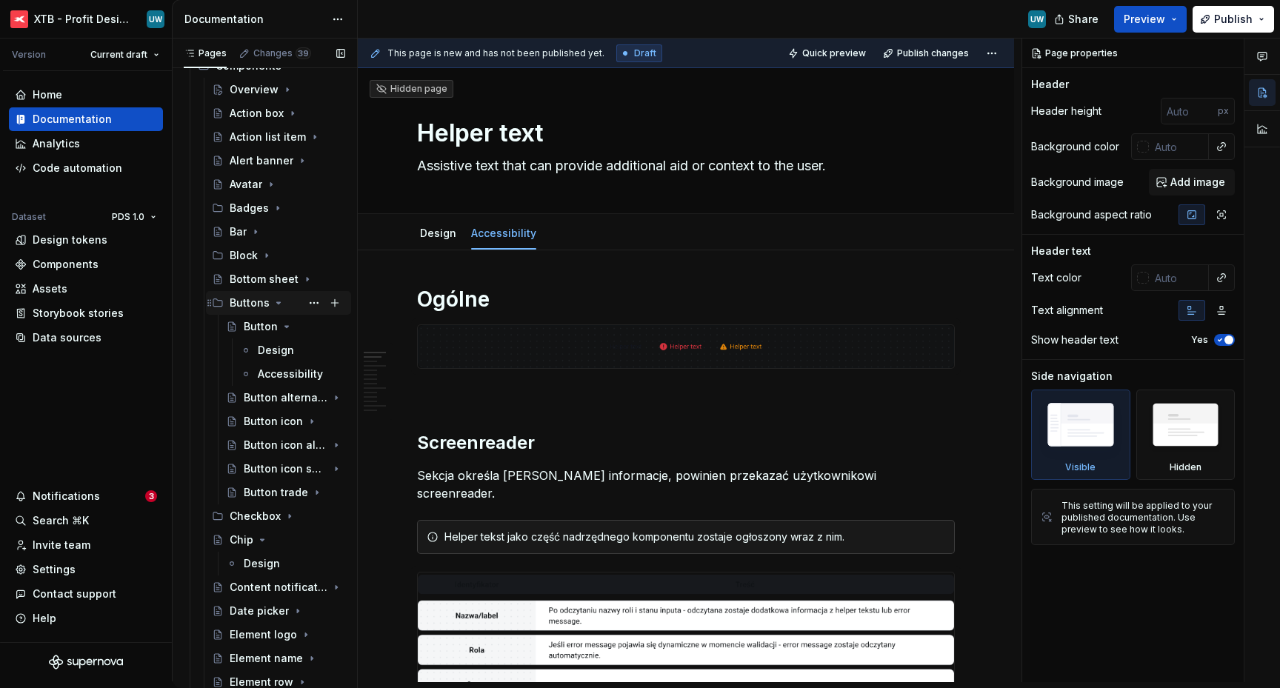
click at [274, 307] on icon "Page tree" at bounding box center [279, 303] width 12 height 12
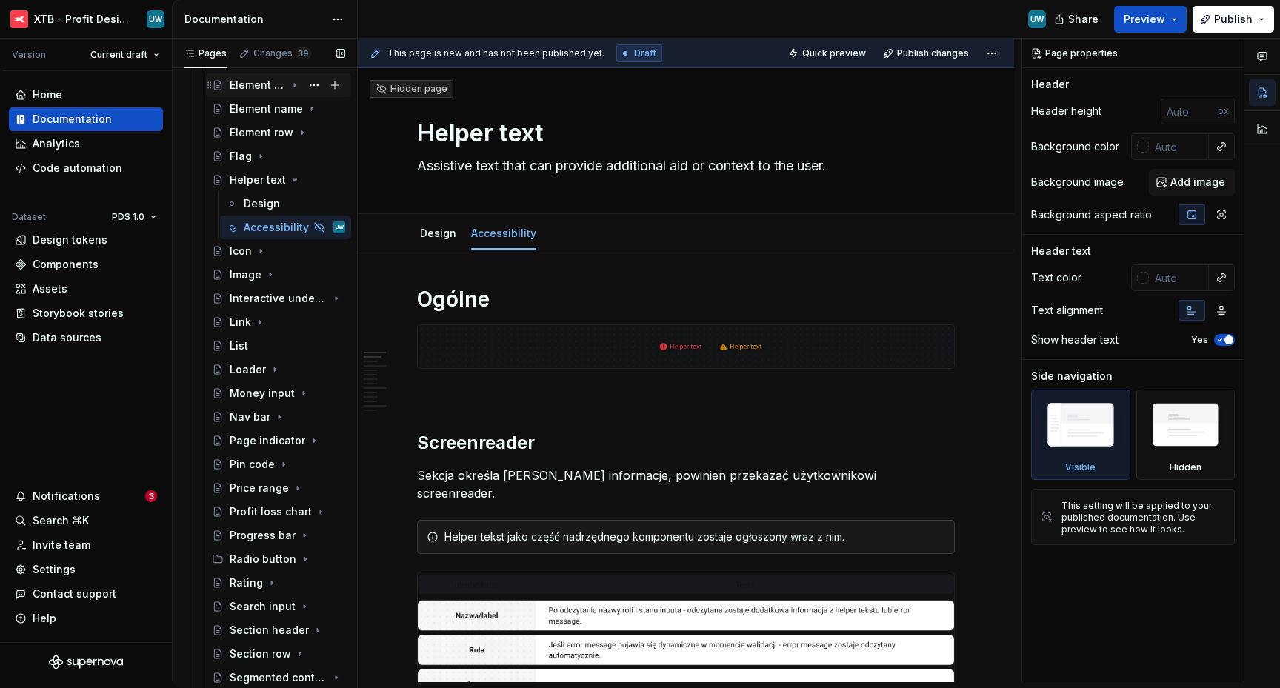
scroll to position [502, 0]
click at [304, 225] on button "Page tree" at bounding box center [314, 226] width 21 height 21
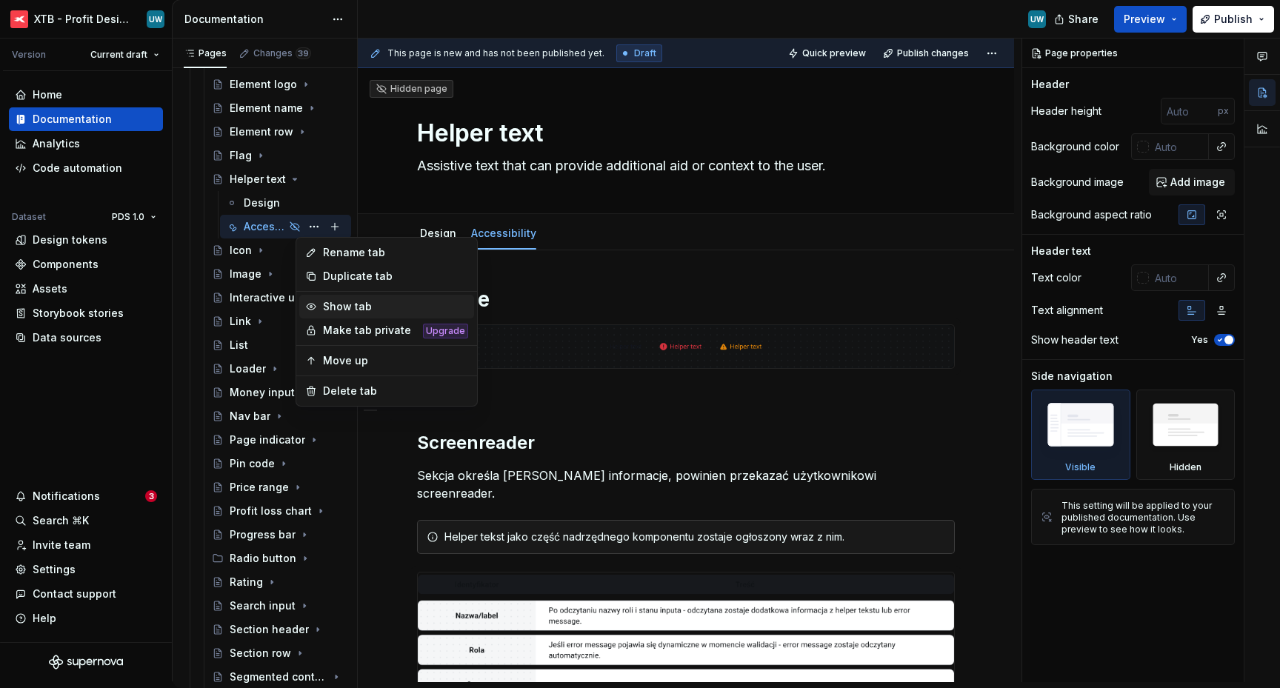
click at [328, 311] on div "Show tab" at bounding box center [395, 306] width 145 height 15
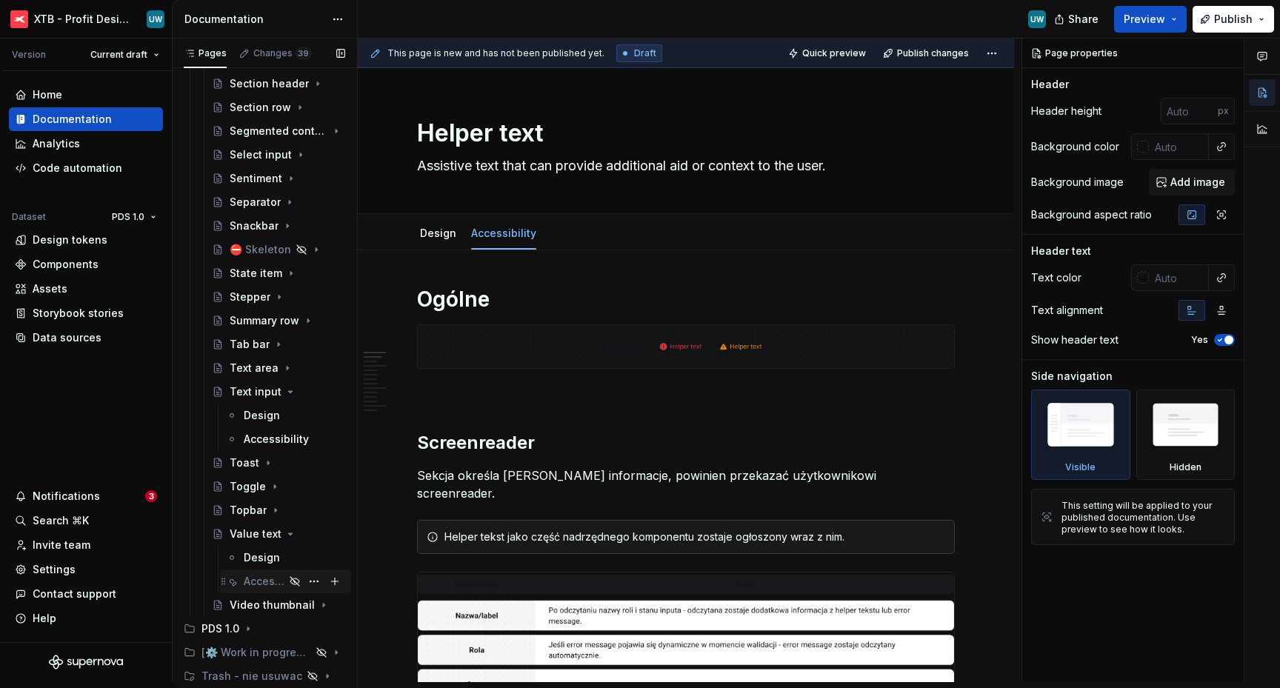
scroll to position [1051, 0]
click at [305, 574] on button "Page tree" at bounding box center [314, 578] width 21 height 21
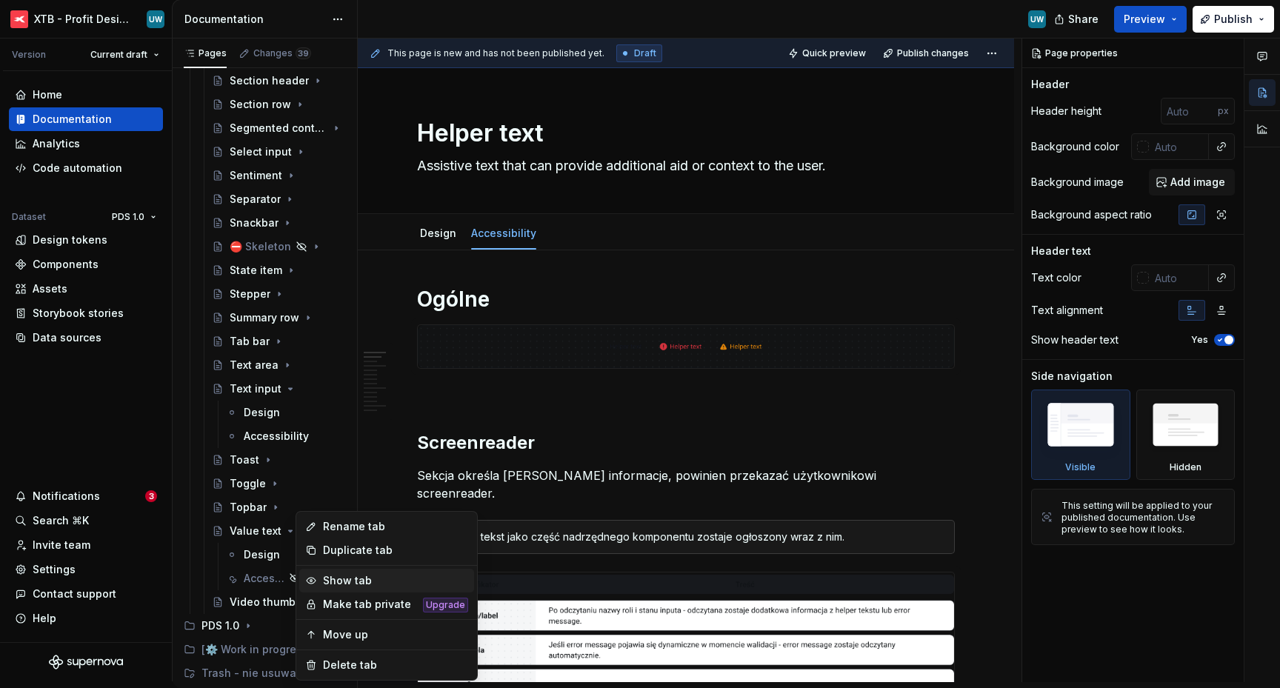
click at [343, 581] on div "Show tab" at bounding box center [395, 581] width 145 height 15
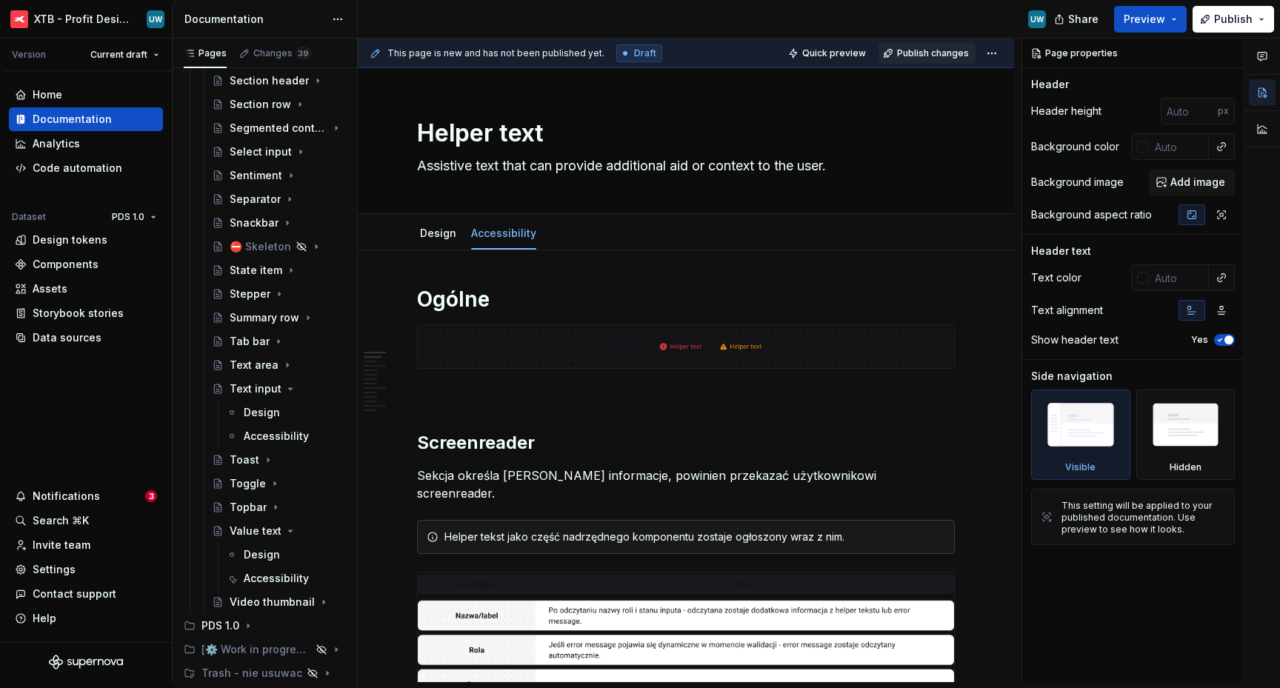
click at [934, 54] on span "Publish changes" at bounding box center [933, 53] width 72 height 12
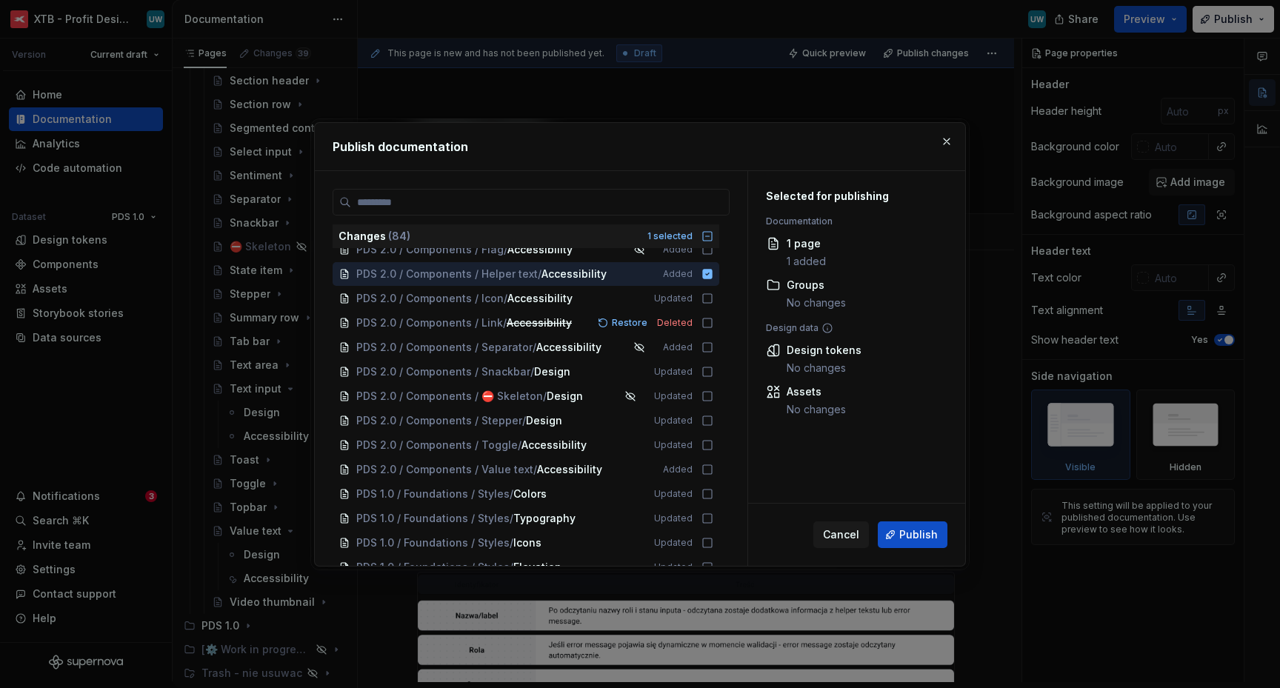
scroll to position [525, 0]
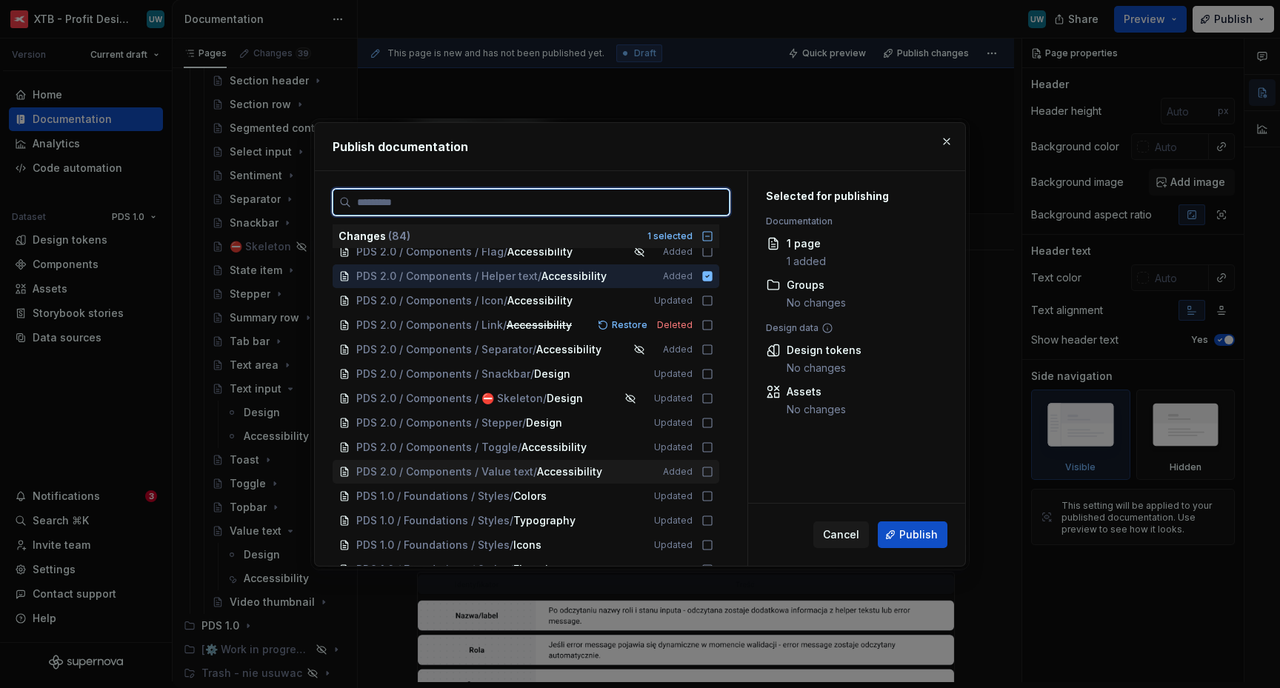
click at [704, 474] on icon at bounding box center [708, 472] width 12 height 12
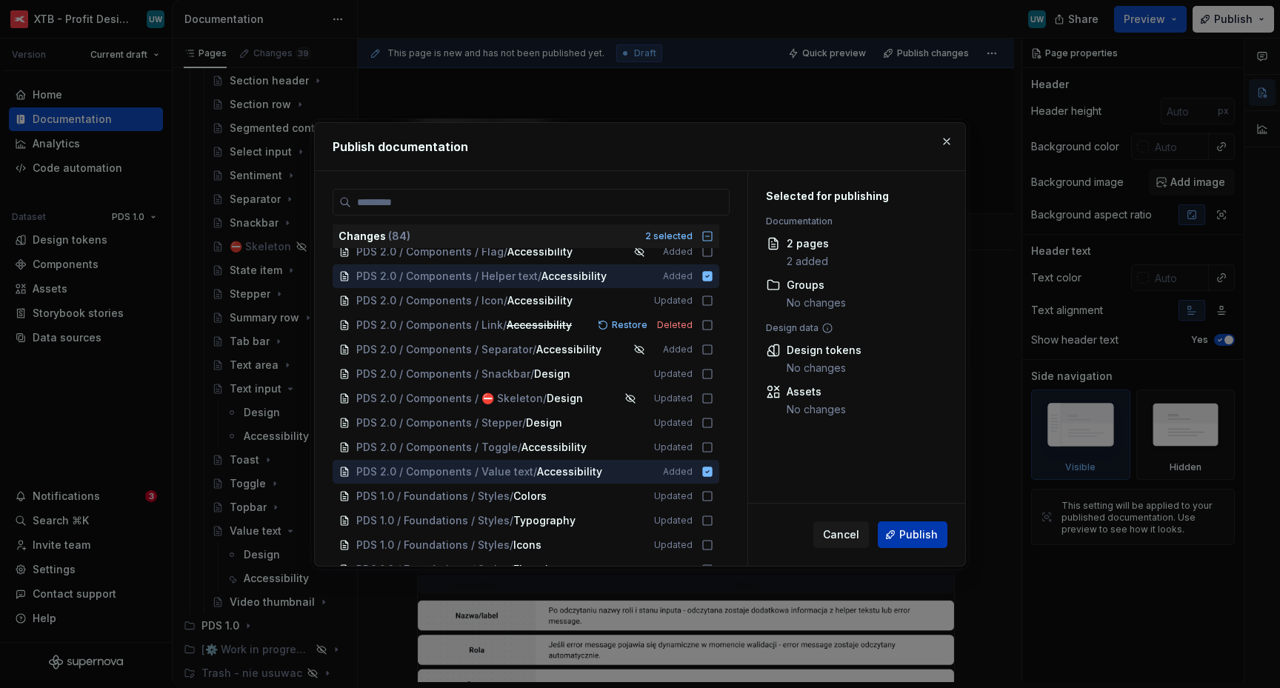
click at [904, 532] on span "Publish" at bounding box center [919, 535] width 39 height 15
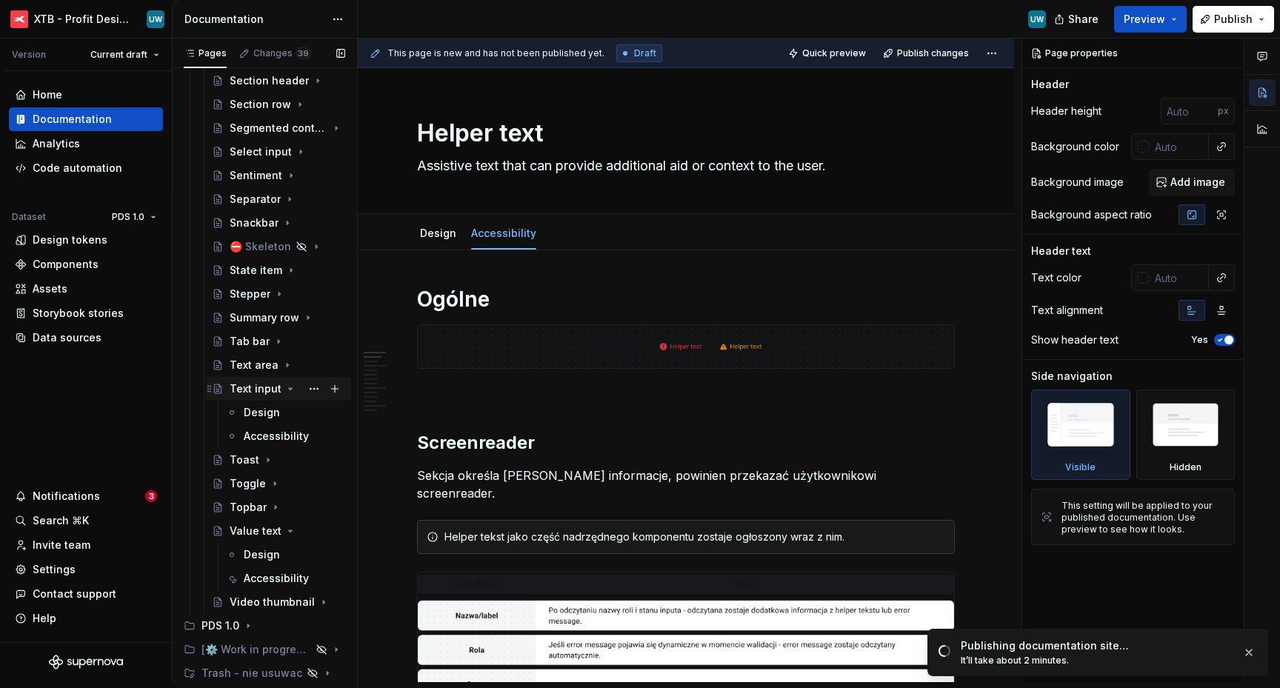
click at [285, 390] on icon "Page tree" at bounding box center [291, 389] width 12 height 12
click at [285, 534] on icon "Page tree" at bounding box center [291, 531] width 12 height 12
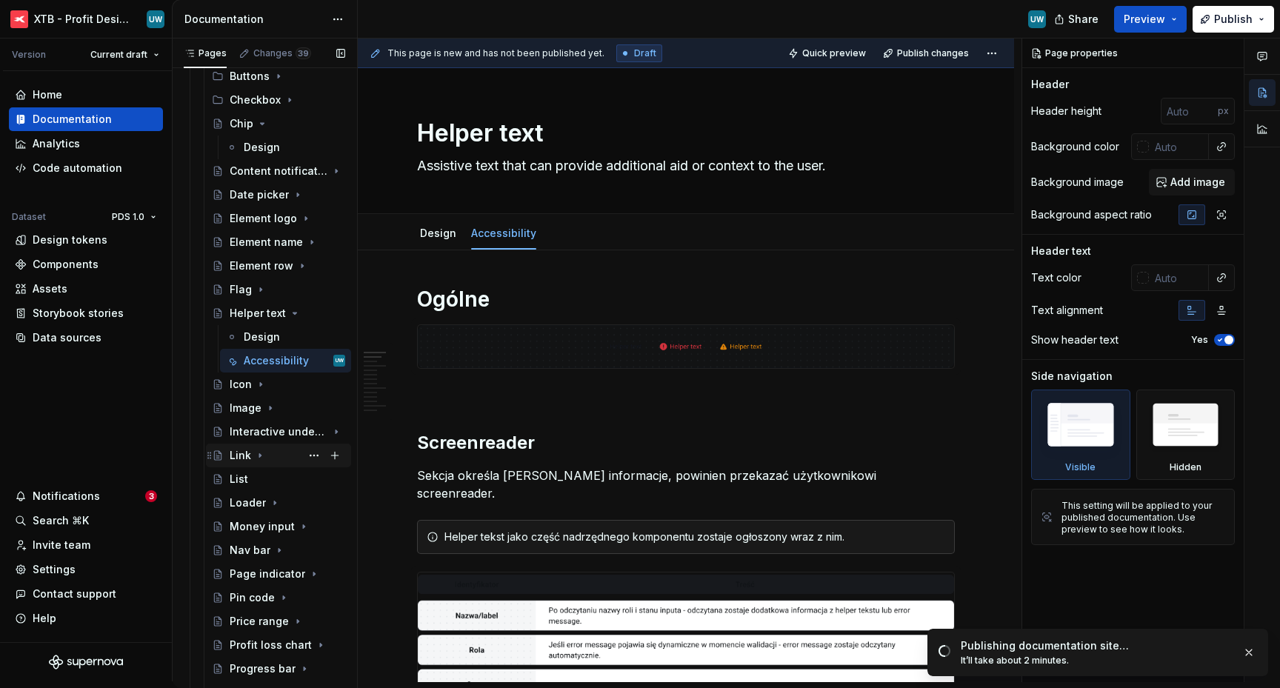
scroll to position [354, 0]
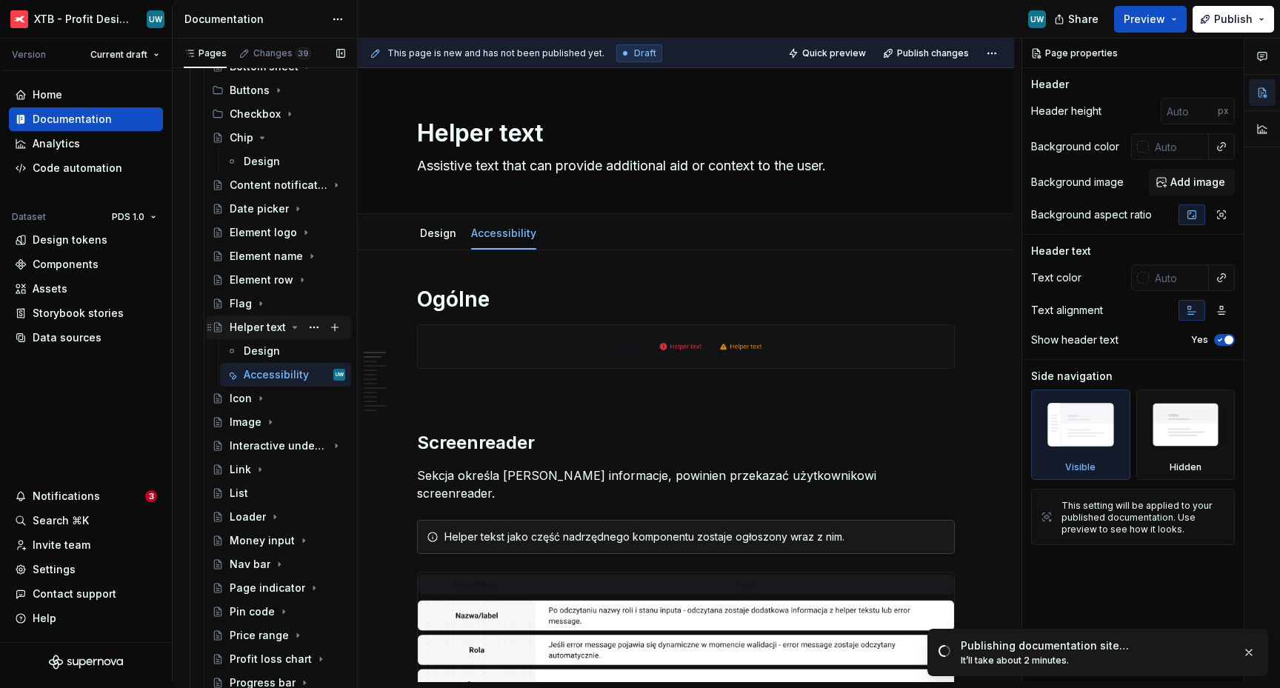
click at [290, 327] on icon "Page tree" at bounding box center [295, 328] width 12 height 12
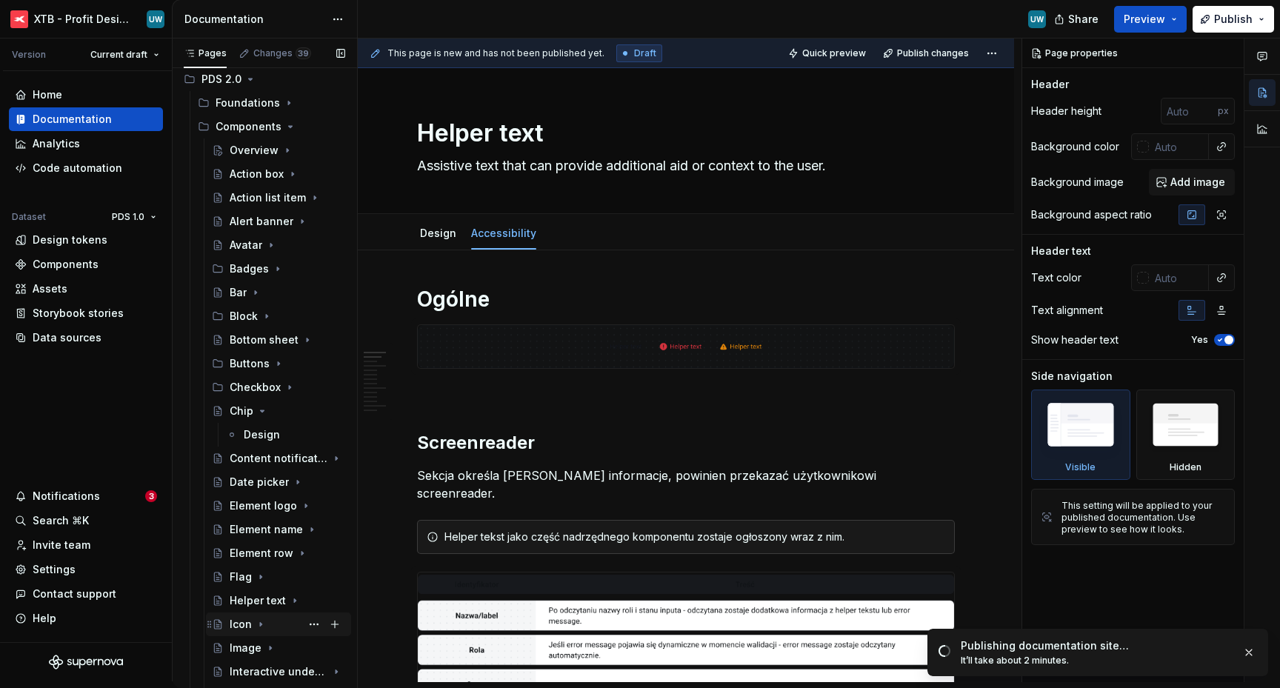
scroll to position [26, 0]
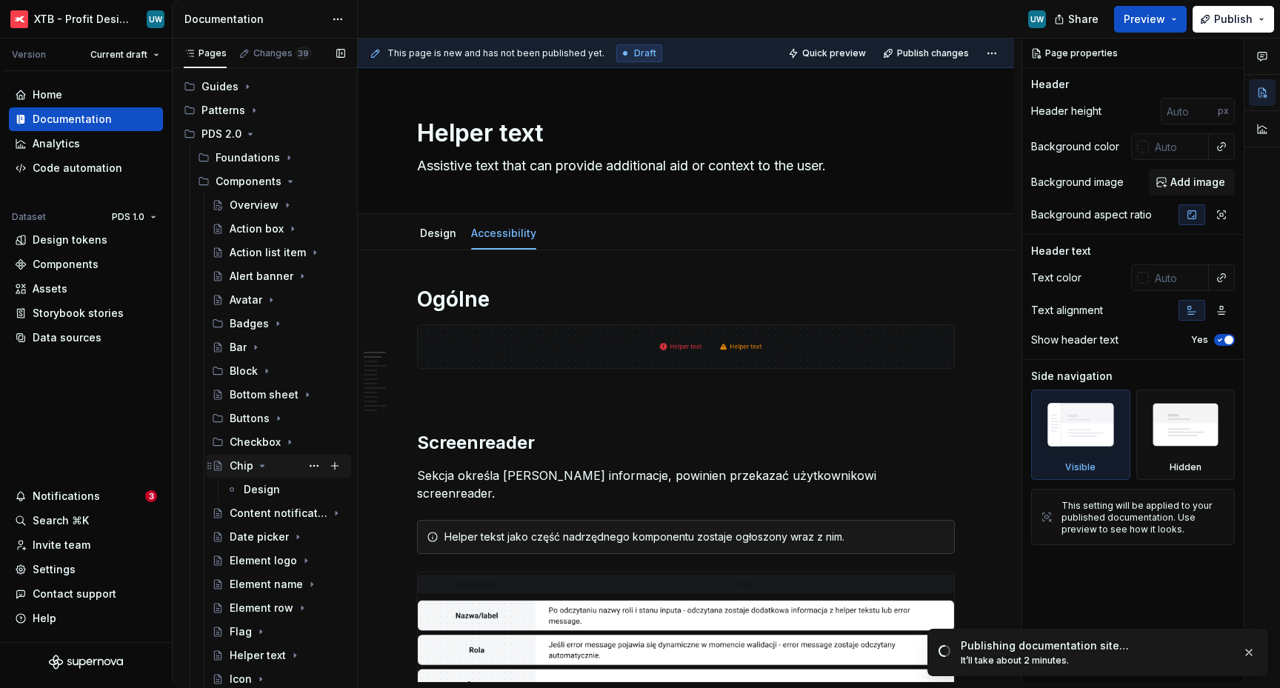
click at [263, 465] on icon "Page tree" at bounding box center [263, 465] width 4 height 1
click at [283, 207] on icon "Page tree" at bounding box center [288, 205] width 12 height 12
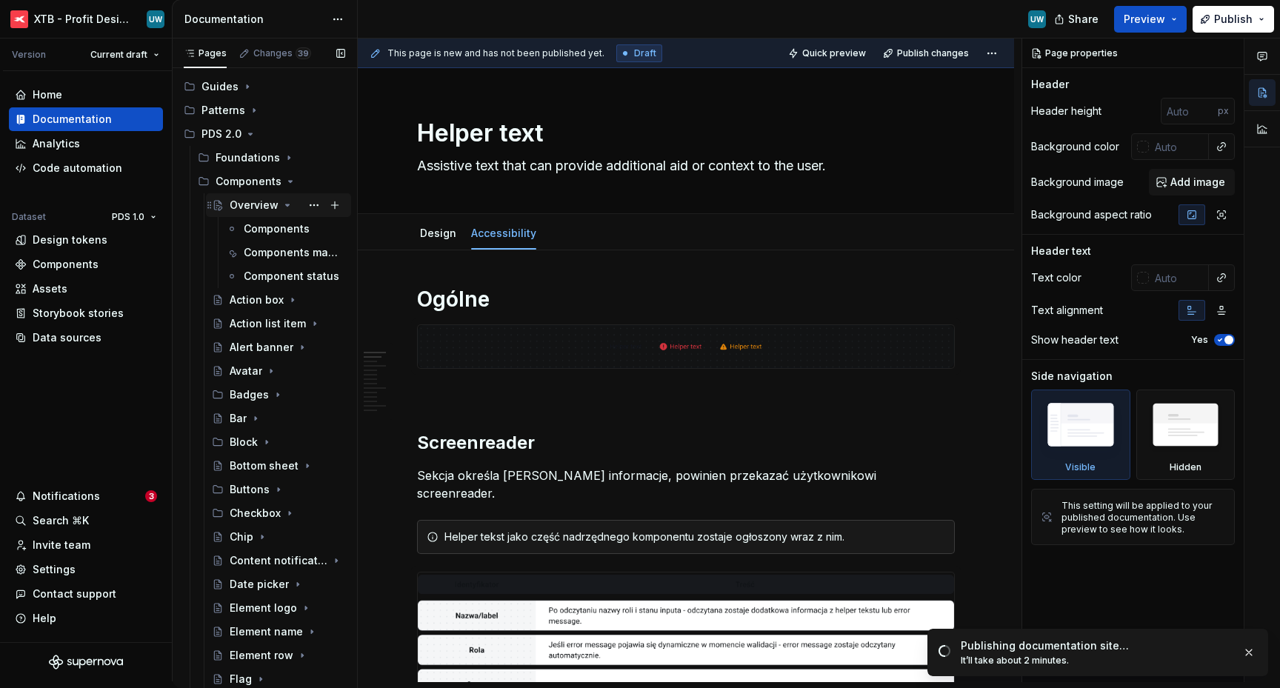
click at [256, 205] on div "Overview" at bounding box center [254, 205] width 49 height 15
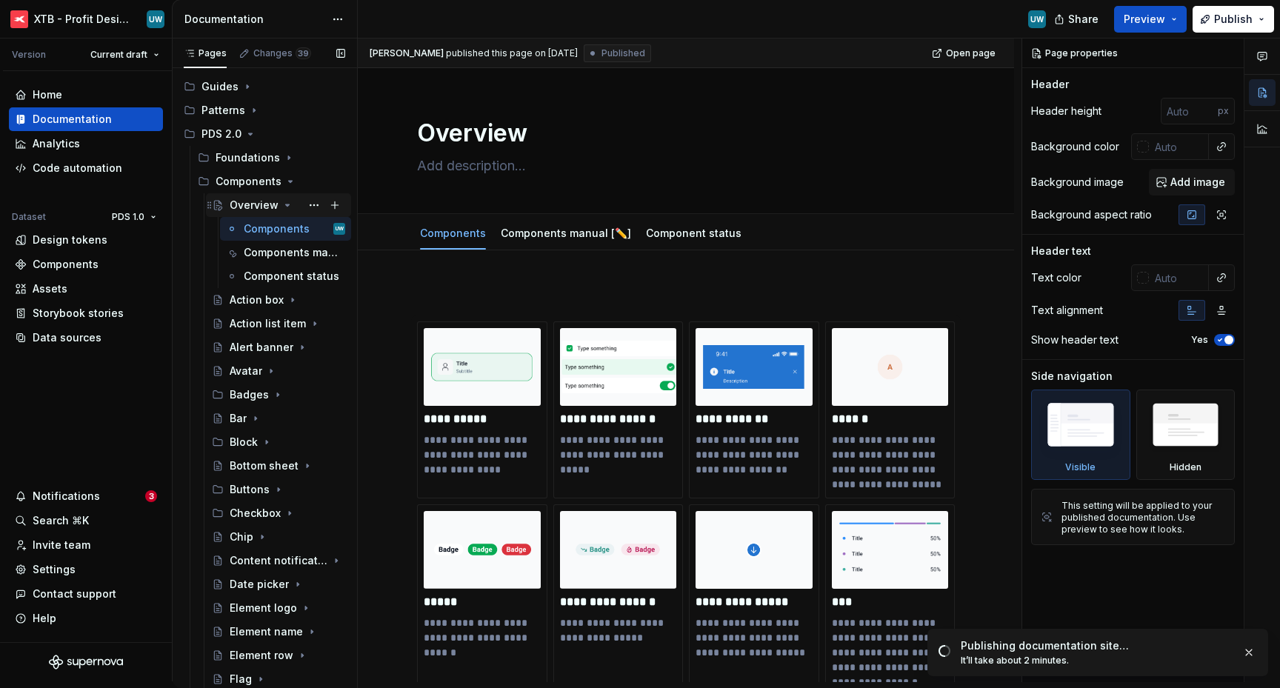
click at [286, 205] on icon "Page tree" at bounding box center [288, 205] width 4 height 1
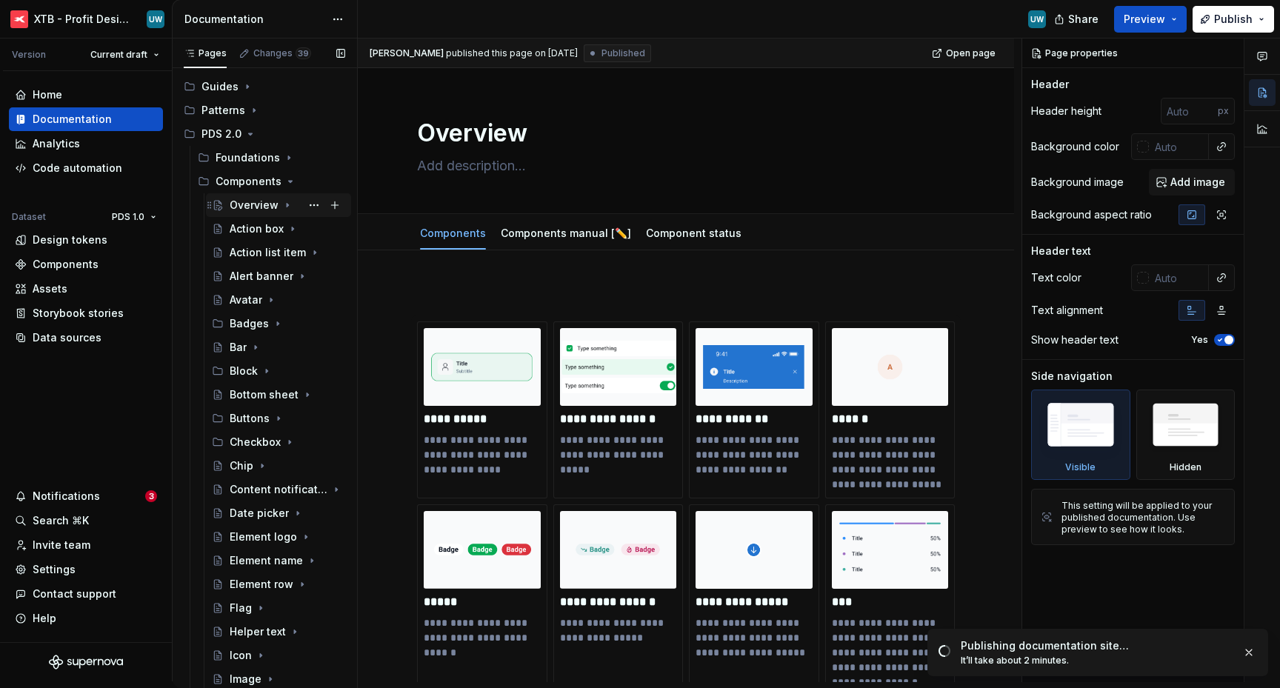
click at [256, 205] on div "Overview" at bounding box center [254, 205] width 49 height 15
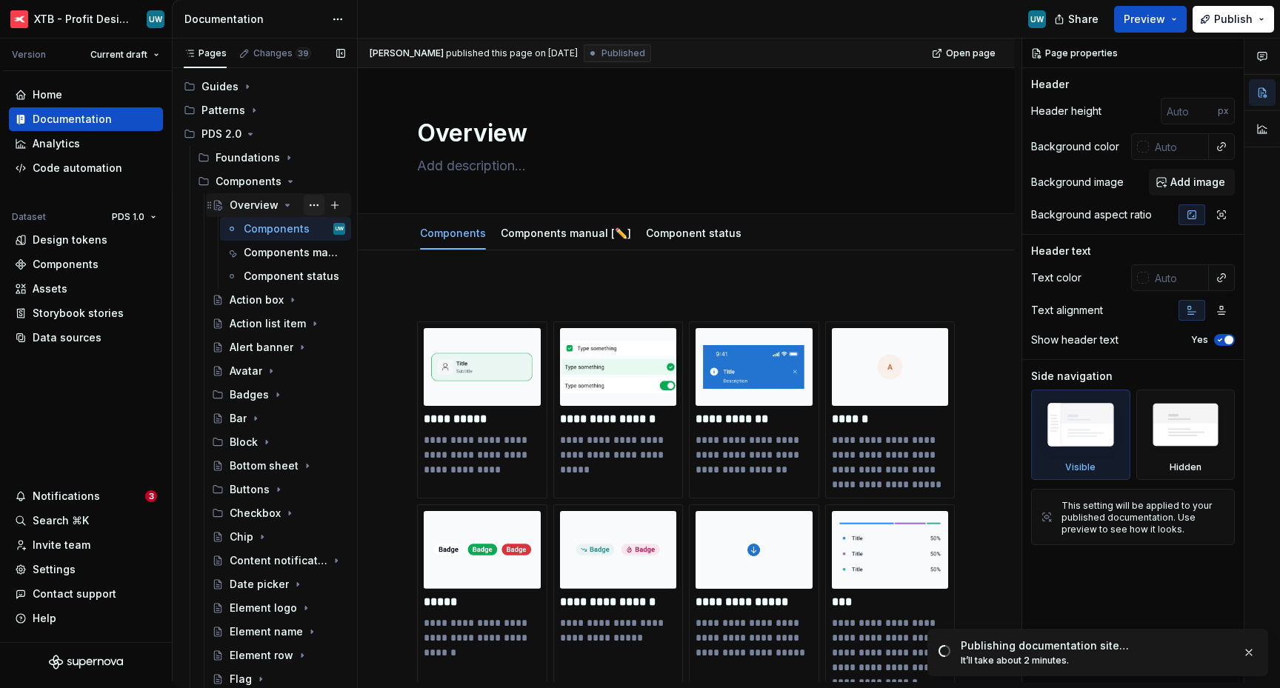
click at [304, 205] on button "Page tree" at bounding box center [314, 205] width 21 height 21
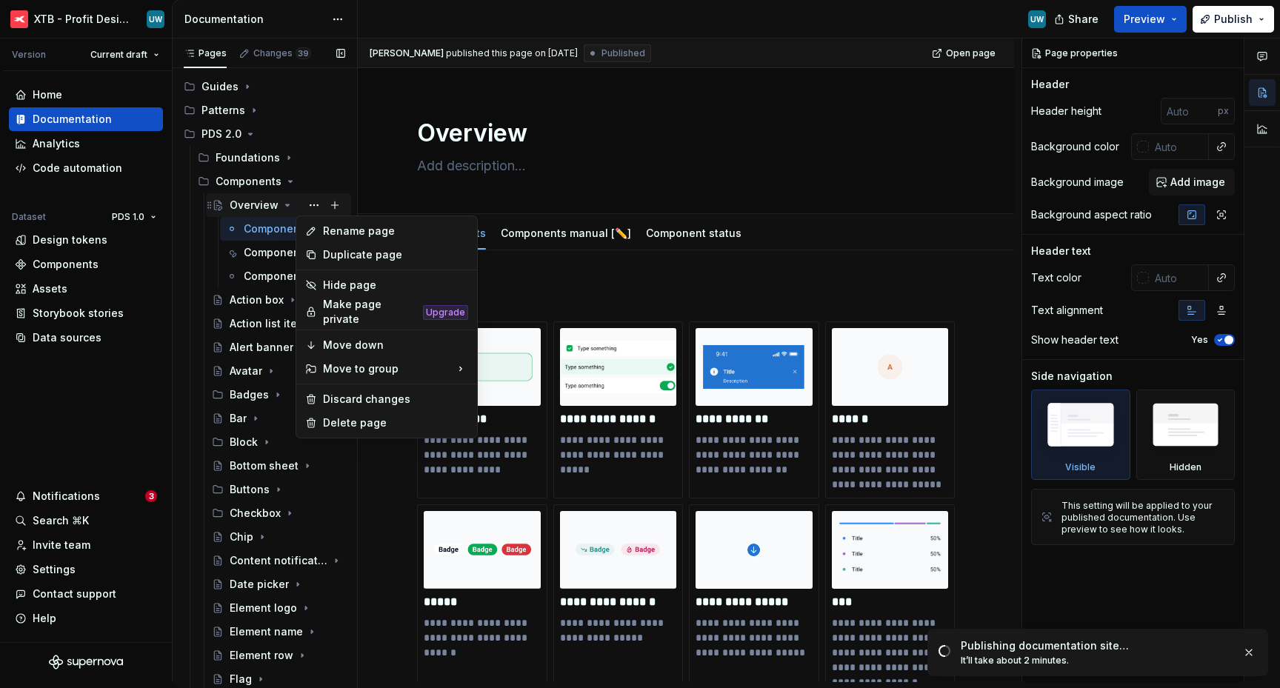
click at [259, 212] on div "Pages Changes 39 Add Accessibility guide for tree Page tree. Navigate the tree …" at bounding box center [264, 364] width 185 height 650
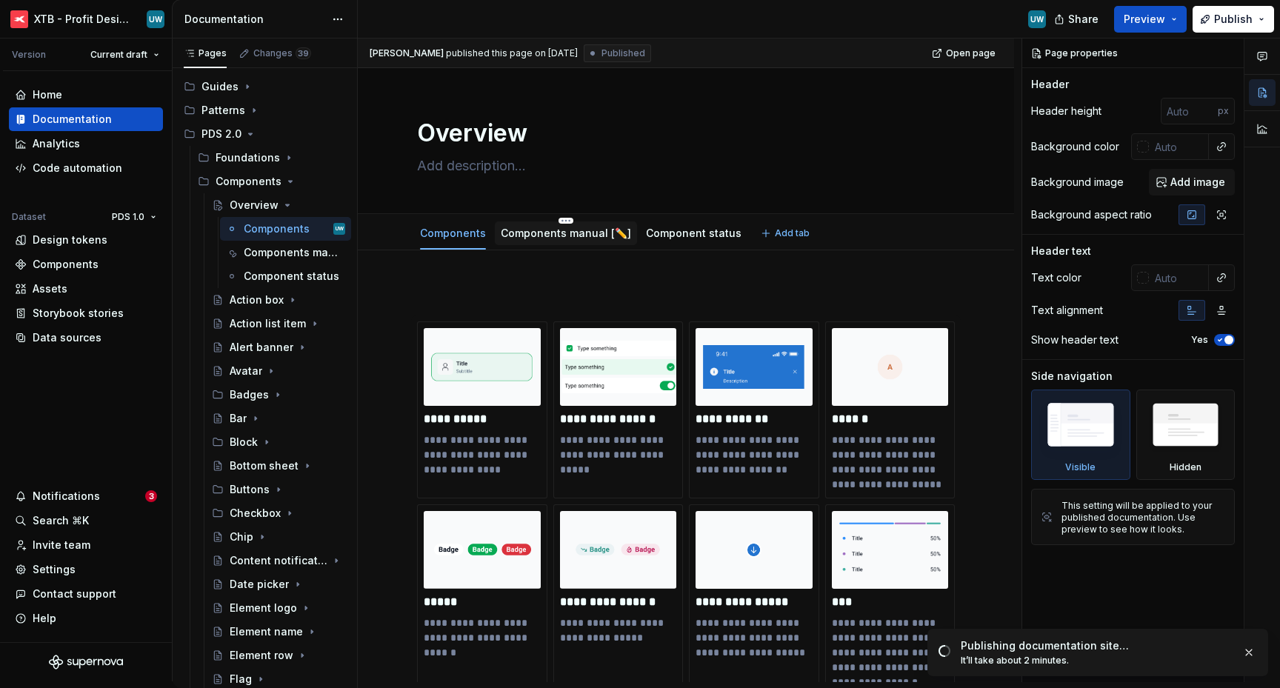
click at [577, 242] on div "Components manual [✏️]" at bounding box center [566, 234] width 130 height 18
click at [555, 234] on link "Components manual [✏️]" at bounding box center [566, 233] width 130 height 13
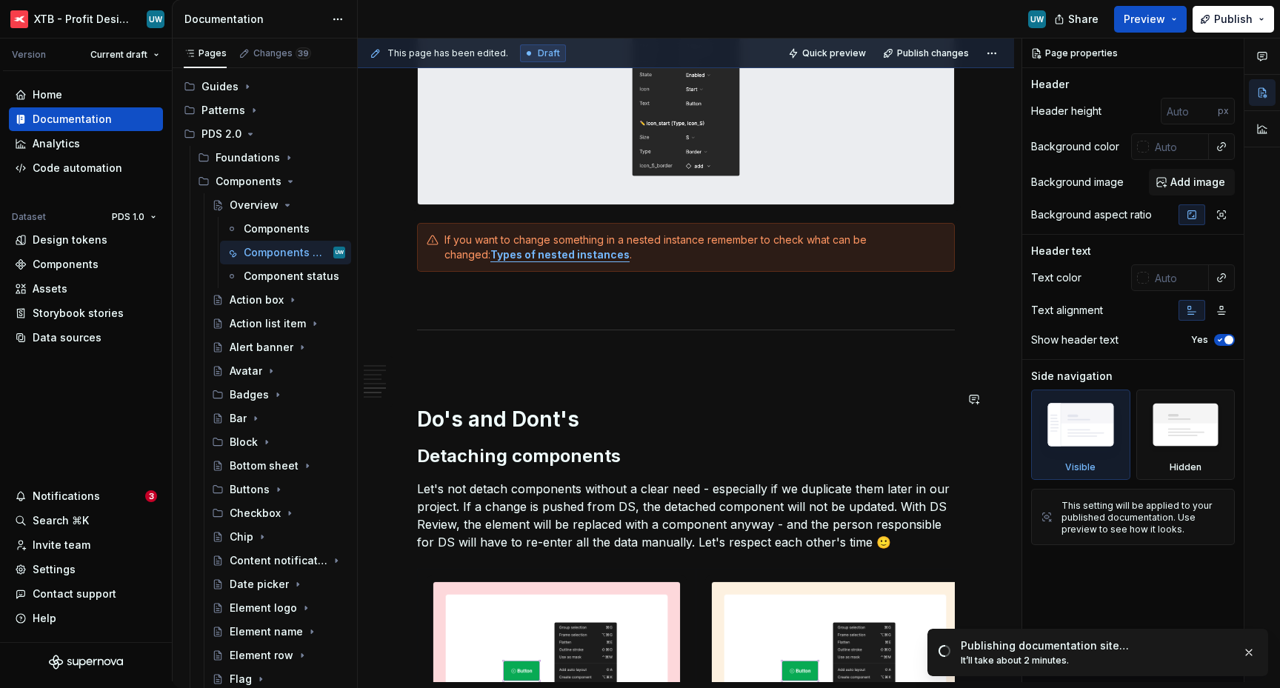
scroll to position [3886, 0]
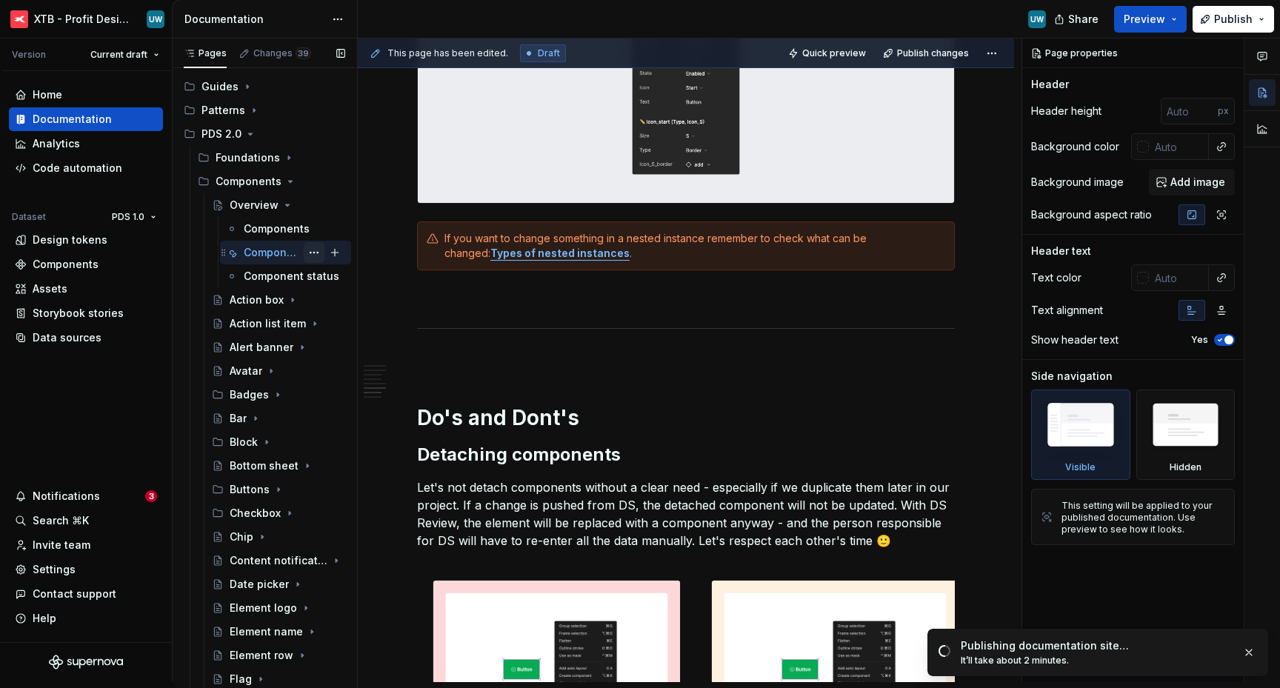
click at [304, 255] on button "Page tree" at bounding box center [314, 252] width 21 height 21
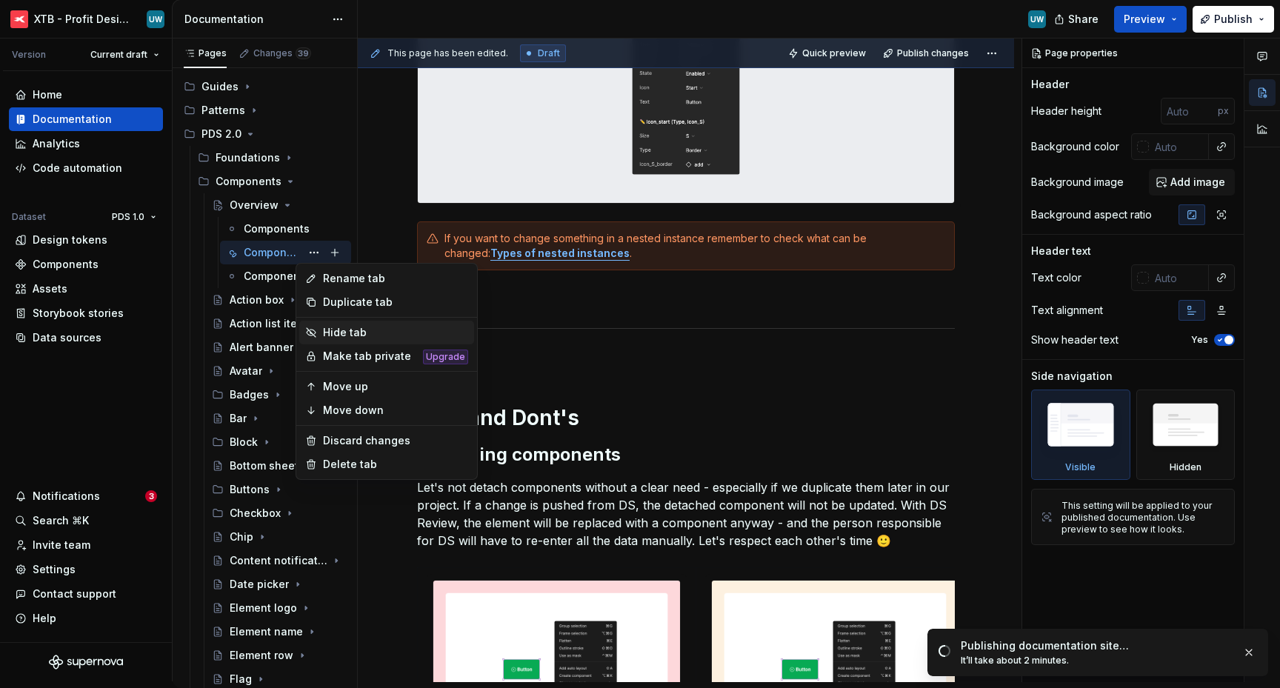
click at [332, 331] on div "Hide tab" at bounding box center [395, 332] width 145 height 15
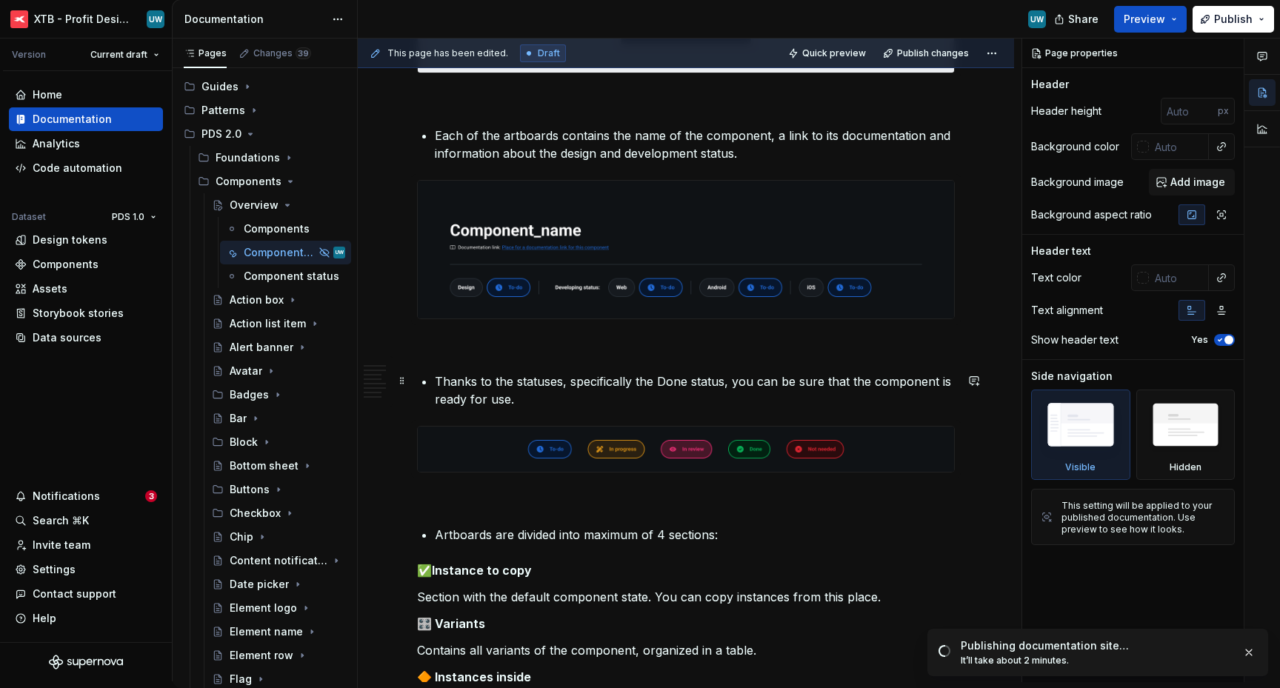
scroll to position [0, 0]
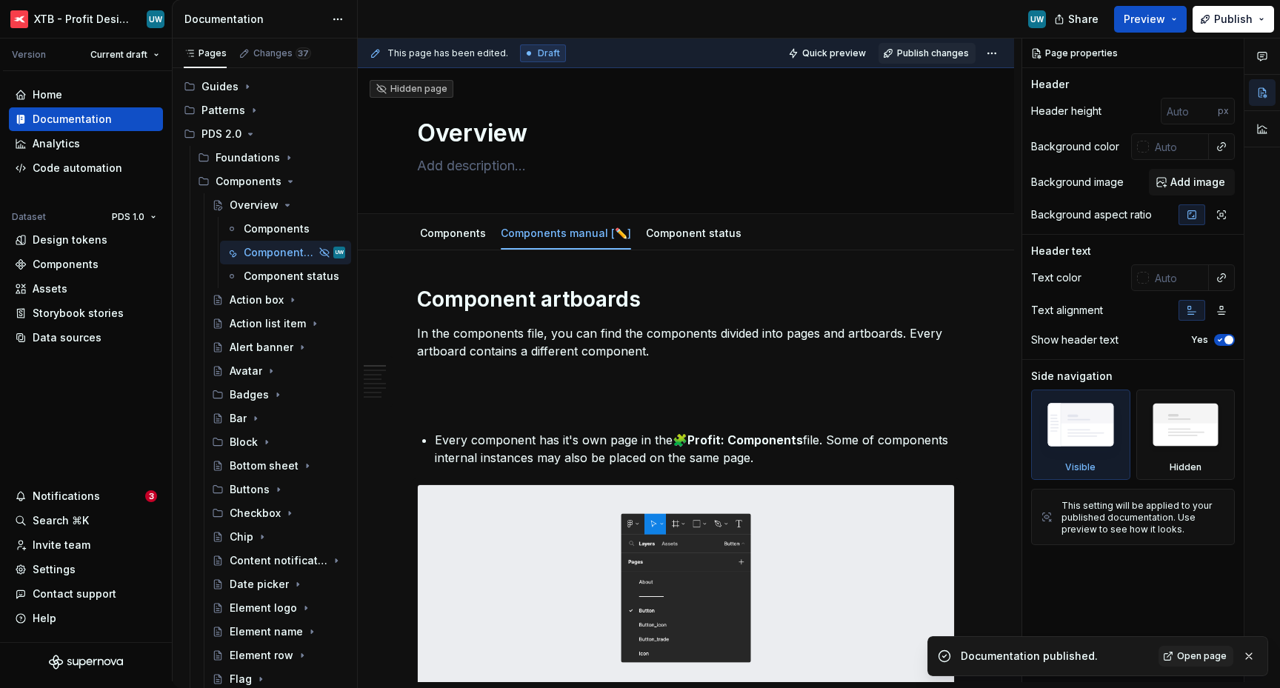
click at [908, 59] on button "Publish changes" at bounding box center [927, 53] width 97 height 21
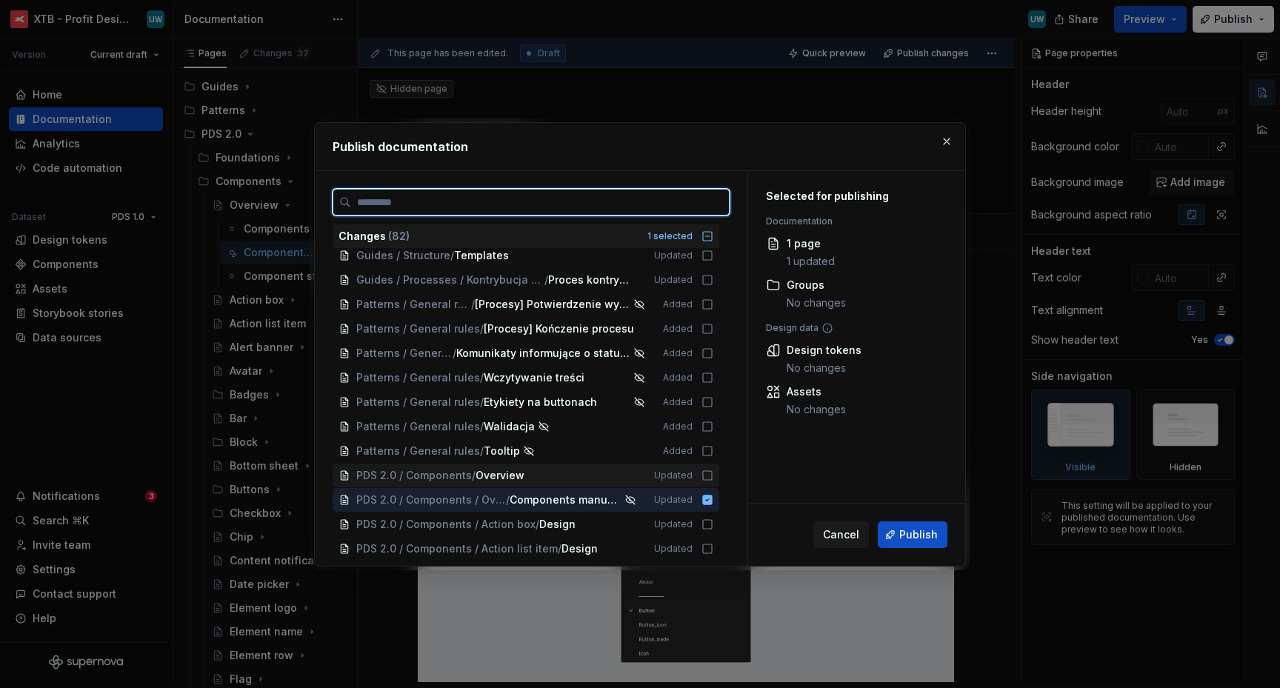
scroll to position [61, 0]
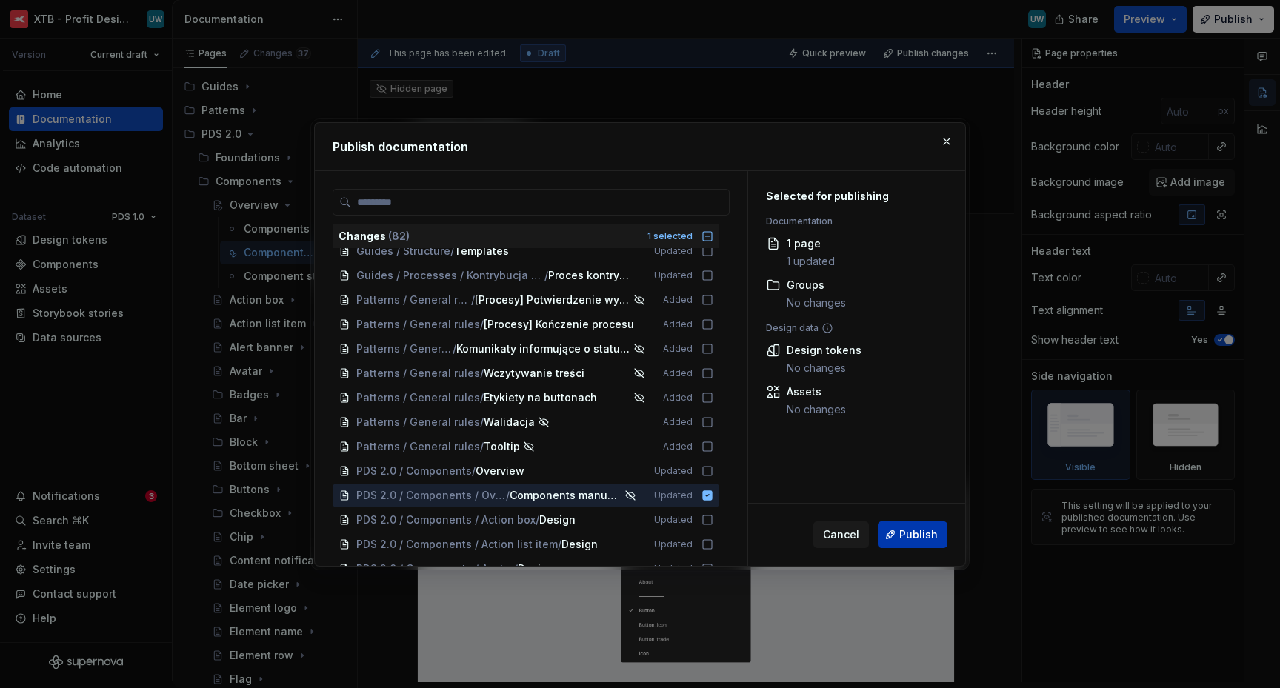
click at [906, 536] on span "Publish" at bounding box center [919, 535] width 39 height 15
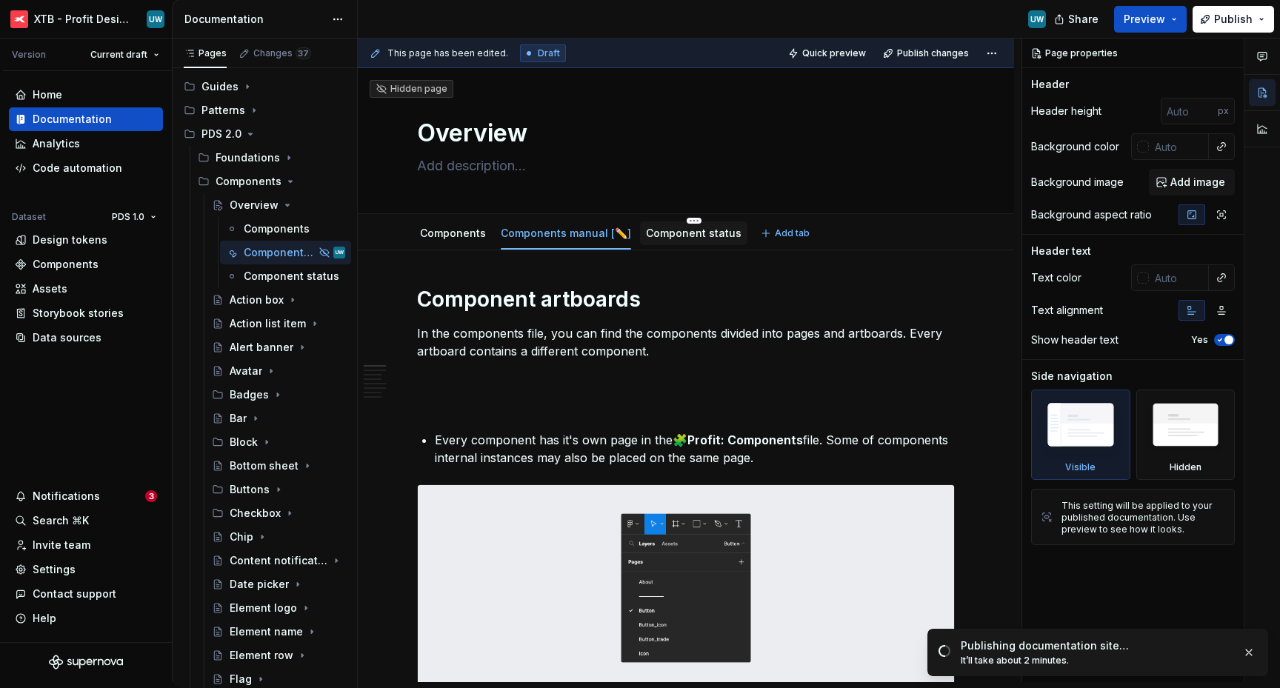
click at [677, 237] on link "Component status" at bounding box center [694, 233] width 96 height 13
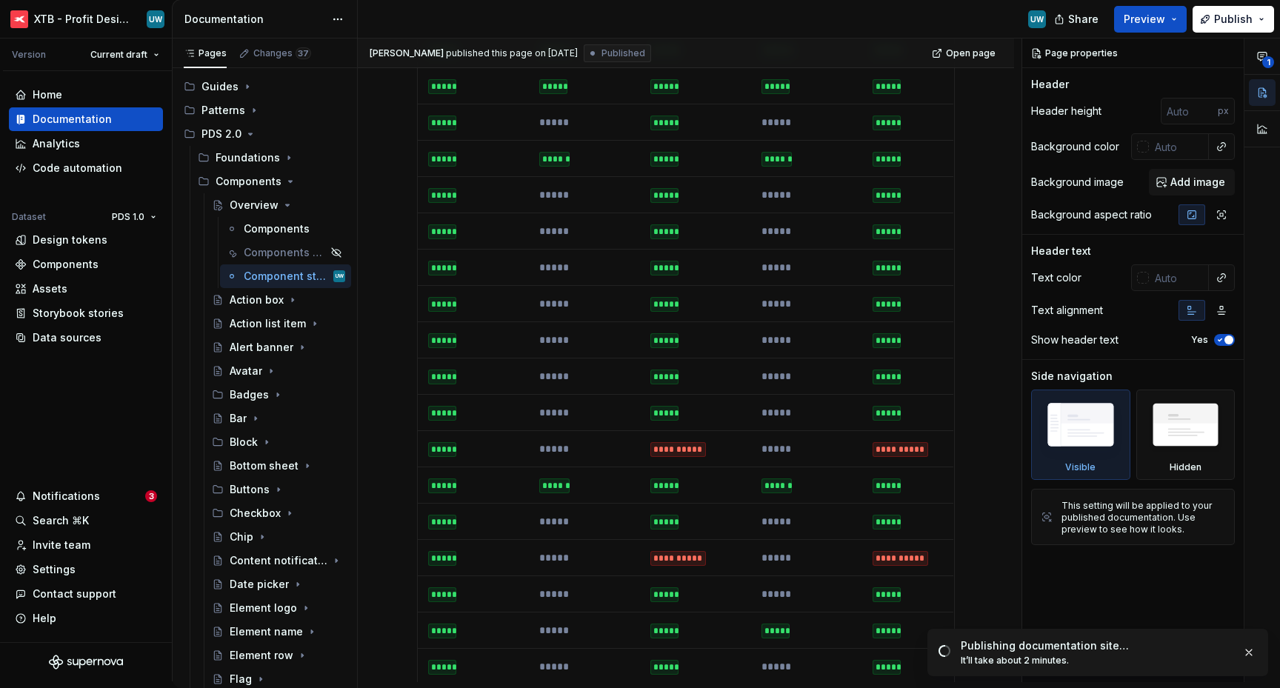
scroll to position [918, 0]
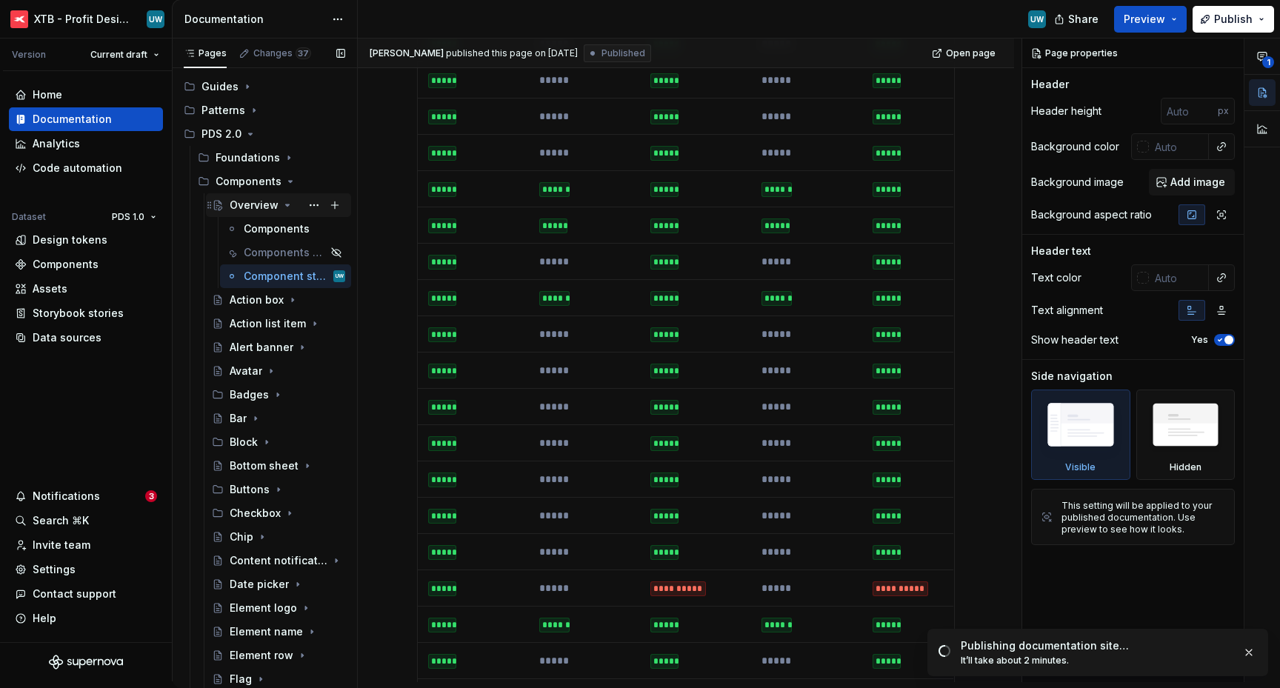
click at [284, 205] on icon "Page tree" at bounding box center [288, 205] width 12 height 12
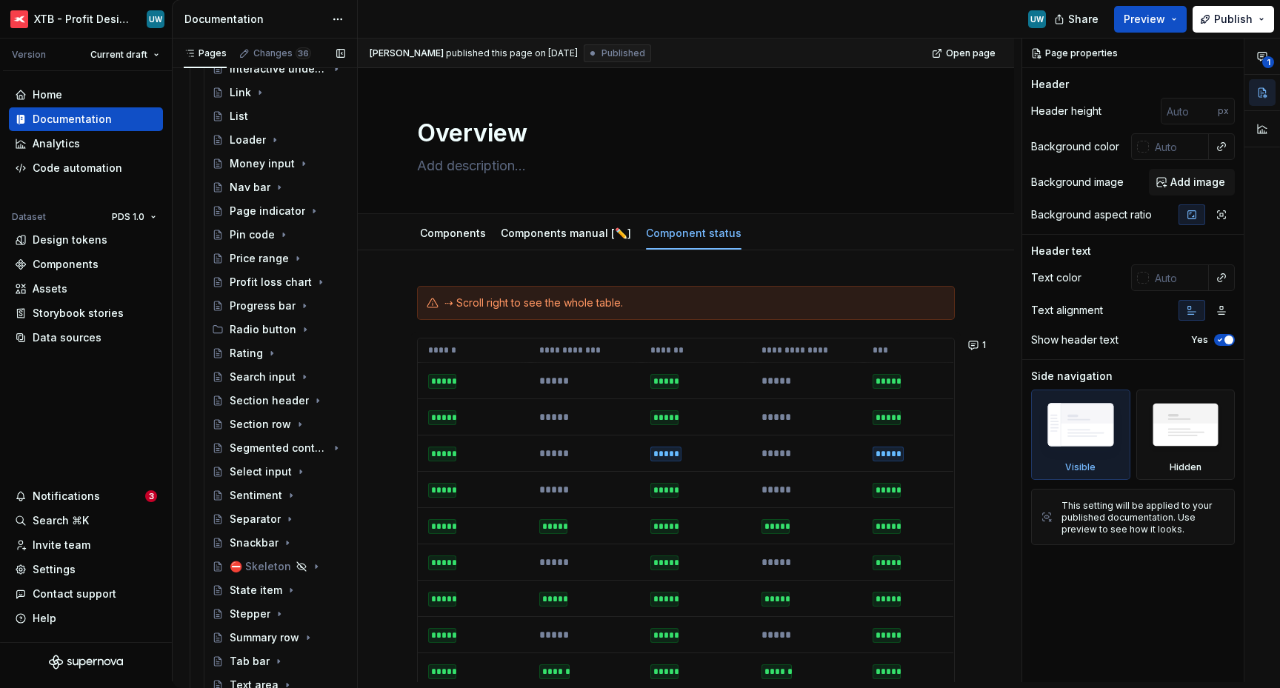
scroll to position [885, 0]
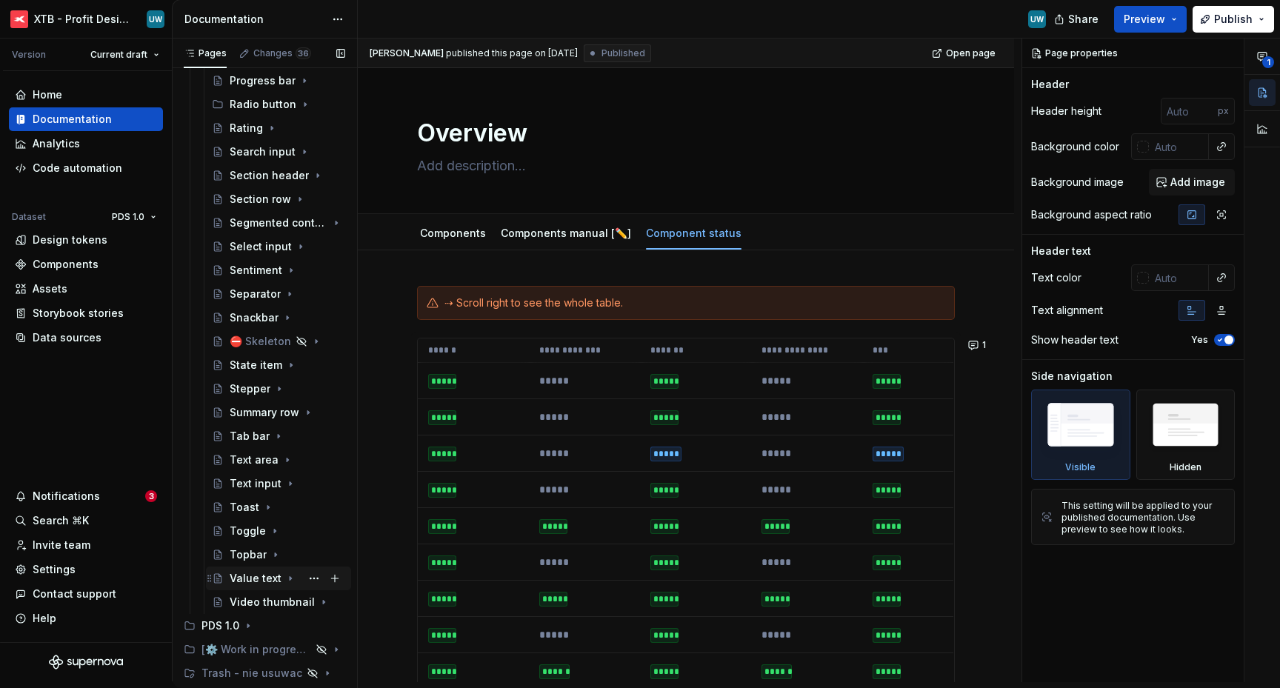
click at [239, 582] on div "Value text" at bounding box center [256, 578] width 52 height 15
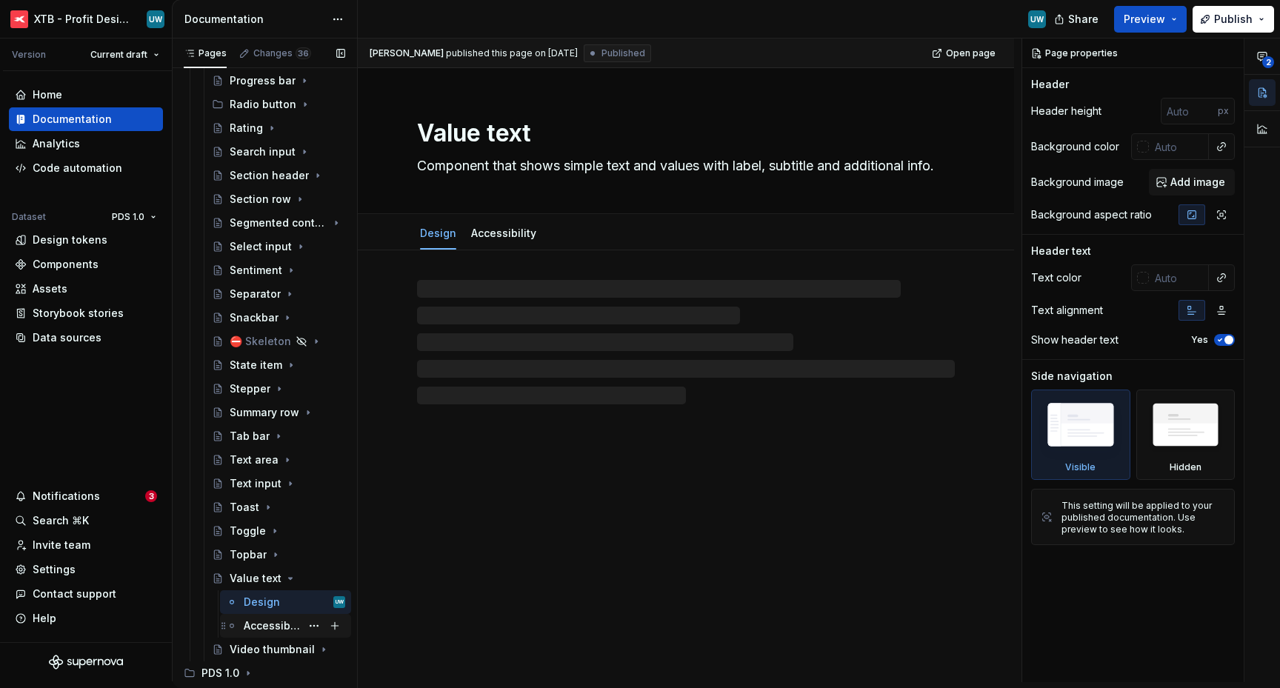
click at [249, 622] on div "Accessibility" at bounding box center [272, 626] width 57 height 15
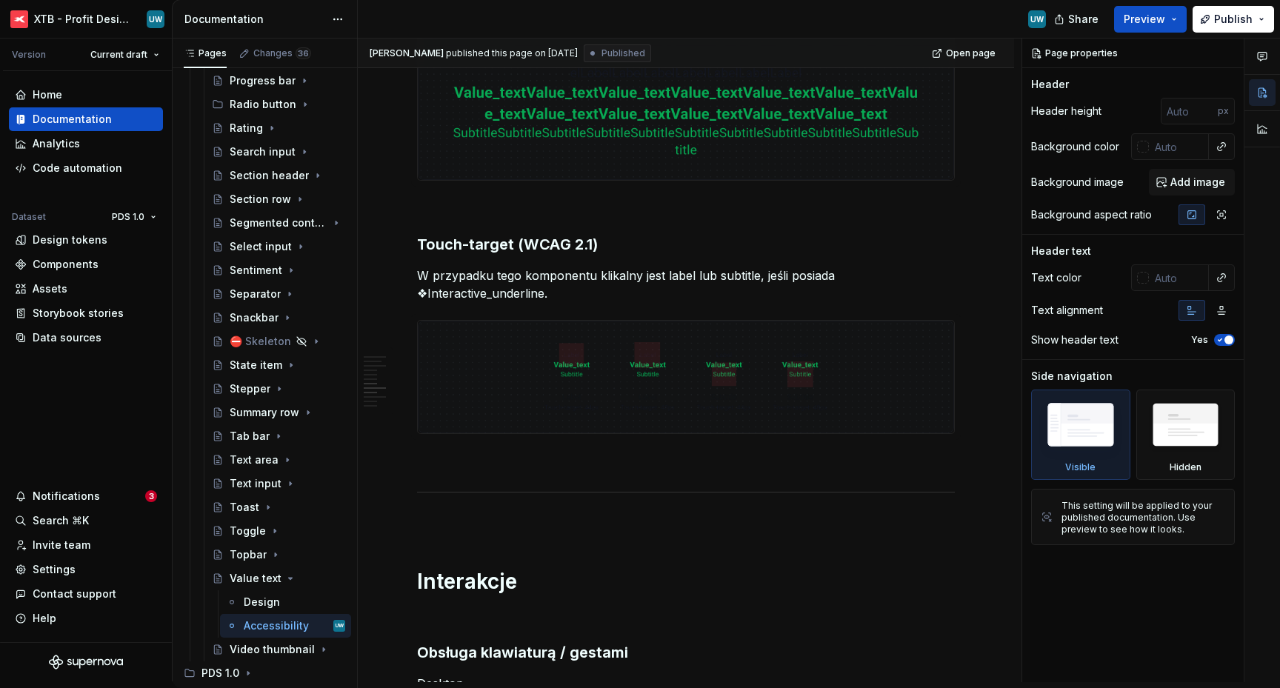
scroll to position [1366, 0]
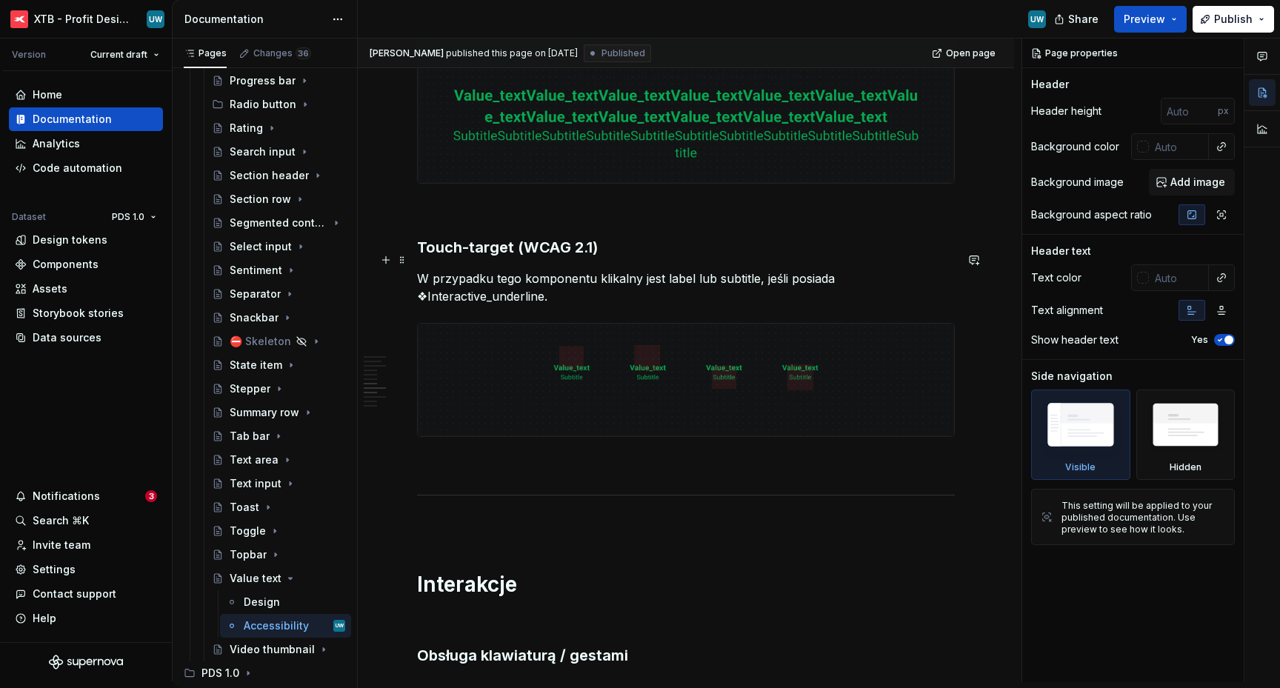
type textarea "*"
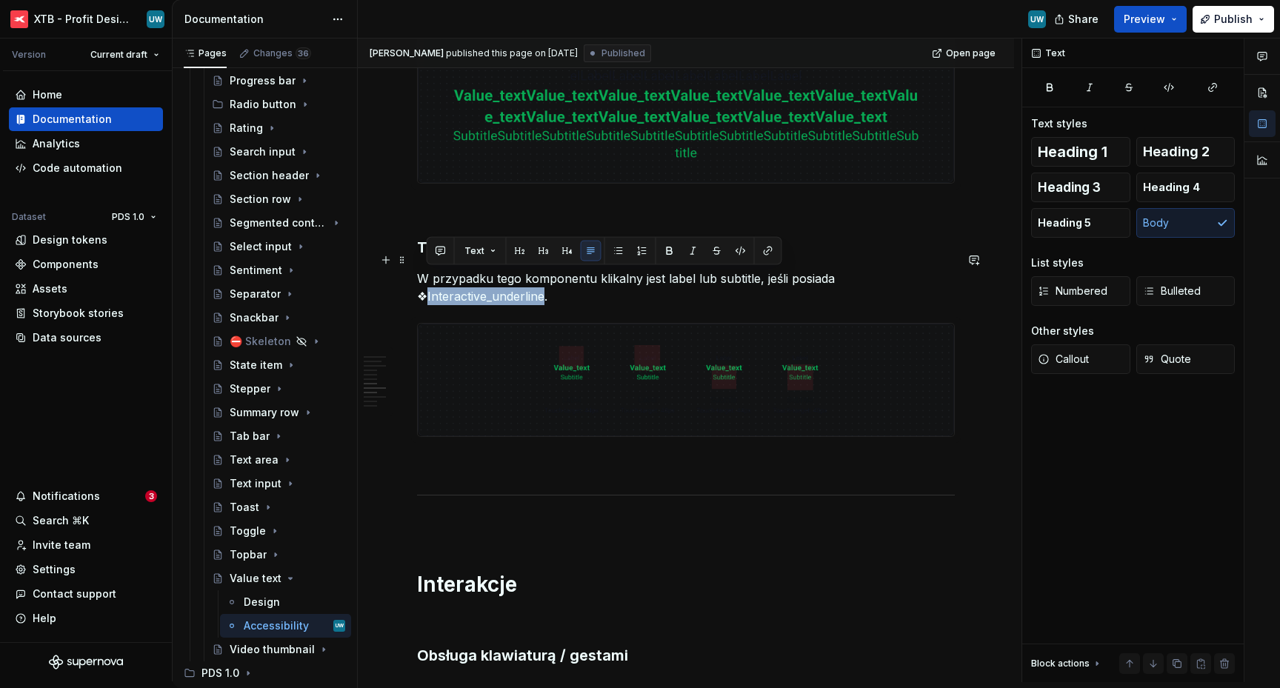
drag, startPoint x: 425, startPoint y: 277, endPoint x: 540, endPoint y: 273, distance: 114.9
click at [540, 273] on p "W przypadku tego komponentu klikalny jest label lub subtitle, jeśli posiada ❖In…" at bounding box center [686, 288] width 538 height 36
click at [665, 251] on button "button" at bounding box center [669, 251] width 21 height 21
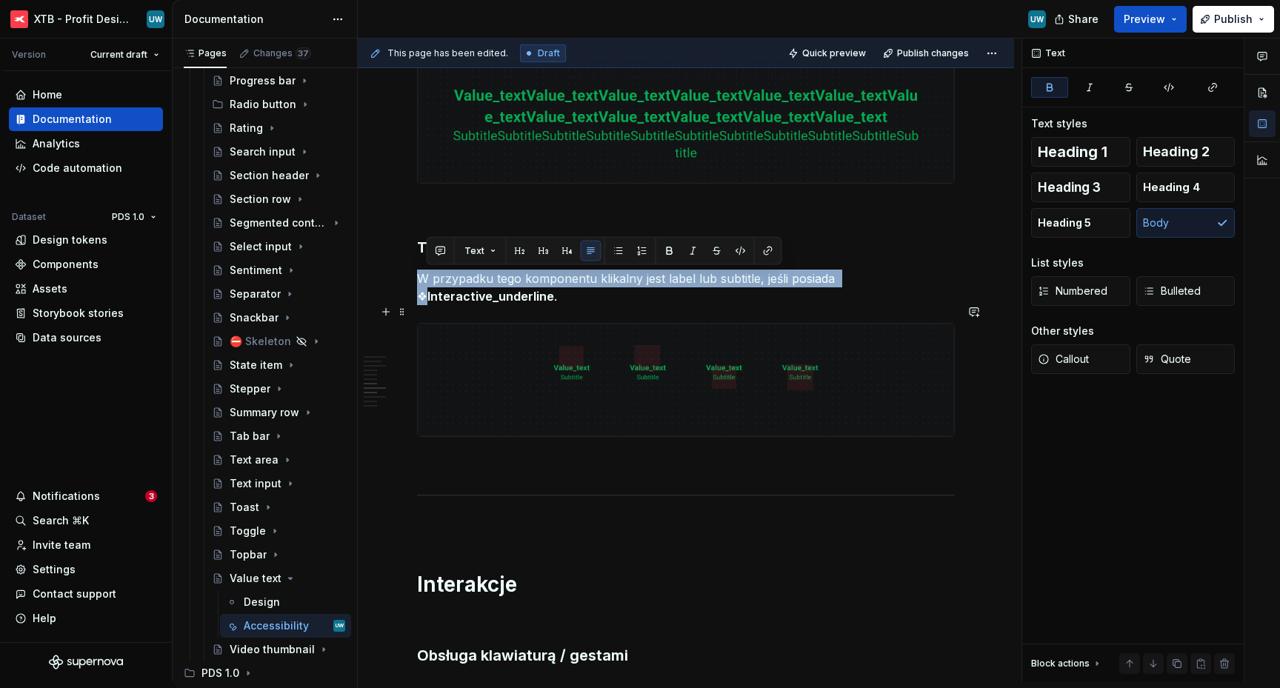
scroll to position [1080, 0]
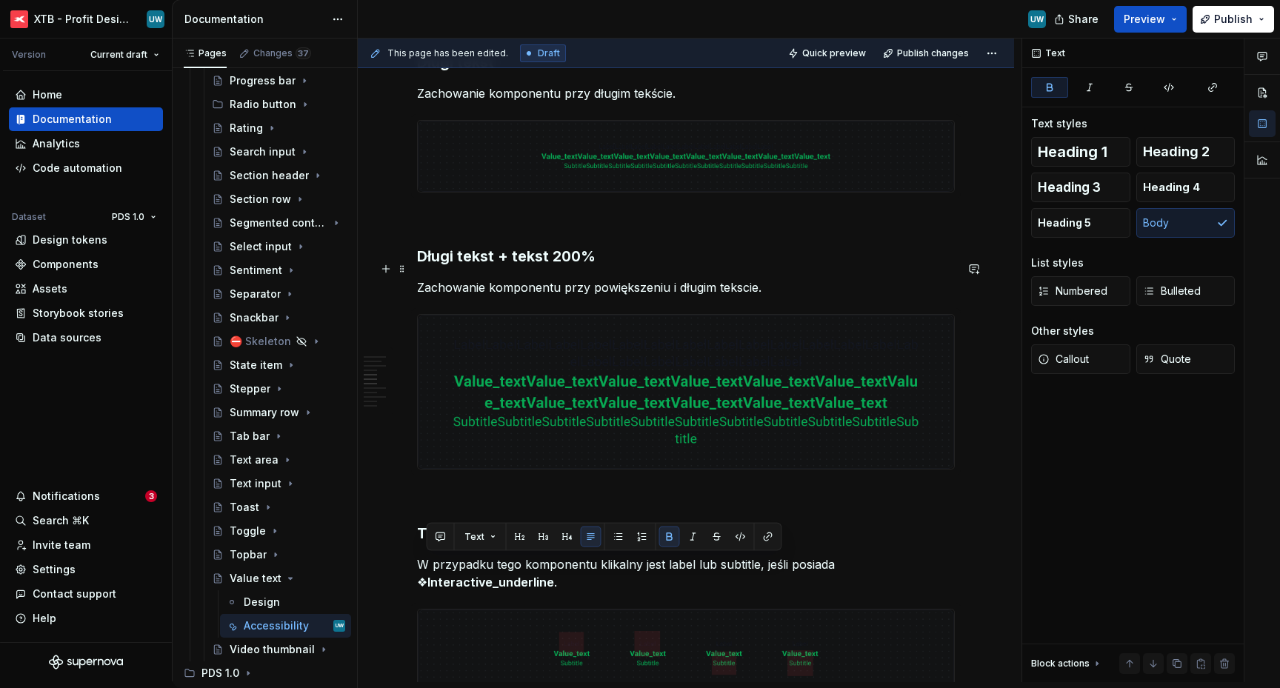
click at [741, 279] on p "Zachowanie komponentu przy powiększeniu i długim tekscie." at bounding box center [686, 288] width 538 height 18
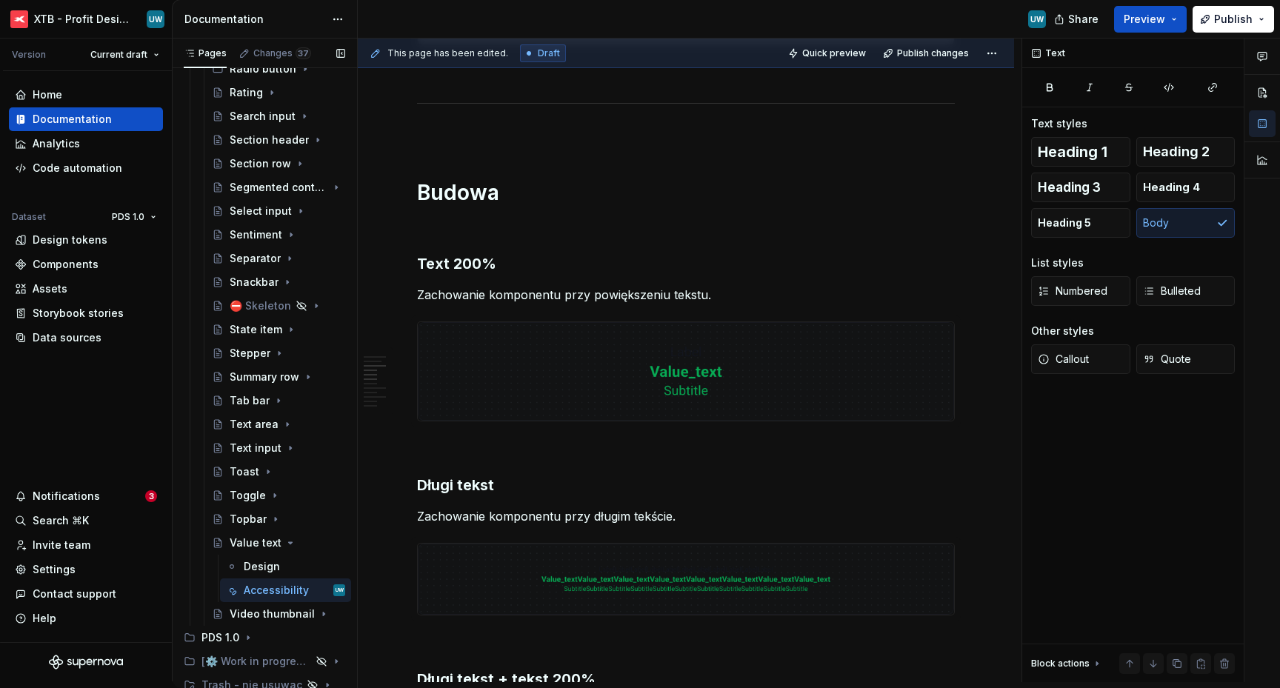
scroll to position [933, 0]
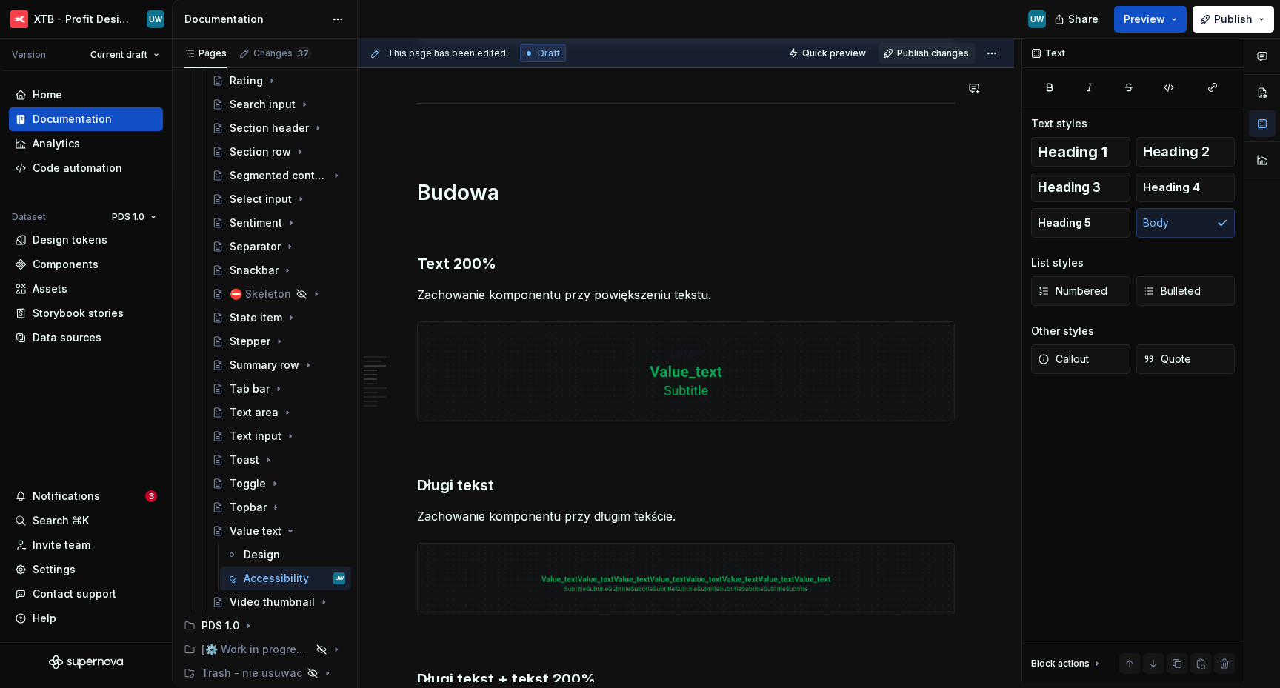
click at [913, 51] on span "Publish changes" at bounding box center [933, 53] width 72 height 12
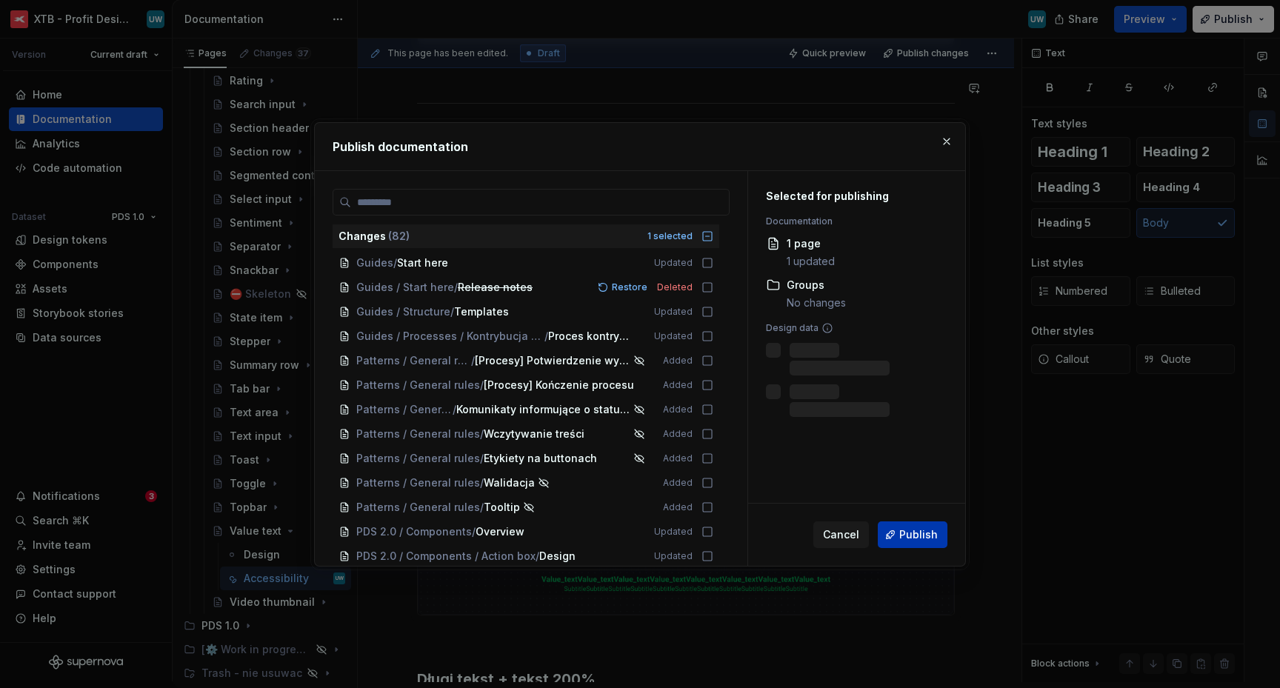
click at [910, 545] on button "Publish" at bounding box center [913, 535] width 70 height 27
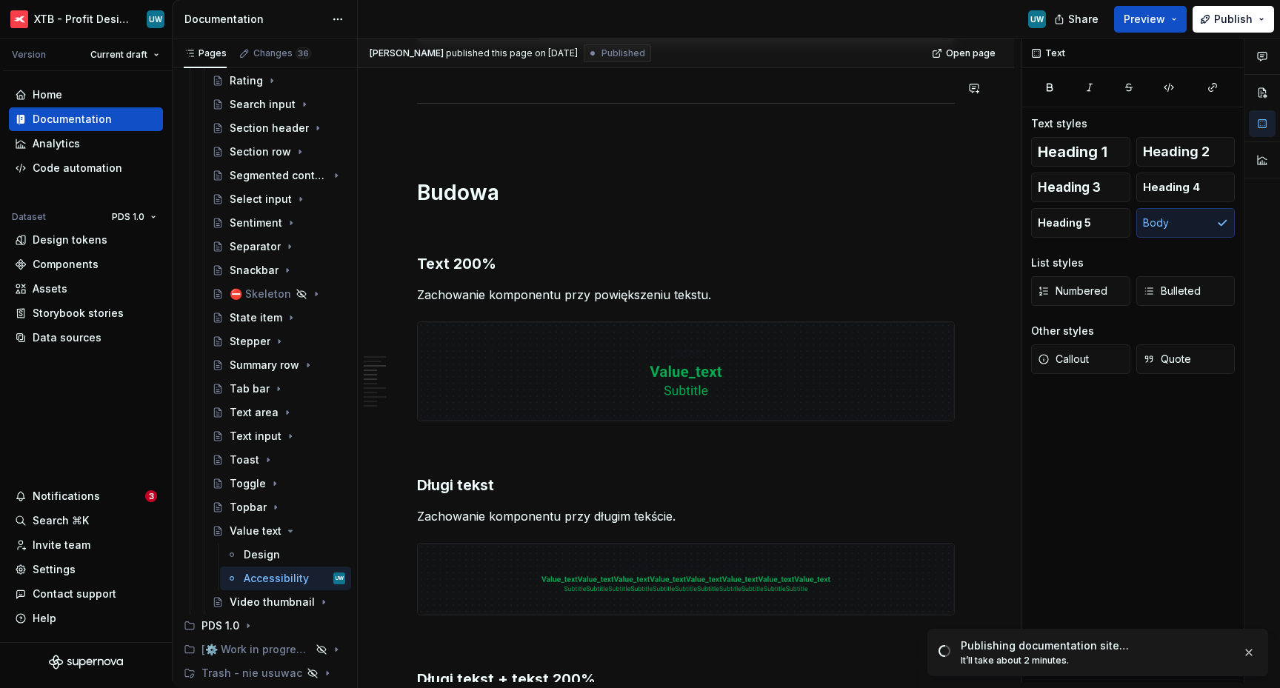
type textarea "*"
